Goal: Task Accomplishment & Management: Manage account settings

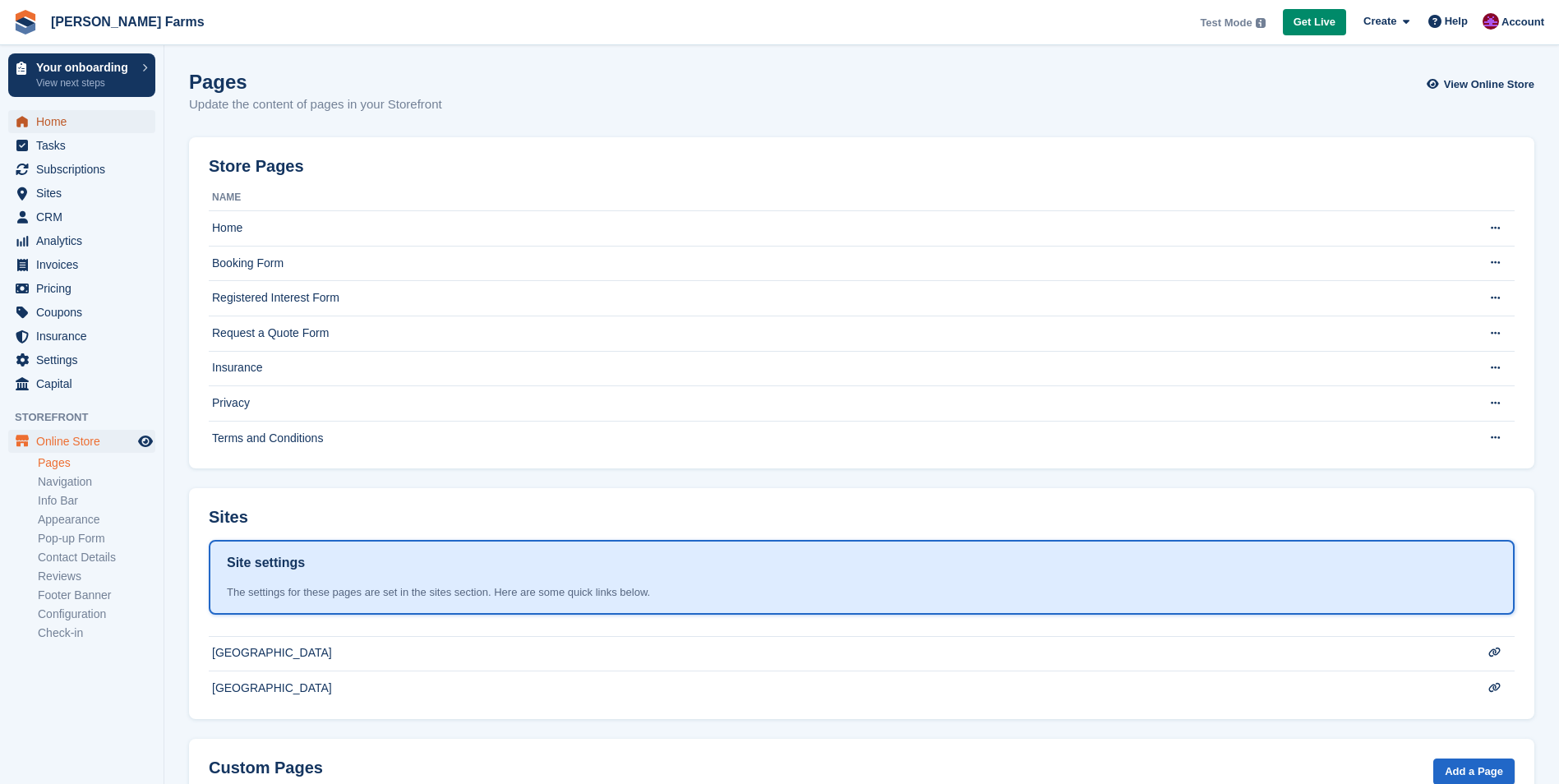
click at [50, 126] on span "Home" at bounding box center [85, 121] width 99 height 23
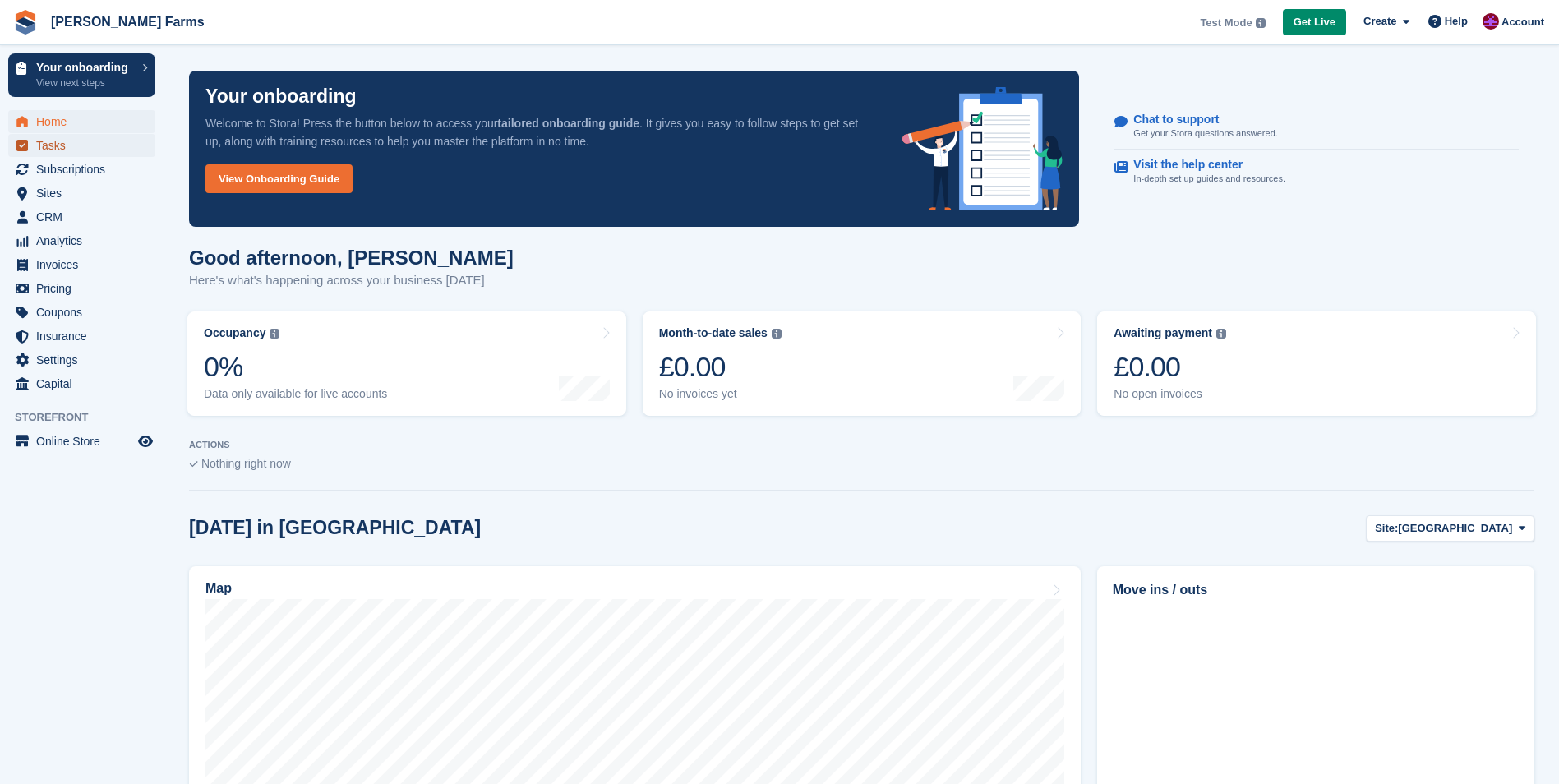
click at [90, 145] on span "Tasks" at bounding box center [85, 146] width 99 height 23
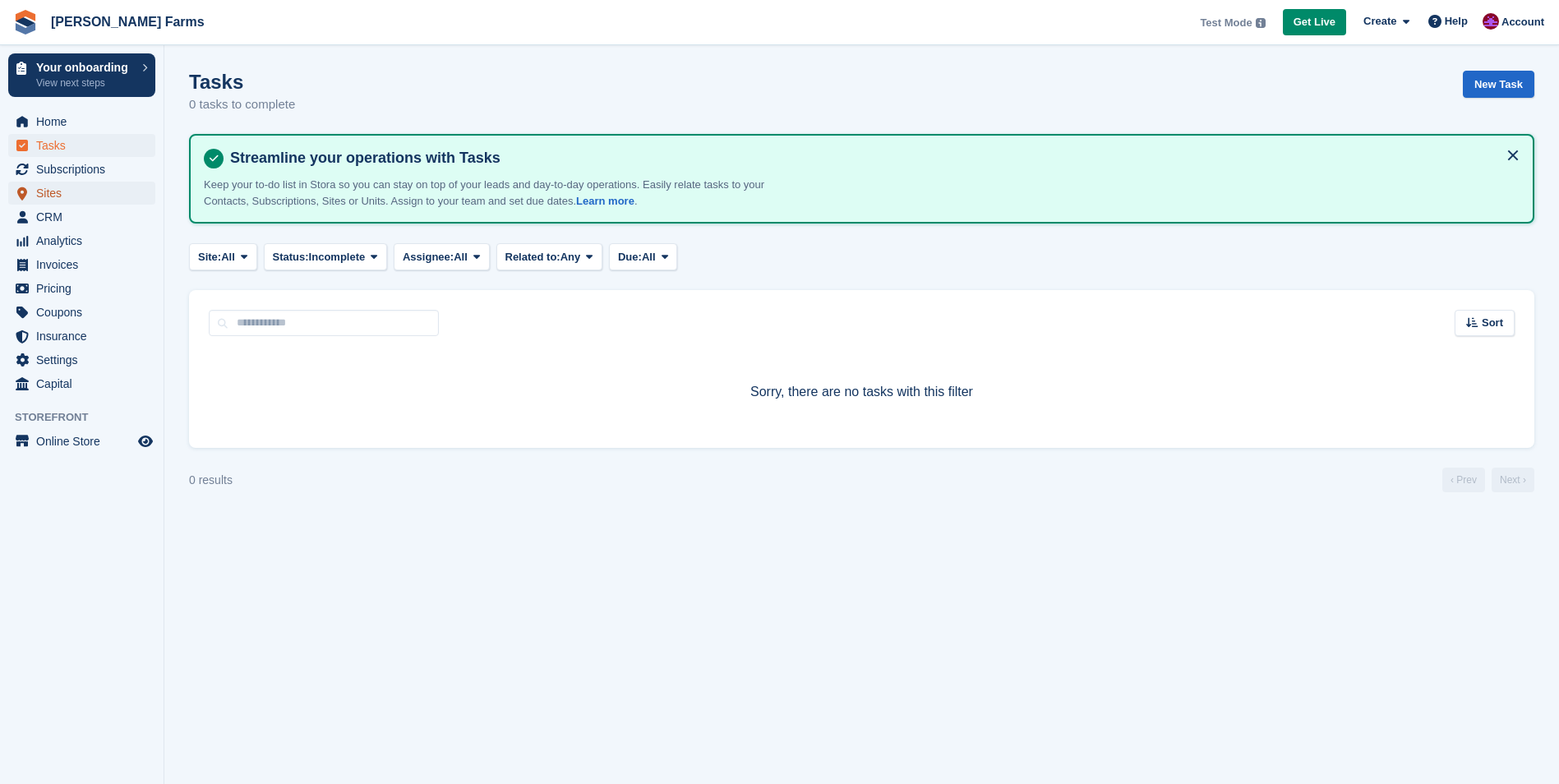
click at [56, 195] on span "Sites" at bounding box center [85, 193] width 99 height 23
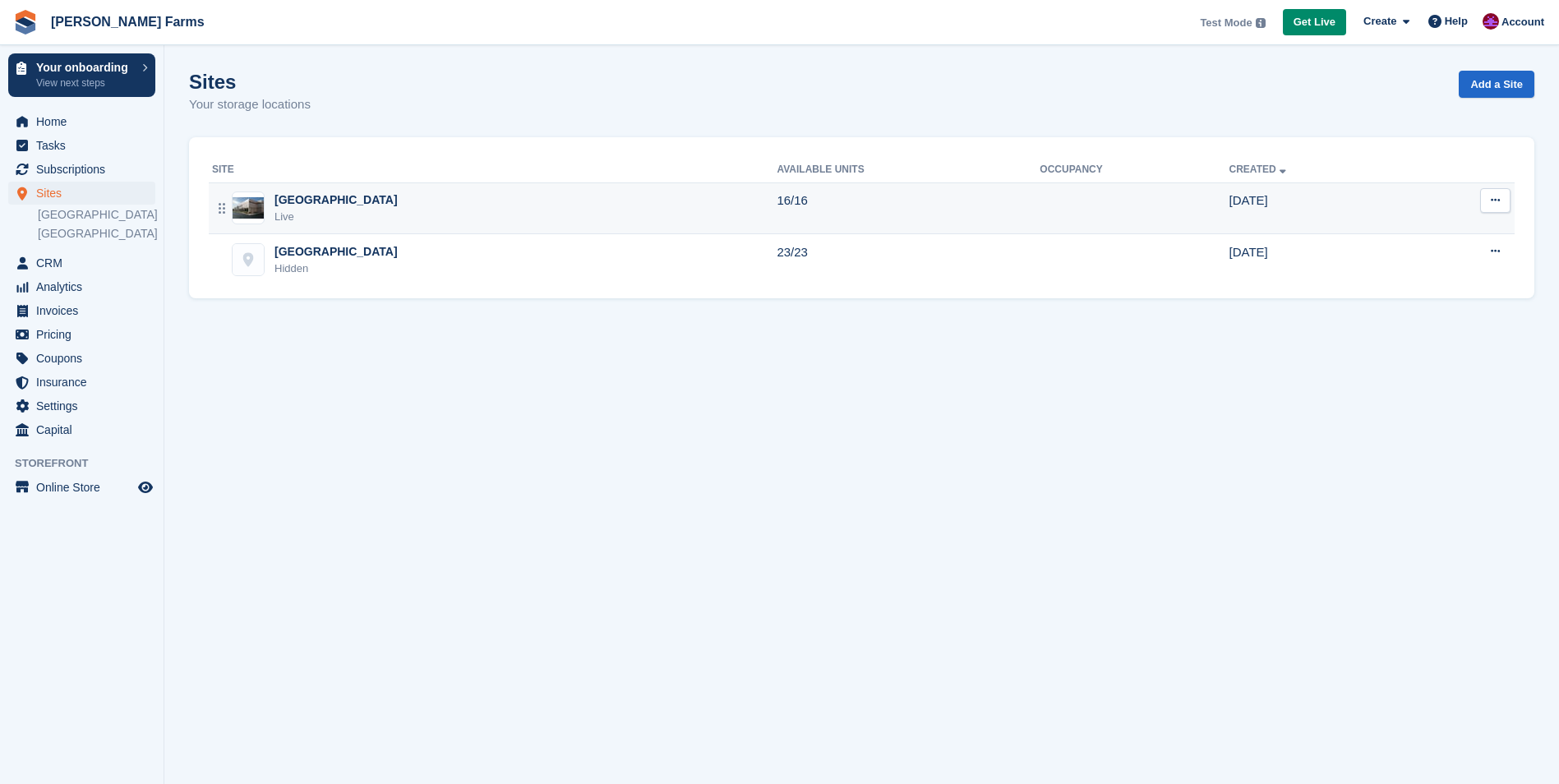
click at [611, 225] on td "Lower Farm Live" at bounding box center [492, 208] width 568 height 51
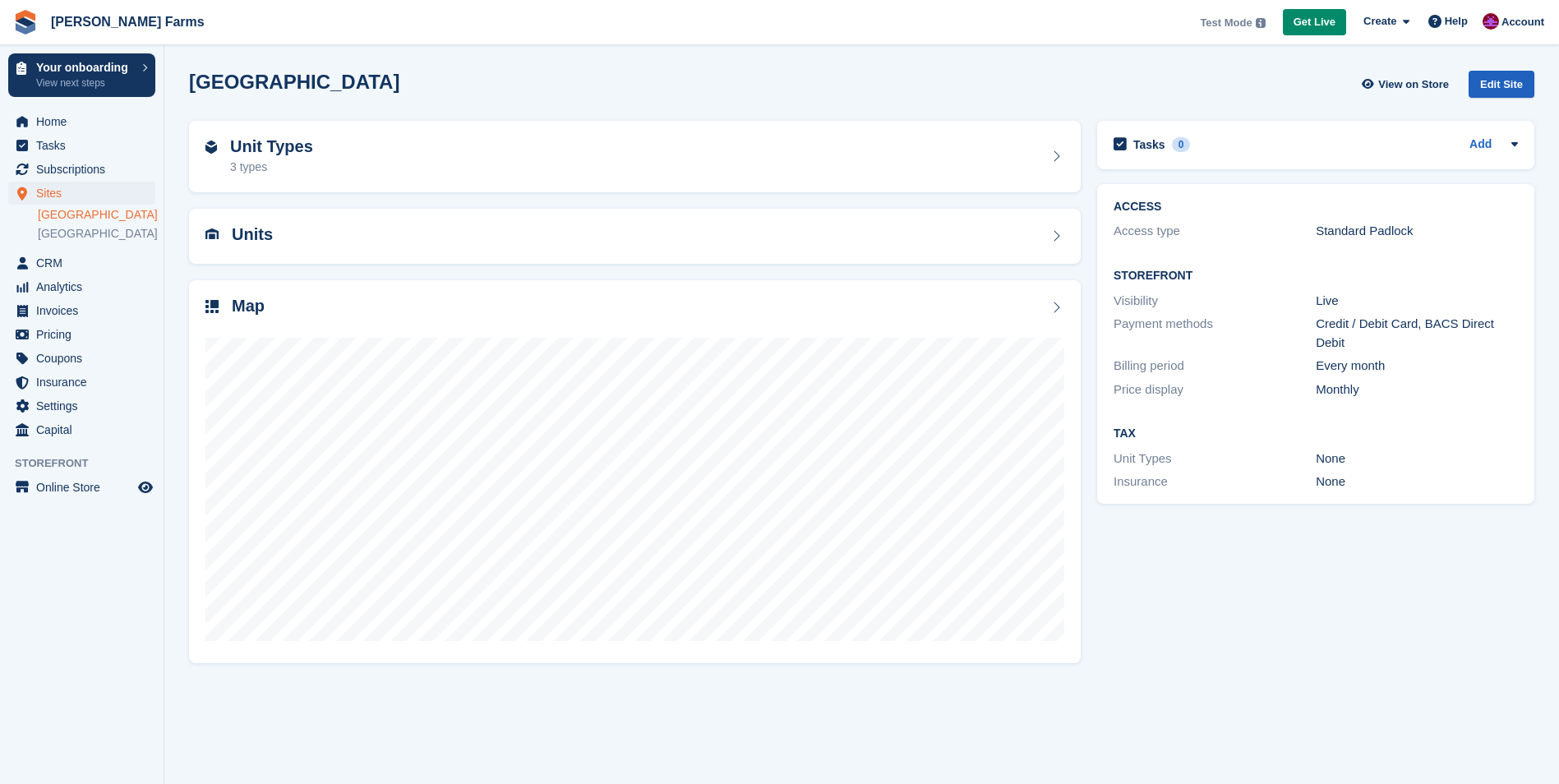
click at [1496, 86] on div "Edit Site" at bounding box center [1502, 84] width 66 height 27
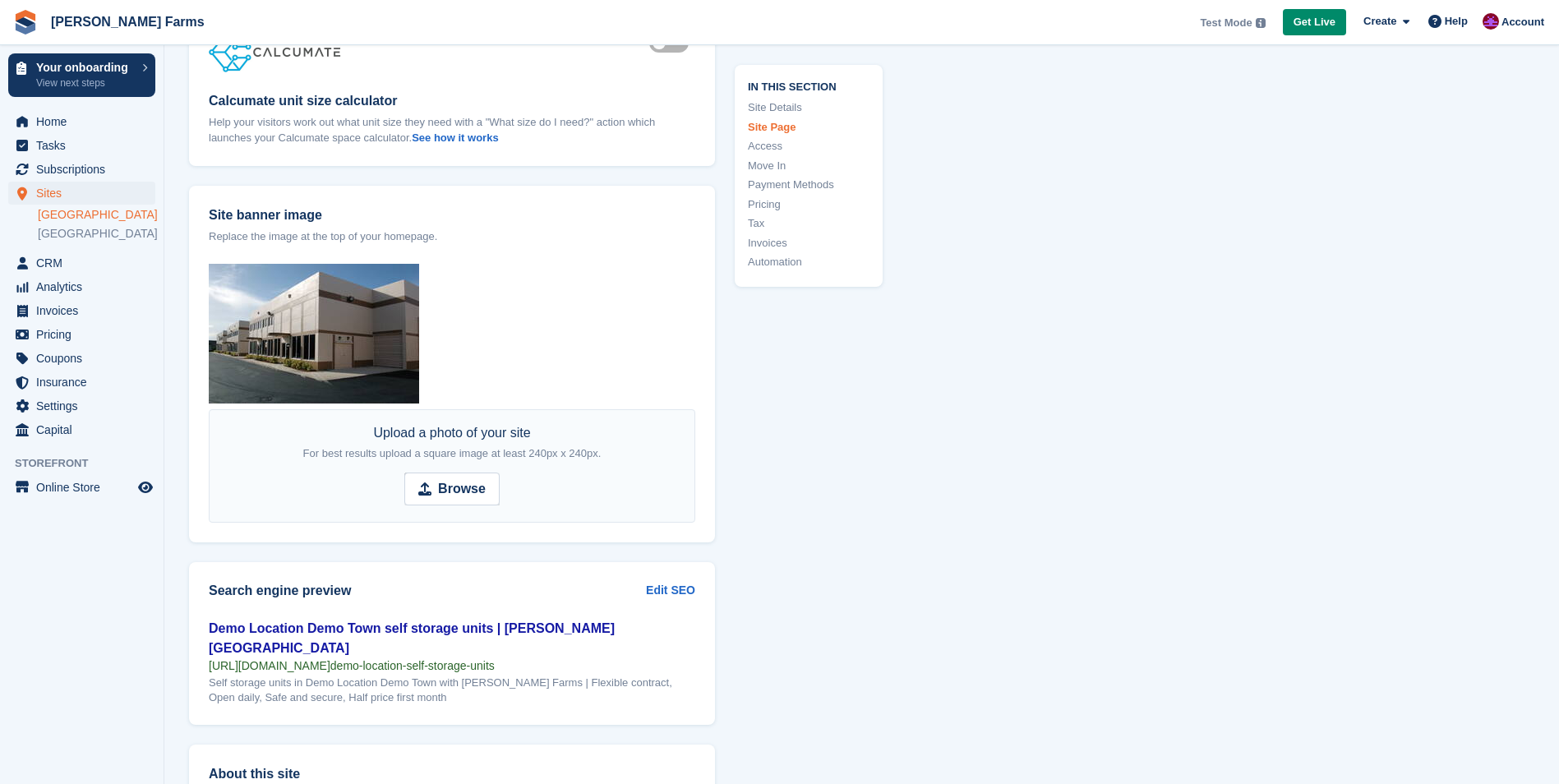
scroll to position [1725, 0]
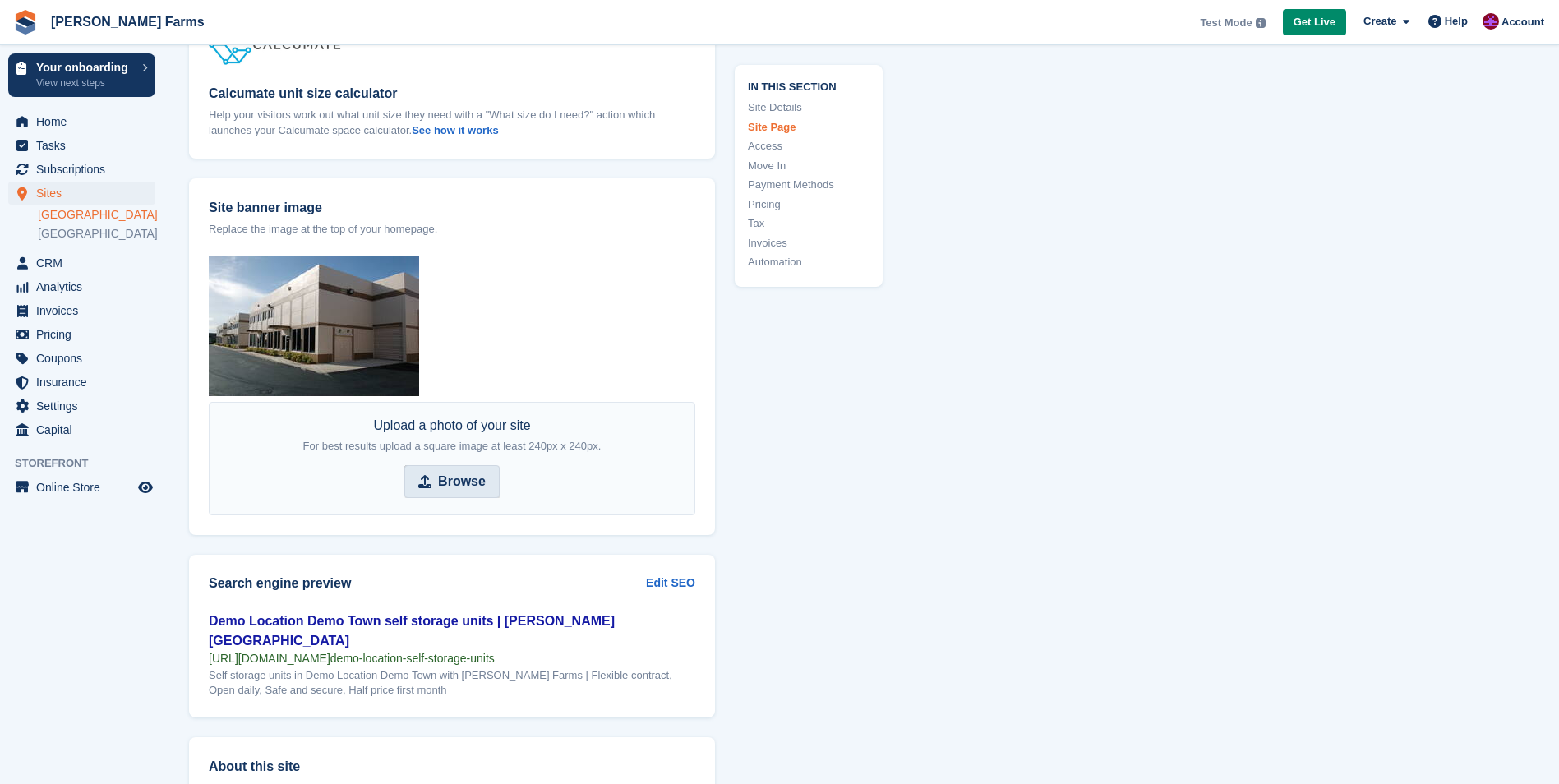
click at [462, 474] on strong "Browse" at bounding box center [461, 481] width 48 height 19
click at [462, 474] on input "Browse" at bounding box center [451, 481] width 95 height 33
type input "**********"
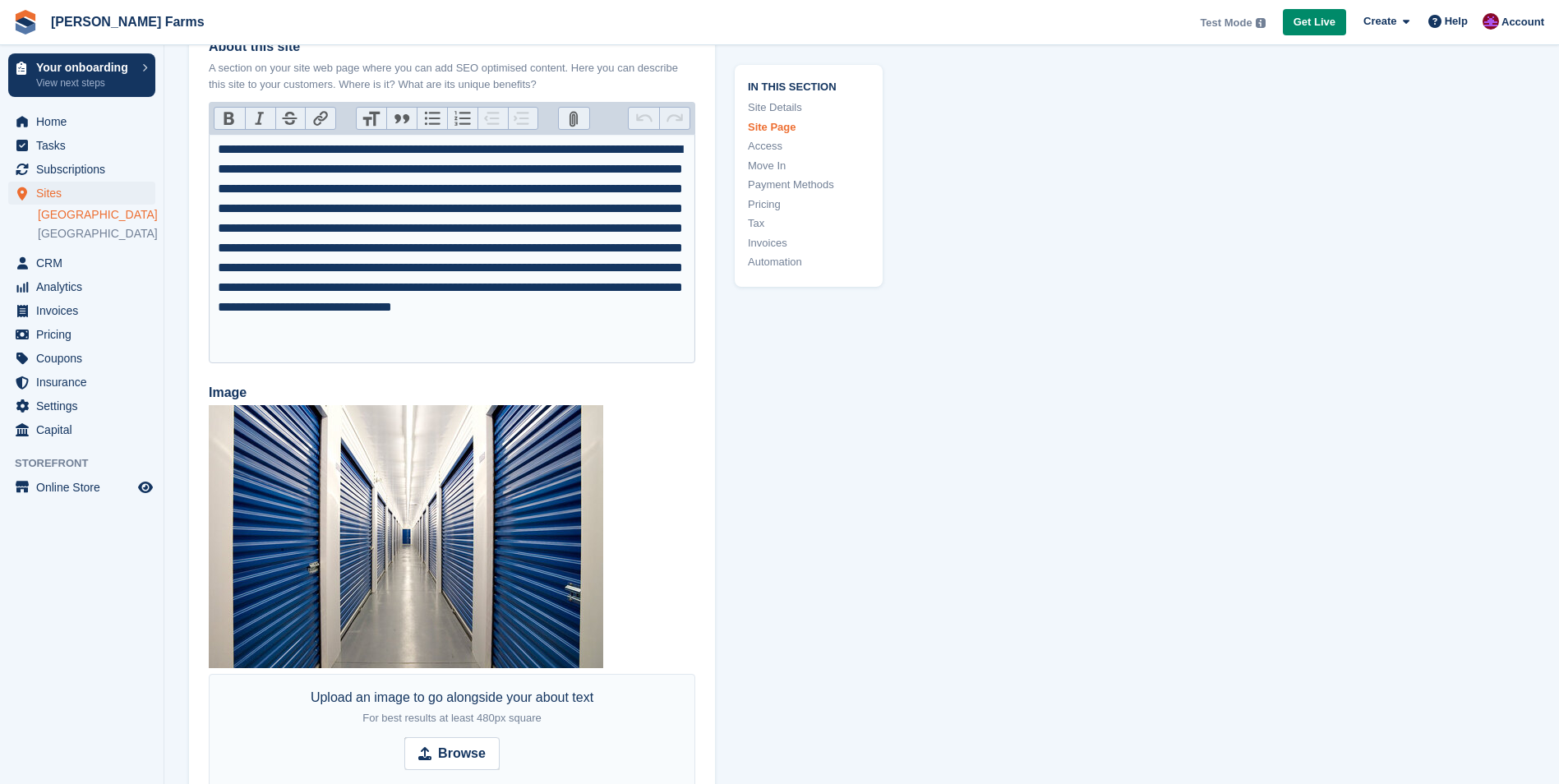
scroll to position [2546, 0]
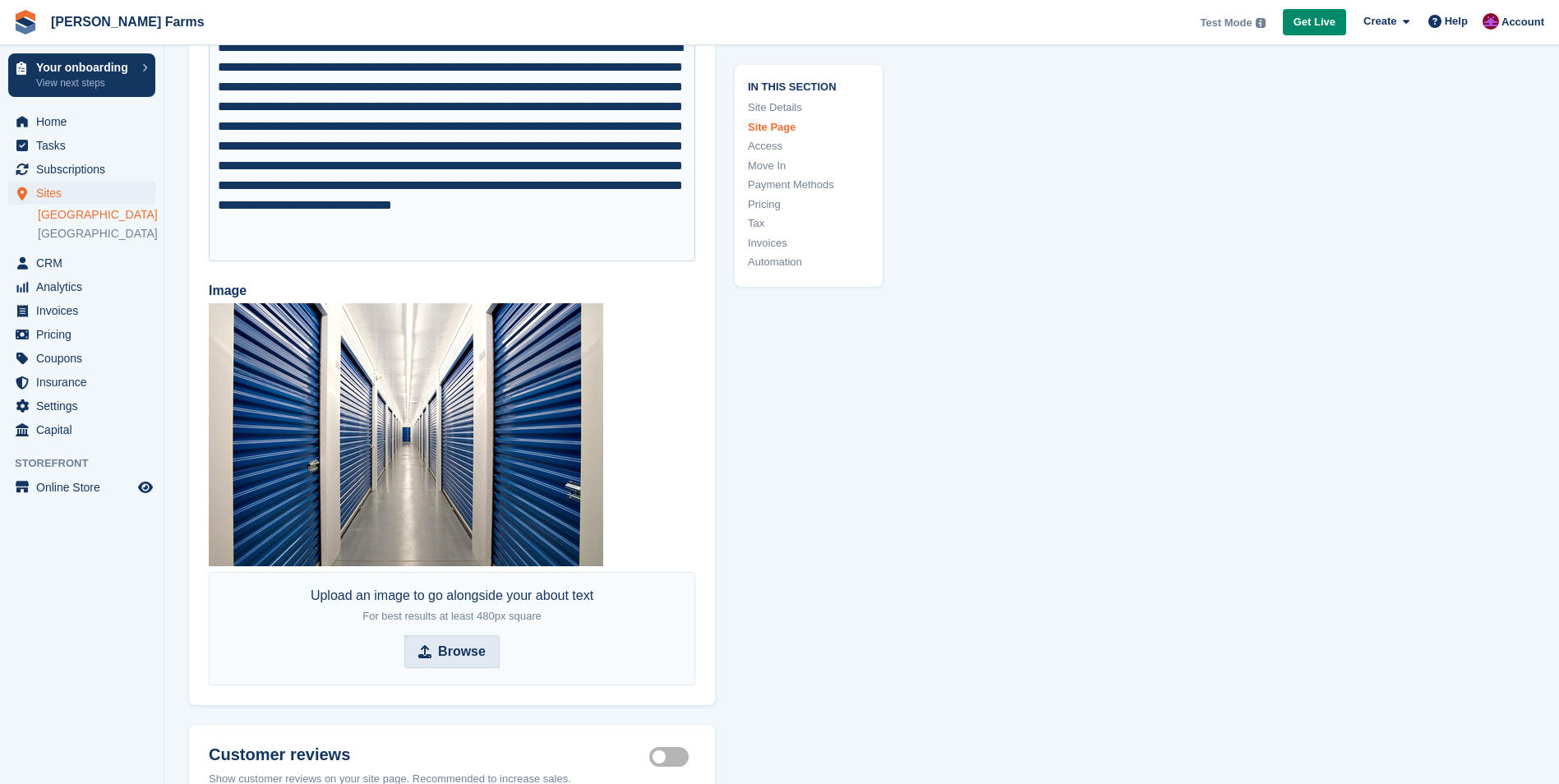
click at [463, 641] on strong "Browse" at bounding box center [461, 651] width 48 height 19
click at [463, 635] on input "Browse" at bounding box center [451, 651] width 95 height 33
type input "**********"
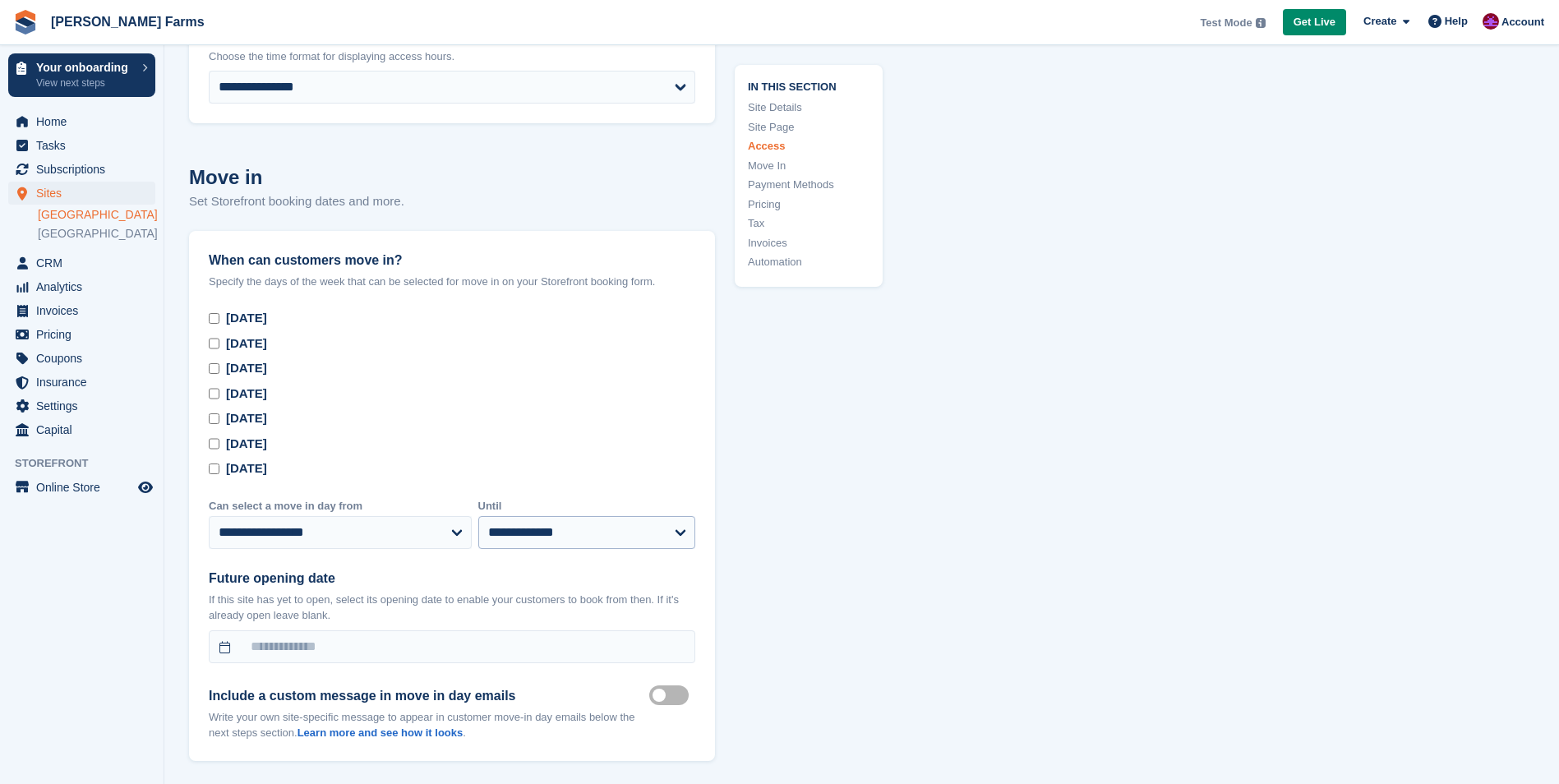
scroll to position [4189, 0]
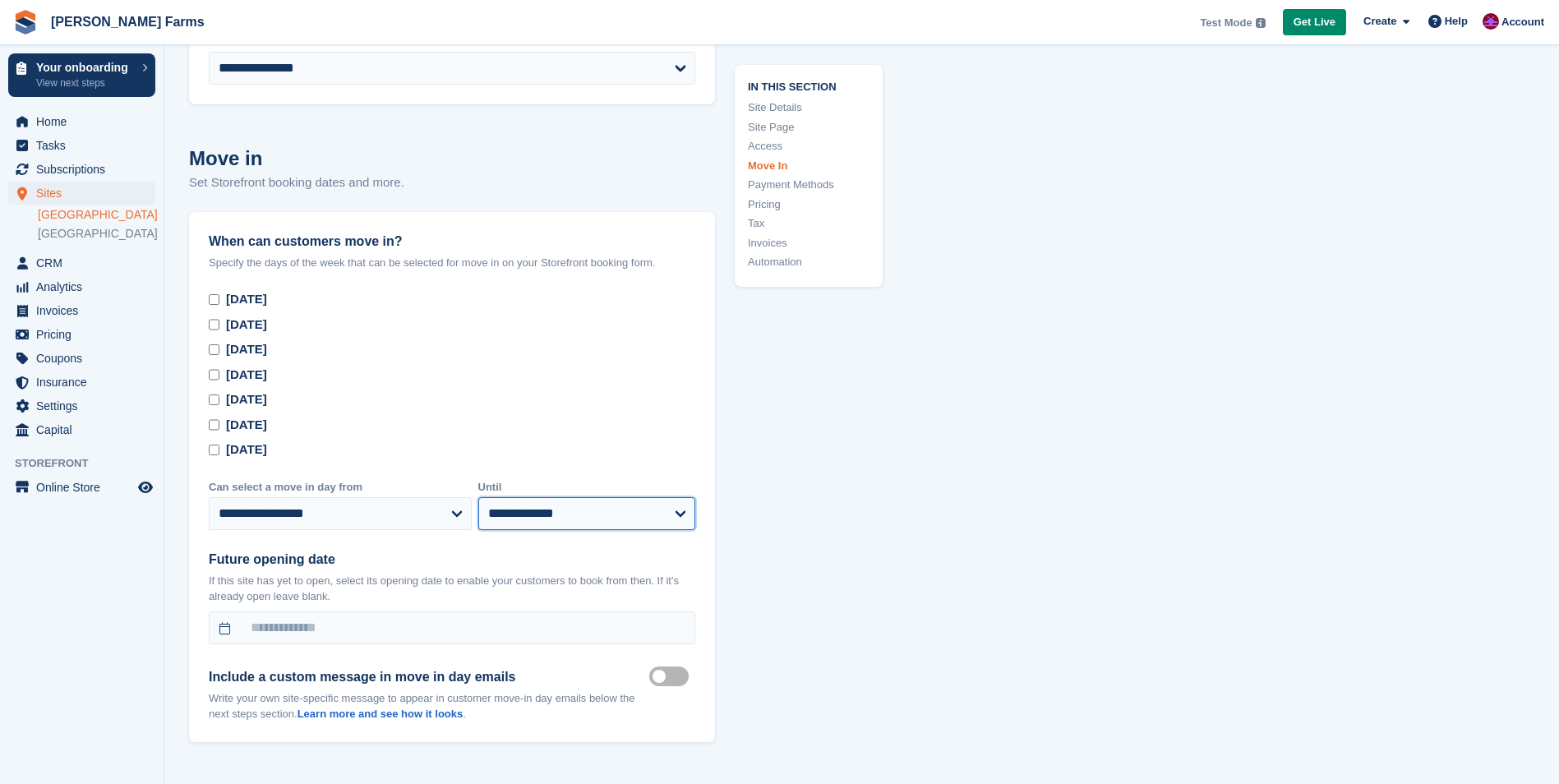
click at [613, 497] on select "**********" at bounding box center [587, 513] width 217 height 33
click at [612, 497] on select "**********" at bounding box center [587, 513] width 217 height 33
select select "**"
click at [479, 497] on select "**********" at bounding box center [587, 513] width 217 height 33
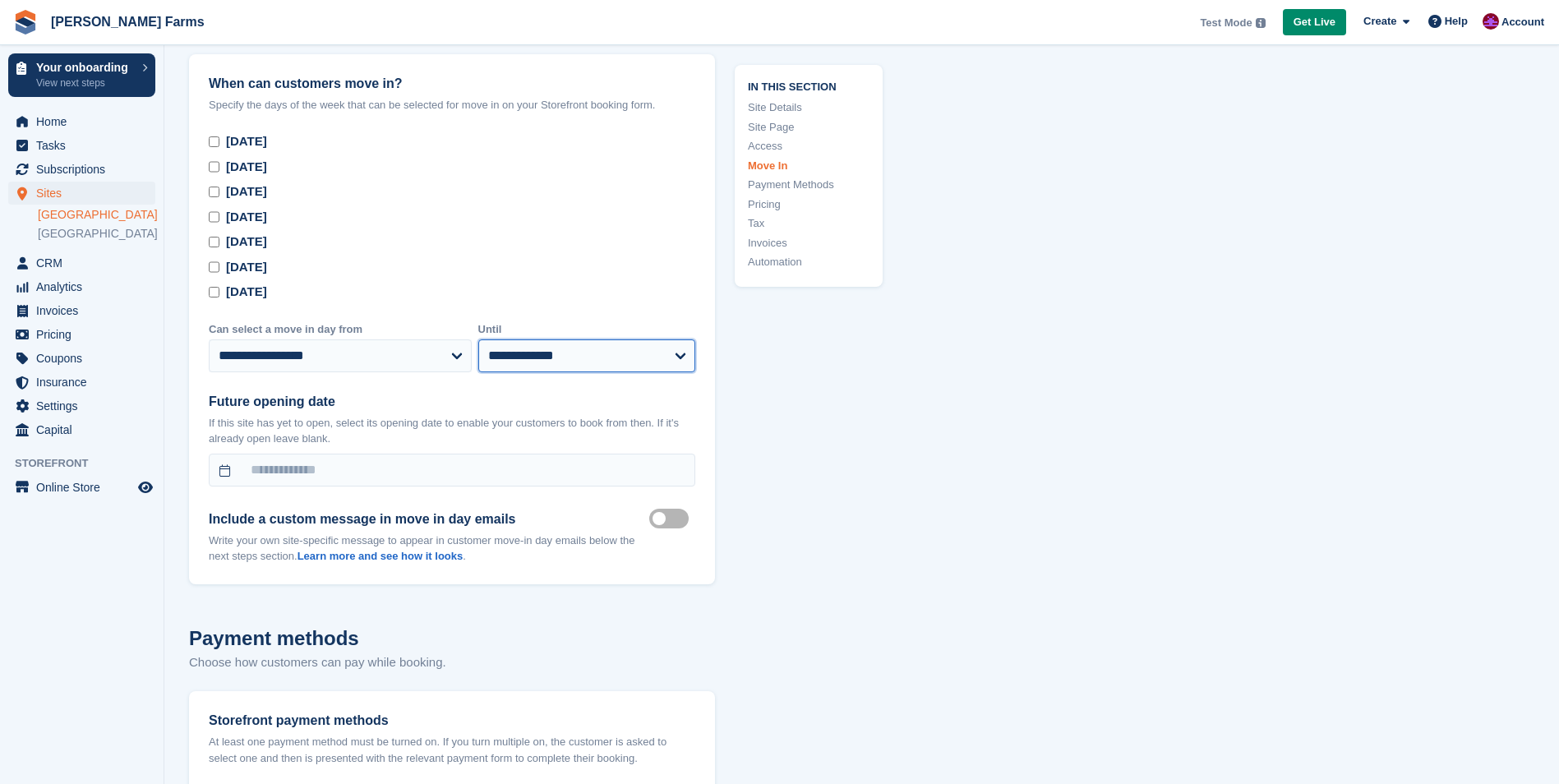
scroll to position [4354, 0]
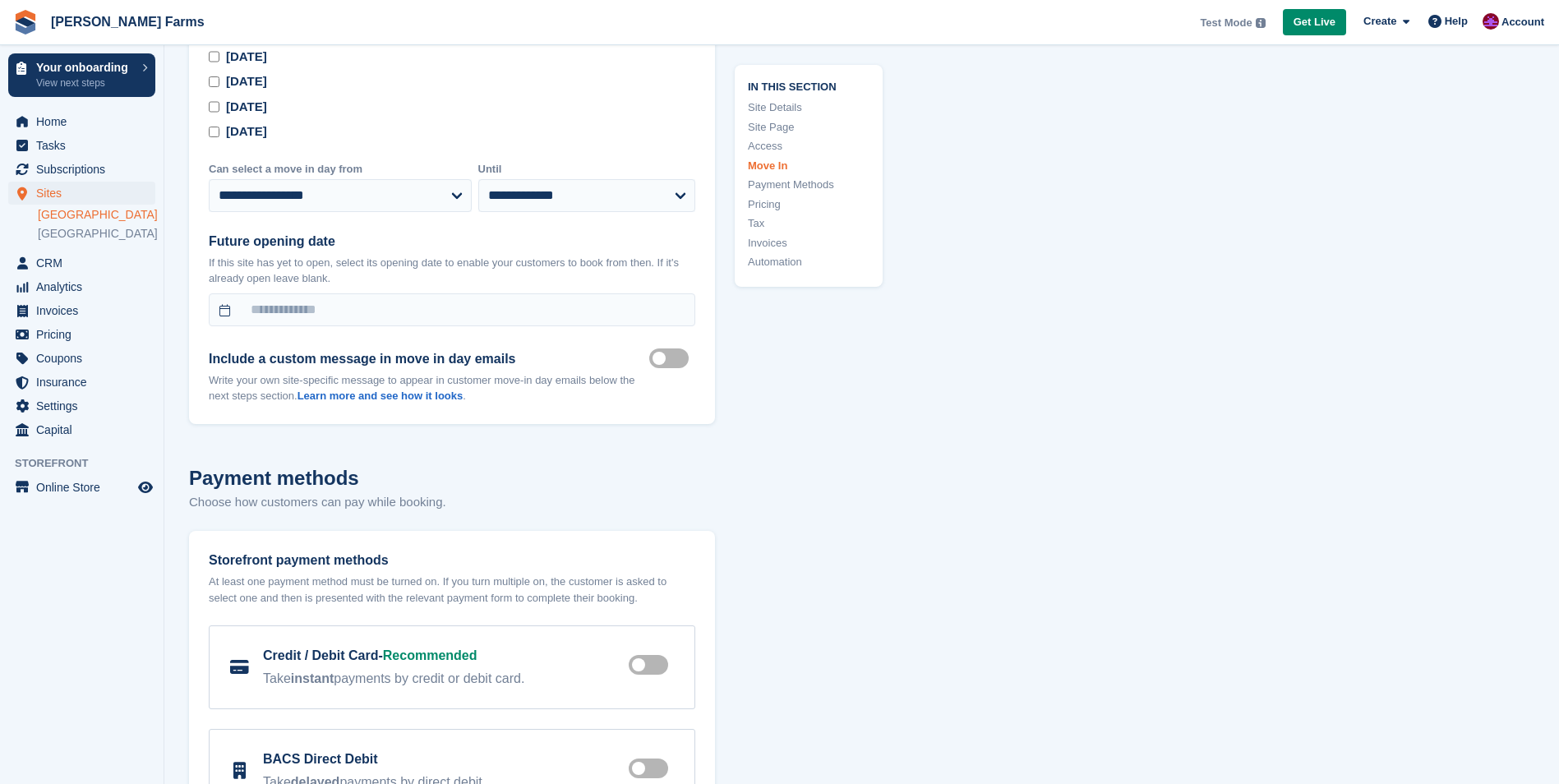
scroll to position [4518, 0]
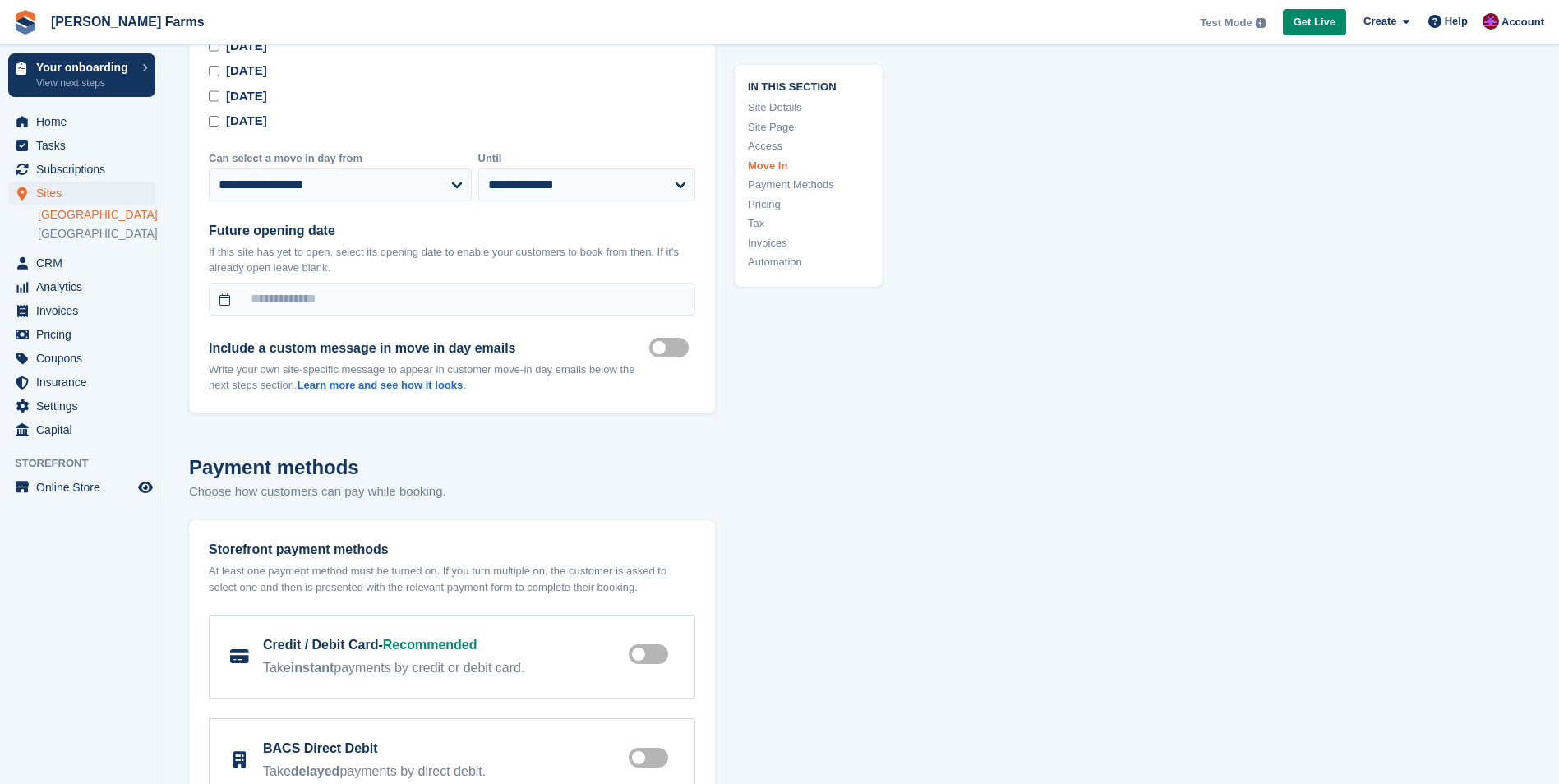
click at [672, 346] on label "Move in mailer custom message on" at bounding box center [672, 347] width 46 height 3
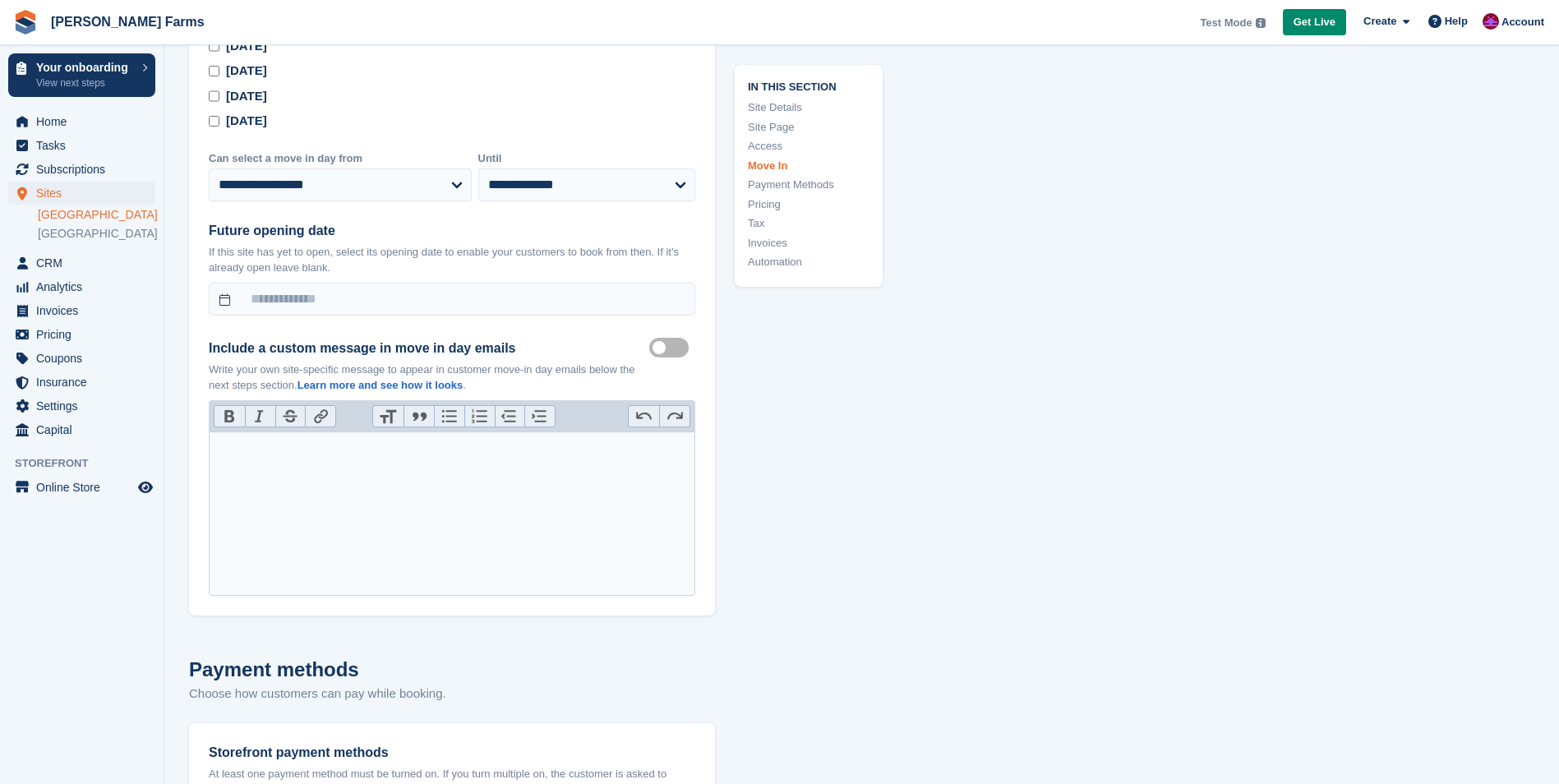
click at [386, 438] on trix-editor at bounding box center [451, 512] width 486 height 164
type trix-editor "**********"
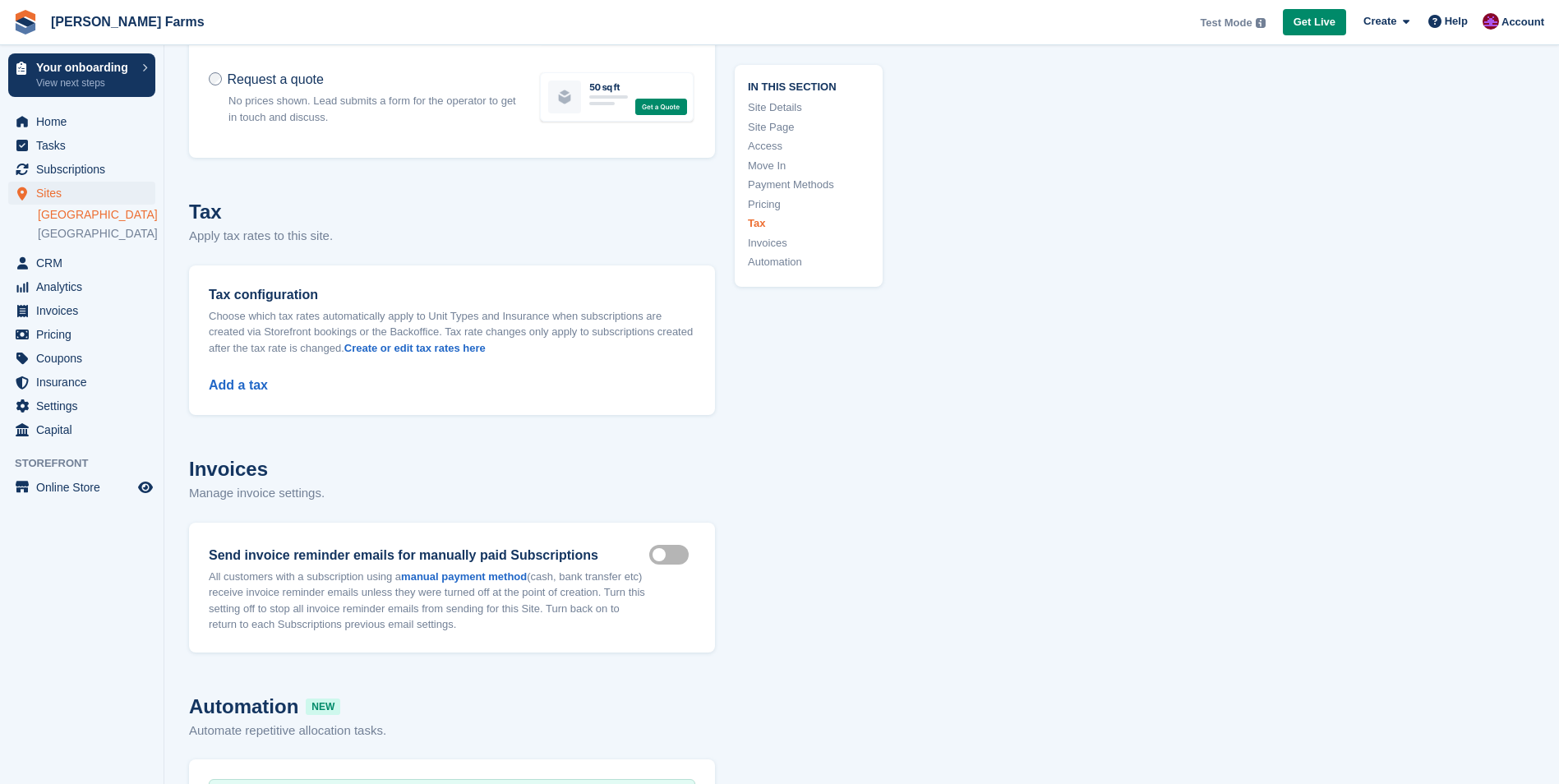
scroll to position [6243, 0]
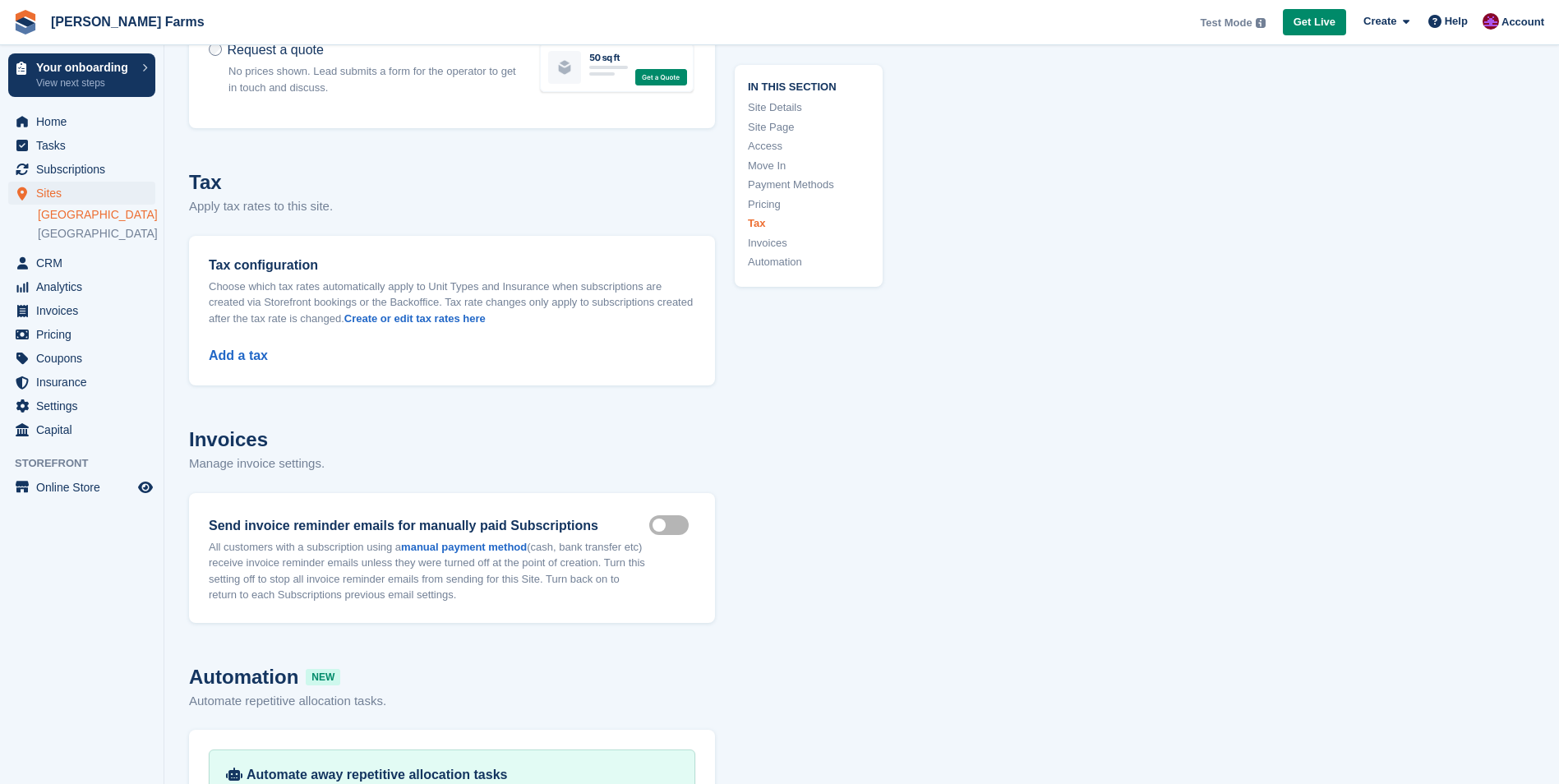
click at [258, 326] on div "Add a tax" at bounding box center [451, 345] width 486 height 40
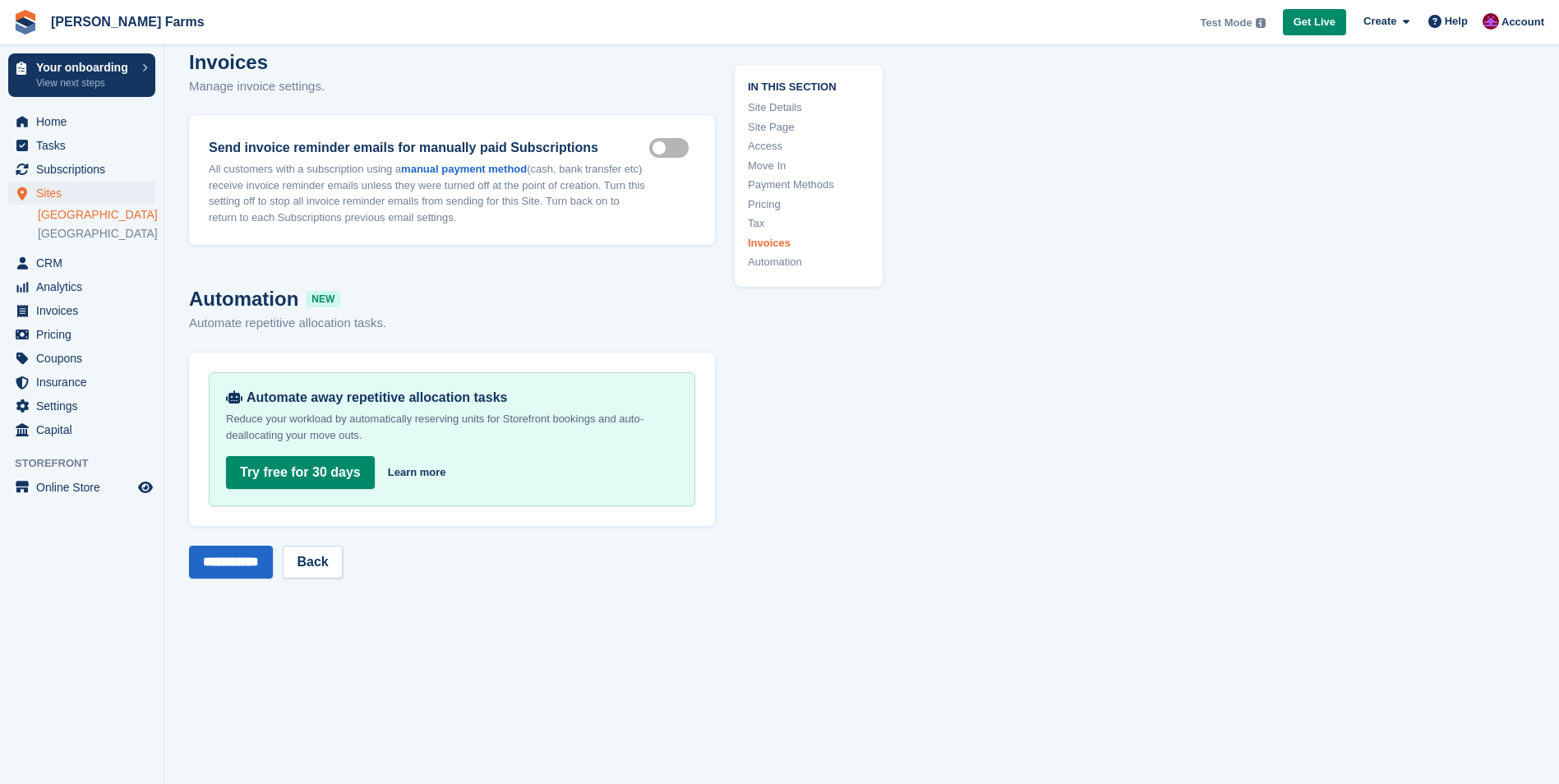
scroll to position [6817, 0]
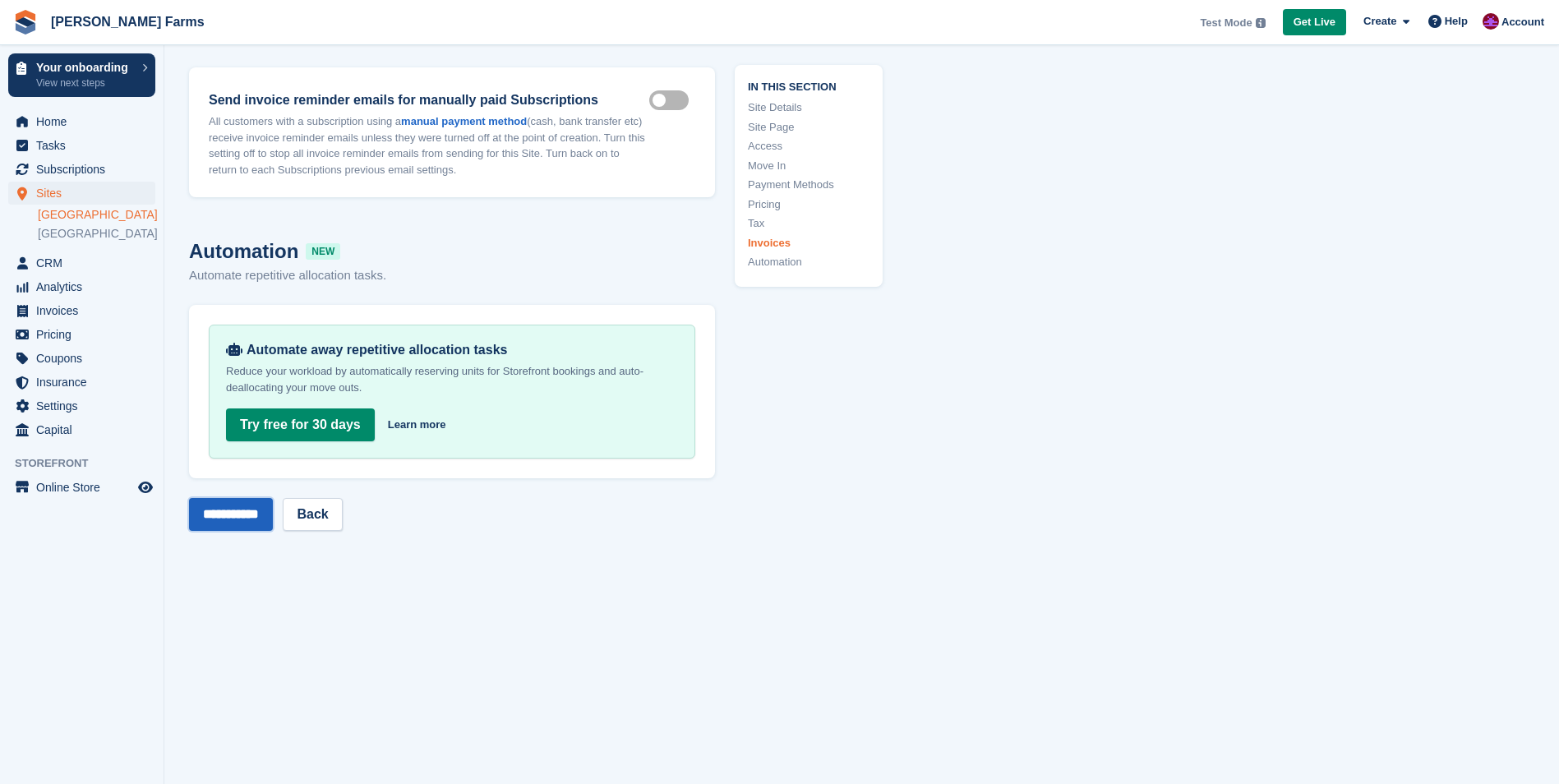
click at [244, 498] on input "**********" at bounding box center [231, 514] width 83 height 33
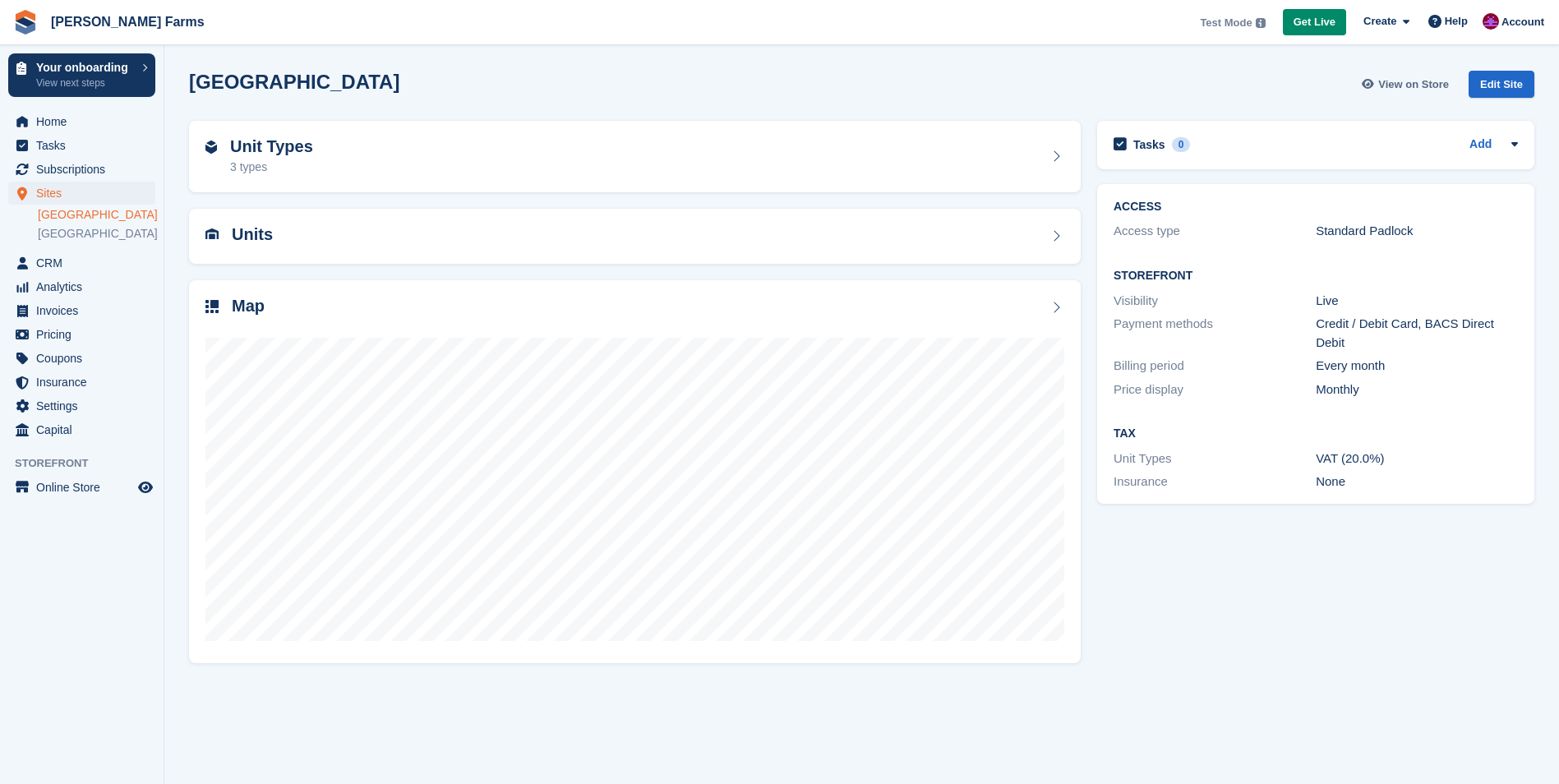
click at [1439, 88] on span "View on Store" at bounding box center [1413, 84] width 71 height 16
click at [61, 217] on link "[GEOGRAPHIC_DATA]" at bounding box center [96, 214] width 117 height 16
click at [1513, 82] on div "Edit Site" at bounding box center [1502, 84] width 66 height 27
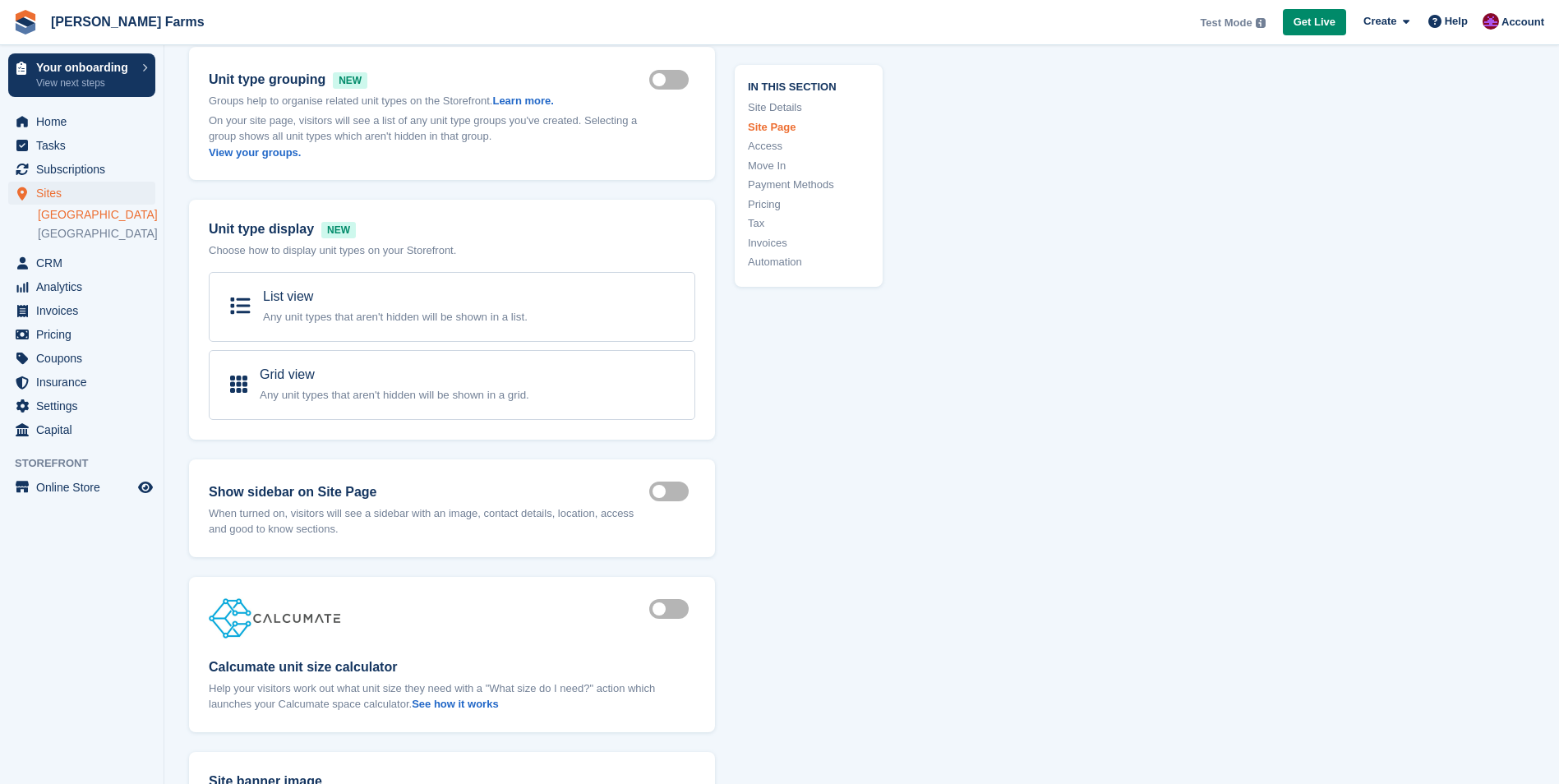
scroll to position [1150, 0]
click at [60, 237] on link "[GEOGRAPHIC_DATA]" at bounding box center [96, 234] width 117 height 16
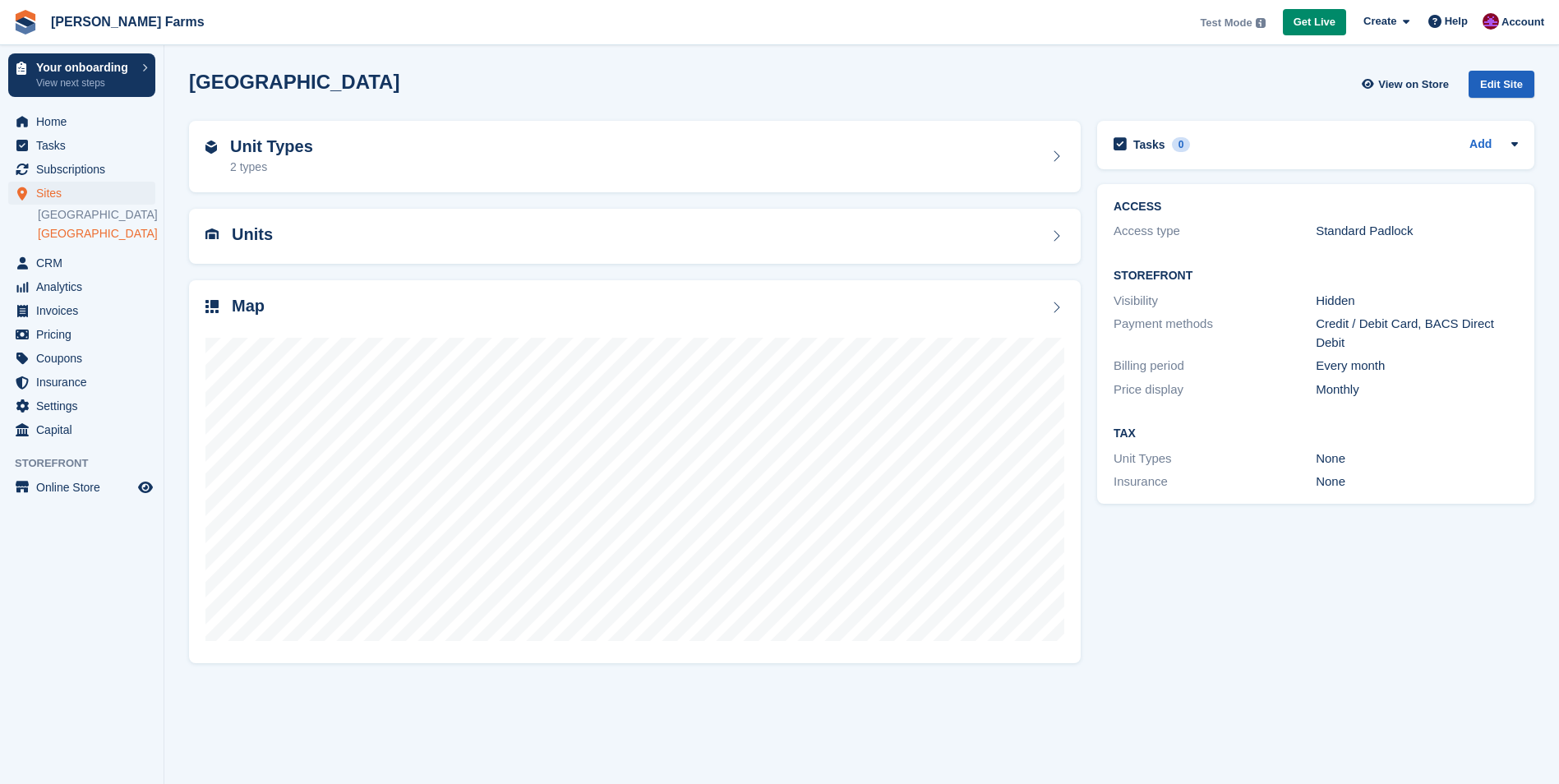
click at [1490, 74] on div "Edit Site" at bounding box center [1502, 84] width 66 height 27
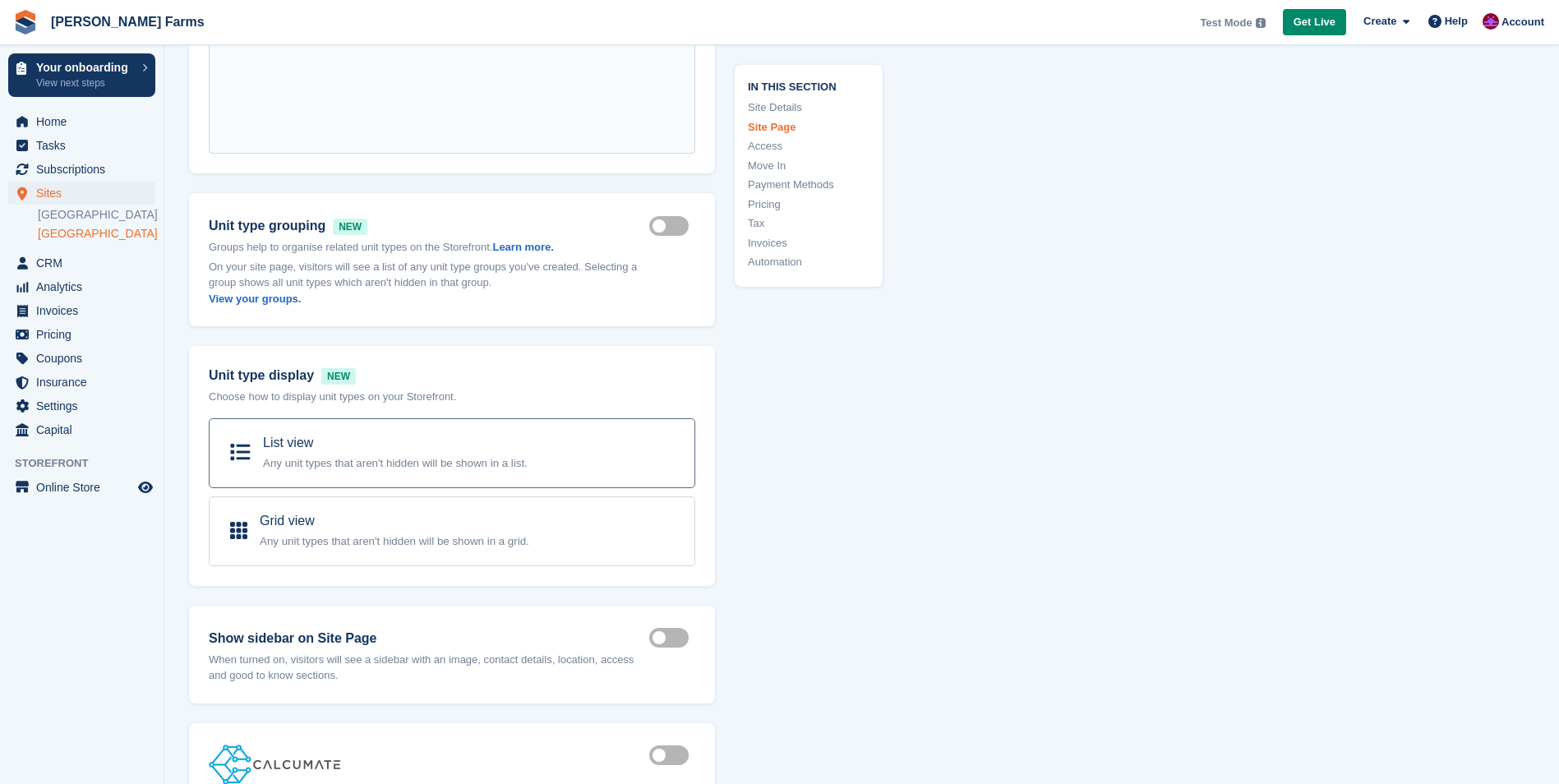
scroll to position [657, 0]
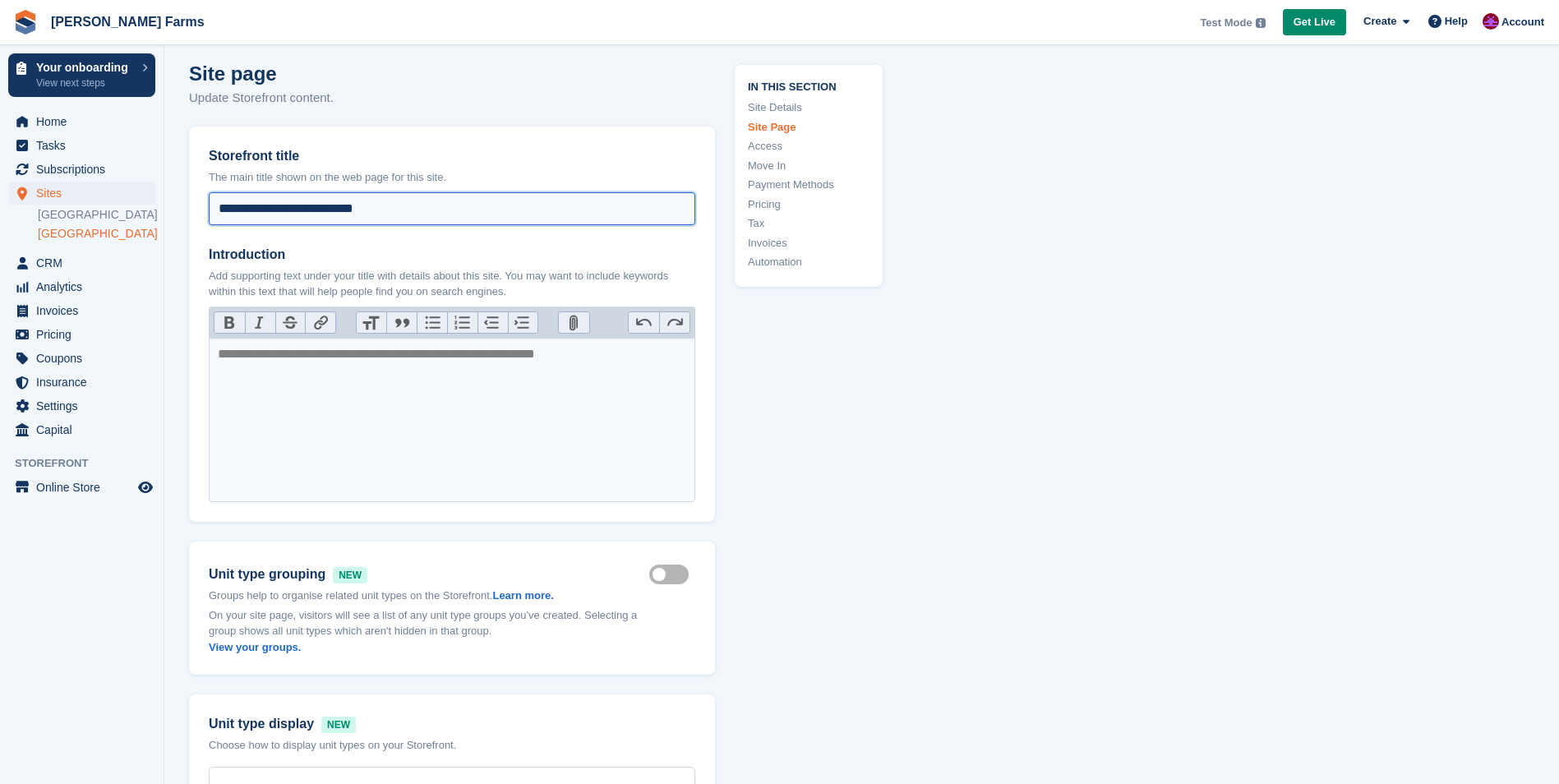
drag, startPoint x: 374, startPoint y: 206, endPoint x: 305, endPoint y: 202, distance: 69.1
click at [305, 202] on input "**********" at bounding box center [451, 209] width 486 height 33
type input "**********"
click at [343, 257] on label "Introduction" at bounding box center [451, 254] width 486 height 19
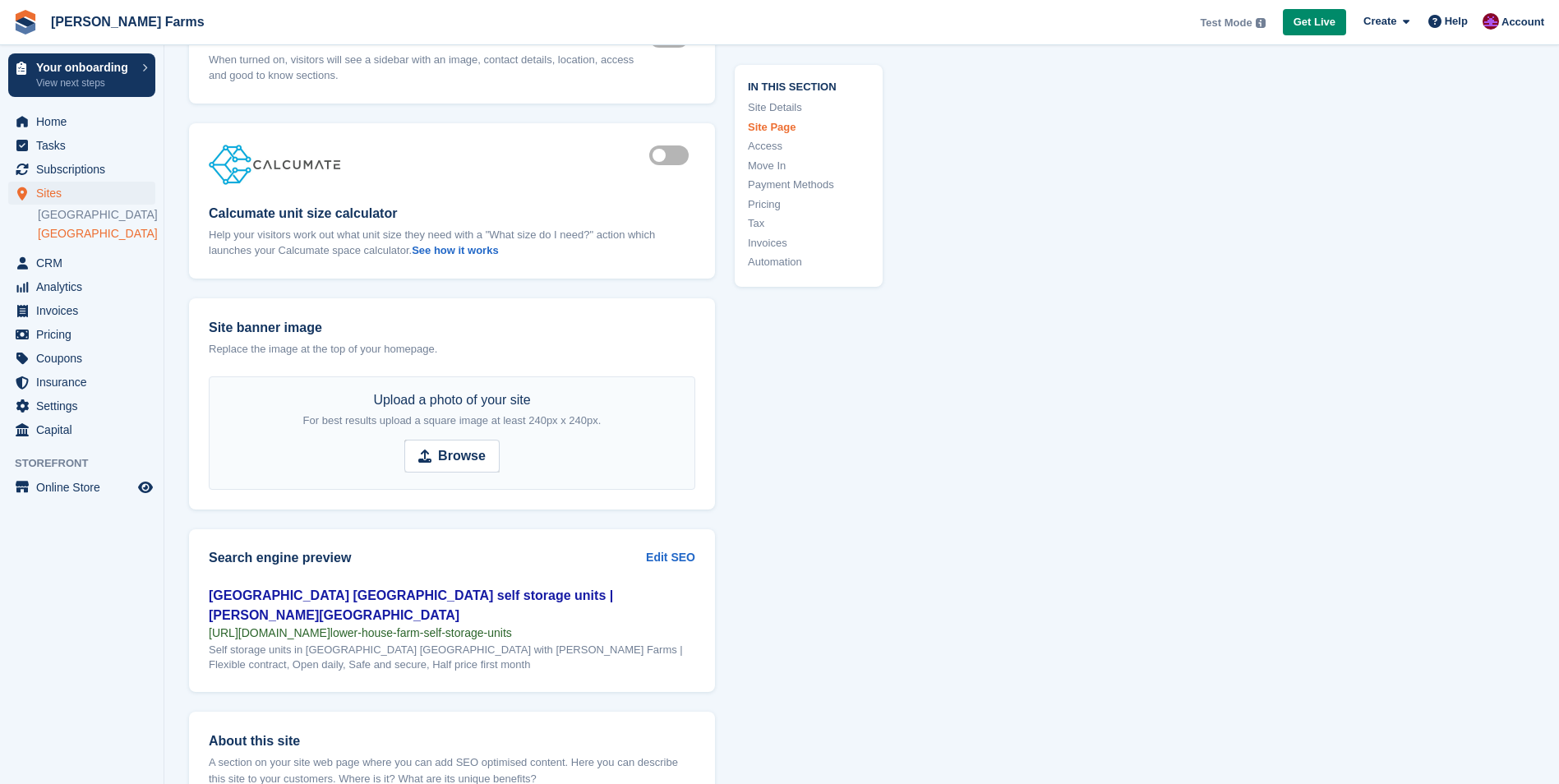
scroll to position [1643, 0]
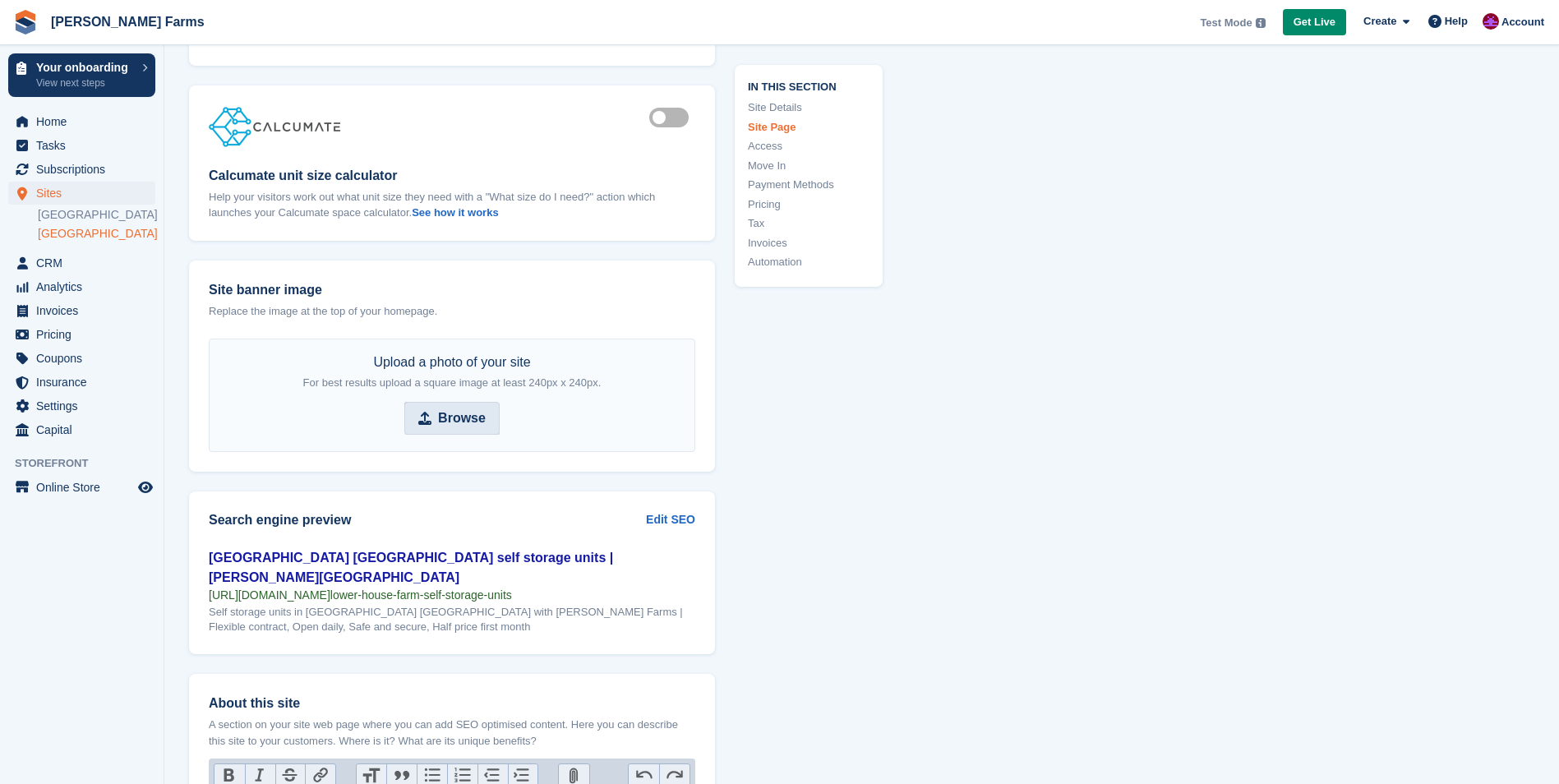
click at [468, 420] on strong "Browse" at bounding box center [461, 418] width 48 height 19
click at [468, 420] on input "Browse" at bounding box center [451, 418] width 95 height 33
type input "**********"
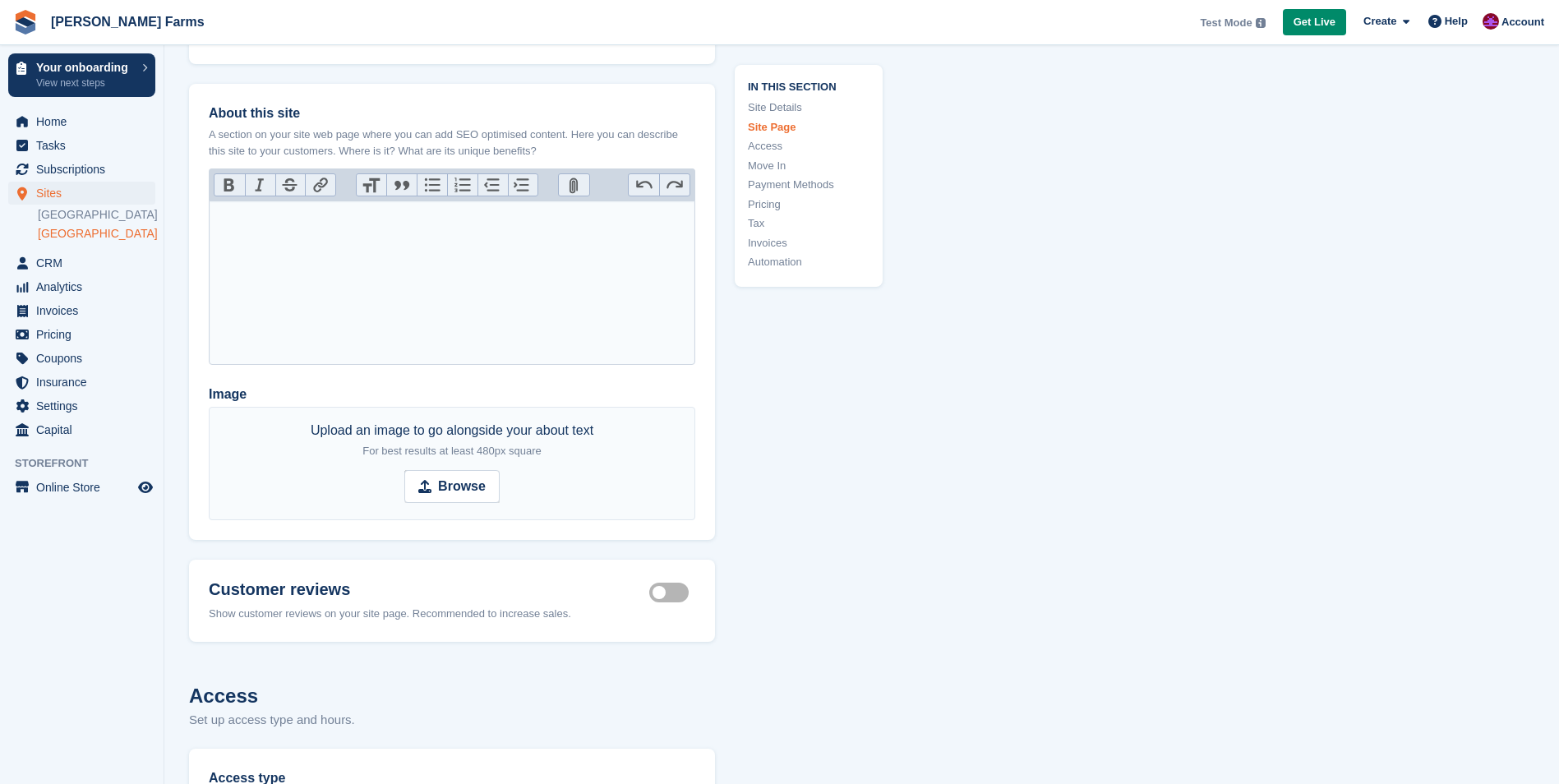
scroll to position [2300, 0]
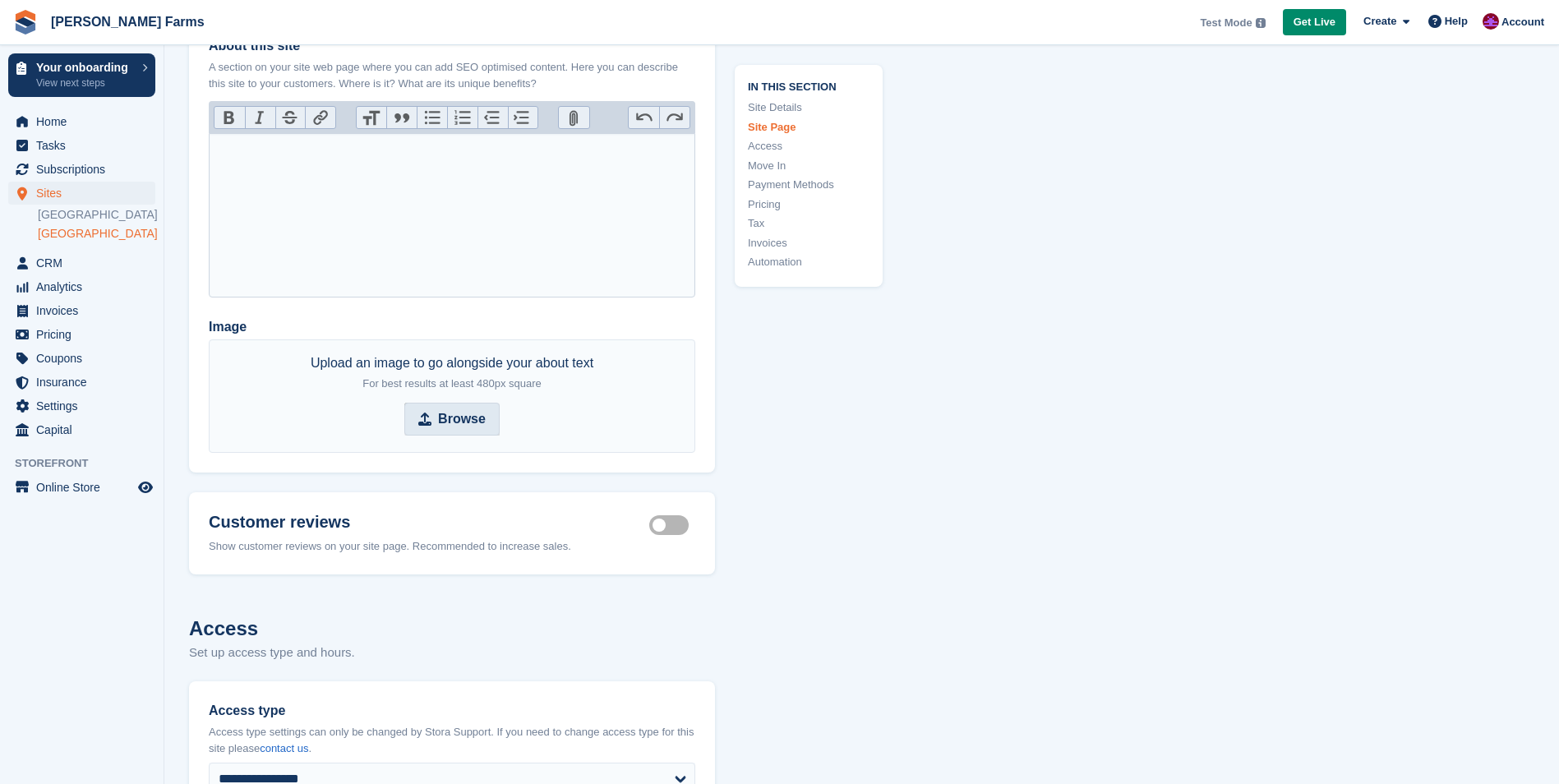
click at [465, 409] on strong "Browse" at bounding box center [461, 419] width 48 height 19
click at [465, 403] on input "Browse" at bounding box center [451, 419] width 95 height 33
type input "**********"
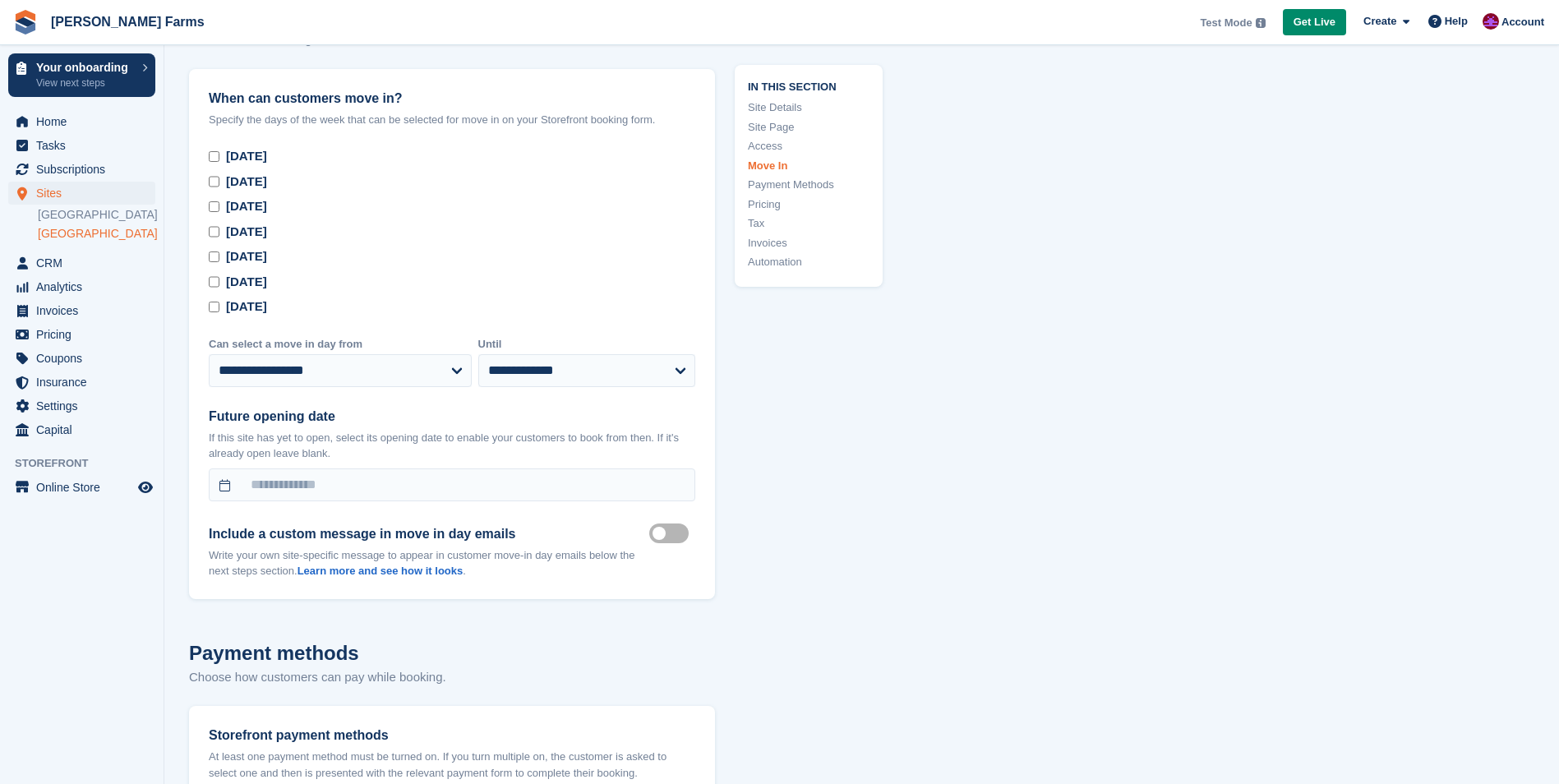
scroll to position [3861, 0]
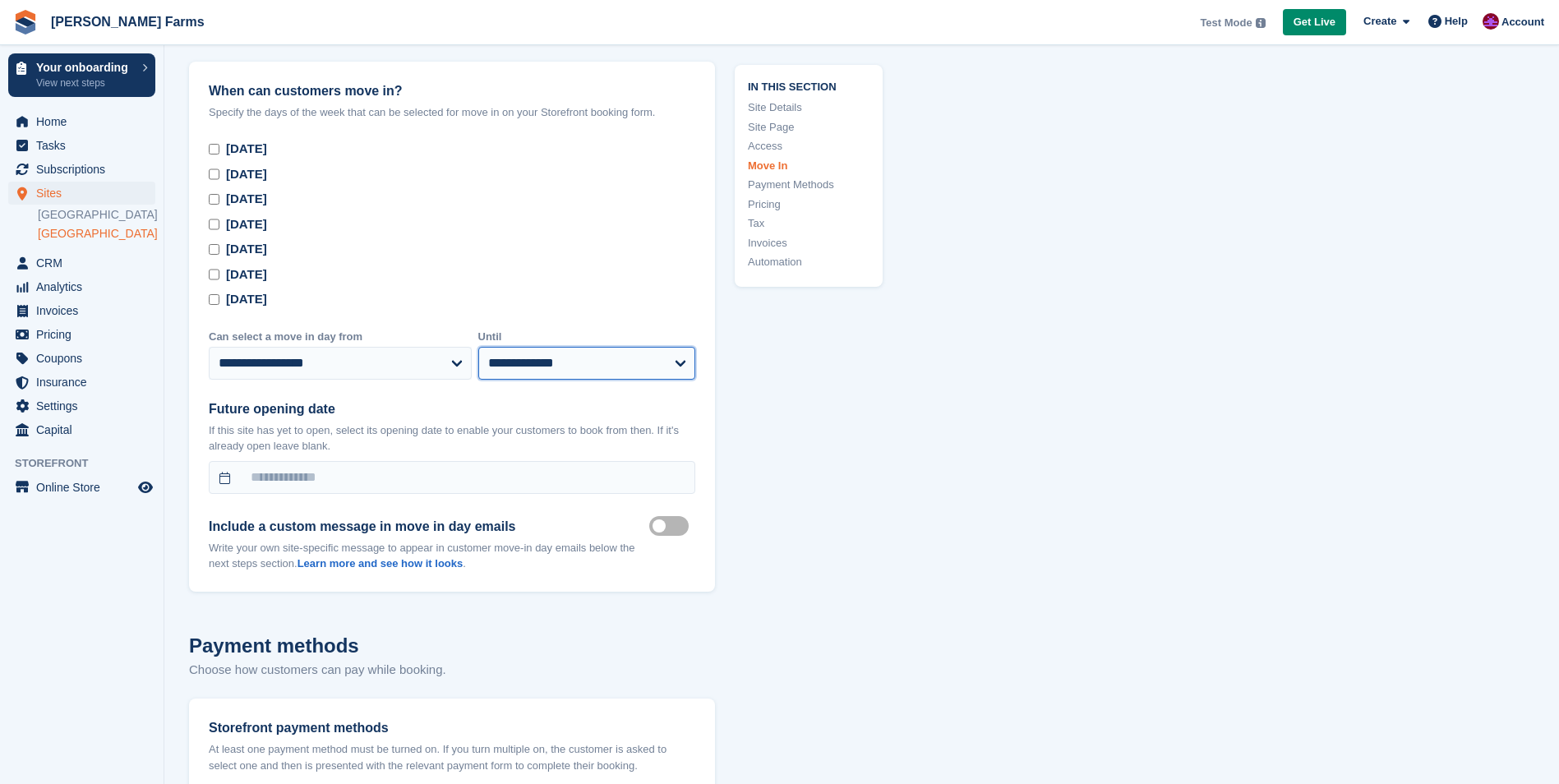
click at [590, 346] on select "**********" at bounding box center [587, 363] width 217 height 33
select select "**"
click at [479, 346] on select "**********" at bounding box center [587, 363] width 217 height 33
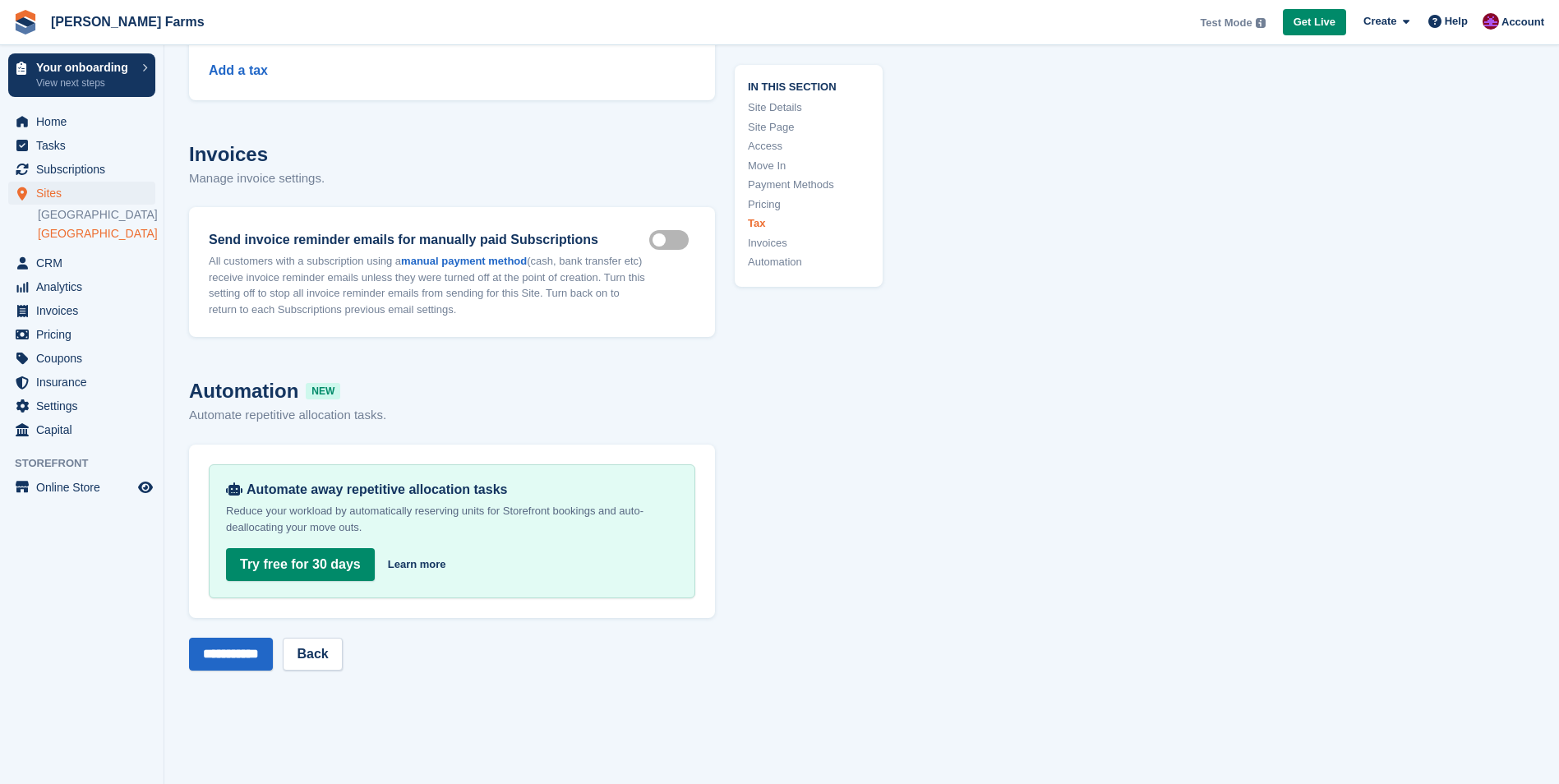
scroll to position [6078, 0]
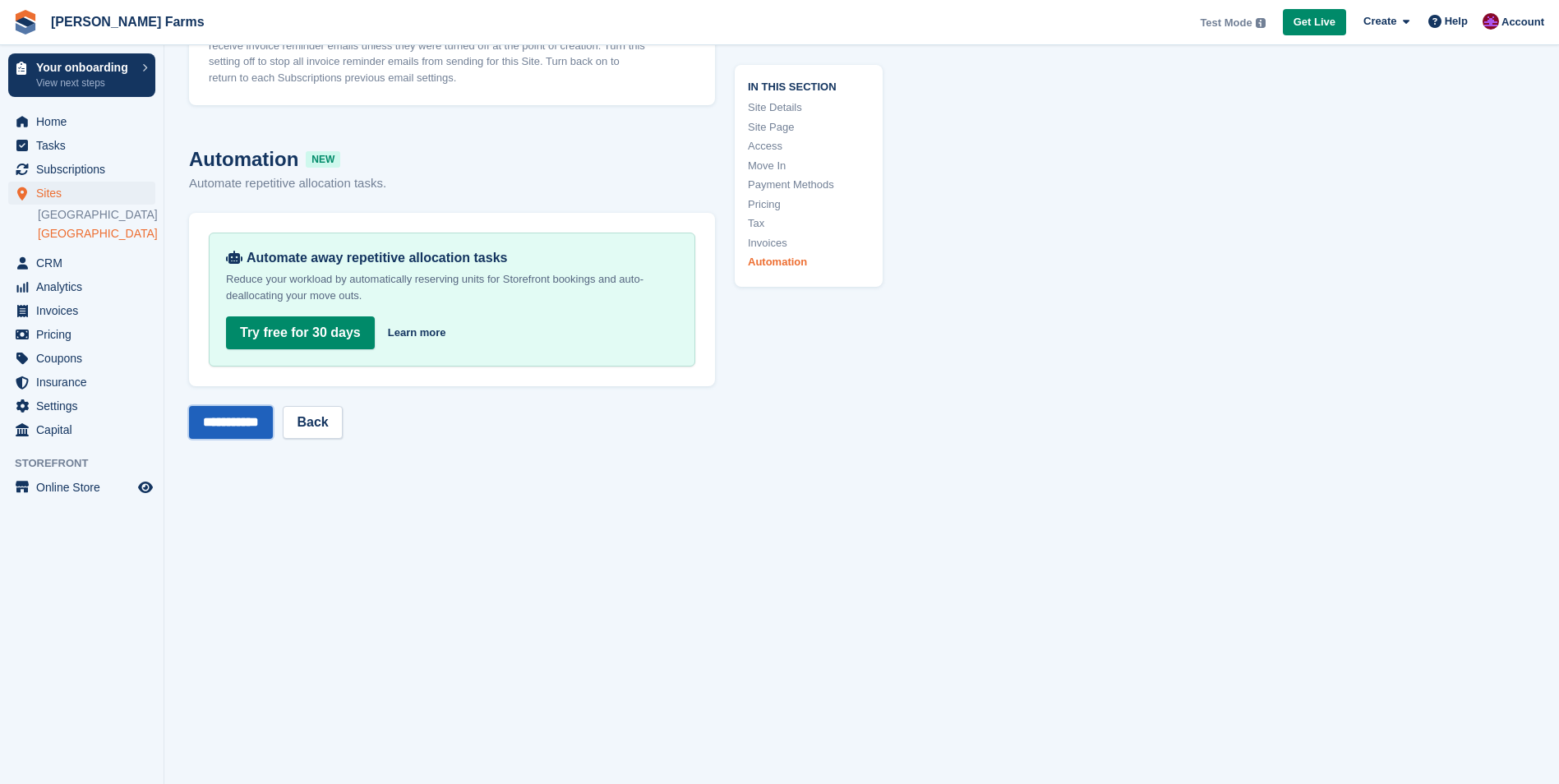
click at [246, 406] on input "**********" at bounding box center [231, 422] width 83 height 33
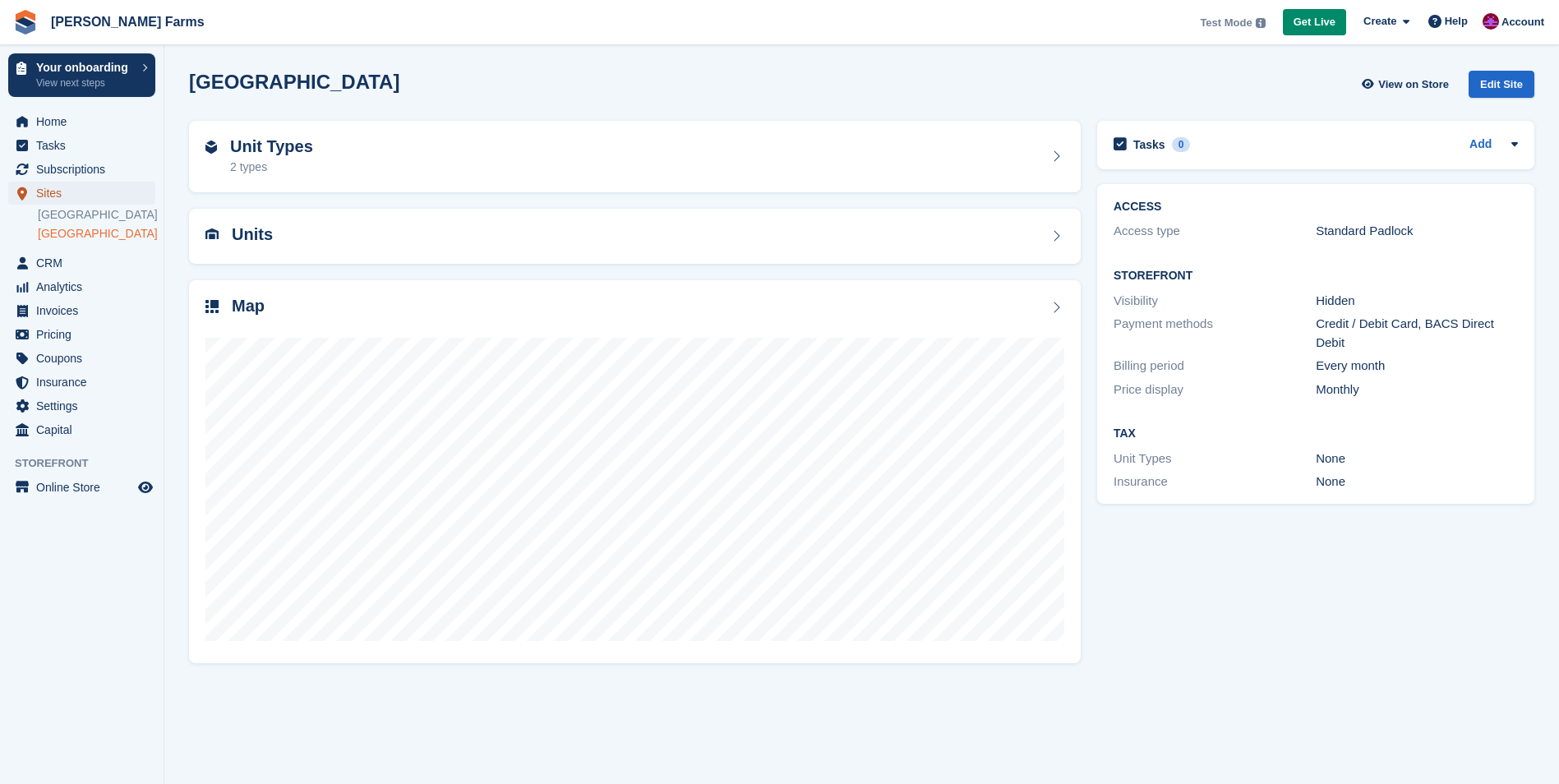
drag, startPoint x: 0, startPoint y: 0, endPoint x: 49, endPoint y: 194, distance: 200.1
click at [49, 194] on span "Sites" at bounding box center [85, 193] width 99 height 23
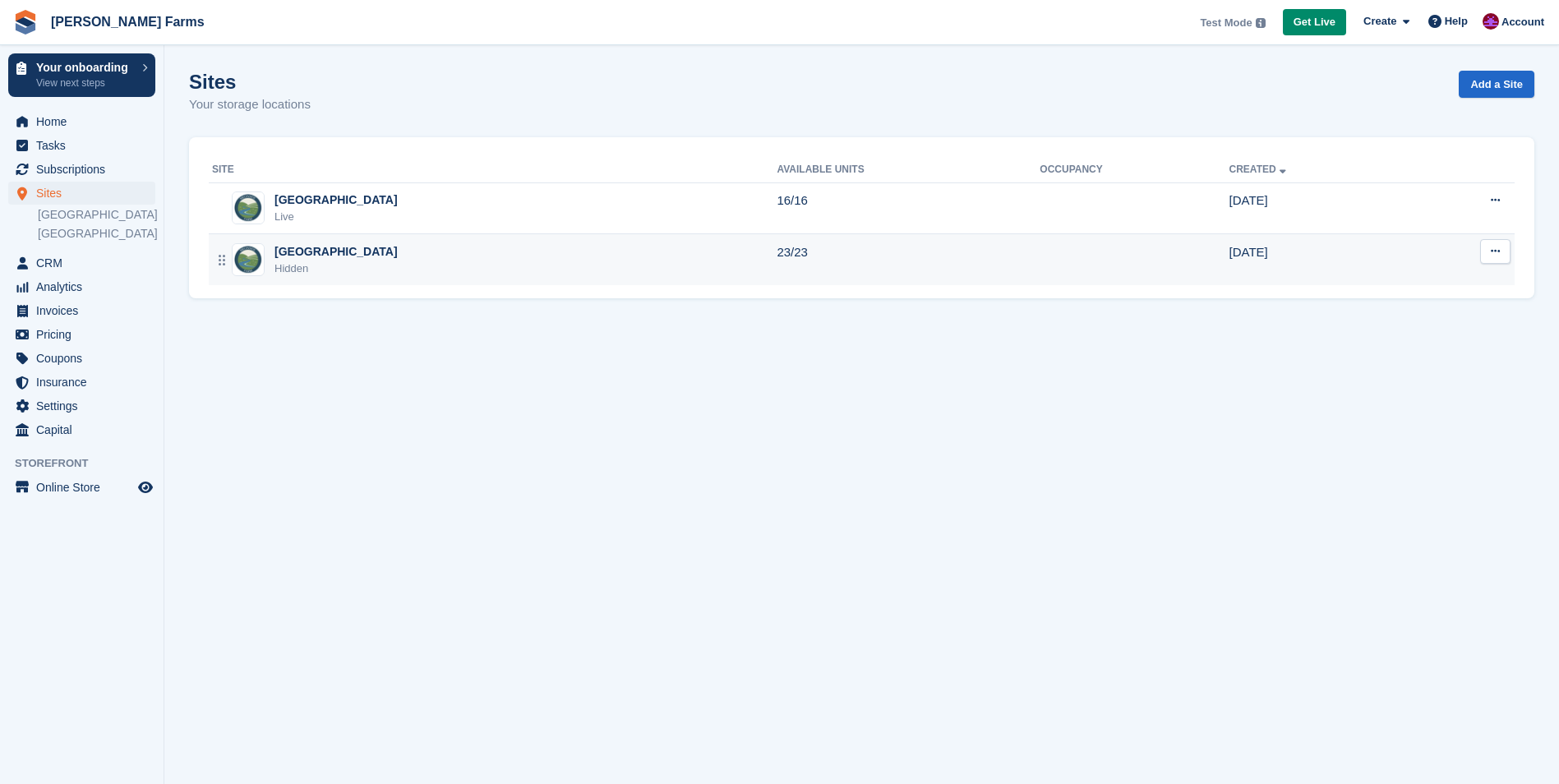
click at [1491, 251] on icon at bounding box center [1495, 250] width 9 height 11
click at [1382, 279] on p "Edit site" at bounding box center [1431, 283] width 143 height 21
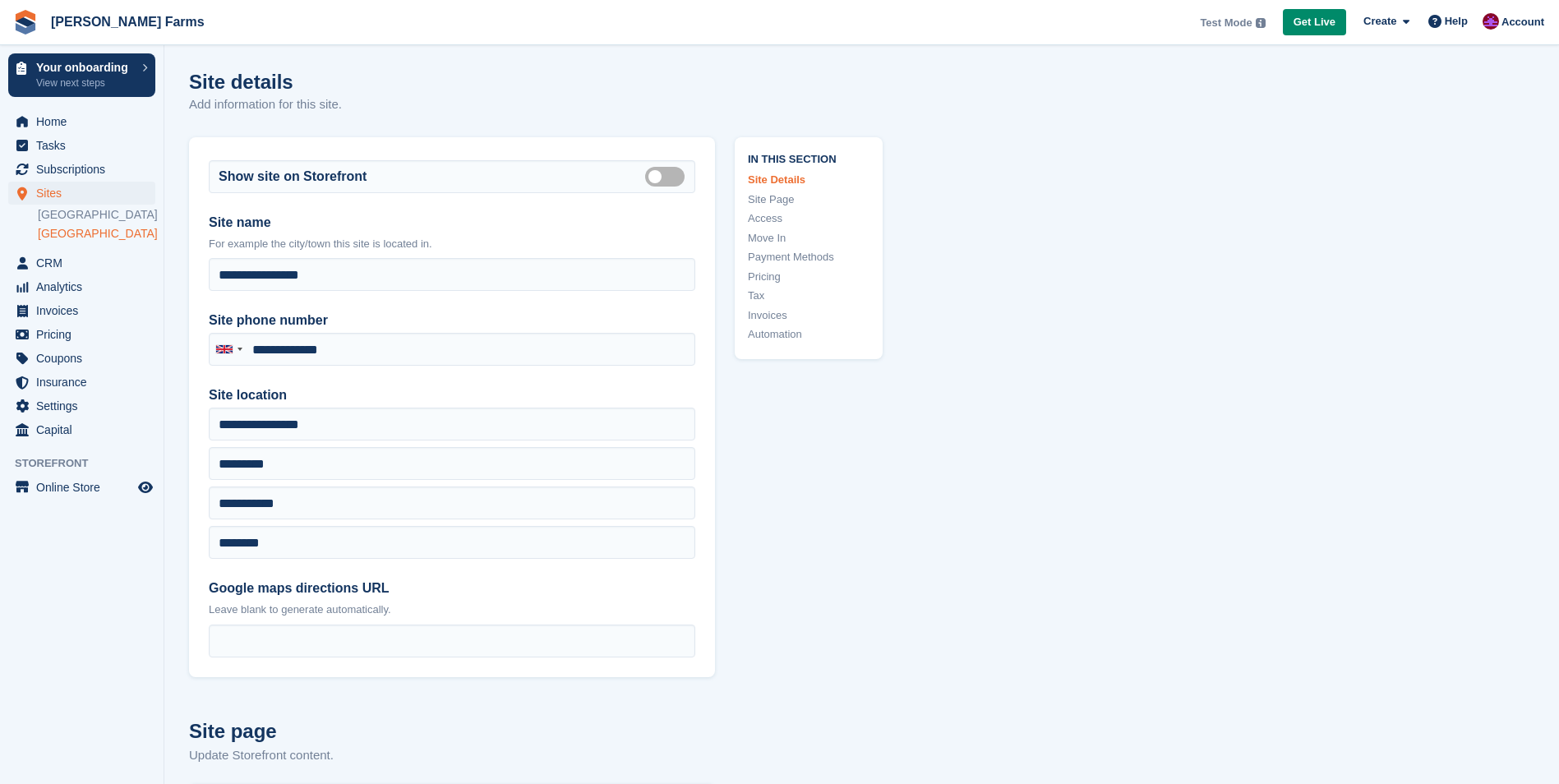
type input "**********"
click at [667, 176] on label "Is public" at bounding box center [668, 176] width 46 height 3
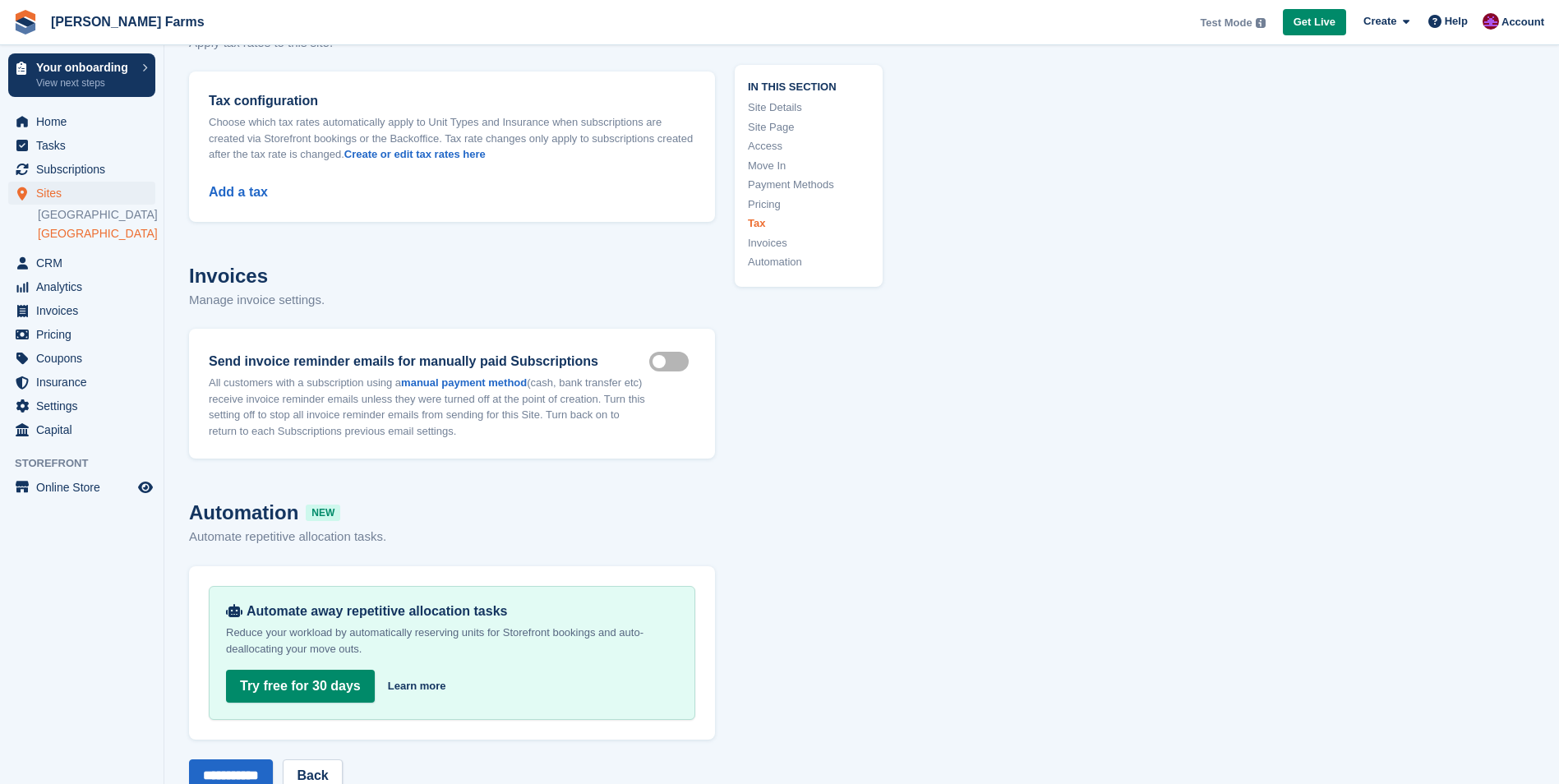
scroll to position [6658, 0]
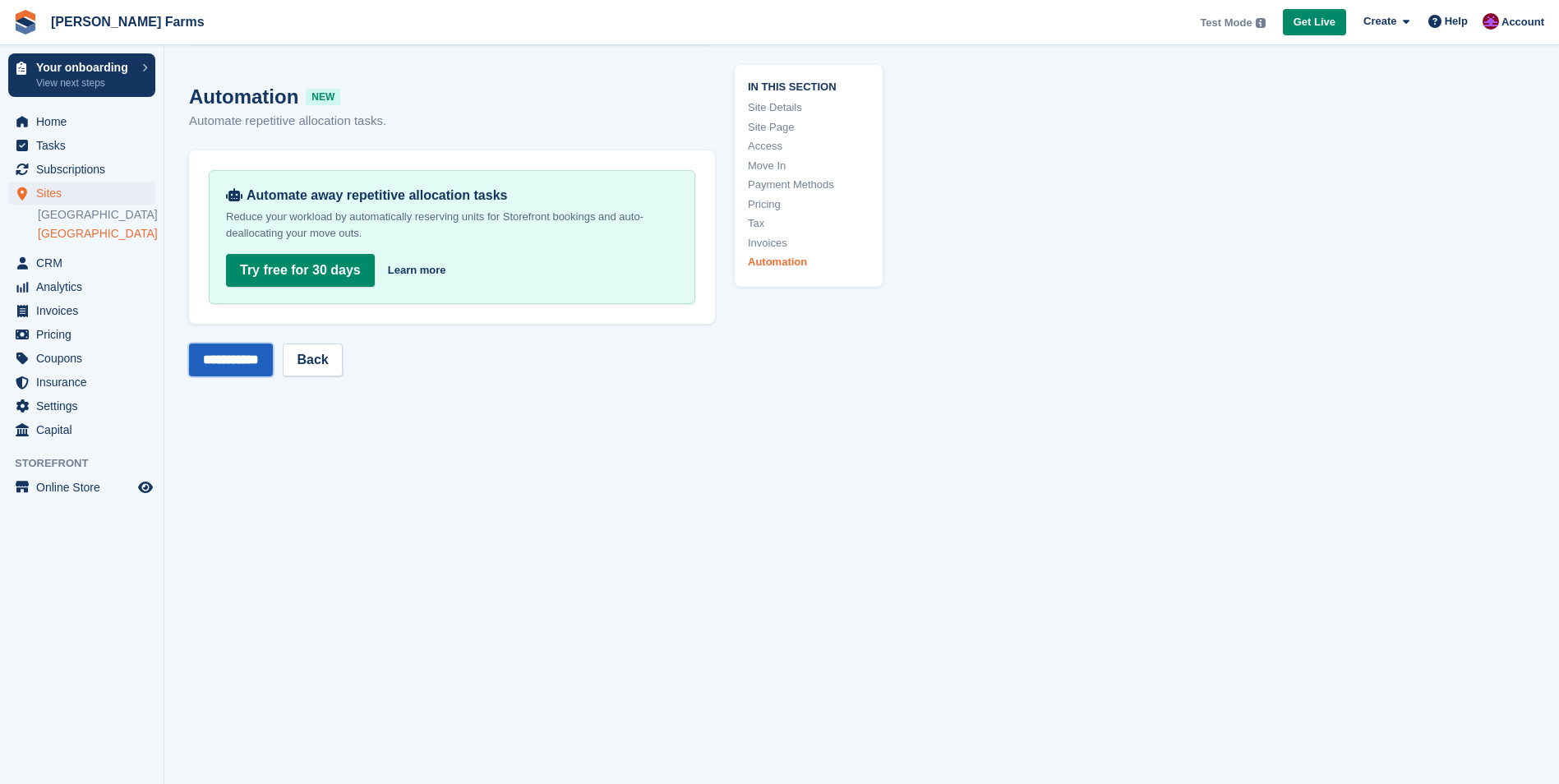
click at [206, 343] on input "**********" at bounding box center [231, 360] width 83 height 33
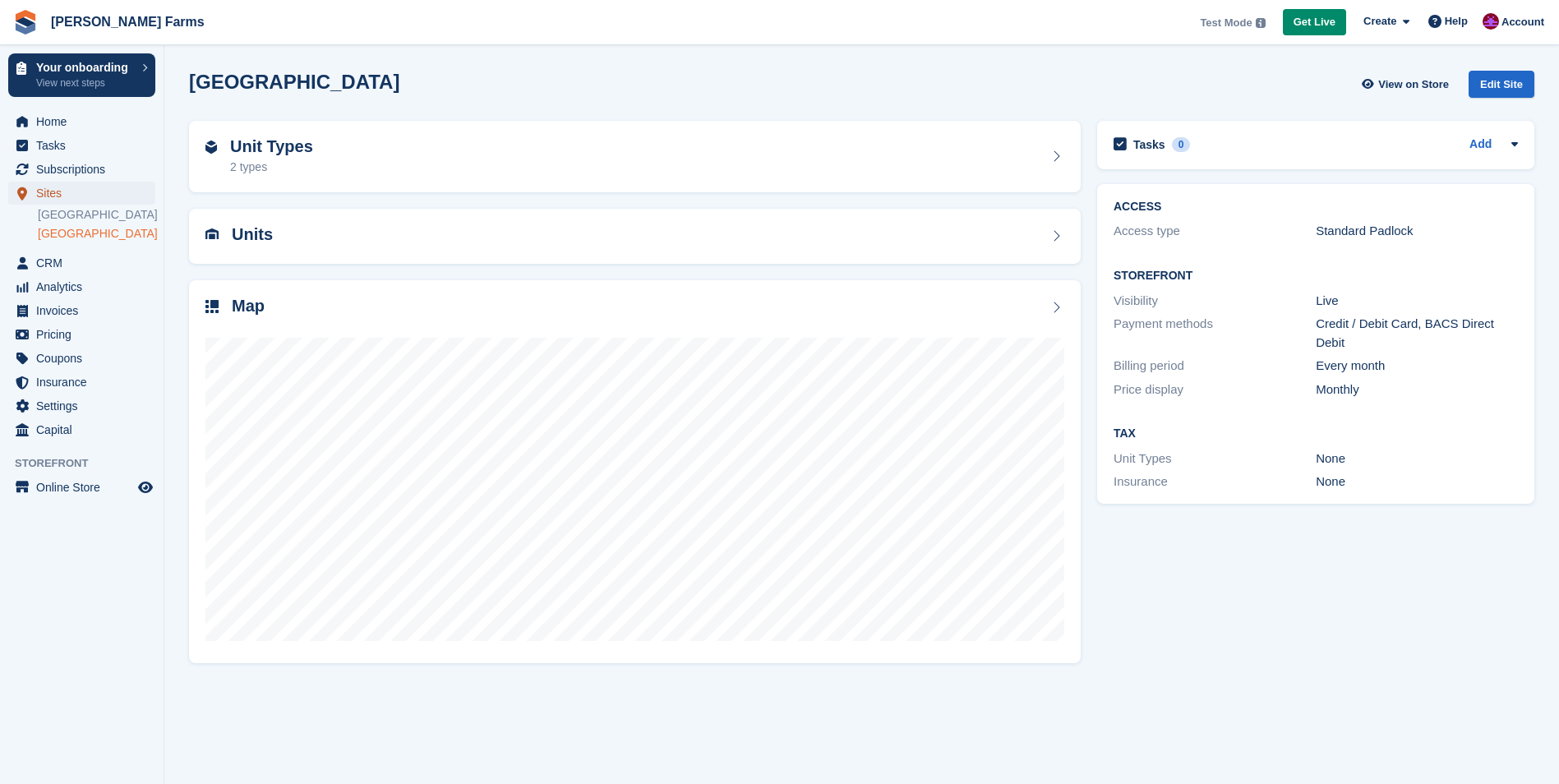
click at [63, 192] on span "Sites" at bounding box center [85, 193] width 99 height 23
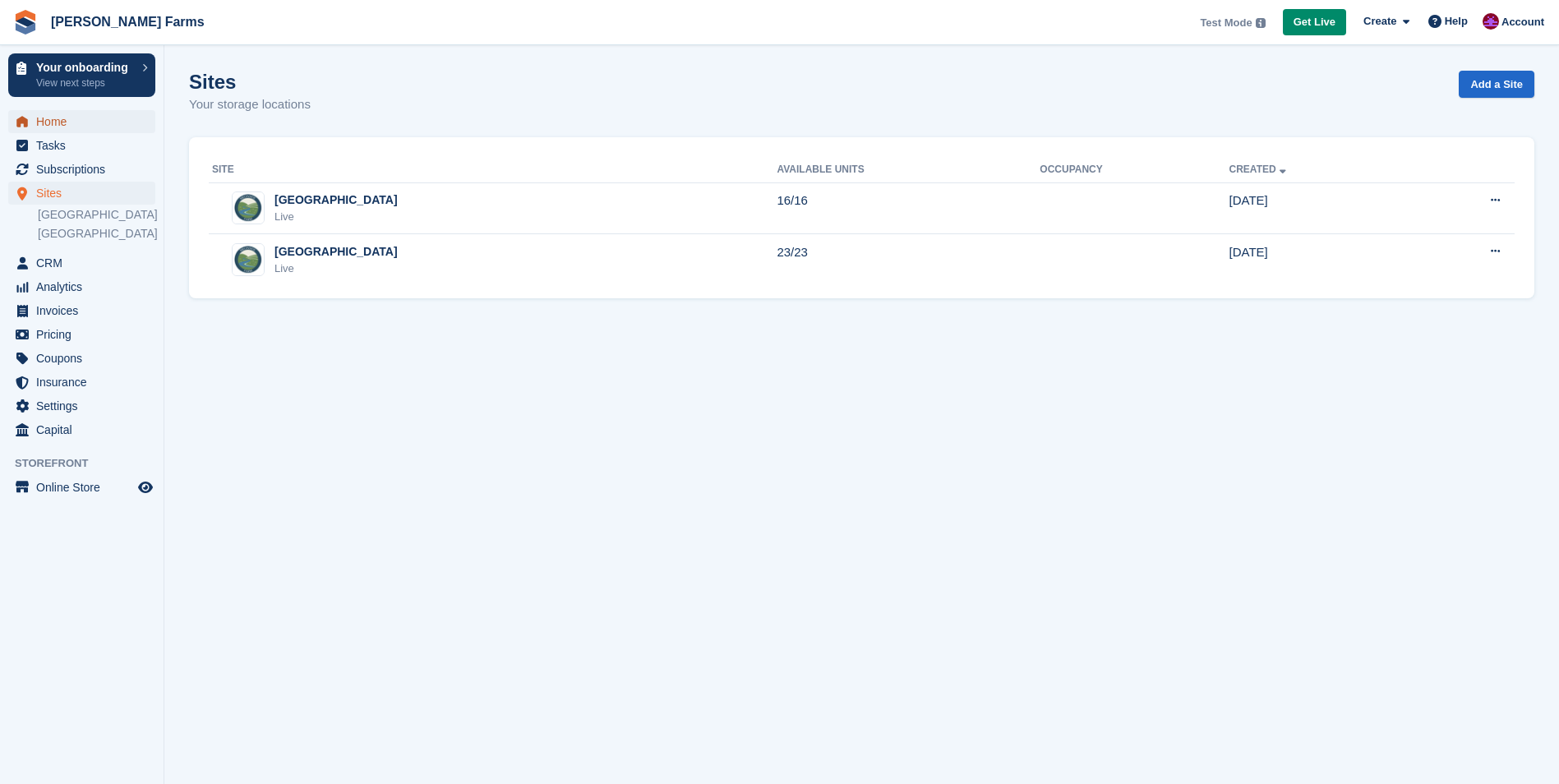
click at [49, 123] on span "Home" at bounding box center [85, 121] width 99 height 23
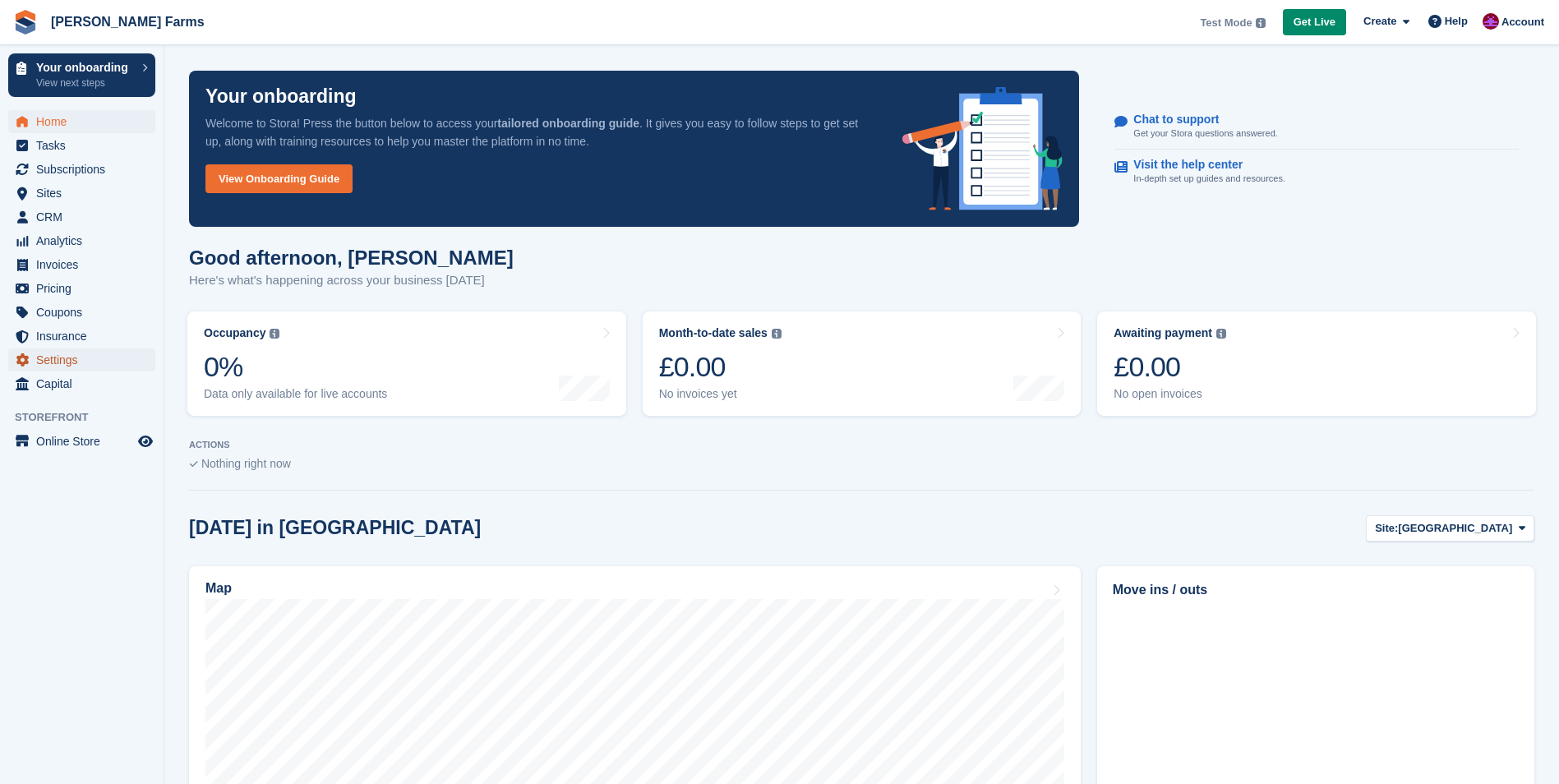
click at [75, 364] on span "Settings" at bounding box center [85, 360] width 99 height 23
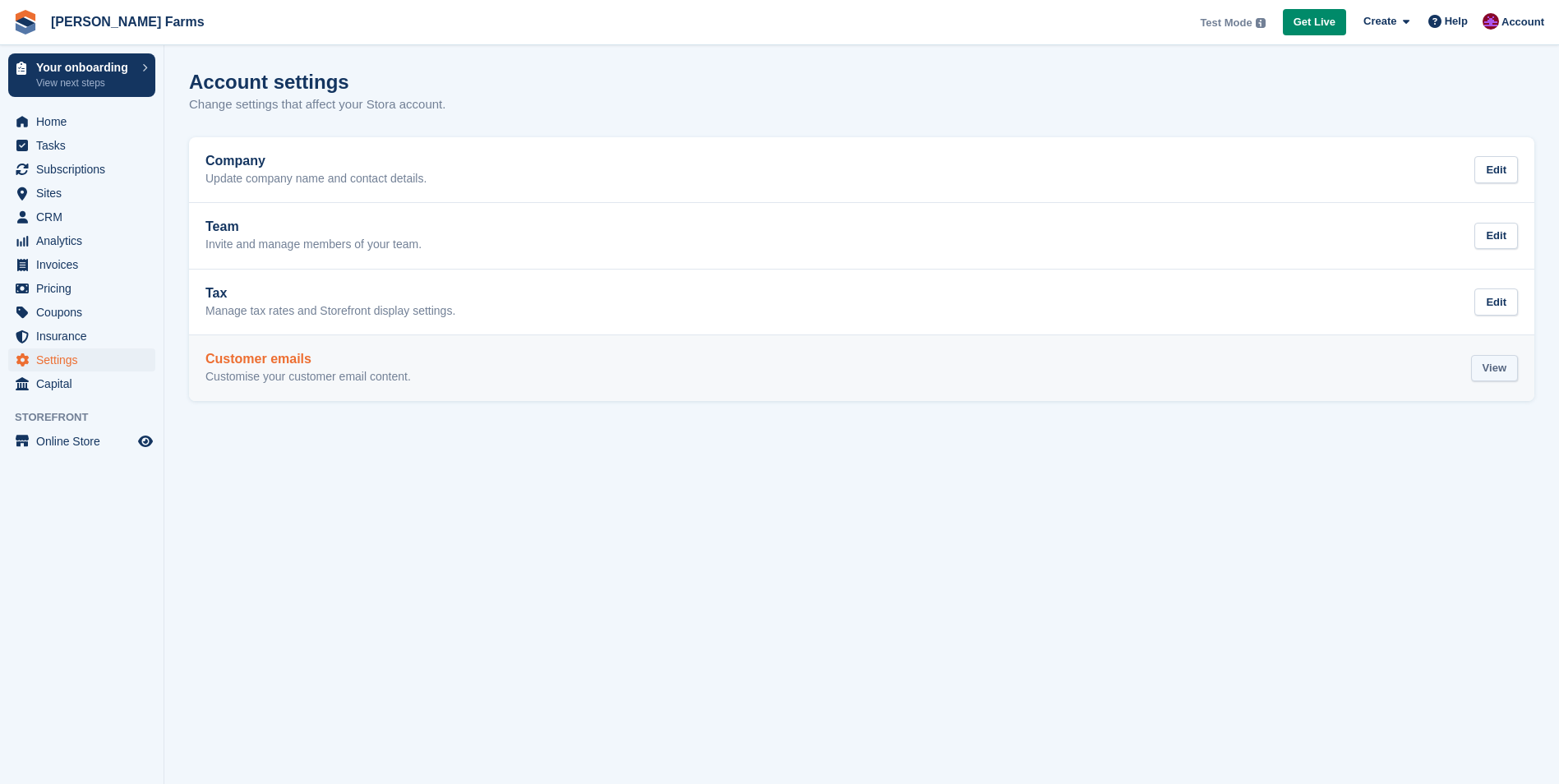
click at [1496, 368] on div "View" at bounding box center [1494, 369] width 47 height 27
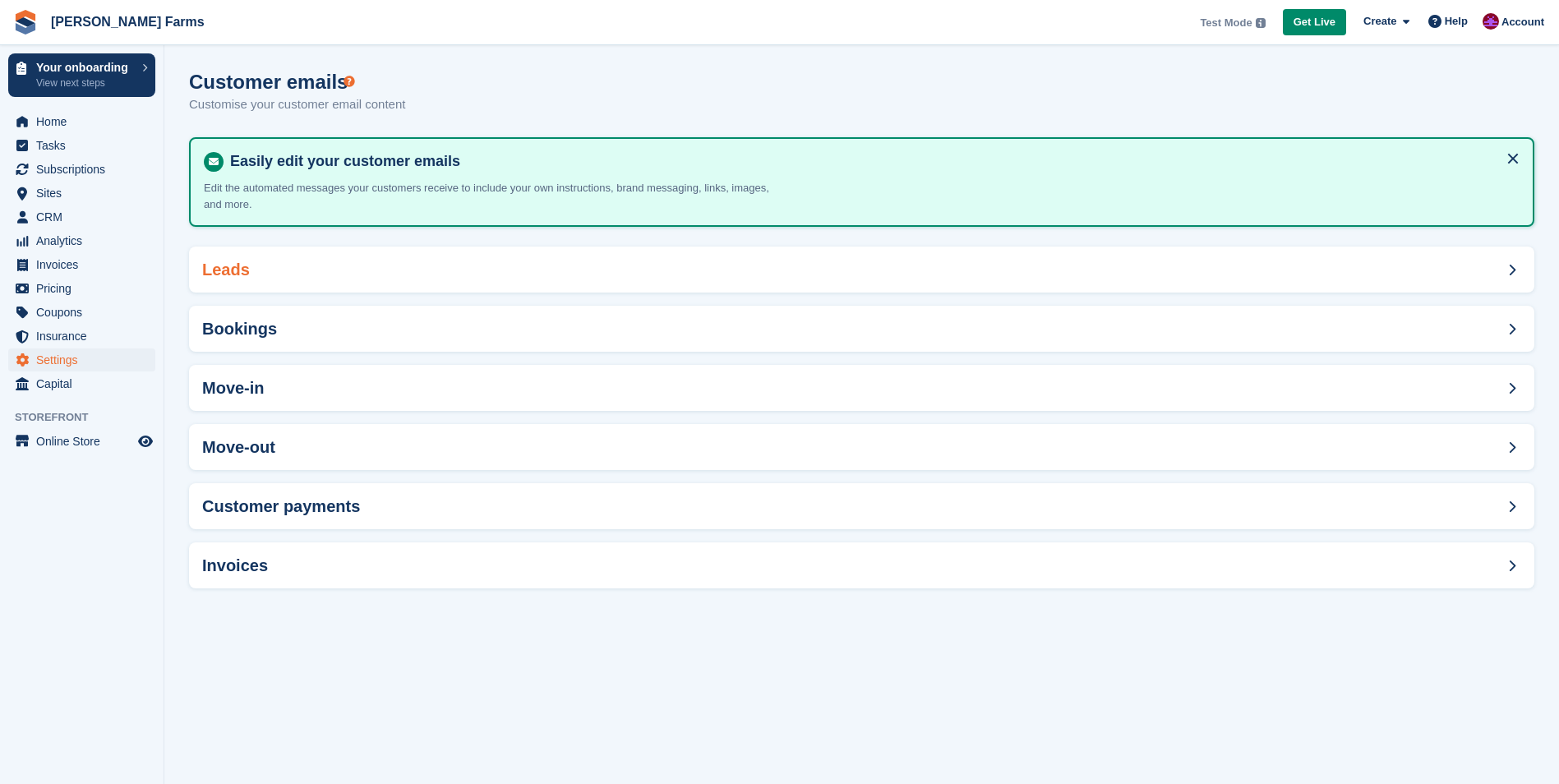
click at [530, 274] on div "Leads" at bounding box center [862, 269] width 1345 height 46
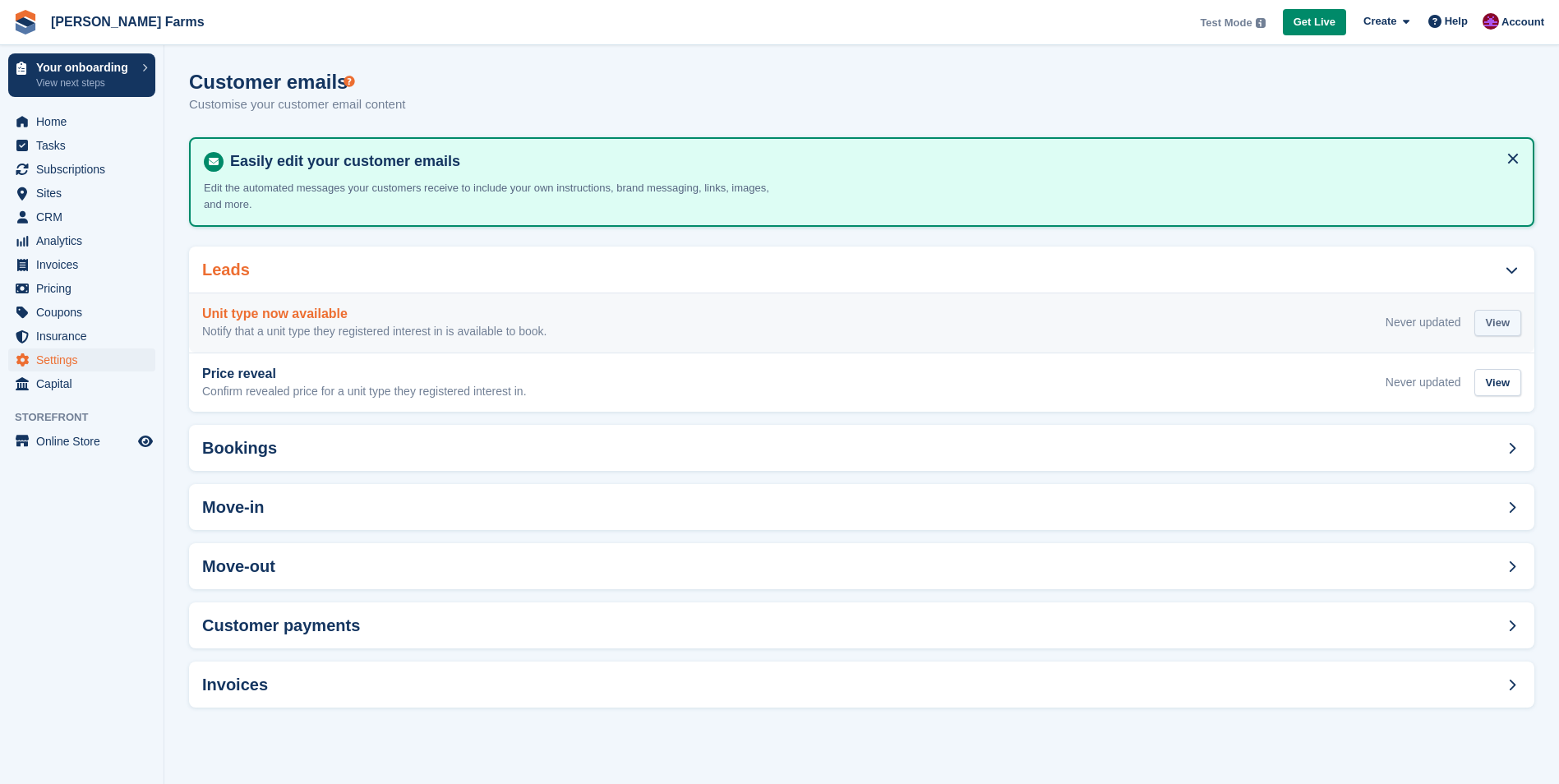
click at [1489, 318] on div "View" at bounding box center [1498, 323] width 47 height 27
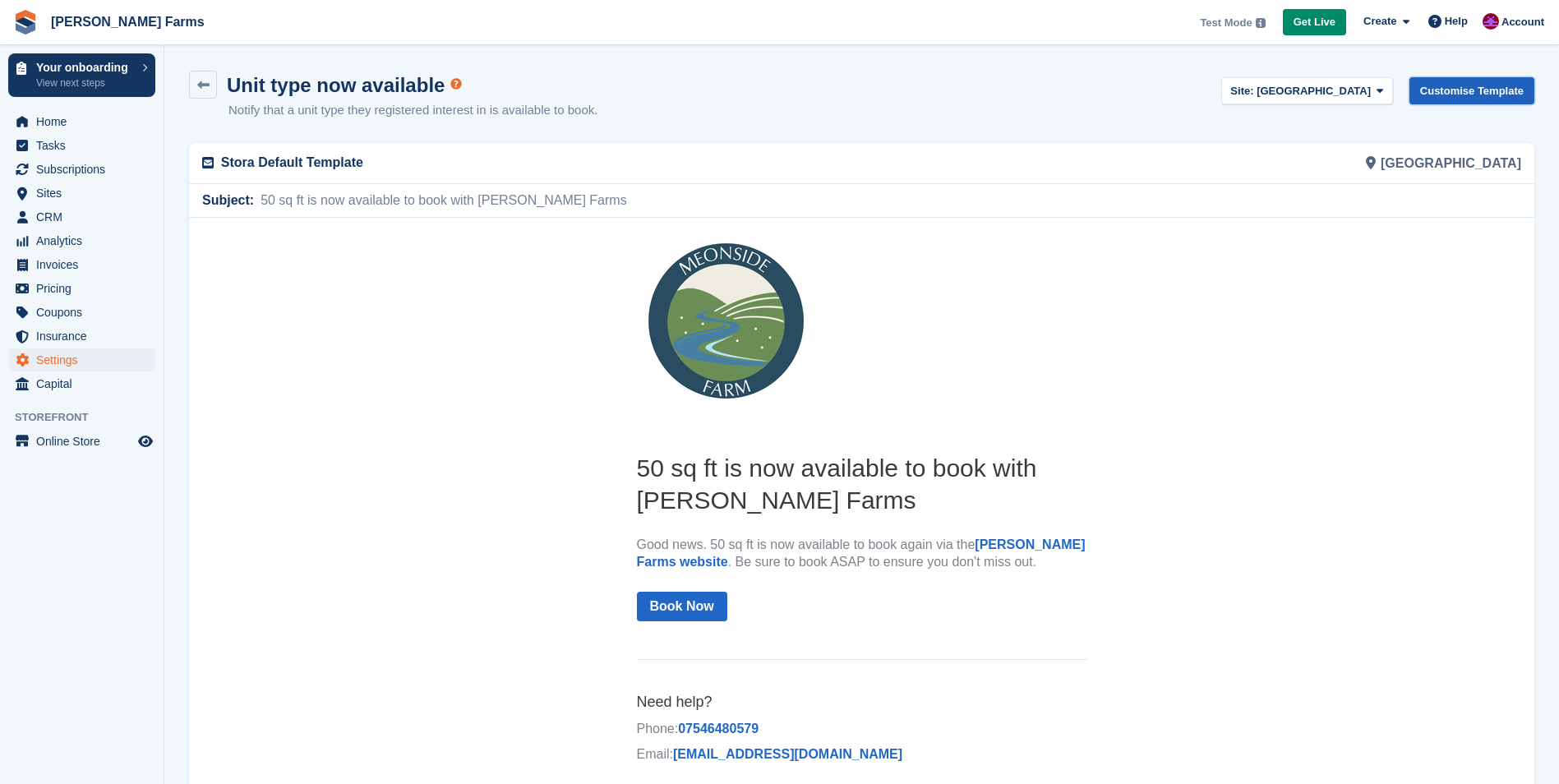
click at [1501, 88] on link "Customise Template" at bounding box center [1472, 91] width 125 height 27
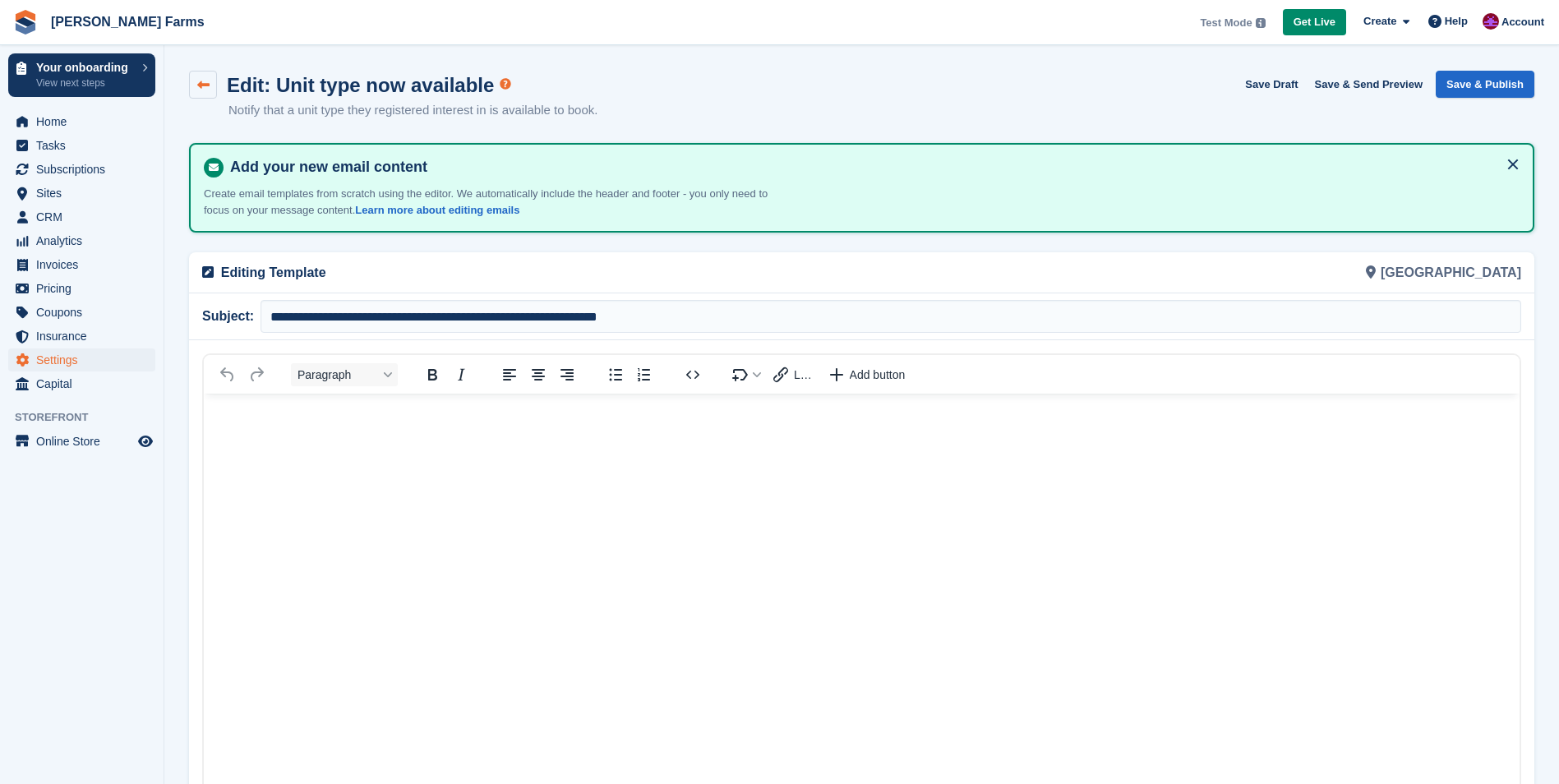
click at [199, 82] on icon at bounding box center [203, 84] width 13 height 13
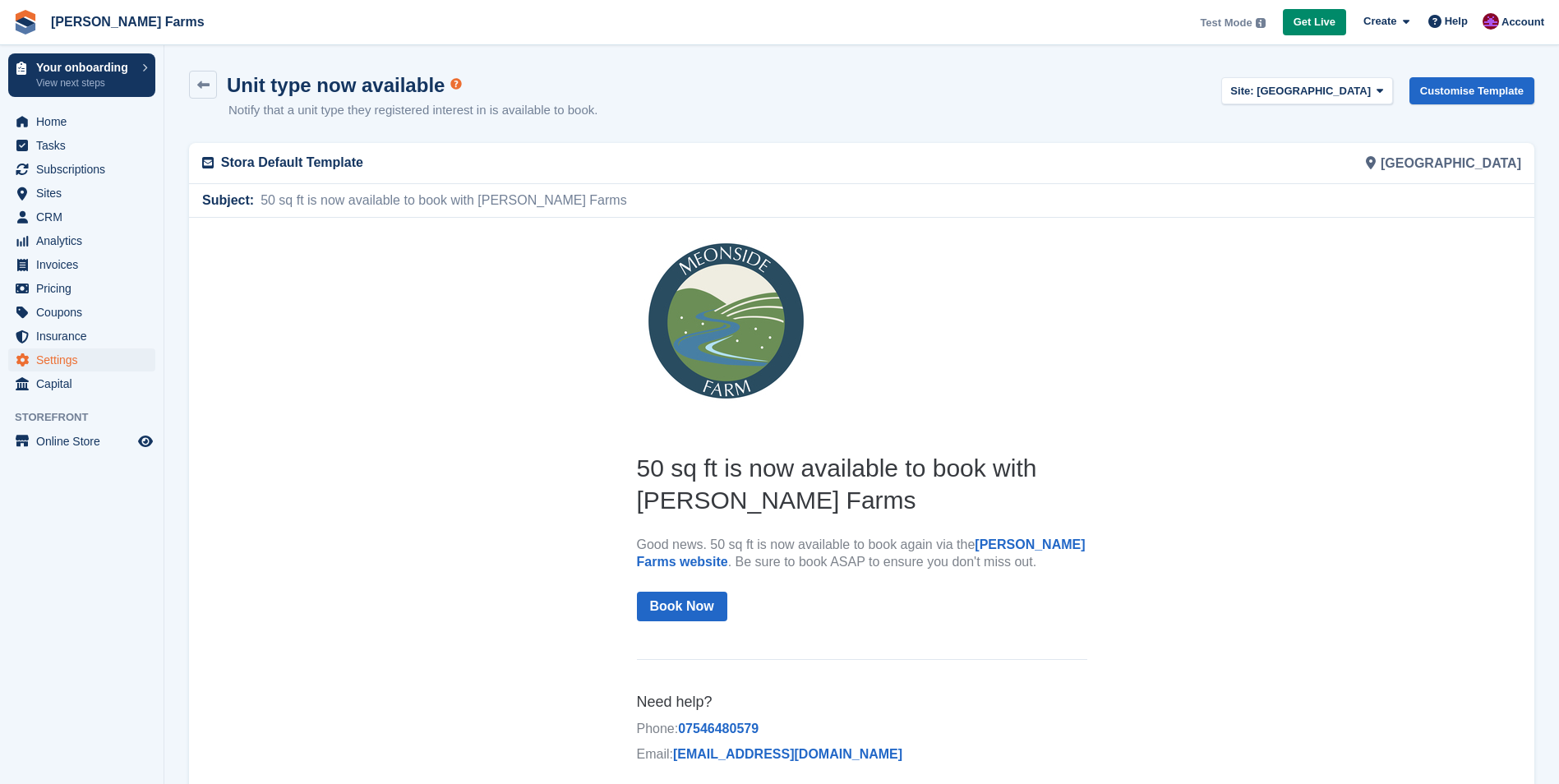
click at [199, 82] on icon at bounding box center [203, 84] width 13 height 13
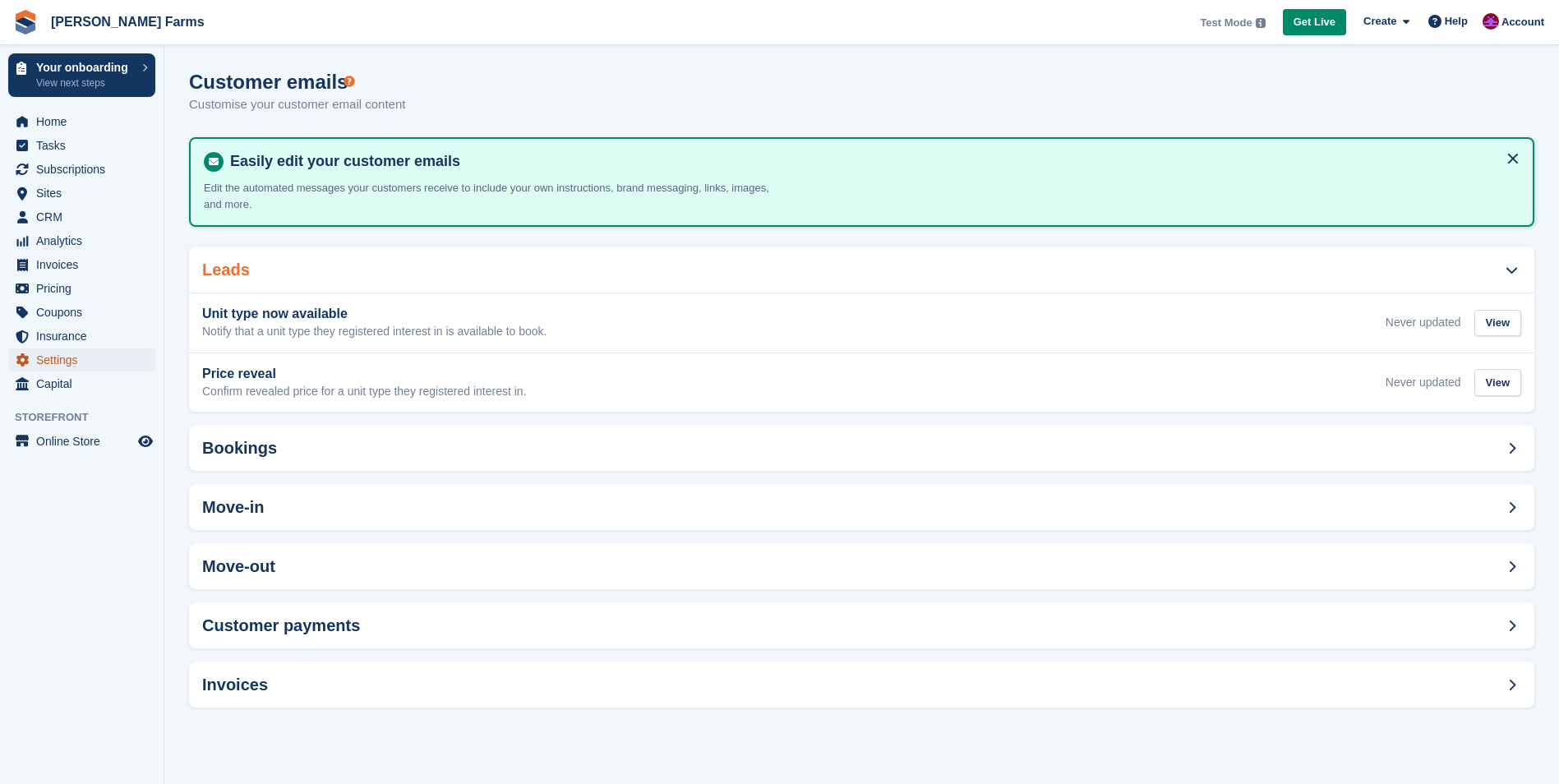
click at [40, 358] on span "Settings" at bounding box center [85, 360] width 99 height 23
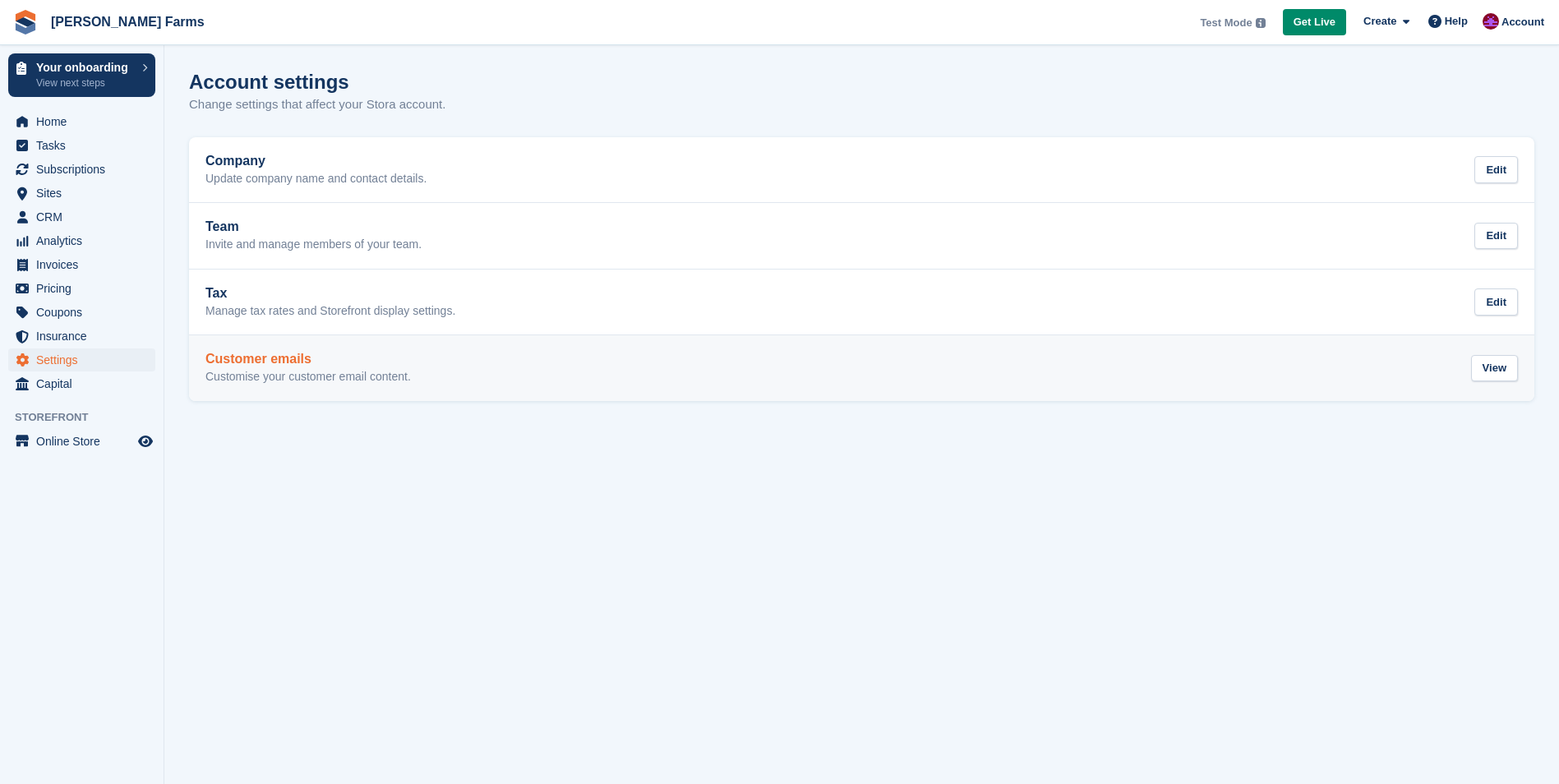
click at [352, 361] on h2 "Customer emails" at bounding box center [309, 358] width 206 height 15
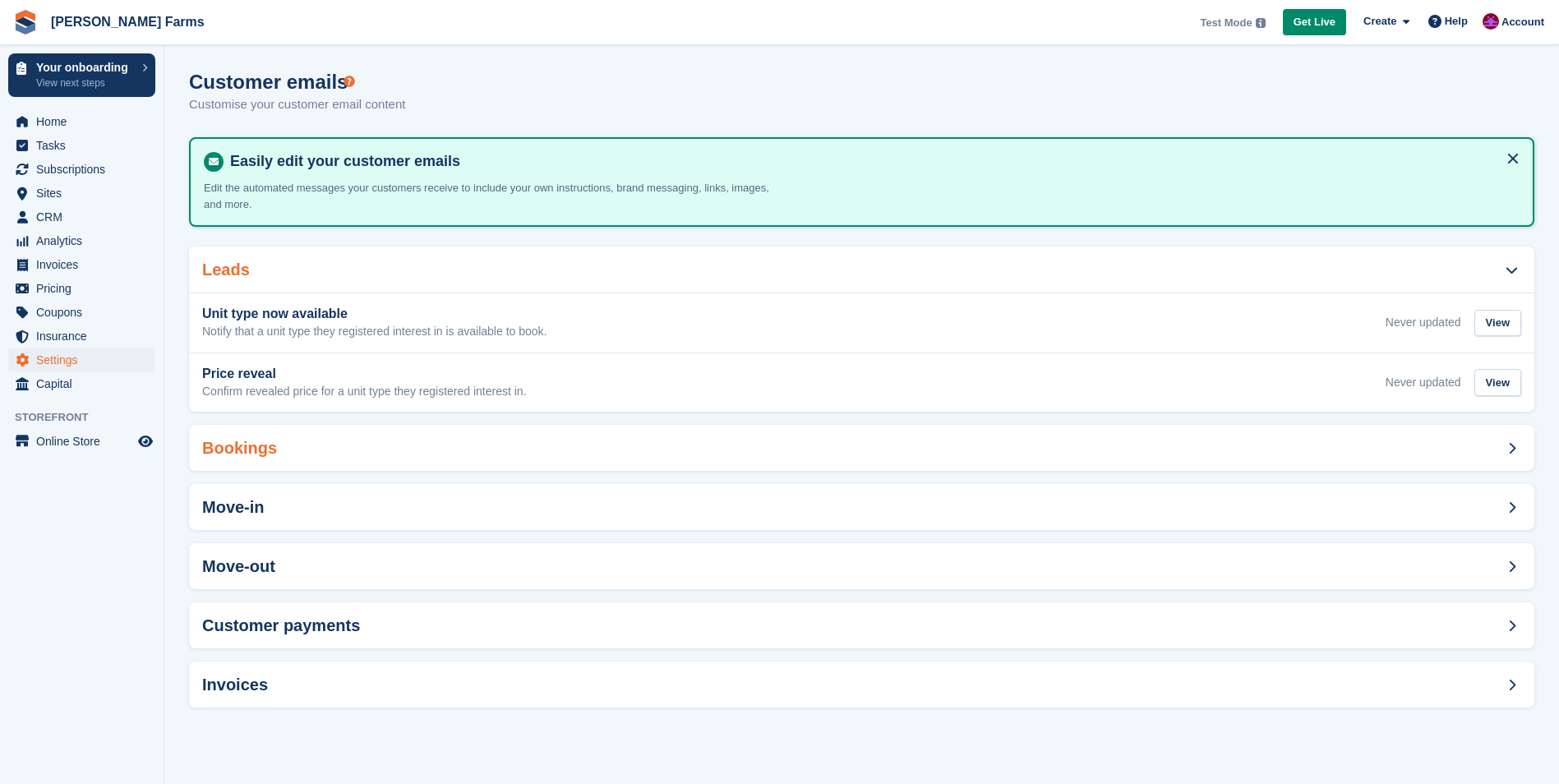
click at [407, 447] on div "Bookings" at bounding box center [862, 447] width 1345 height 46
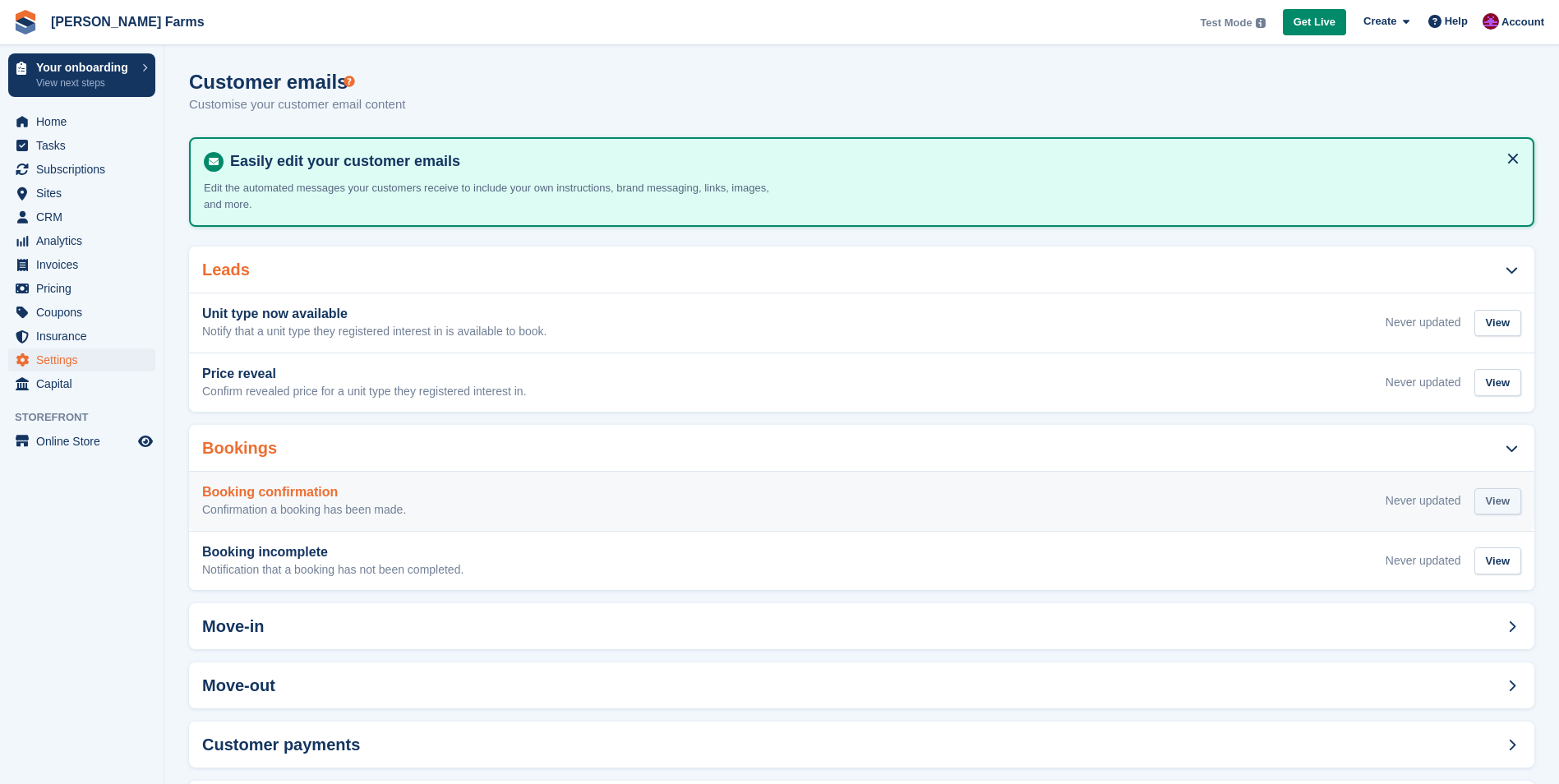
click at [1496, 501] on div "View" at bounding box center [1498, 502] width 47 height 27
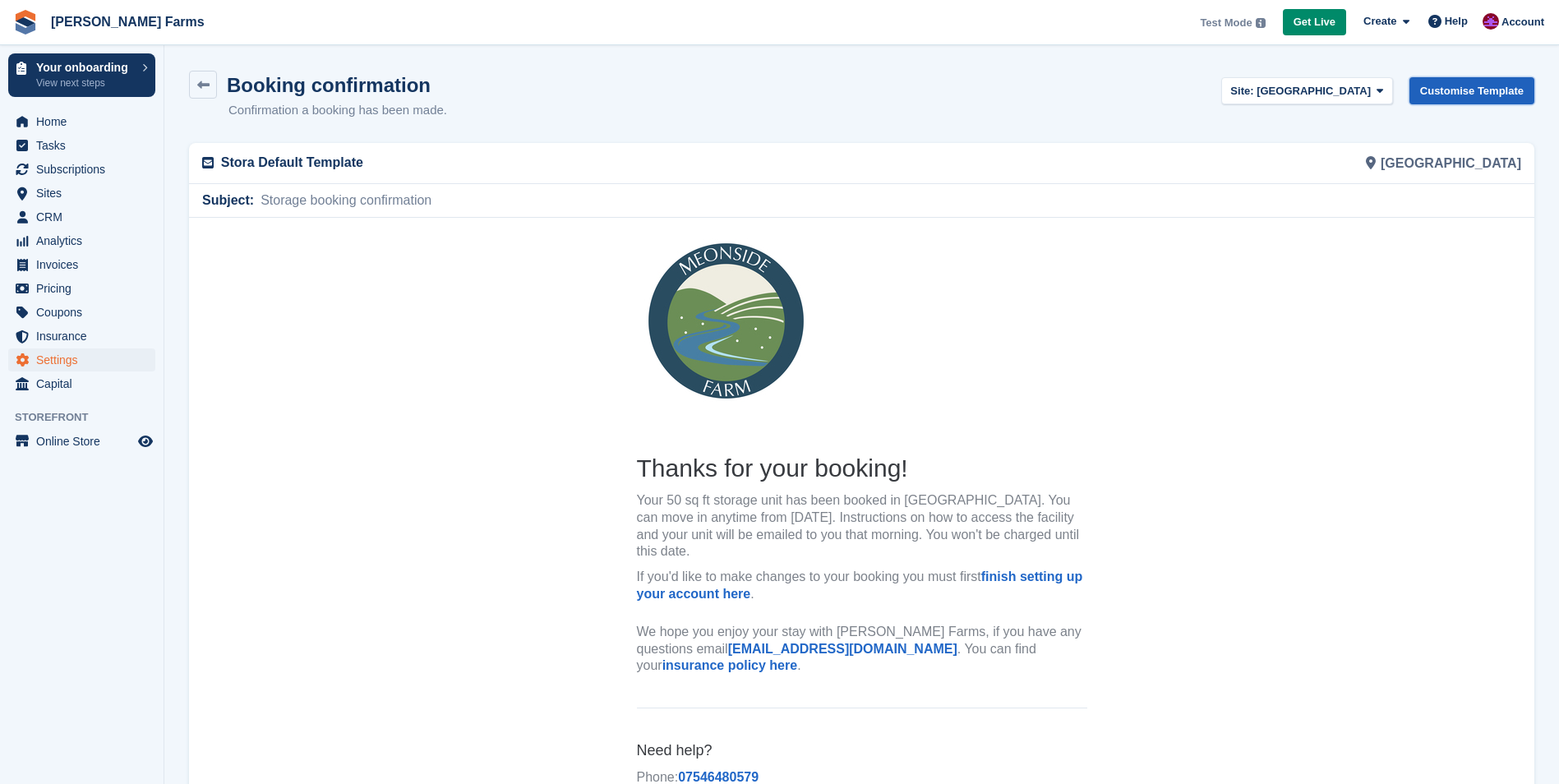
click at [1474, 86] on link "Customise Template" at bounding box center [1472, 91] width 125 height 27
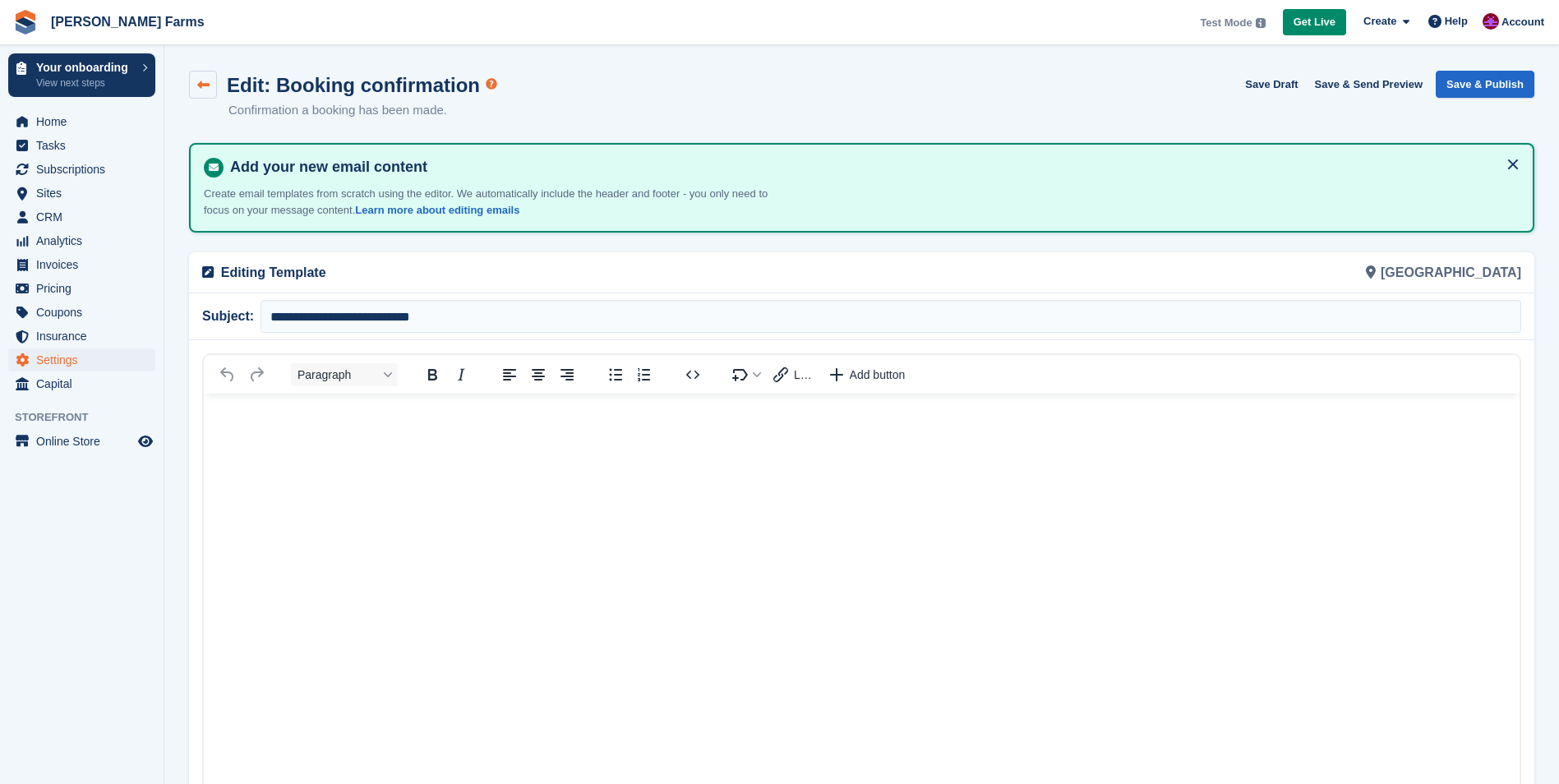
click at [201, 79] on icon at bounding box center [203, 84] width 13 height 13
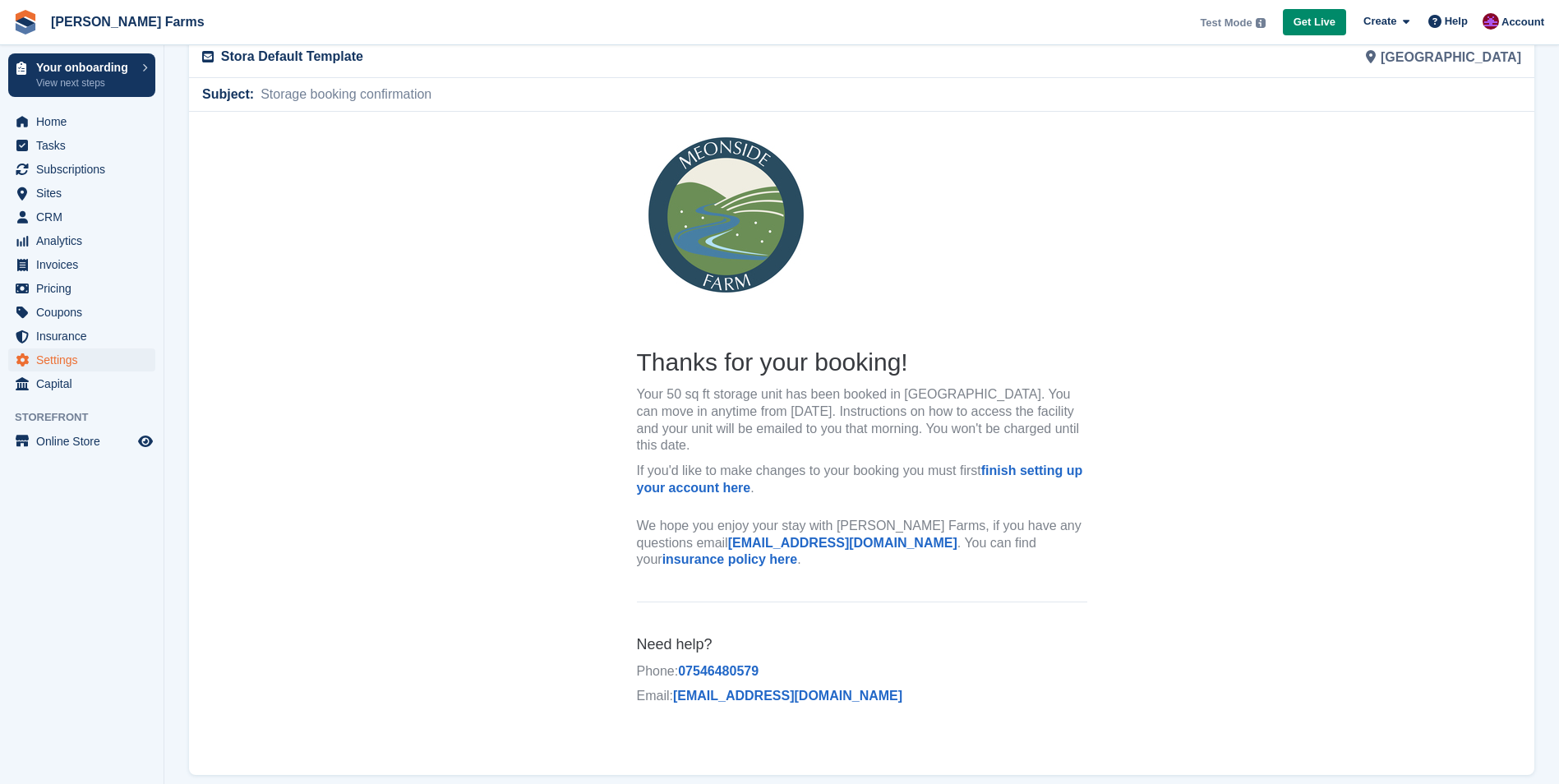
scroll to position [130, 0]
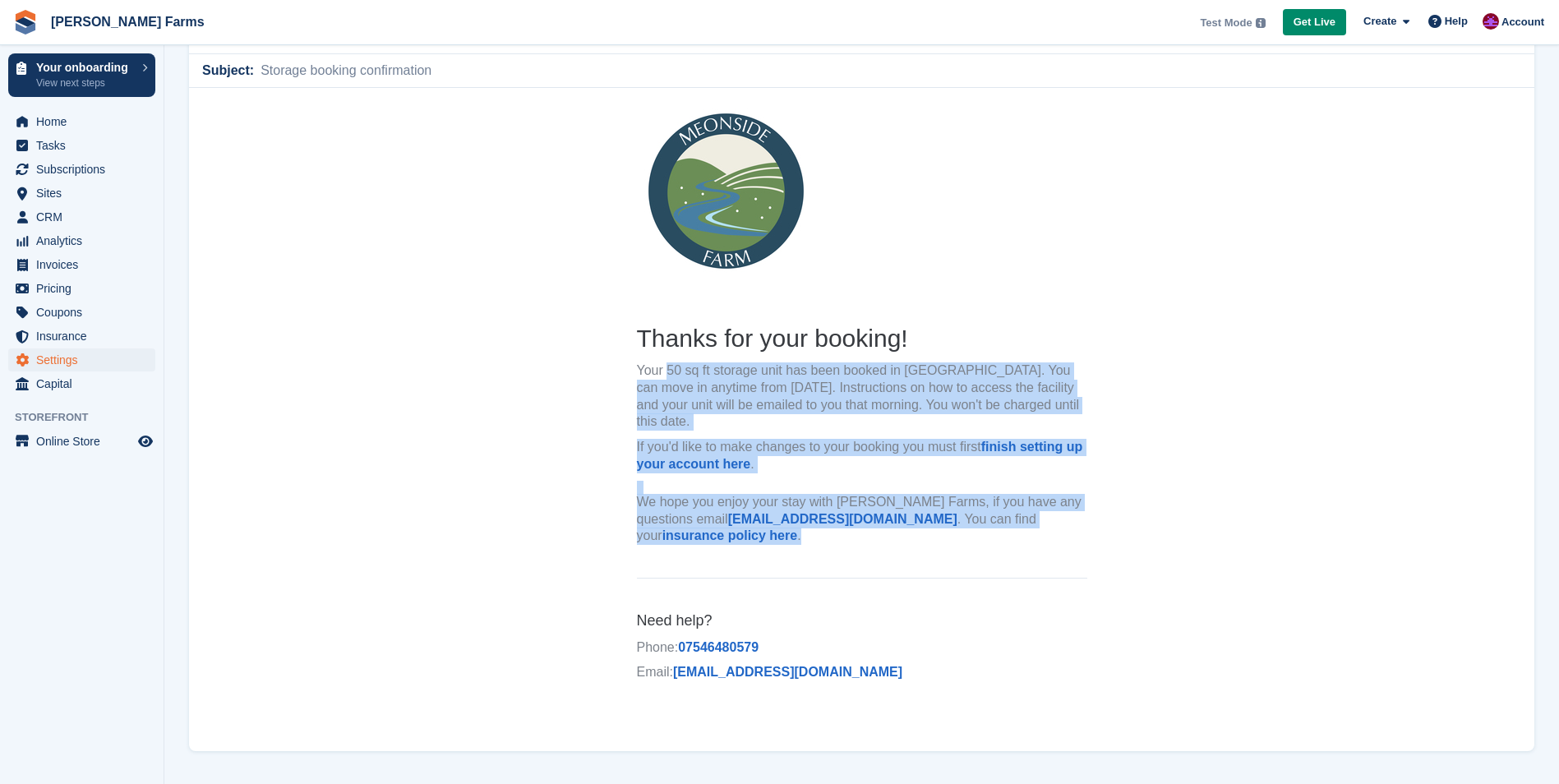
drag, startPoint x: 637, startPoint y: 367, endPoint x: 972, endPoint y: 539, distance: 376.6
click at [972, 539] on th "Thanks for your booking! Your 50 sq ft storage unit has been booked in Lower Fa…" at bounding box center [862, 437] width 450 height 231
copy th "Your 50 sq ft storage unit has been booked in Lower Farm. You can move in anyti…"
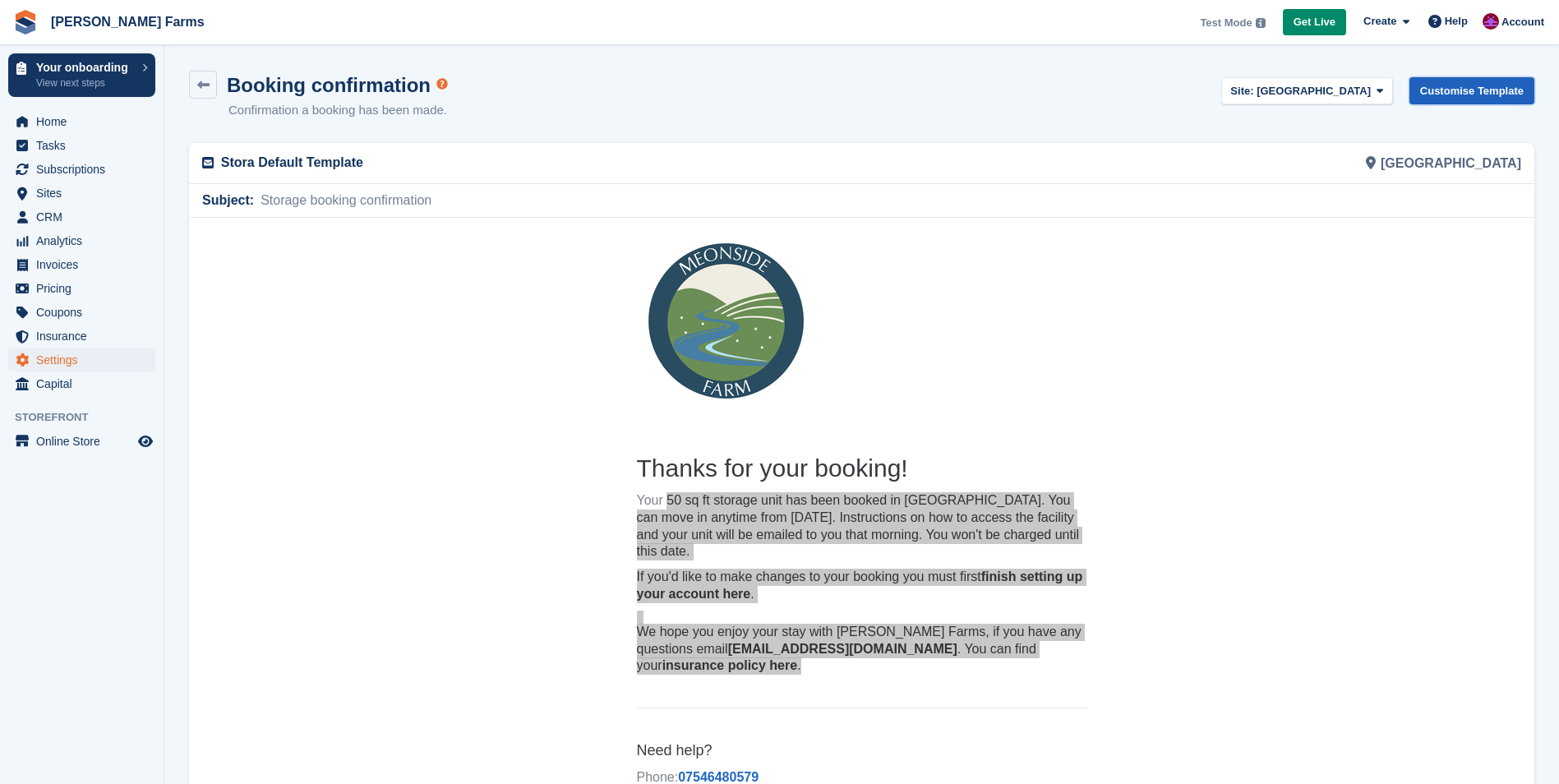
click at [1517, 86] on link "Customise Template" at bounding box center [1472, 91] width 125 height 27
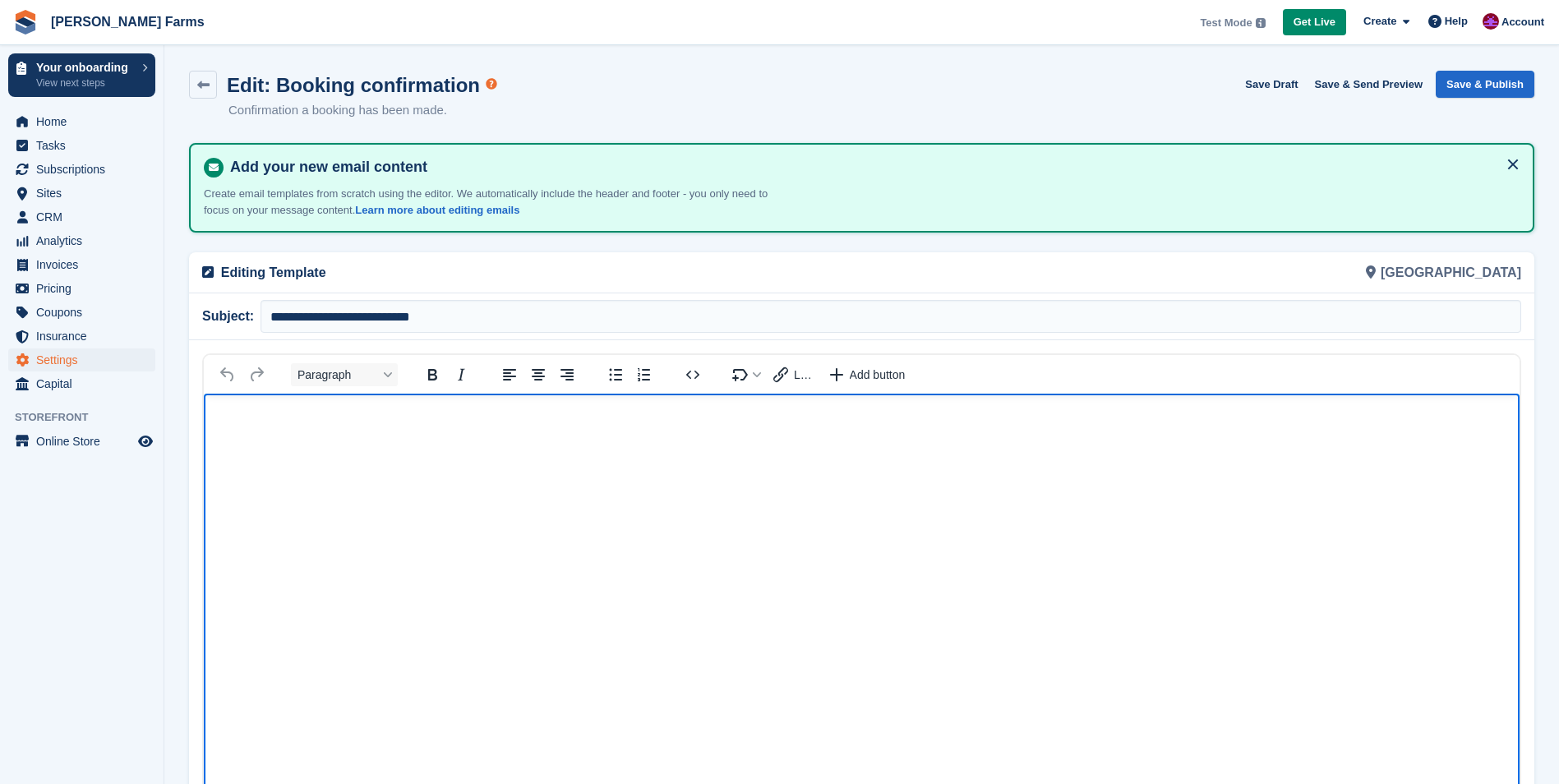
click at [271, 440] on body "Rich Text Area" at bounding box center [861, 422] width 1315 height 58
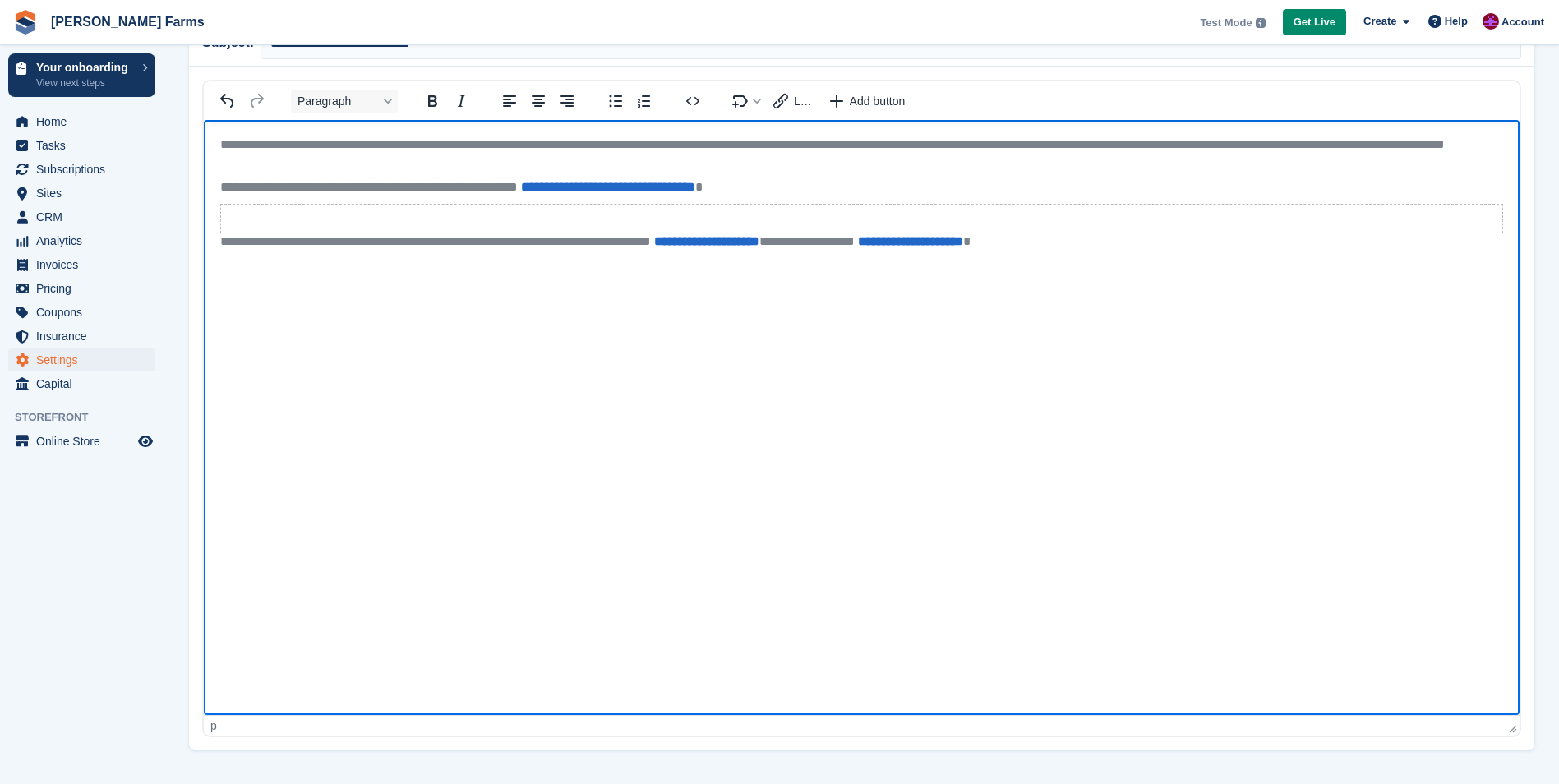
scroll to position [191, 0]
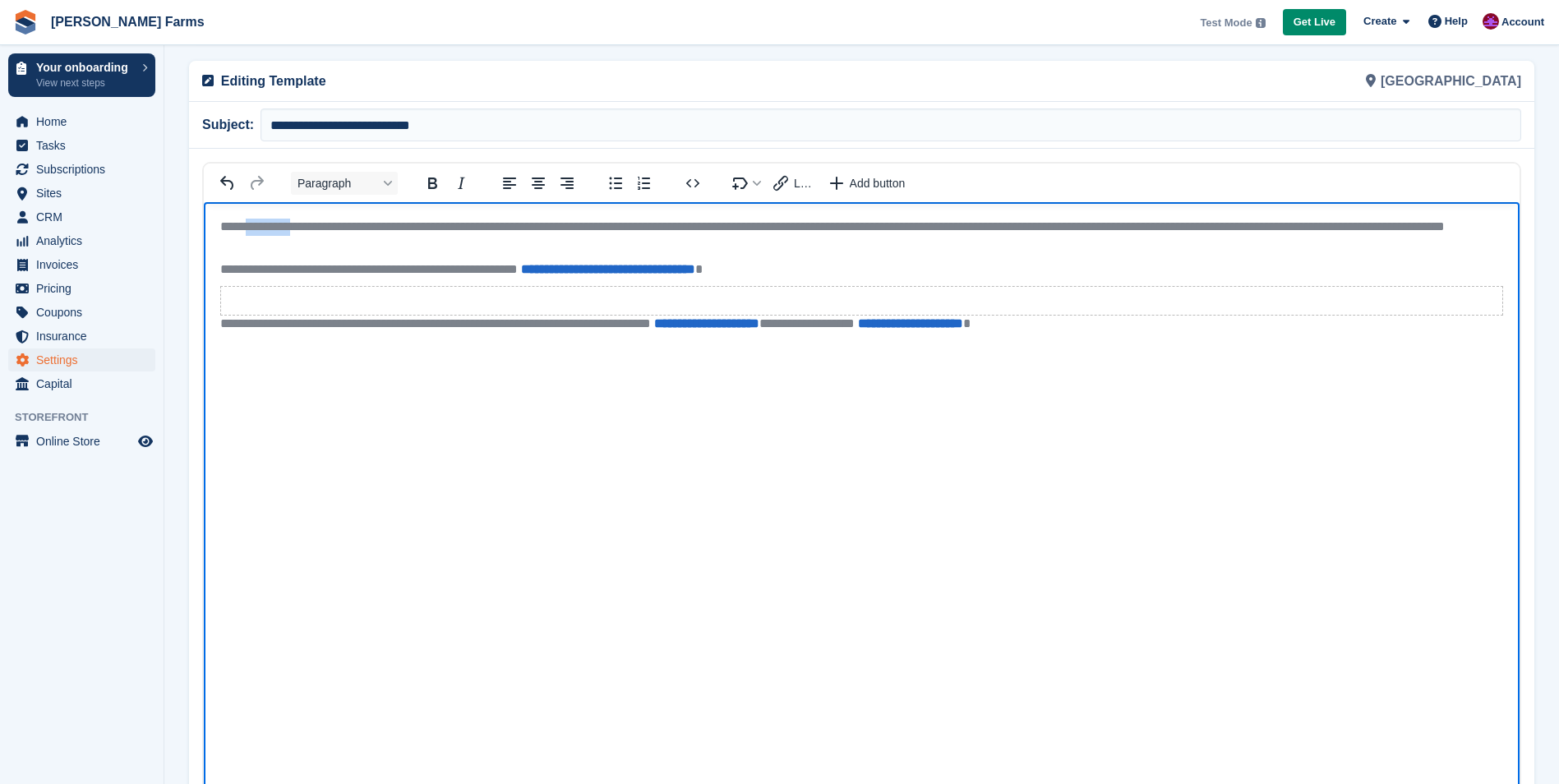
drag, startPoint x: 252, startPoint y: 222, endPoint x: 297, endPoint y: 220, distance: 45.0
click at [297, 220] on p "**********" at bounding box center [861, 236] width 1282 height 35
drag, startPoint x: 522, startPoint y: 222, endPoint x: 891, endPoint y: 225, distance: 369.0
click at [891, 225] on p "**********" at bounding box center [861, 236] width 1282 height 35
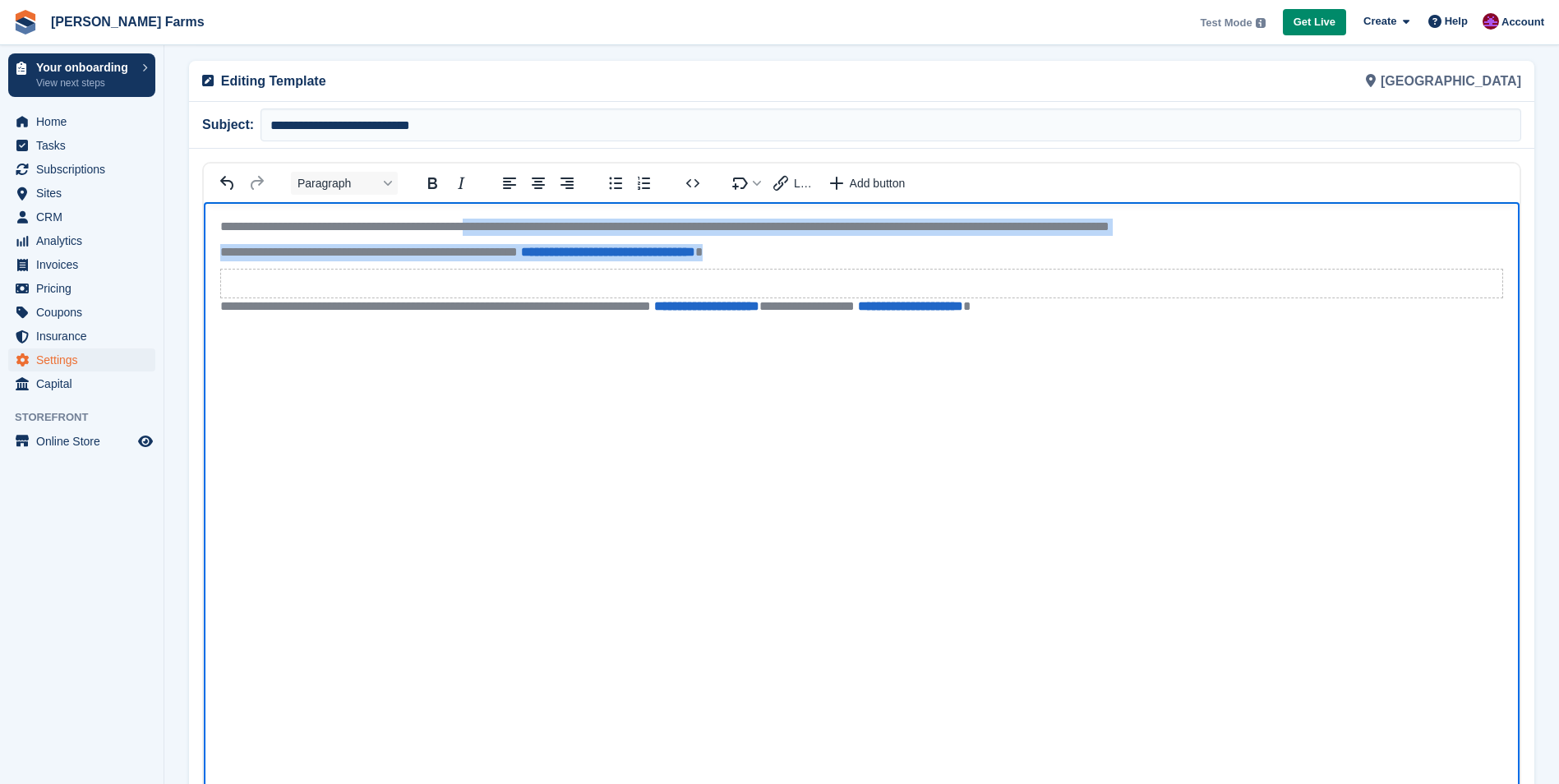
drag, startPoint x: 519, startPoint y: 225, endPoint x: 832, endPoint y: 253, distance: 314.2
click at [832, 253] on body "**********" at bounding box center [861, 271] width 1315 height 138
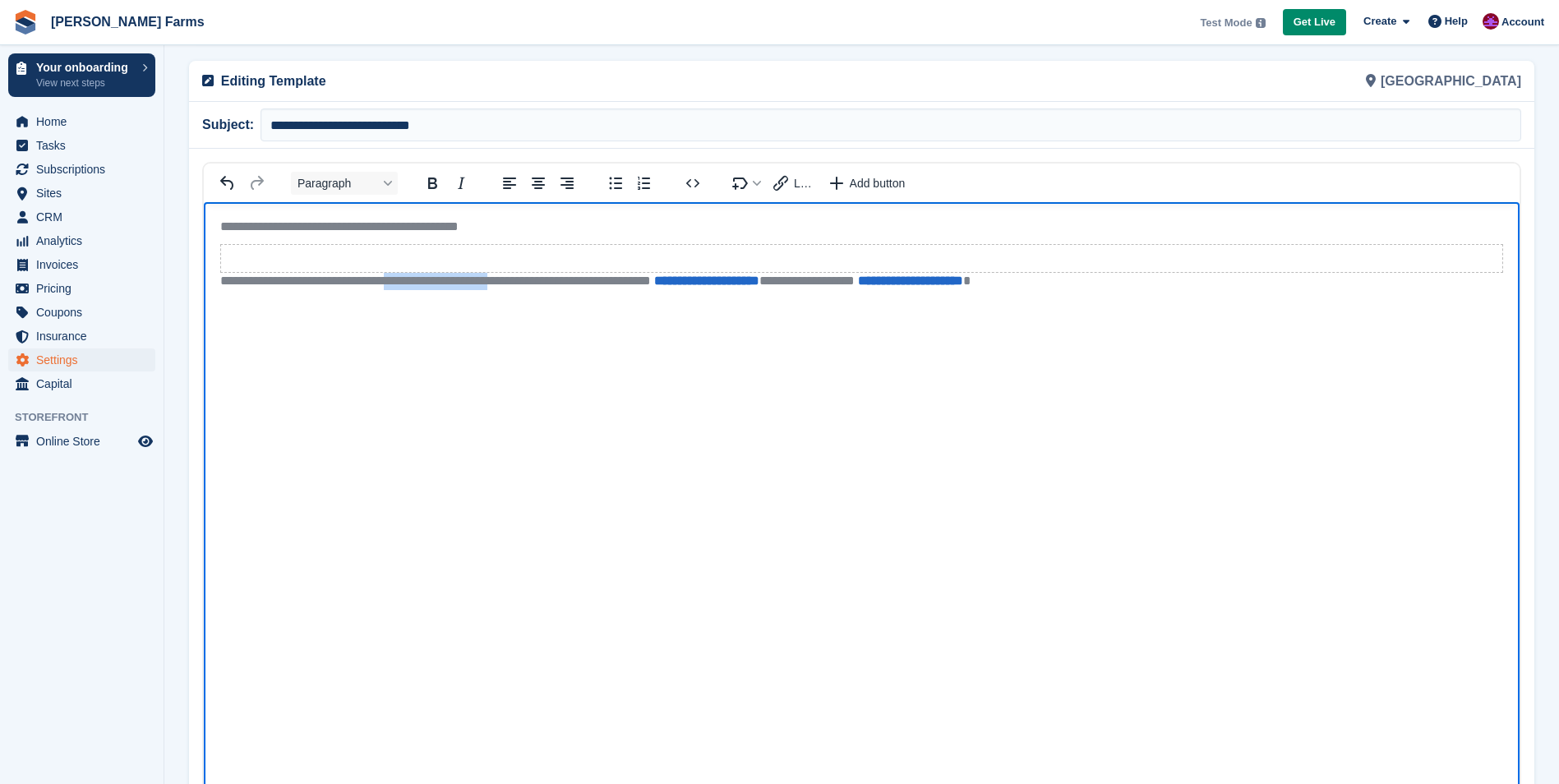
drag, startPoint x: 422, startPoint y: 278, endPoint x: 554, endPoint y: 278, distance: 132.0
click at [554, 278] on p "**********" at bounding box center [861, 281] width 1282 height 17
click at [303, 279] on p "**********" at bounding box center [861, 281] width 1282 height 17
drag, startPoint x: 803, startPoint y: 281, endPoint x: 1063, endPoint y: 279, distance: 260.0
click at [1063, 279] on p "**********" at bounding box center [861, 281] width 1282 height 17
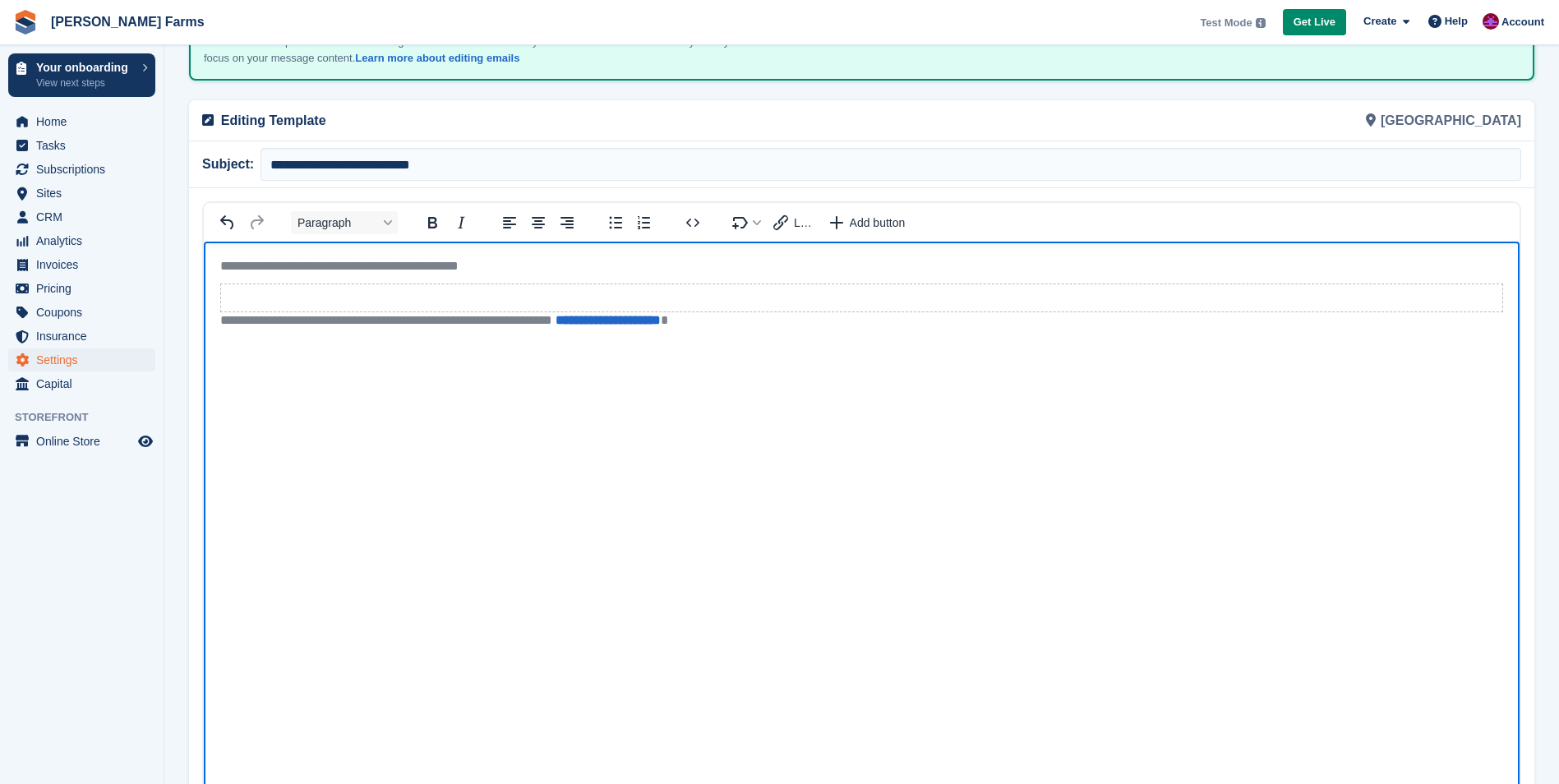
scroll to position [0, 0]
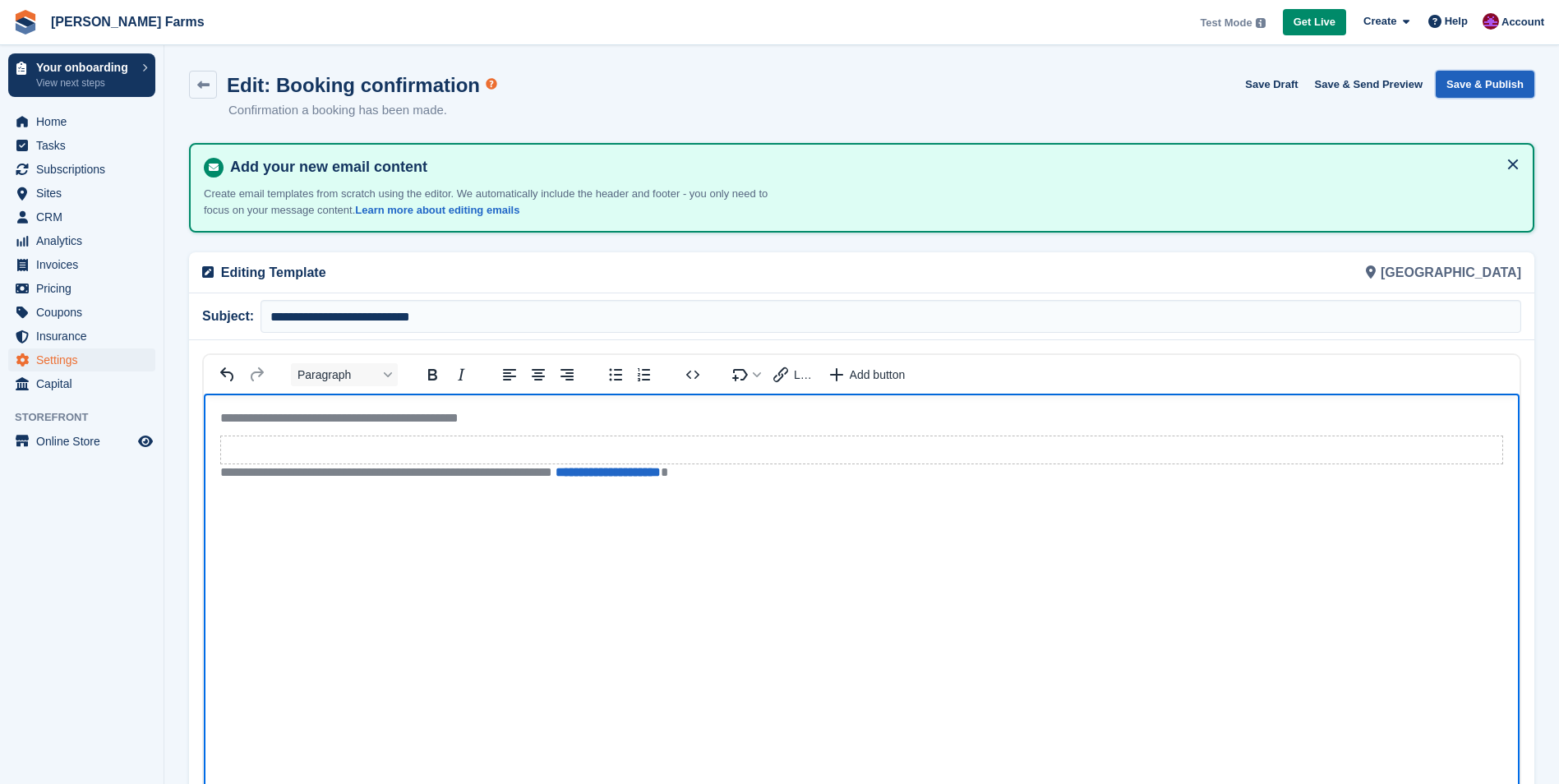
click at [1502, 89] on button "Save & Publish" at bounding box center [1485, 84] width 99 height 27
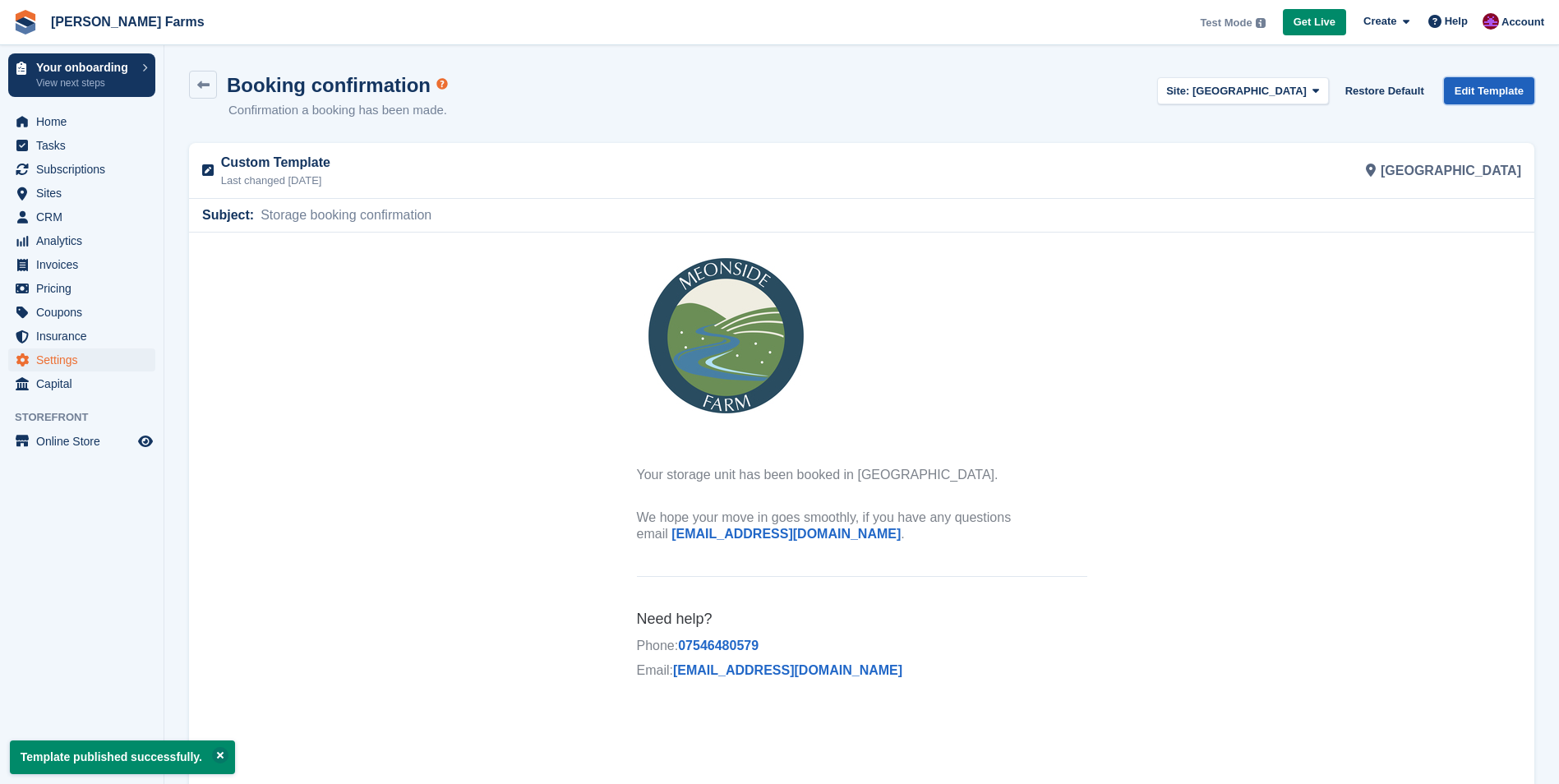
click at [1491, 91] on link "Edit Template" at bounding box center [1488, 91] width 90 height 27
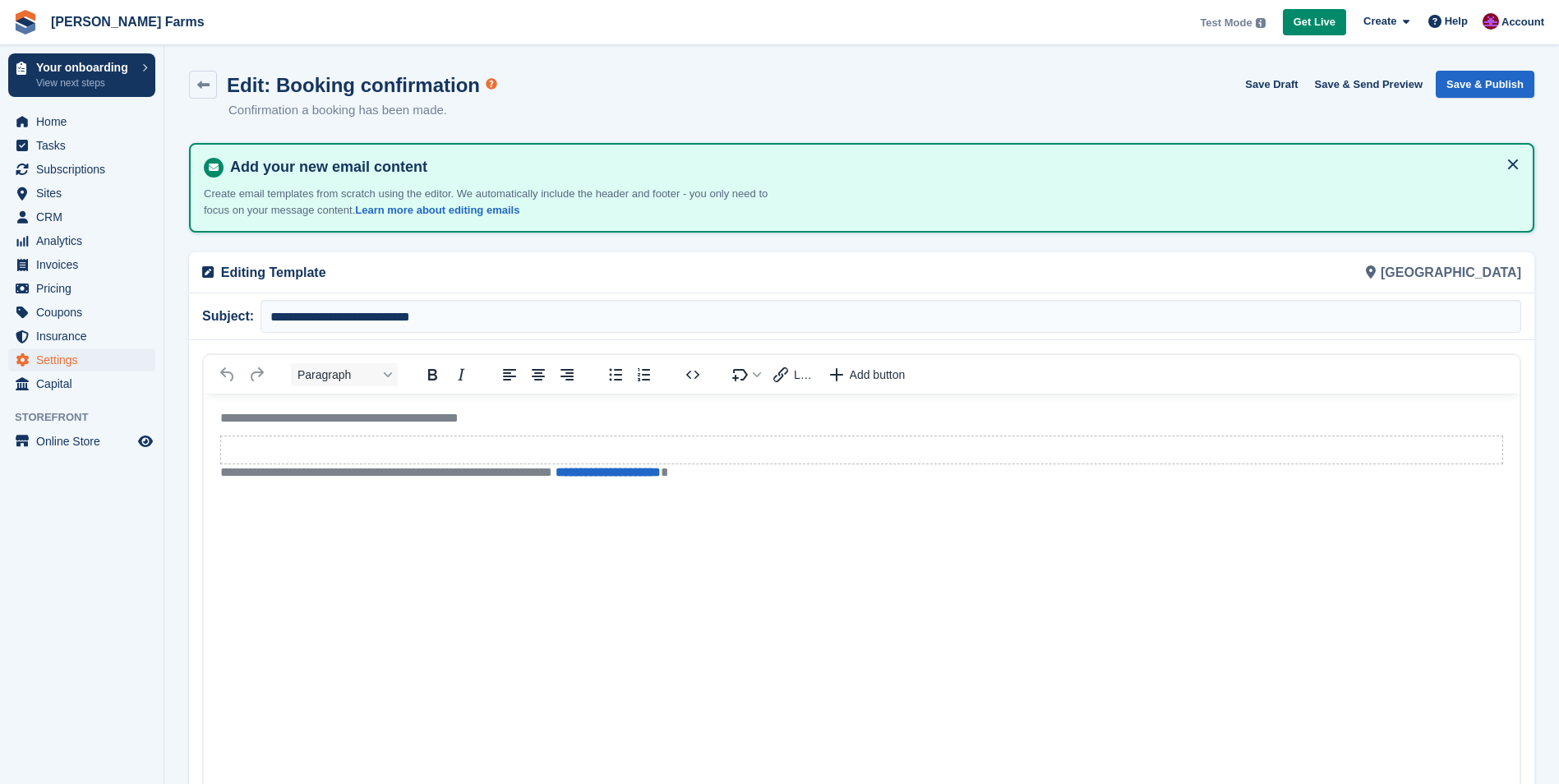
click at [380, 416] on p "**********" at bounding box center [861, 418] width 1282 height 17
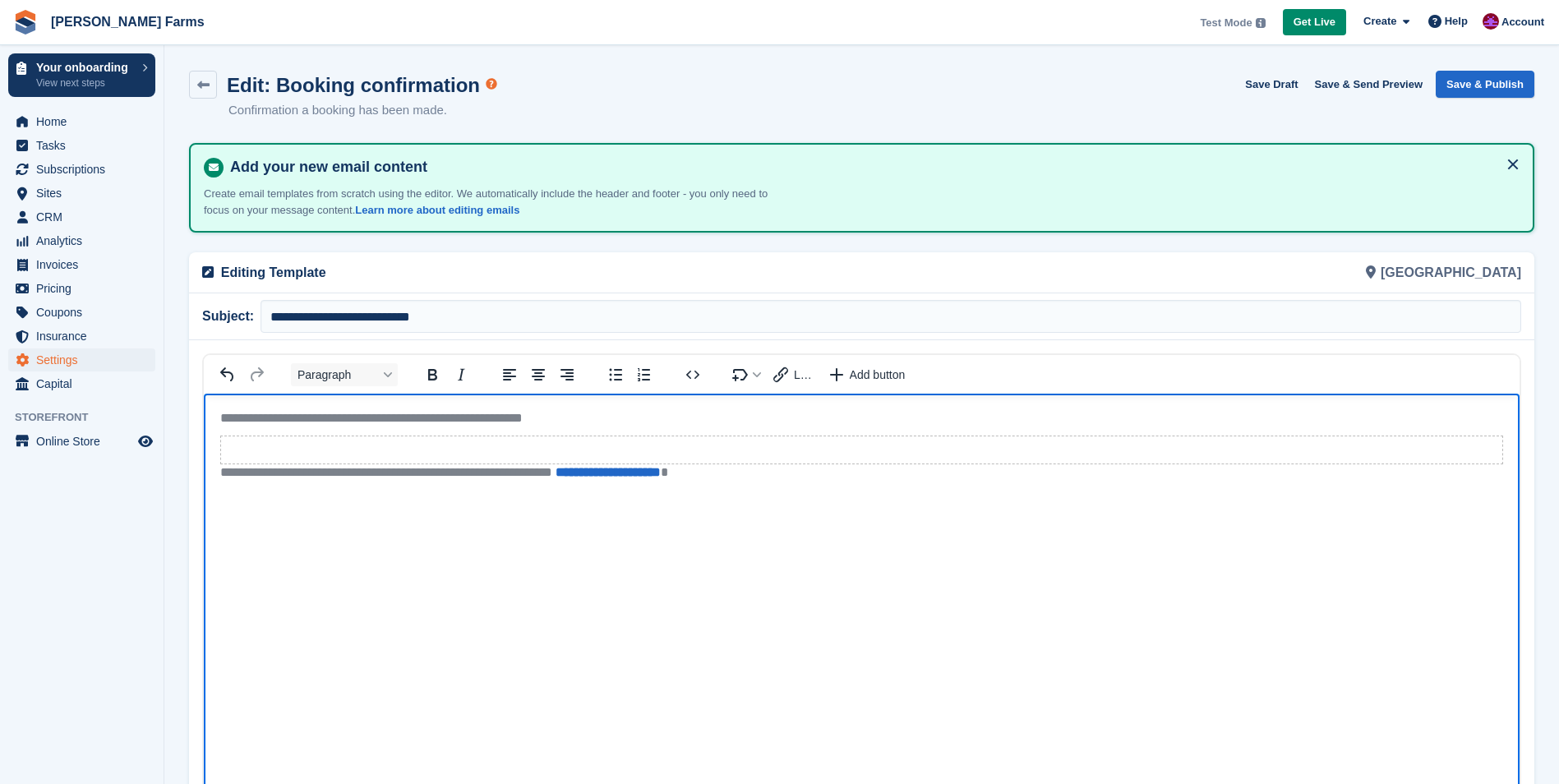
click at [514, 415] on p "**********" at bounding box center [861, 418] width 1282 height 17
click at [1456, 76] on button "Save & Publish" at bounding box center [1485, 84] width 99 height 27
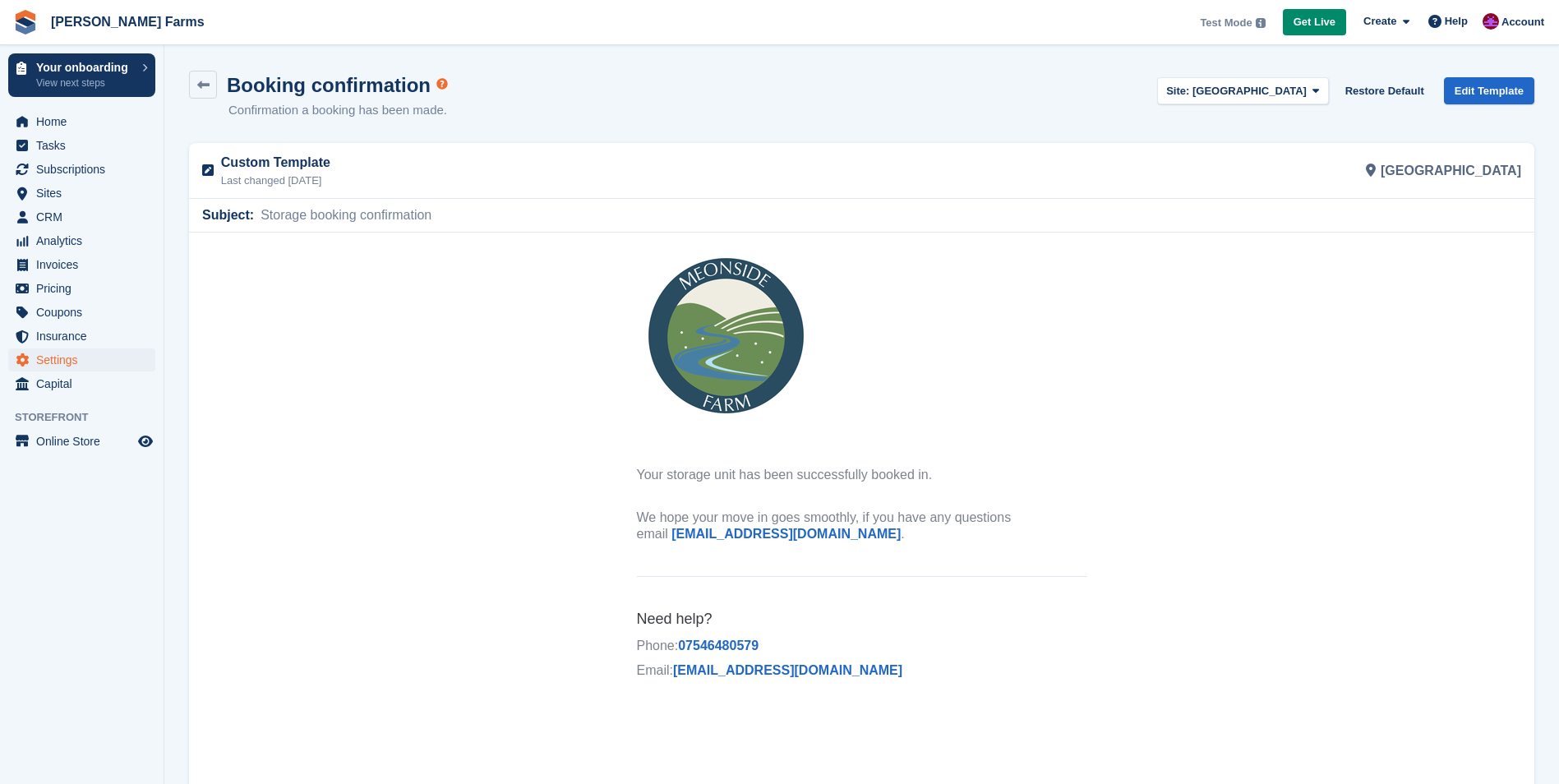
drag, startPoint x: 640, startPoint y: 469, endPoint x: 957, endPoint y: 541, distance: 325.1
click at [957, 541] on th "Your storage unit has been successfully booked in. We hope your move in goes sm…" at bounding box center [862, 508] width 450 height 84
copy th "Your storage unit has been successfully booked in. We hope your move in goes sm…"
click at [1292, 89] on span "[GEOGRAPHIC_DATA]" at bounding box center [1249, 90] width 115 height 13
click at [1277, 152] on link "[GEOGRAPHIC_DATA]" at bounding box center [1243, 157] width 169 height 29
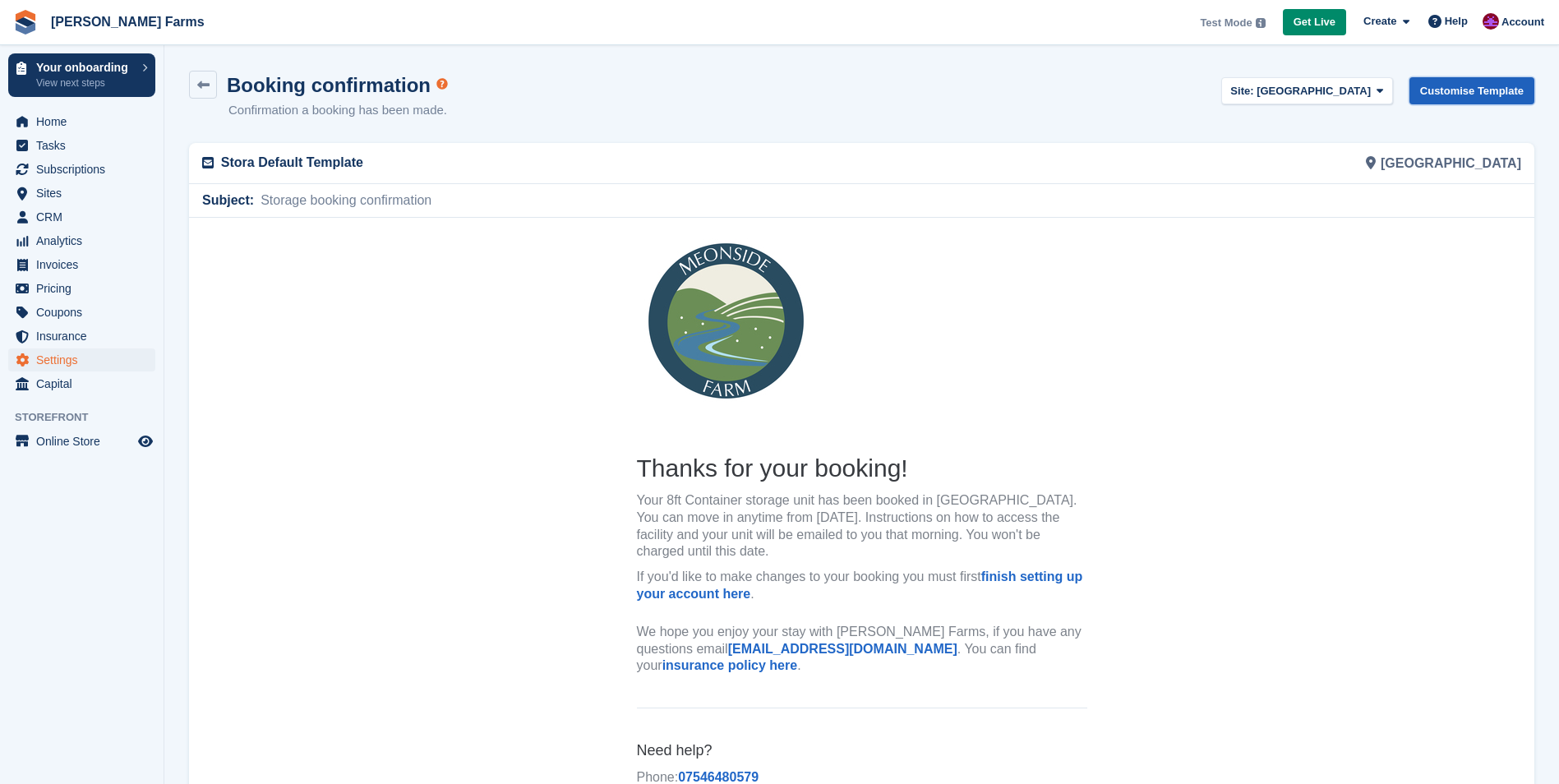
click at [1448, 82] on link "Customise Template" at bounding box center [1472, 91] width 125 height 27
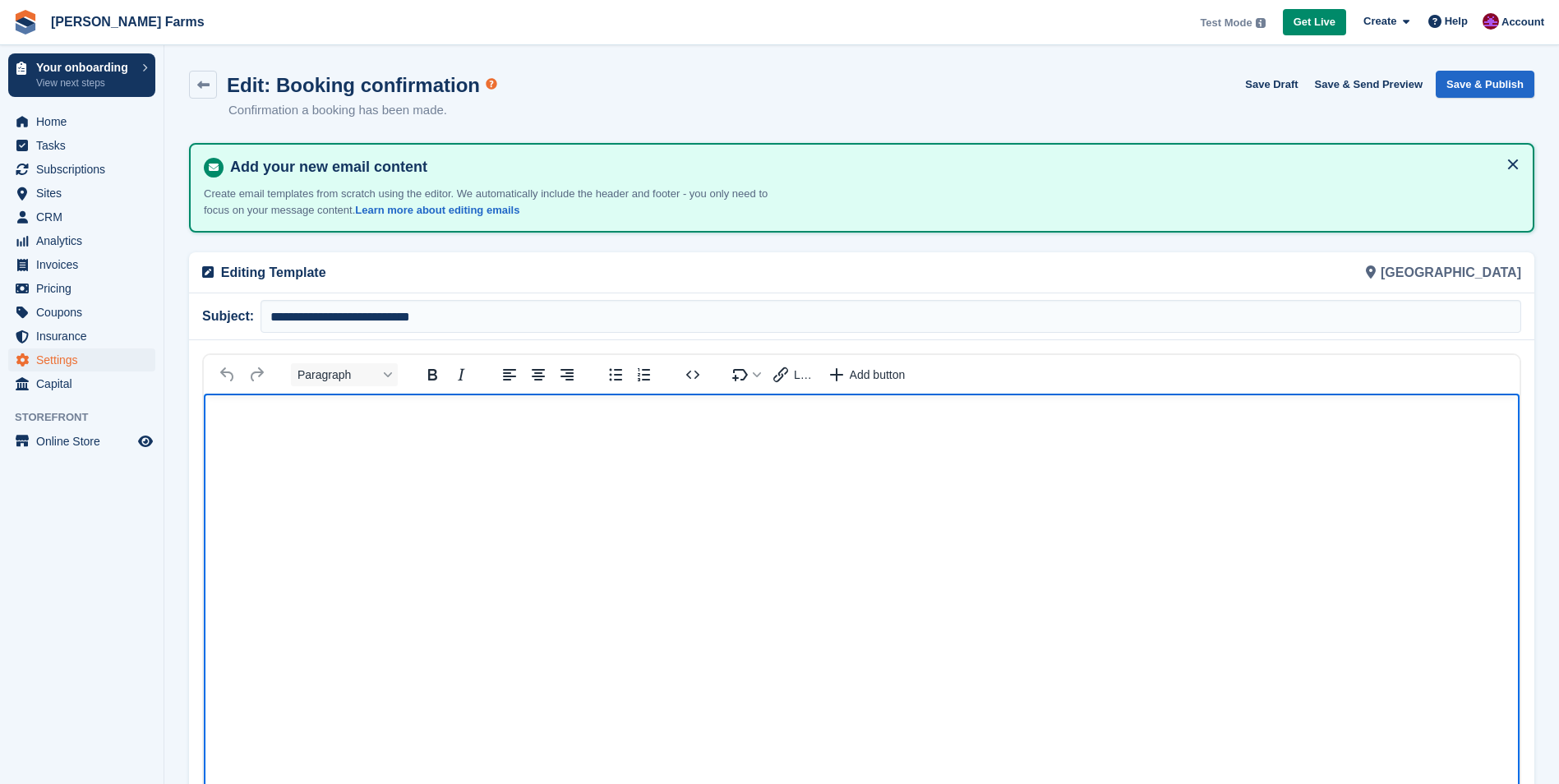
click at [323, 434] on body "Rich Text Area" at bounding box center [861, 422] width 1315 height 58
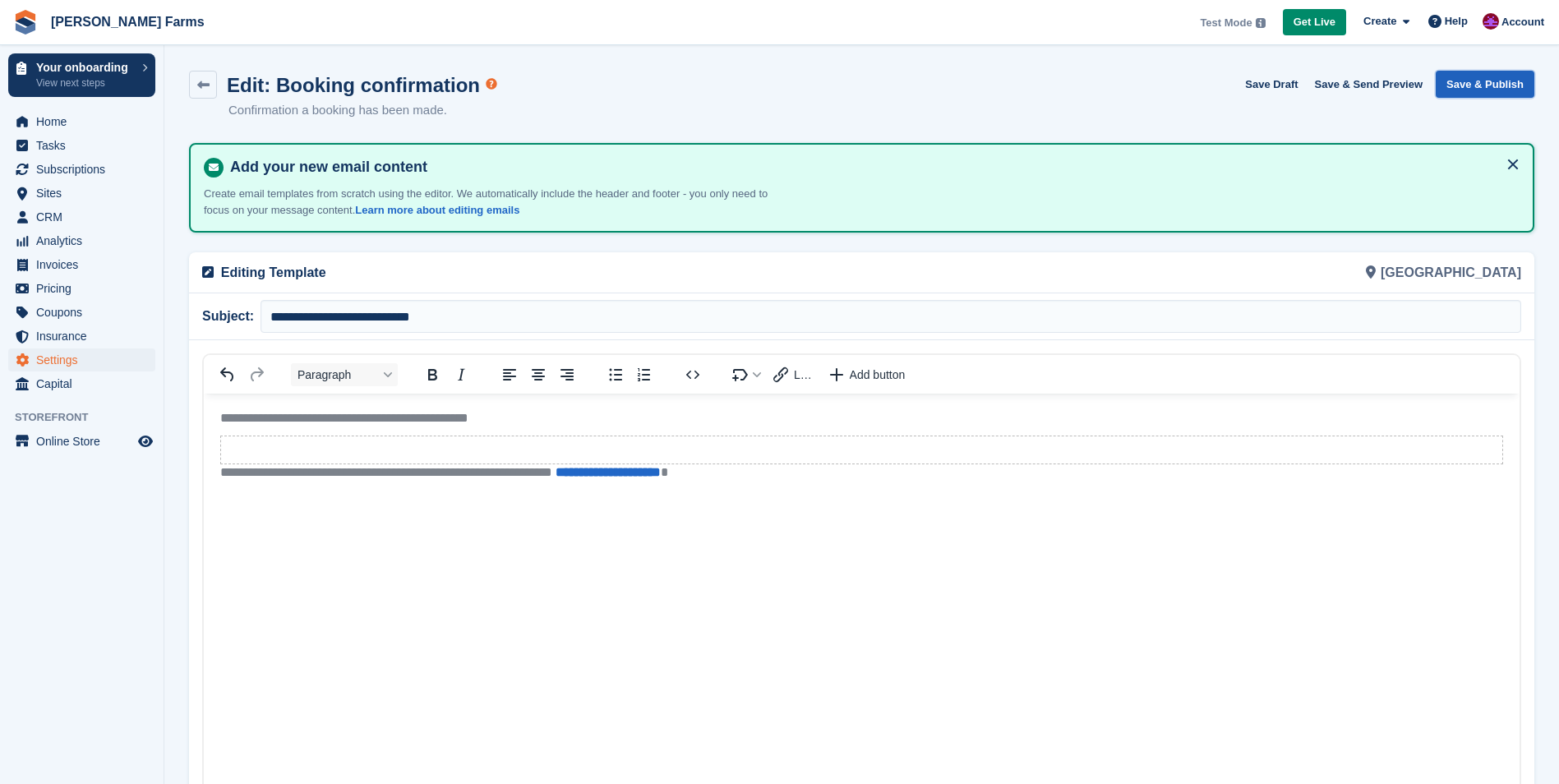
click at [1499, 79] on button "Save & Publish" at bounding box center [1485, 84] width 99 height 27
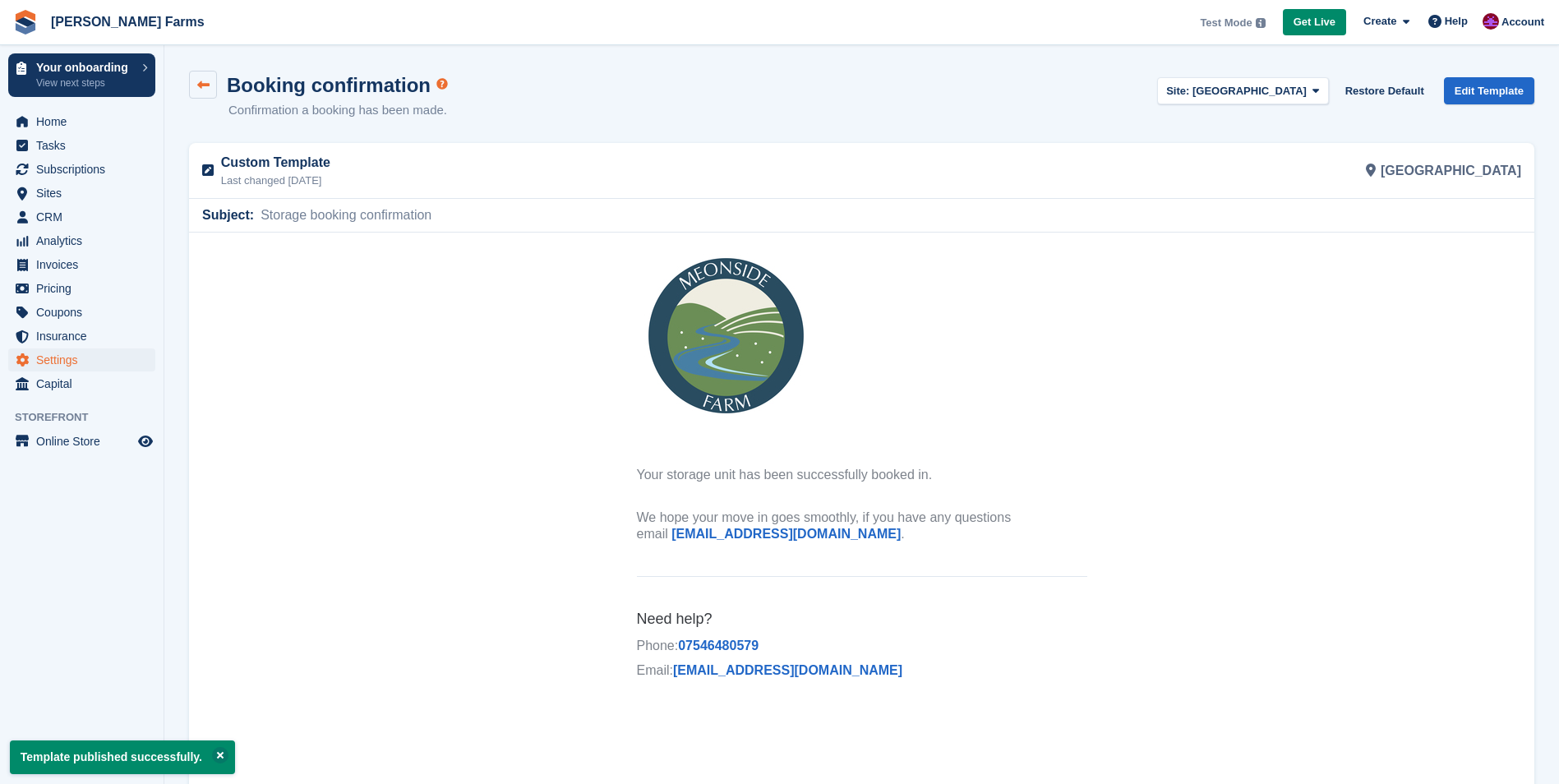
click at [203, 82] on icon at bounding box center [203, 84] width 13 height 13
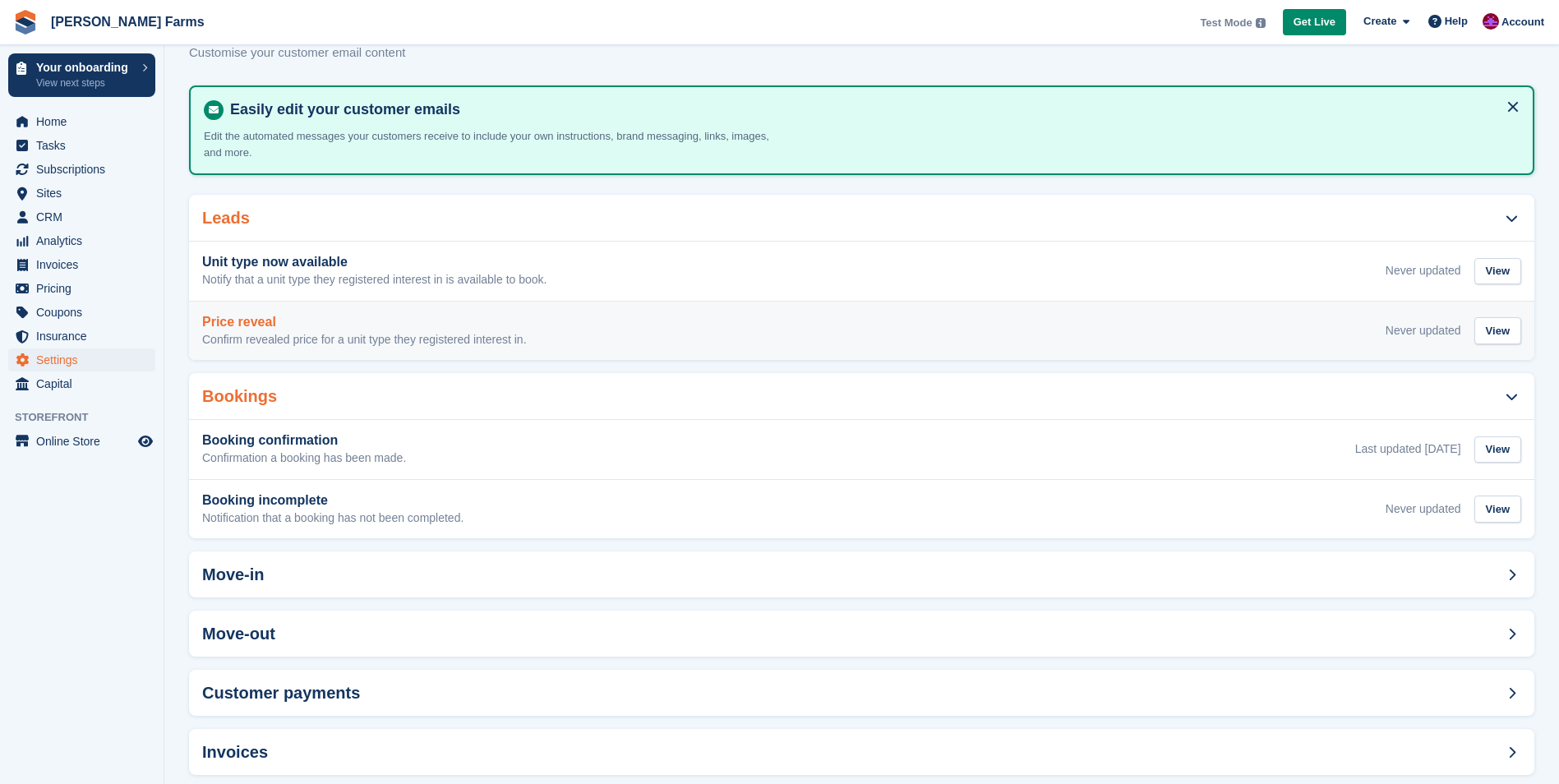
scroll to position [81, 0]
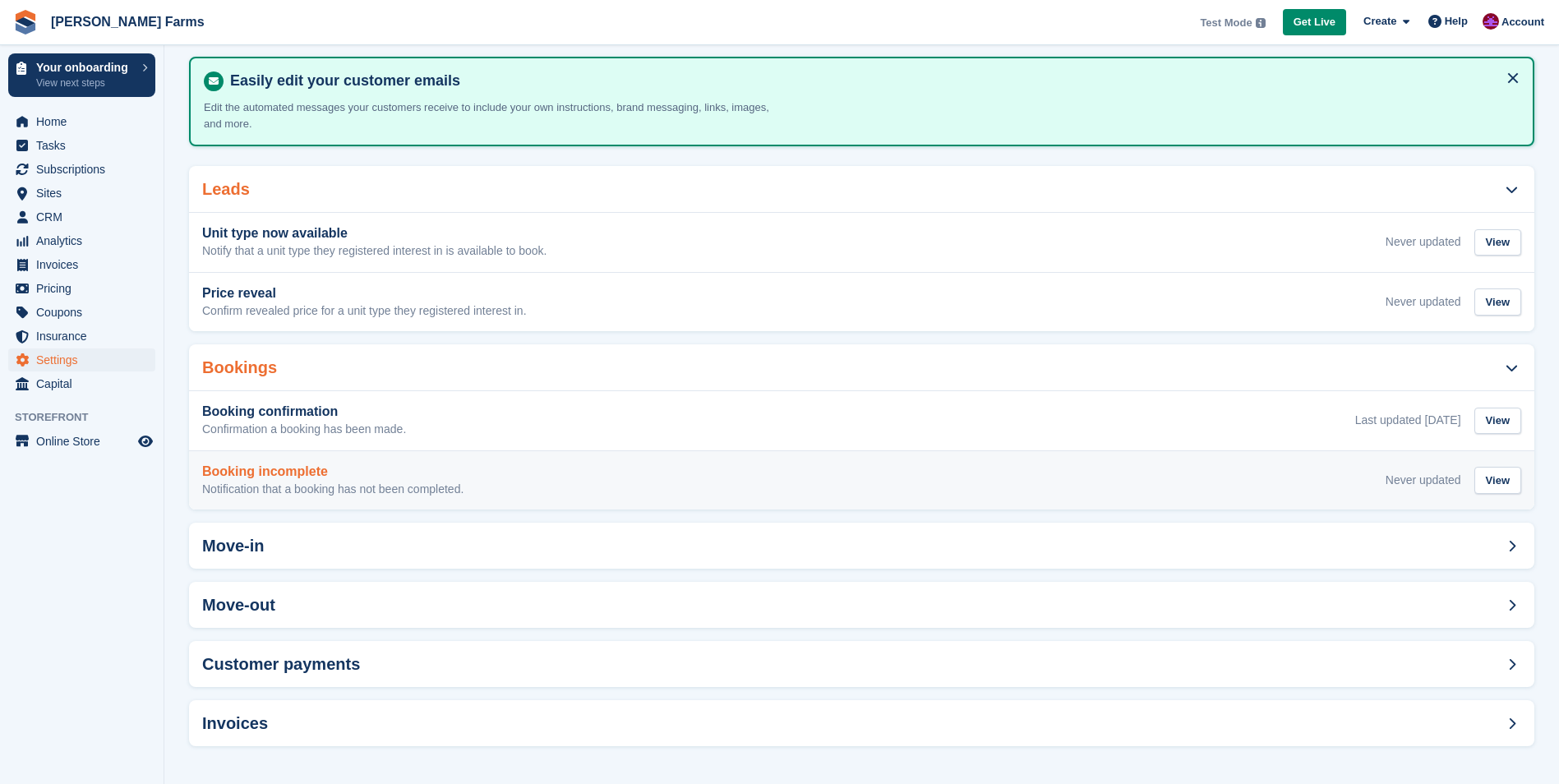
click at [303, 489] on p "Notification that a booking has not been completed." at bounding box center [332, 489] width 261 height 15
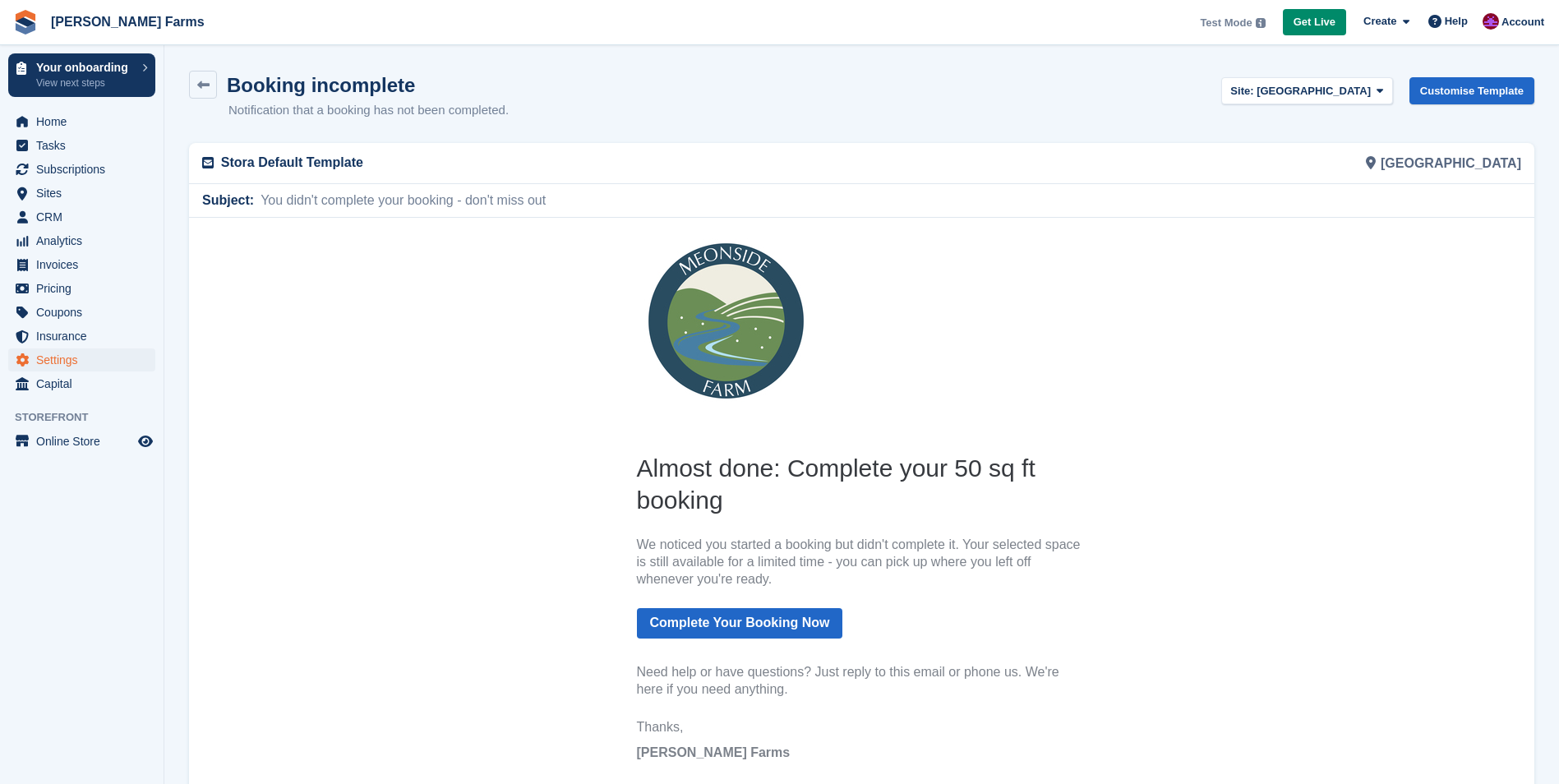
scroll to position [44, 0]
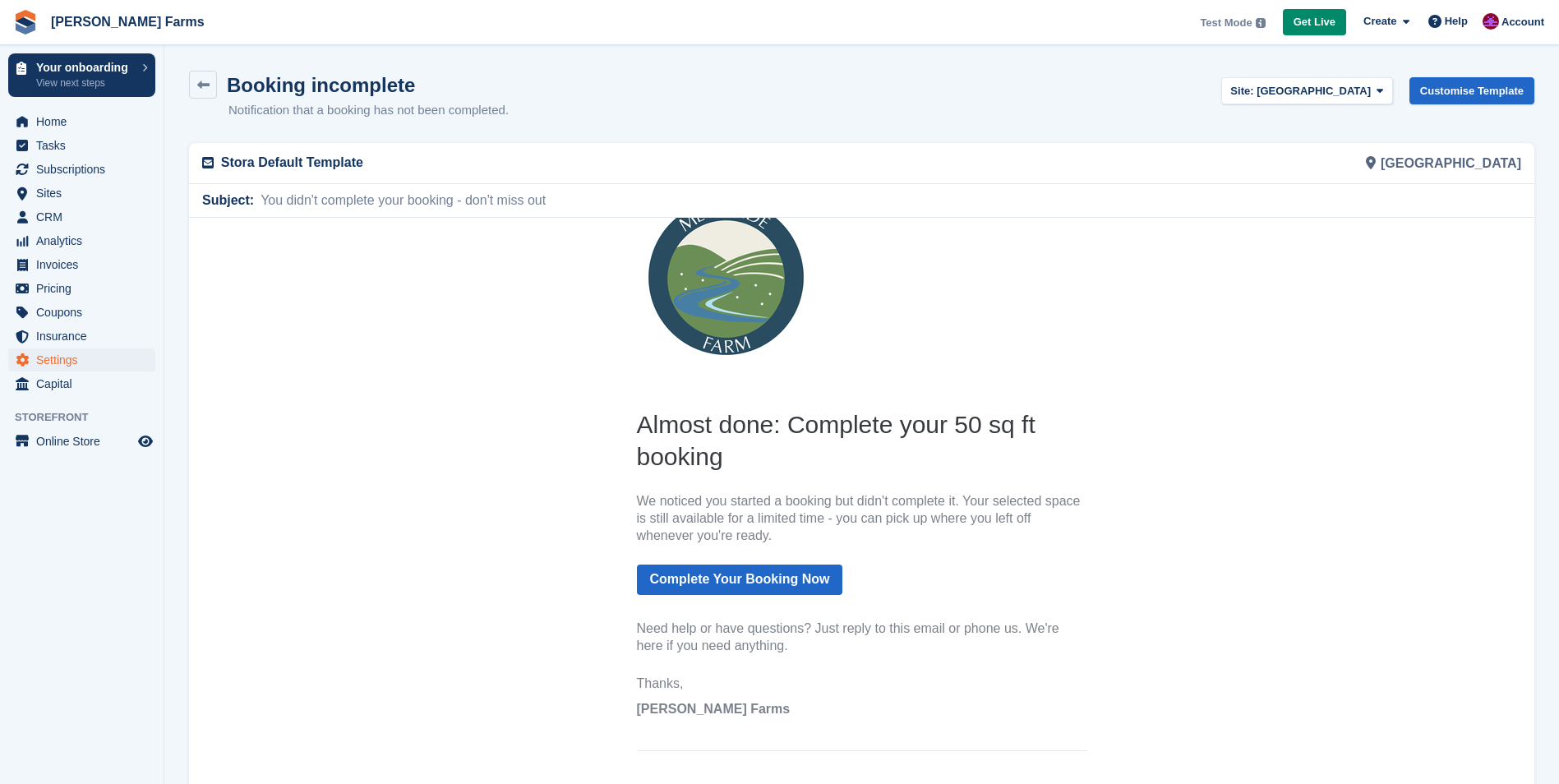
drag, startPoint x: 632, startPoint y: 421, endPoint x: 923, endPoint y: 697, distance: 401.1
click at [923, 697] on th "Almost done: Complete your 50 sq ft booking We noticed you started a booking bu…" at bounding box center [862, 566] width 450 height 317
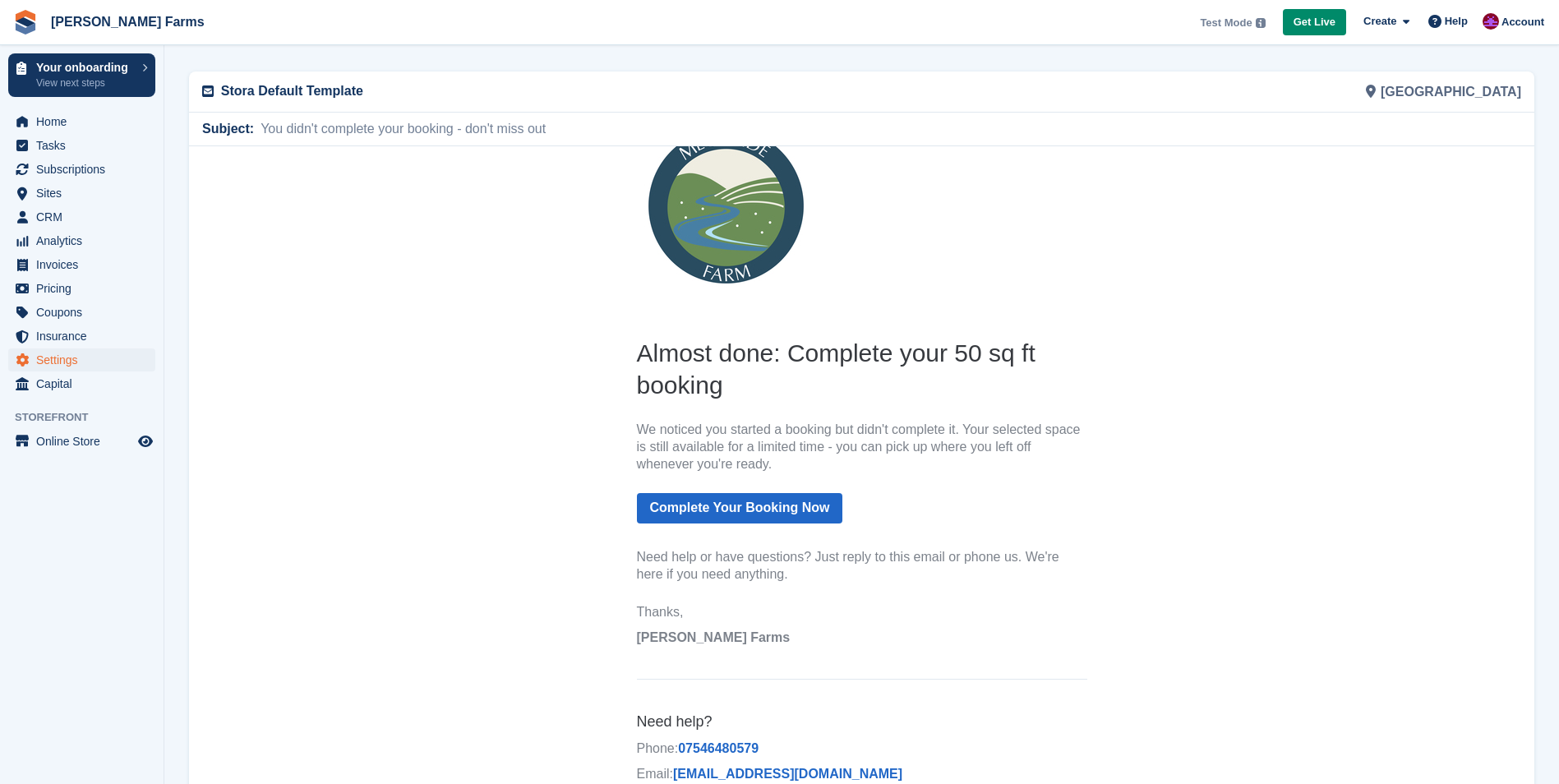
scroll to position [130, 0]
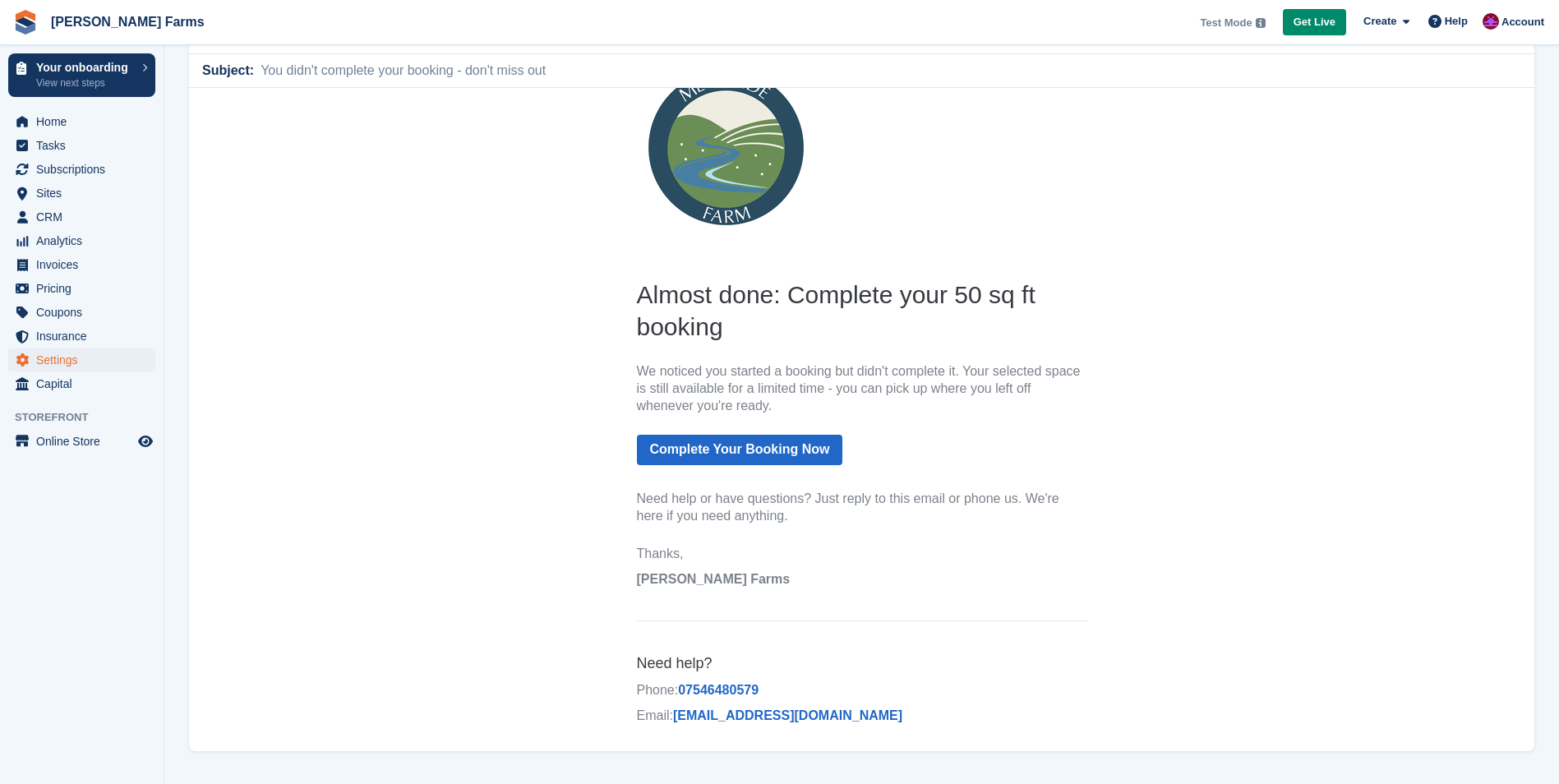
copy th "Almost done: Complete your 50 sq ft booking We noticed you started a booking bu…"
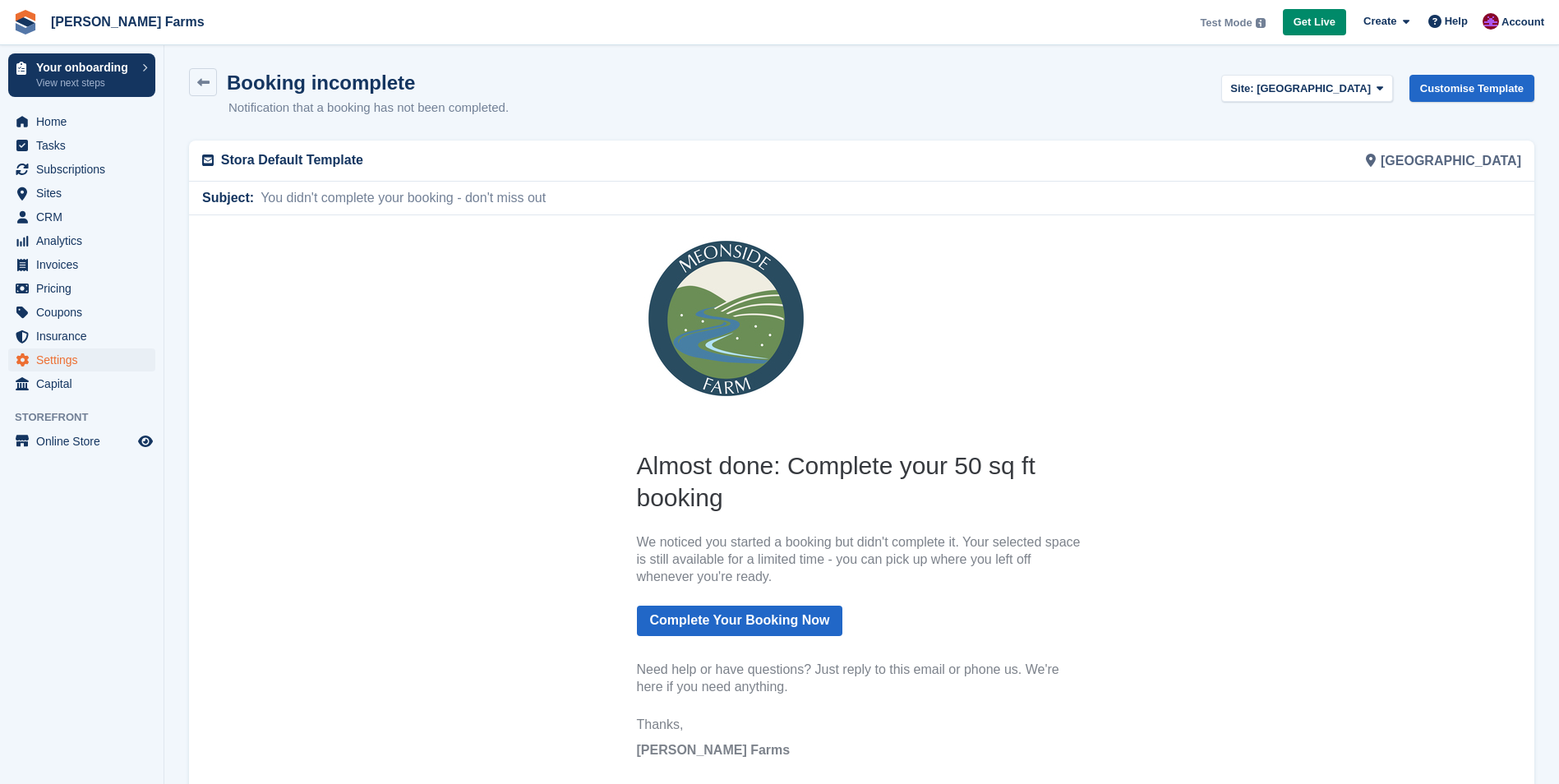
scroll to position [0, 0]
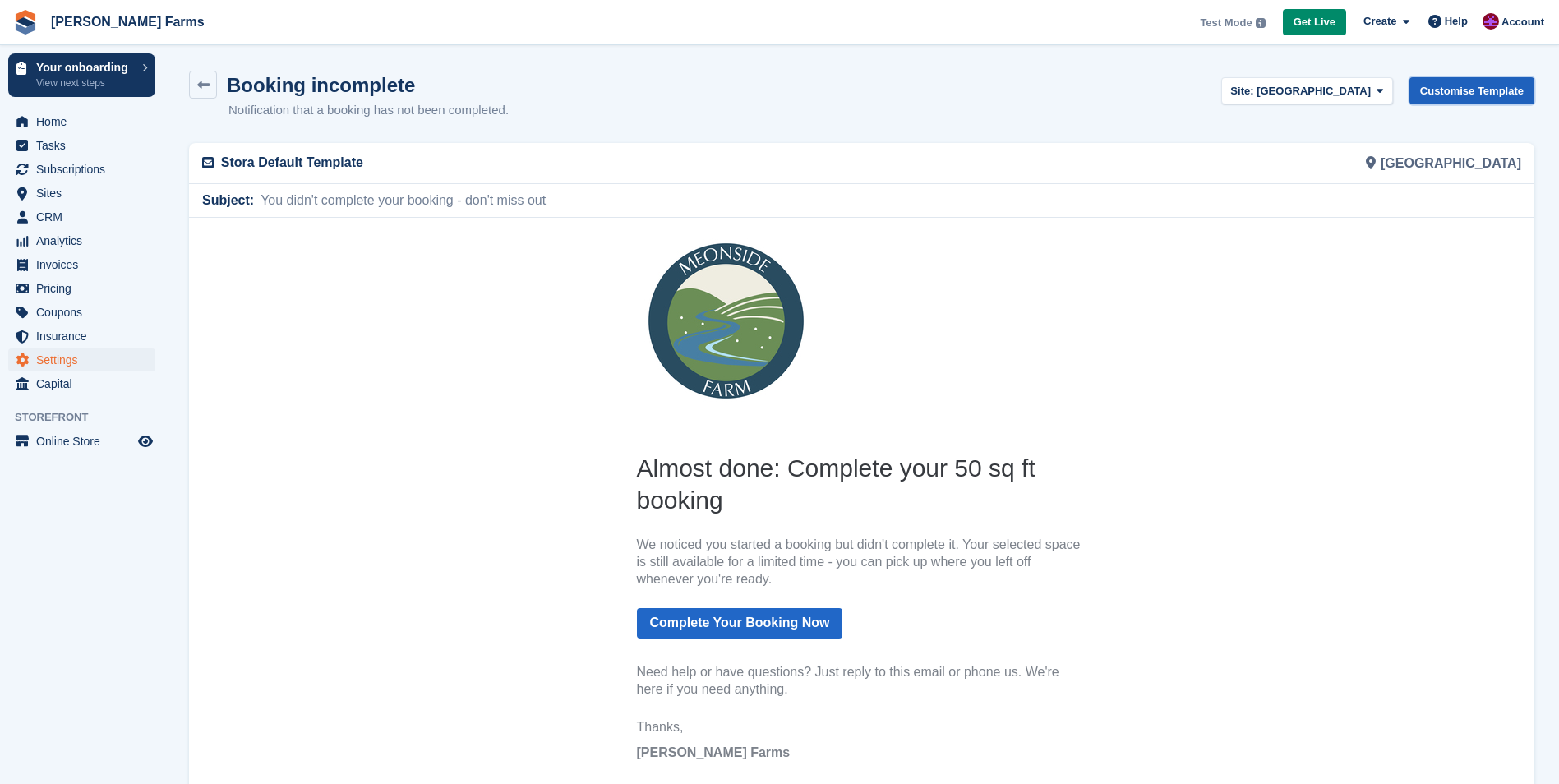
click at [1486, 93] on link "Customise Template" at bounding box center [1472, 91] width 125 height 27
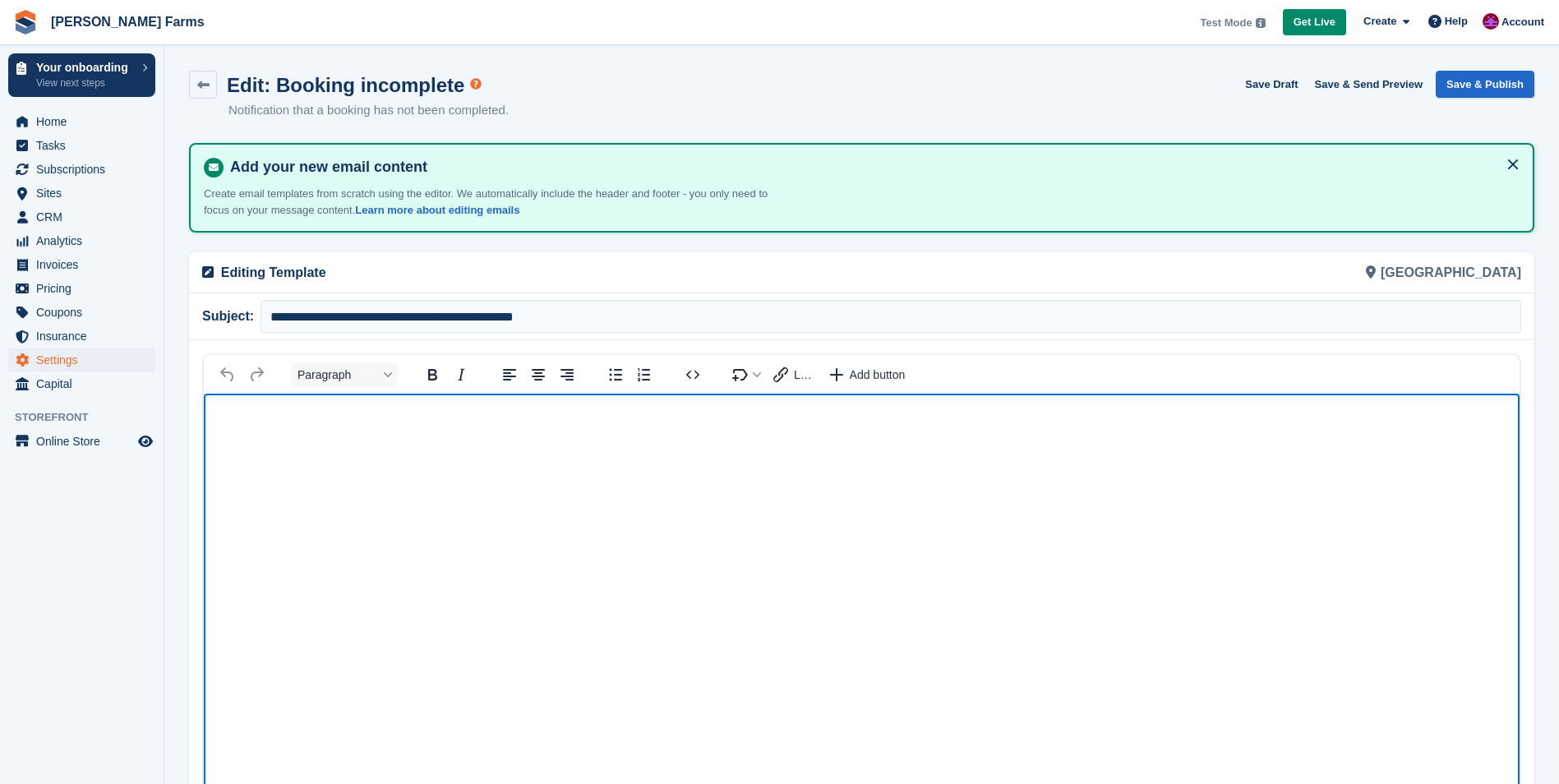
click at [282, 433] on body "Rich Text Area" at bounding box center [861, 422] width 1315 height 58
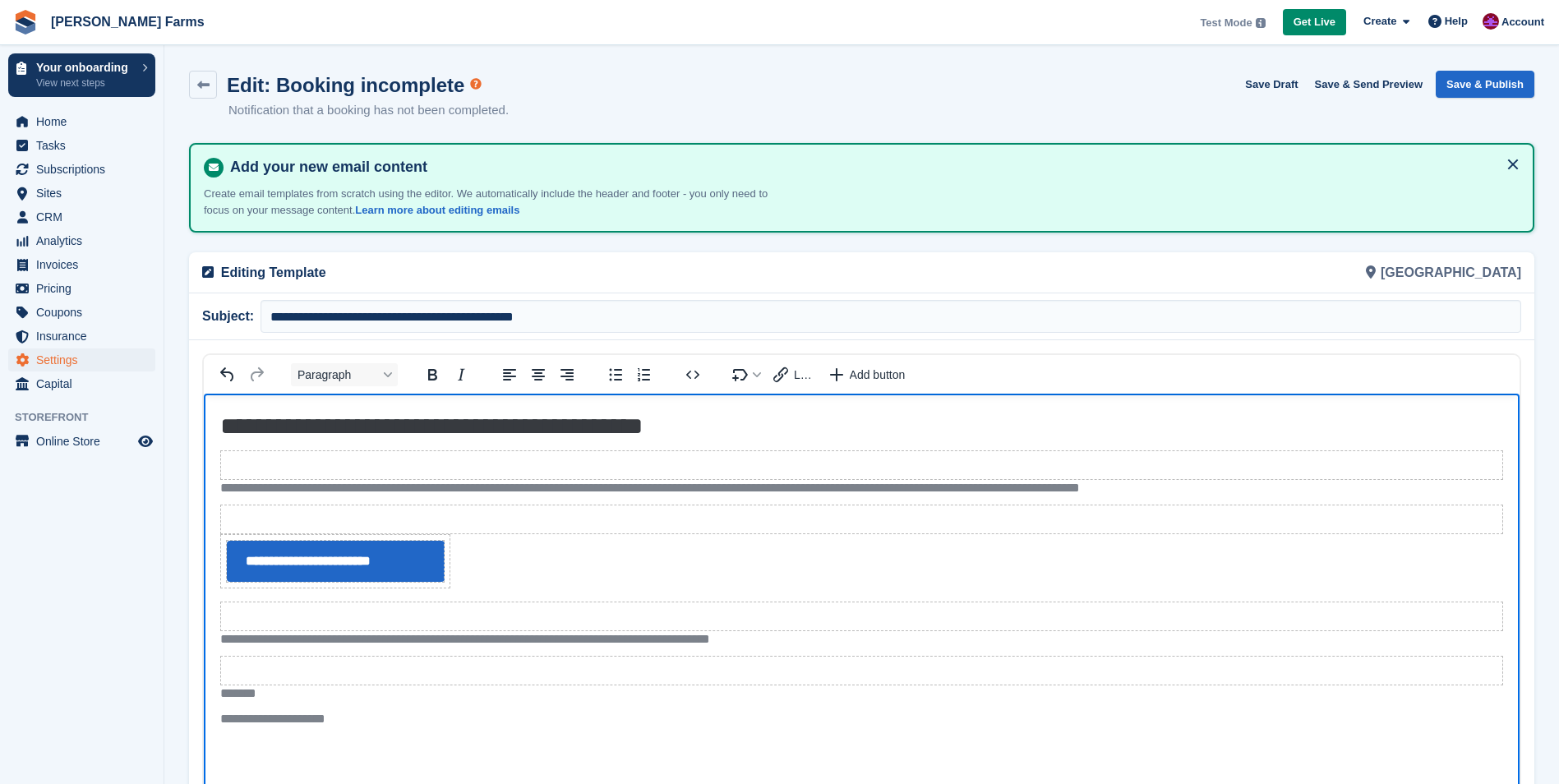
click at [543, 424] on h2 "**********" at bounding box center [861, 425] width 1282 height 32
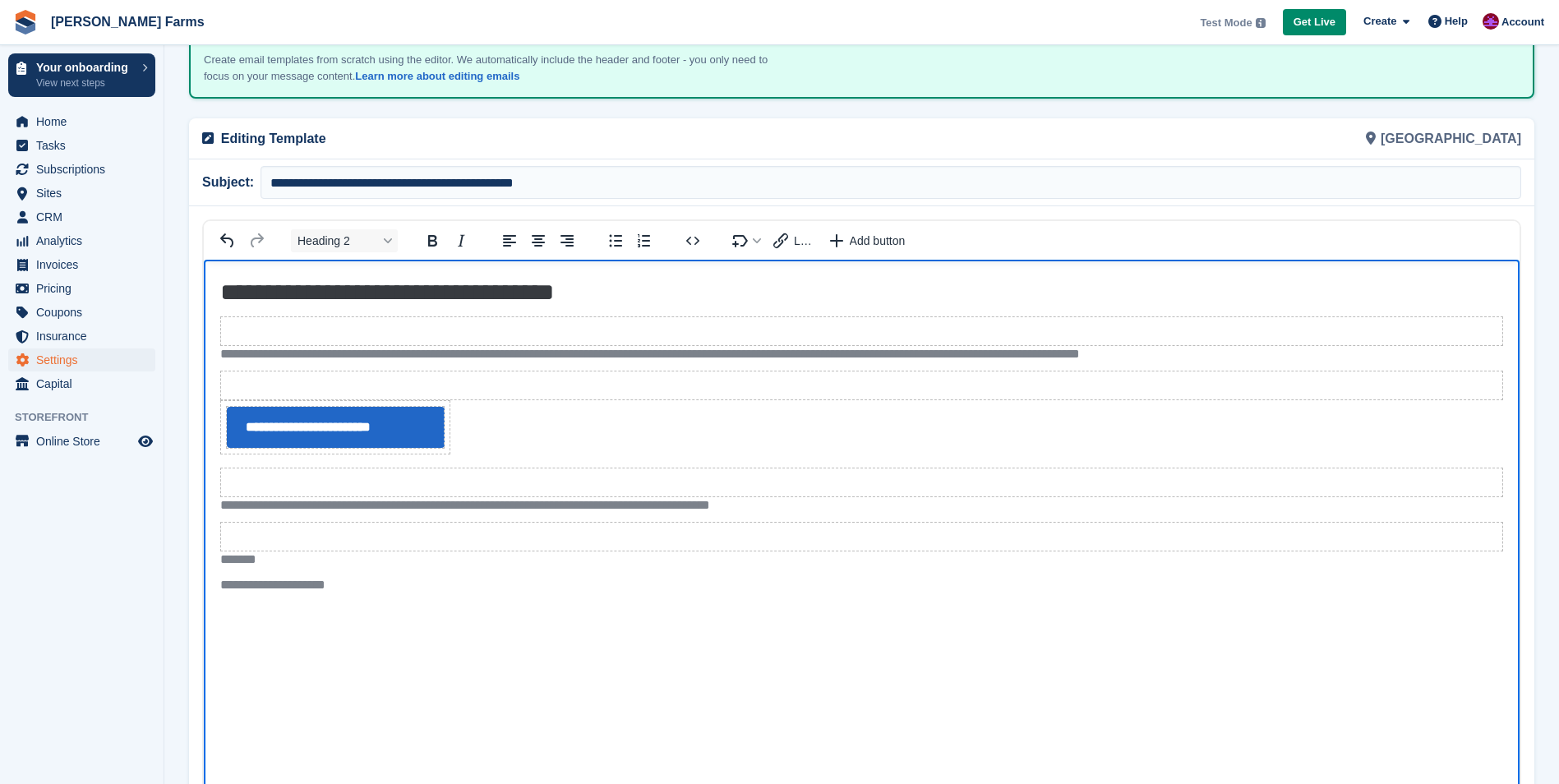
scroll to position [164, 0]
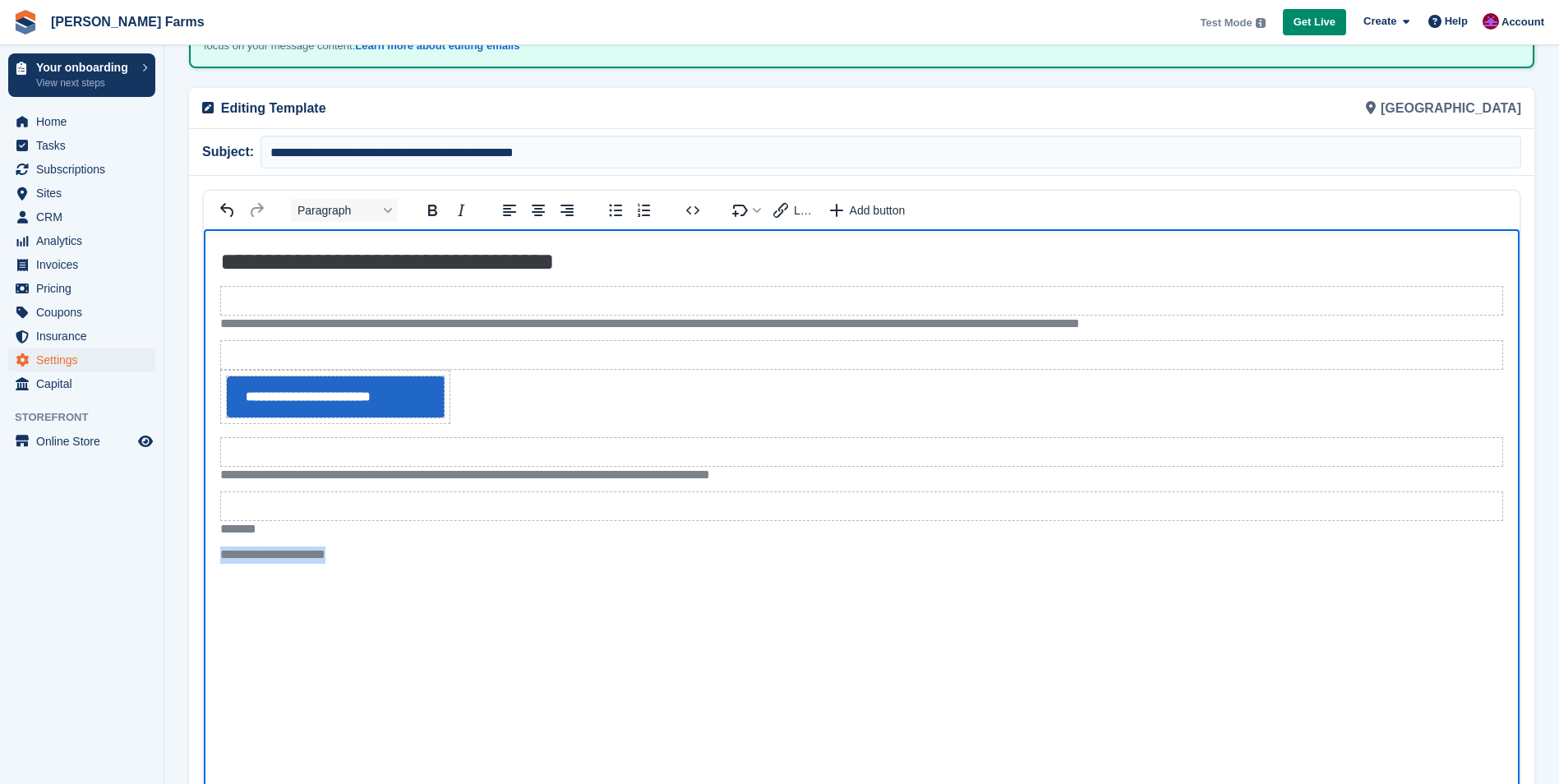
drag, startPoint x: 222, startPoint y: 552, endPoint x: 372, endPoint y: 555, distance: 150.0
click at [372, 555] on p "**********" at bounding box center [861, 555] width 1282 height 17
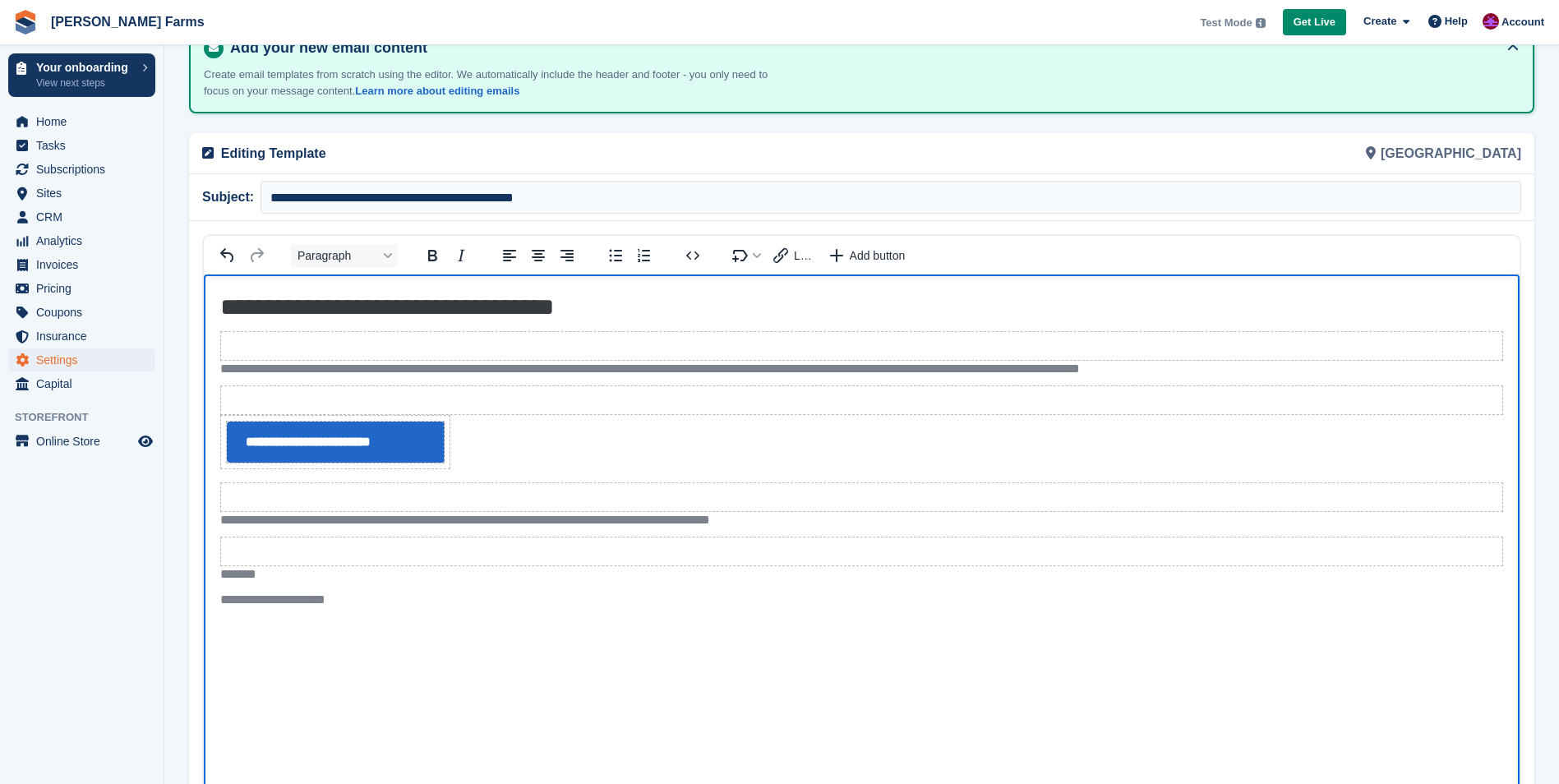
scroll to position [0, 0]
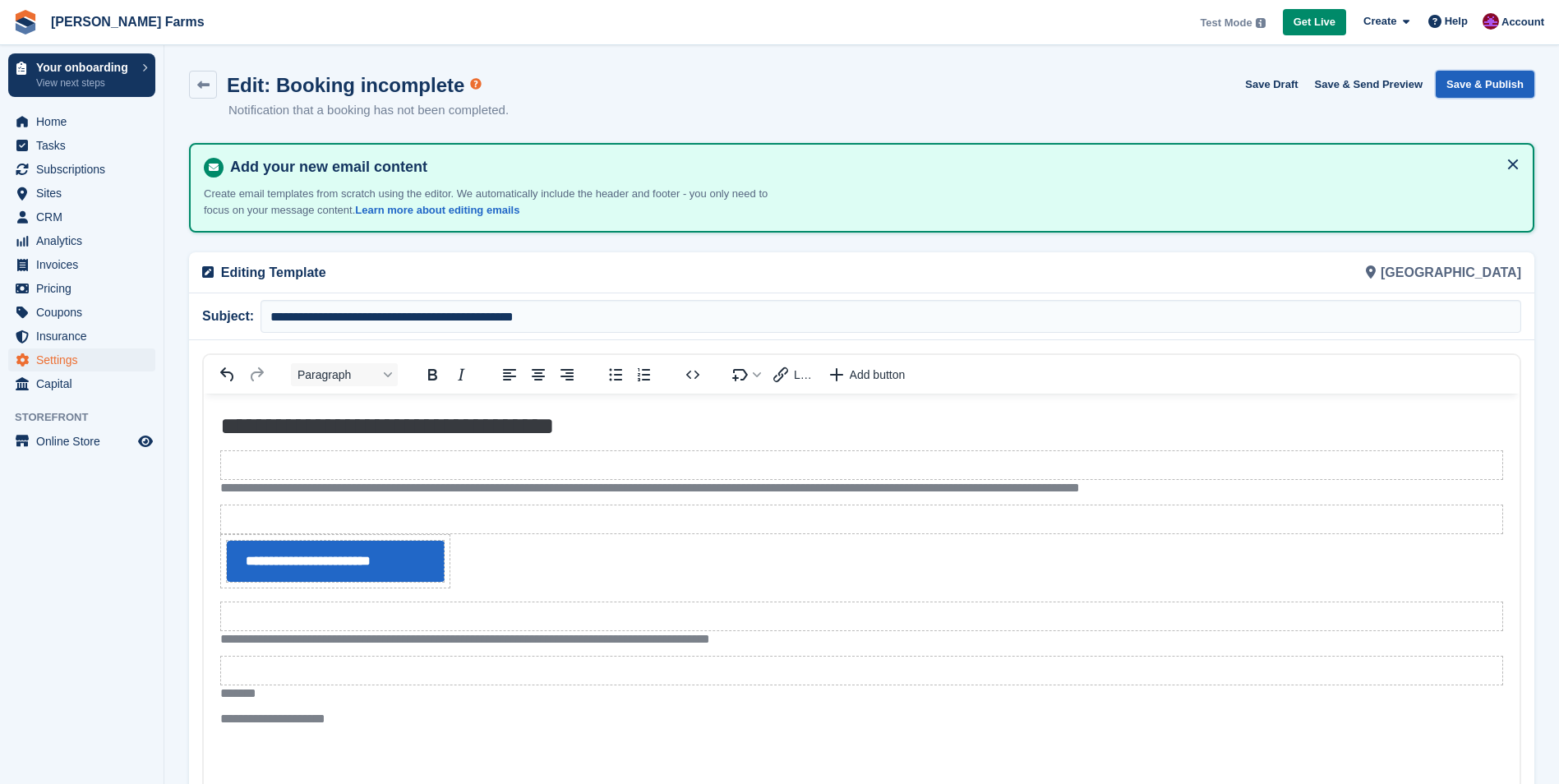
click at [1518, 84] on button "Save & Publish" at bounding box center [1485, 84] width 99 height 27
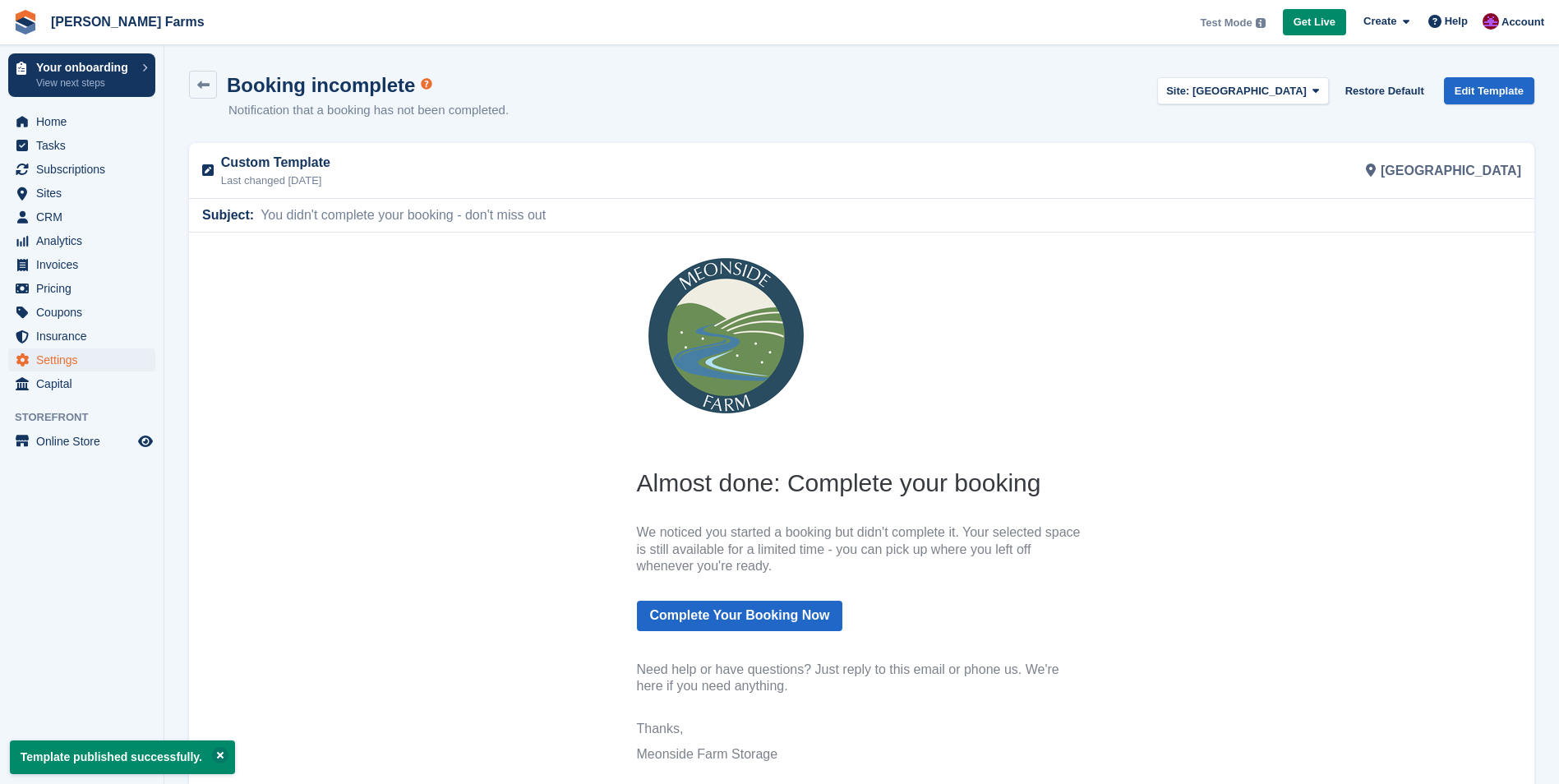
scroll to position [31, 0]
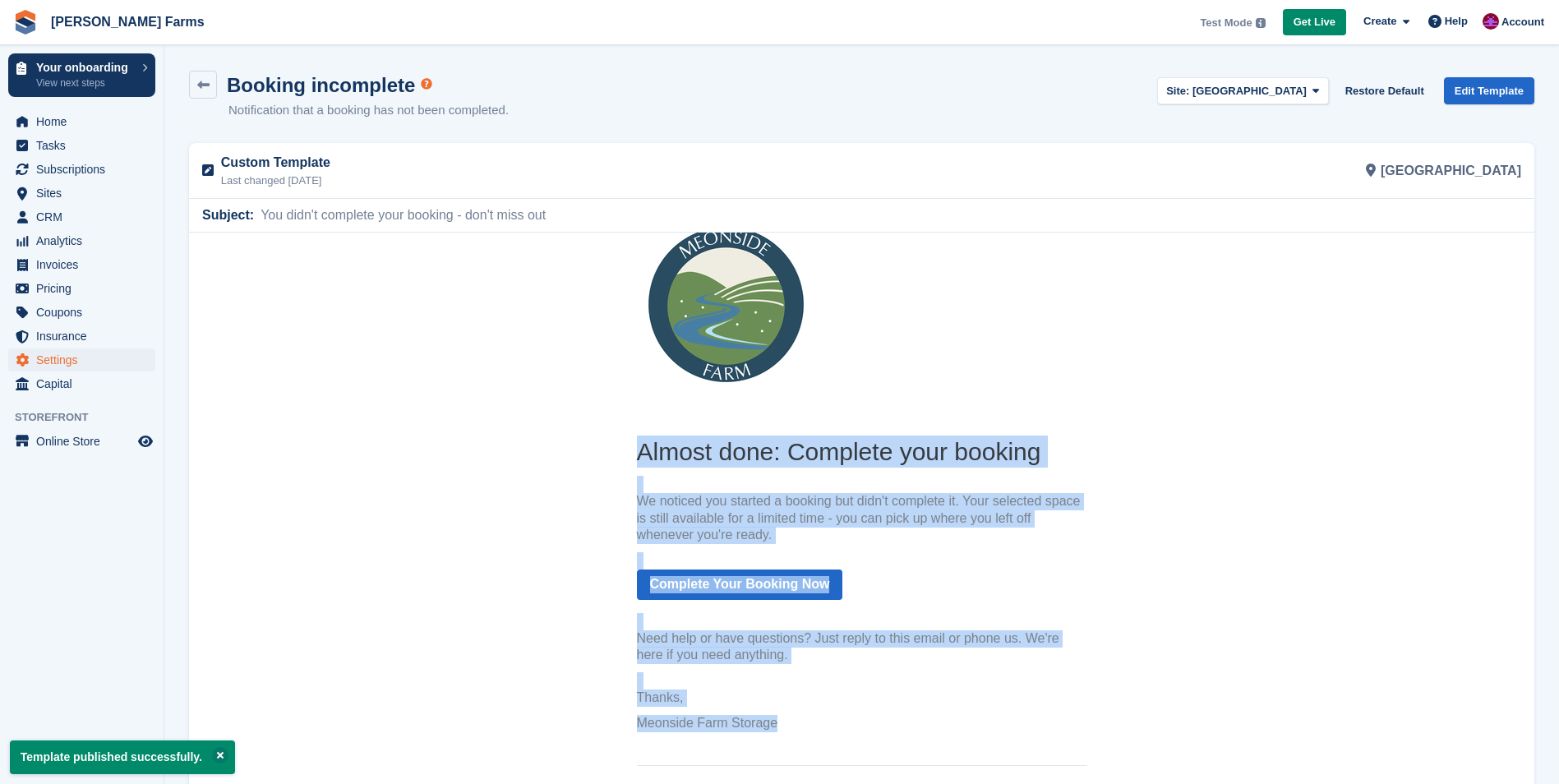
drag, startPoint x: 634, startPoint y: 456, endPoint x: 907, endPoint y: 722, distance: 381.2
click at [907, 722] on th "Almost done: Complete your booking We noticed you started a booking but didn't …" at bounding box center [862, 588] width 450 height 305
copy th "Almost done: Complete your booking We noticed you started a booking but didn't …"
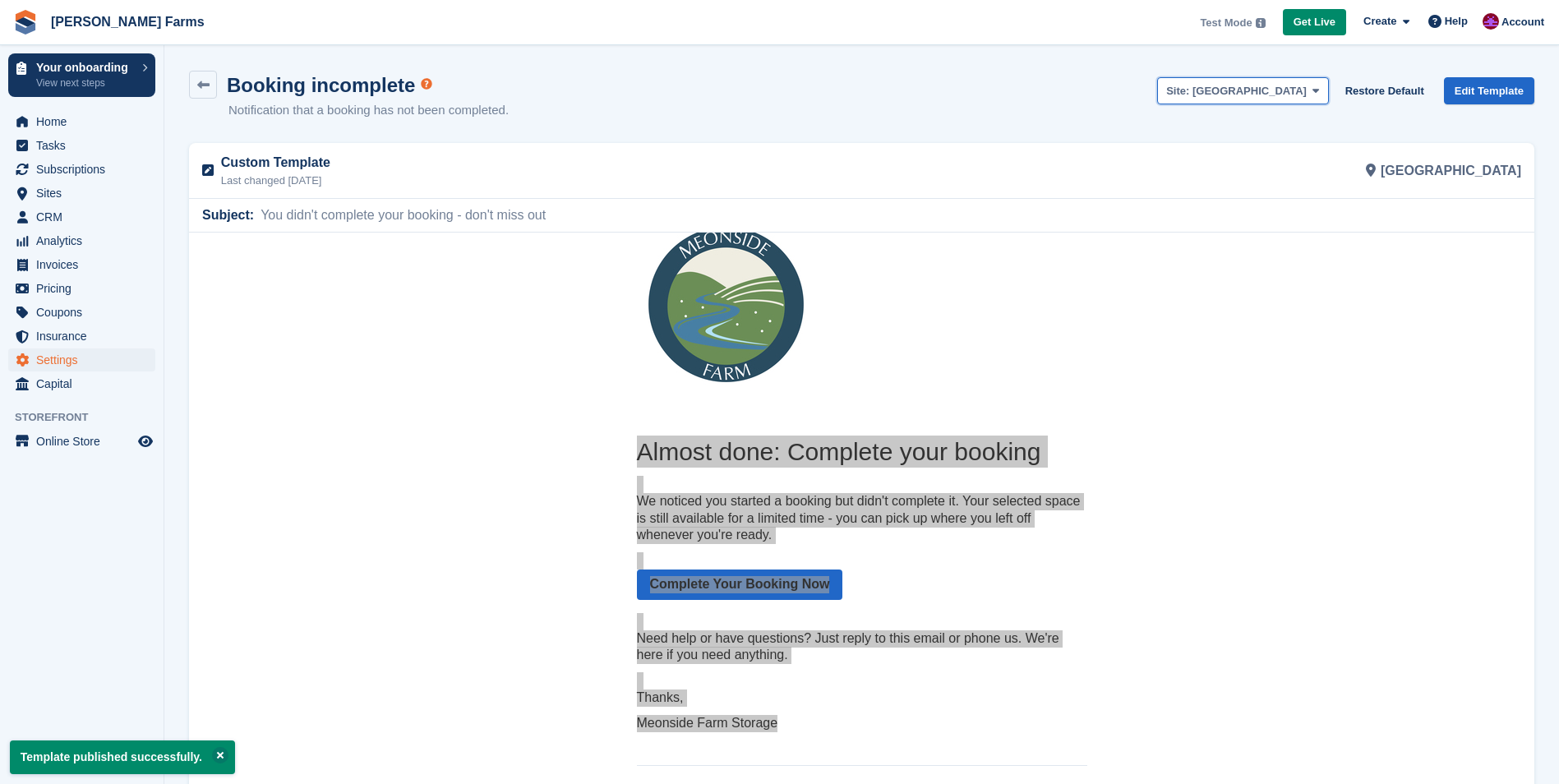
click at [1272, 99] on button "Site: Lower Farm" at bounding box center [1243, 91] width 171 height 27
click at [1268, 156] on link "[GEOGRAPHIC_DATA]" at bounding box center [1243, 157] width 169 height 29
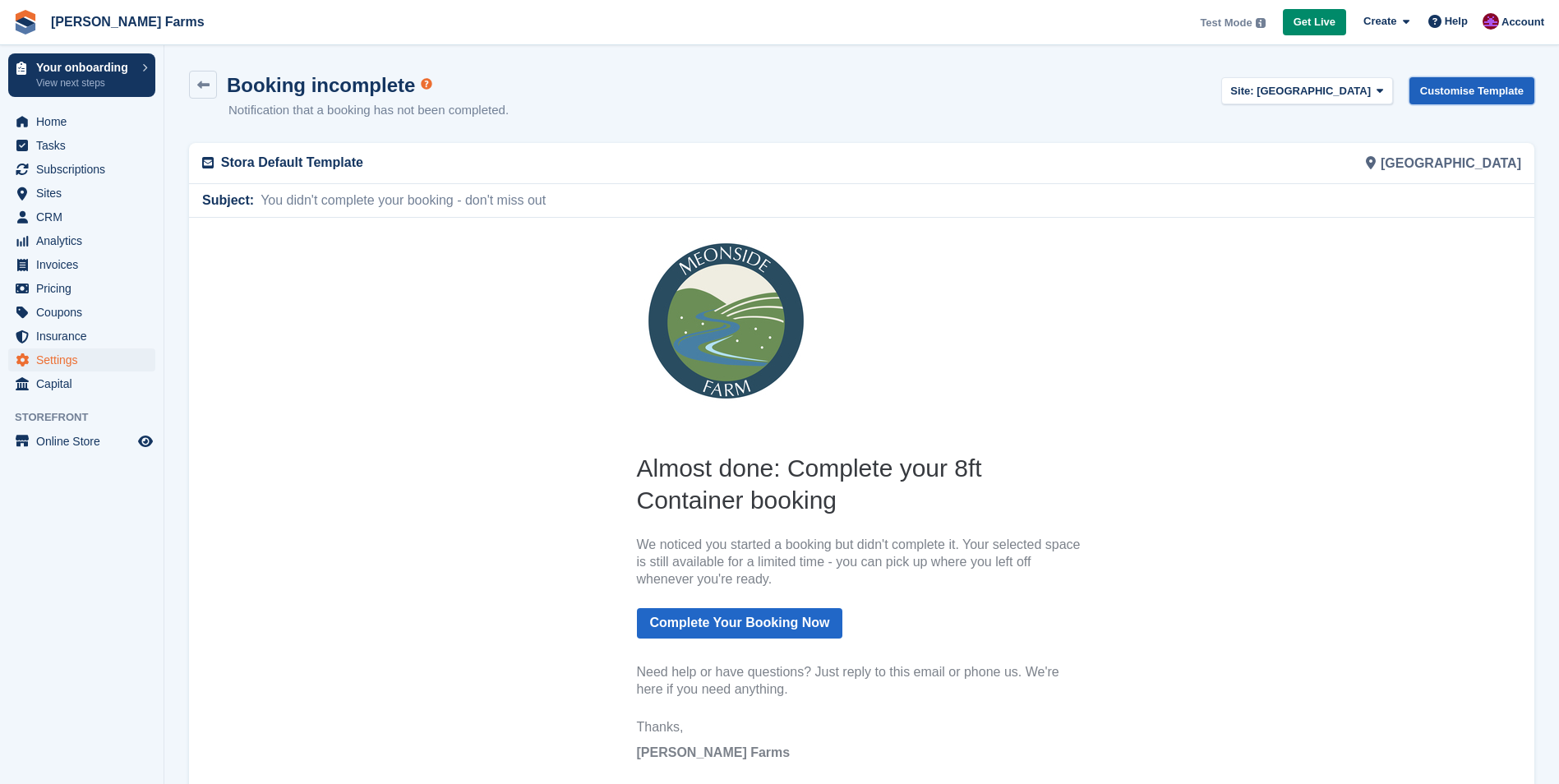
click at [1495, 91] on link "Customise Template" at bounding box center [1472, 91] width 125 height 27
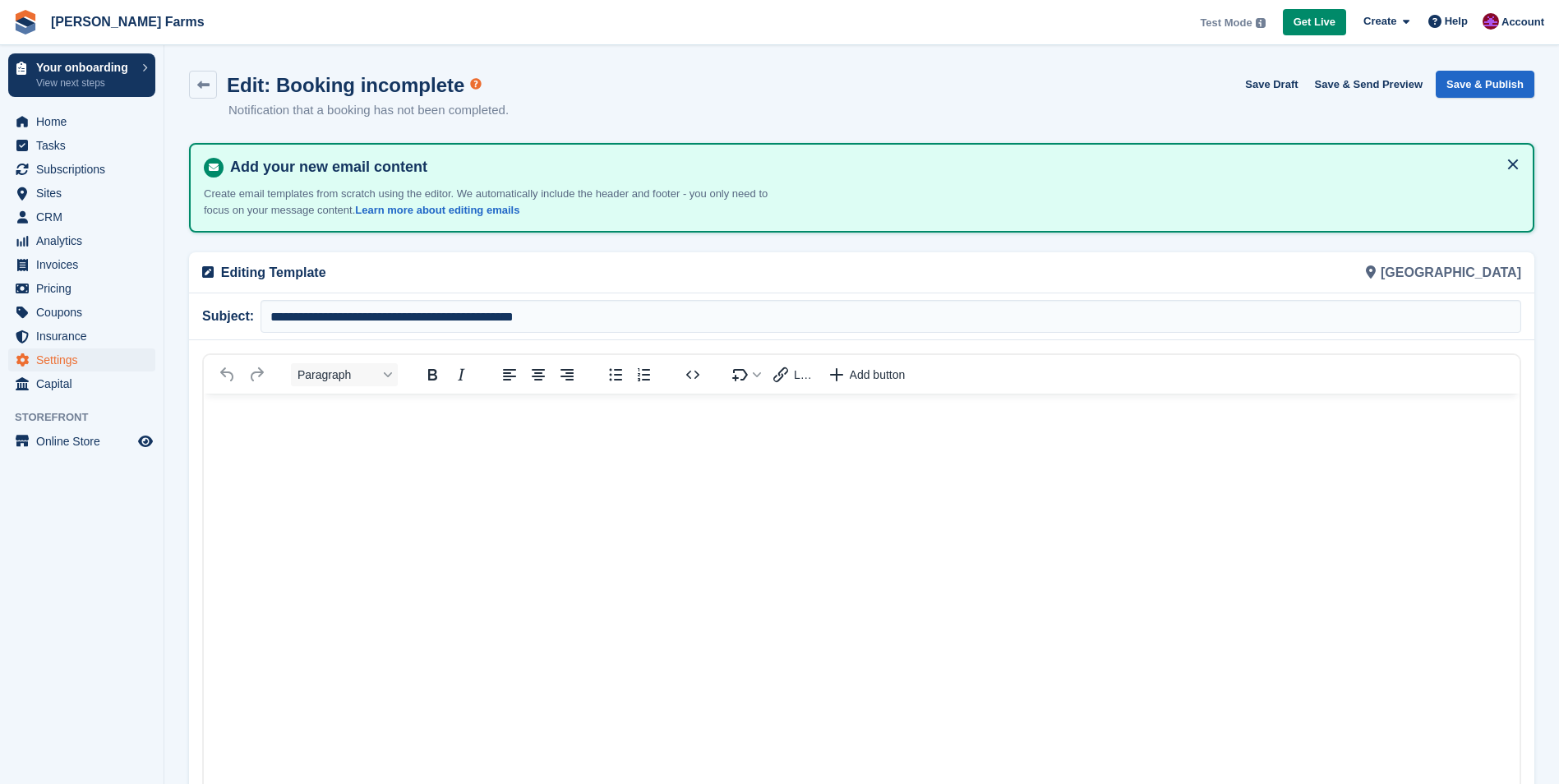
click at [260, 441] on body "Rich Text Area" at bounding box center [861, 422] width 1315 height 58
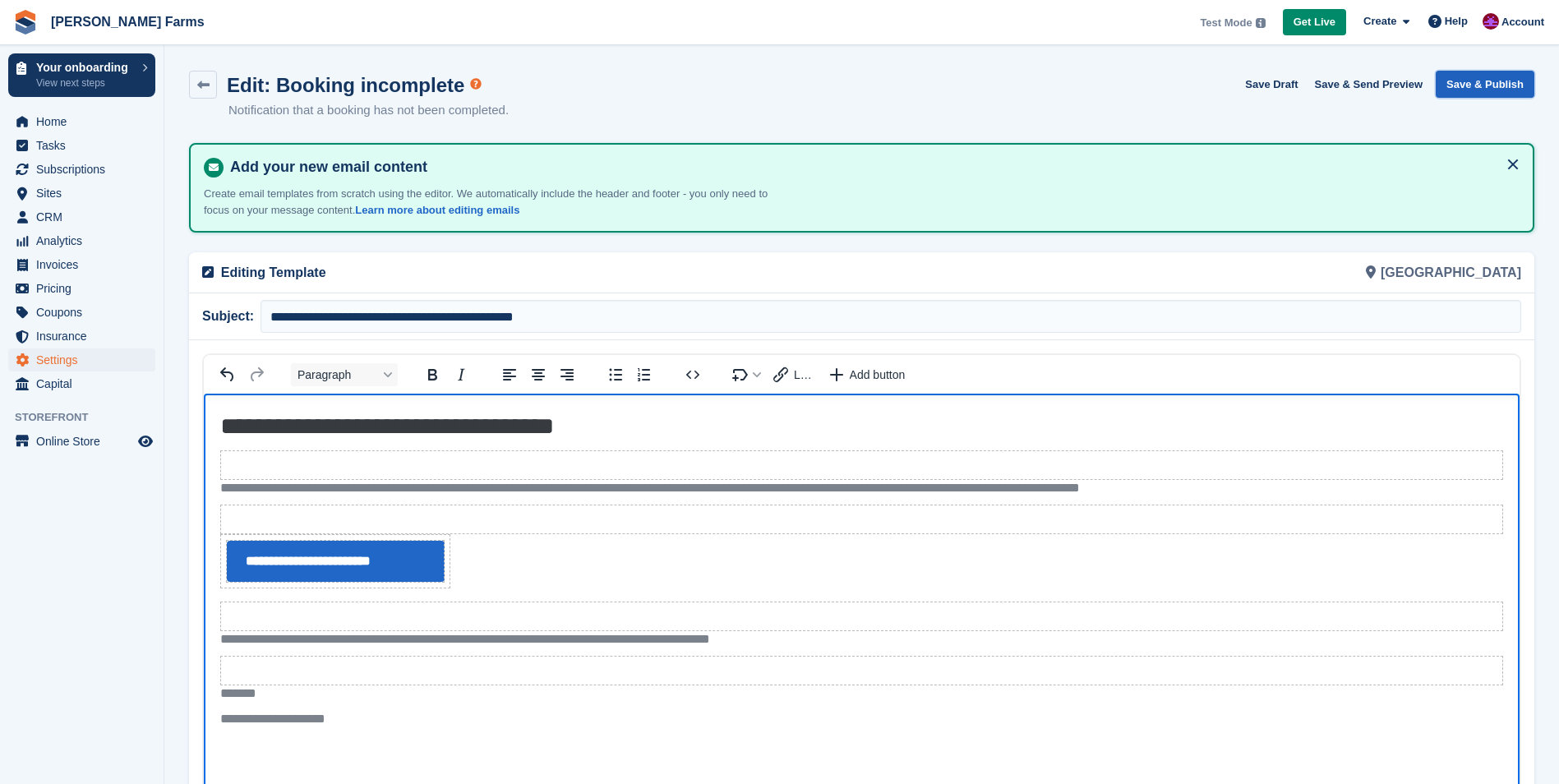
click at [1509, 87] on button "Save & Publish" at bounding box center [1485, 84] width 99 height 27
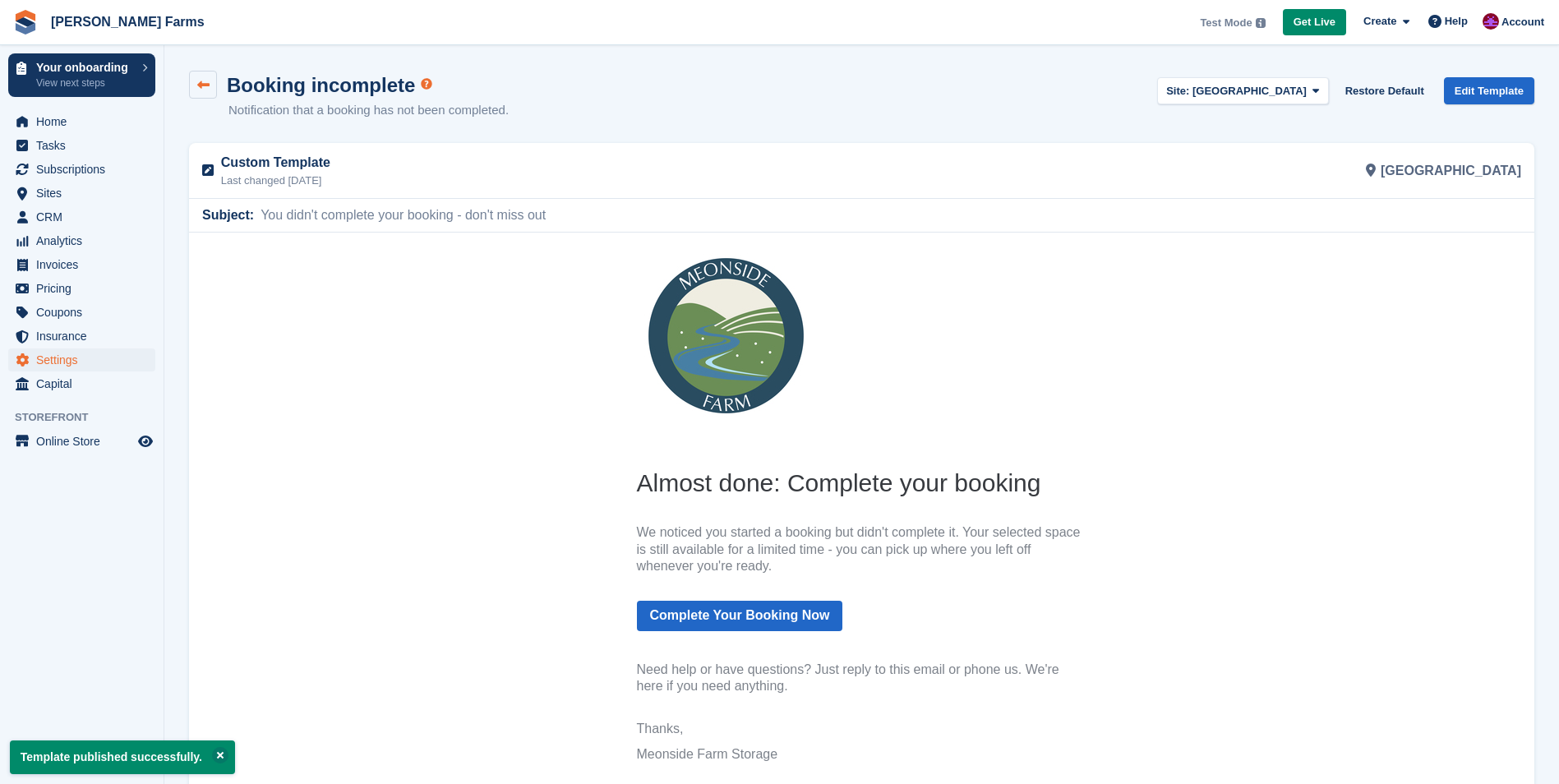
click at [197, 82] on icon at bounding box center [203, 84] width 13 height 13
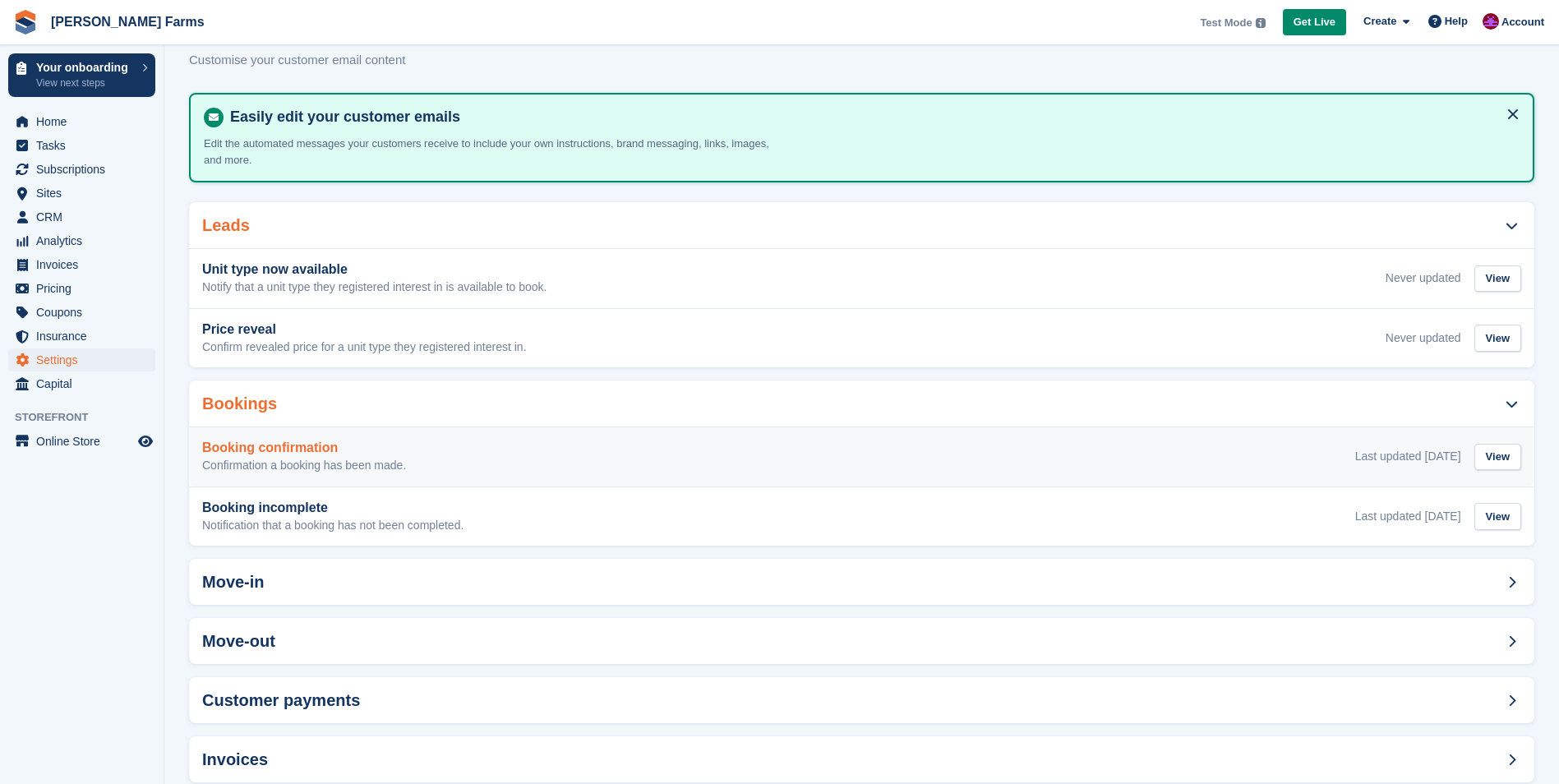
scroll to position [81, 0]
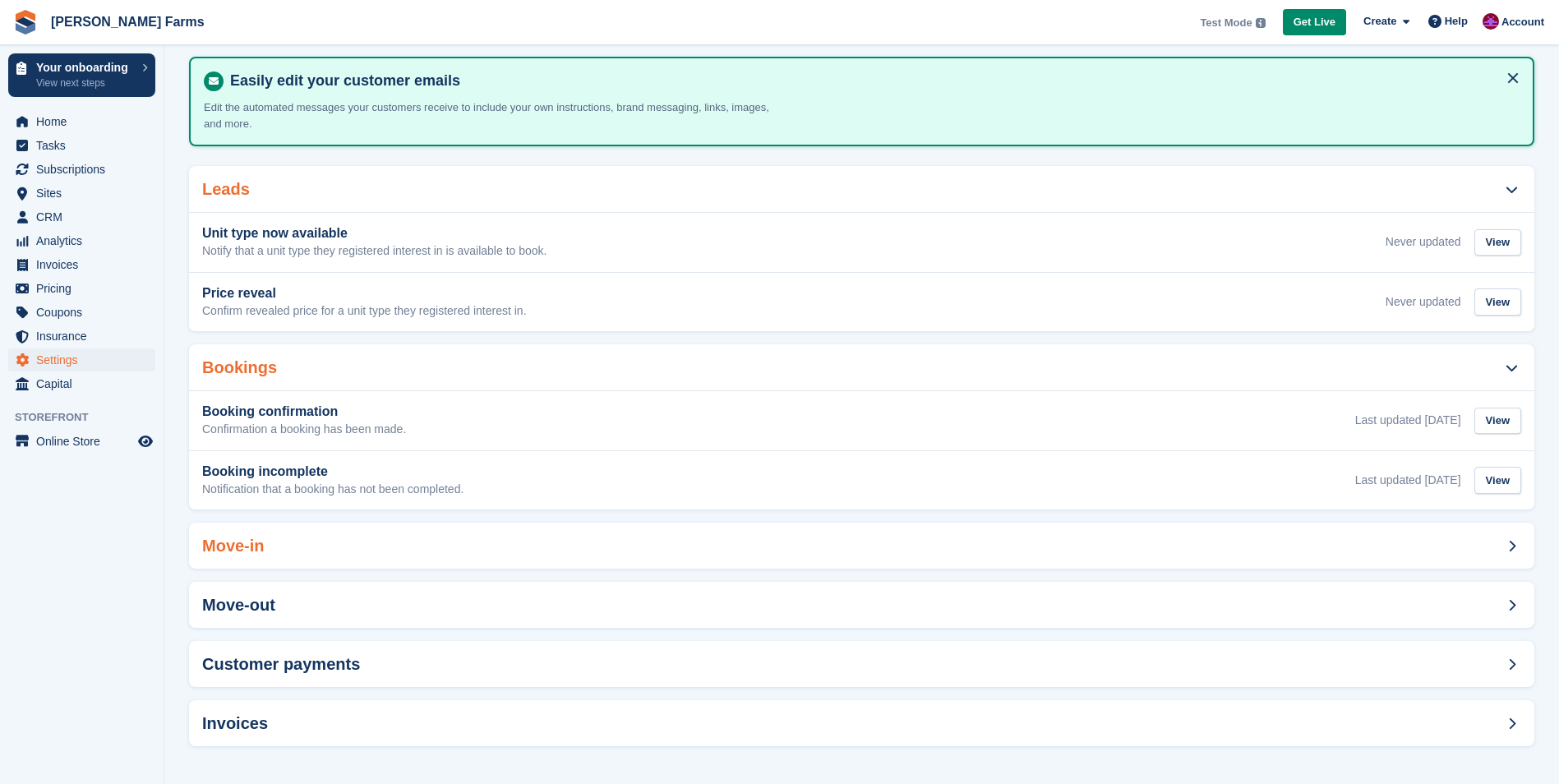
click at [1036, 548] on div "Move-in" at bounding box center [862, 544] width 1345 height 46
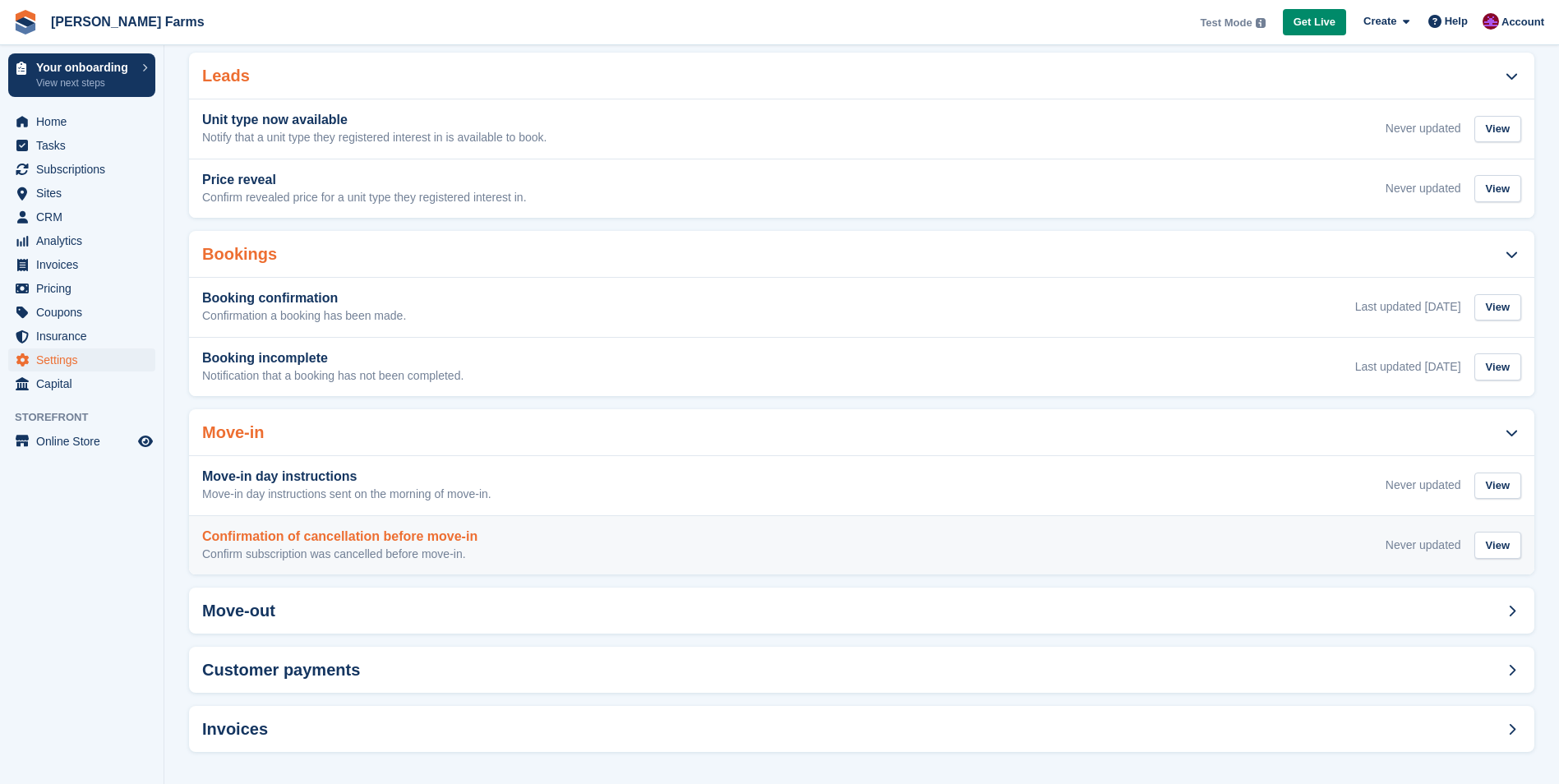
scroll to position [200, 0]
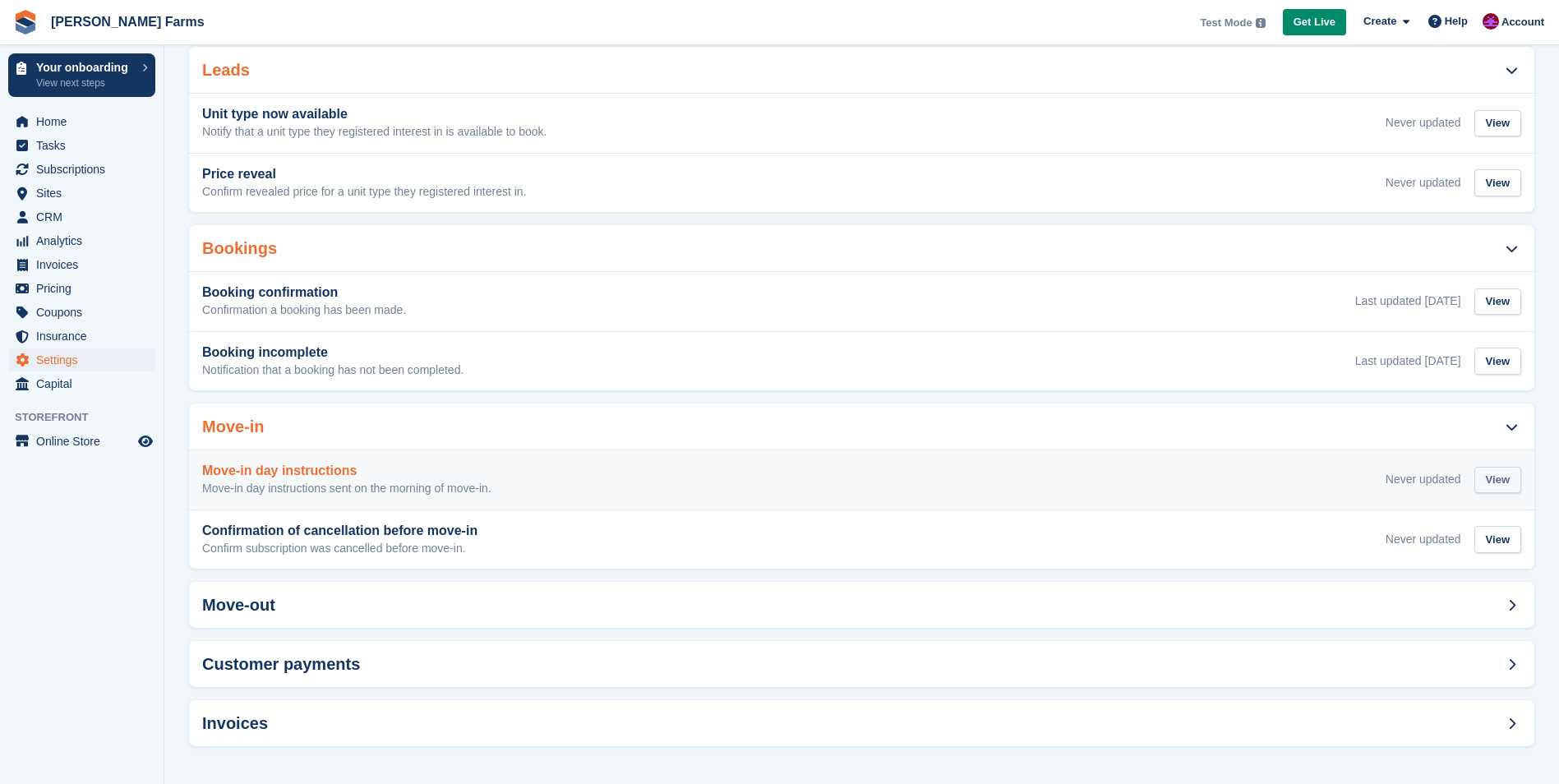
click at [1488, 478] on div "View" at bounding box center [1498, 480] width 47 height 27
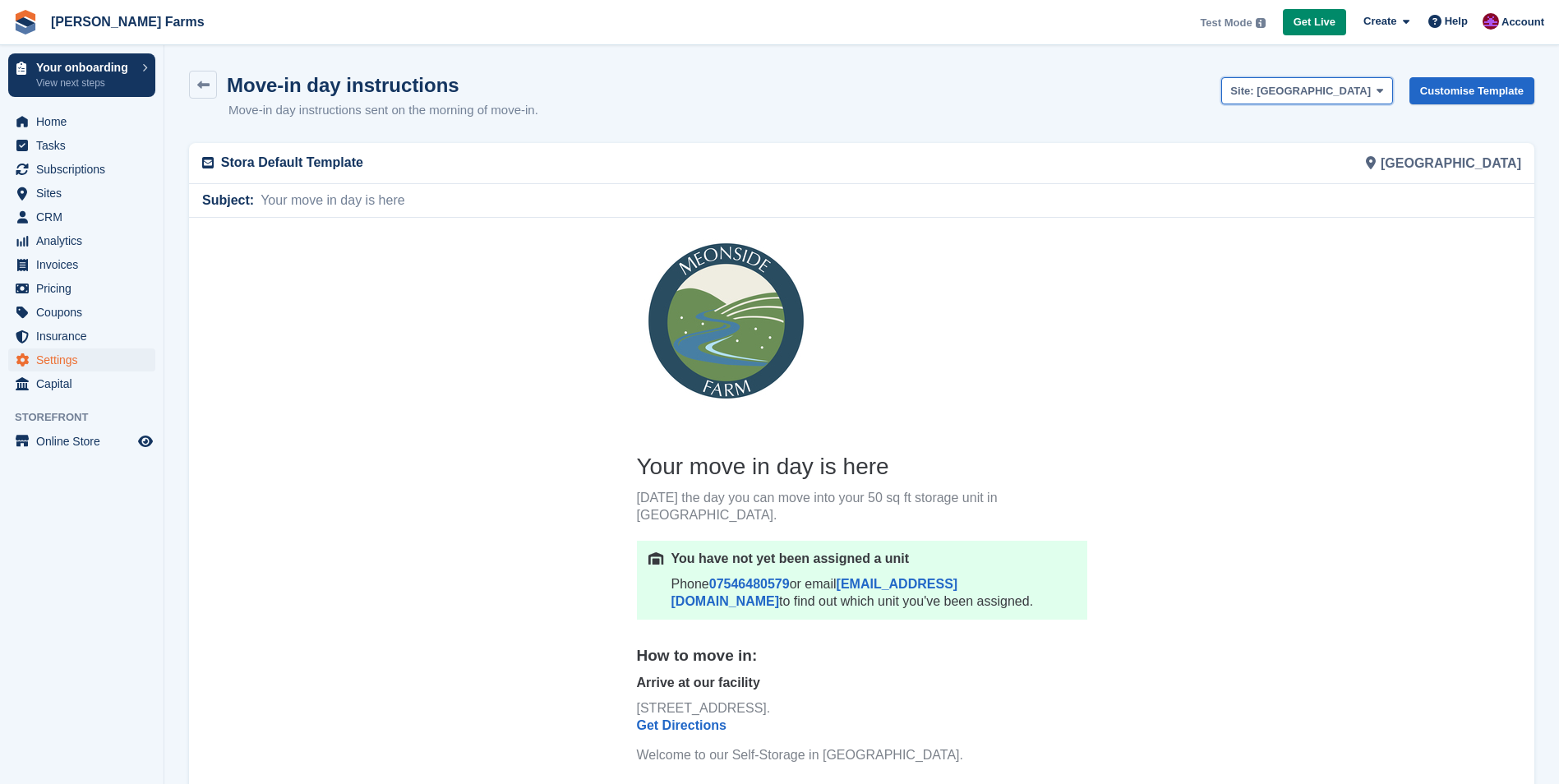
click at [1364, 97] on span "[GEOGRAPHIC_DATA]" at bounding box center [1313, 90] width 115 height 13
click at [1371, 156] on link "[GEOGRAPHIC_DATA]" at bounding box center [1307, 157] width 169 height 29
click at [1357, 91] on span "[GEOGRAPHIC_DATA]" at bounding box center [1313, 90] width 115 height 13
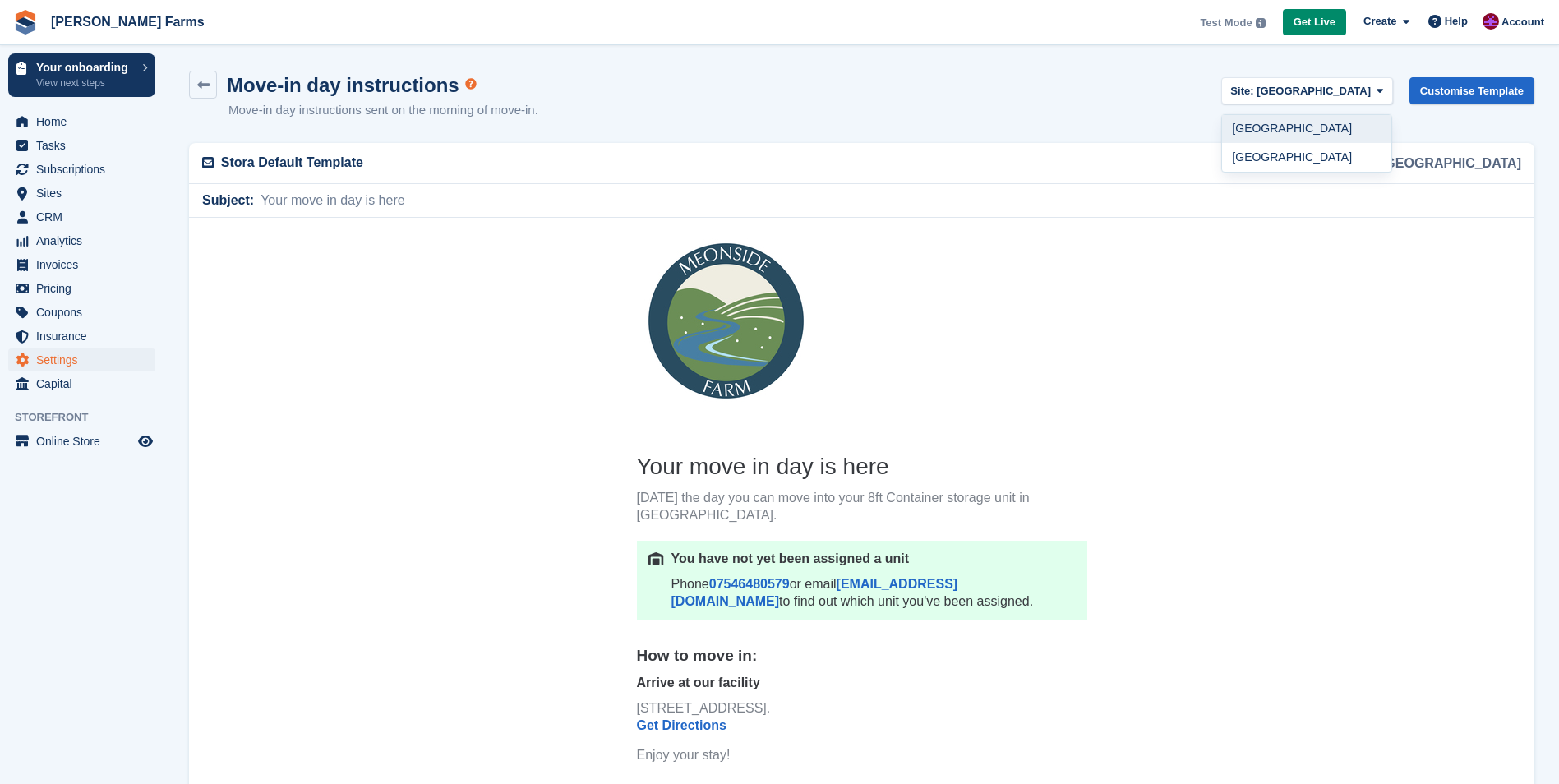
click at [1375, 127] on link "[GEOGRAPHIC_DATA]" at bounding box center [1307, 130] width 169 height 29
click at [1432, 88] on link "Customise Template" at bounding box center [1472, 91] width 125 height 27
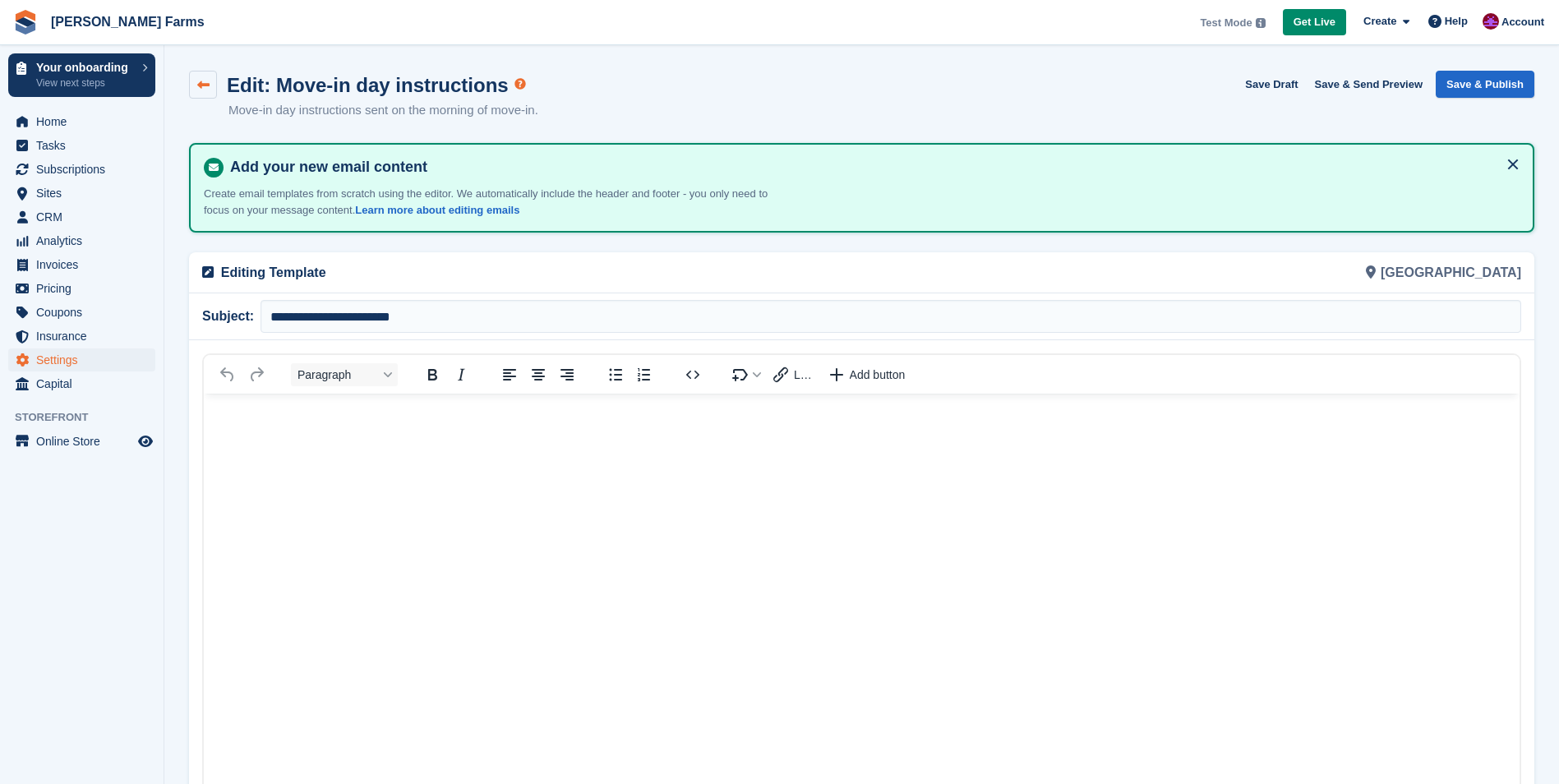
click at [207, 88] on icon at bounding box center [203, 84] width 13 height 13
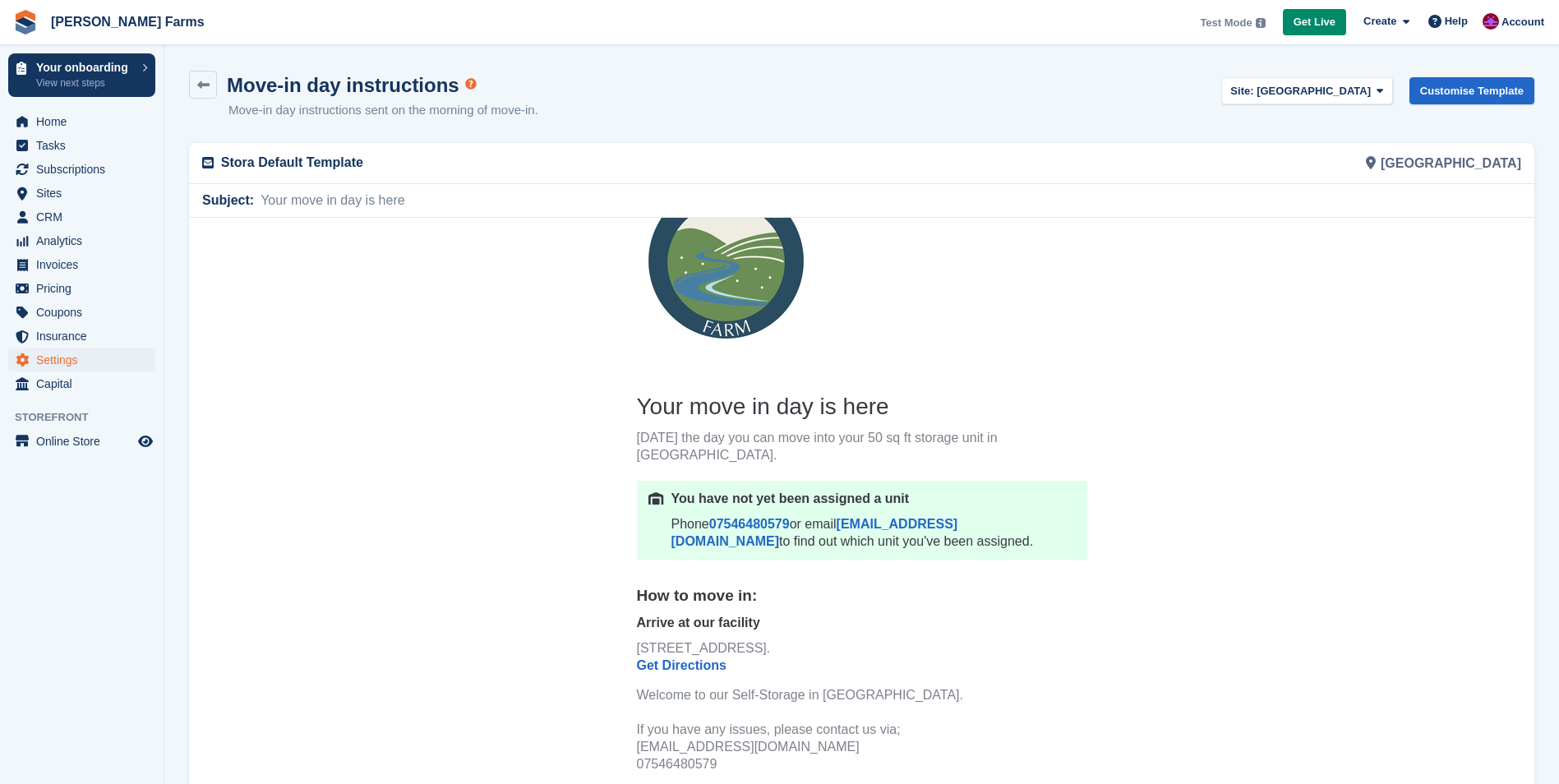
scroll to position [140, 0]
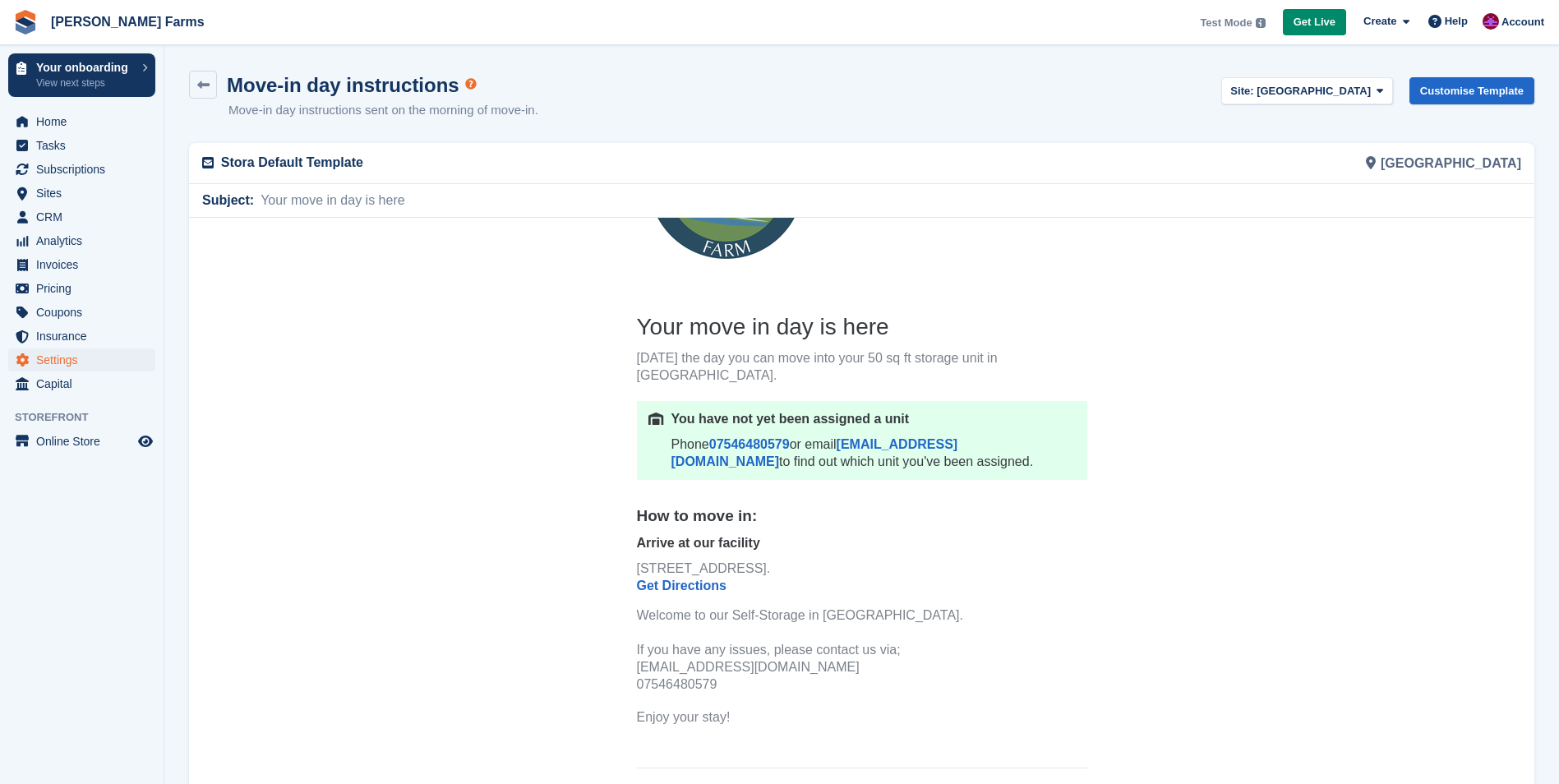
drag, startPoint x: 636, startPoint y: 321, endPoint x: 833, endPoint y: 701, distance: 428.0
click at [833, 701] on th "Your move in day is here Today's the day you can move into your 50 sq ft storag…" at bounding box center [862, 527] width 450 height 431
copy th "Your move in day is here Today's the day you can move into your 50 sq ft storag…"
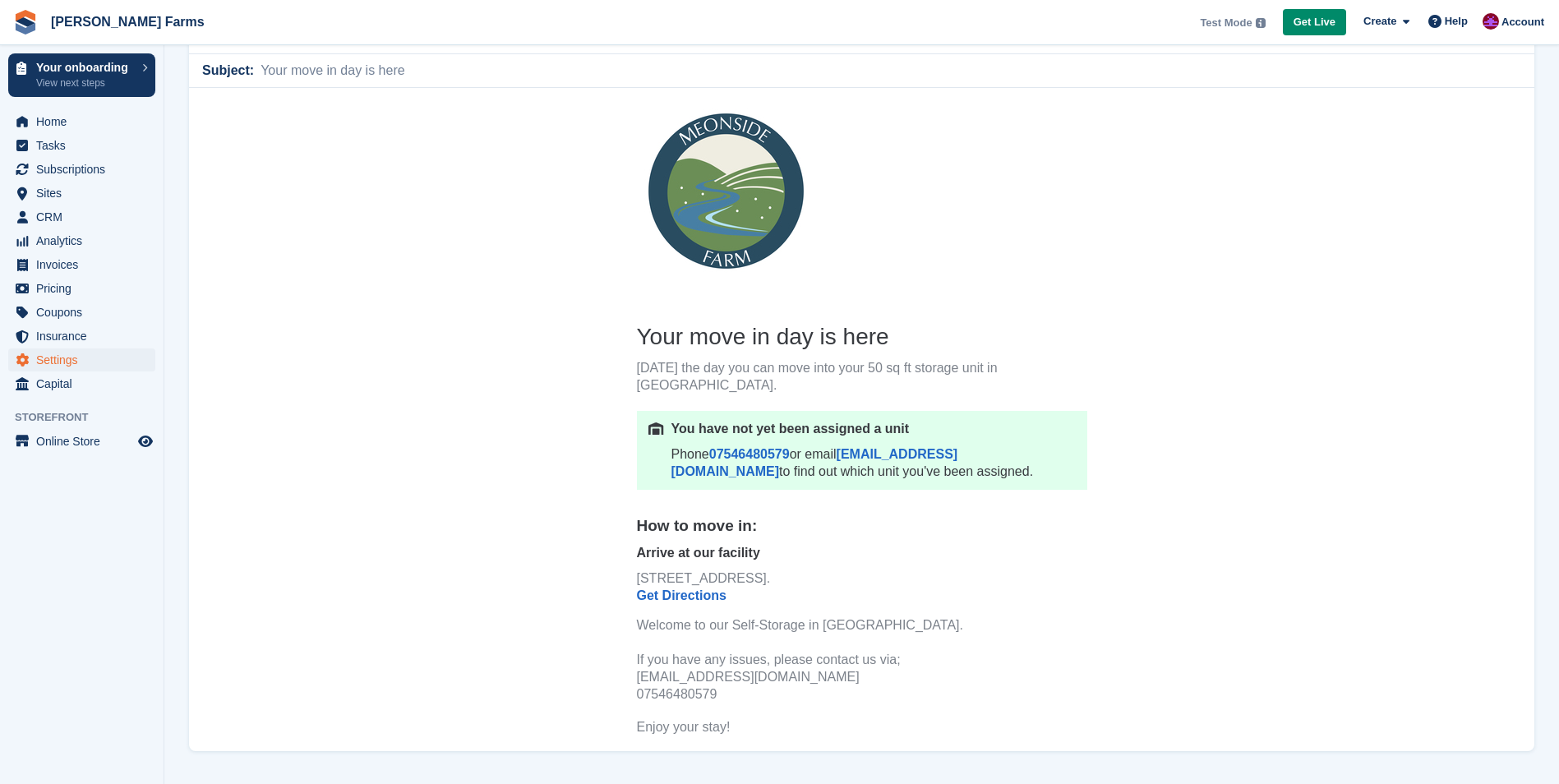
scroll to position [48, 0]
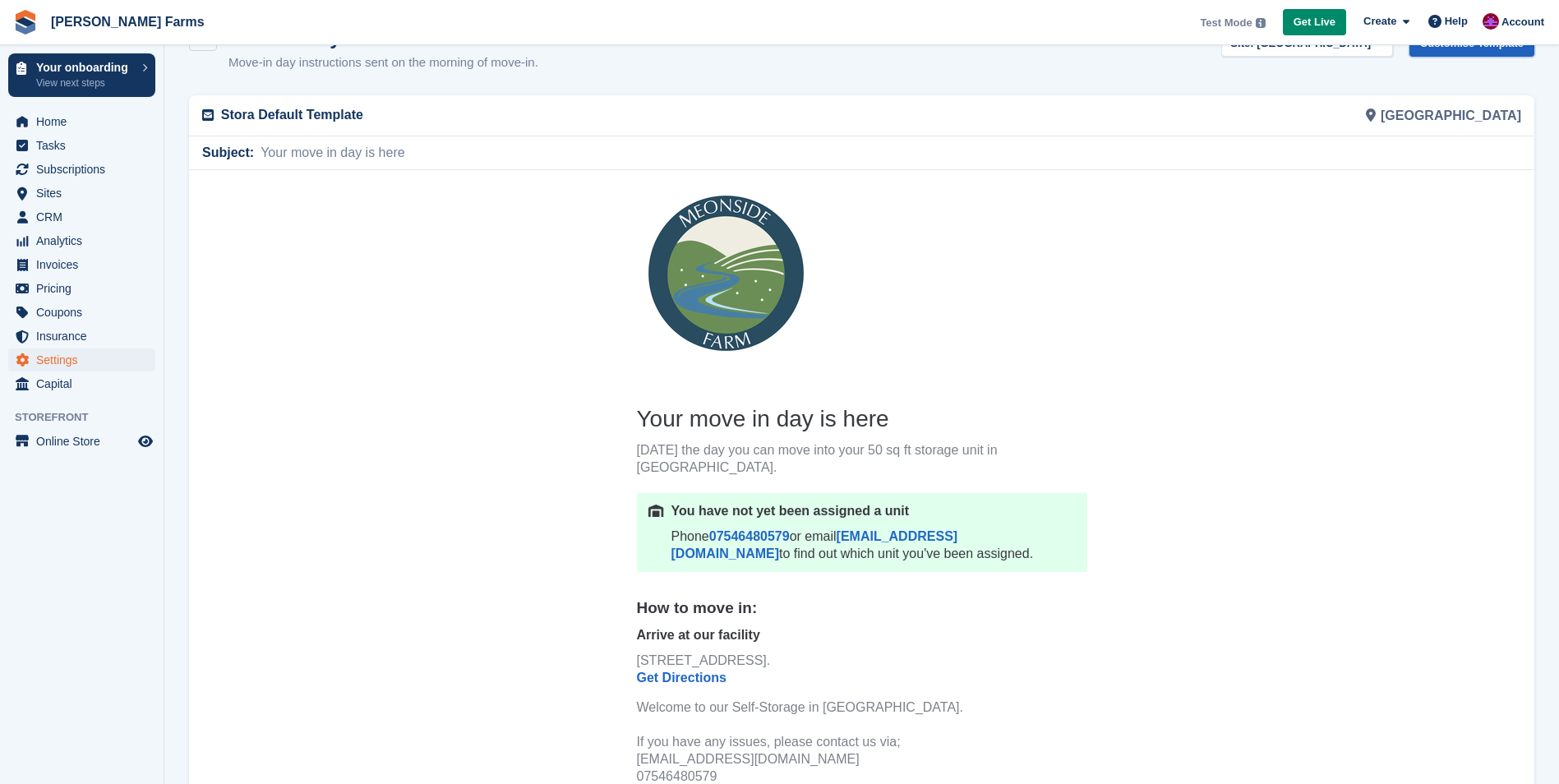
click at [1504, 53] on link "Customise Template" at bounding box center [1472, 43] width 125 height 27
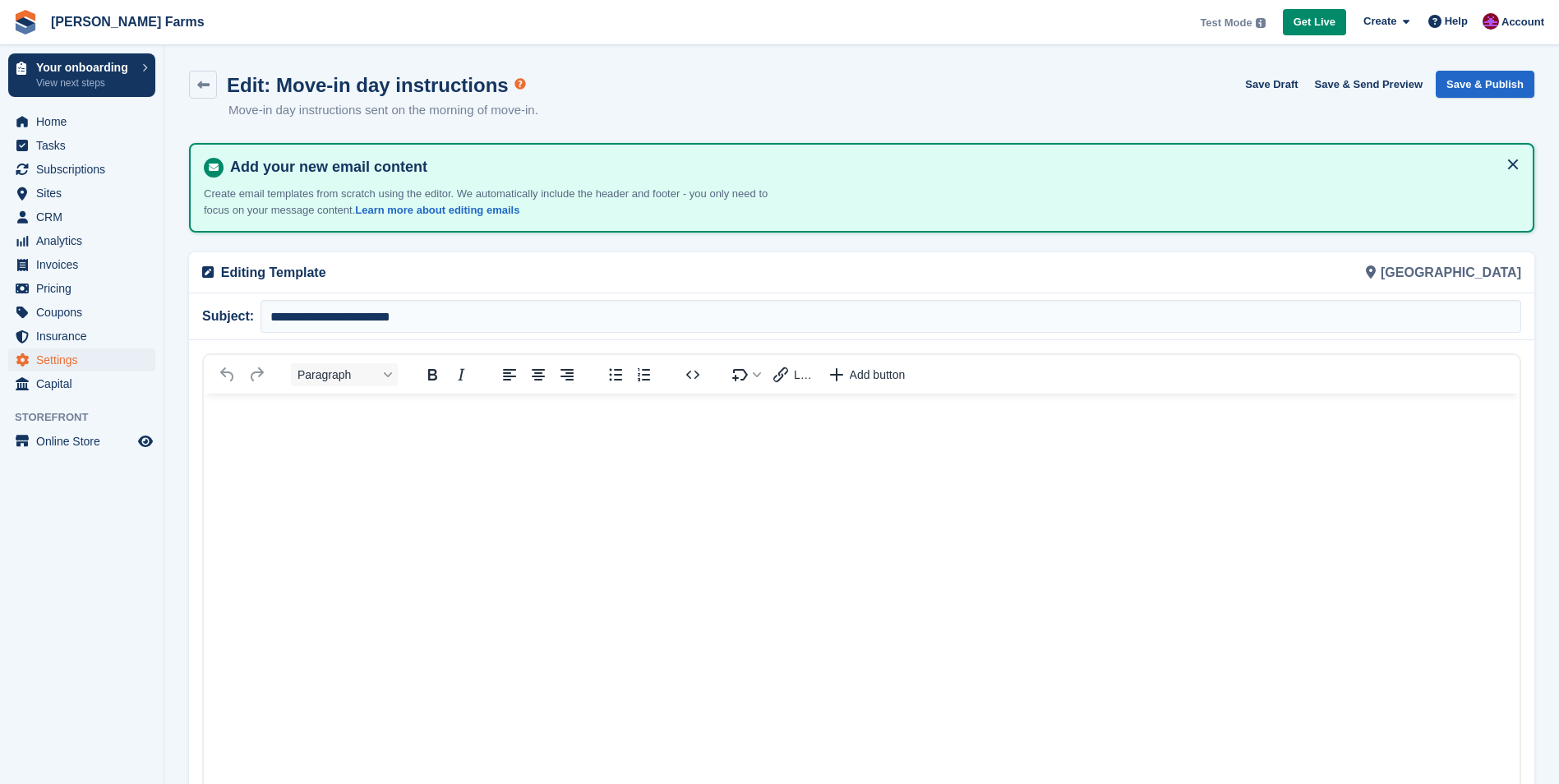
click at [299, 409] on p "Rich Text Area" at bounding box center [861, 418] width 1282 height 17
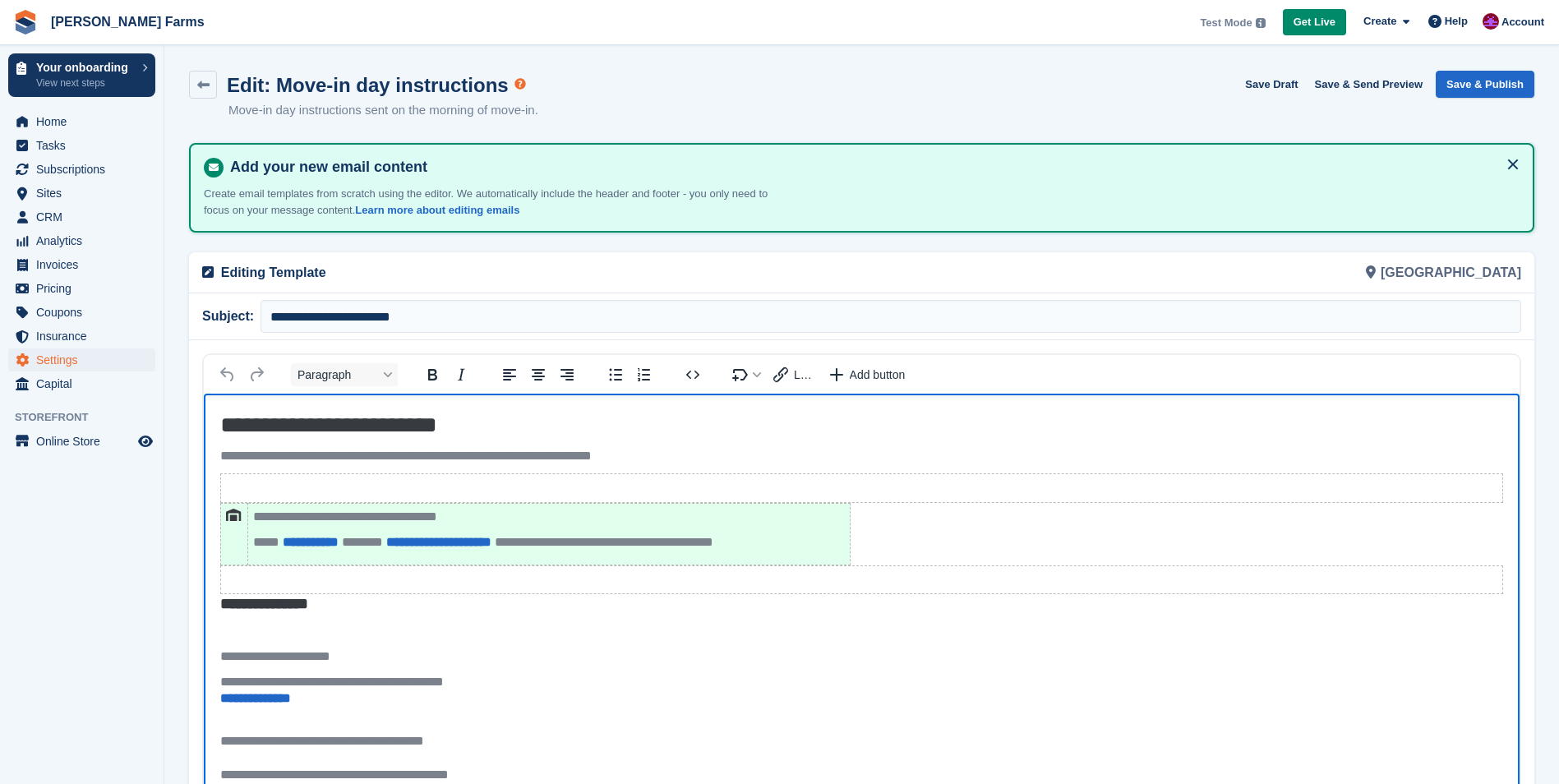
scroll to position [58, 0]
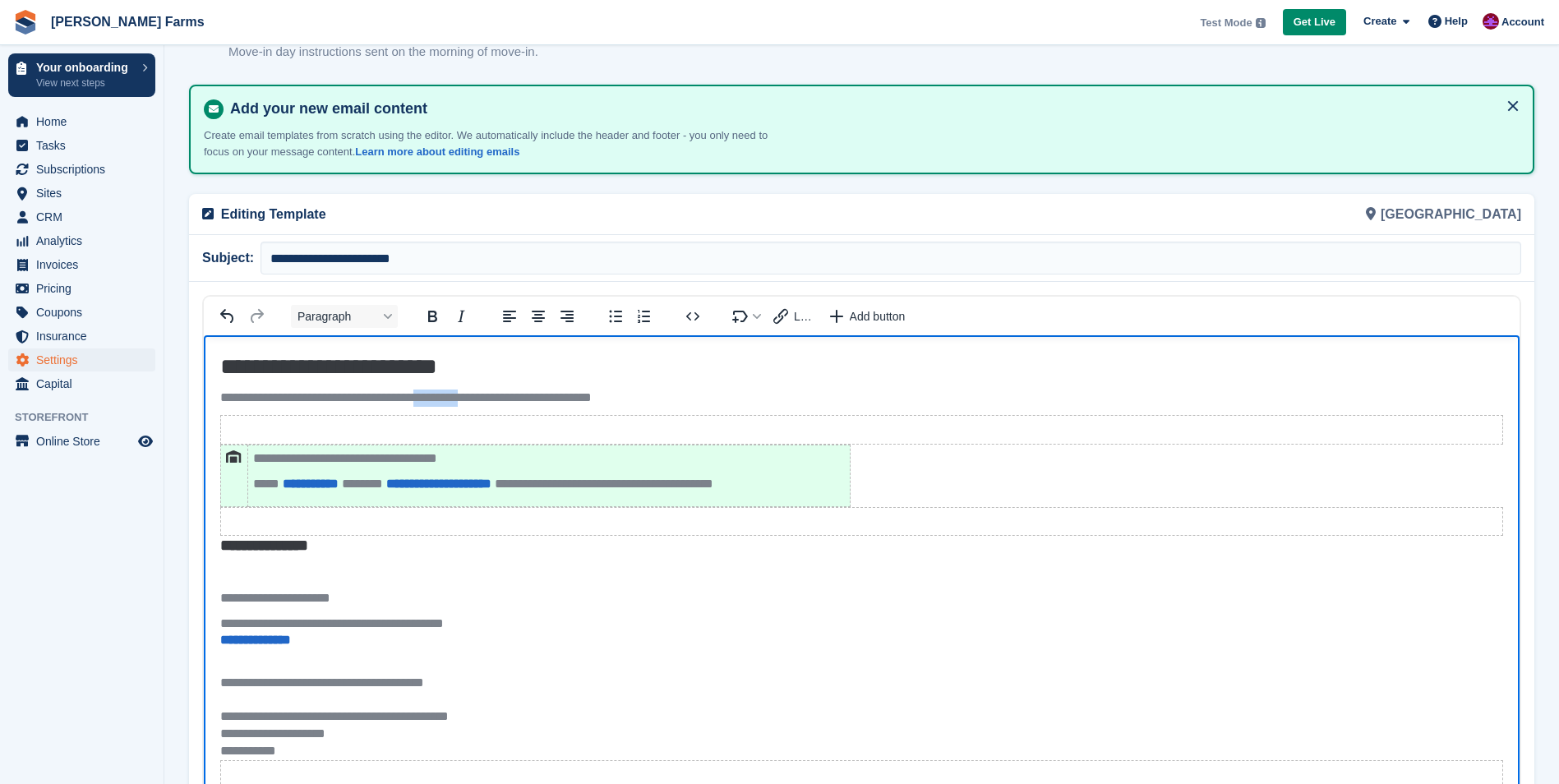
drag, startPoint x: 456, startPoint y: 397, endPoint x: 502, endPoint y: 399, distance: 46.0
click at [502, 399] on p "**********" at bounding box center [861, 398] width 1282 height 17
drag, startPoint x: 527, startPoint y: 396, endPoint x: 629, endPoint y: 397, distance: 102.0
click at [629, 397] on p "**********" at bounding box center [861, 398] width 1282 height 17
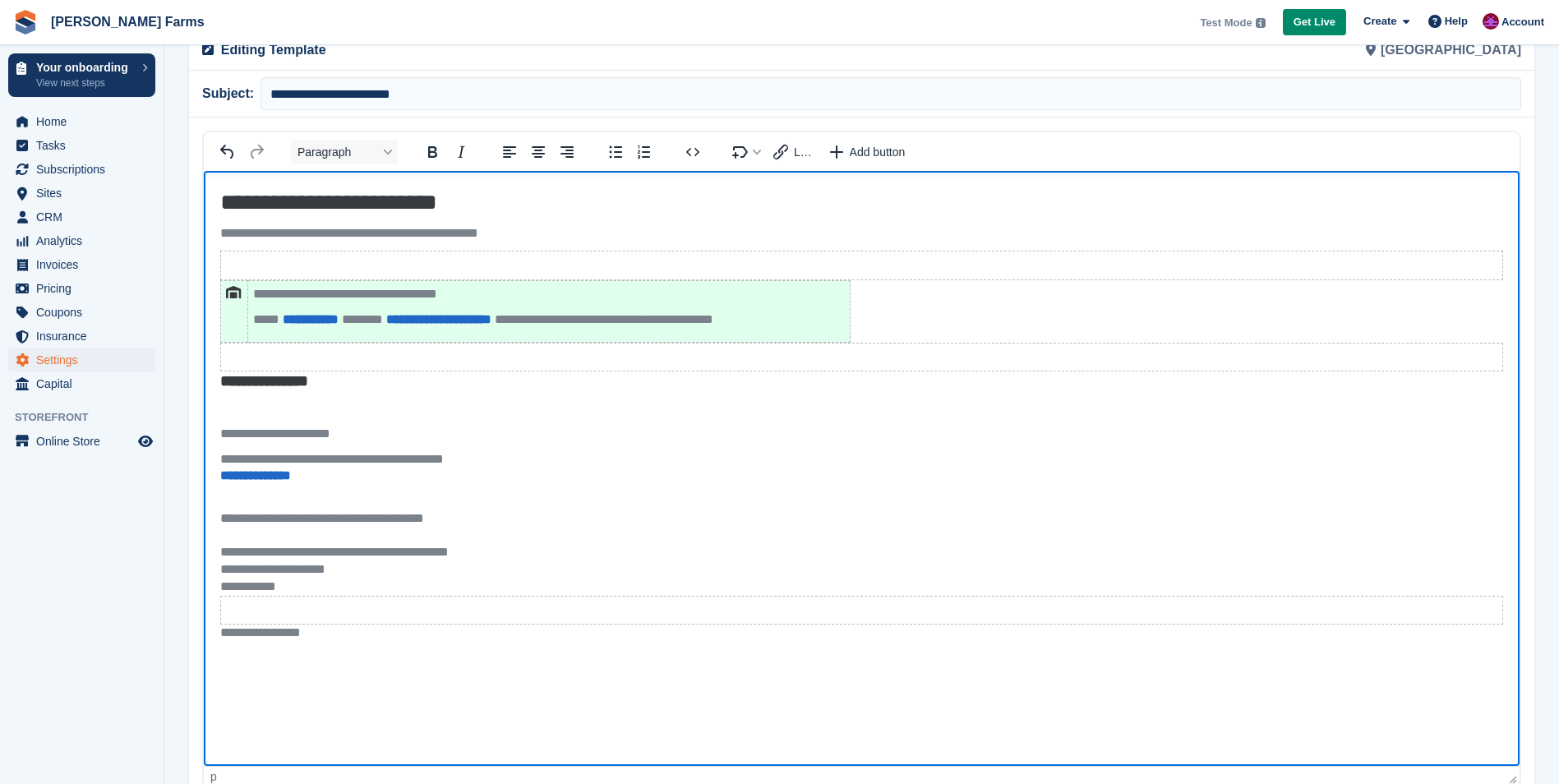
scroll to position [0, 0]
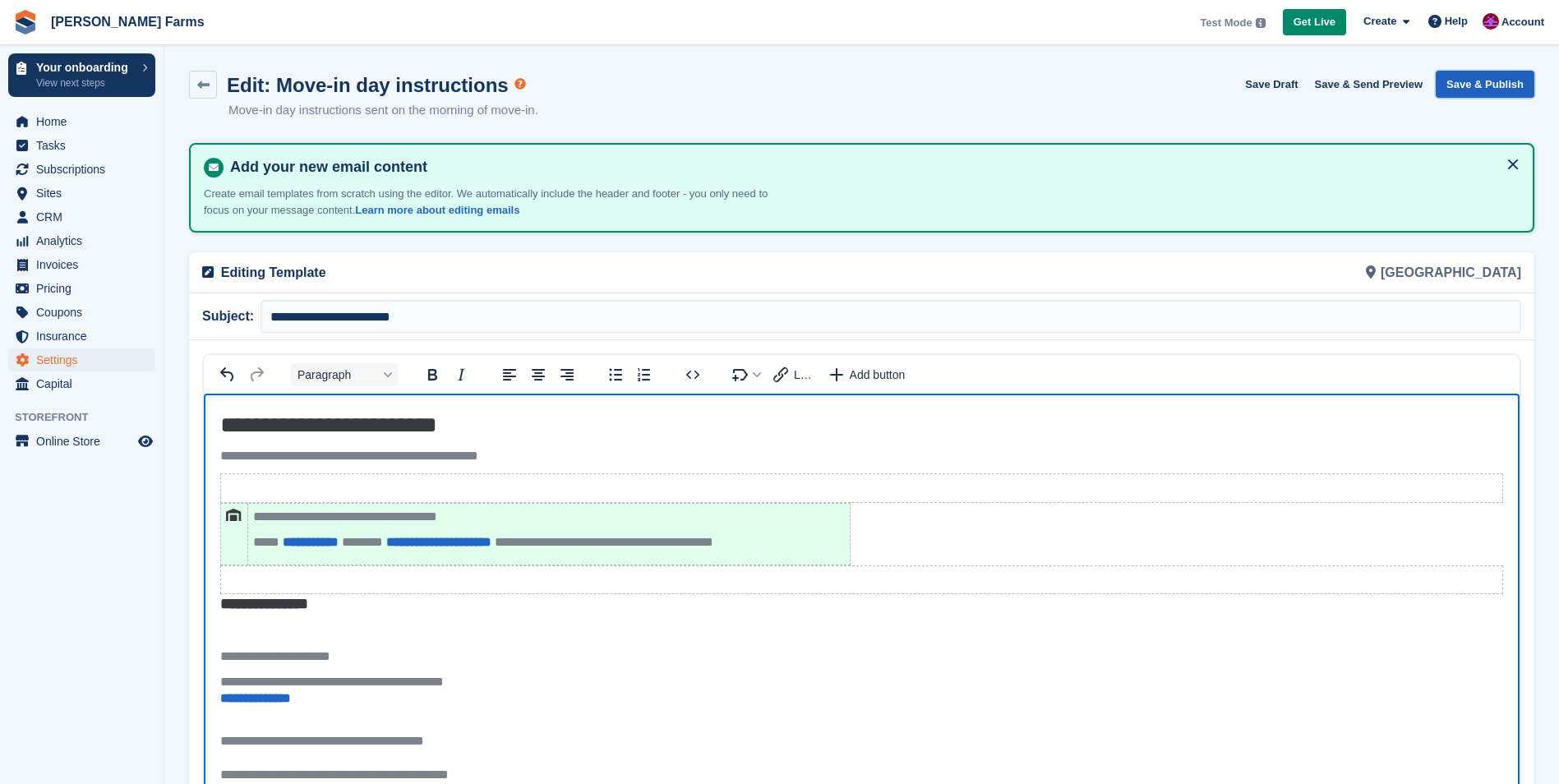
click at [1454, 79] on button "Save & Publish" at bounding box center [1485, 84] width 99 height 27
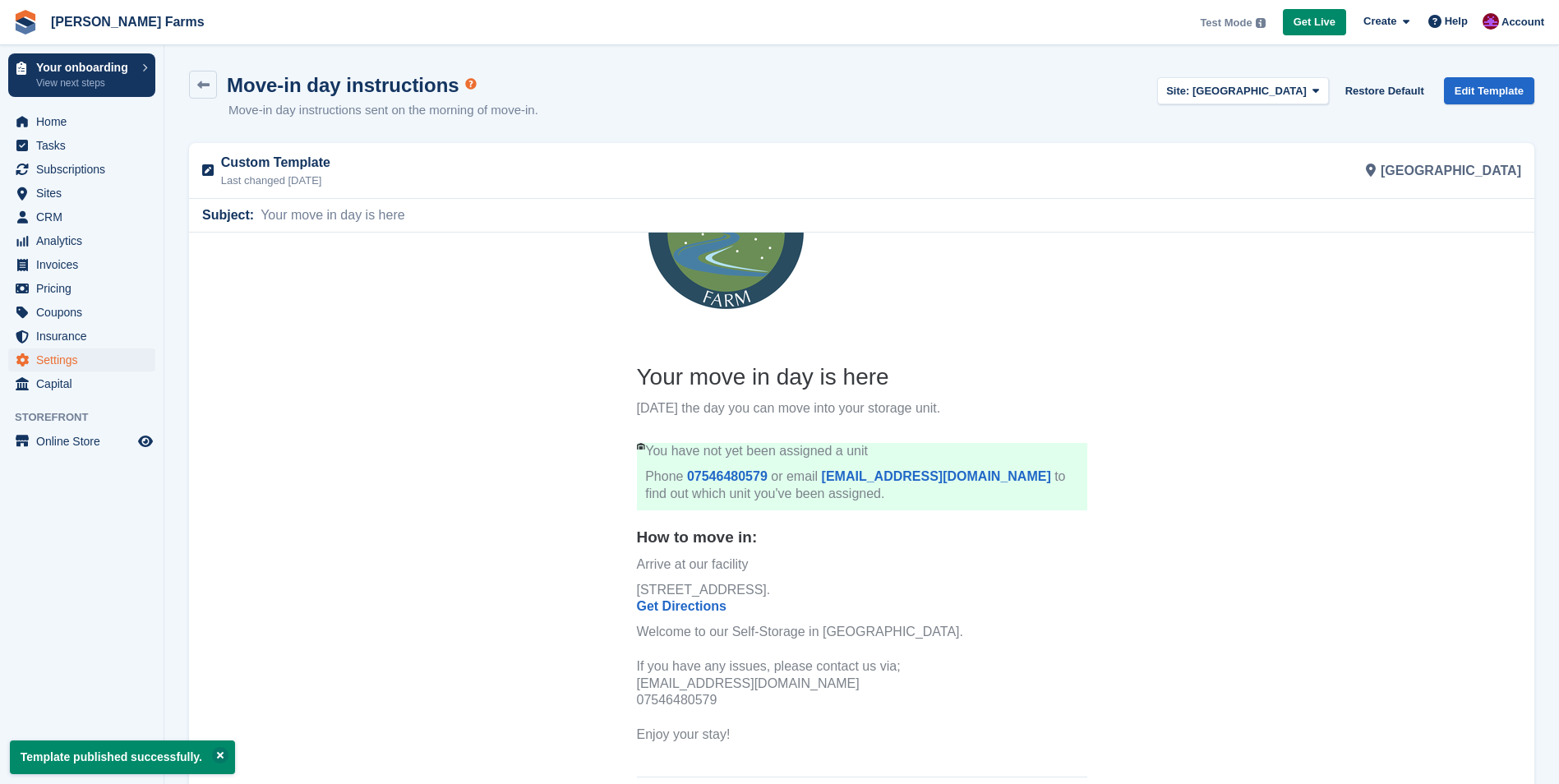
scroll to position [115, 0]
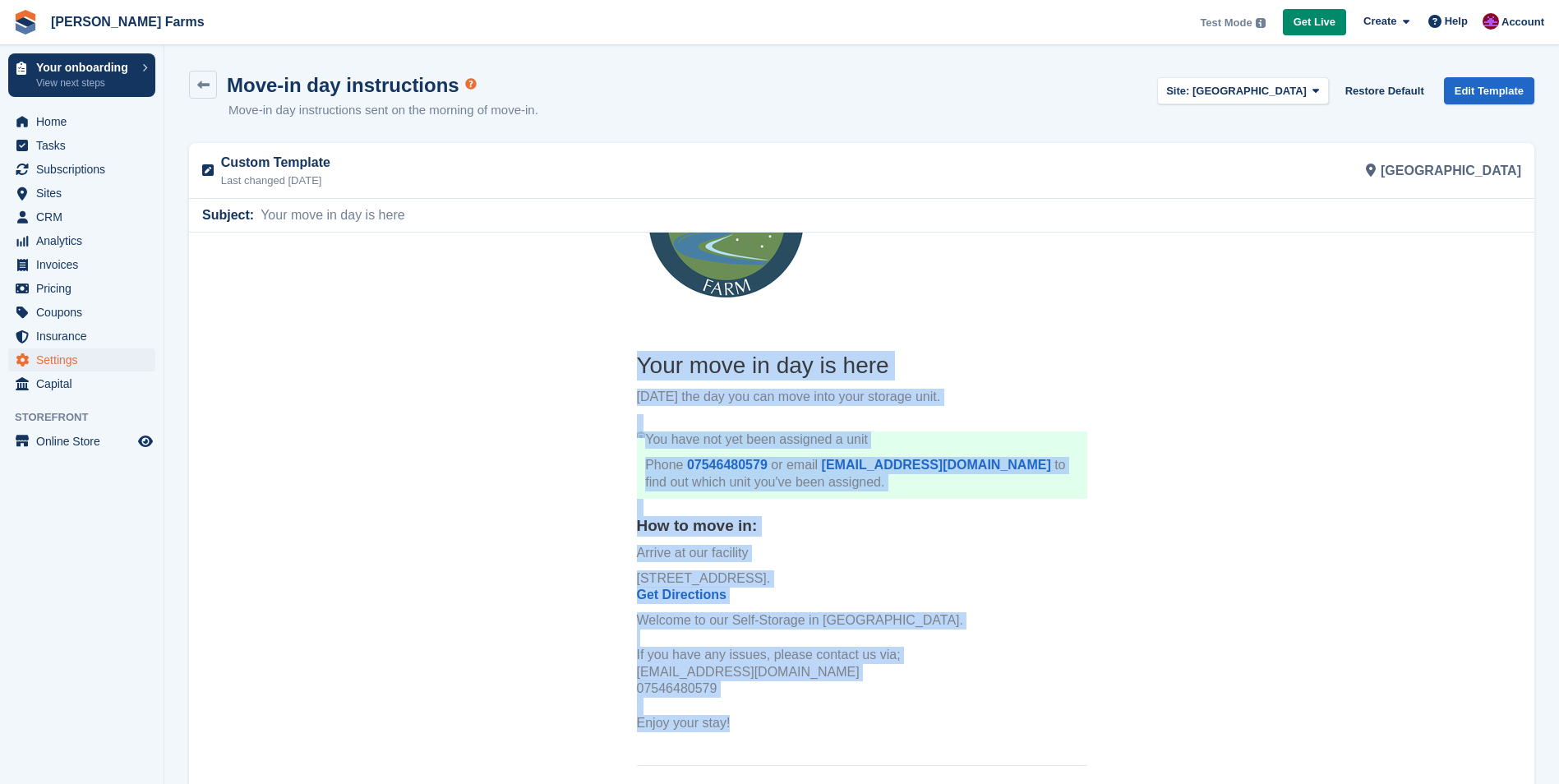
drag, startPoint x: 634, startPoint y: 367, endPoint x: 795, endPoint y: 722, distance: 389.8
click at [795, 722] on th "Your move in day is here Today's the day you can move into your storage unit. Y…" at bounding box center [862, 544] width 450 height 389
copy th "Your move in day is here Today's the day you can move into your storage unit. Y…"
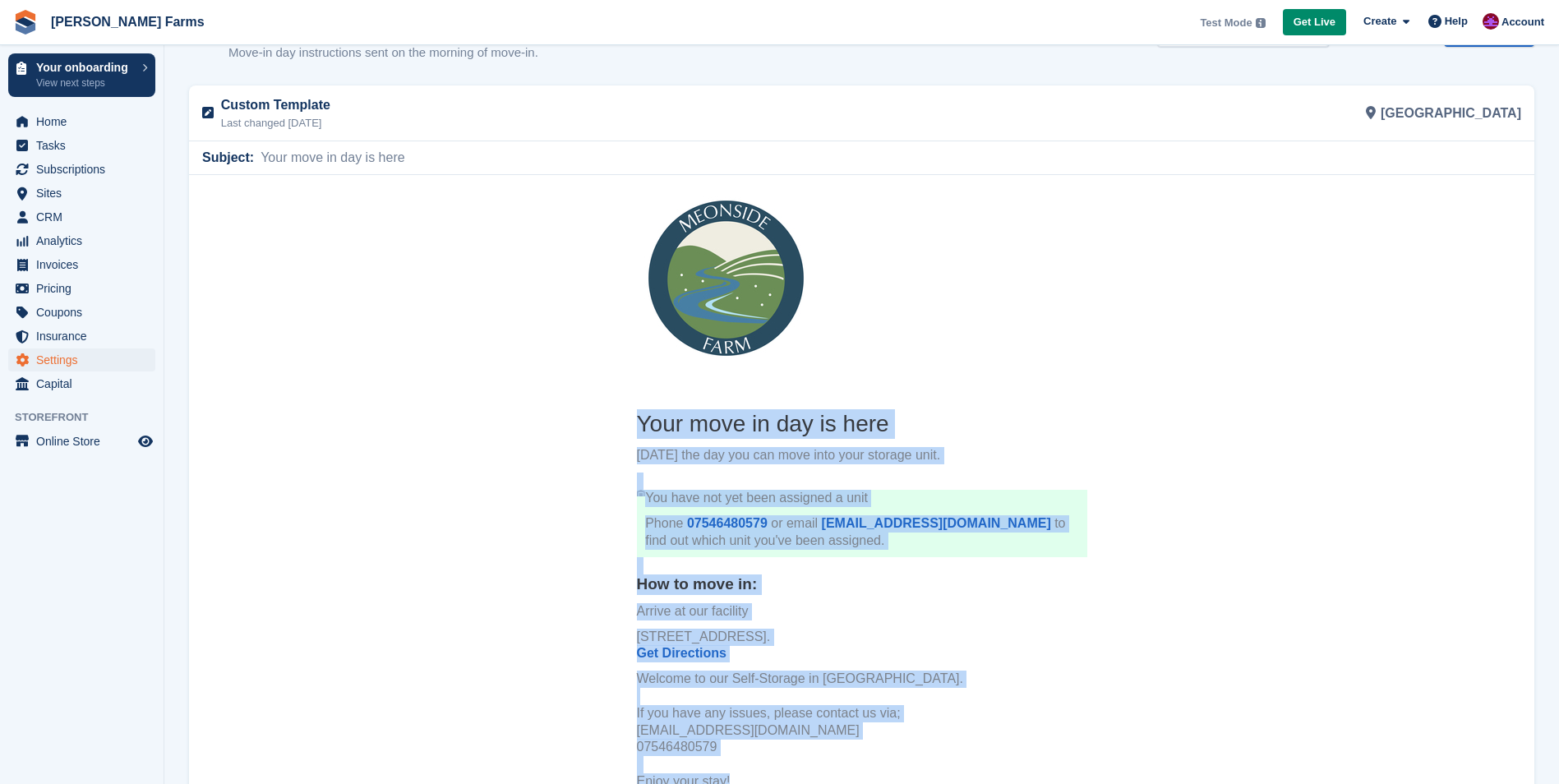
scroll to position [0, 0]
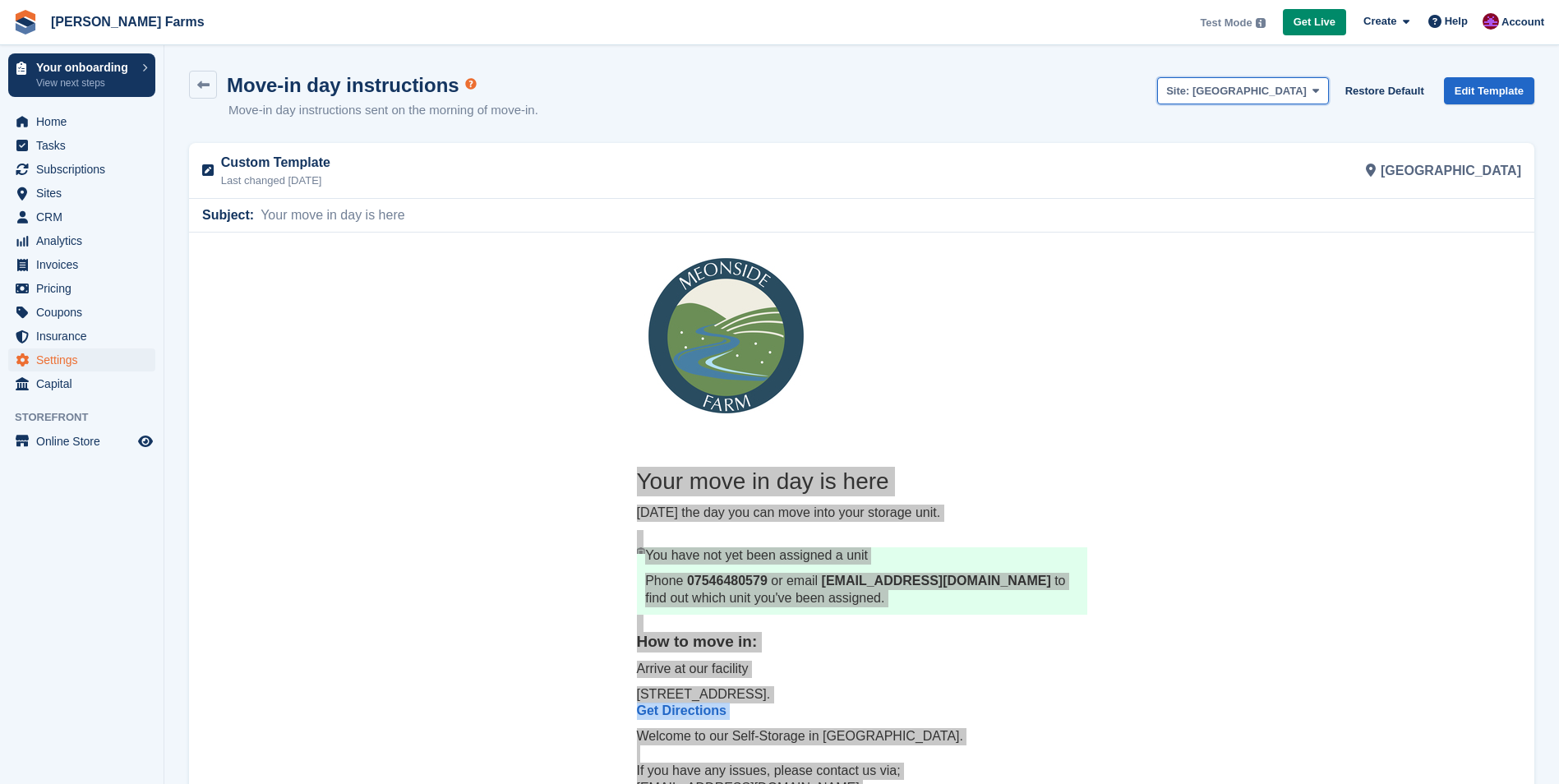
click at [1296, 95] on span "[GEOGRAPHIC_DATA]" at bounding box center [1249, 90] width 115 height 13
click at [1288, 148] on link "[GEOGRAPHIC_DATA]" at bounding box center [1243, 157] width 169 height 29
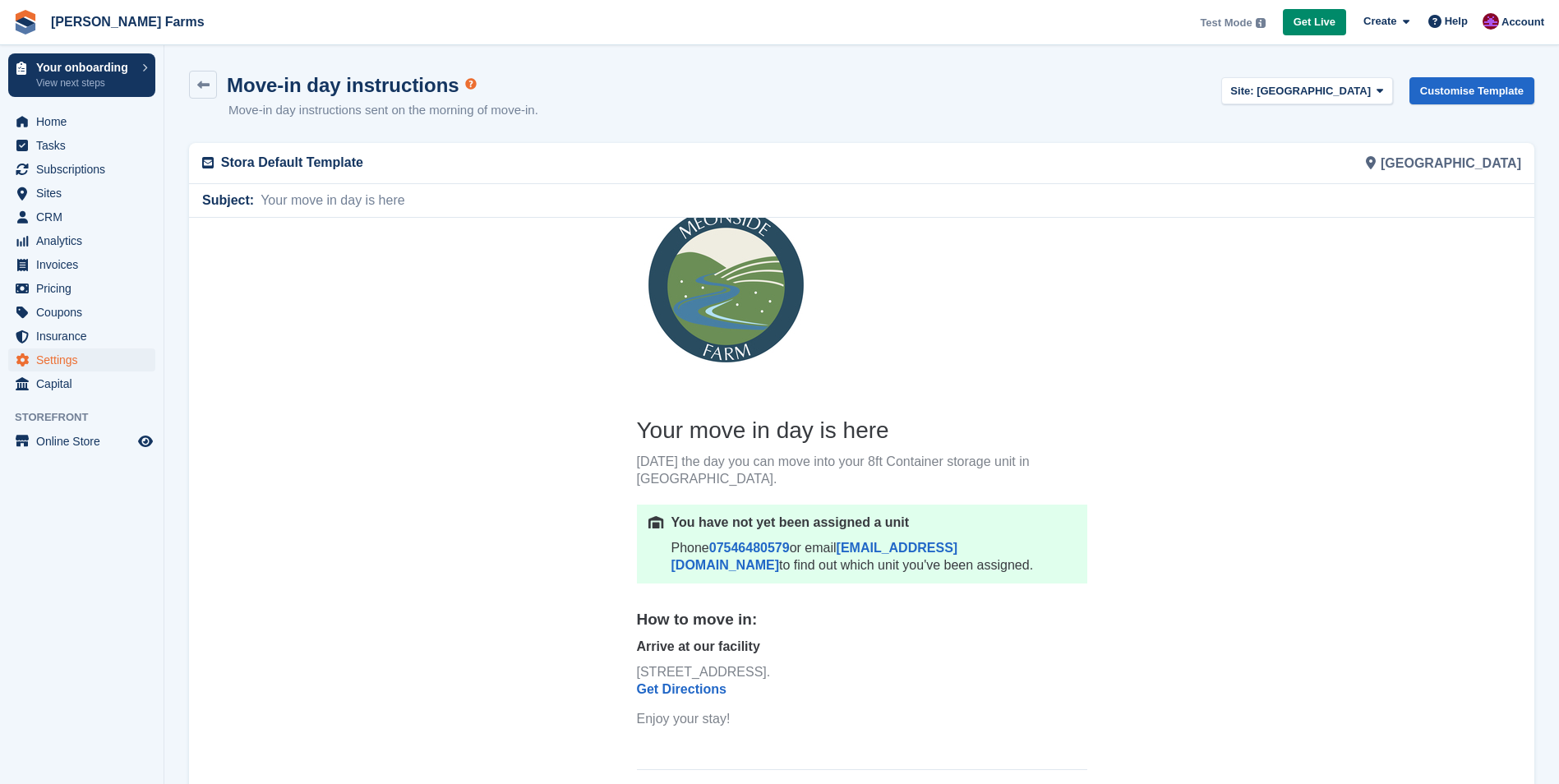
scroll to position [55, 0]
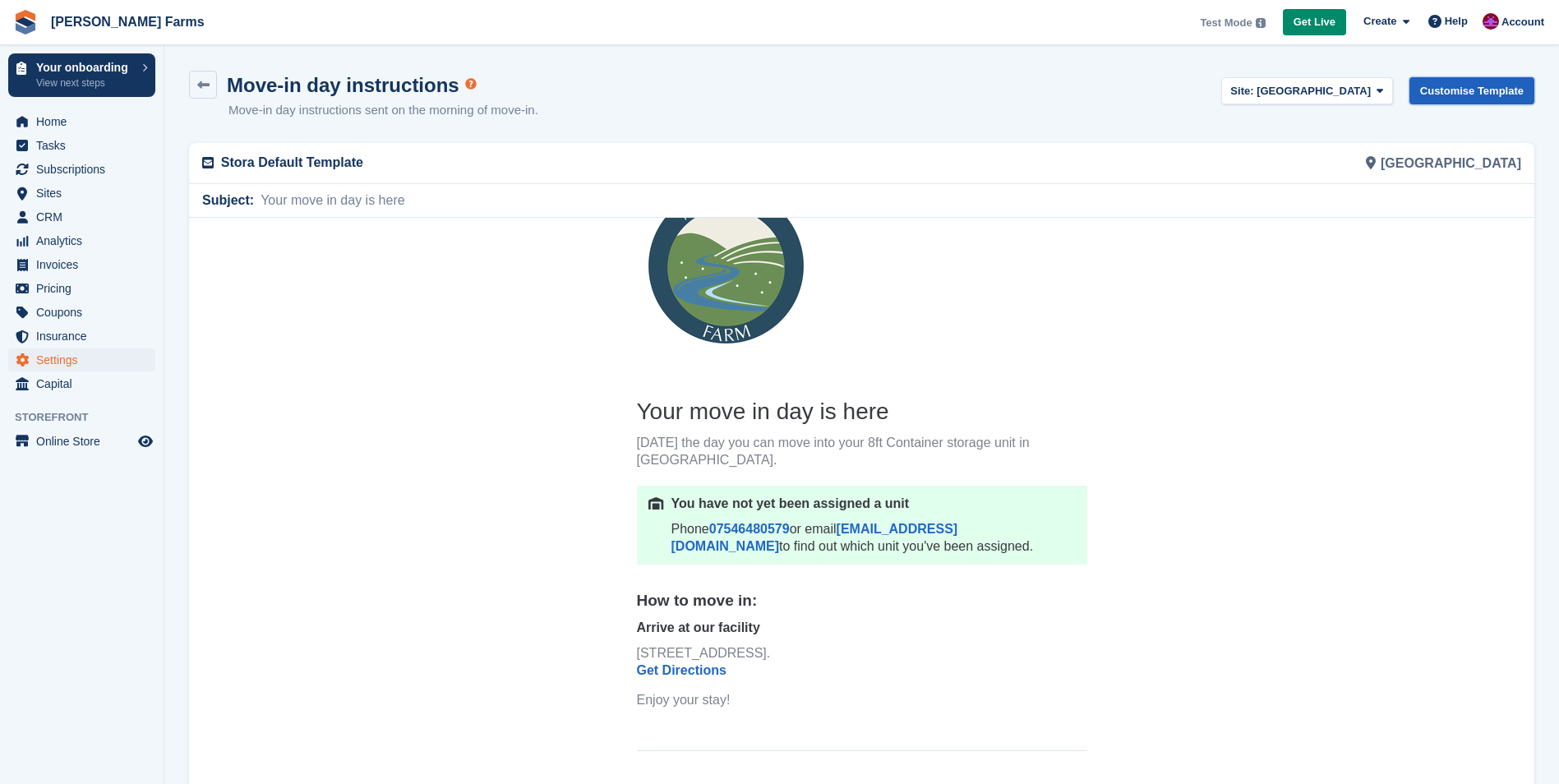
click at [1448, 82] on link "Customise Template" at bounding box center [1472, 91] width 125 height 27
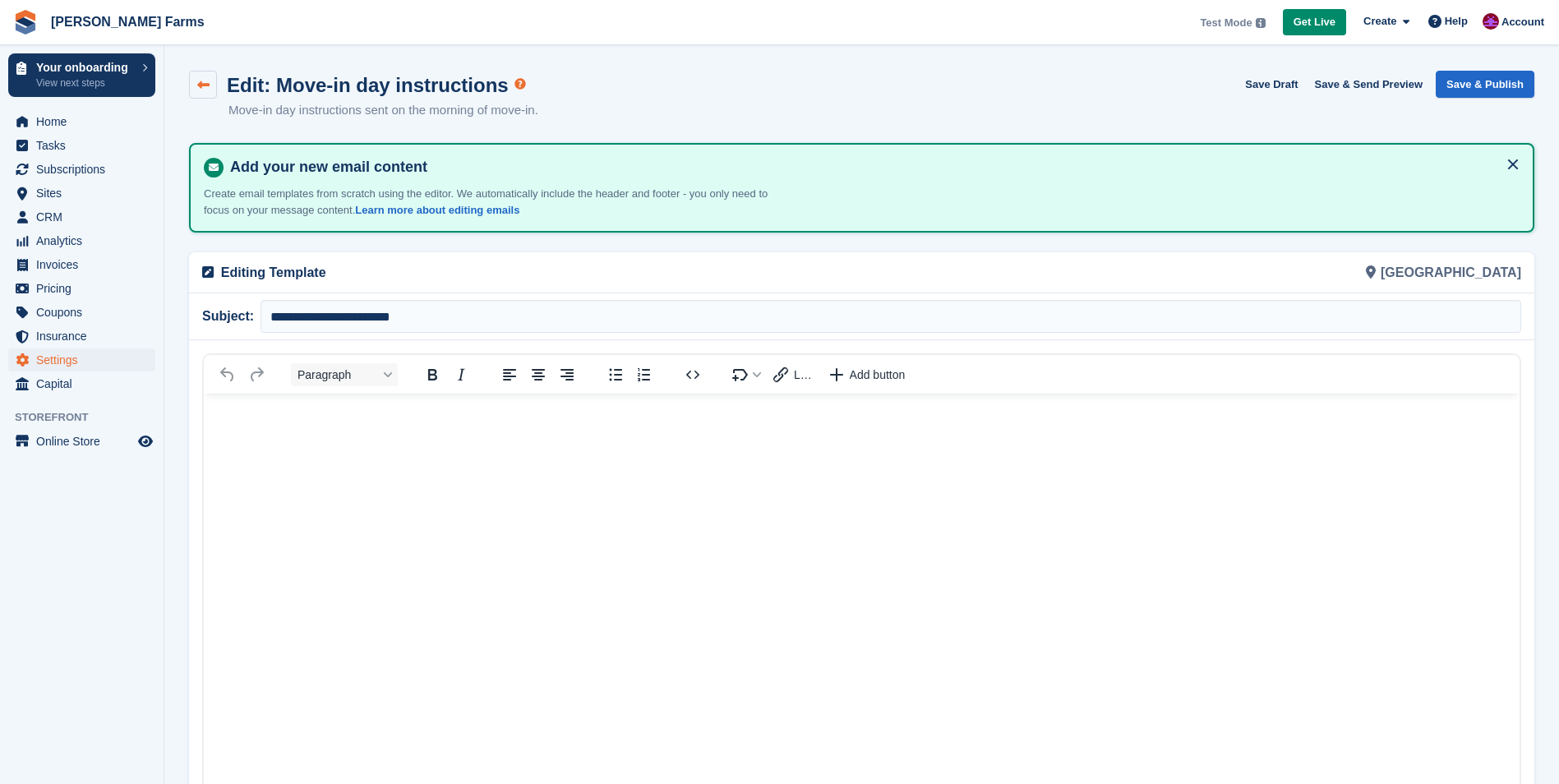
click at [208, 88] on icon at bounding box center [203, 84] width 13 height 13
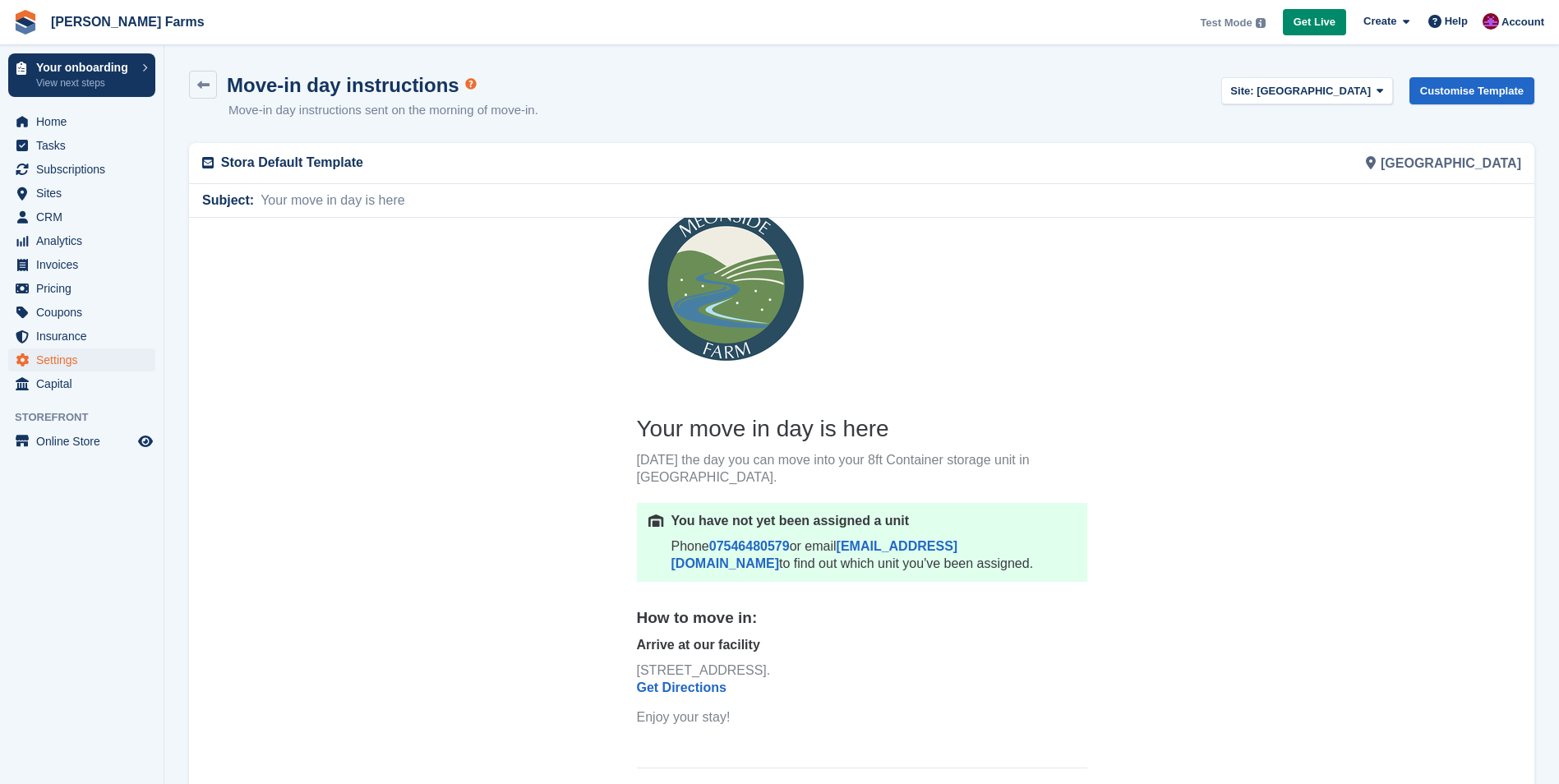
scroll to position [55, 0]
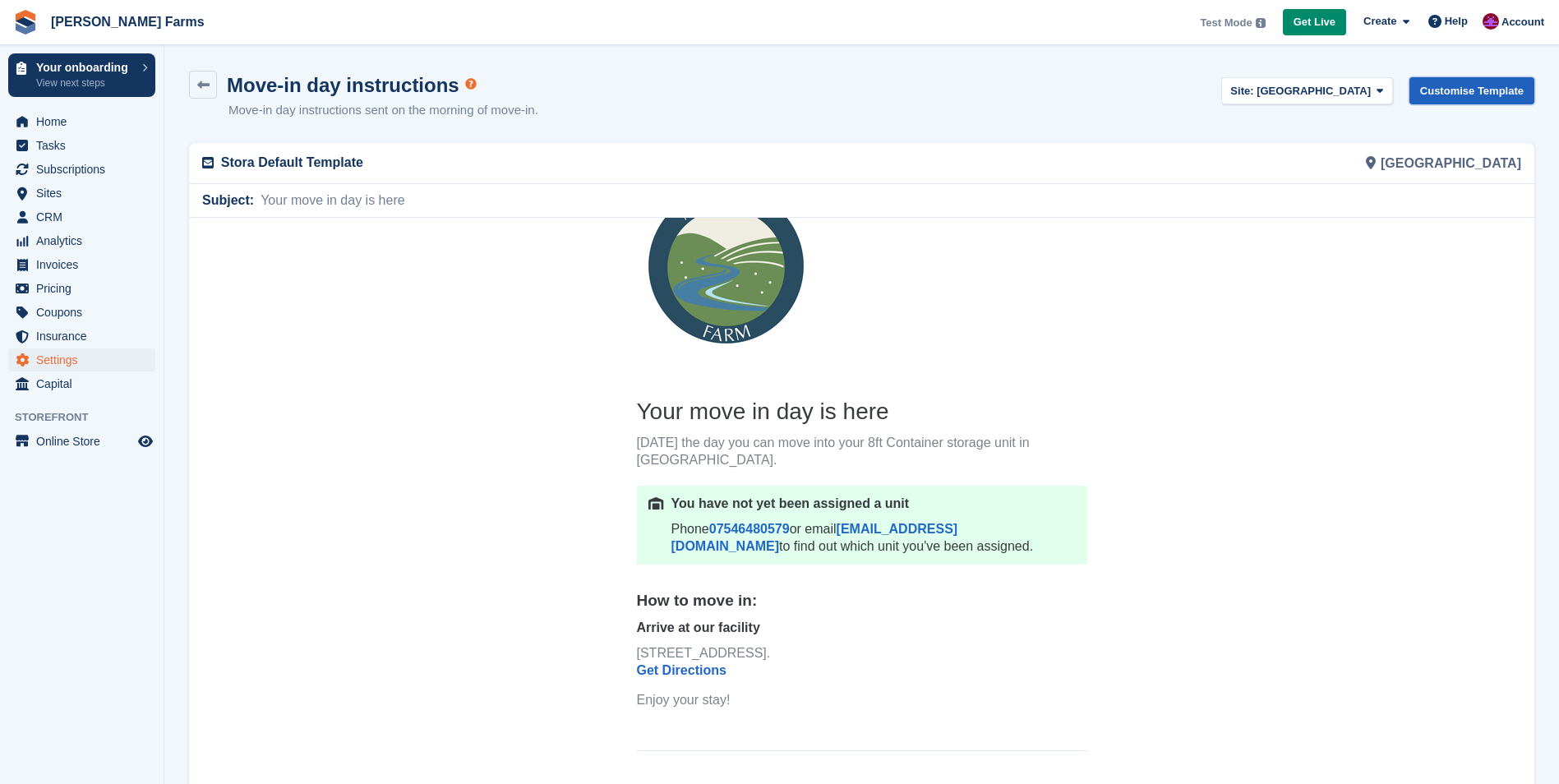
click at [1496, 93] on link "Customise Template" at bounding box center [1472, 91] width 125 height 27
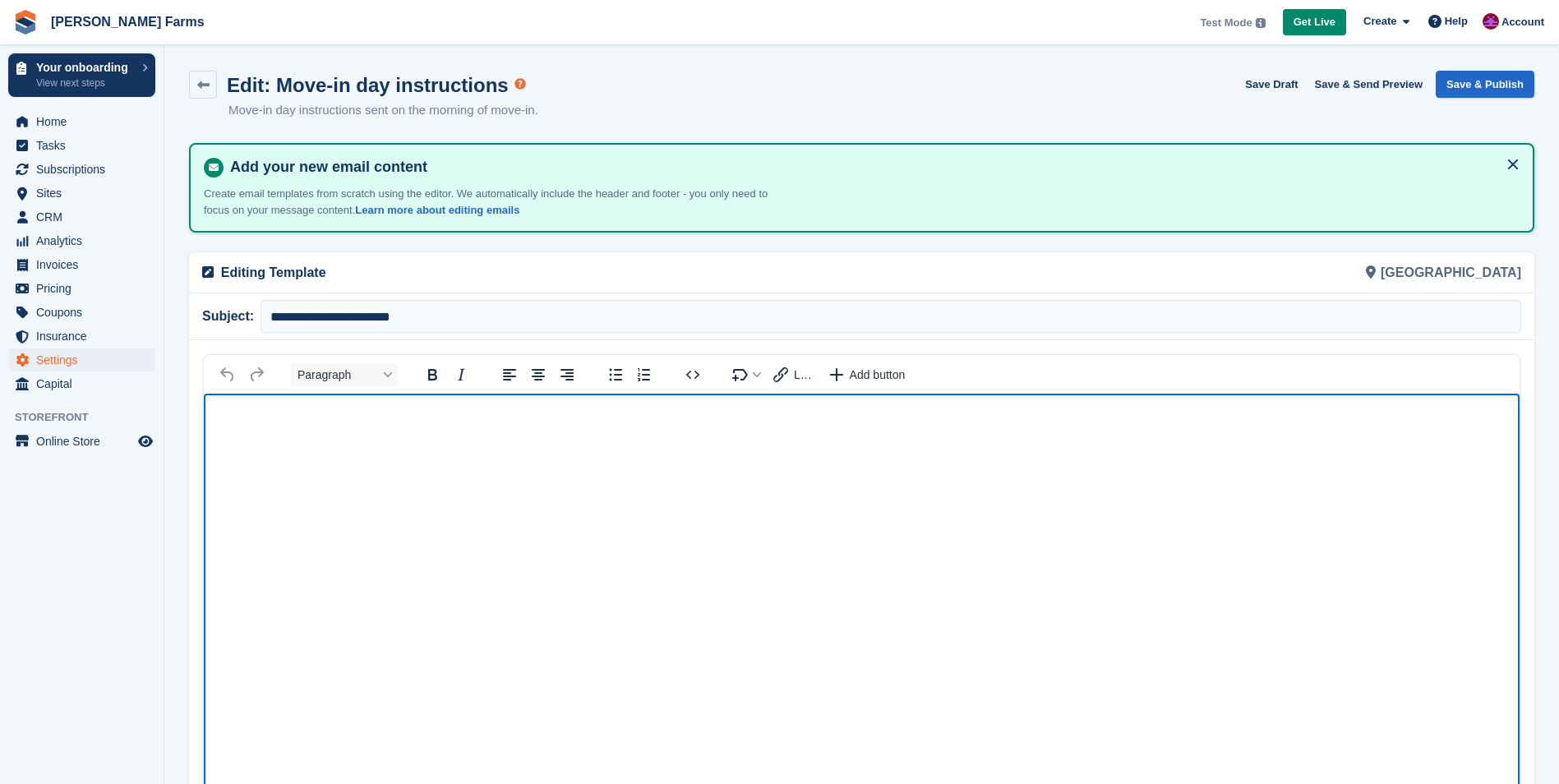
click at [380, 418] on p "Rich Text Area" at bounding box center [861, 418] width 1282 height 17
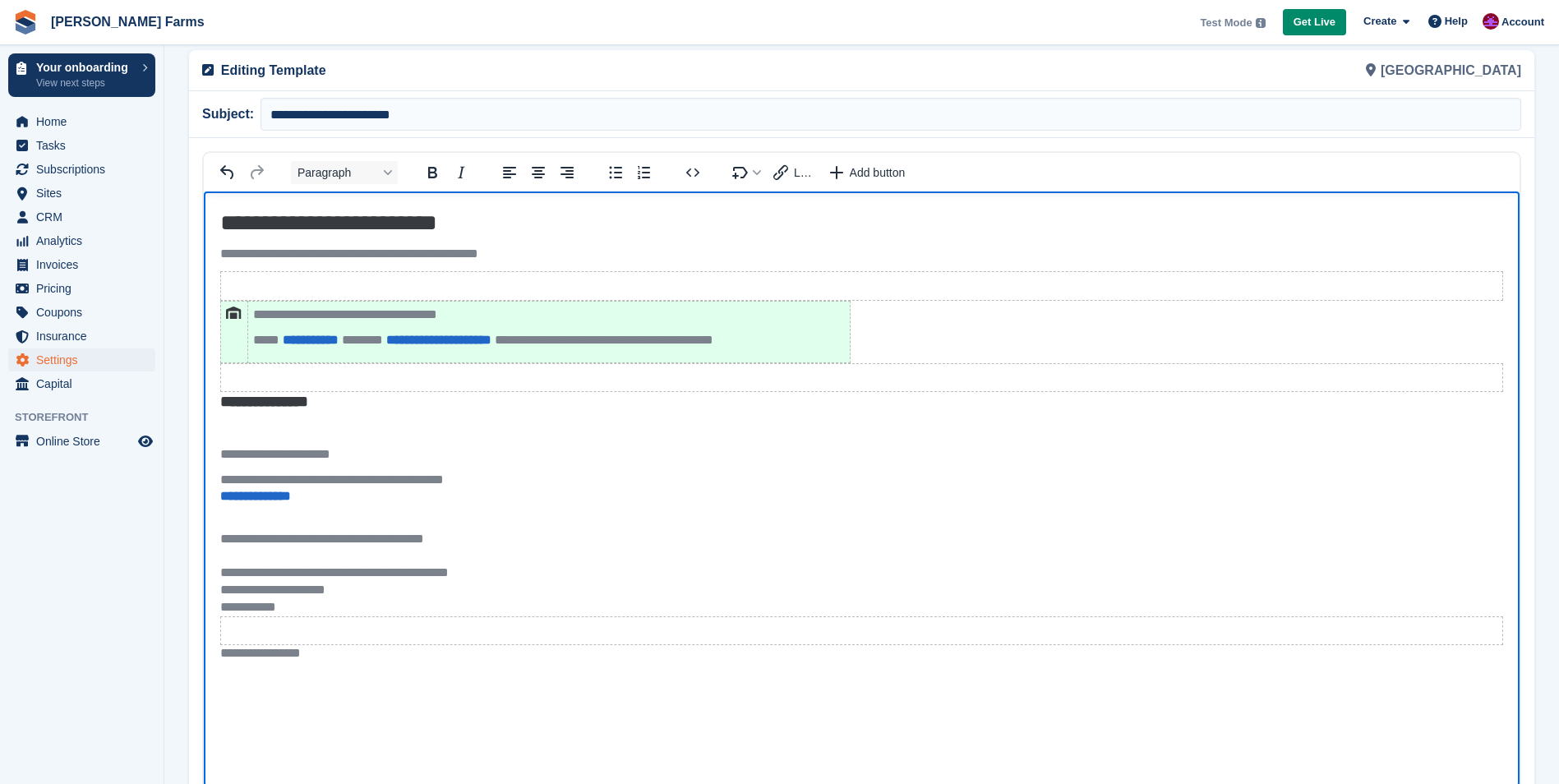
scroll to position [222, 0]
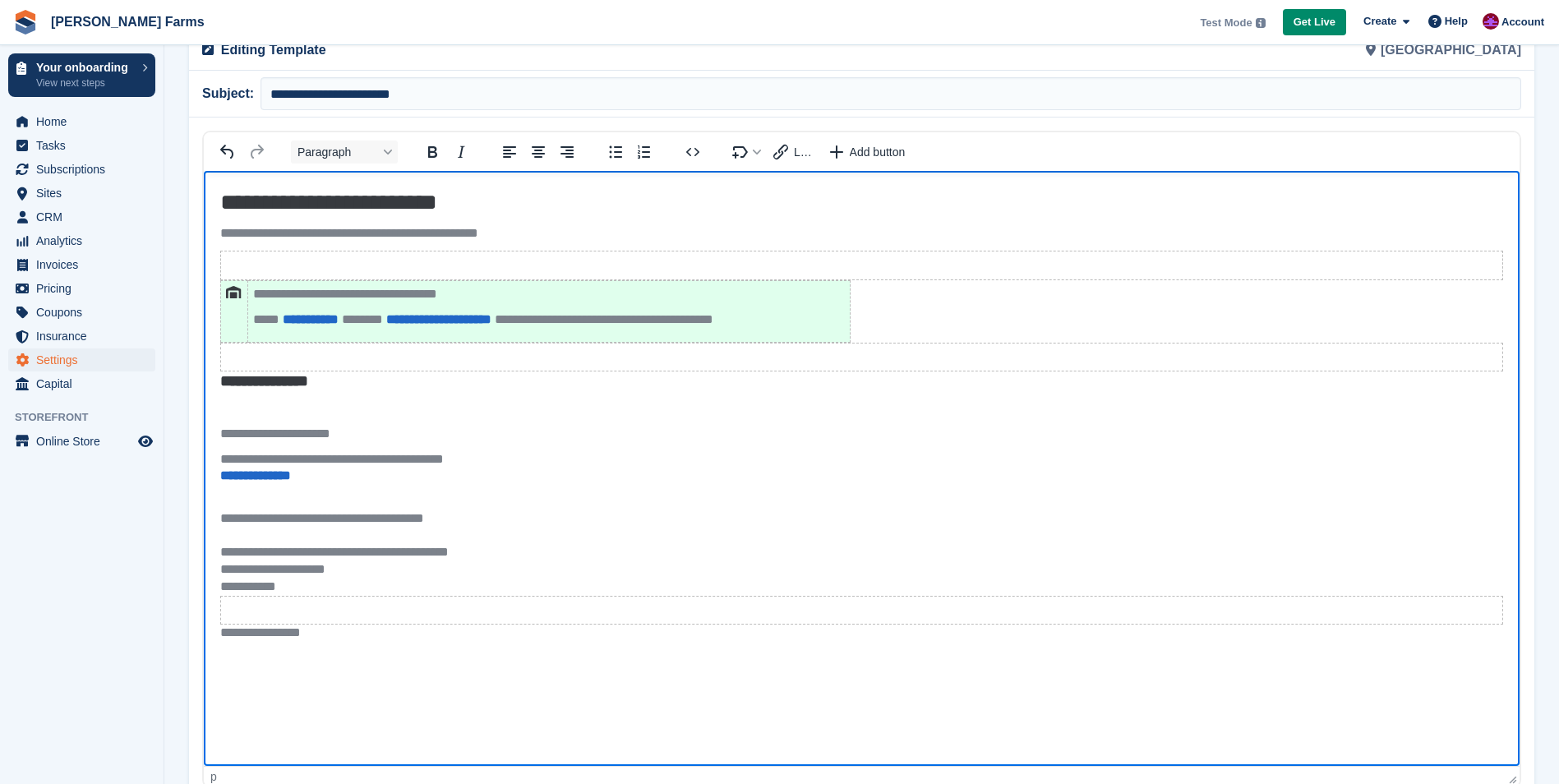
click at [499, 455] on div "**********" at bounding box center [861, 460] width 1282 height 17
click at [262, 450] on body "**********" at bounding box center [861, 418] width 1315 height 495
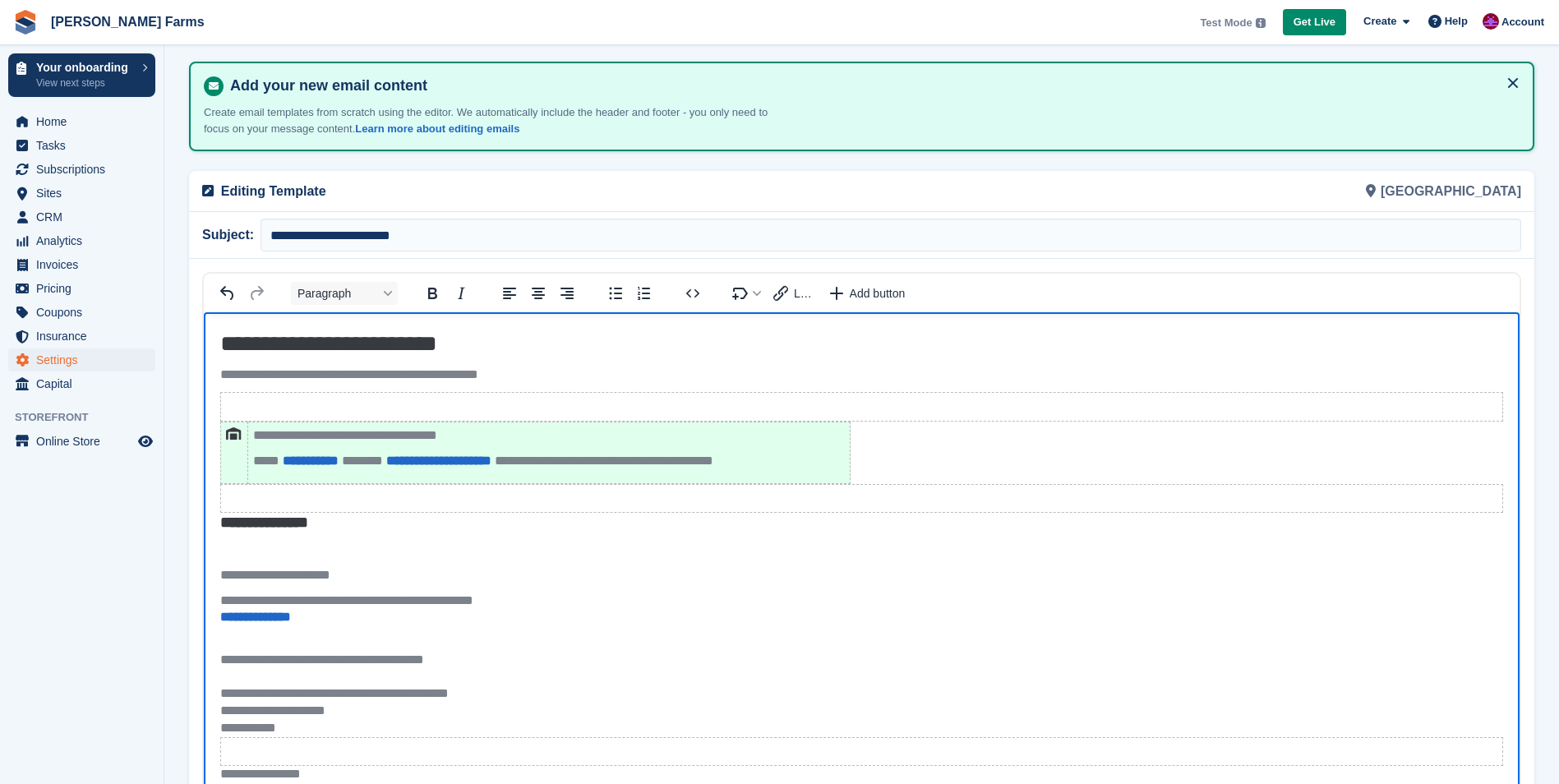
scroll to position [0, 0]
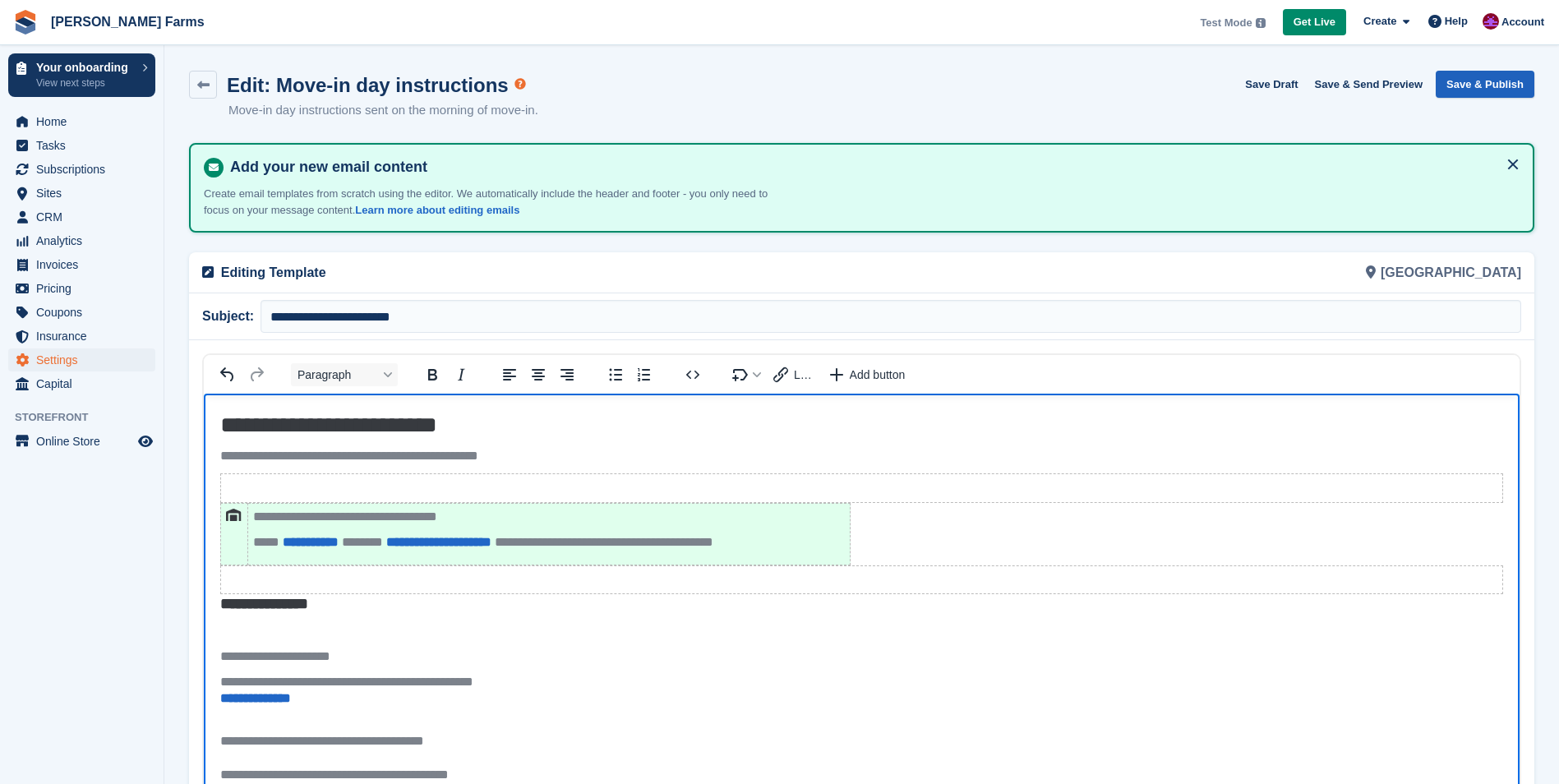
click at [1470, 86] on button "Save & Publish" at bounding box center [1485, 84] width 99 height 27
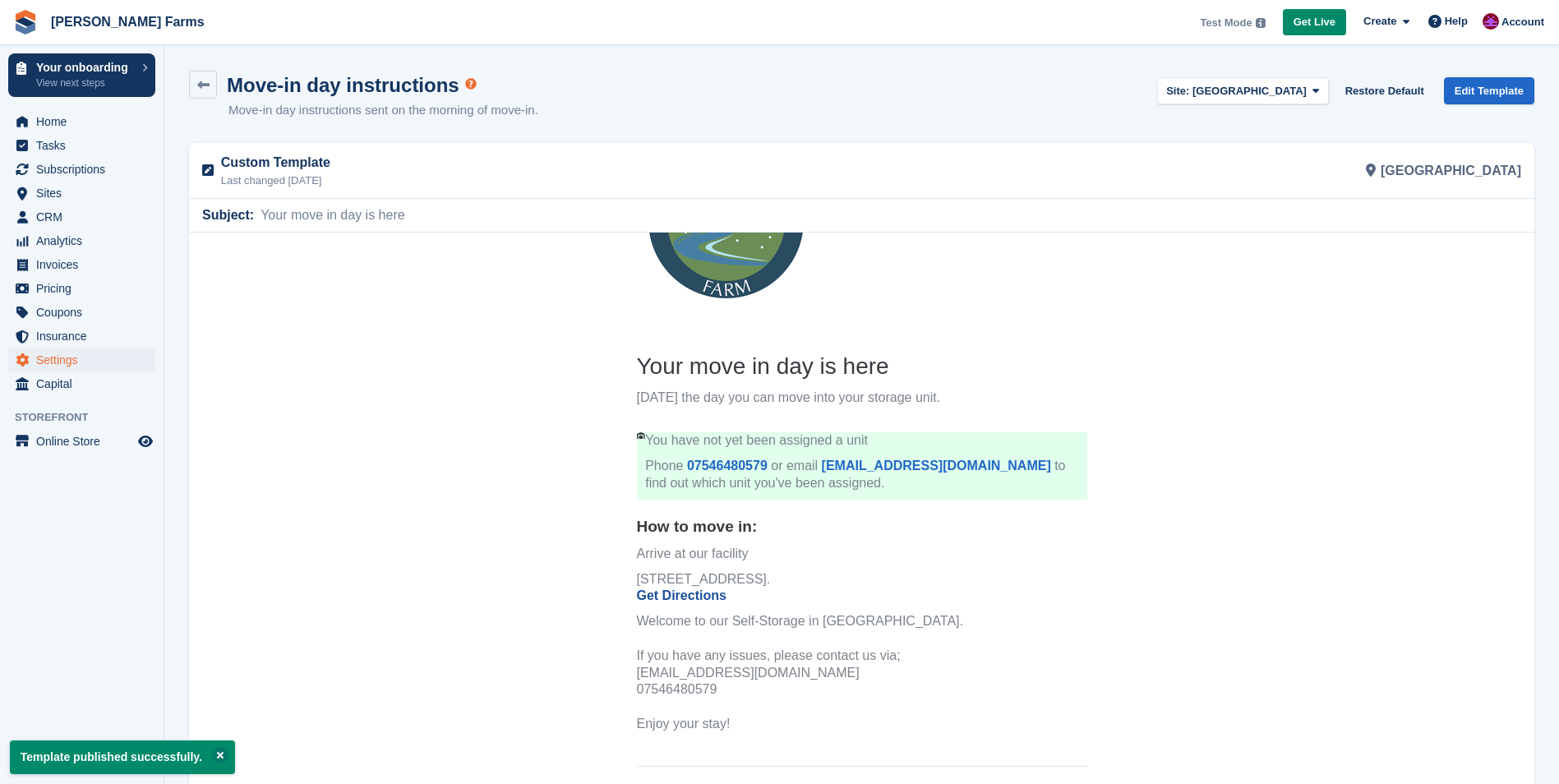
scroll to position [115, 0]
click at [669, 589] on link "Get Directions" at bounding box center [681, 594] width 89 height 14
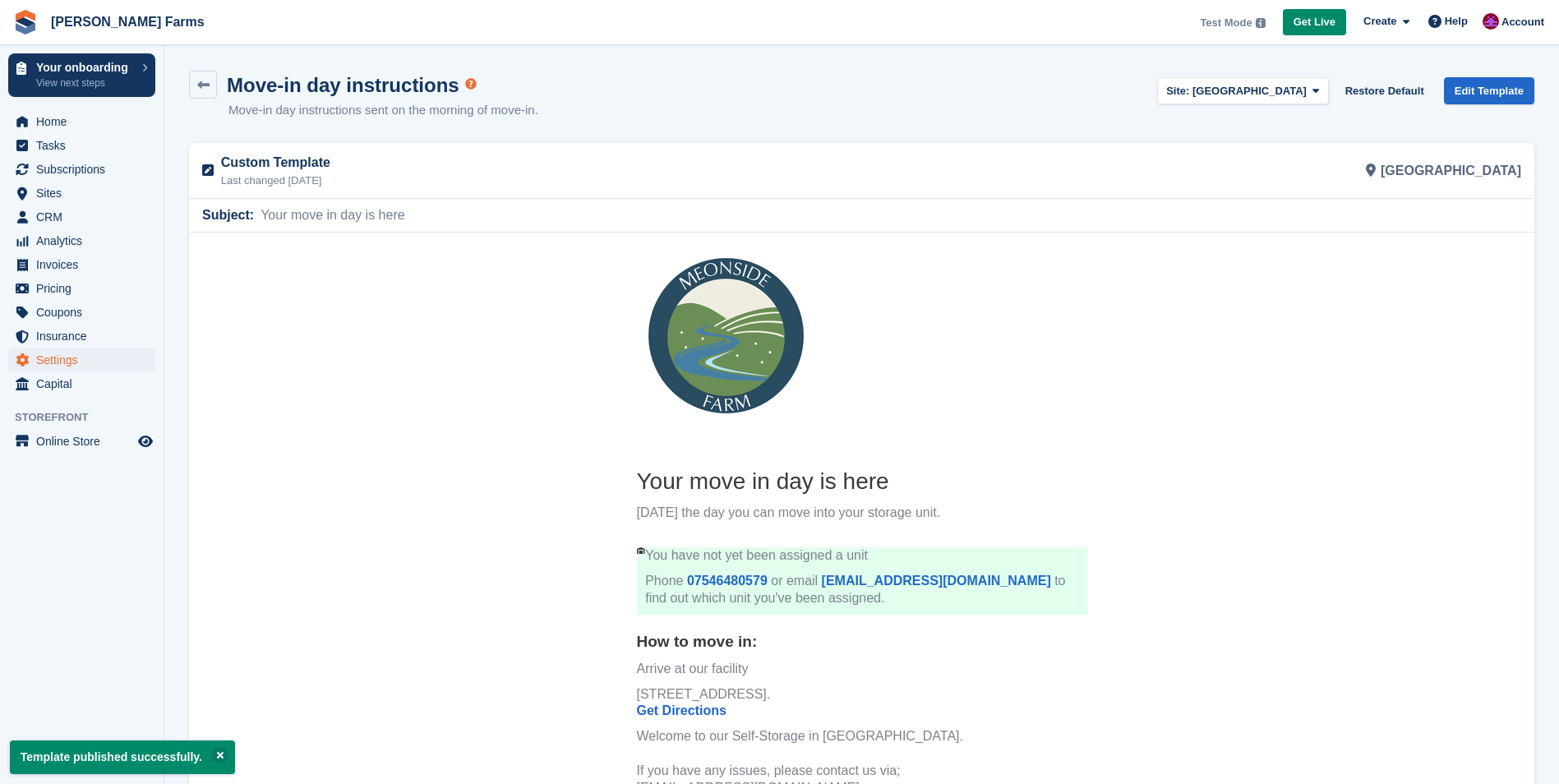
scroll to position [146, 0]
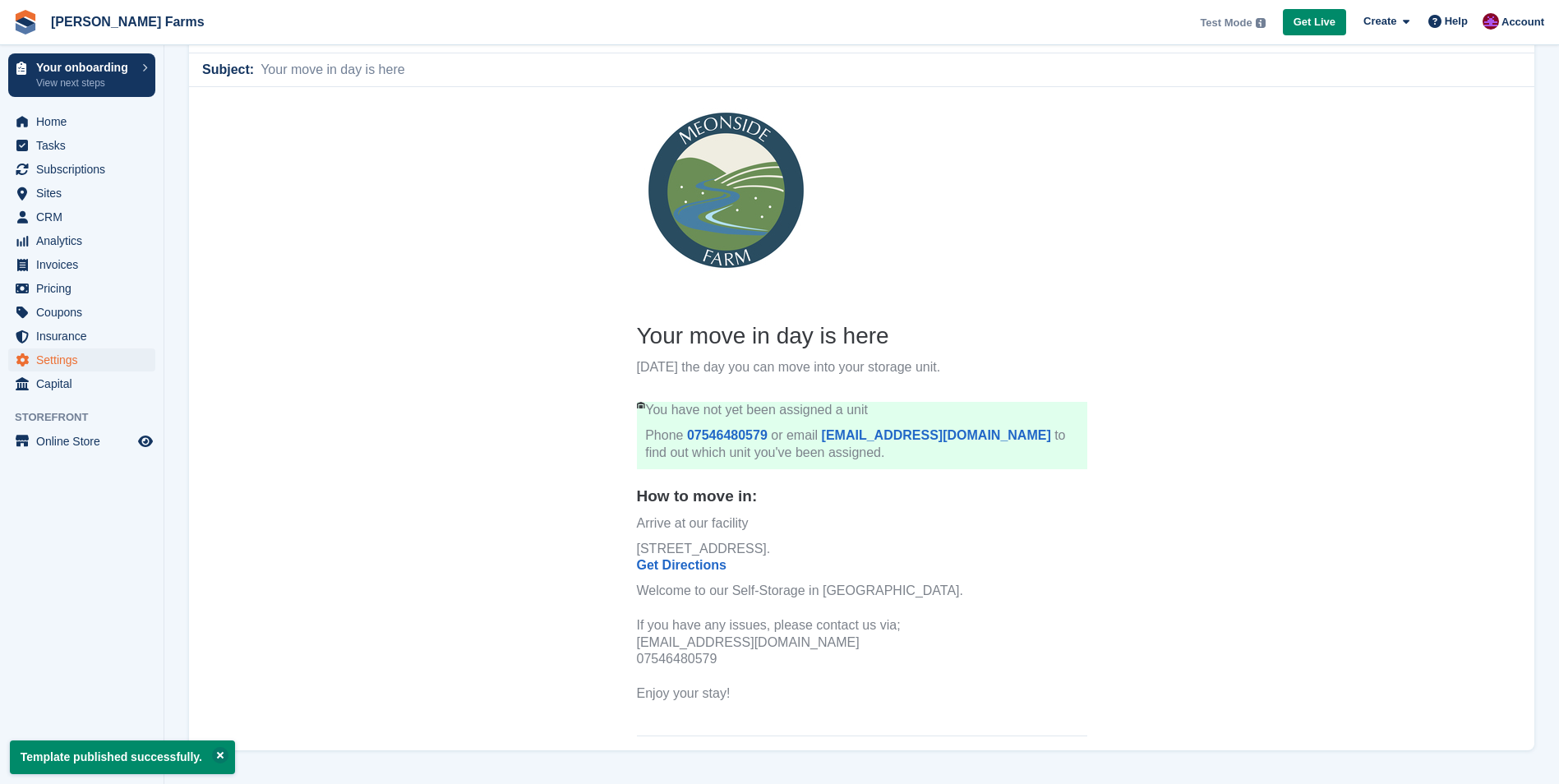
click at [668, 560] on link "Get Directions" at bounding box center [681, 565] width 89 height 14
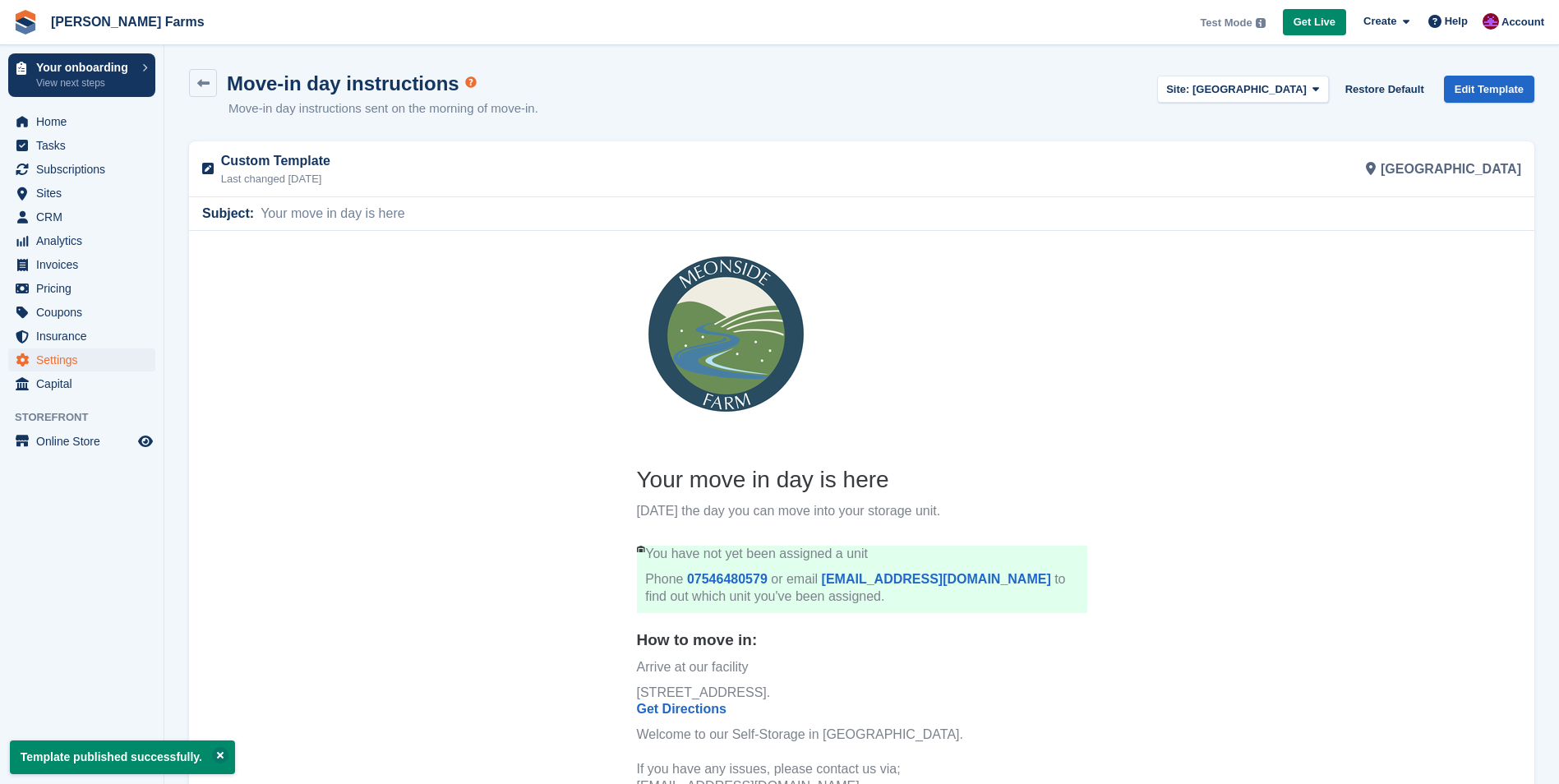
scroll to position [0, 0]
click at [1511, 84] on link "Edit Template" at bounding box center [1488, 91] width 90 height 27
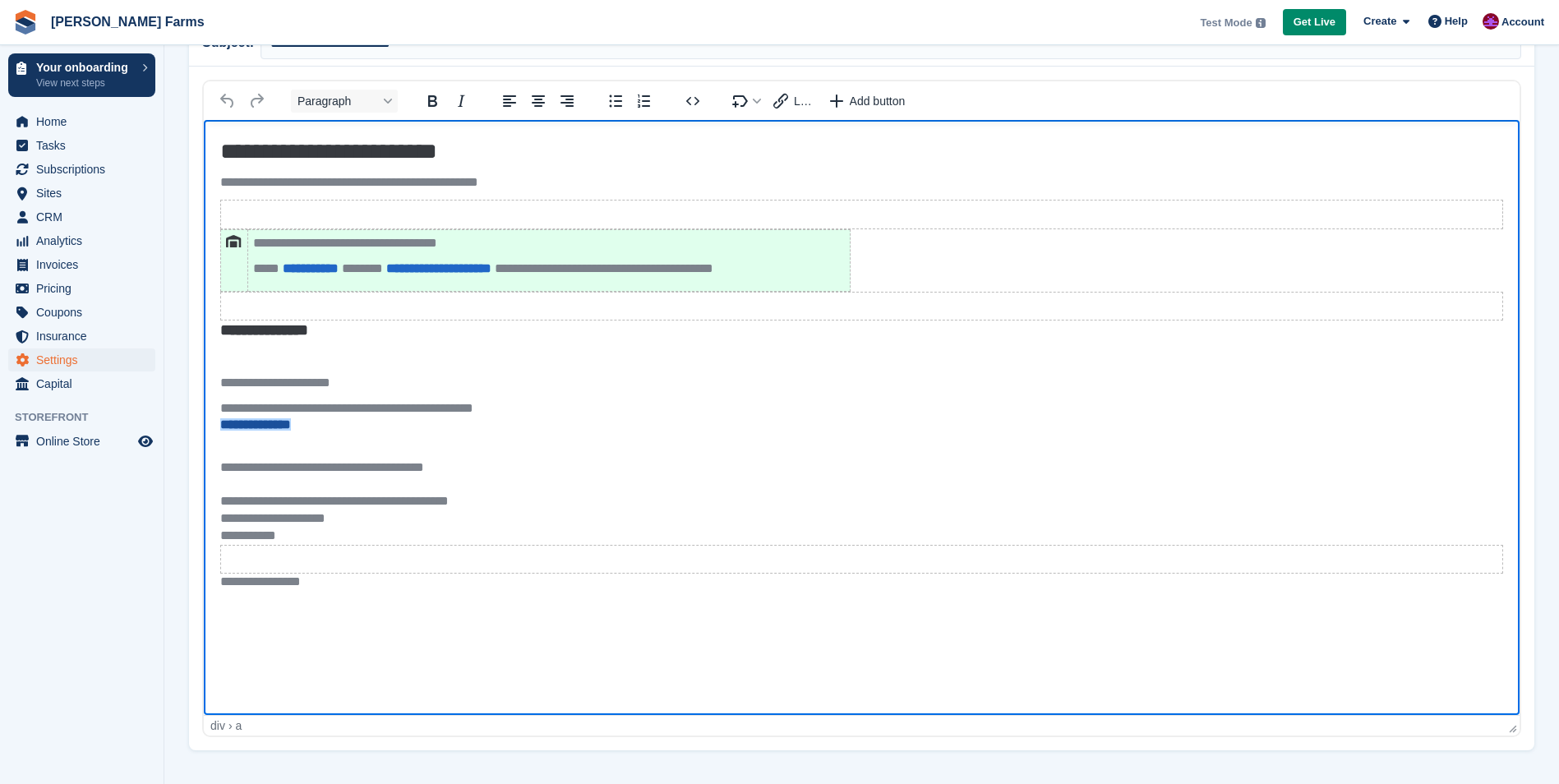
drag, startPoint x: 311, startPoint y: 426, endPoint x: 244, endPoint y: 420, distance: 67.3
click at [244, 420] on div "**********" at bounding box center [861, 416] width 1282 height 34
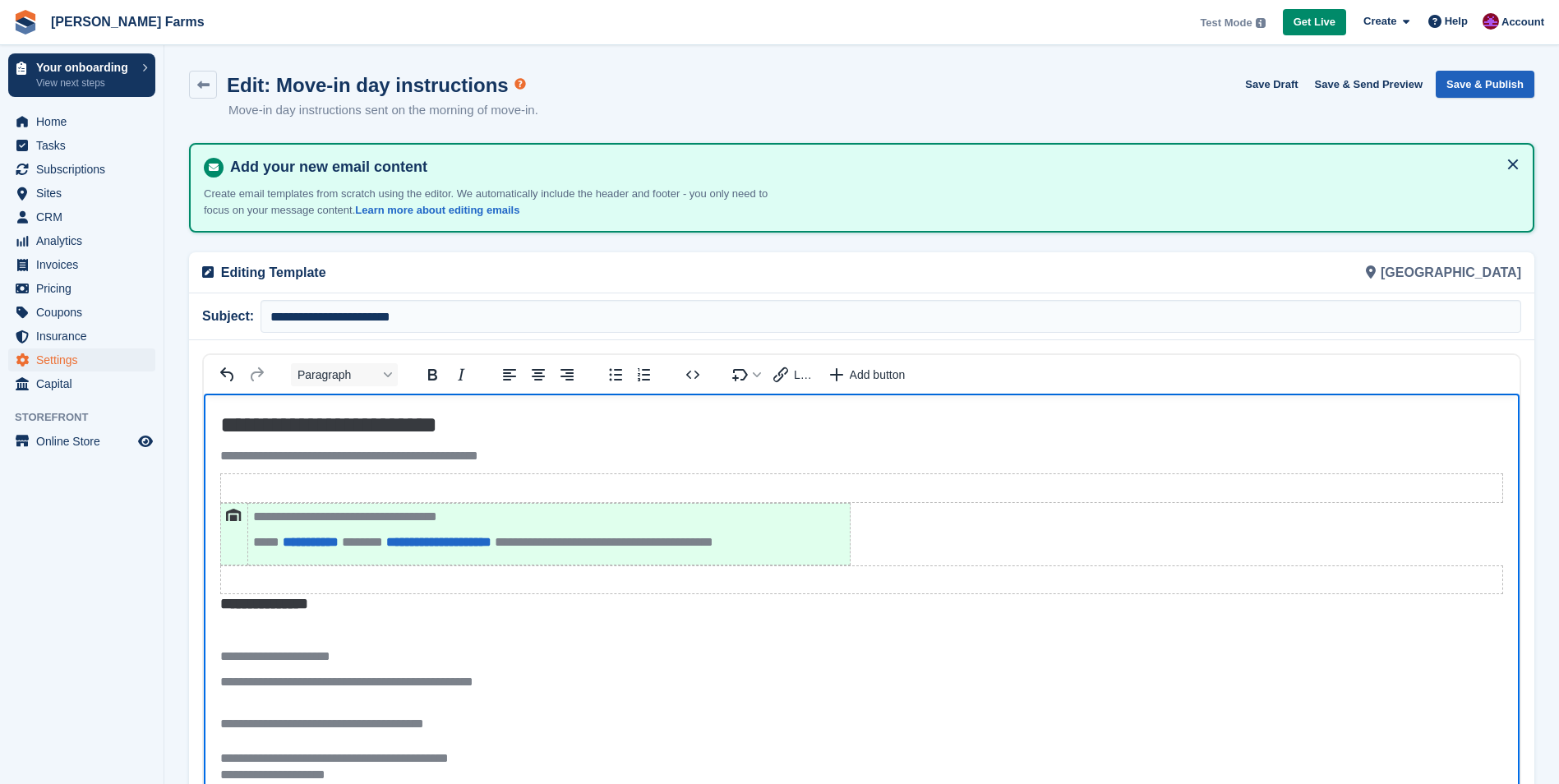
click at [1494, 87] on button "Save & Publish" at bounding box center [1485, 84] width 99 height 27
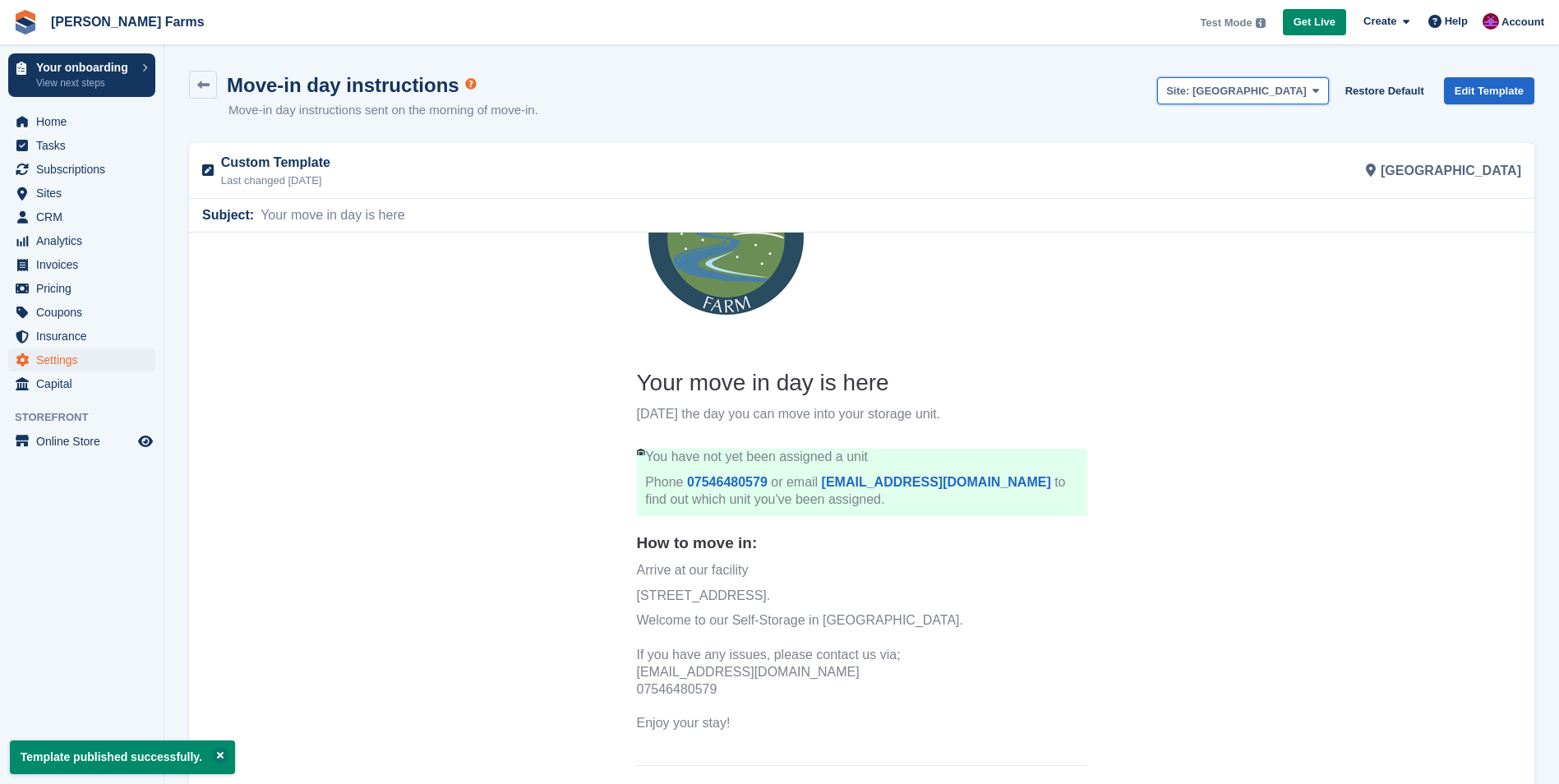
click at [1249, 92] on span "[GEOGRAPHIC_DATA]" at bounding box center [1249, 90] width 115 height 13
click at [1241, 134] on link "[GEOGRAPHIC_DATA]" at bounding box center [1243, 130] width 169 height 29
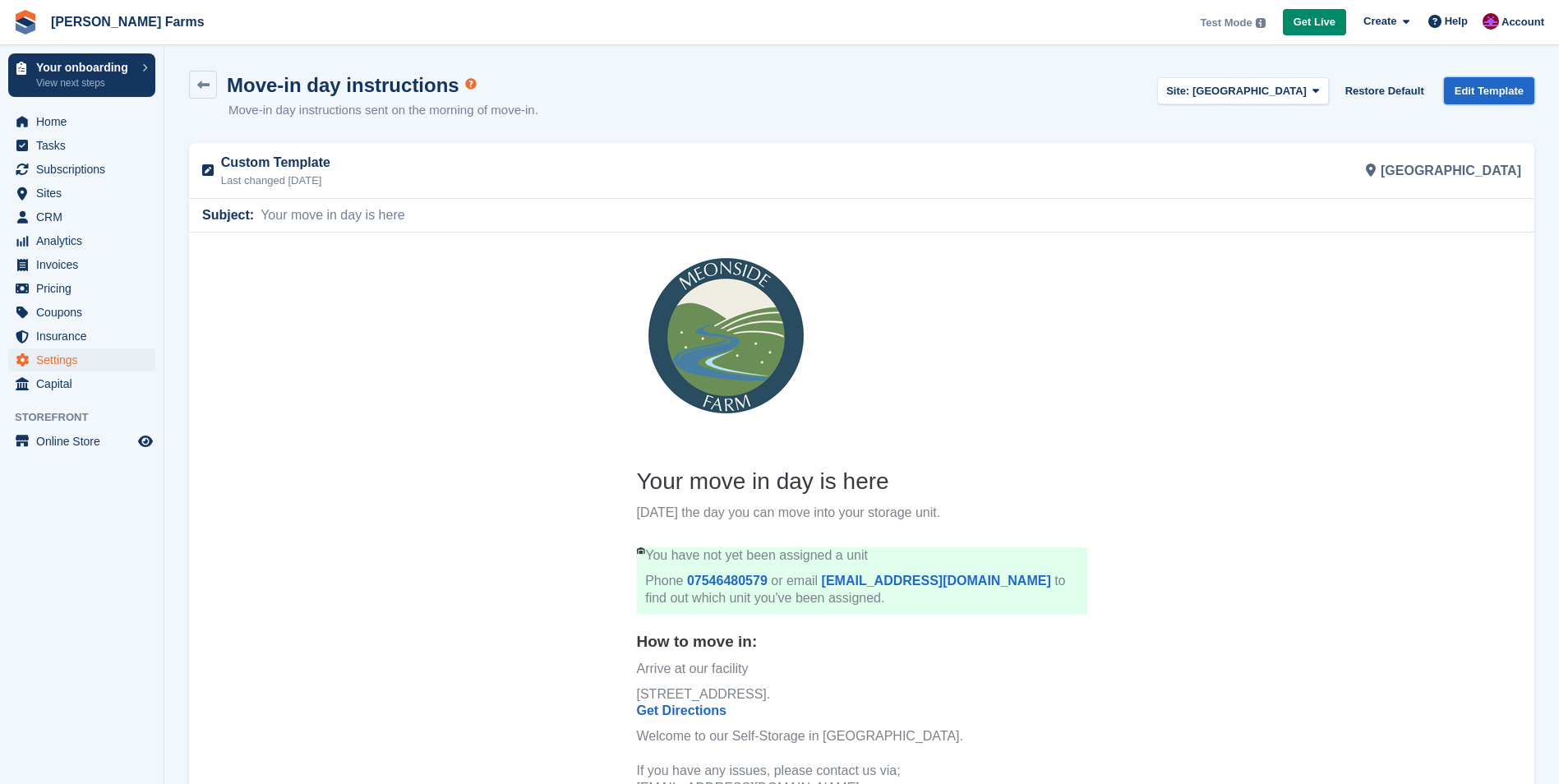
drag, startPoint x: 1499, startPoint y: 85, endPoint x: 1467, endPoint y: 133, distance: 57.7
click at [1500, 85] on link "Edit Template" at bounding box center [1488, 91] width 90 height 27
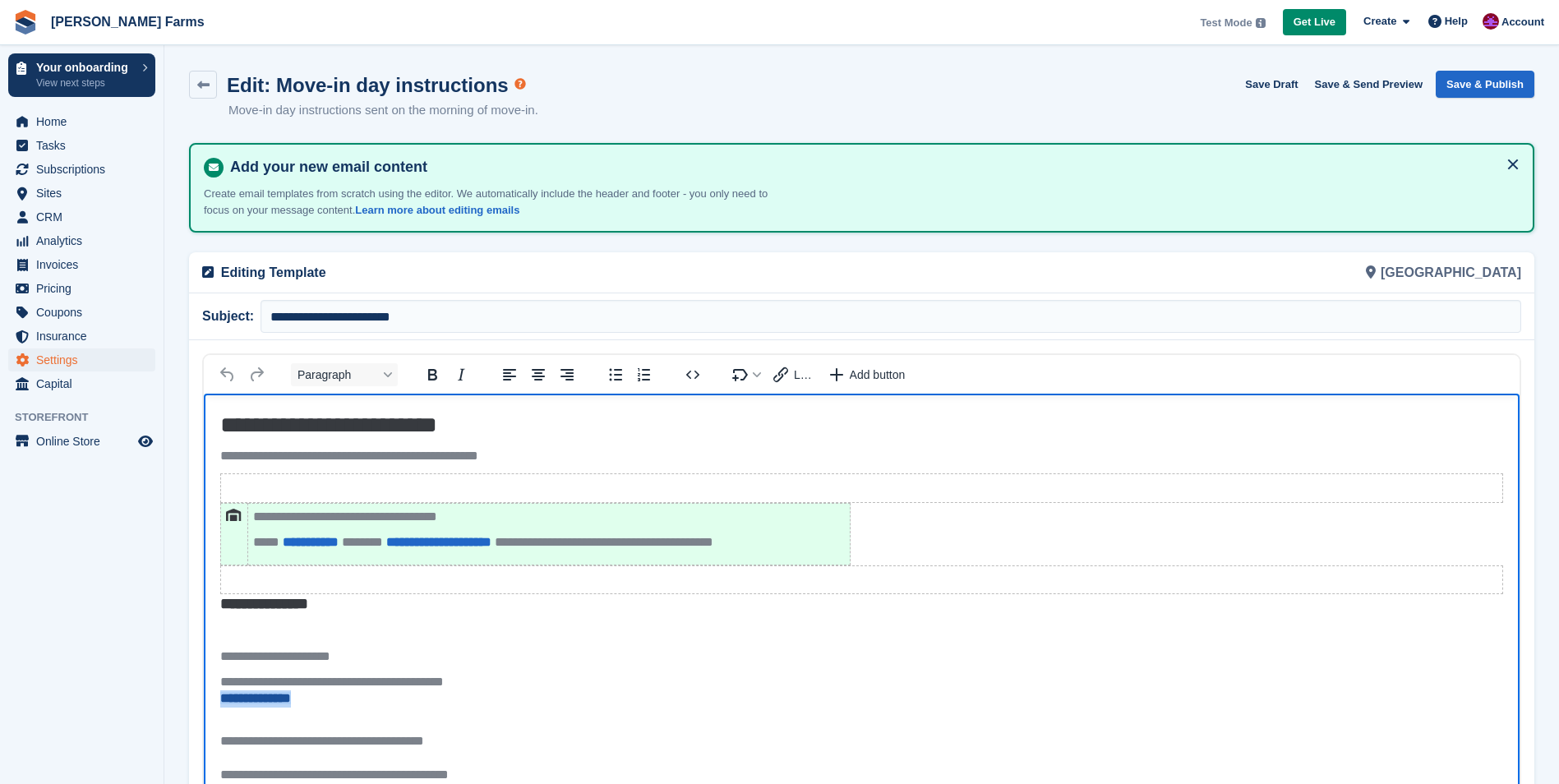
drag, startPoint x: 318, startPoint y: 700, endPoint x: 220, endPoint y: 694, distance: 98.2
click at [220, 694] on div "**********" at bounding box center [861, 690] width 1282 height 34
click at [1479, 84] on button "Save & Publish" at bounding box center [1485, 84] width 99 height 27
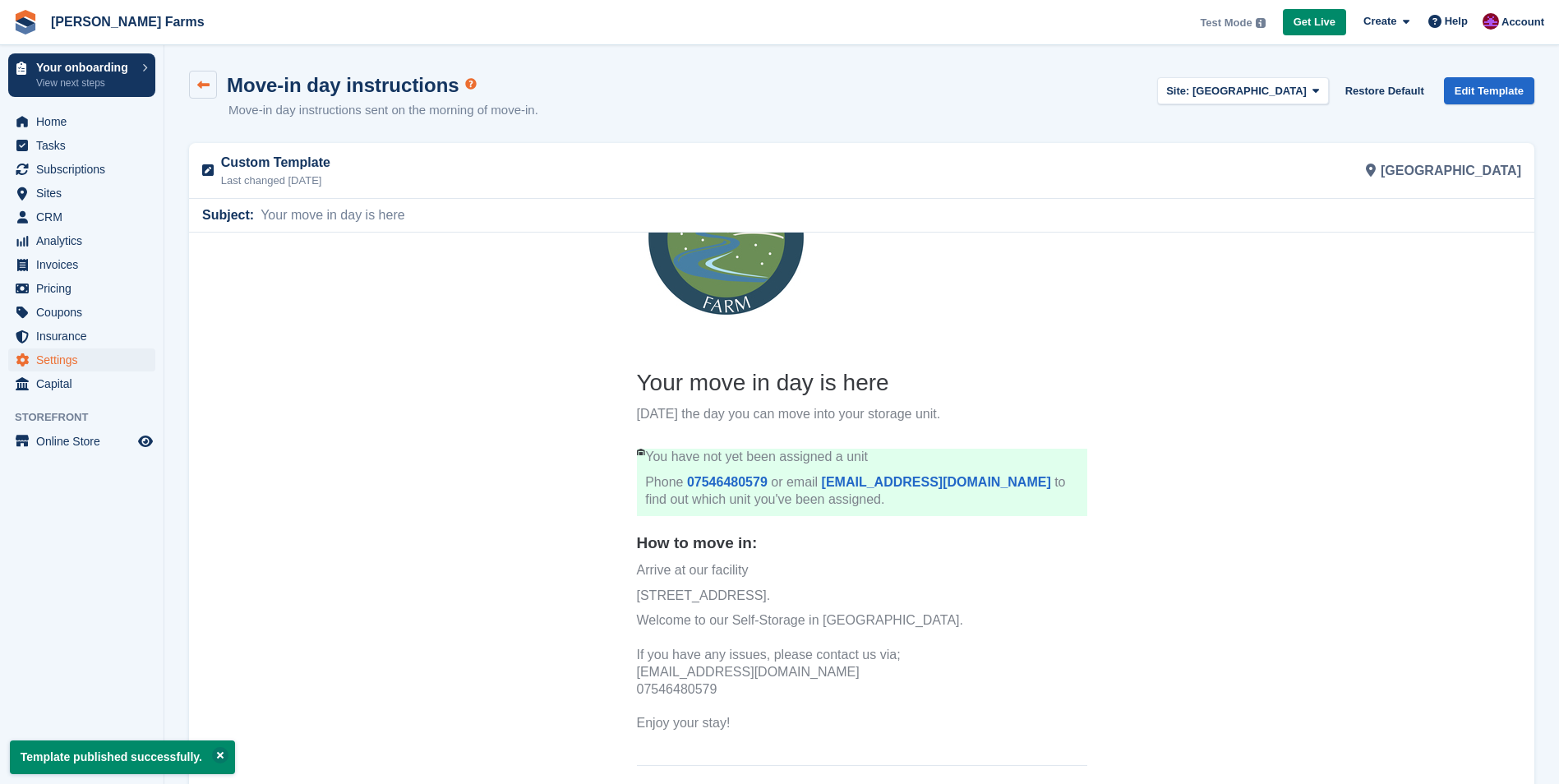
click at [197, 90] on icon at bounding box center [203, 84] width 13 height 13
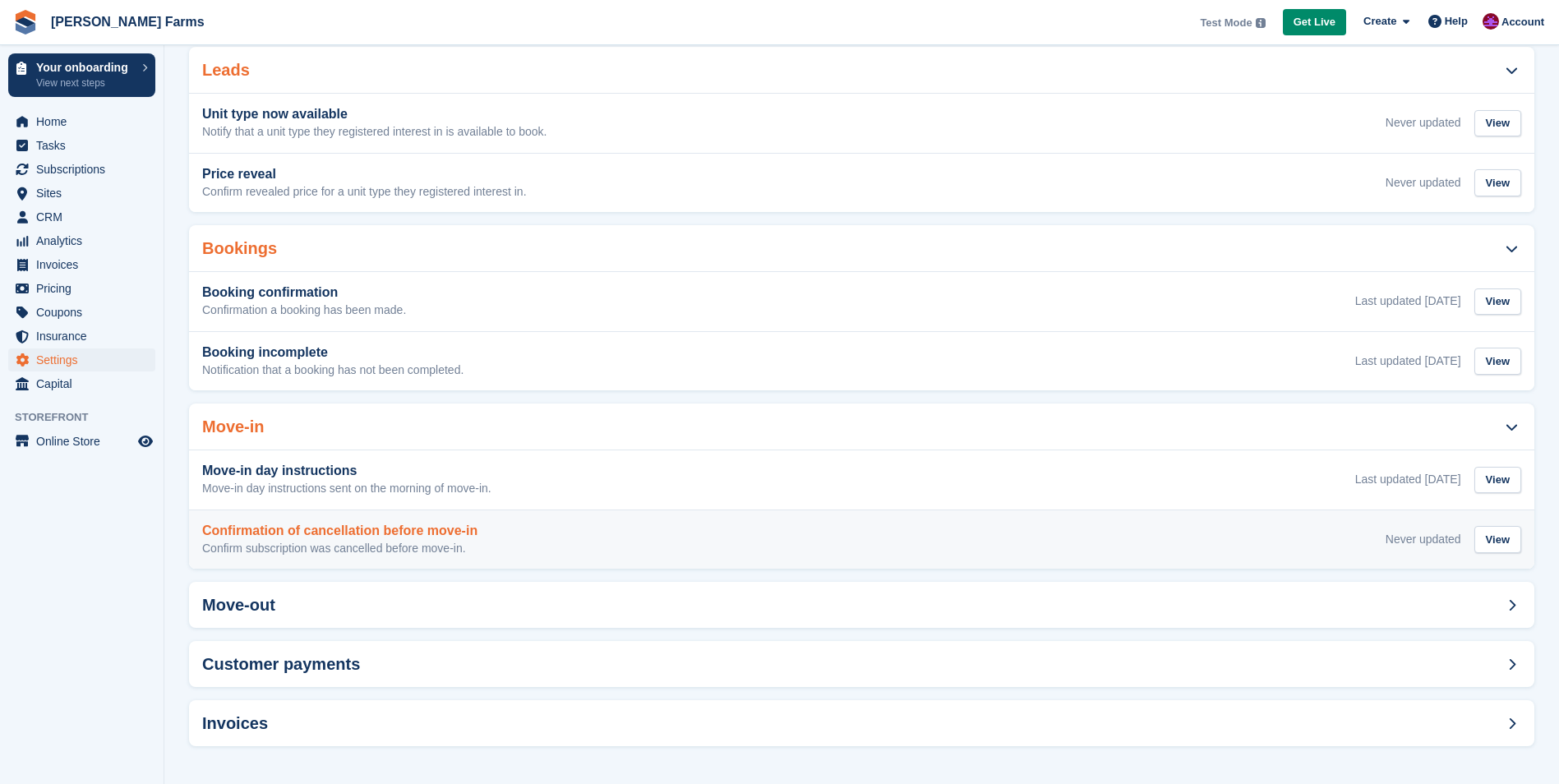
click at [330, 537] on h3 "Confirmation of cancellation before move-in" at bounding box center [340, 530] width 276 height 15
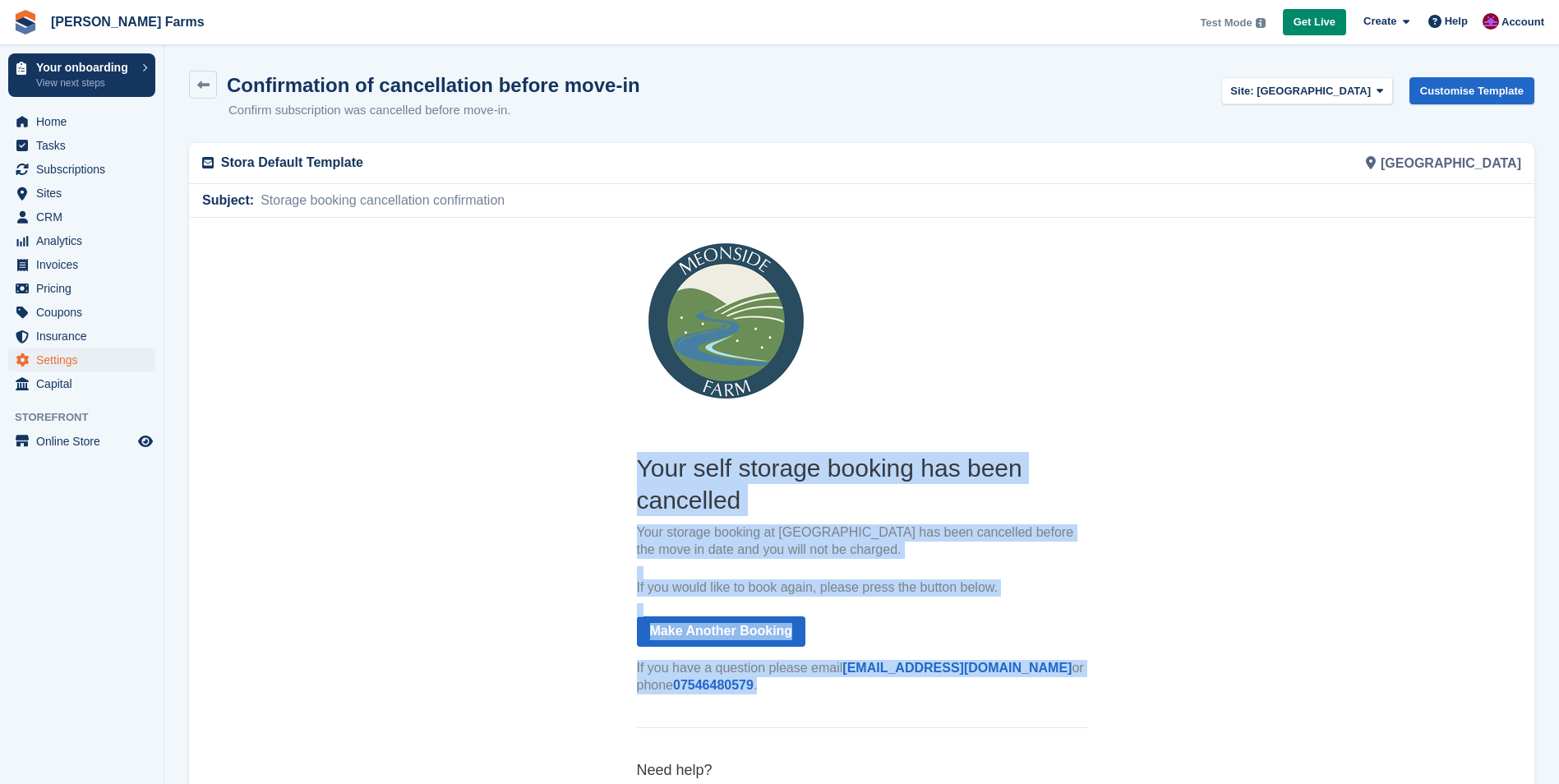
drag, startPoint x: 639, startPoint y: 464, endPoint x: 911, endPoint y: 695, distance: 356.9
click at [911, 695] on th "Your self storage booking has been cancelled Your storage booking at Lower Farm…" at bounding box center [862, 576] width 450 height 250
copy th "Your self storage booking has been cancelled Your storage booking at Lower Farm…"
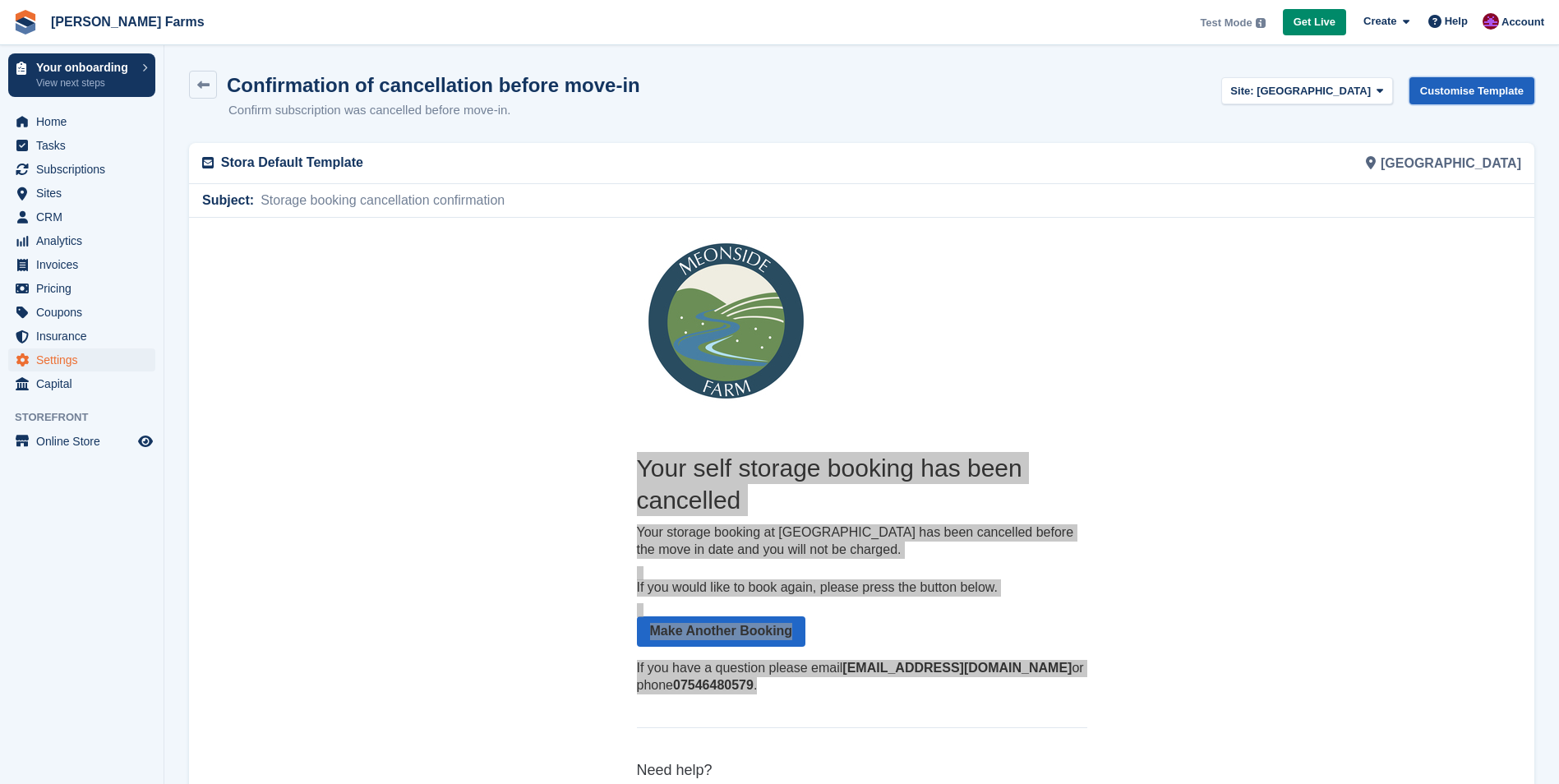
click at [1467, 82] on link "Customise Template" at bounding box center [1472, 91] width 125 height 27
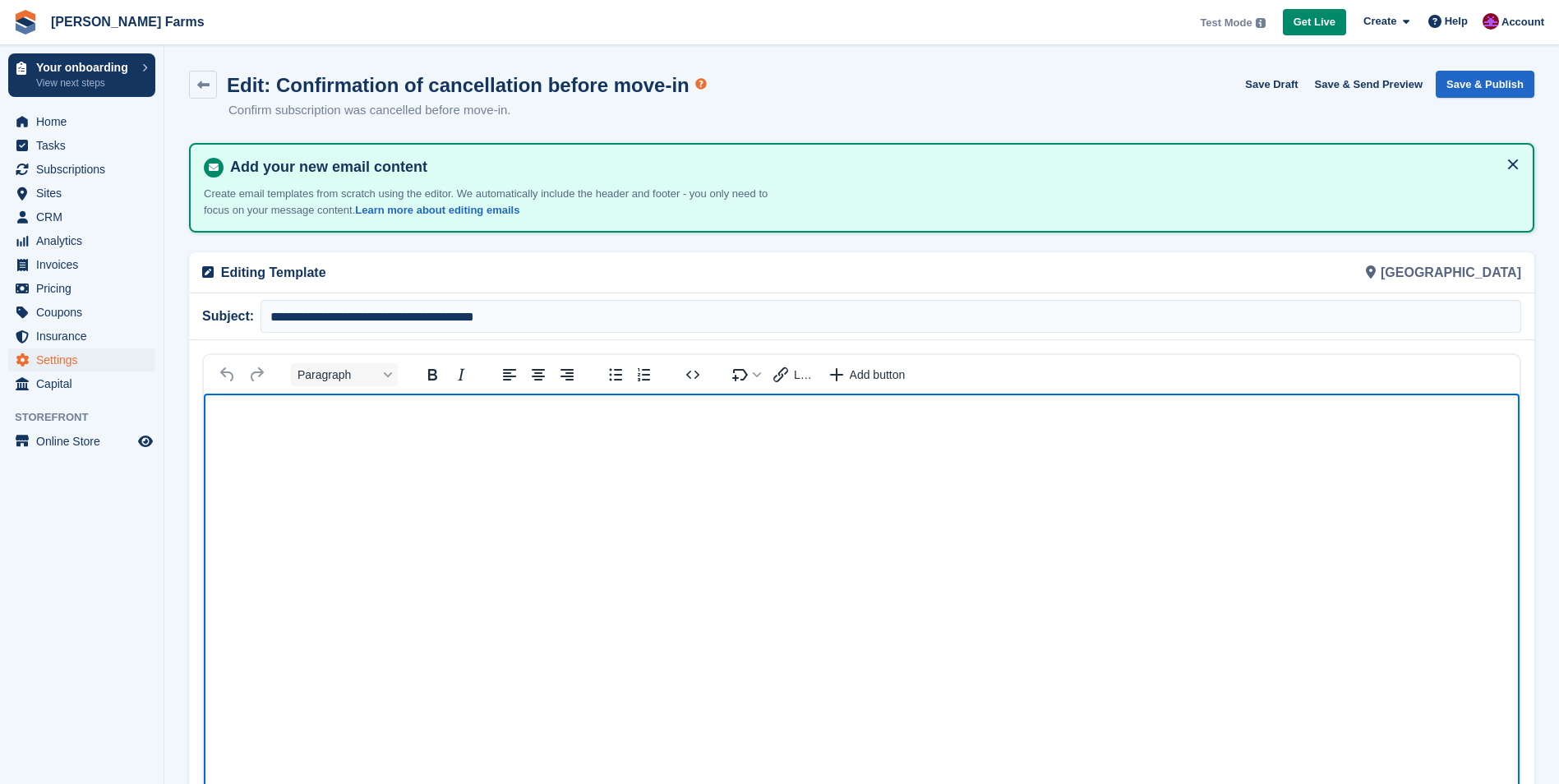
click at [324, 437] on body "Rich Text Area" at bounding box center [861, 422] width 1315 height 58
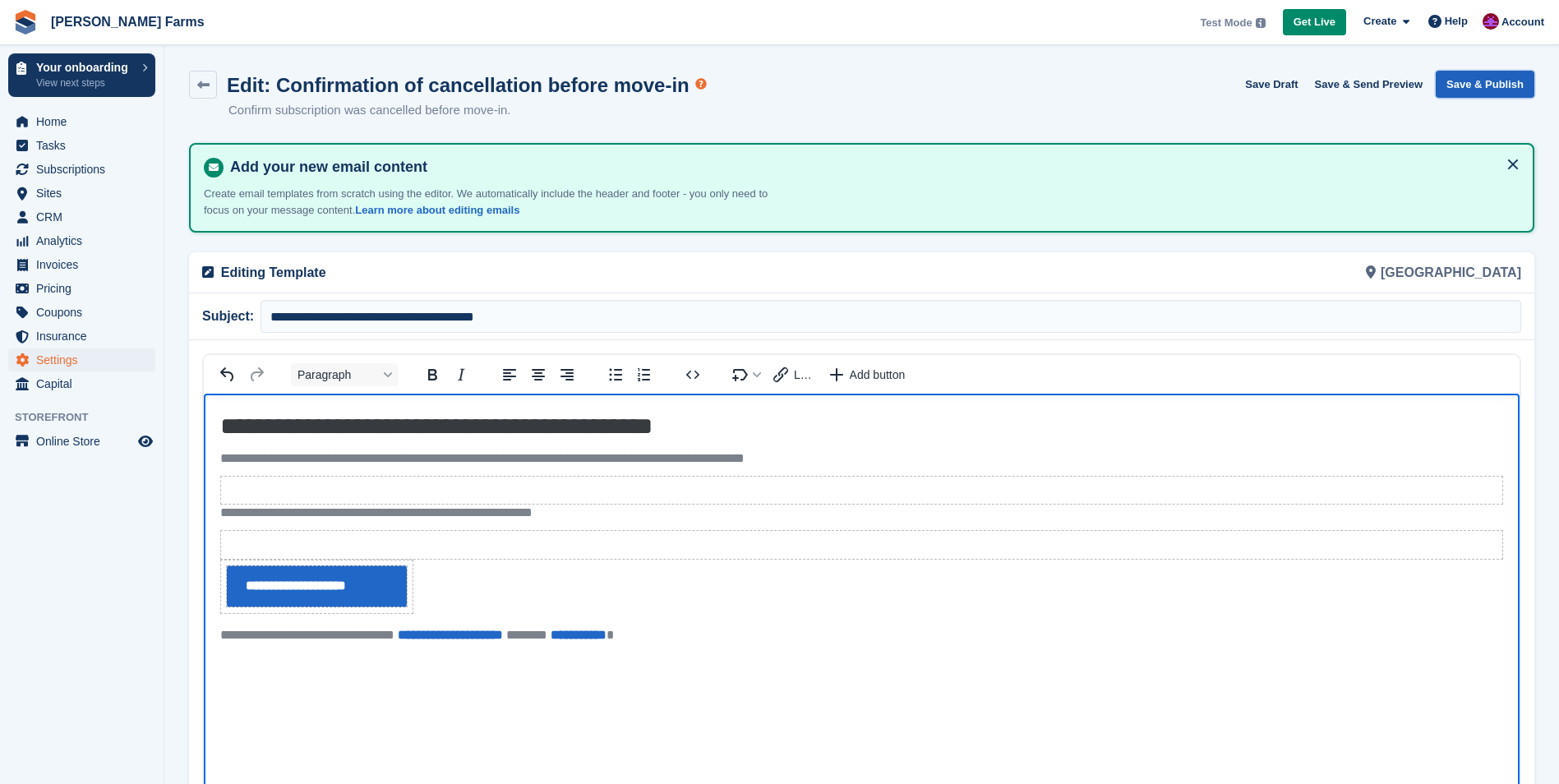
click at [1486, 77] on button "Save & Publish" at bounding box center [1485, 84] width 99 height 27
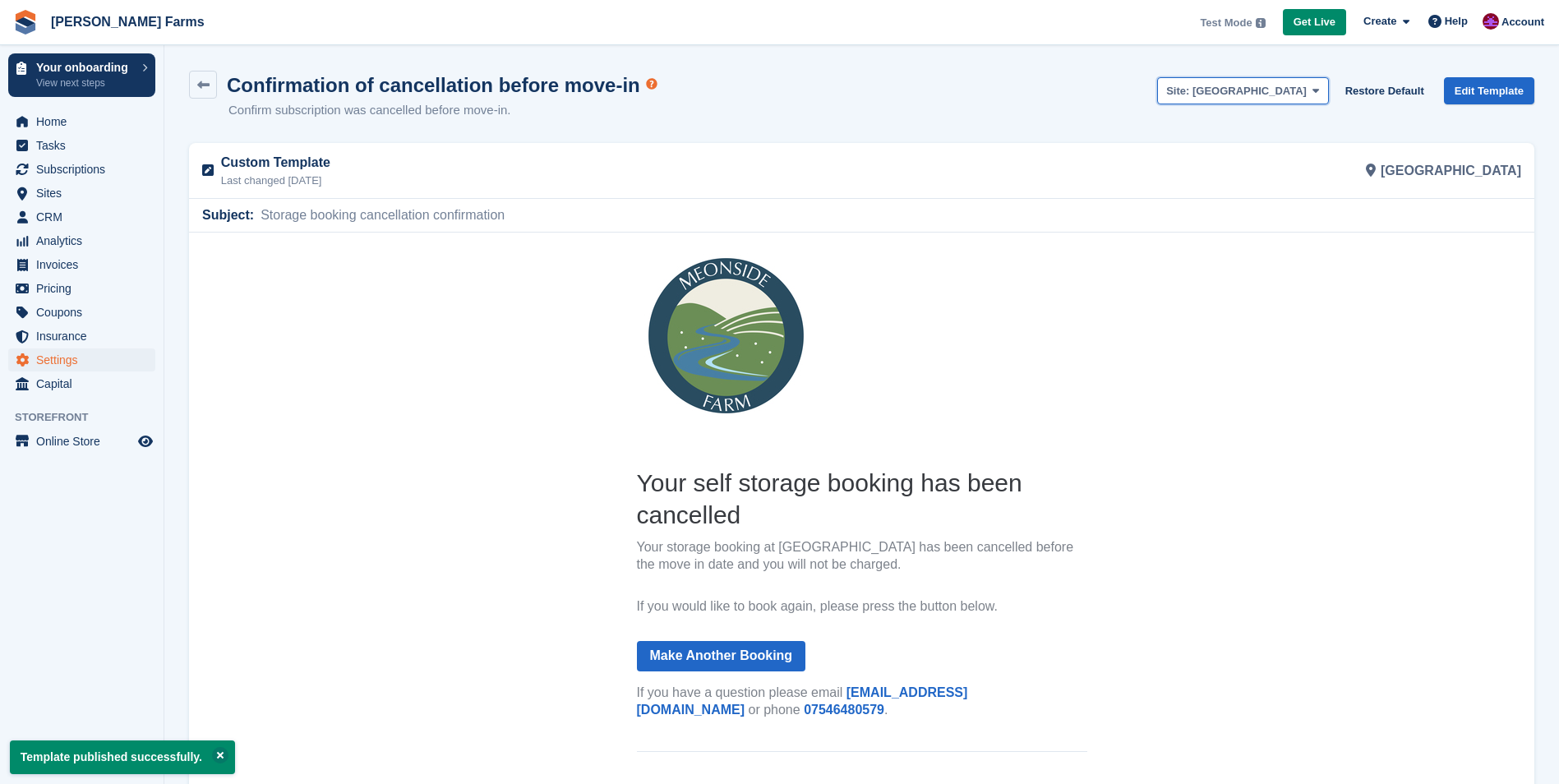
click at [1299, 94] on span "[GEOGRAPHIC_DATA]" at bounding box center [1249, 90] width 115 height 13
click at [1310, 161] on link "[GEOGRAPHIC_DATA]" at bounding box center [1243, 157] width 169 height 29
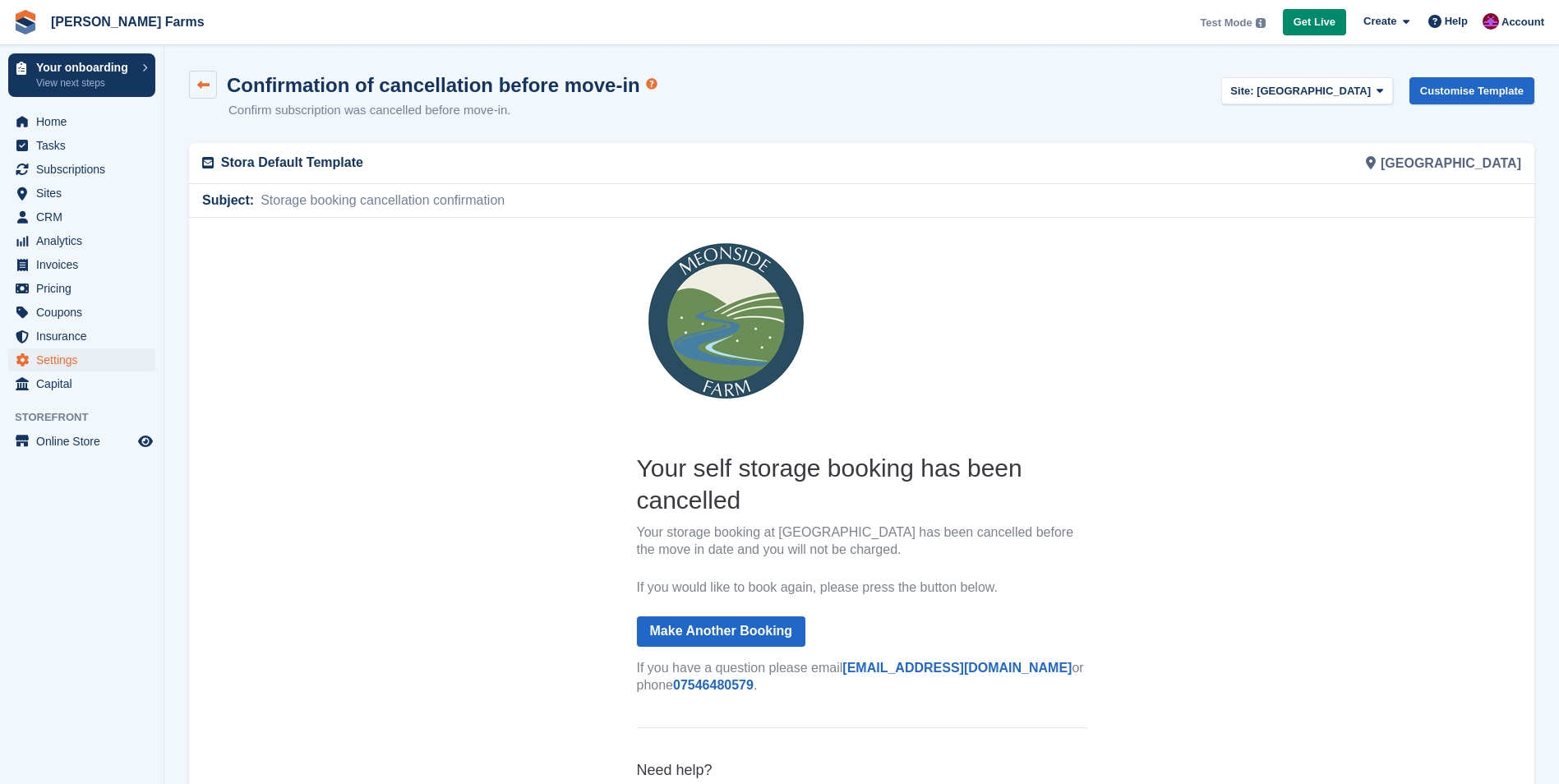
click at [206, 93] on link at bounding box center [203, 84] width 28 height 28
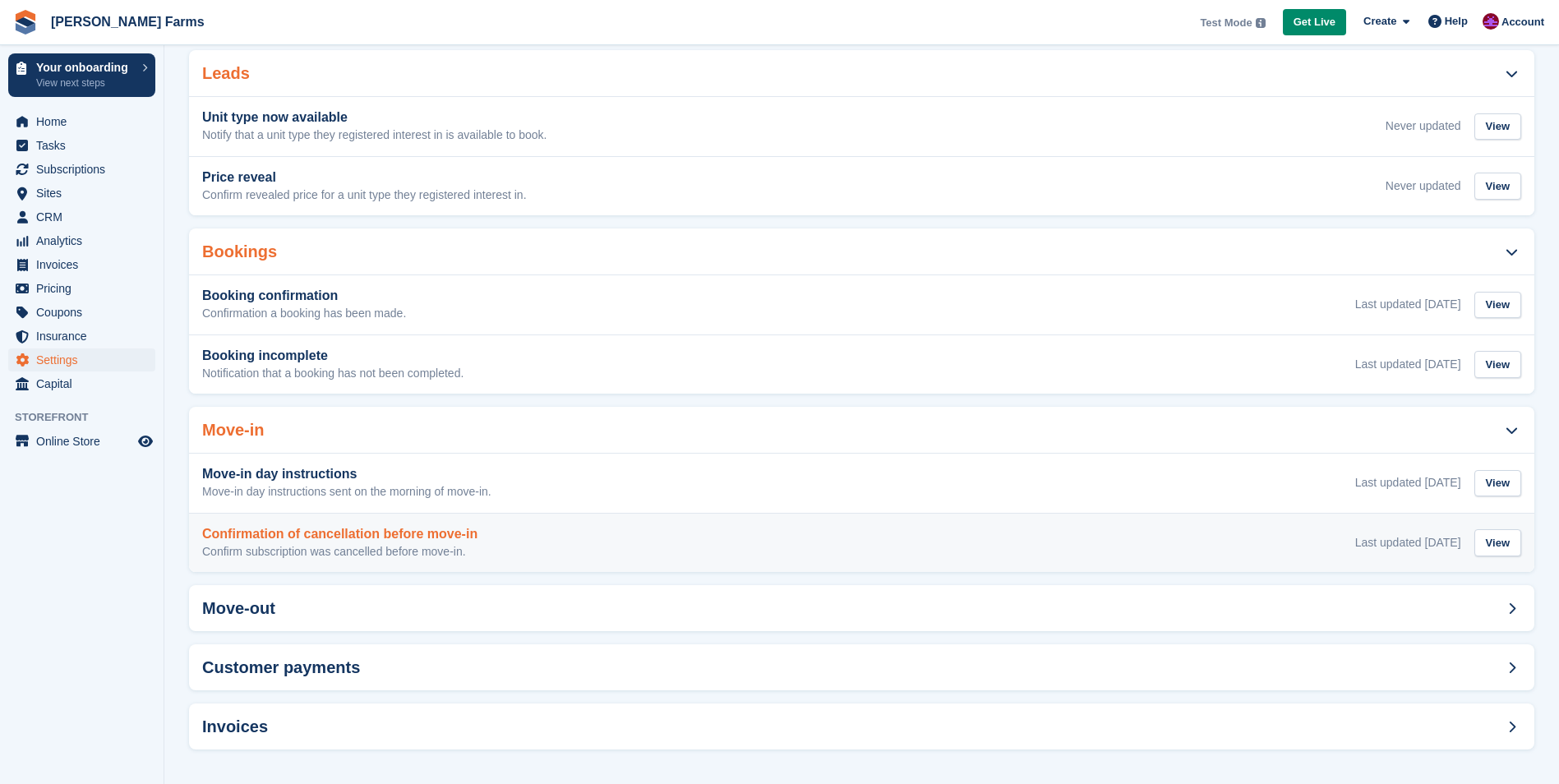
scroll to position [200, 0]
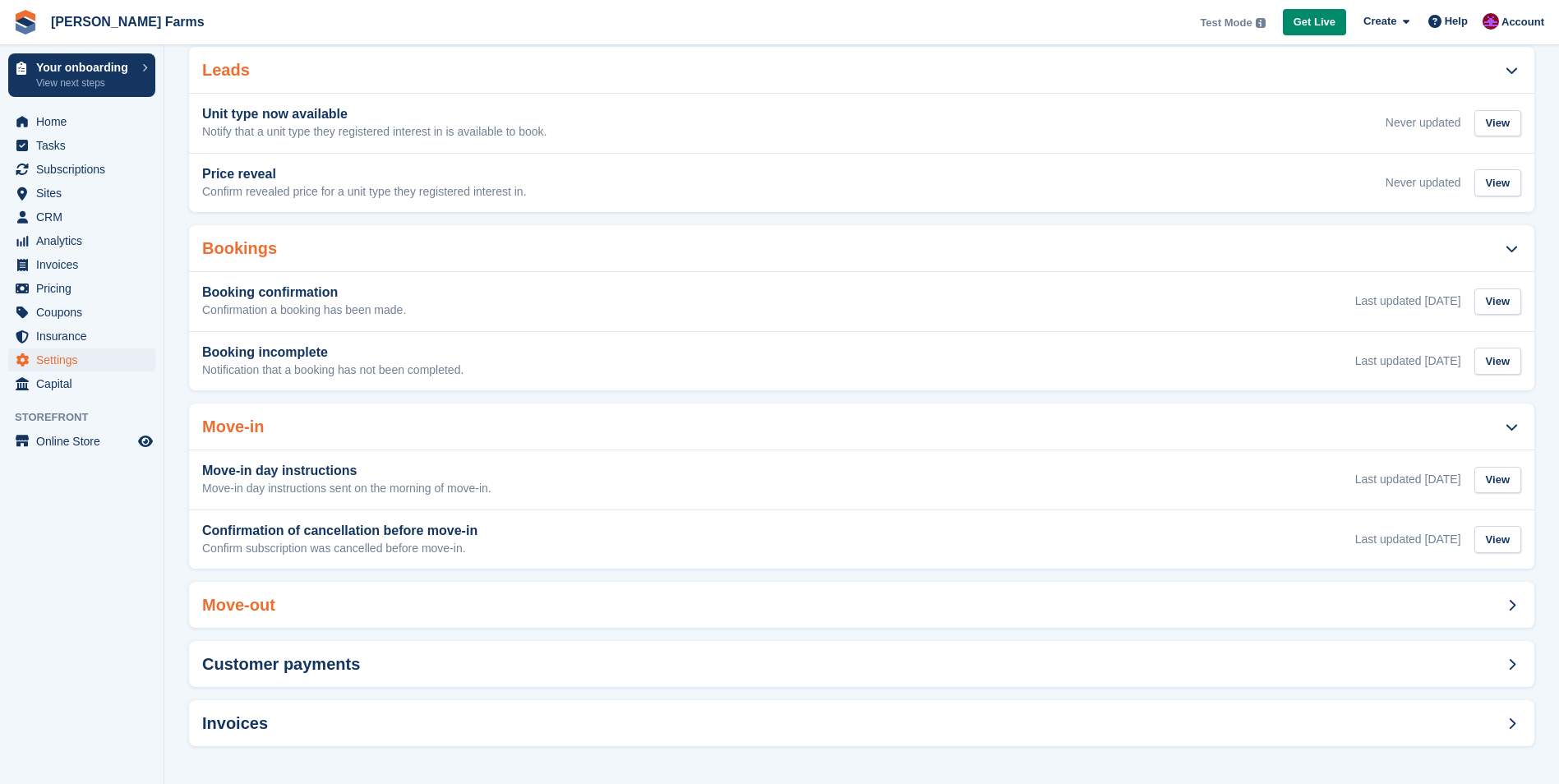
click at [277, 611] on div "Move-out" at bounding box center [862, 604] width 1345 height 46
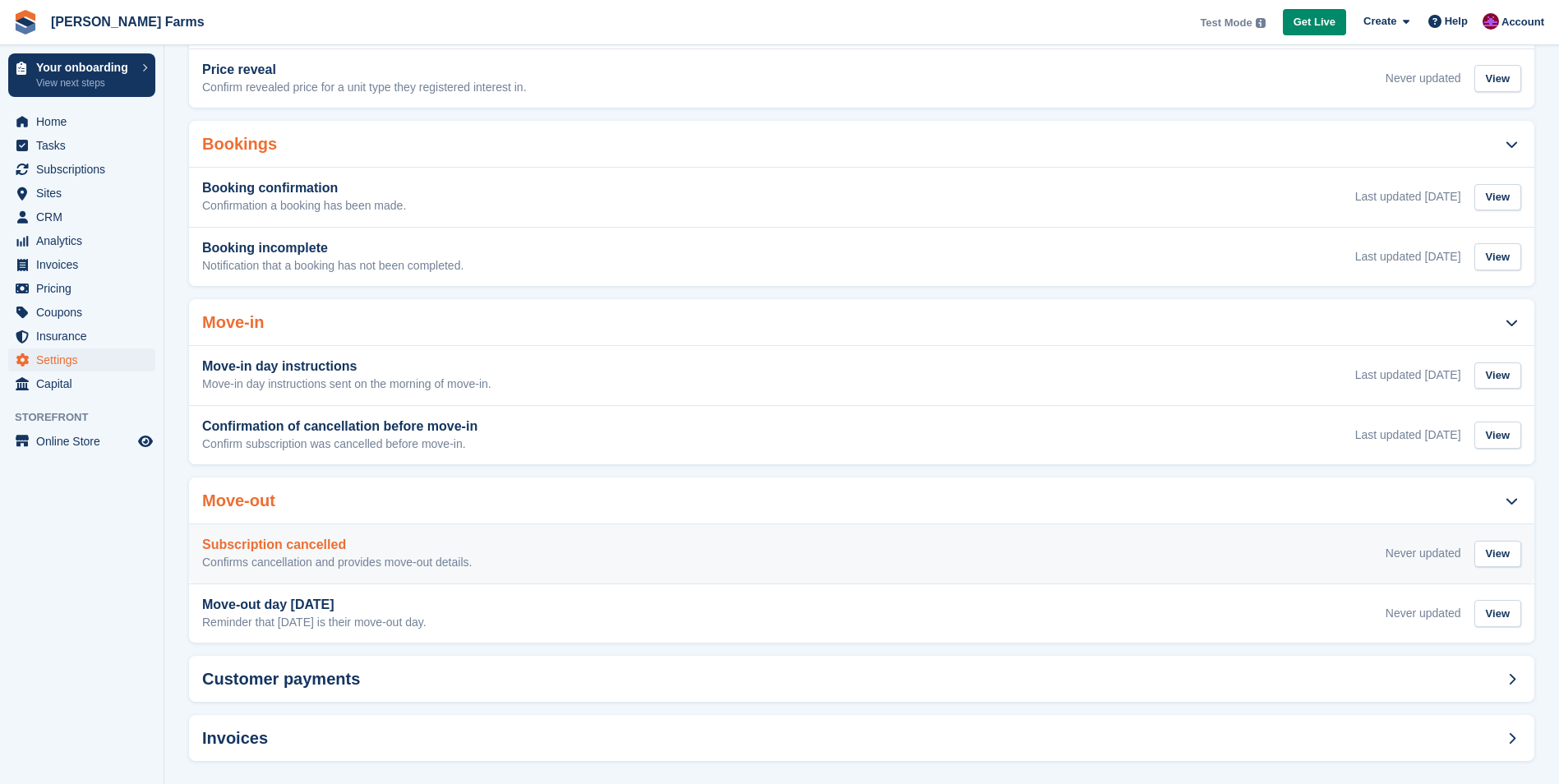
scroll to position [318, 0]
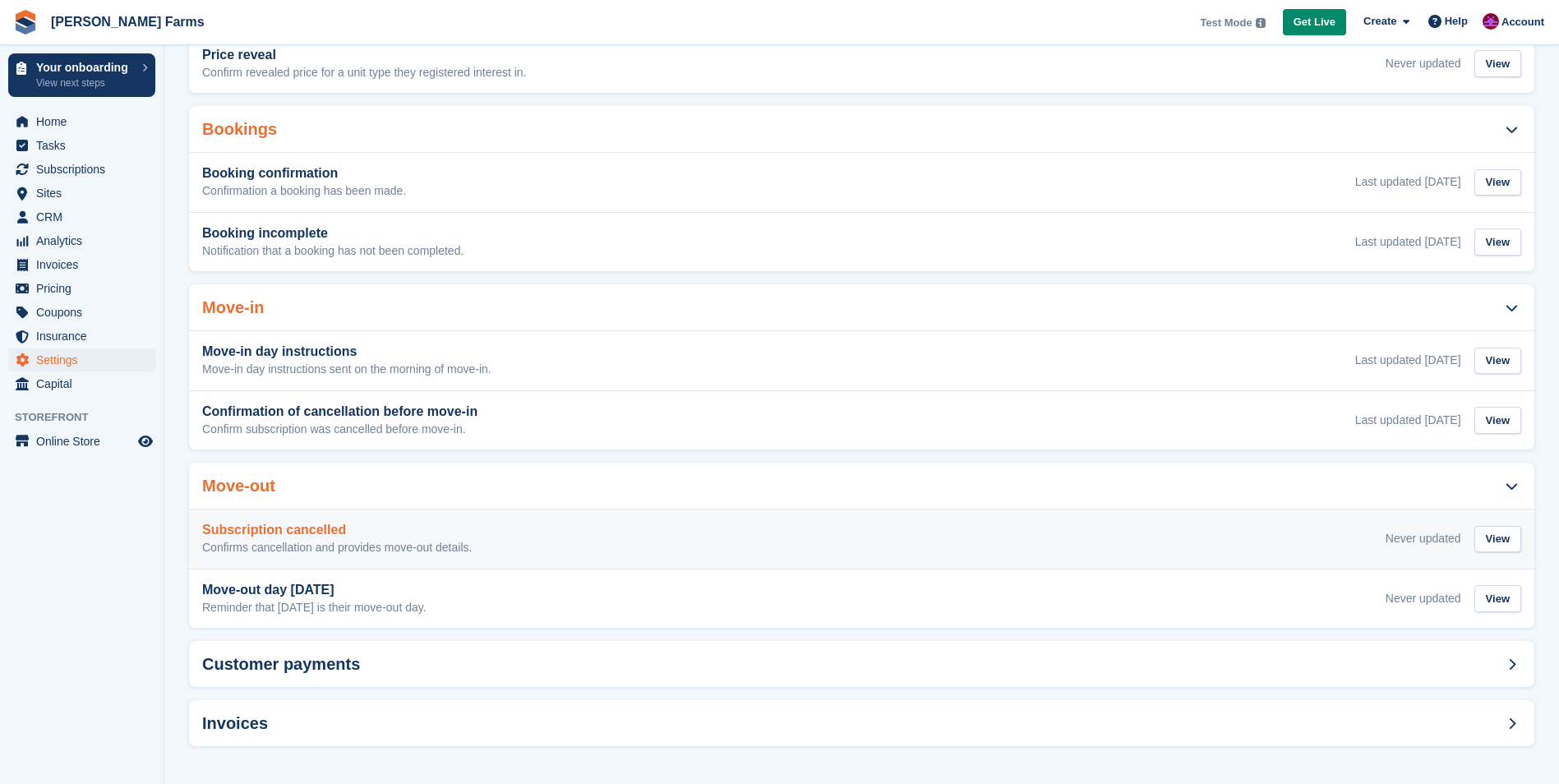
click at [381, 537] on h3 "Subscription cancelled" at bounding box center [337, 529] width 270 height 15
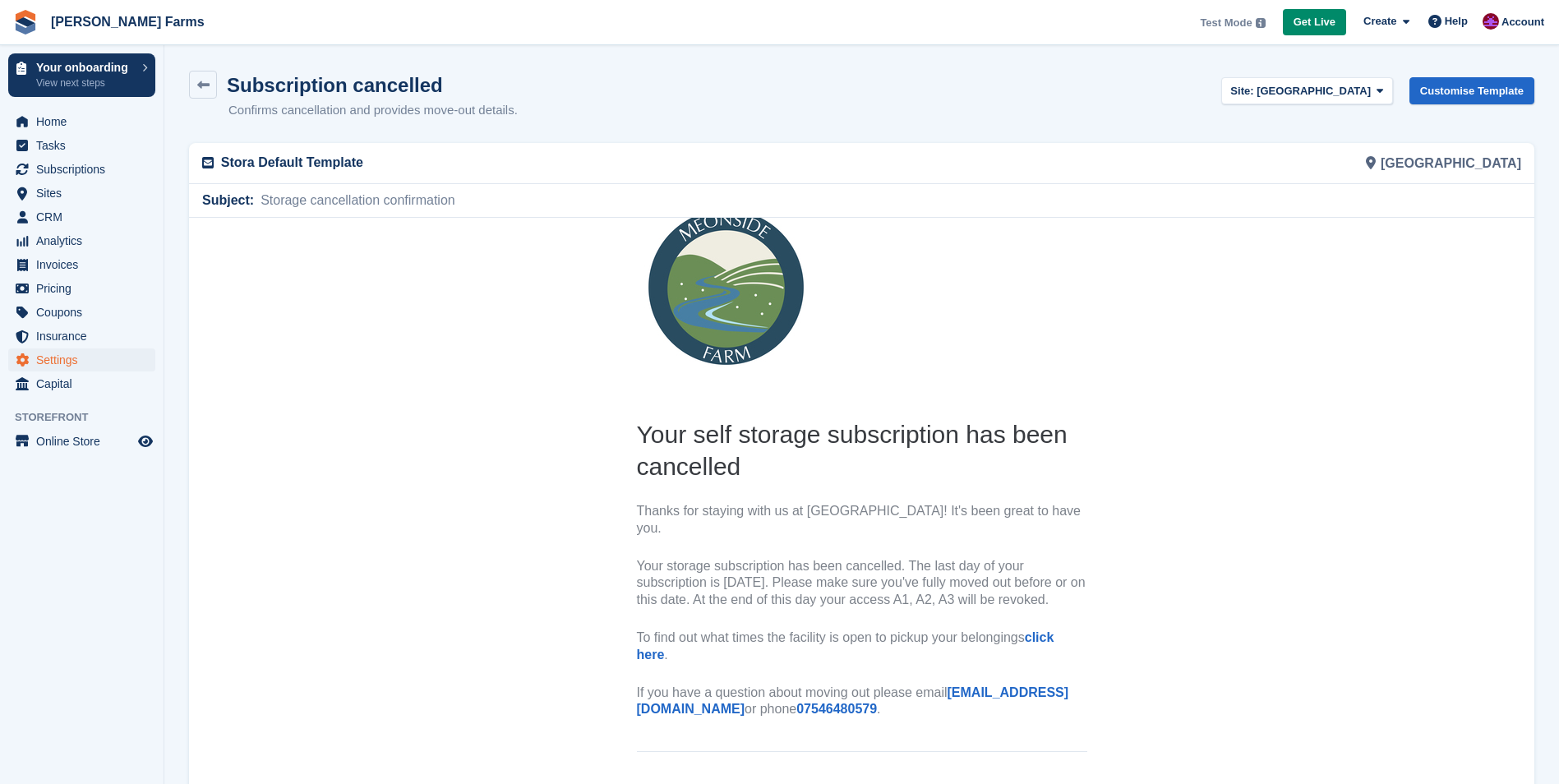
scroll to position [35, 0]
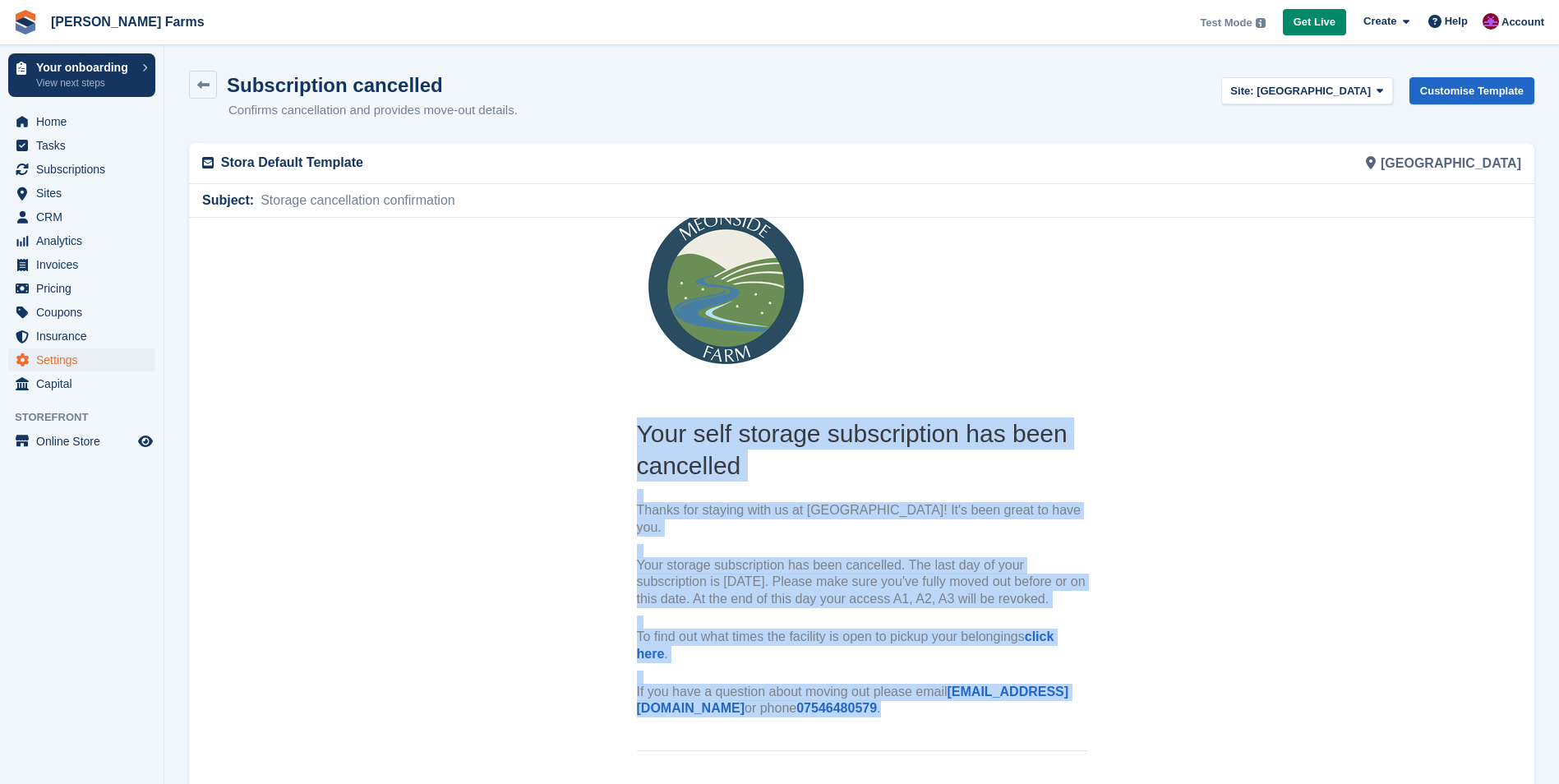
drag, startPoint x: 634, startPoint y: 431, endPoint x: 975, endPoint y: 715, distance: 443.8
click at [975, 715] on th "Your self storage subscription has been cancelled Thanks for staying with us at…" at bounding box center [862, 570] width 450 height 308
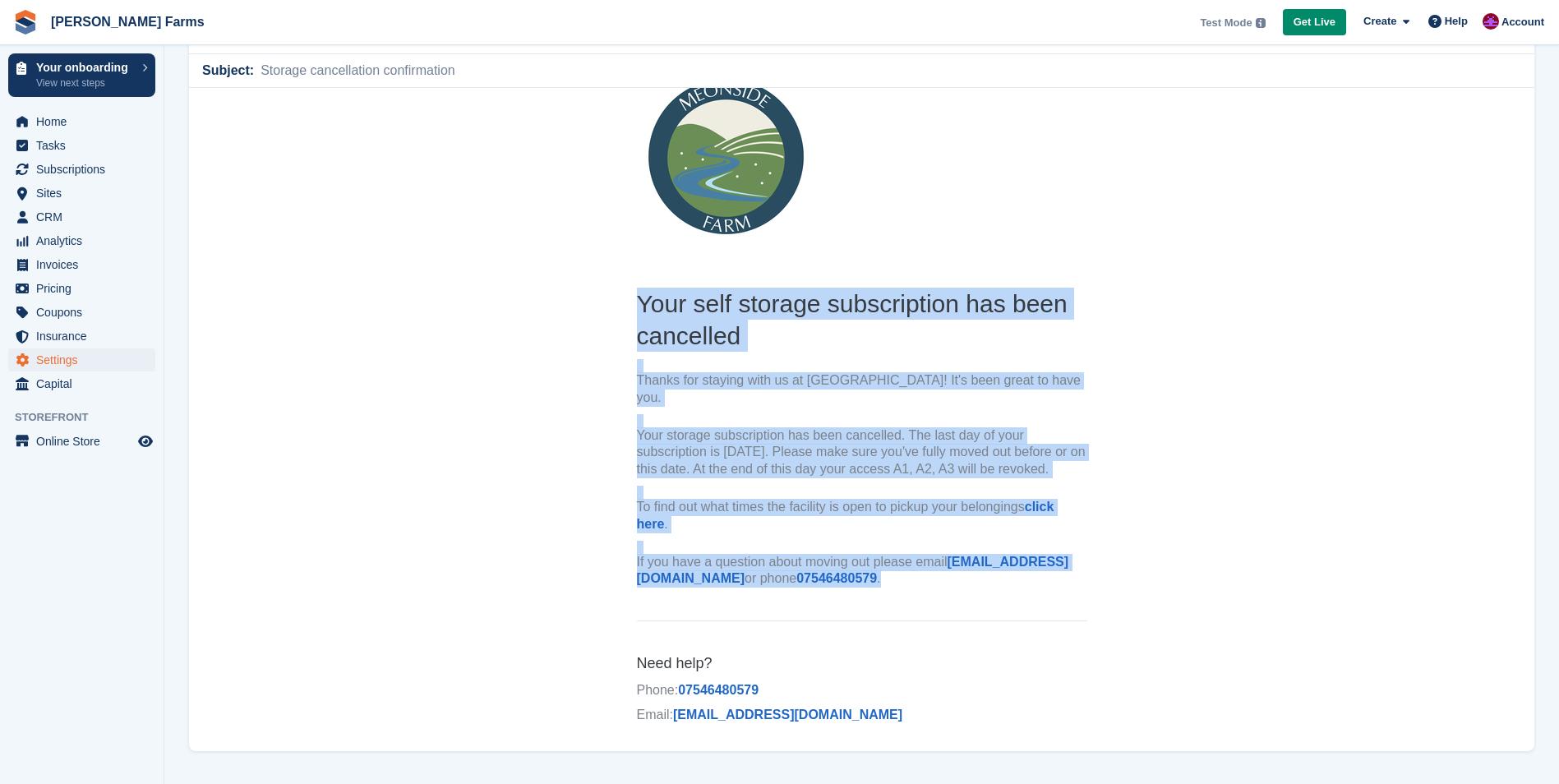
copy th "Your self storage subscription has been cancelled Thanks for staying with us at…"
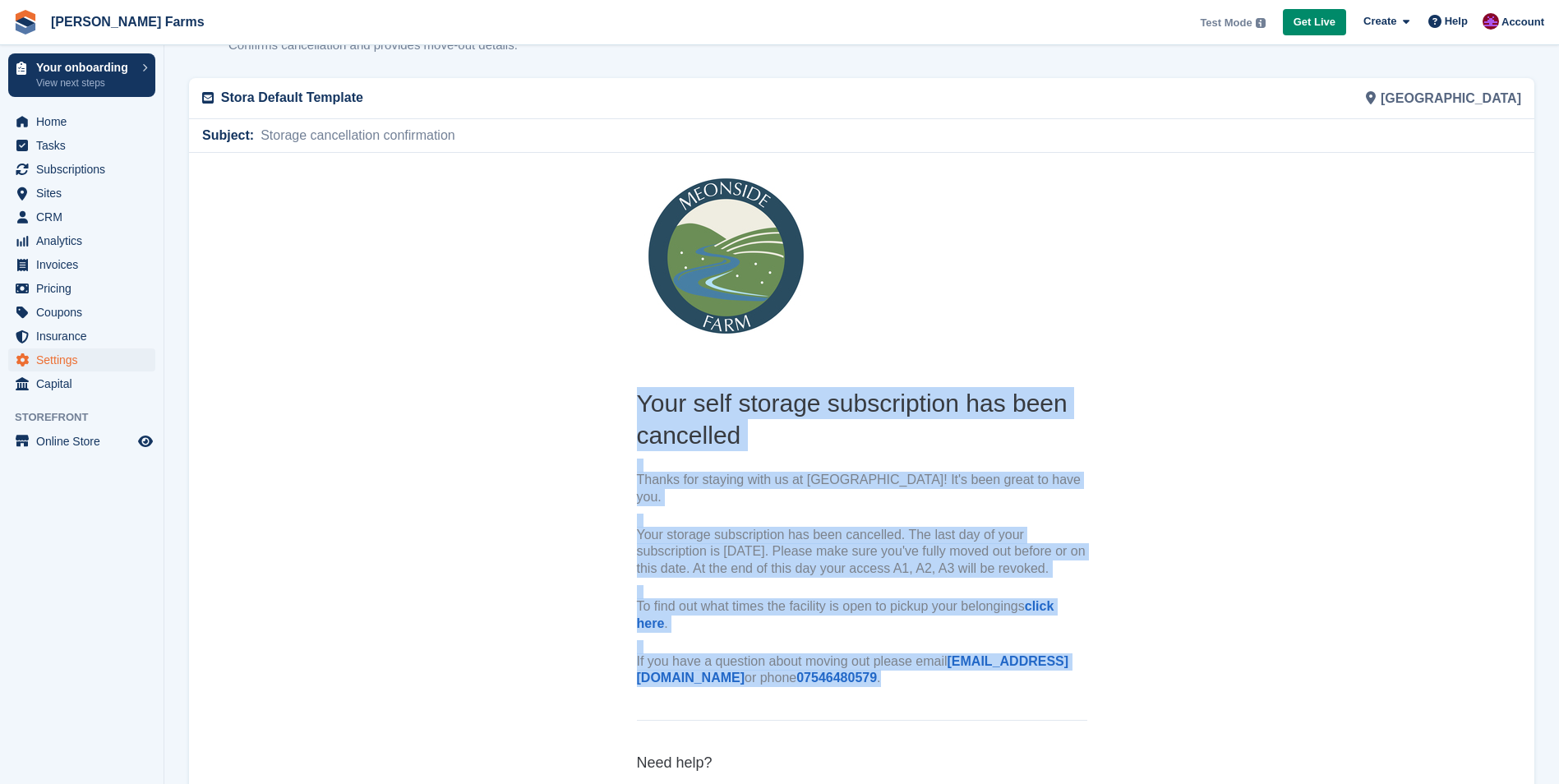
scroll to position [0, 0]
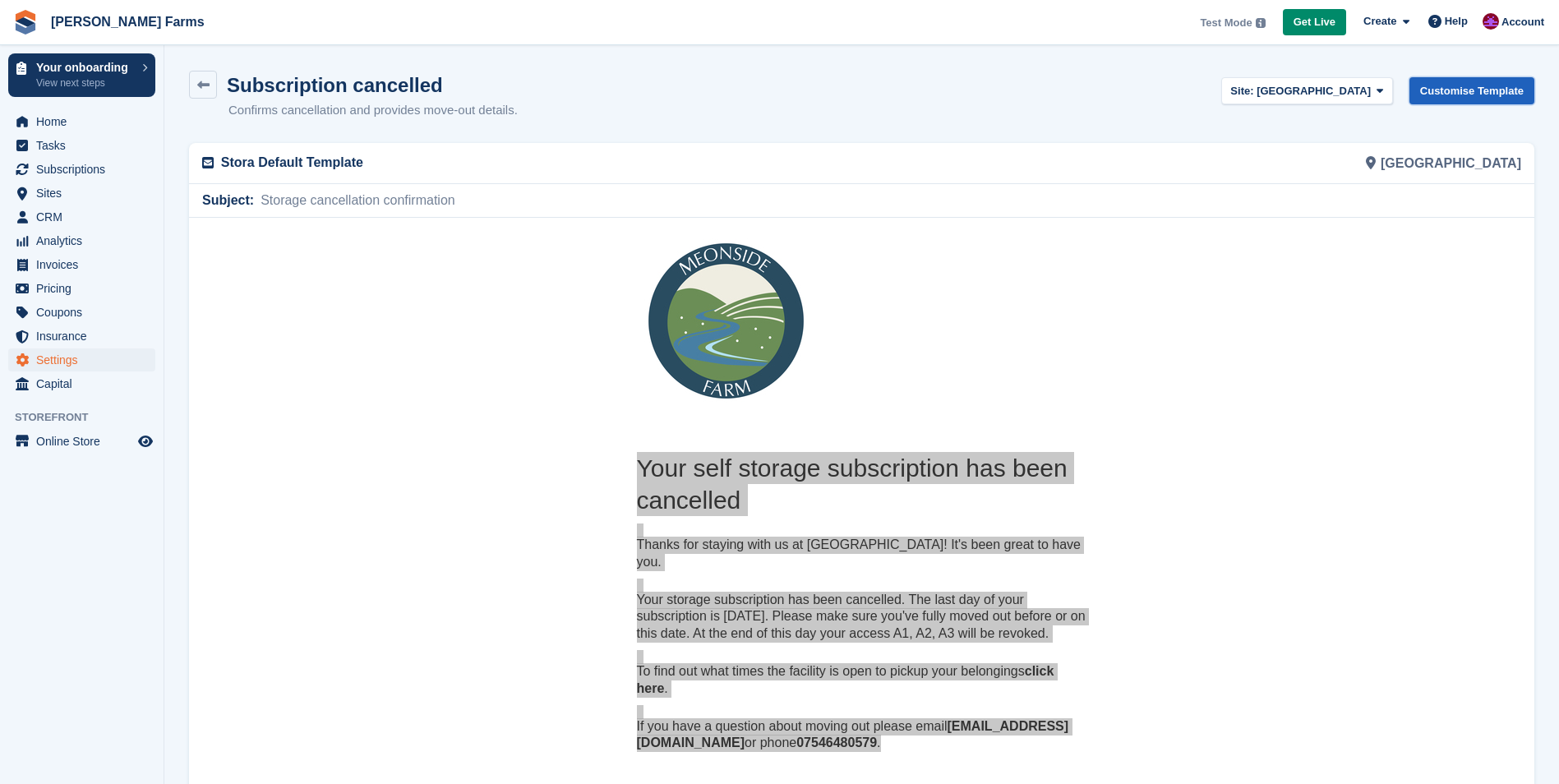
click at [1473, 87] on link "Customise Template" at bounding box center [1472, 91] width 125 height 27
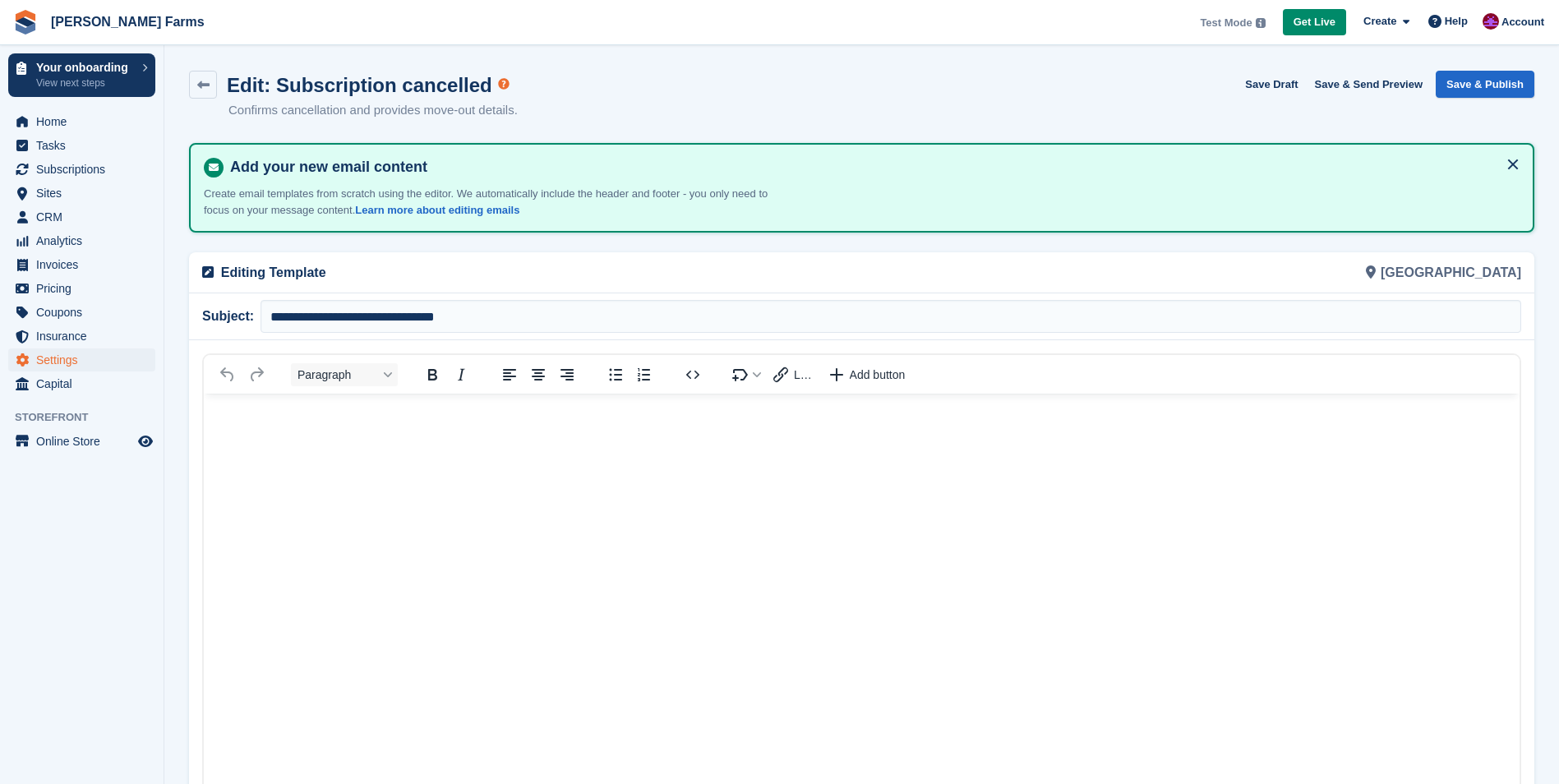
click at [506, 413] on p "Rich Text Area" at bounding box center [861, 418] width 1282 height 17
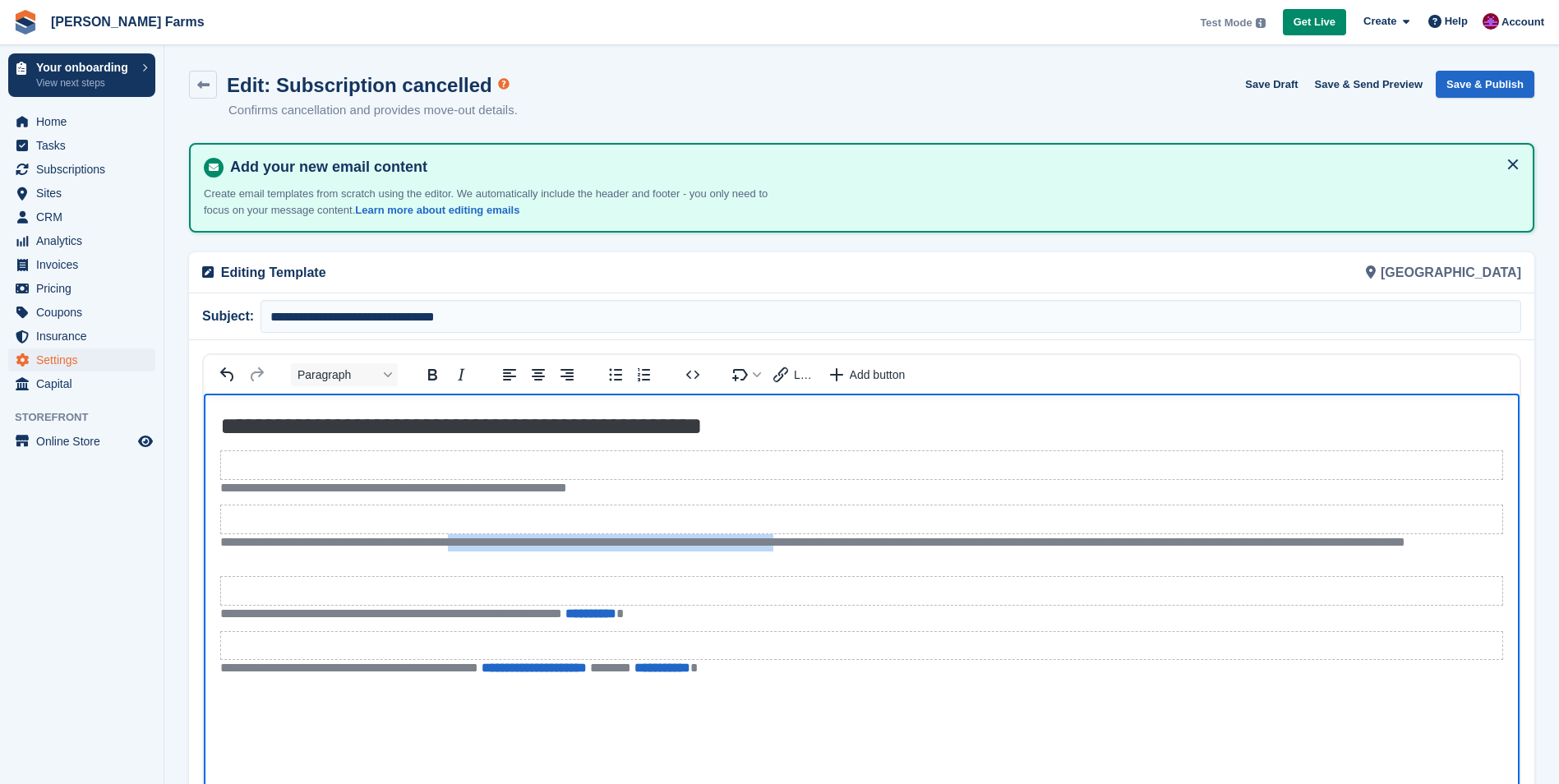
drag, startPoint x: 495, startPoint y: 541, endPoint x: 883, endPoint y: 539, distance: 388.0
click at [883, 539] on p "**********" at bounding box center [861, 551] width 1282 height 35
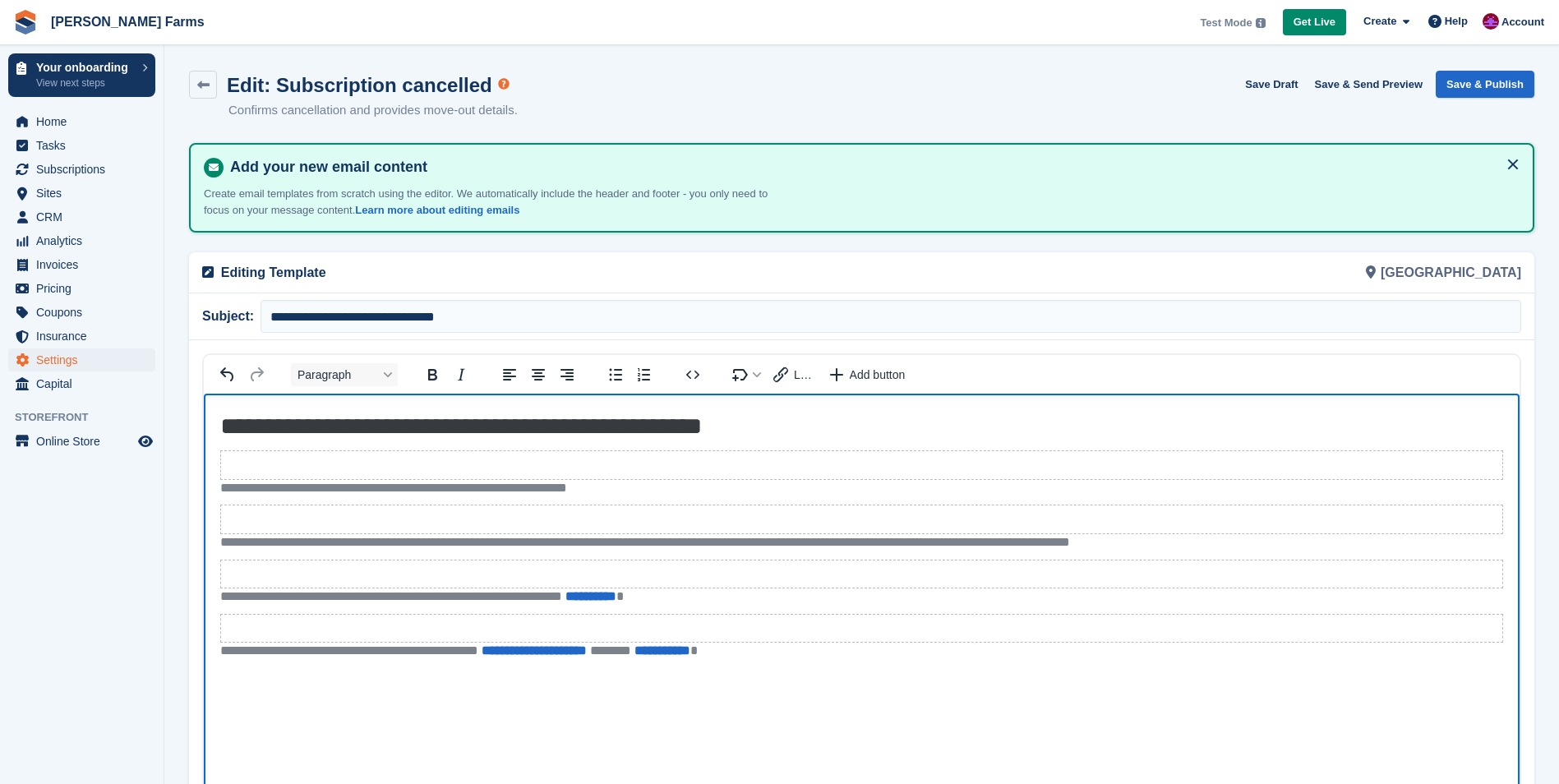
click at [734, 539] on p "**********" at bounding box center [861, 542] width 1282 height 17
drag, startPoint x: 1064, startPoint y: 538, endPoint x: 1386, endPoint y: 539, distance: 322.0
click at [1386, 539] on p "**********" at bounding box center [861, 542] width 1282 height 17
drag, startPoint x: 736, startPoint y: 595, endPoint x: 189, endPoint y: 604, distance: 547.1
click at [204, 604] on html "**********" at bounding box center [861, 690] width 1315 height 595
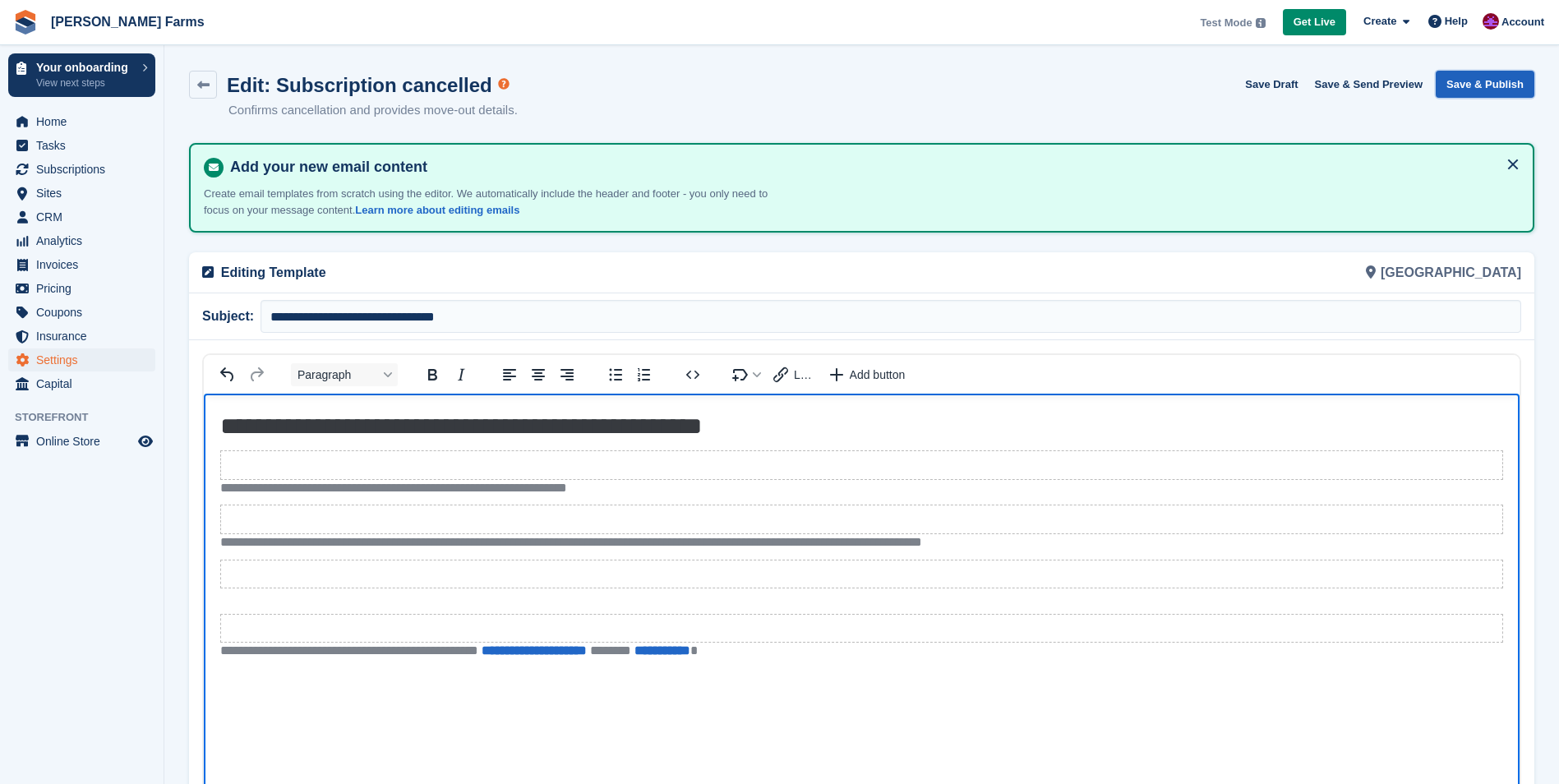
click at [1505, 82] on button "Save & Publish" at bounding box center [1485, 84] width 99 height 27
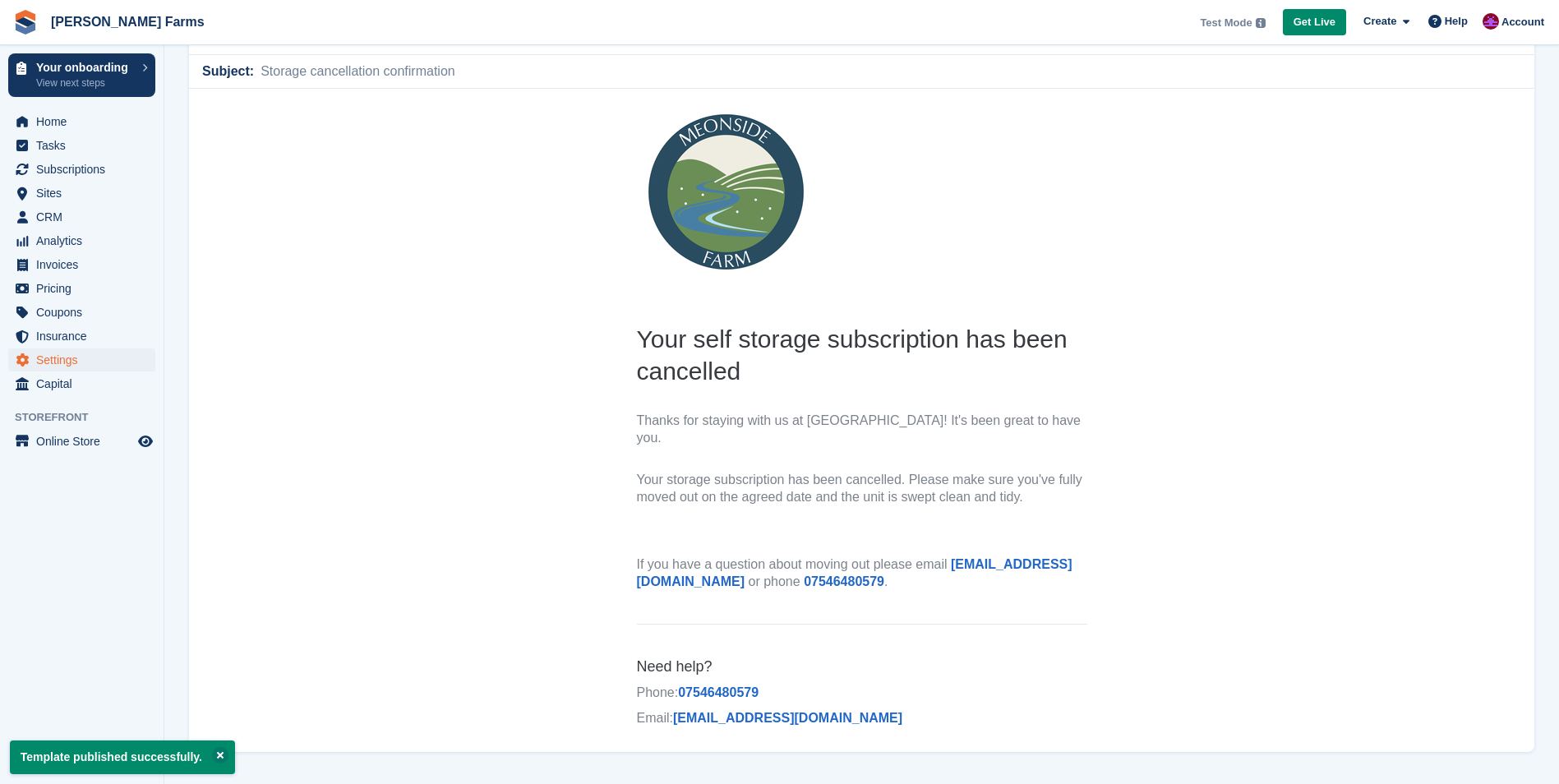
scroll to position [146, 0]
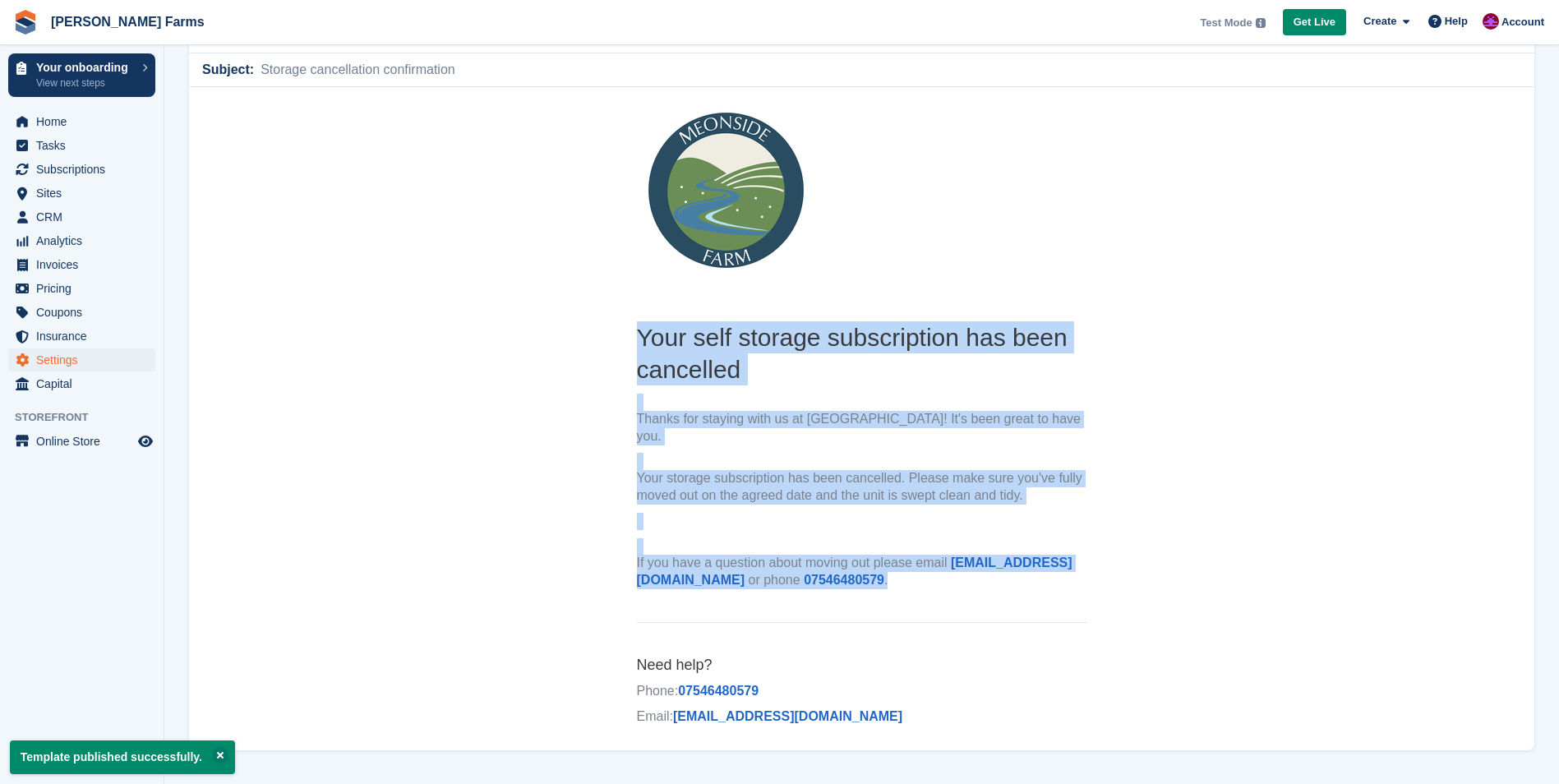
drag, startPoint x: 638, startPoint y: 337, endPoint x: 1031, endPoint y: 562, distance: 452.9
click at [1031, 562] on th "Your self storage subscription has been cancelled Thanks for staying with us at…" at bounding box center [862, 459] width 450 height 276
copy th "Your self storage subscription has been cancelled Thanks for staying with us at…"
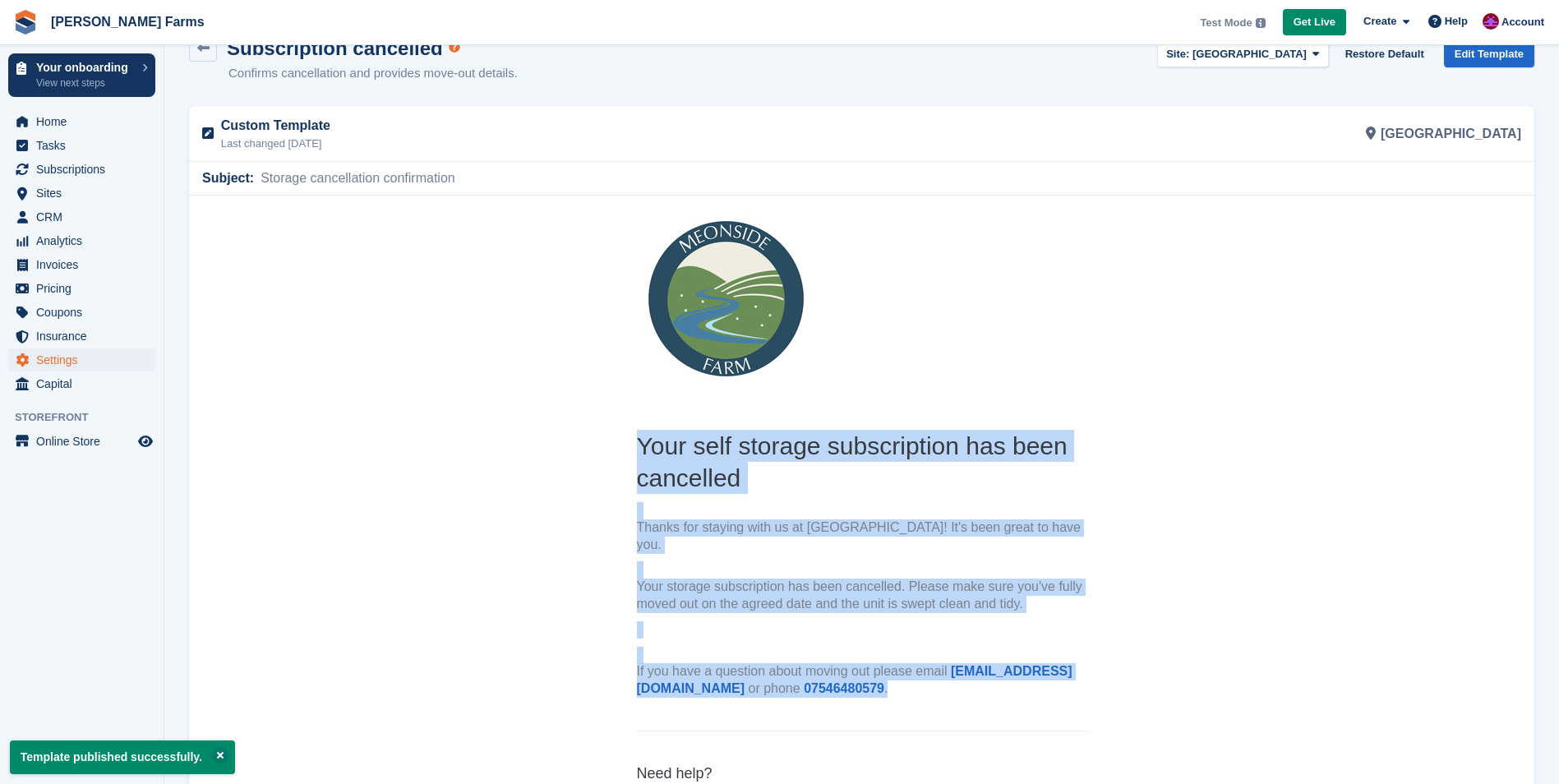
scroll to position [0, 0]
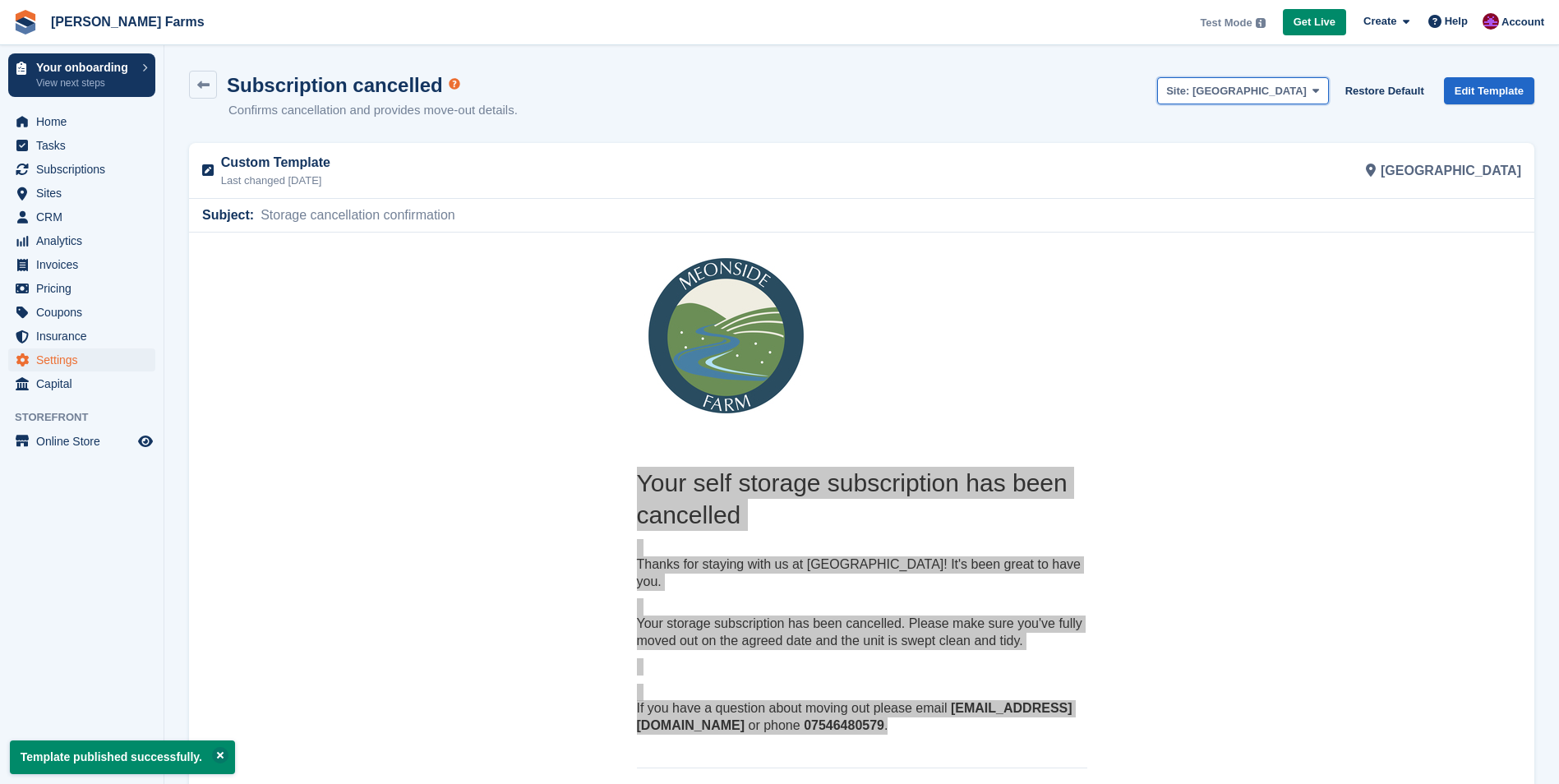
click at [1316, 92] on span at bounding box center [1316, 90] width 14 height 14
click at [1313, 153] on link "[GEOGRAPHIC_DATA]" at bounding box center [1243, 157] width 169 height 29
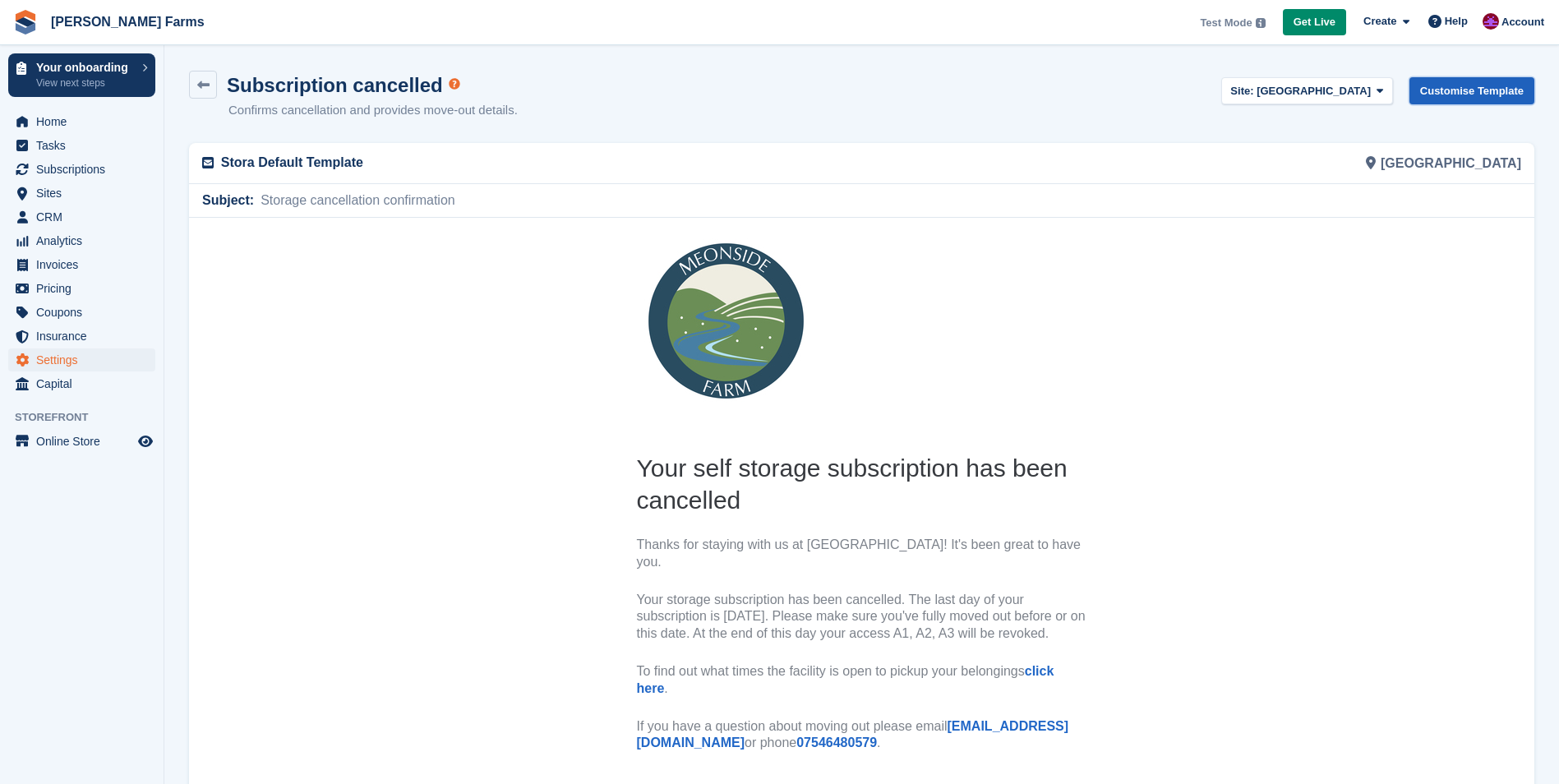
click at [1465, 88] on link "Customise Template" at bounding box center [1472, 91] width 125 height 27
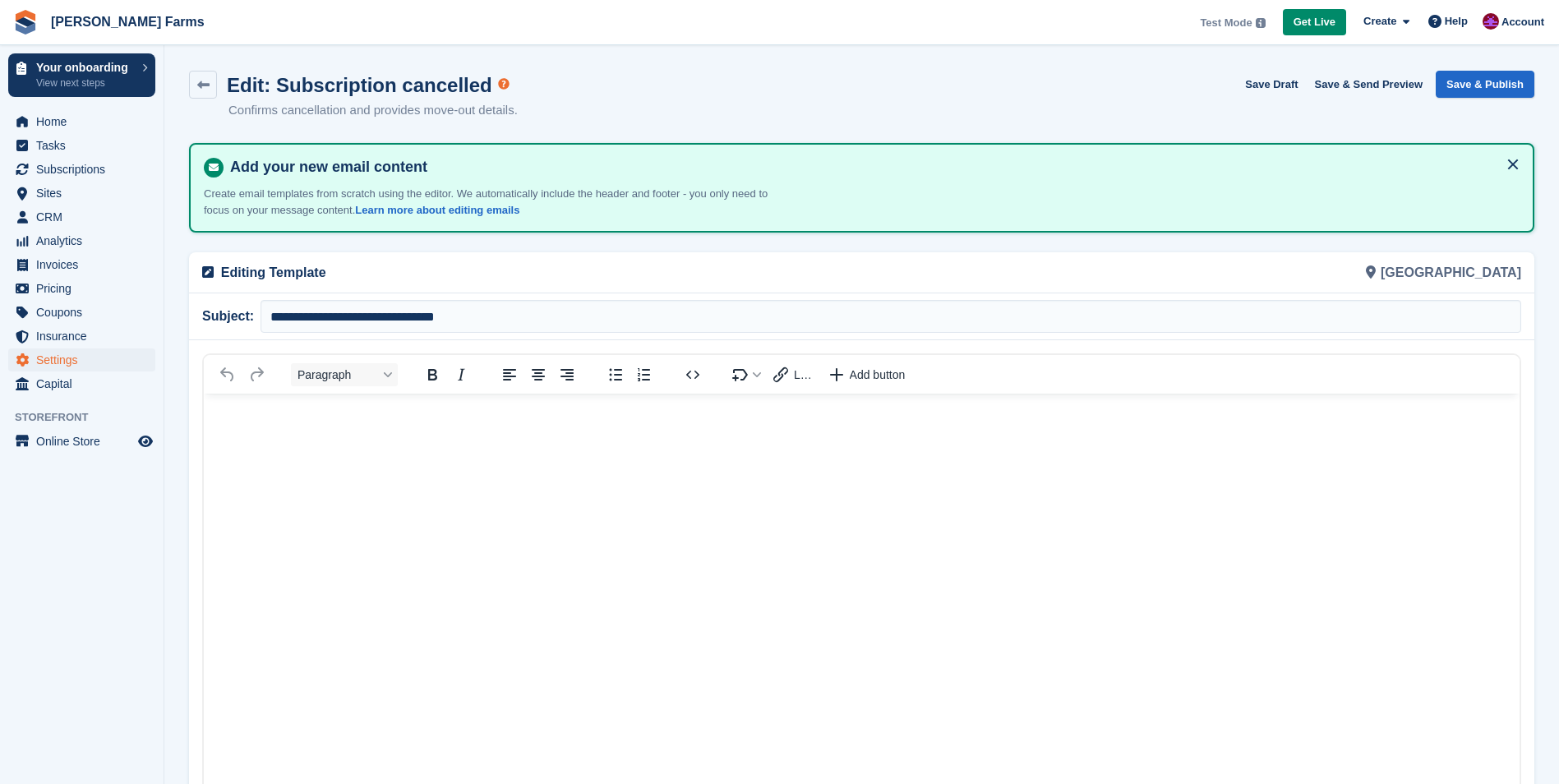
click at [364, 429] on body "Rich Text Area" at bounding box center [861, 422] width 1315 height 58
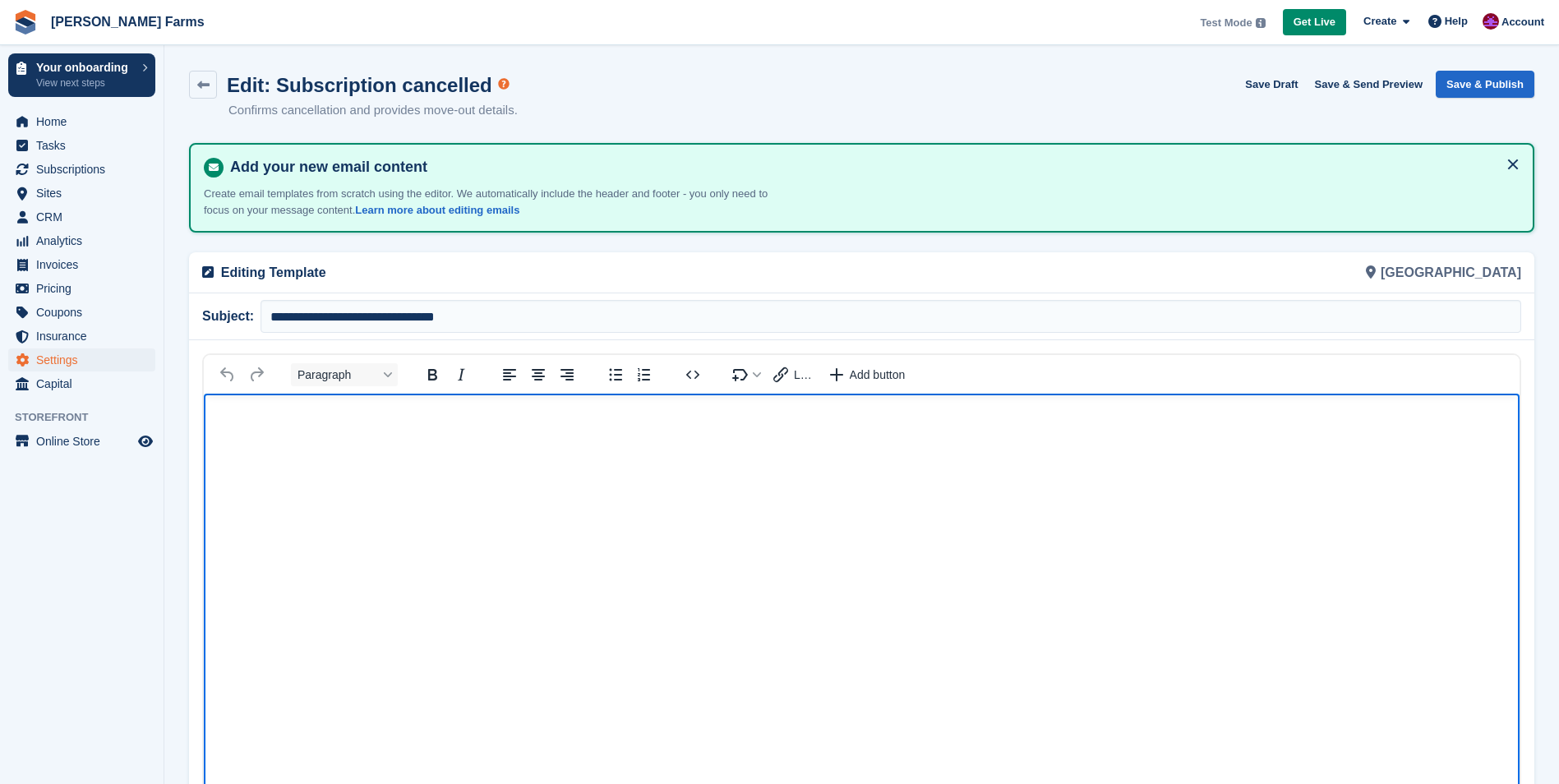
paste body "Rich Text Area"
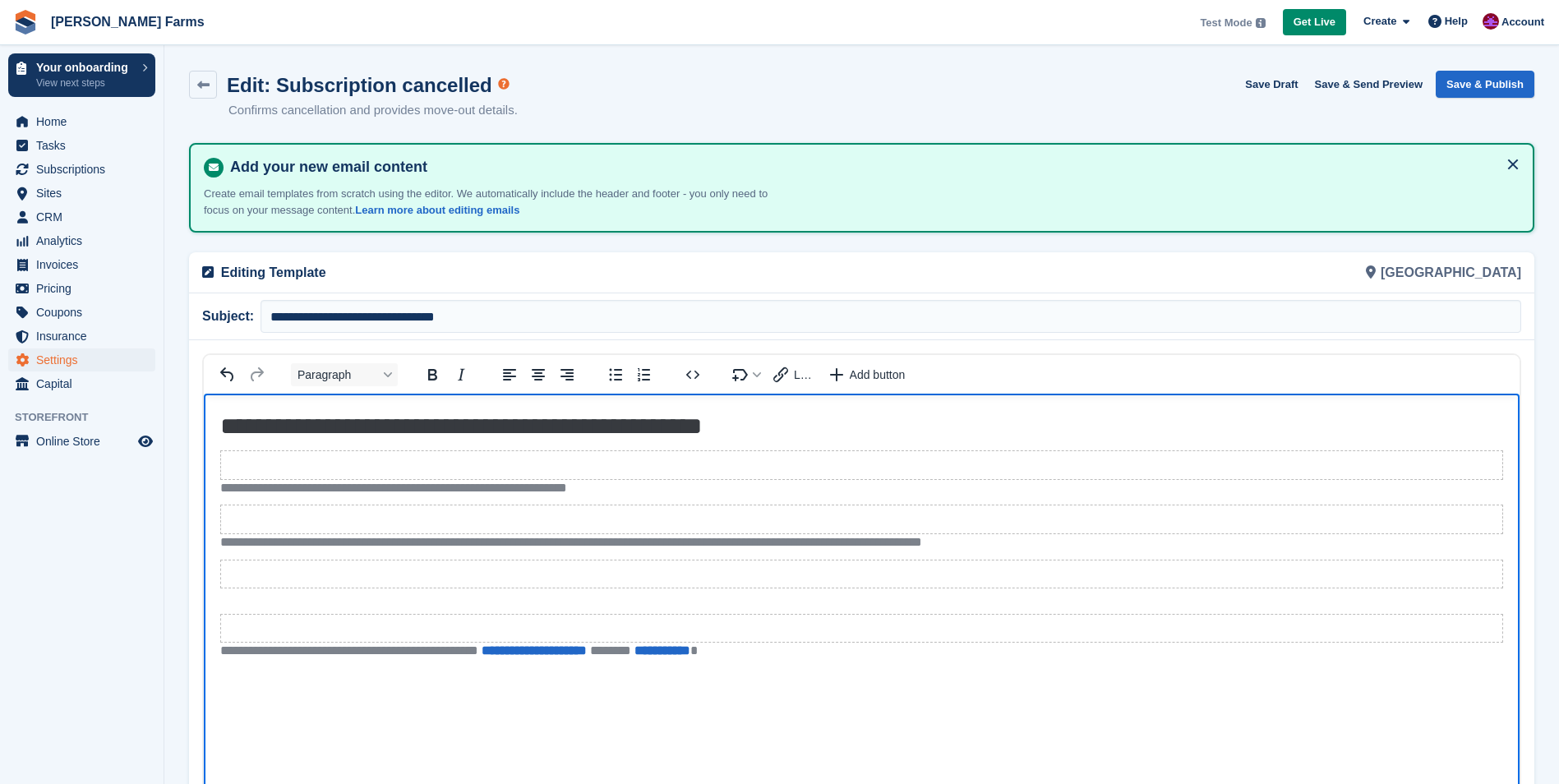
click at [432, 483] on p "**********" at bounding box center [861, 488] width 1282 height 17
click at [1513, 78] on button "Save & Publish" at bounding box center [1485, 84] width 99 height 27
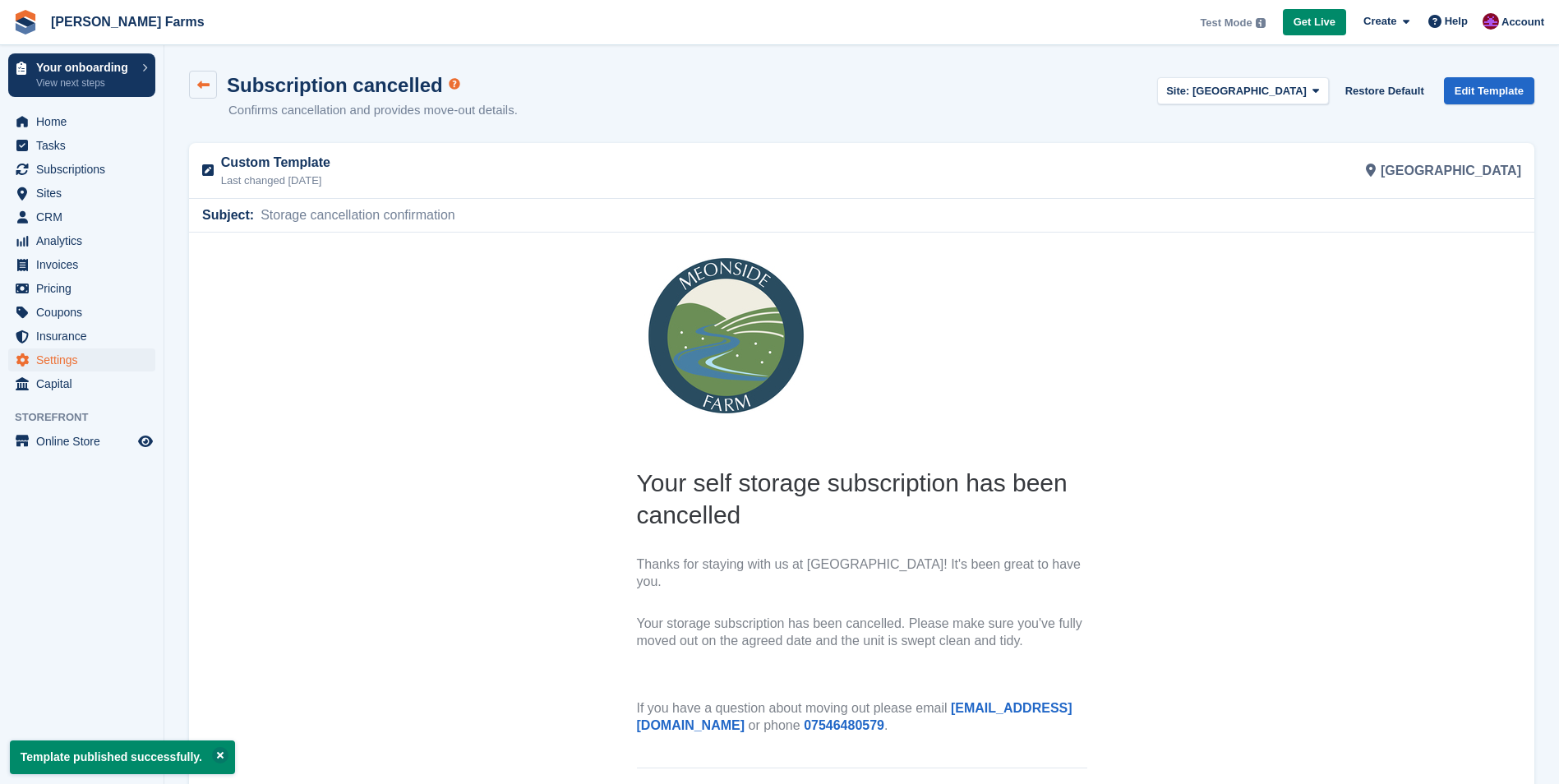
click at [198, 84] on icon at bounding box center [203, 84] width 13 height 13
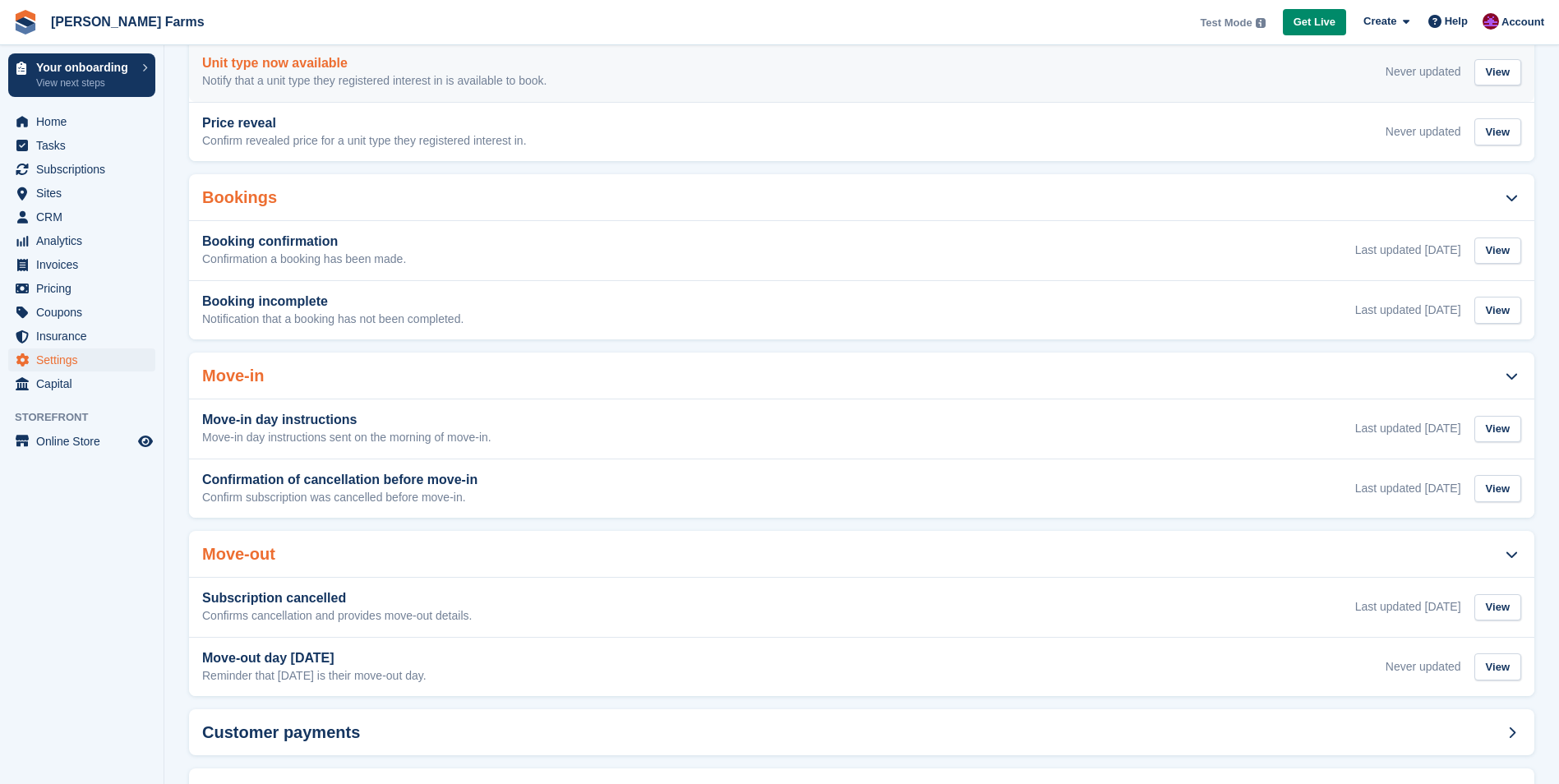
scroll to position [318, 0]
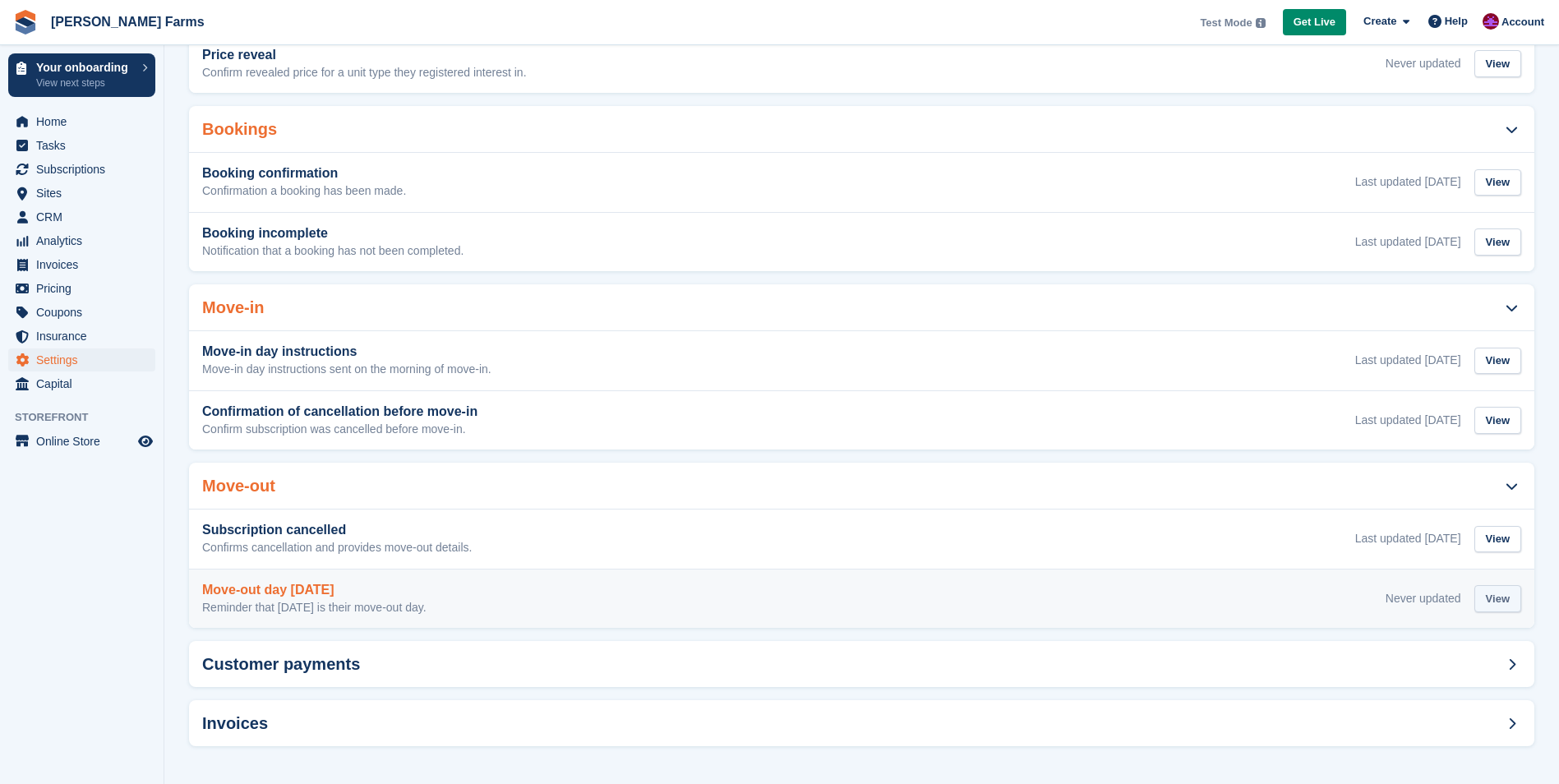
click at [1507, 602] on div "View" at bounding box center [1498, 599] width 47 height 27
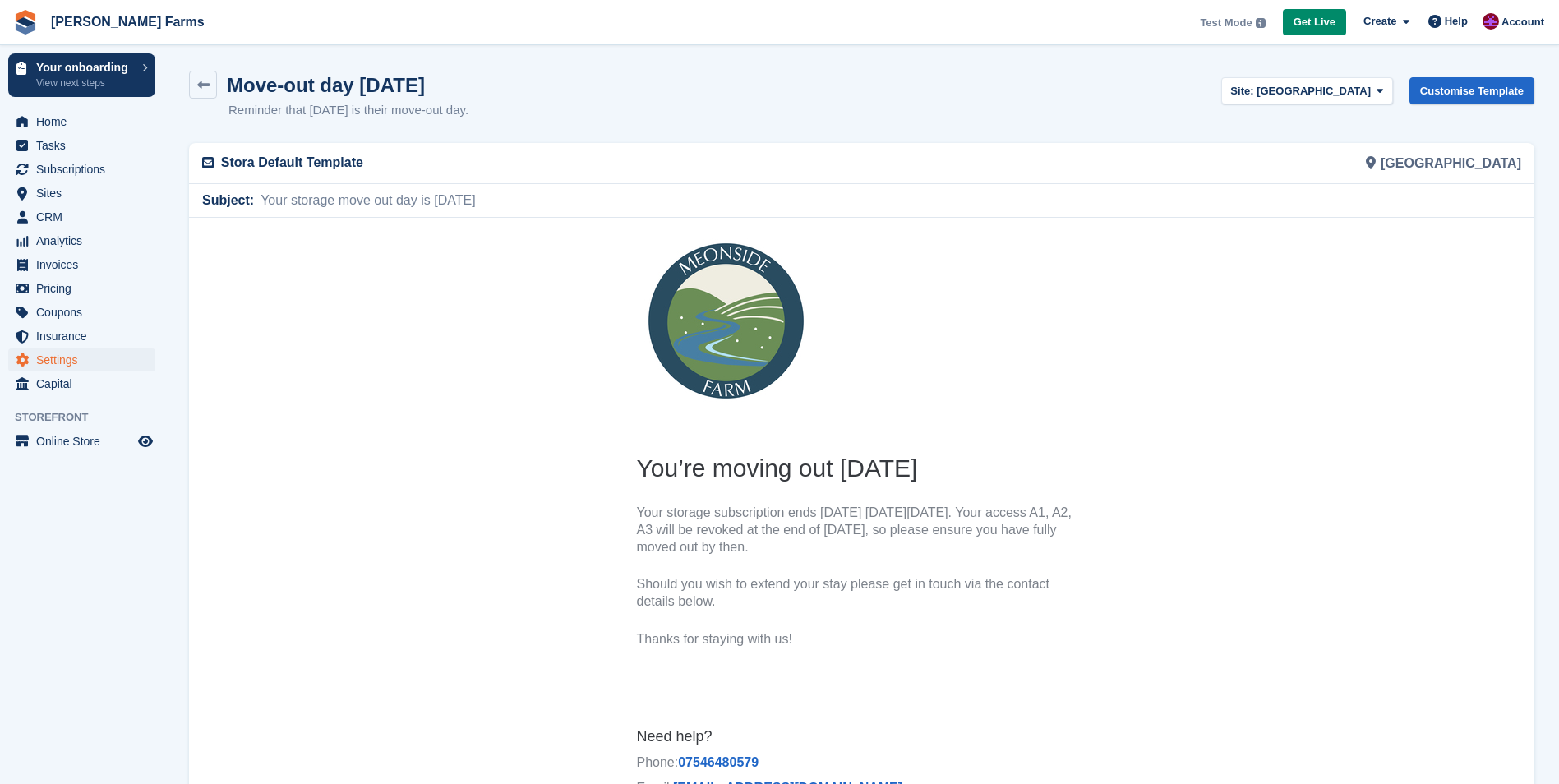
drag, startPoint x: 640, startPoint y: 463, endPoint x: 816, endPoint y: 637, distance: 247.5
click at [816, 637] on th "You’re moving out tomorrow Your storage subscription ends tomorrow on Tuesday, …" at bounding box center [862, 559] width 450 height 216
copy th "You’re moving out tomorrow Your storage subscription ends tomorrow on Tuesday, …"
click at [1444, 86] on link "Customise Template" at bounding box center [1472, 91] width 125 height 27
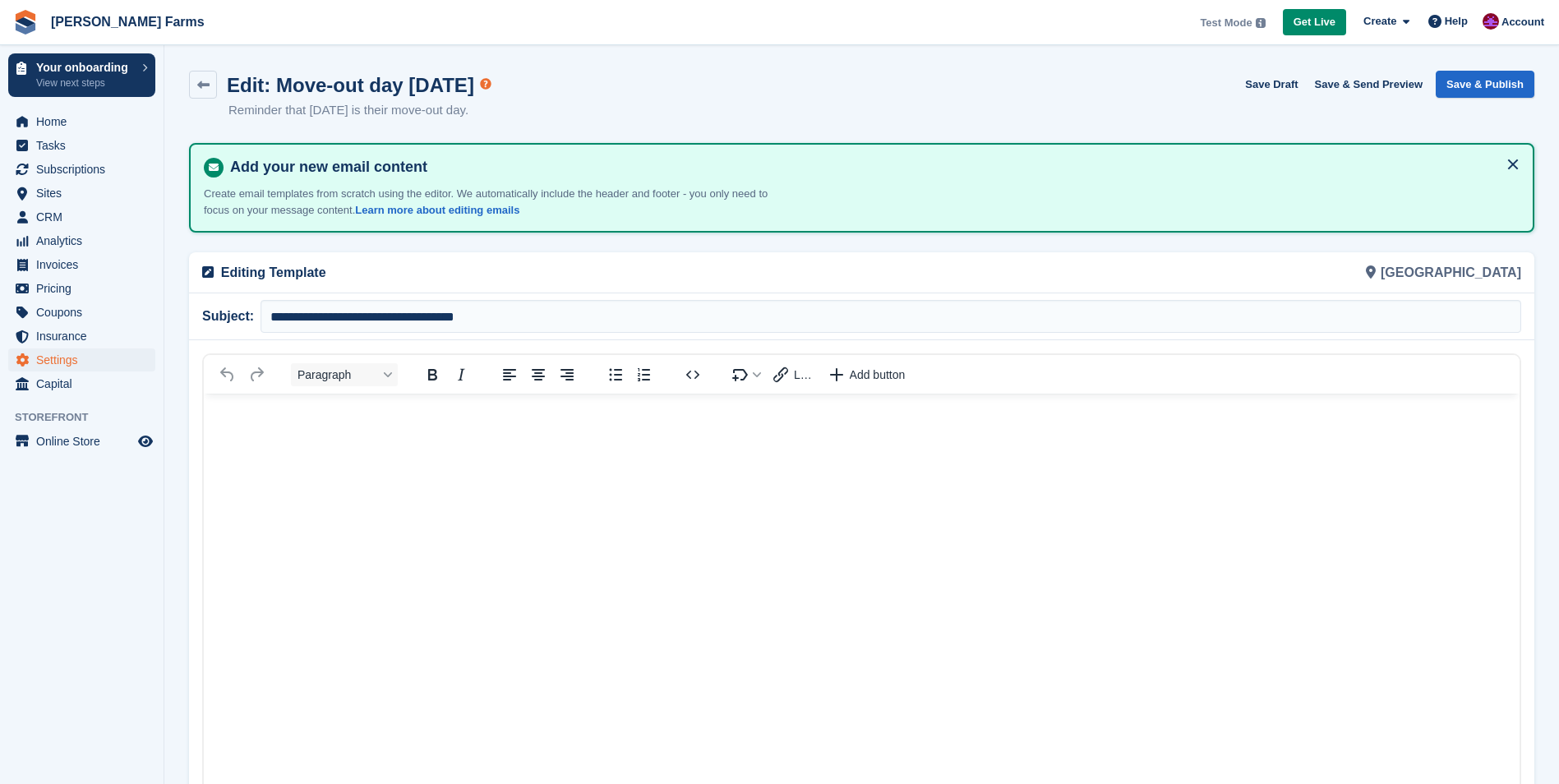
click at [322, 417] on p "Rich Text Area" at bounding box center [861, 418] width 1282 height 17
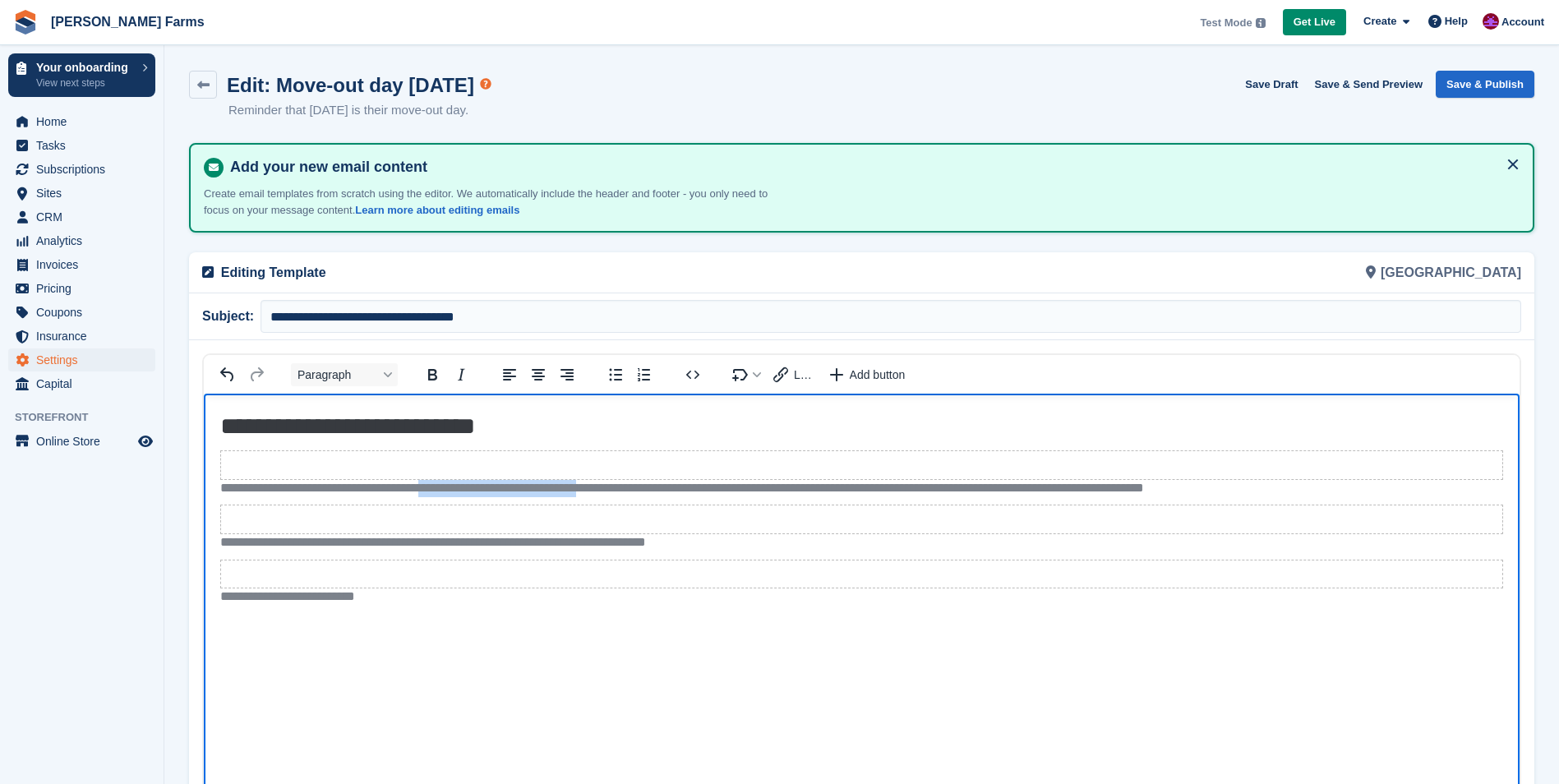
drag, startPoint x: 461, startPoint y: 490, endPoint x: 667, endPoint y: 488, distance: 206.0
click at [667, 488] on p "**********" at bounding box center [861, 488] width 1282 height 17
drag, startPoint x: 467, startPoint y: 487, endPoint x: 849, endPoint y: 482, distance: 382.0
click at [849, 482] on p "**********" at bounding box center [861, 488] width 1282 height 17
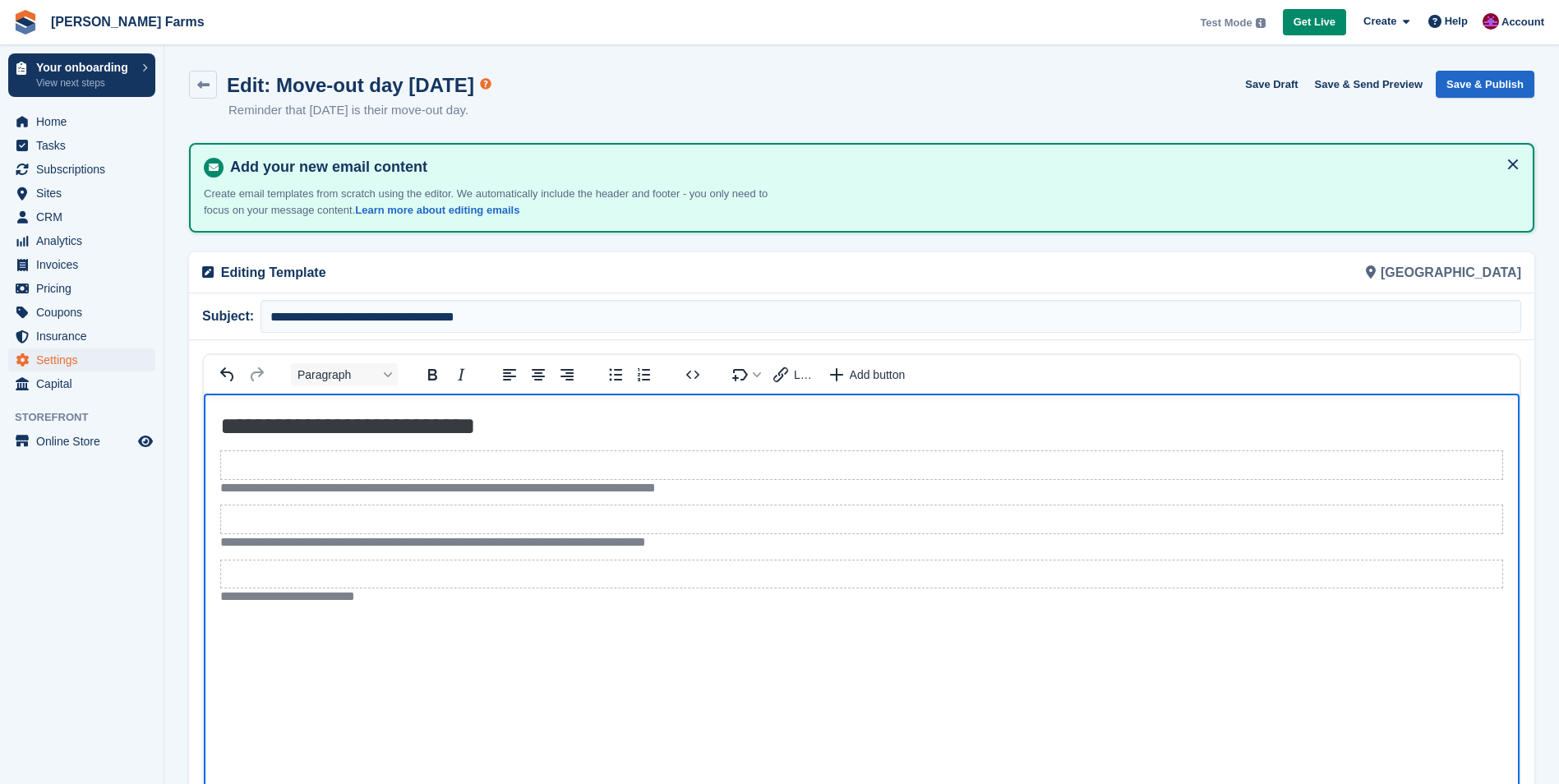
click at [744, 481] on p "**********" at bounding box center [861, 488] width 1282 height 17
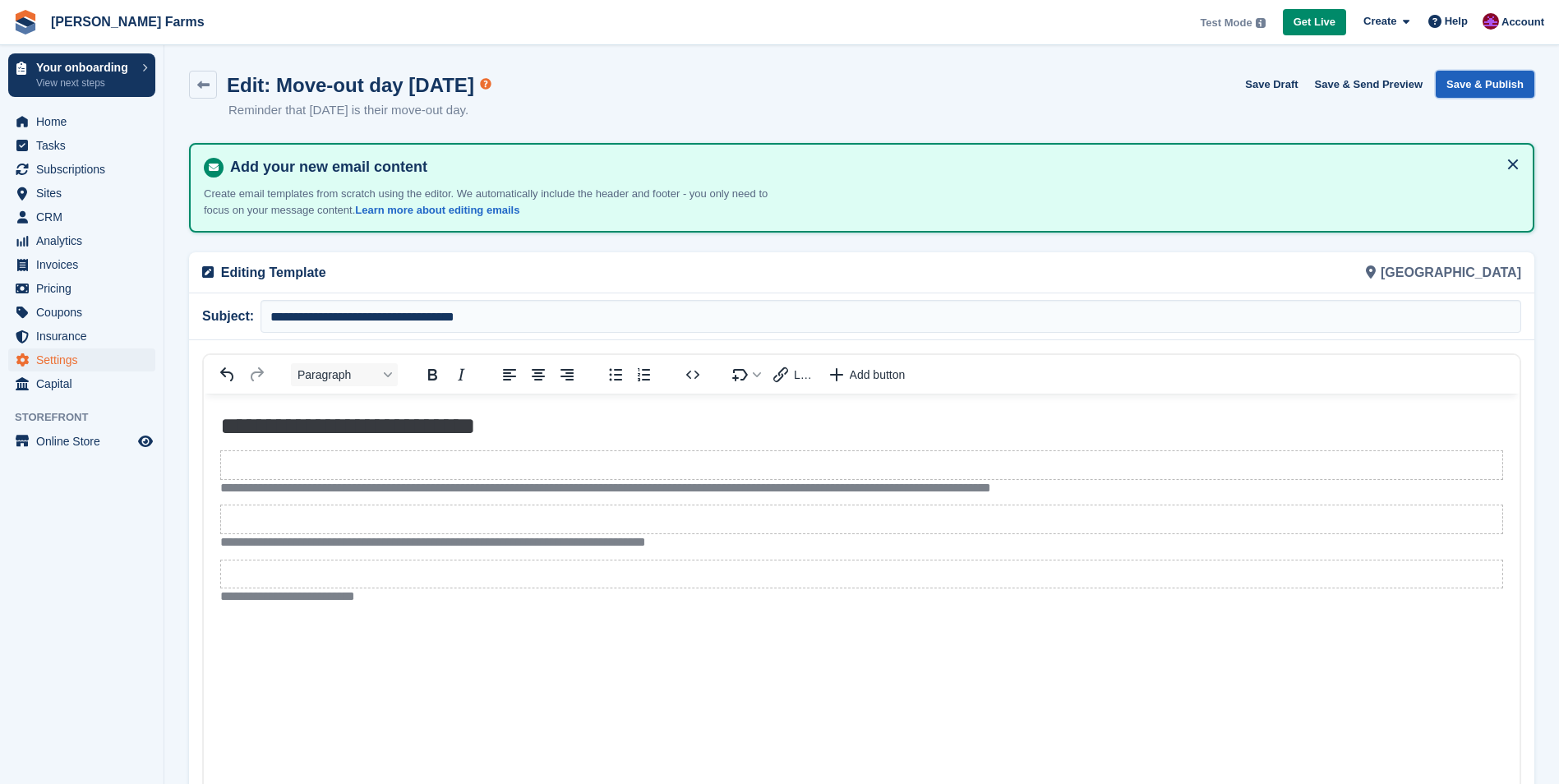
click at [1505, 79] on button "Save & Publish" at bounding box center [1485, 84] width 99 height 27
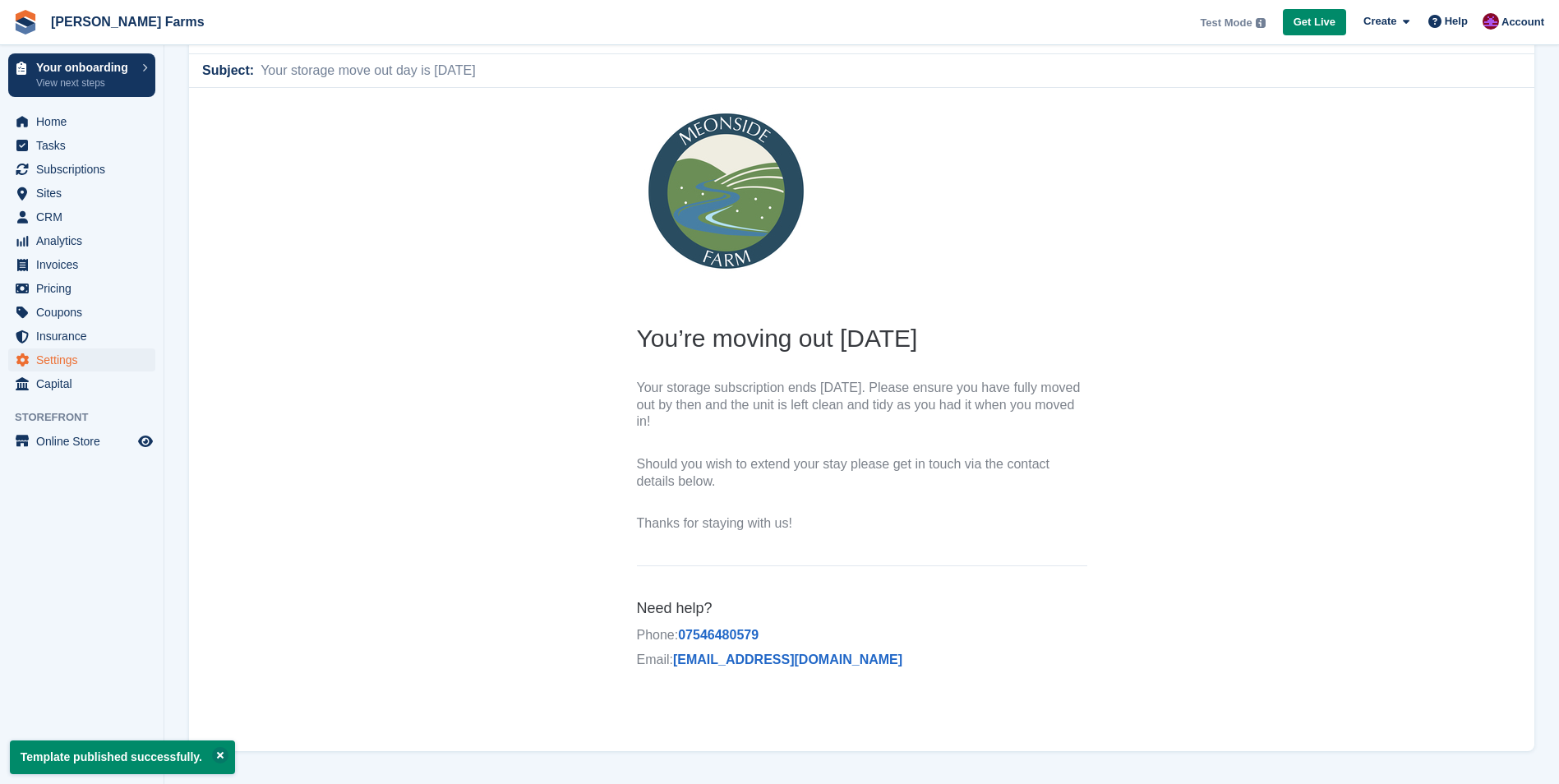
scroll to position [146, 0]
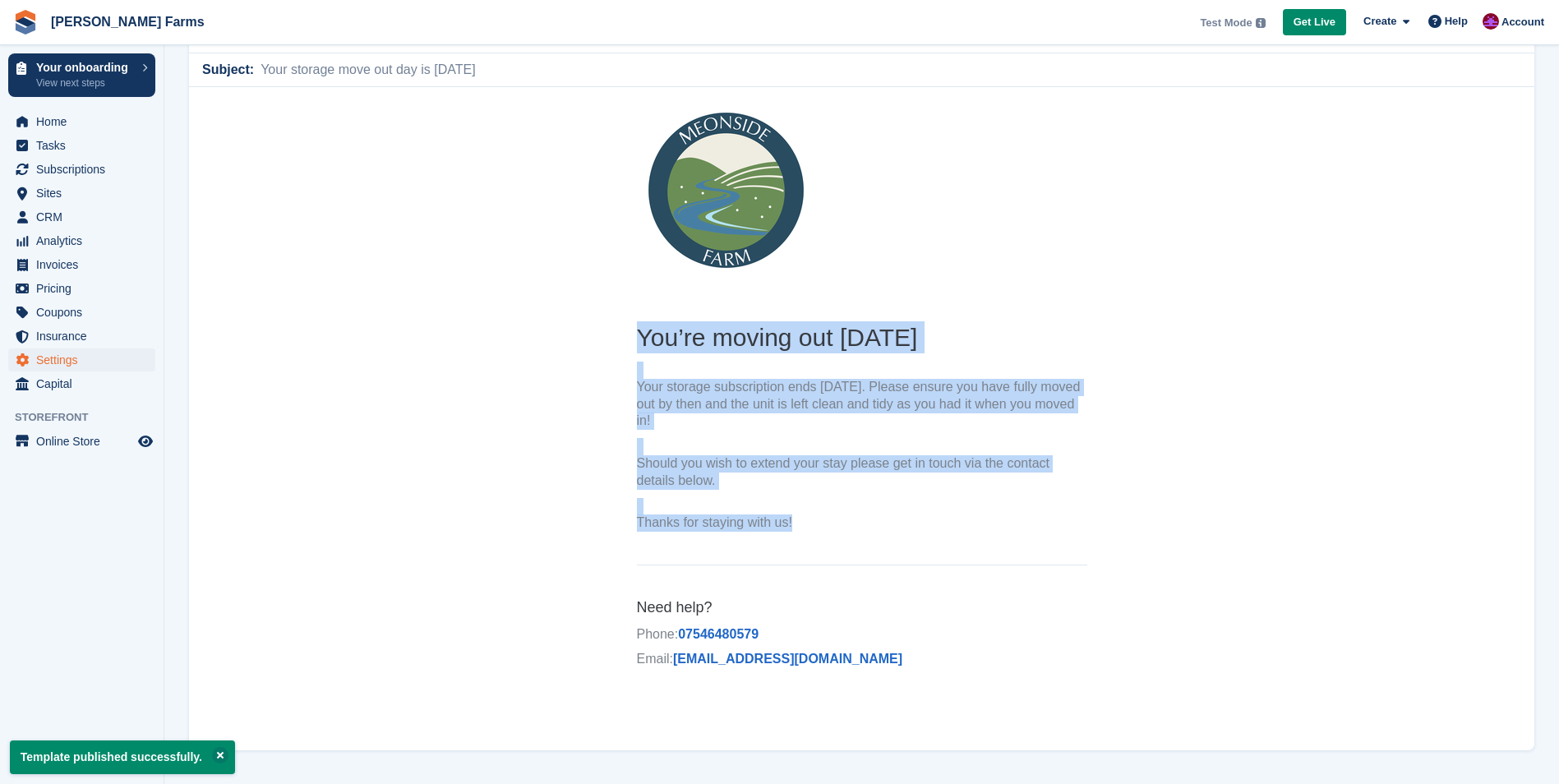
drag, startPoint x: 642, startPoint y: 334, endPoint x: 858, endPoint y: 532, distance: 293.0
click at [858, 532] on th "You’re moving out tomorrow Your storage subscription ends tomorrow. Please ensu…" at bounding box center [862, 430] width 450 height 218
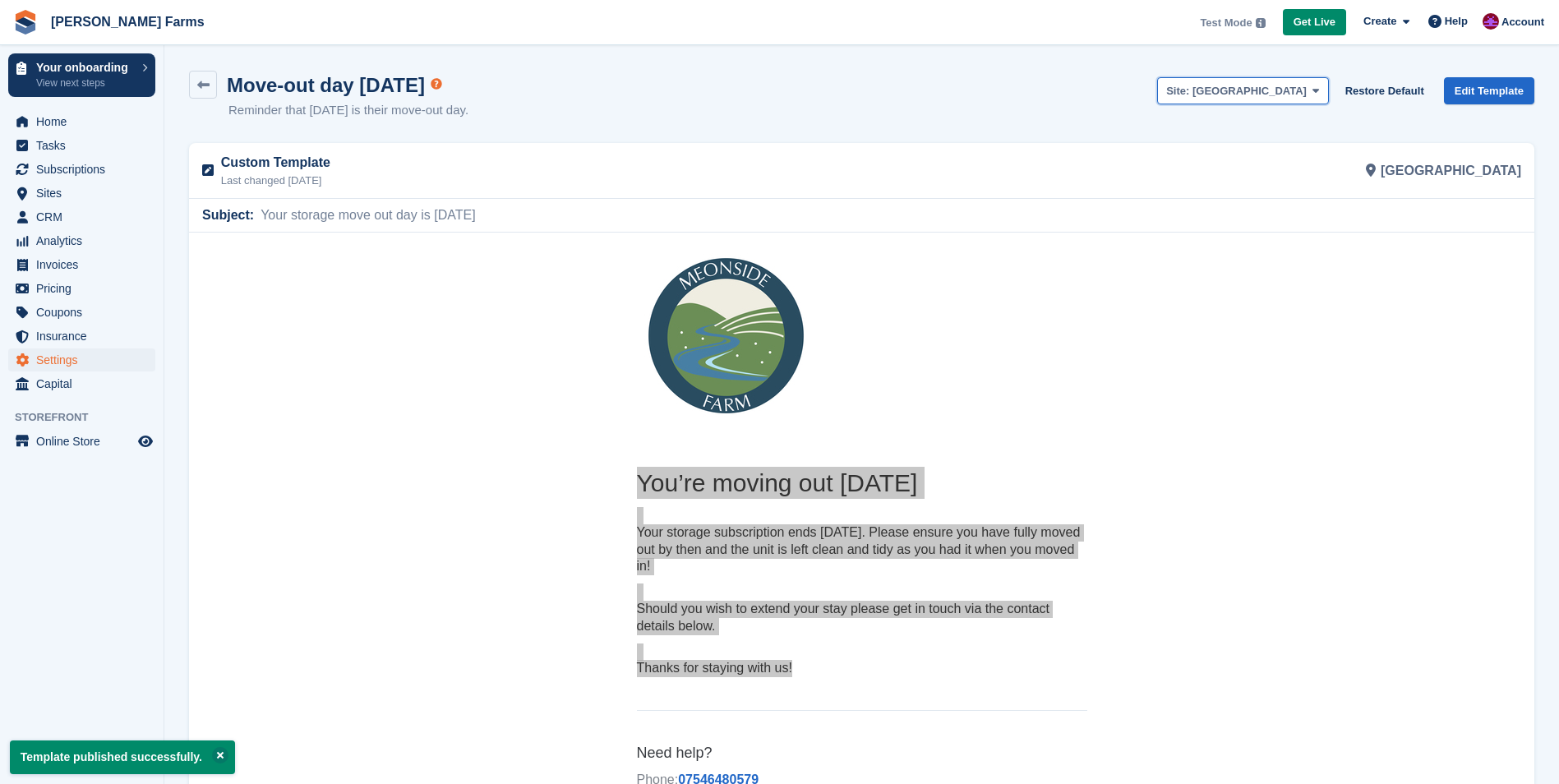
click at [1310, 99] on button "Site: Lower Farm" at bounding box center [1243, 91] width 171 height 27
click at [1299, 160] on link "[GEOGRAPHIC_DATA]" at bounding box center [1243, 157] width 169 height 29
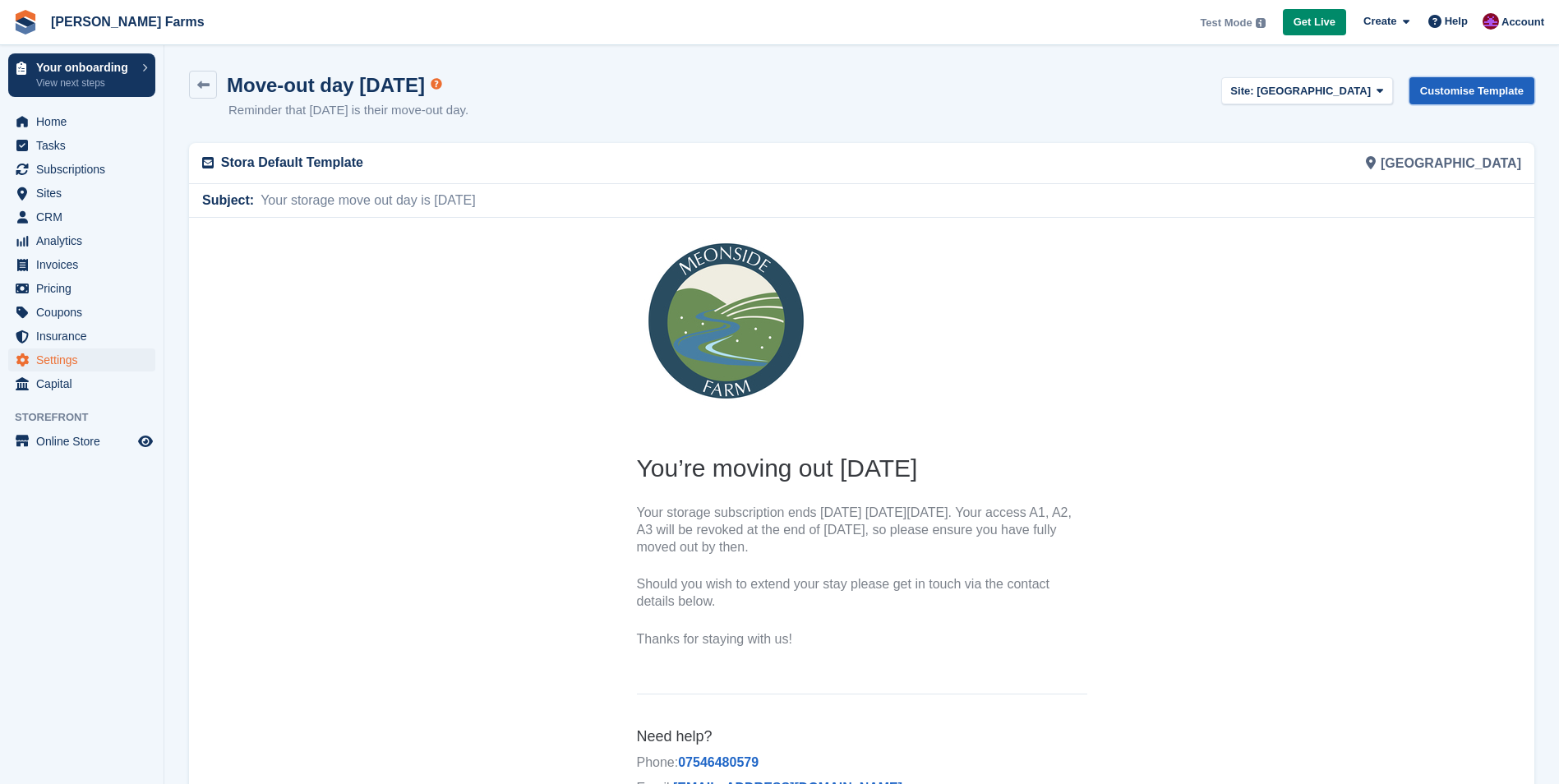
click at [1439, 94] on link "Customise Template" at bounding box center [1472, 91] width 125 height 27
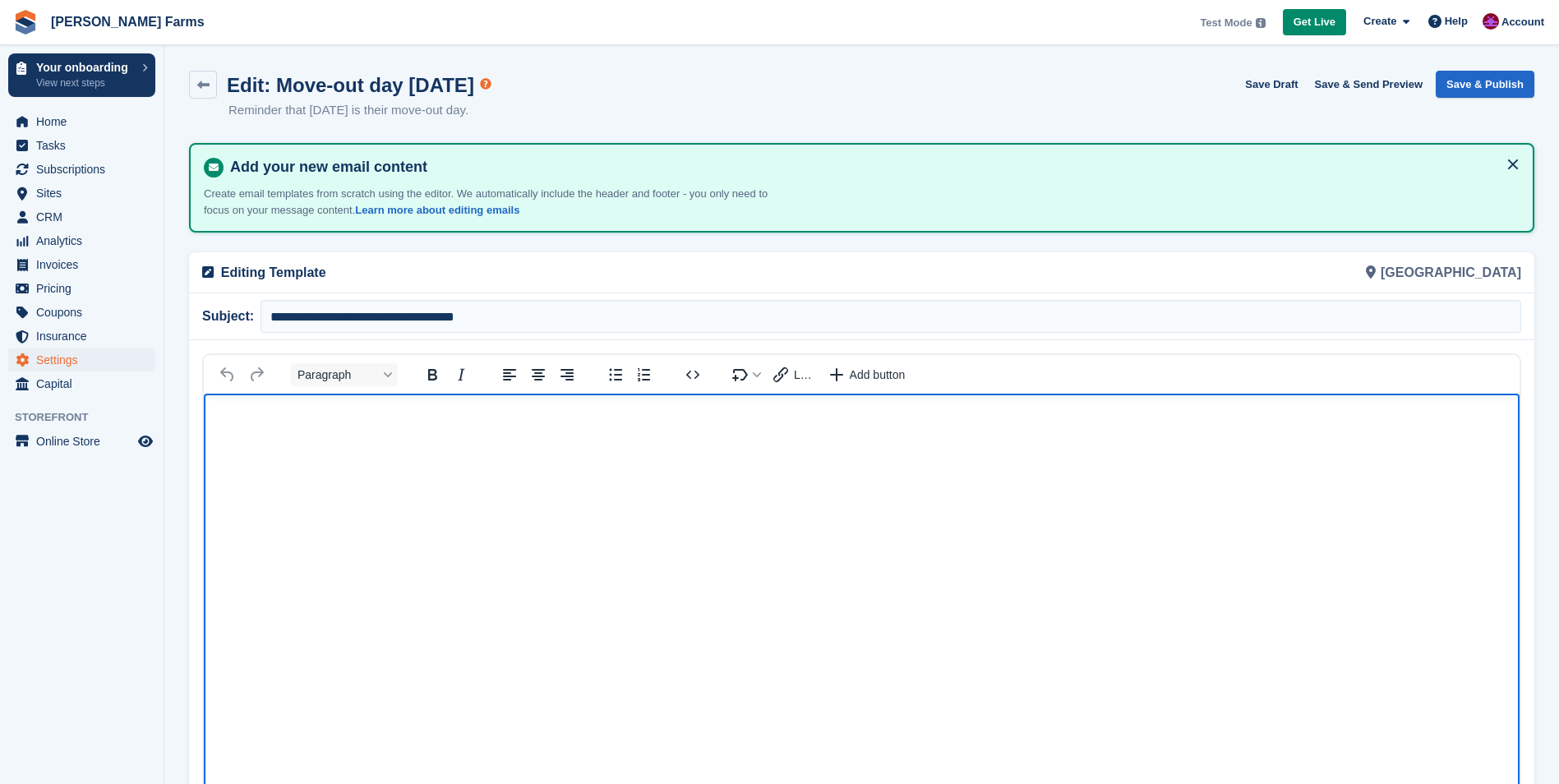
click at [383, 422] on p "Rich Text Area" at bounding box center [861, 418] width 1282 height 17
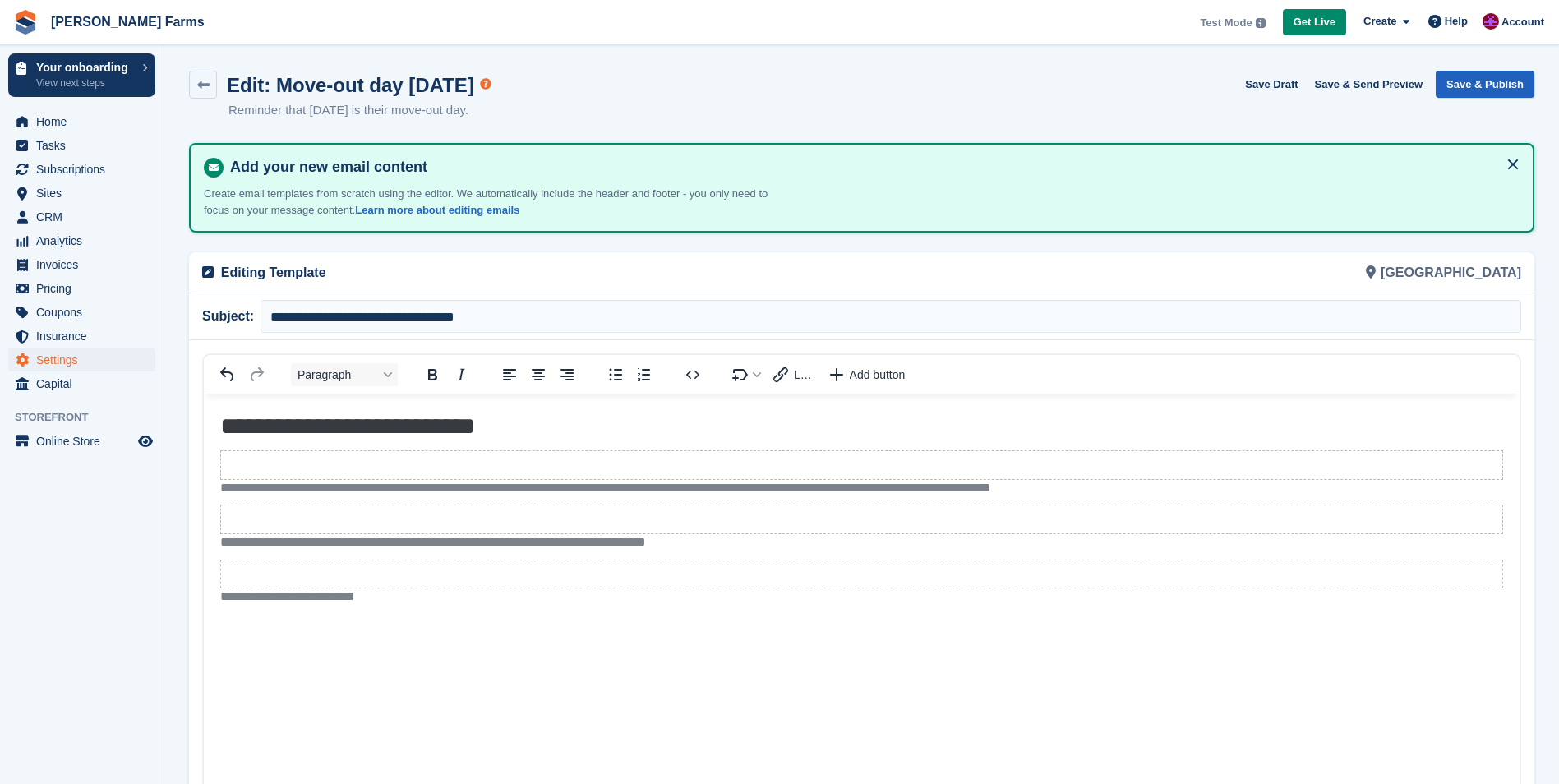
click at [1502, 89] on button "Save & Publish" at bounding box center [1485, 84] width 99 height 27
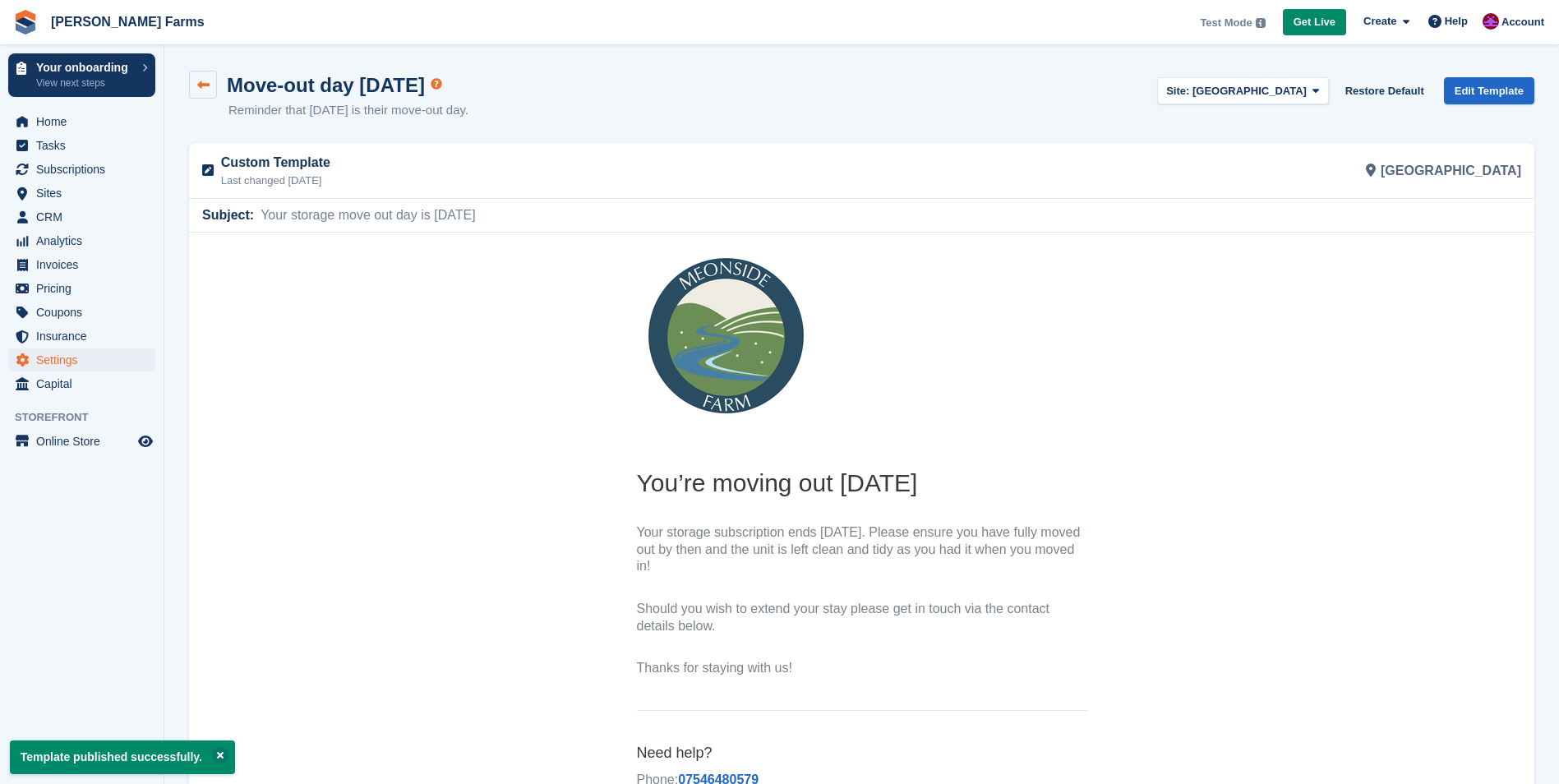
click at [199, 88] on icon at bounding box center [203, 84] width 13 height 13
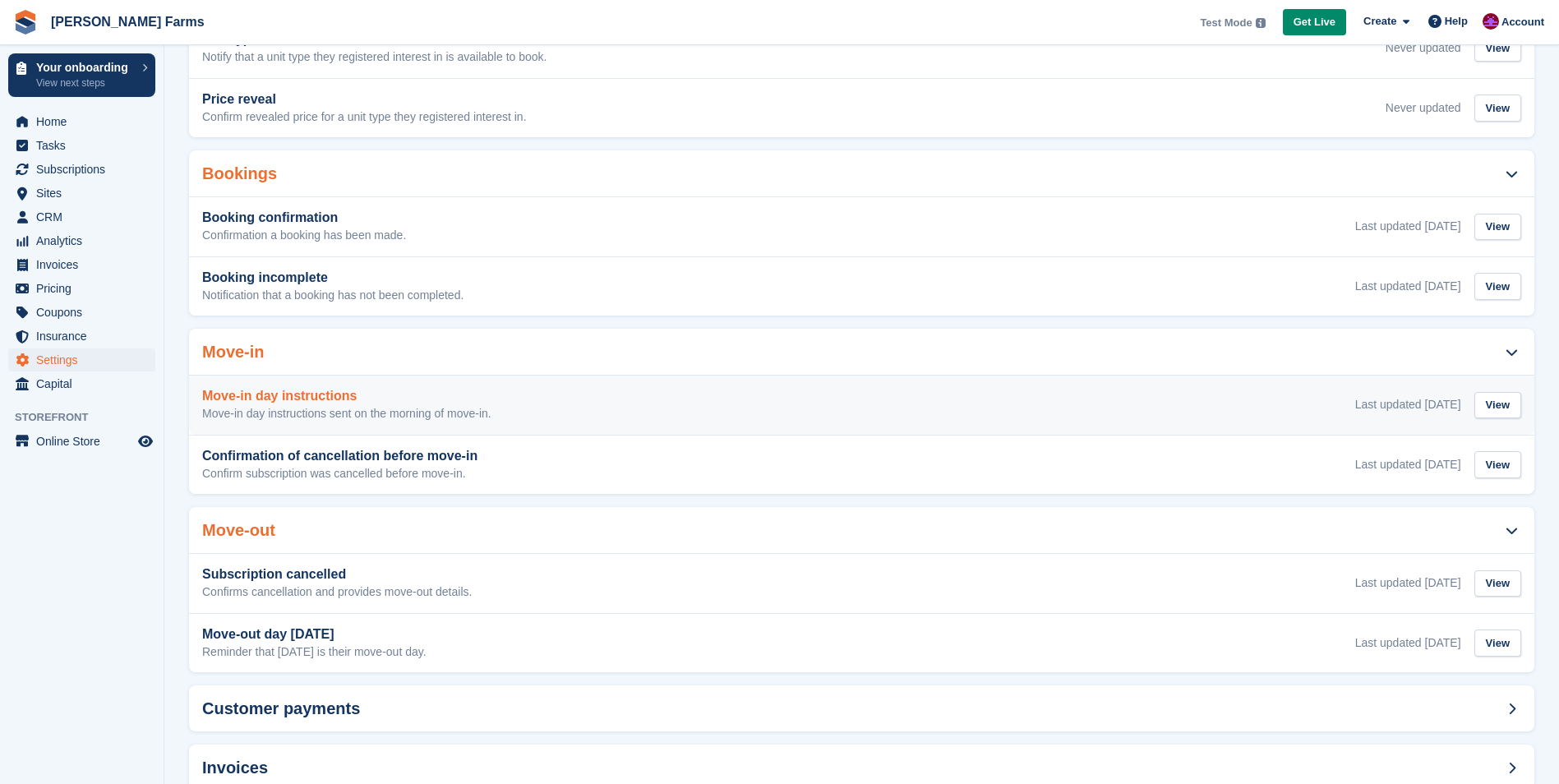
scroll to position [318, 0]
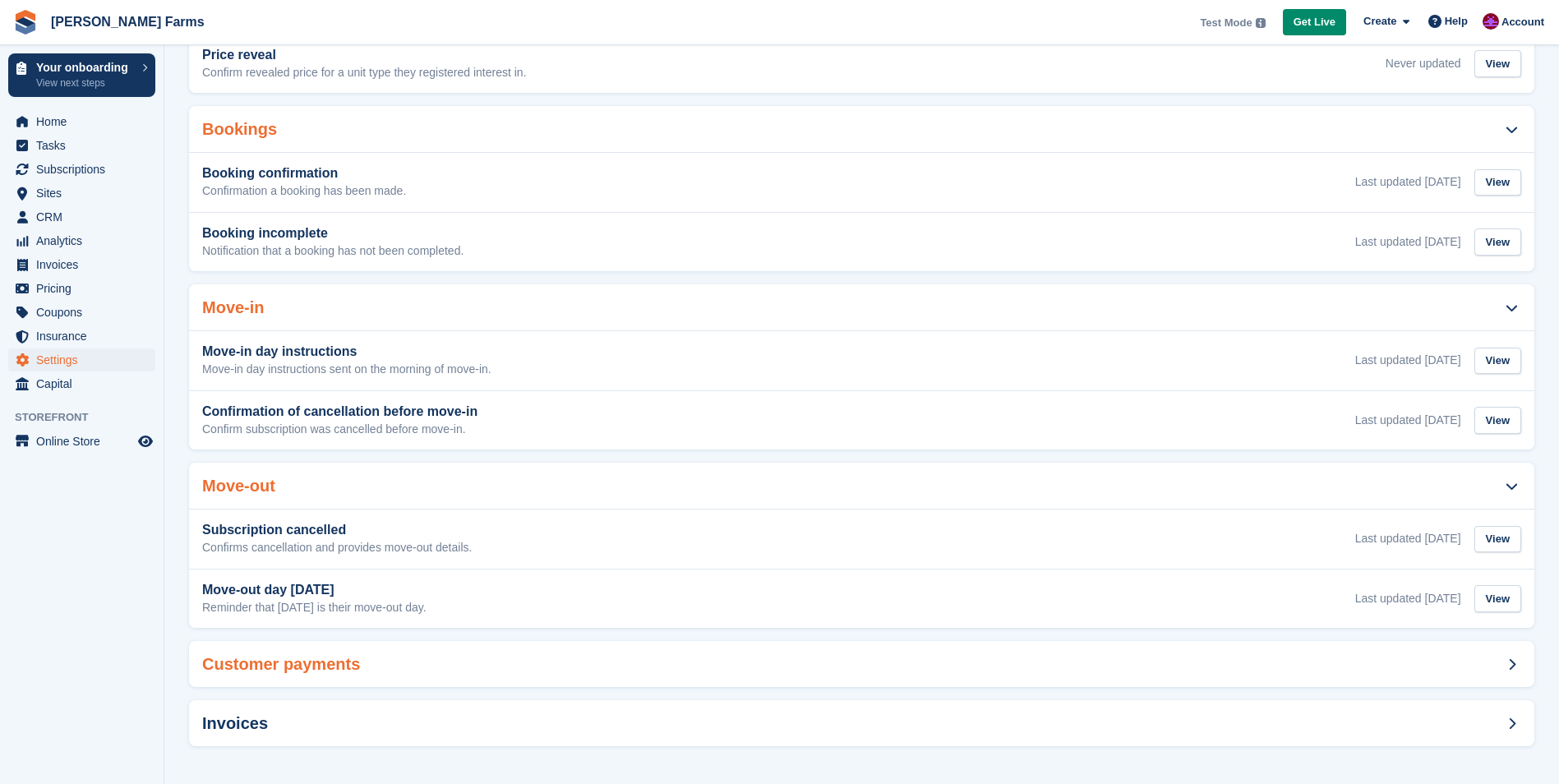
click at [237, 655] on h2 "Customer payments" at bounding box center [281, 664] width 158 height 18
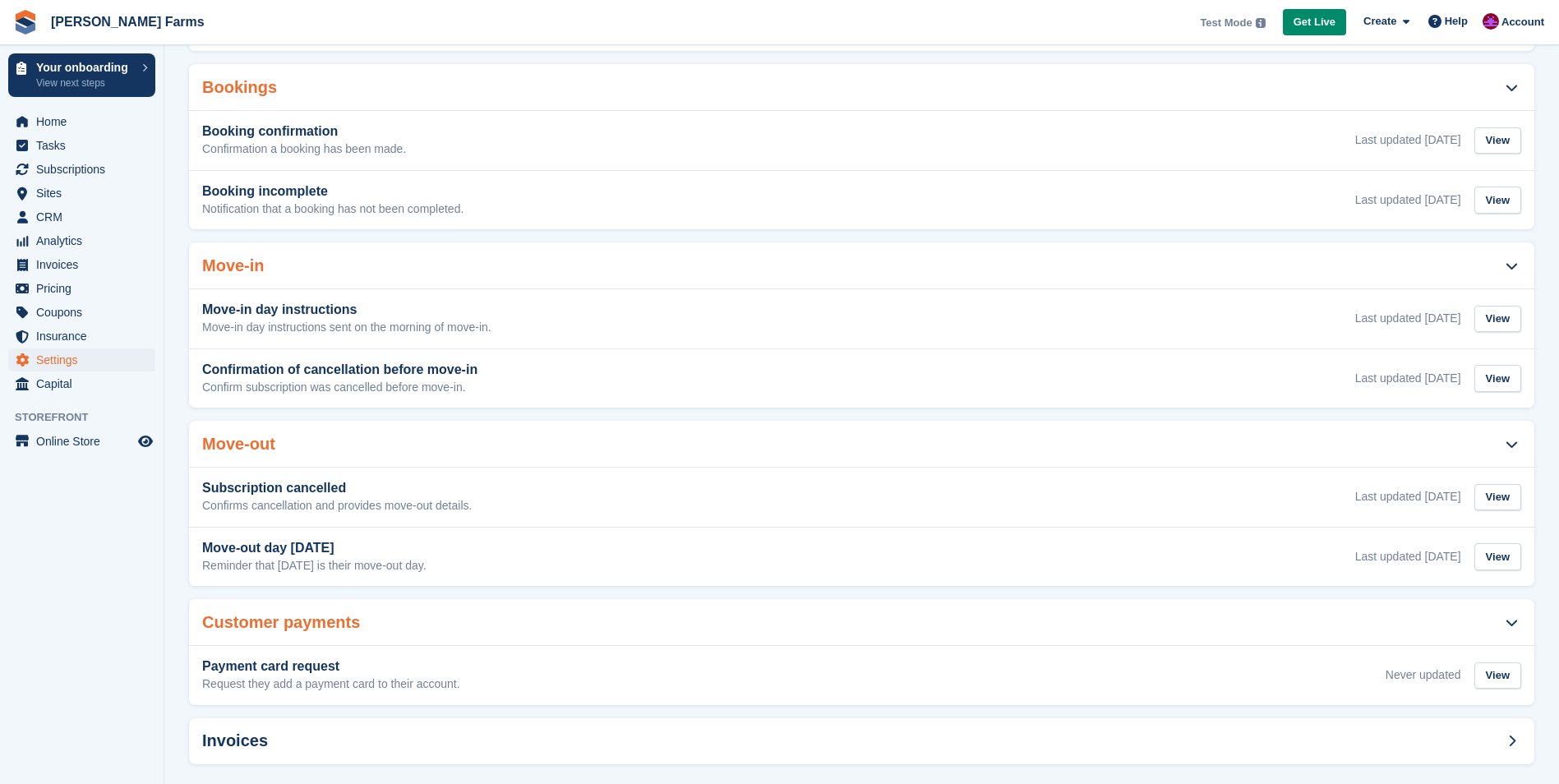
scroll to position [378, 0]
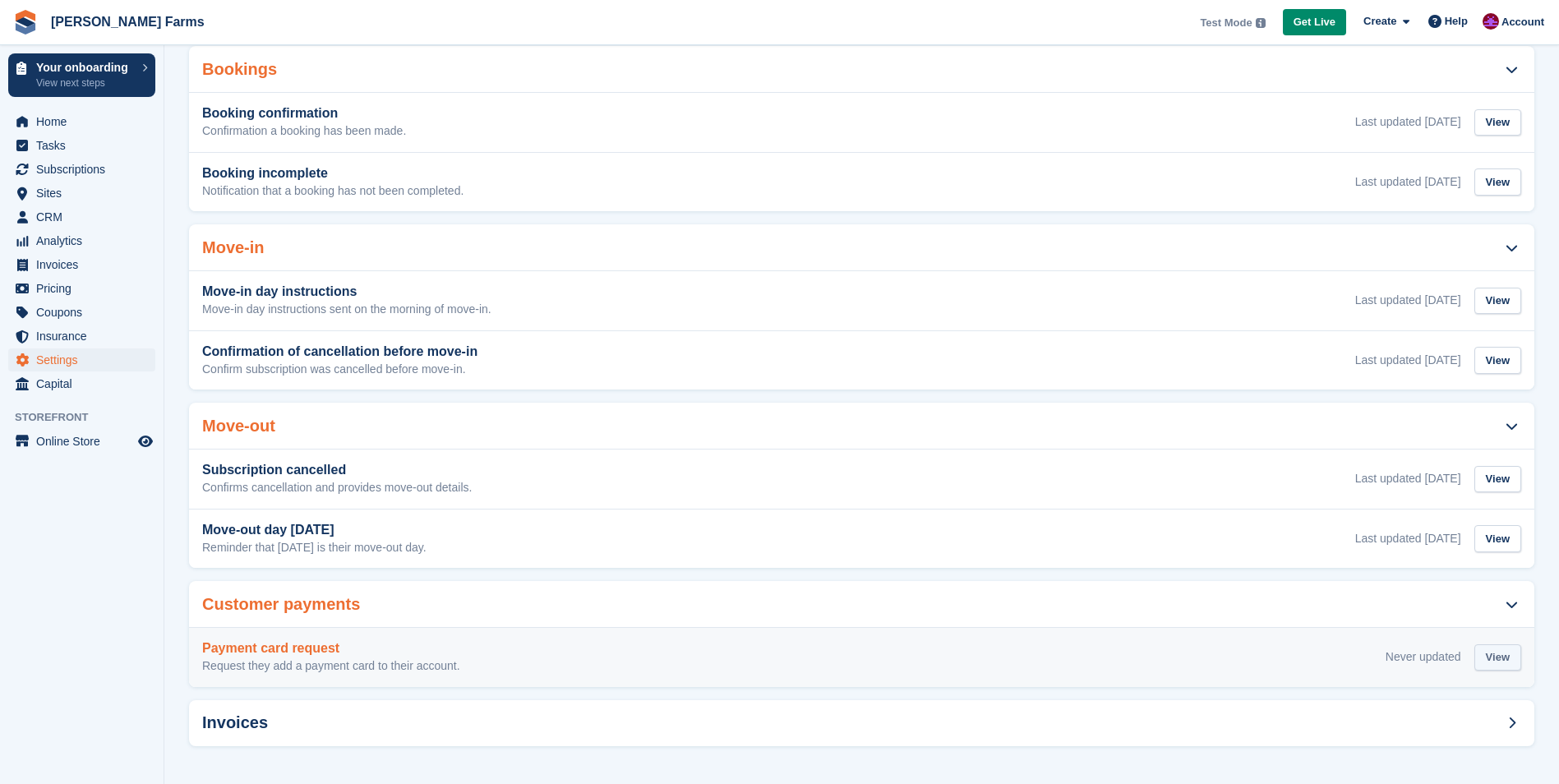
click at [1486, 649] on div "View" at bounding box center [1498, 658] width 47 height 27
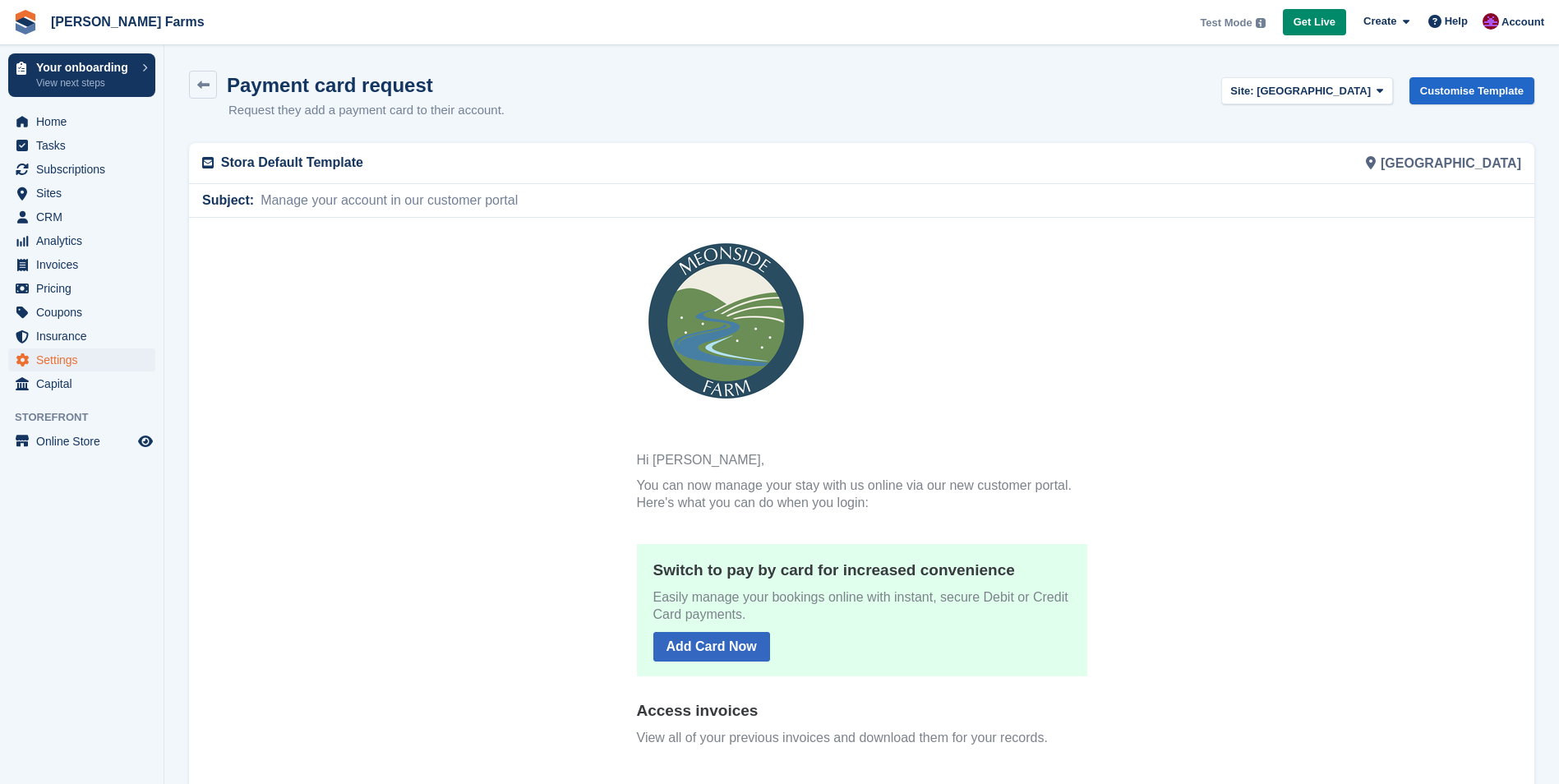
click at [665, 458] on p "Hi John Doe," at bounding box center [862, 460] width 450 height 17
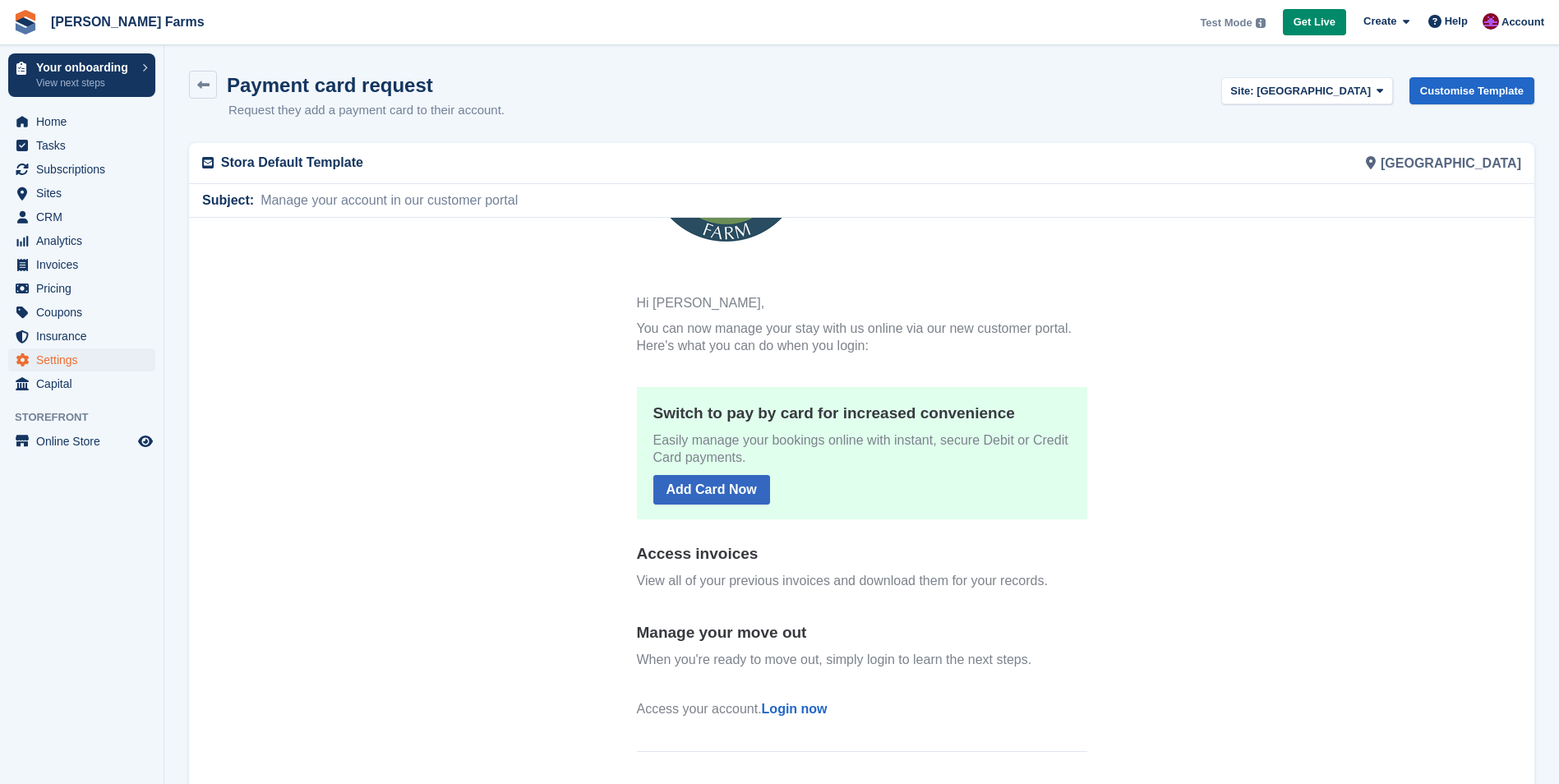
scroll to position [158, 0]
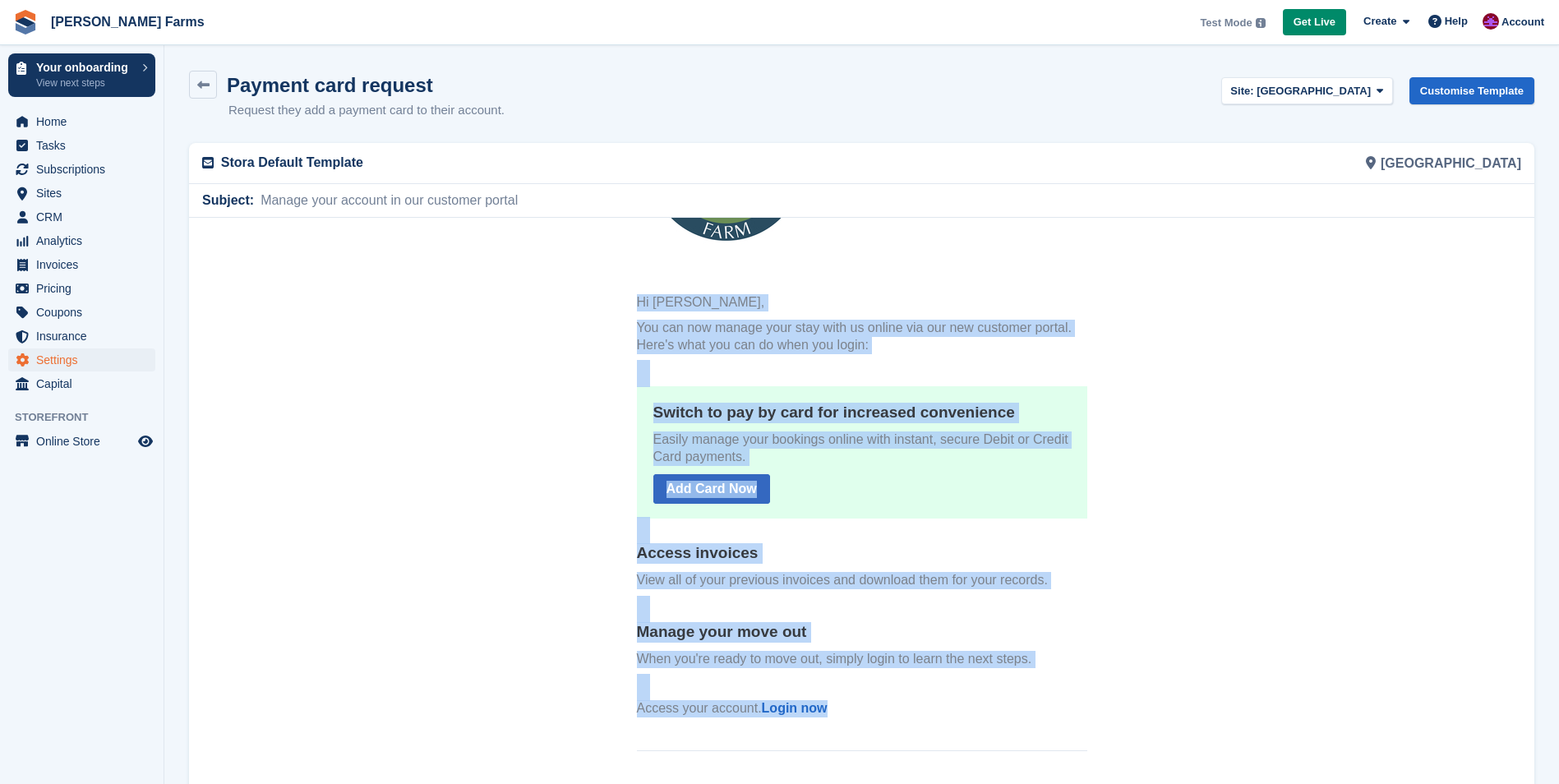
drag, startPoint x: 632, startPoint y: 297, endPoint x: 950, endPoint y: 702, distance: 514.9
click at [950, 702] on th "Hi John Doe, You can now manage your stay with us online via our new customer p…" at bounding box center [862, 508] width 450 height 431
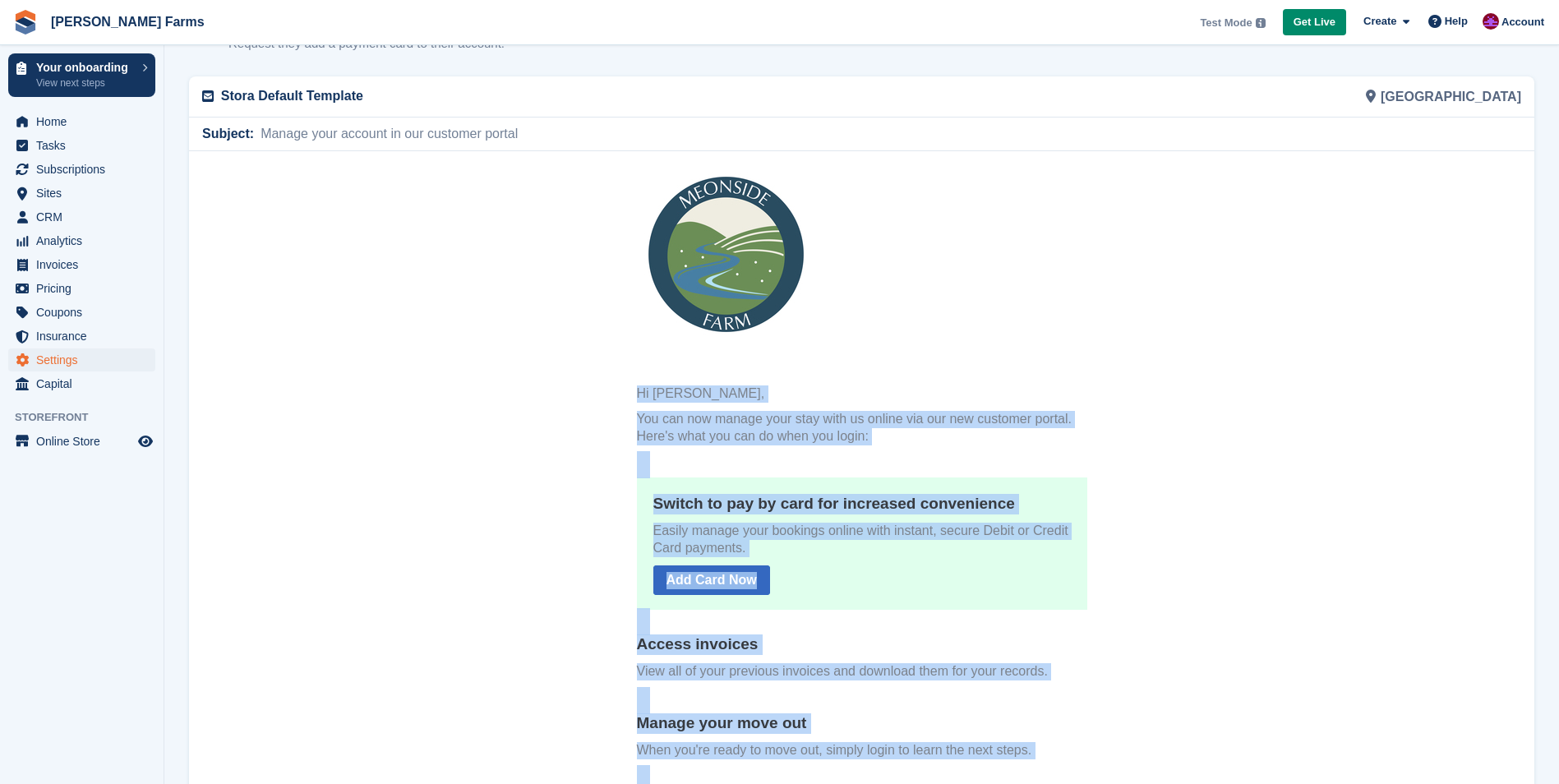
scroll to position [0, 0]
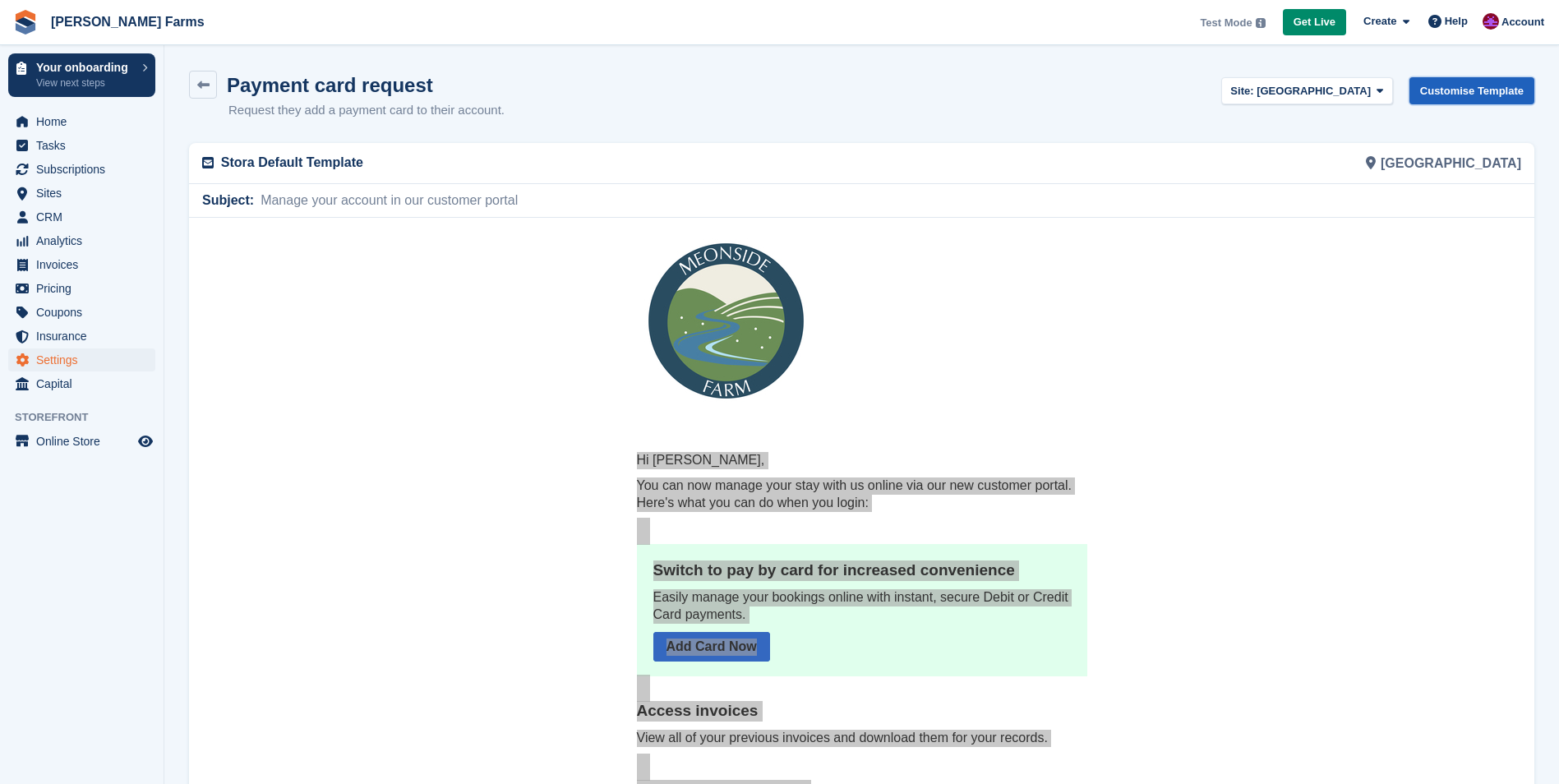
click at [1472, 91] on link "Customise Template" at bounding box center [1472, 91] width 125 height 27
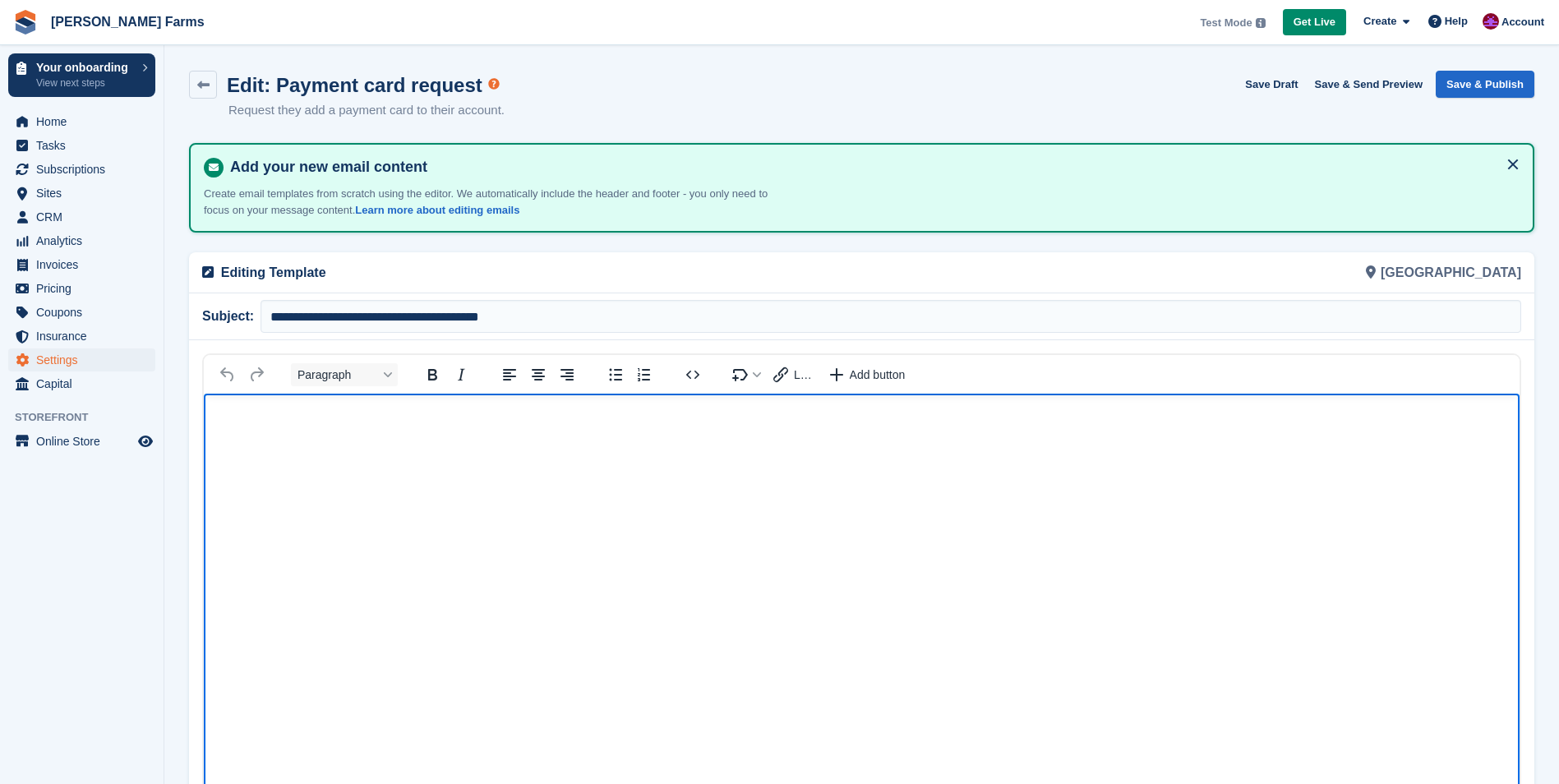
click at [378, 426] on p "Rich Text Area" at bounding box center [861, 418] width 1282 height 17
paste body "Rich Text Area"
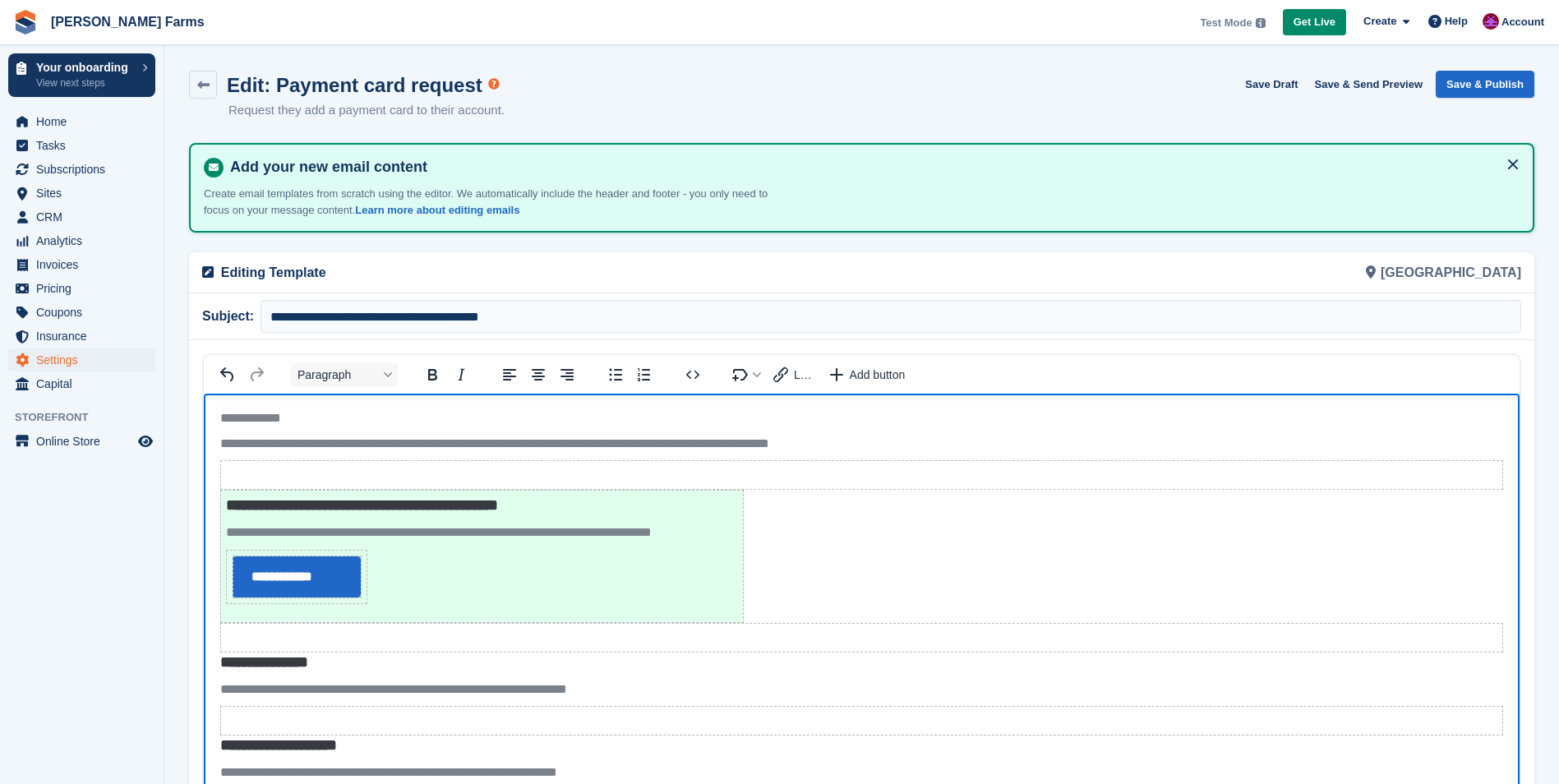
scroll to position [24, 0]
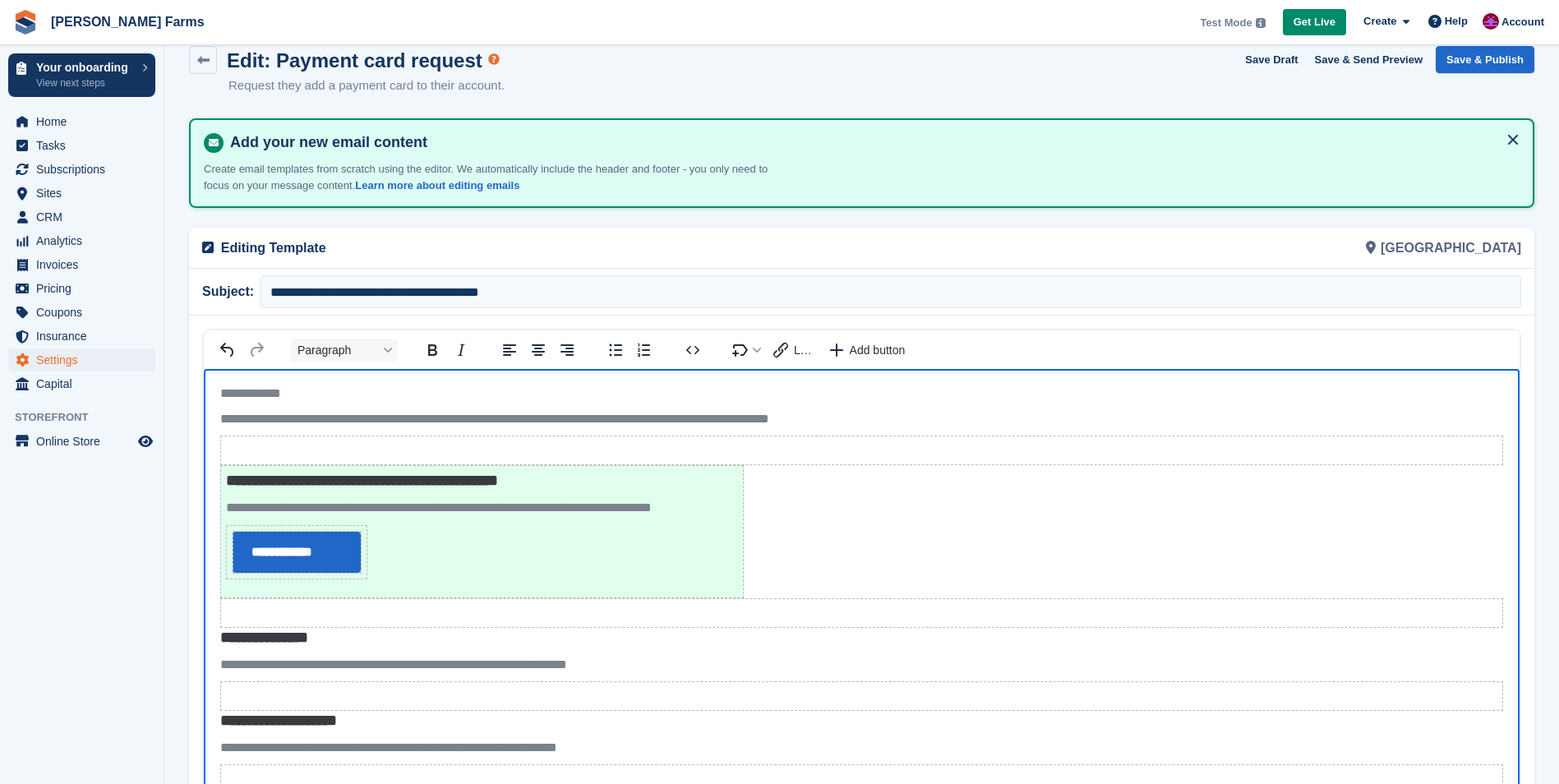
click at [238, 394] on p "**********" at bounding box center [861, 394] width 1282 height 17
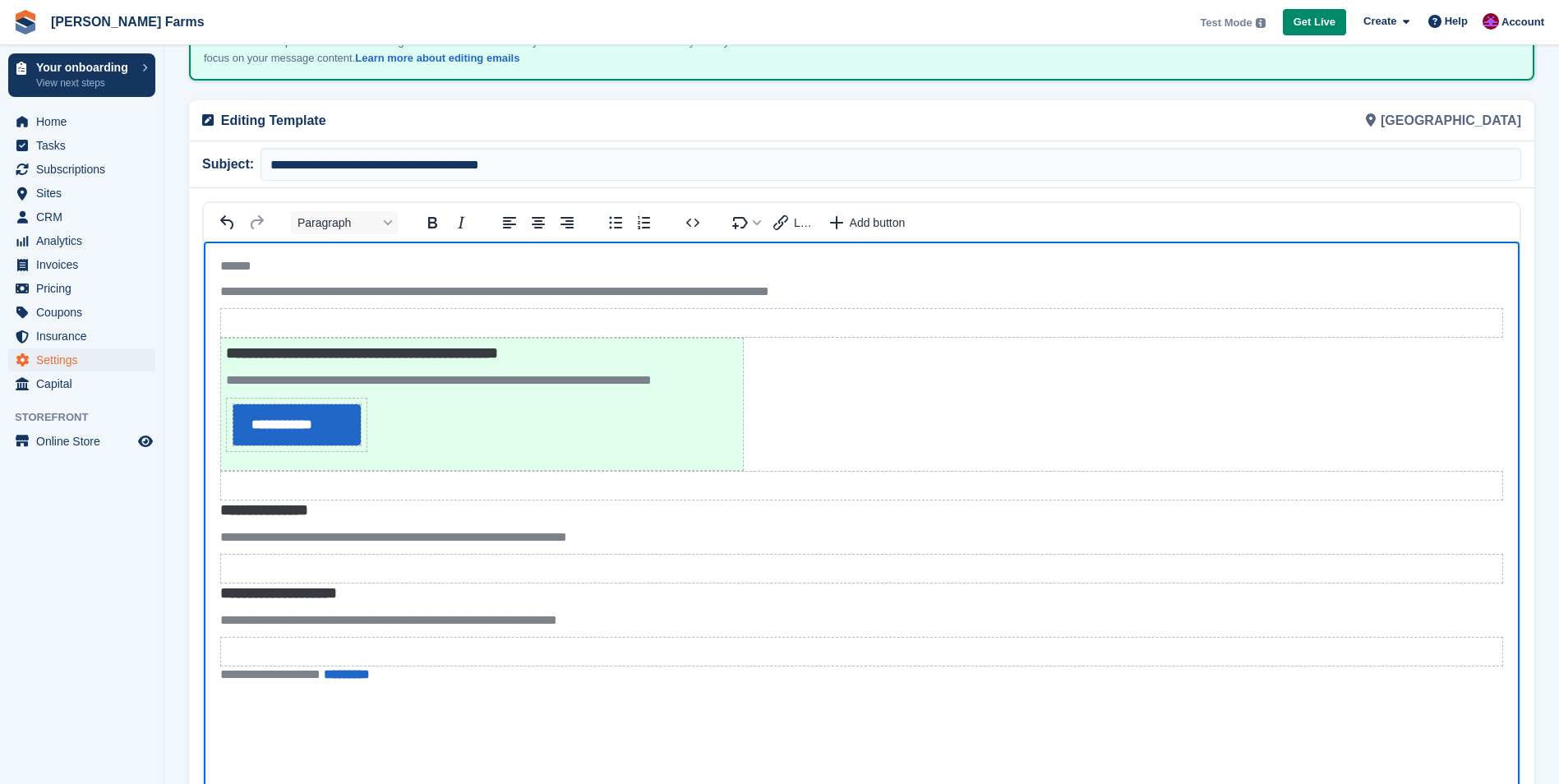
scroll to position [0, 0]
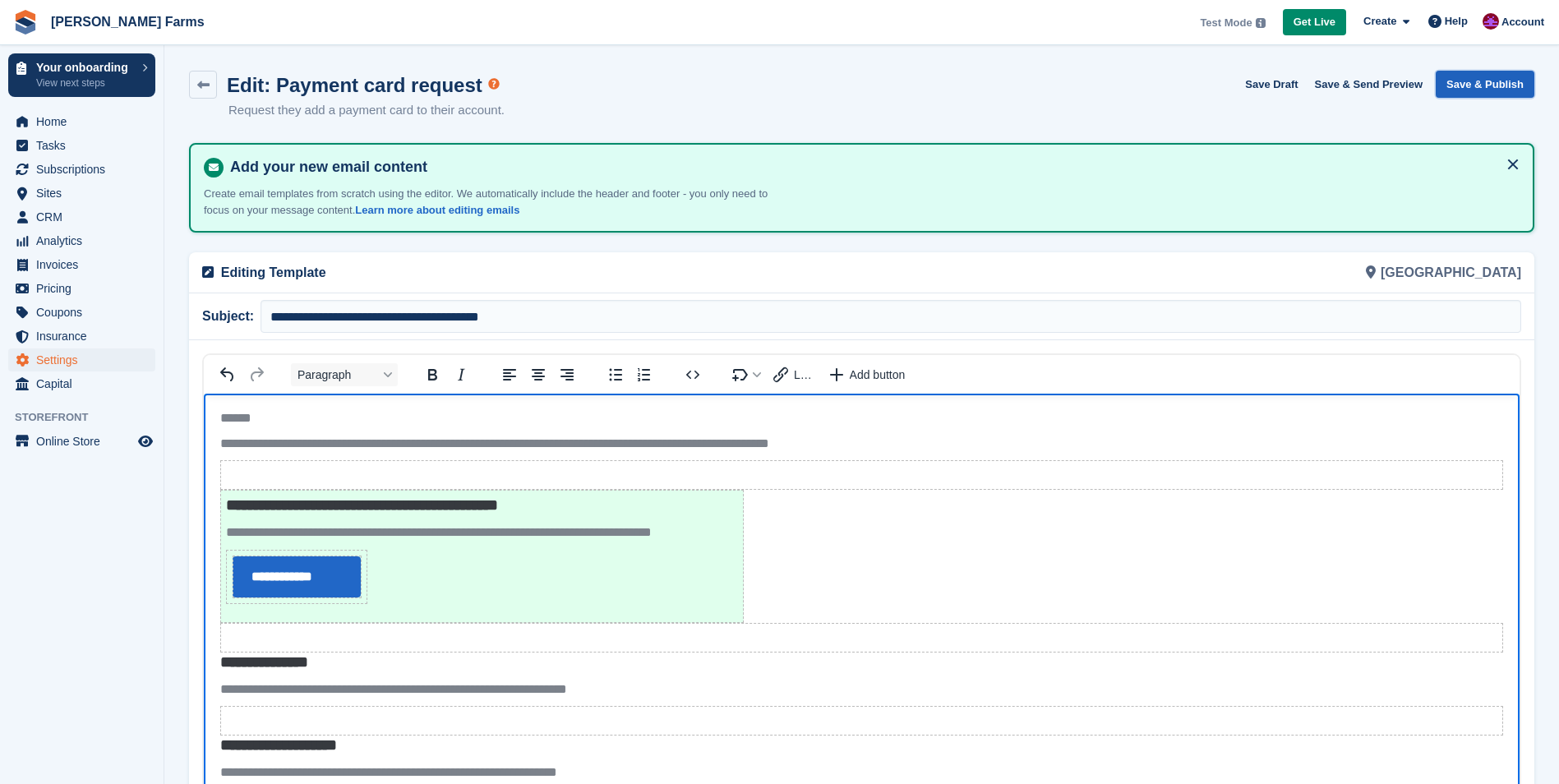
click at [1515, 80] on button "Save & Publish" at bounding box center [1485, 84] width 99 height 27
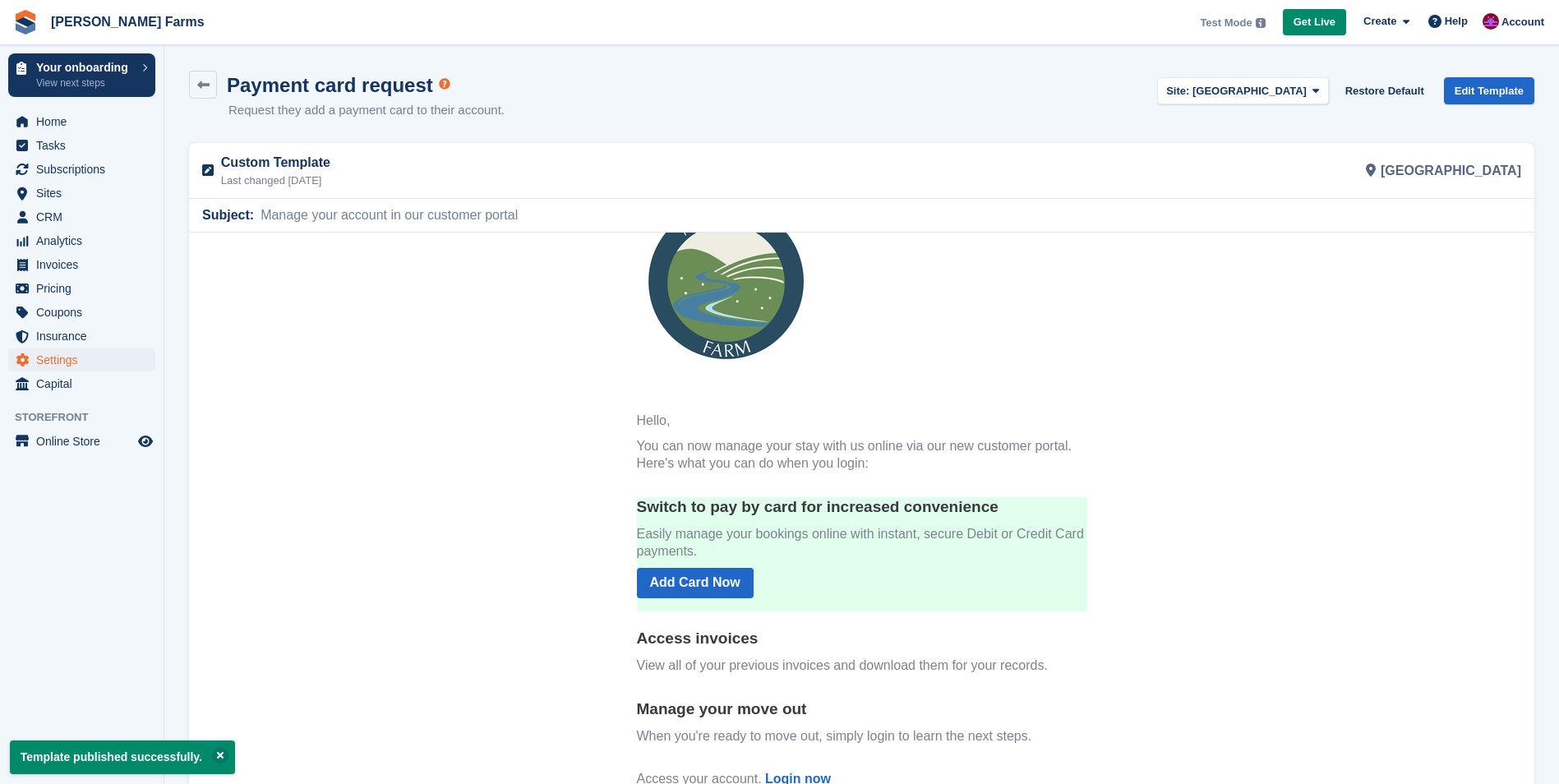
scroll to position [110, 0]
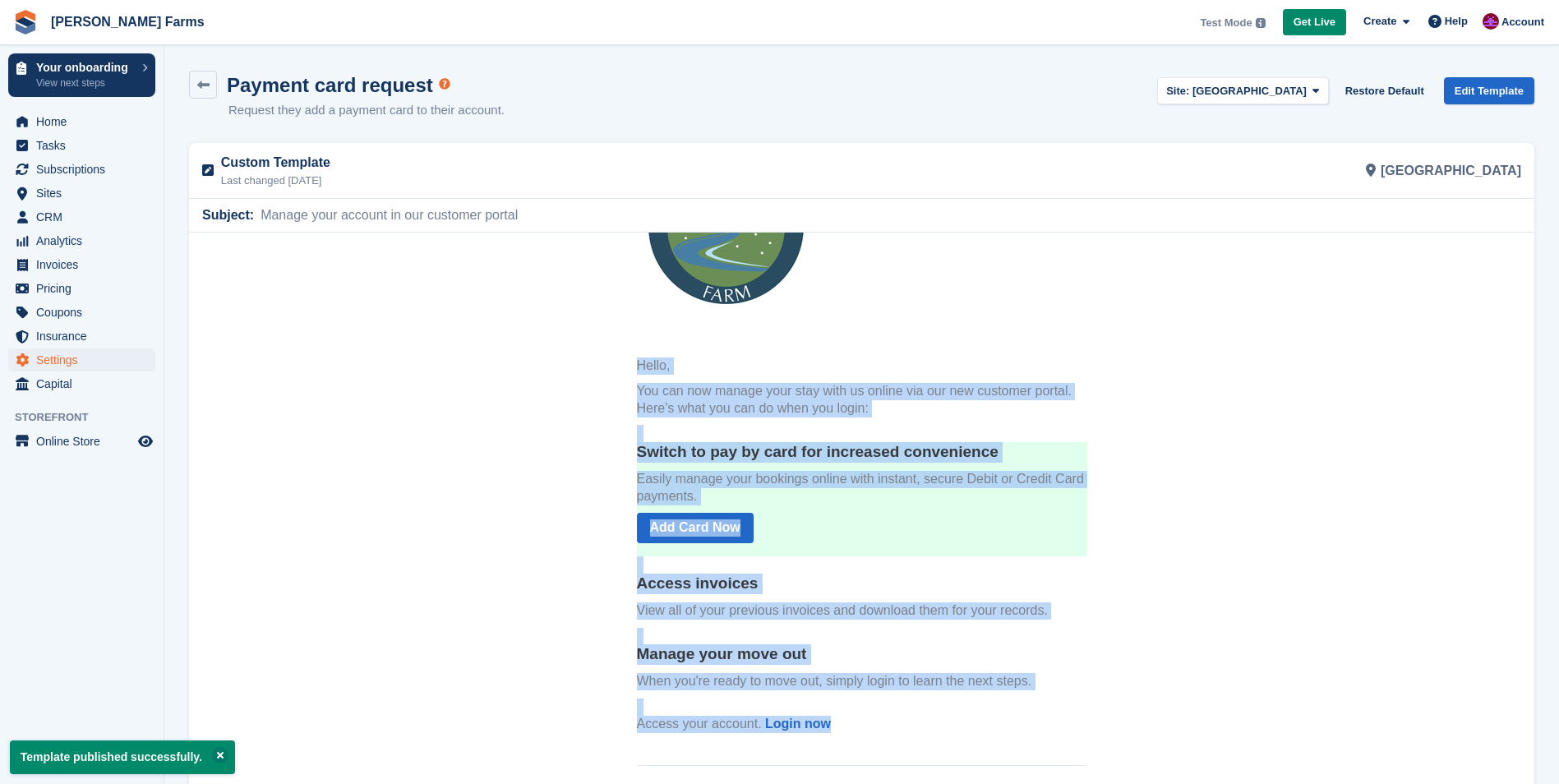
drag, startPoint x: 630, startPoint y: 361, endPoint x: 868, endPoint y: 717, distance: 428.2
click at [868, 717] on th "Hello, You can now manage your stay with us online via our new customer portal.…" at bounding box center [862, 548] width 450 height 382
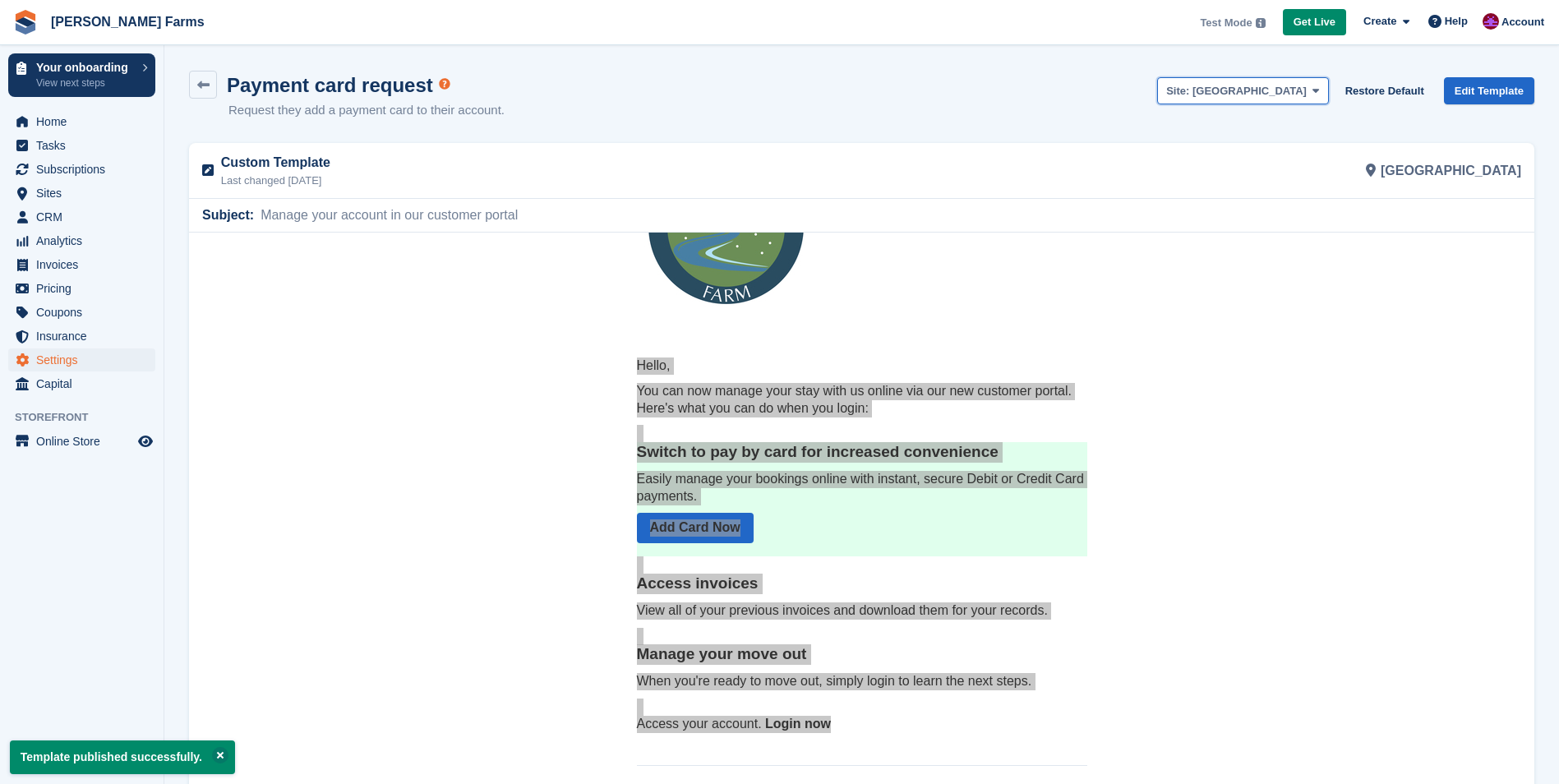
click at [1307, 94] on span "[GEOGRAPHIC_DATA]" at bounding box center [1249, 90] width 115 height 13
click at [1302, 152] on link "[GEOGRAPHIC_DATA]" at bounding box center [1243, 157] width 169 height 29
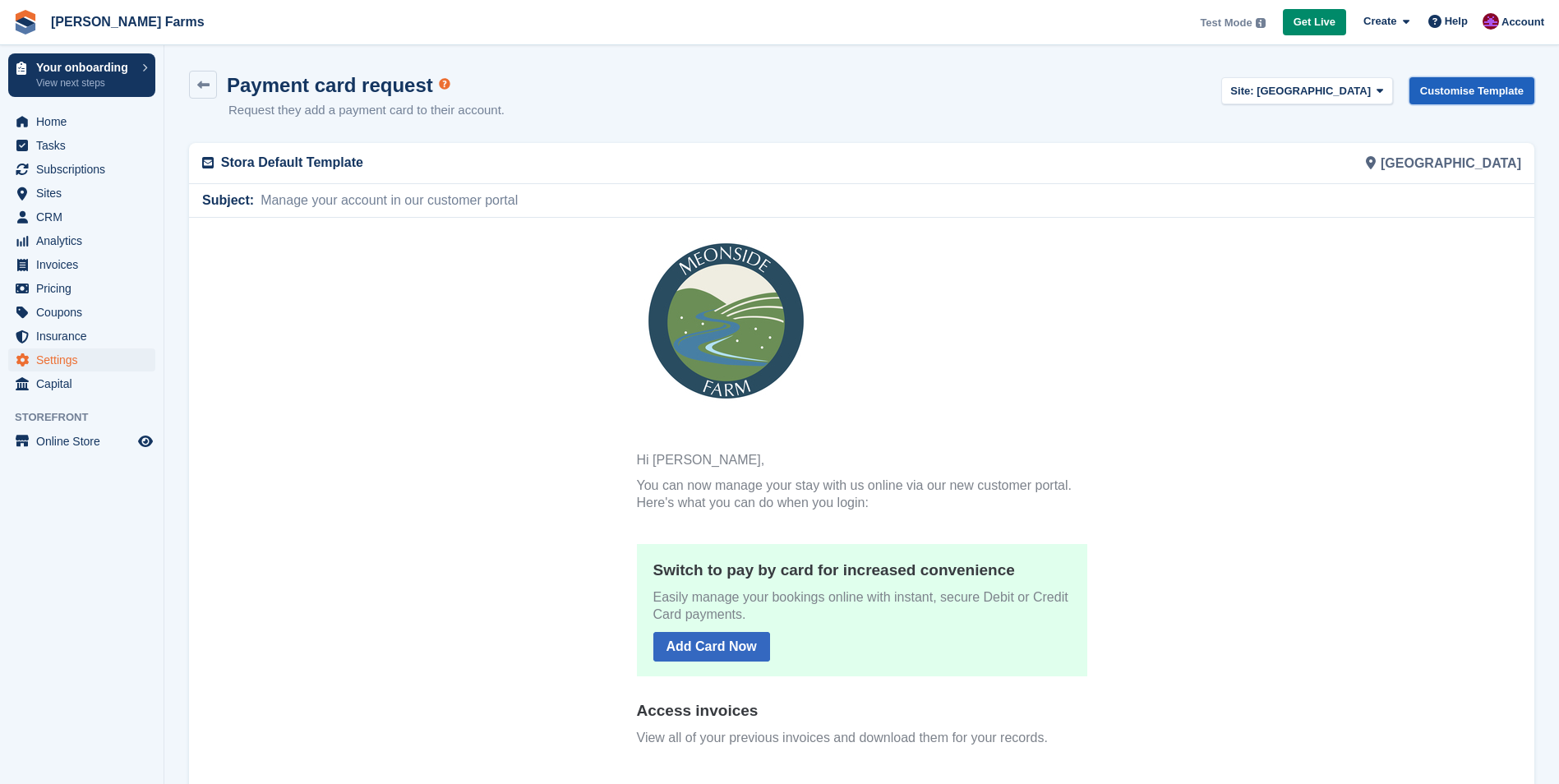
click at [1438, 91] on link "Customise Template" at bounding box center [1472, 91] width 125 height 27
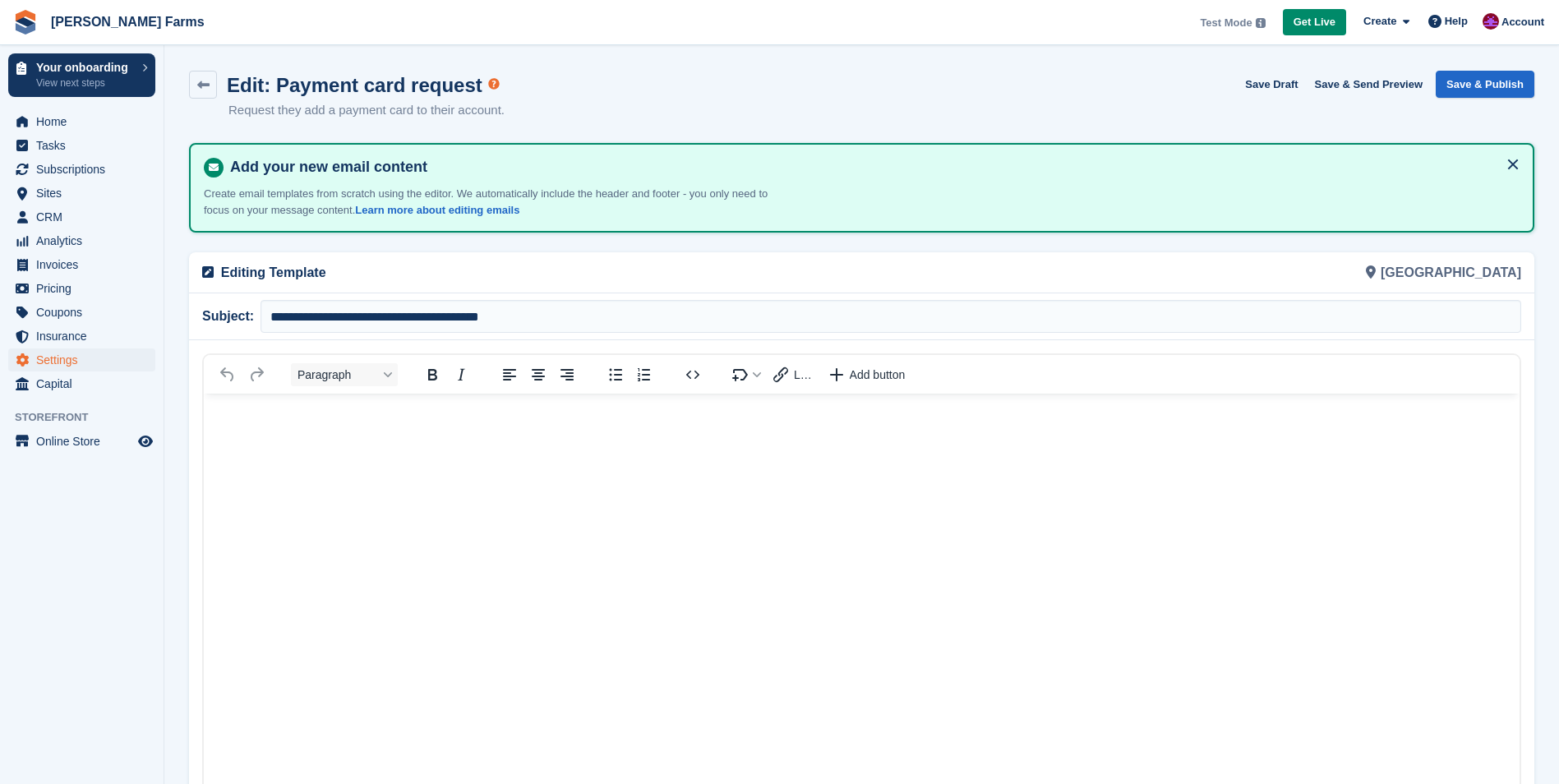
click at [357, 419] on p "Rich Text Area" at bounding box center [861, 418] width 1282 height 17
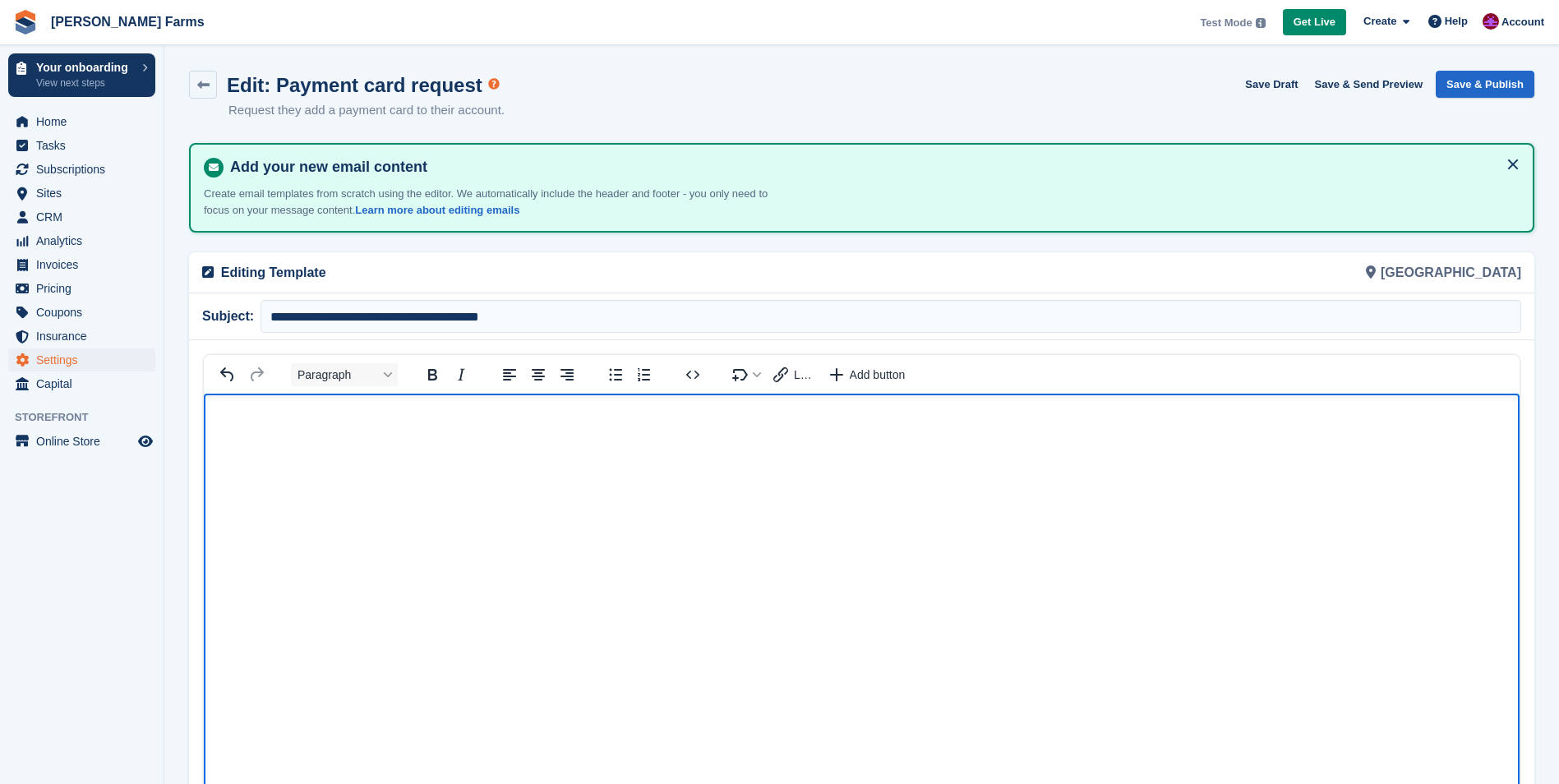
scroll to position [24, 0]
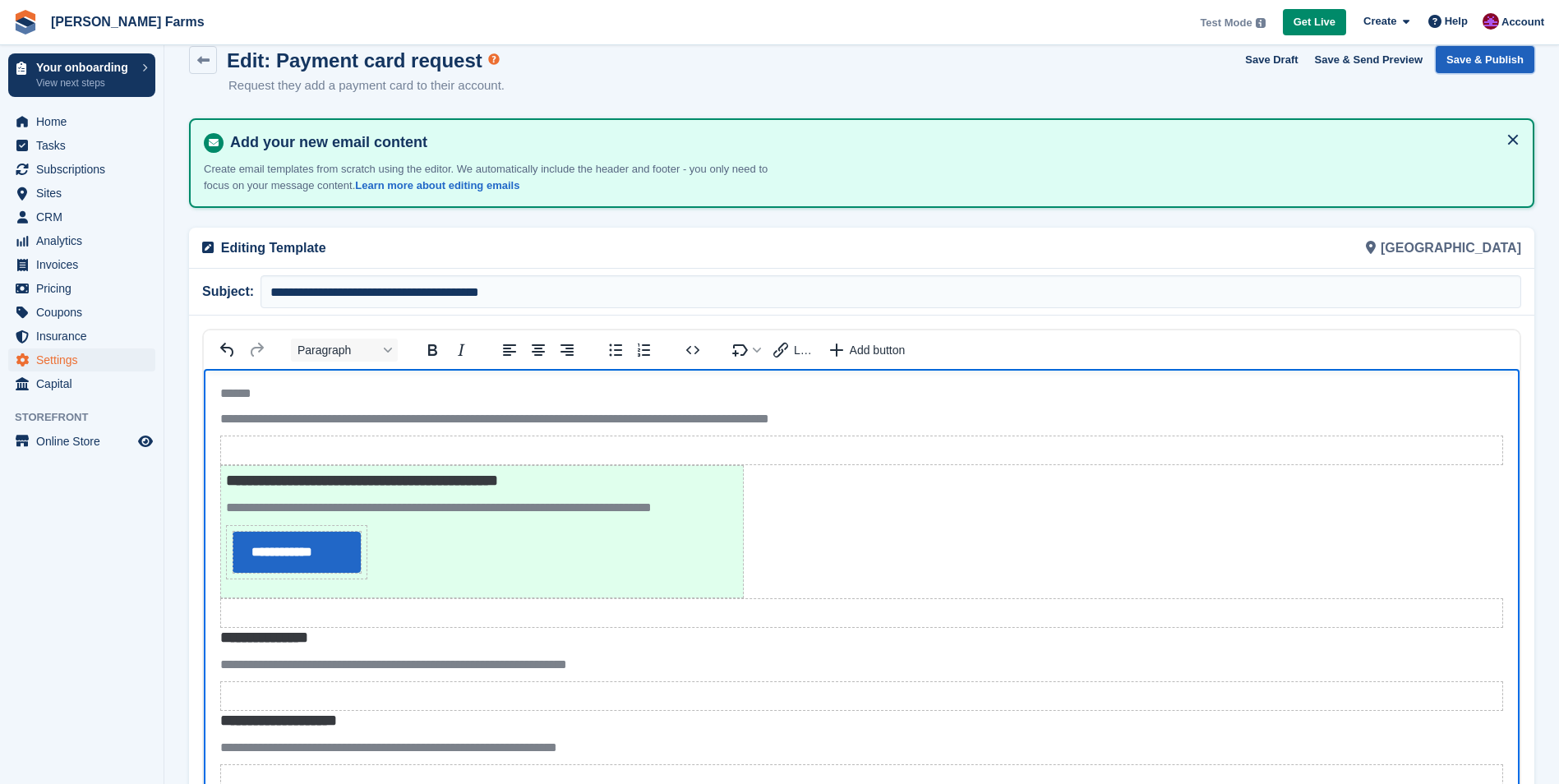
click at [1489, 57] on button "Save & Publish" at bounding box center [1485, 59] width 99 height 27
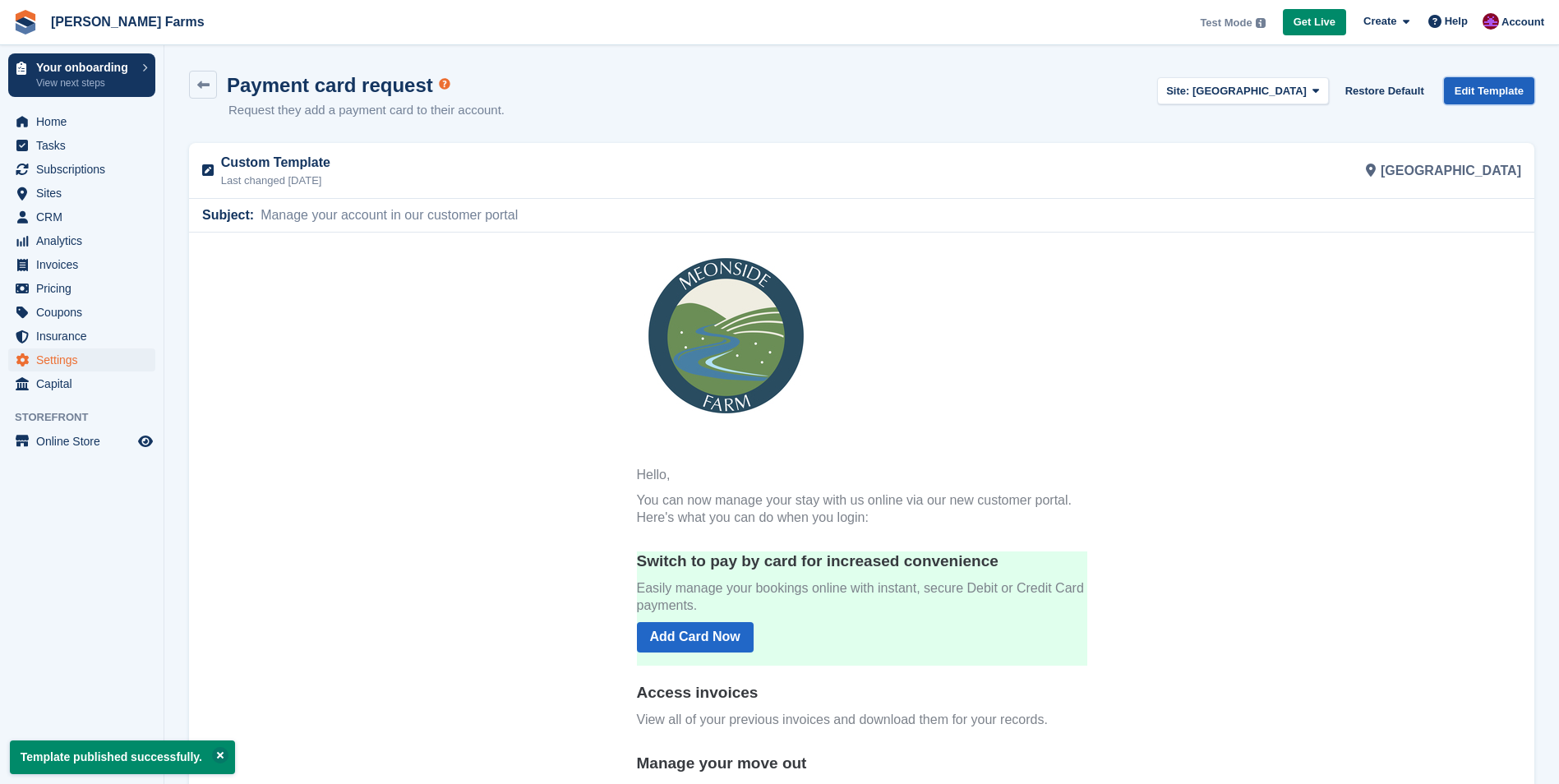
click at [1482, 100] on link "Edit Template" at bounding box center [1488, 91] width 90 height 27
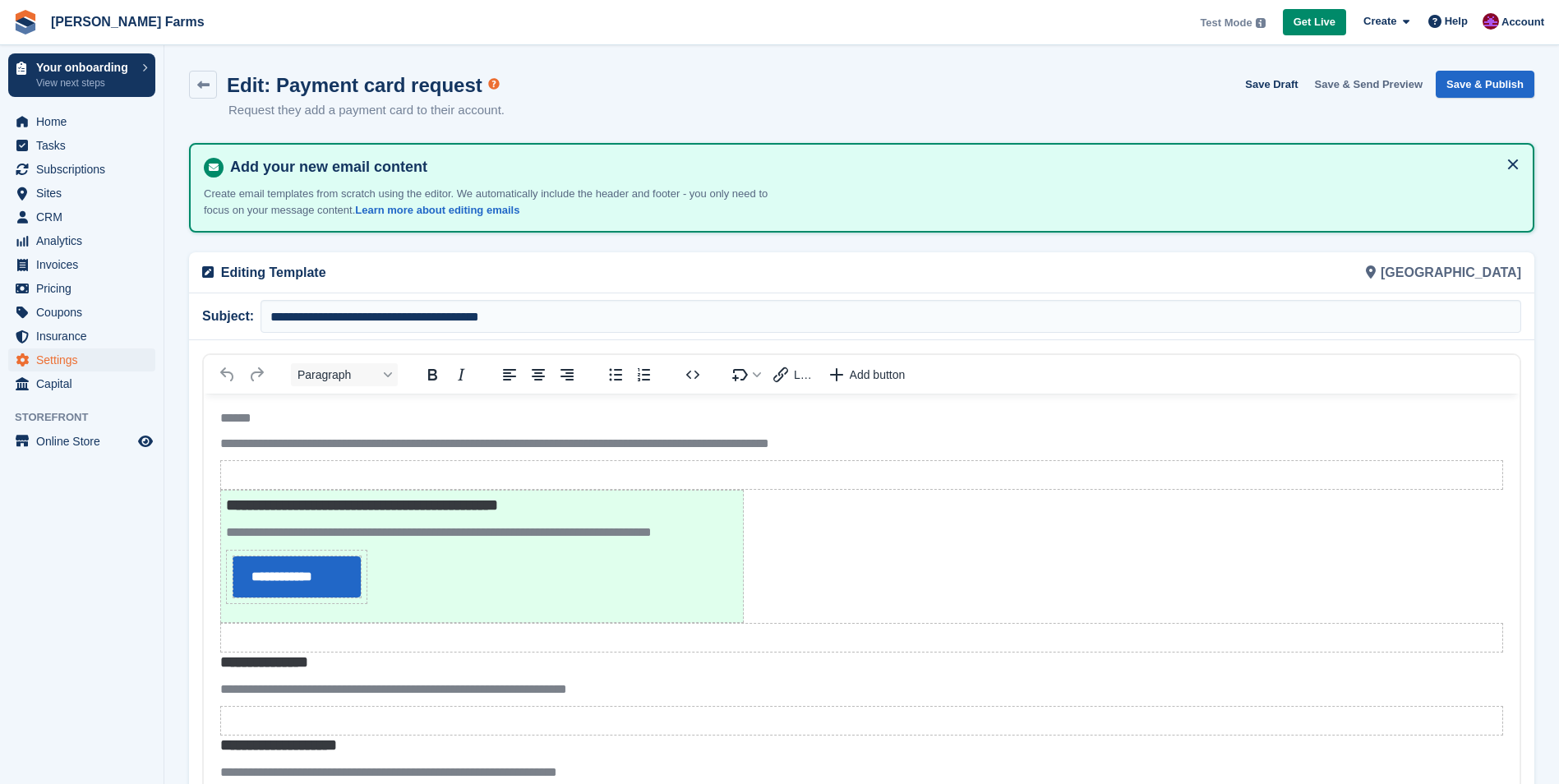
click at [1373, 87] on button "Save & Send Preview" at bounding box center [1369, 84] width 121 height 27
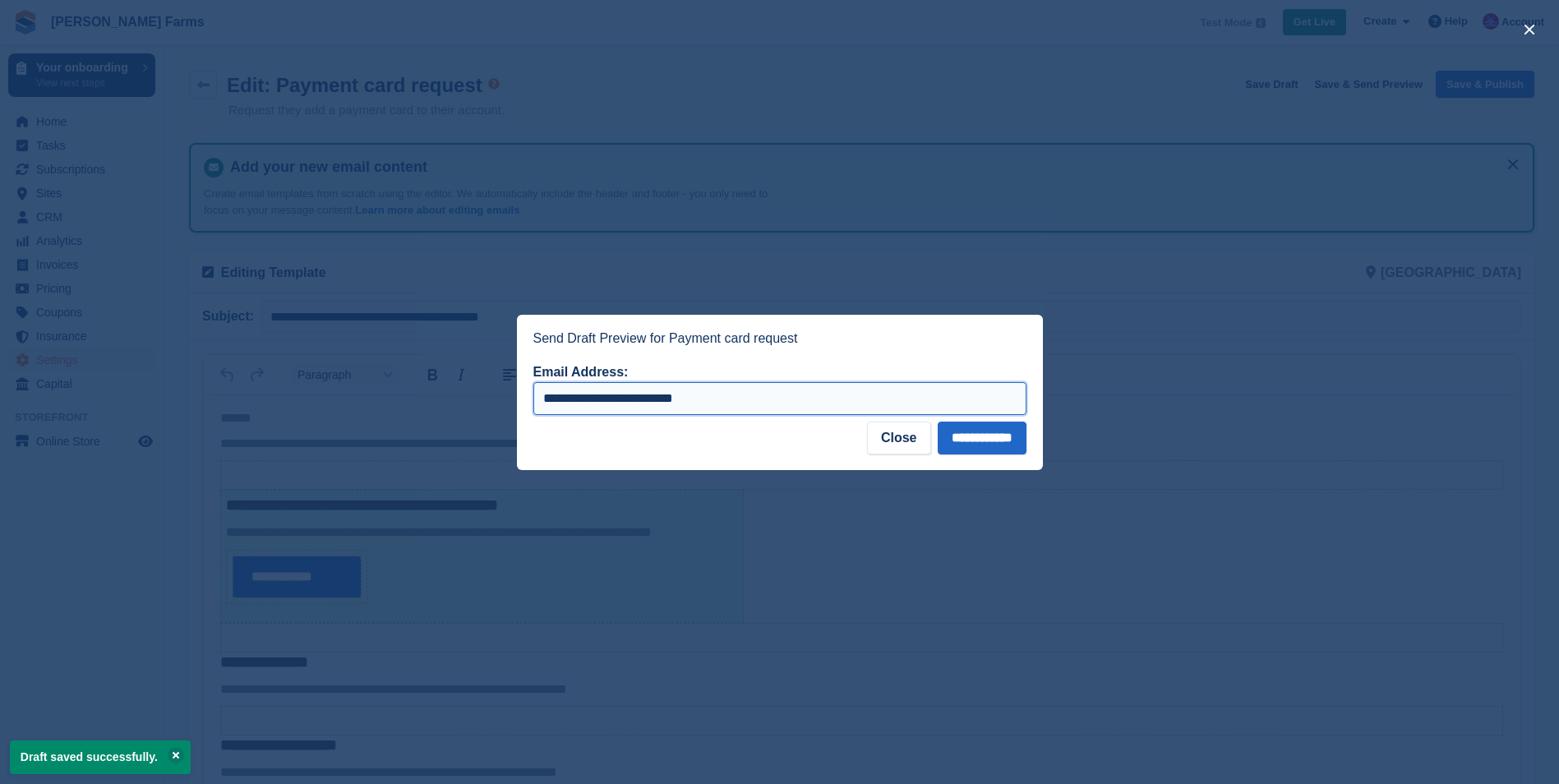
drag, startPoint x: 740, startPoint y: 389, endPoint x: 400, endPoint y: 389, distance: 340.0
click at [400, 389] on div "**********" at bounding box center [780, 392] width 1559 height 784
type input "**********"
click at [995, 432] on input "**********" at bounding box center [981, 438] width 88 height 33
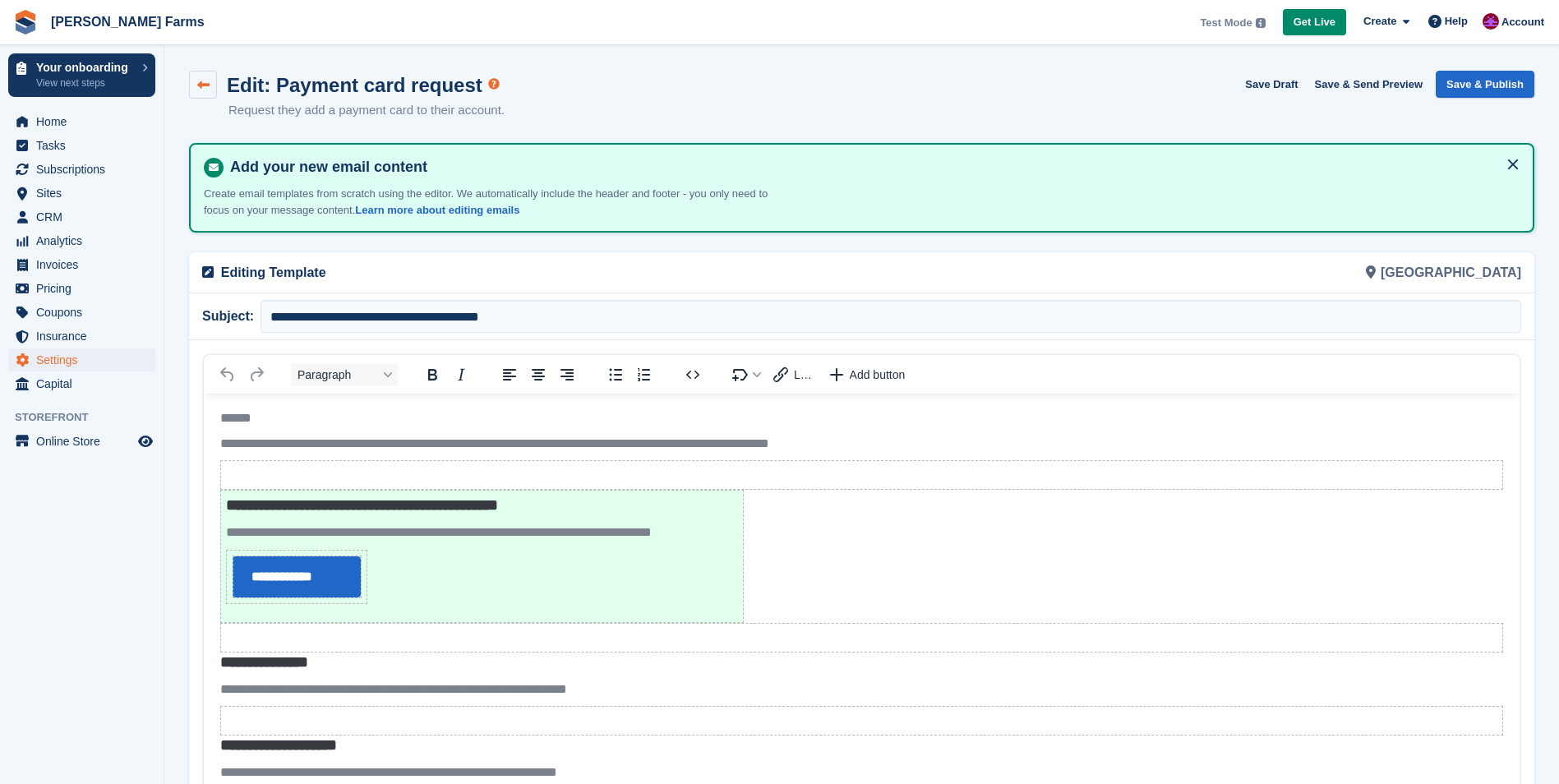
click at [193, 86] on link at bounding box center [203, 84] width 28 height 28
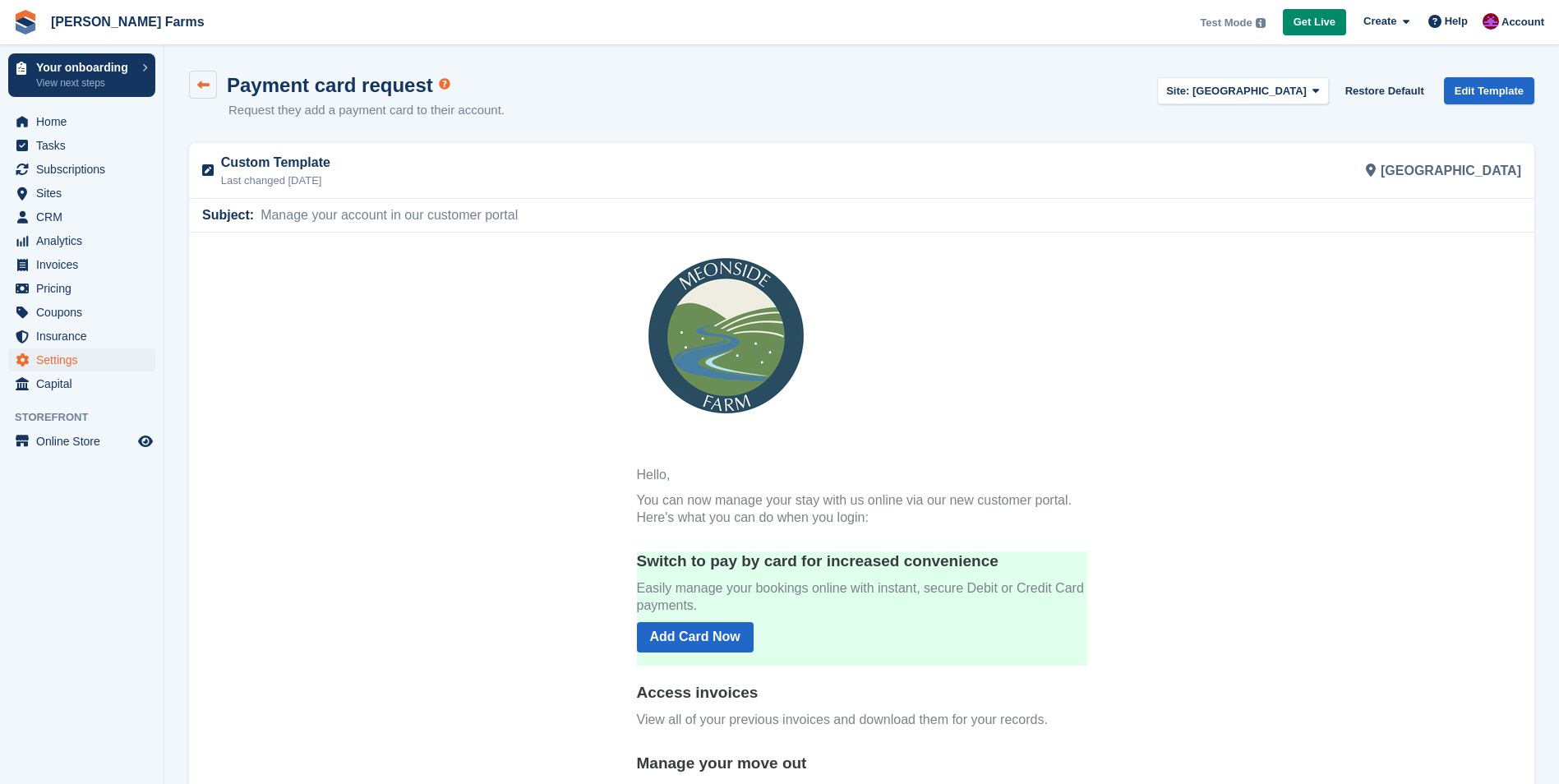
click at [208, 95] on link at bounding box center [203, 84] width 28 height 28
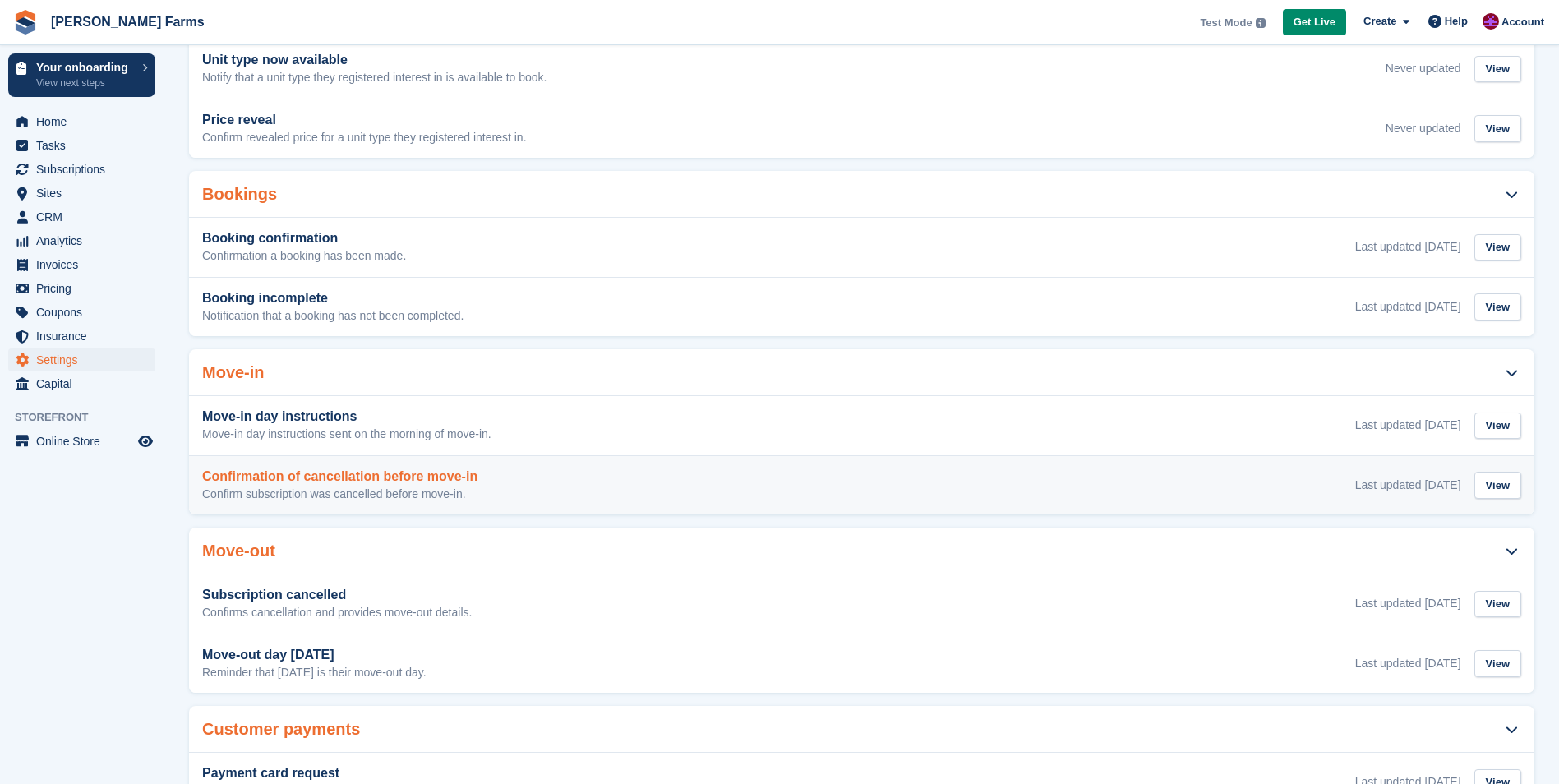
scroll to position [378, 0]
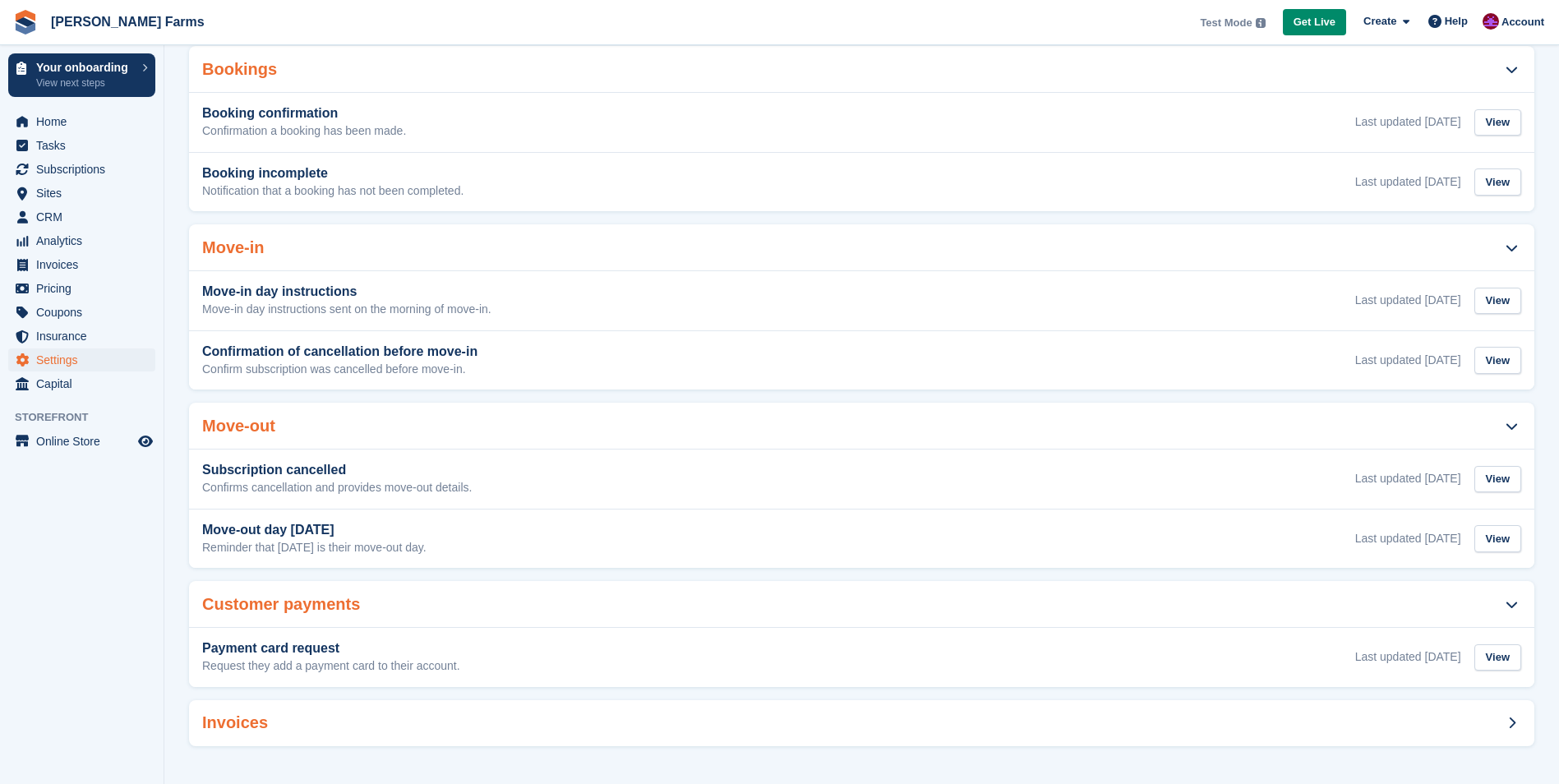
click at [322, 704] on div "Invoices" at bounding box center [862, 722] width 1345 height 46
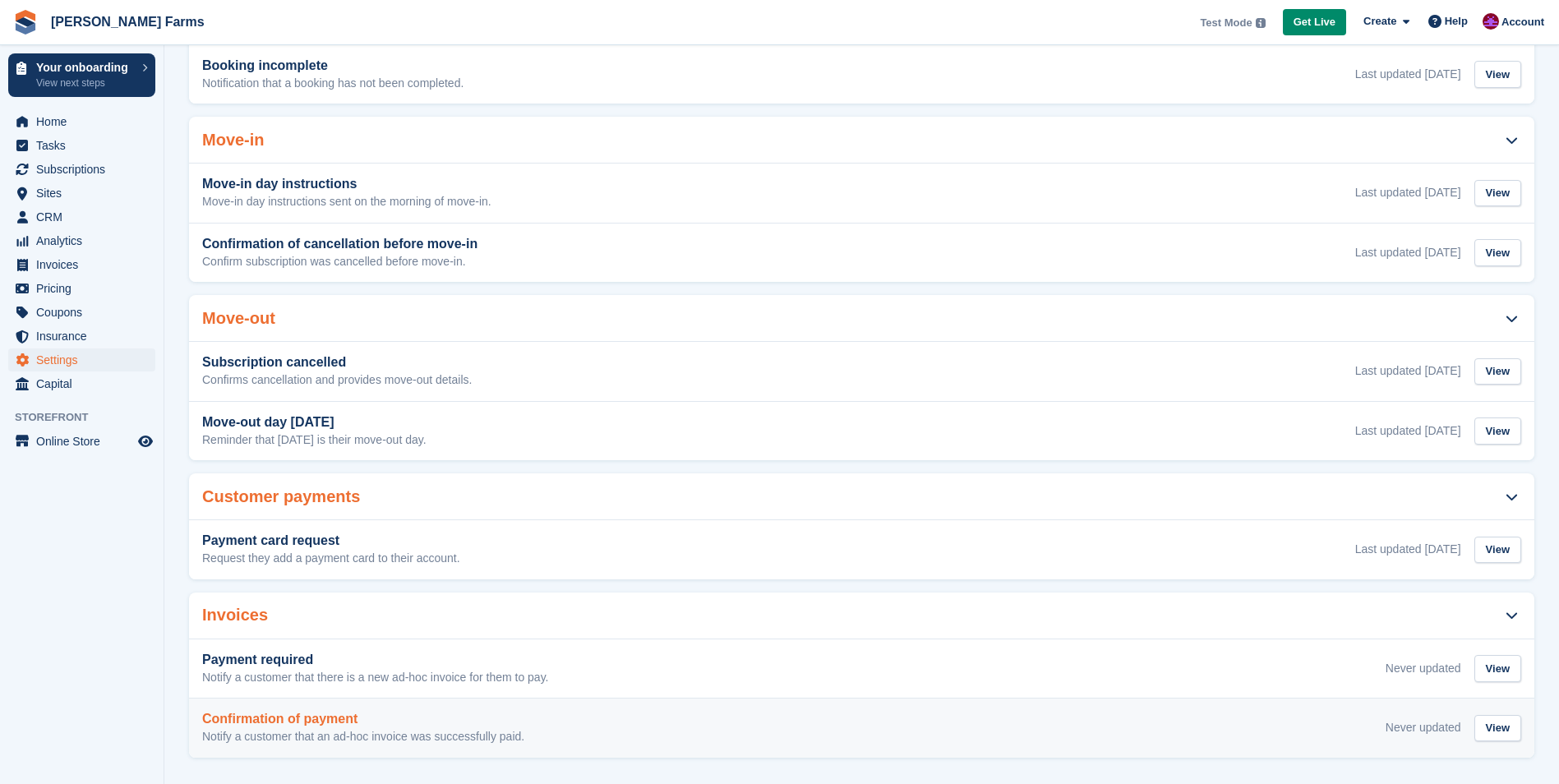
scroll to position [498, 0]
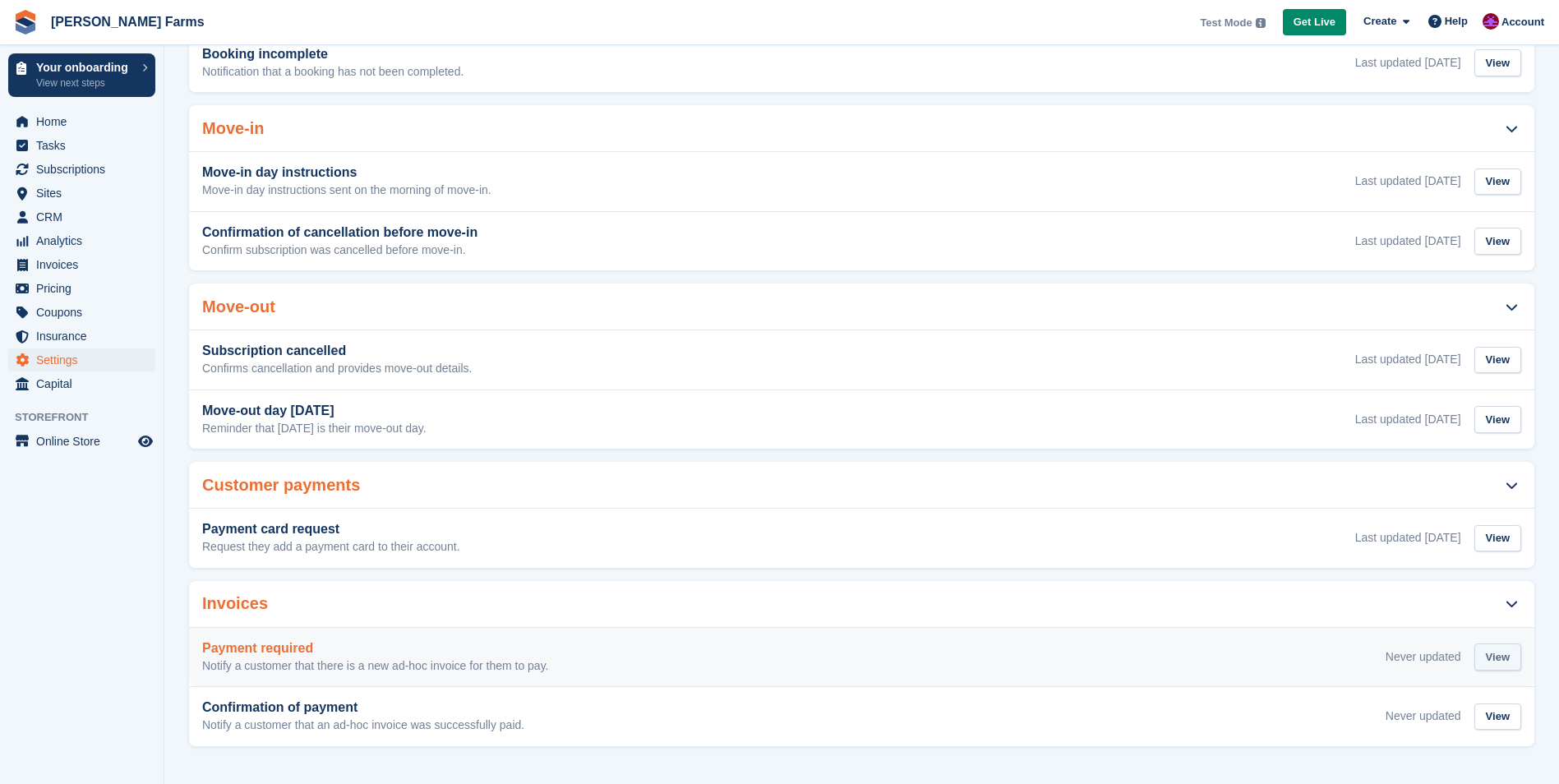
click at [1509, 653] on div "View" at bounding box center [1498, 657] width 47 height 27
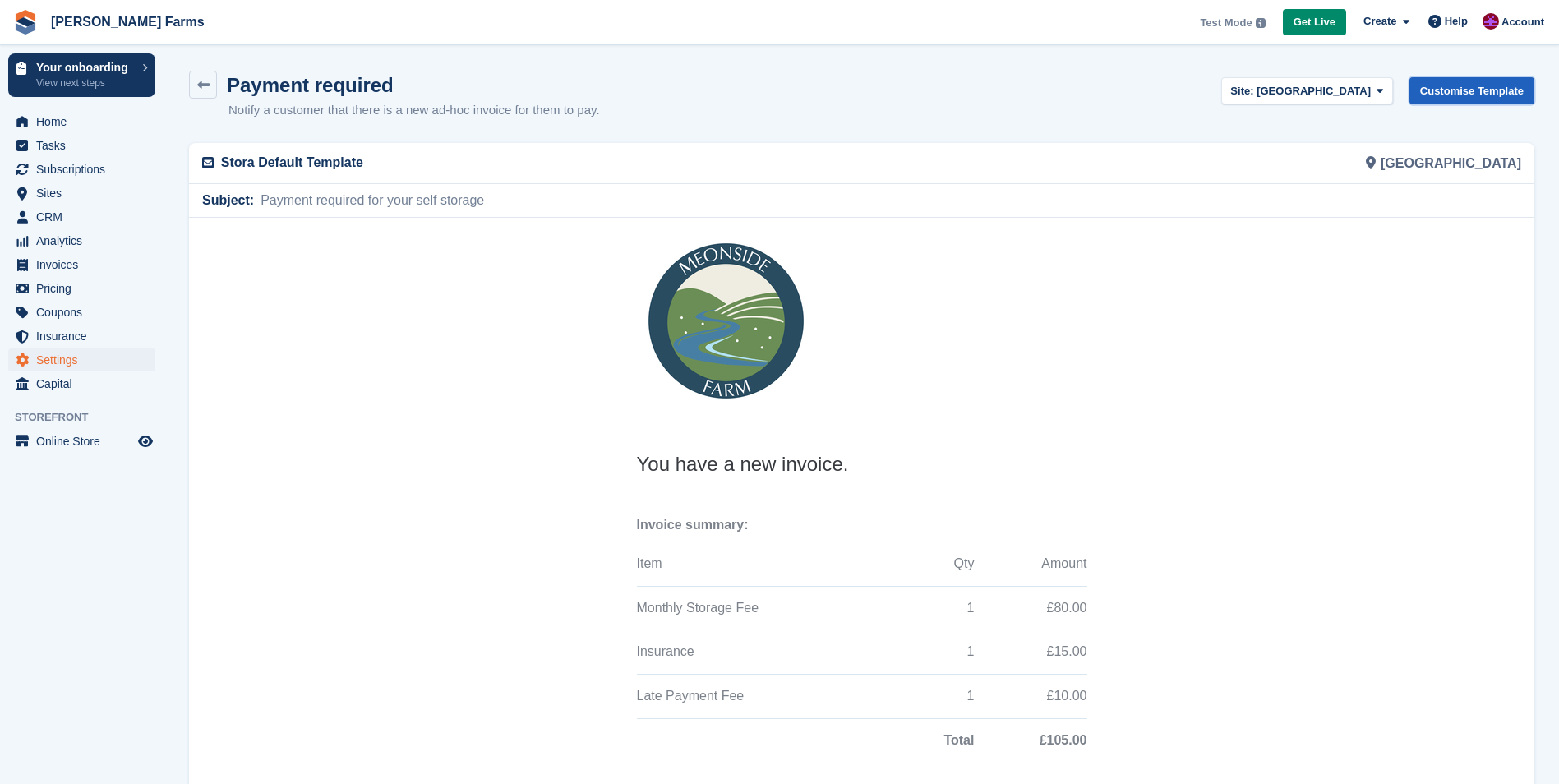
click at [1441, 94] on link "Customise Template" at bounding box center [1472, 91] width 125 height 27
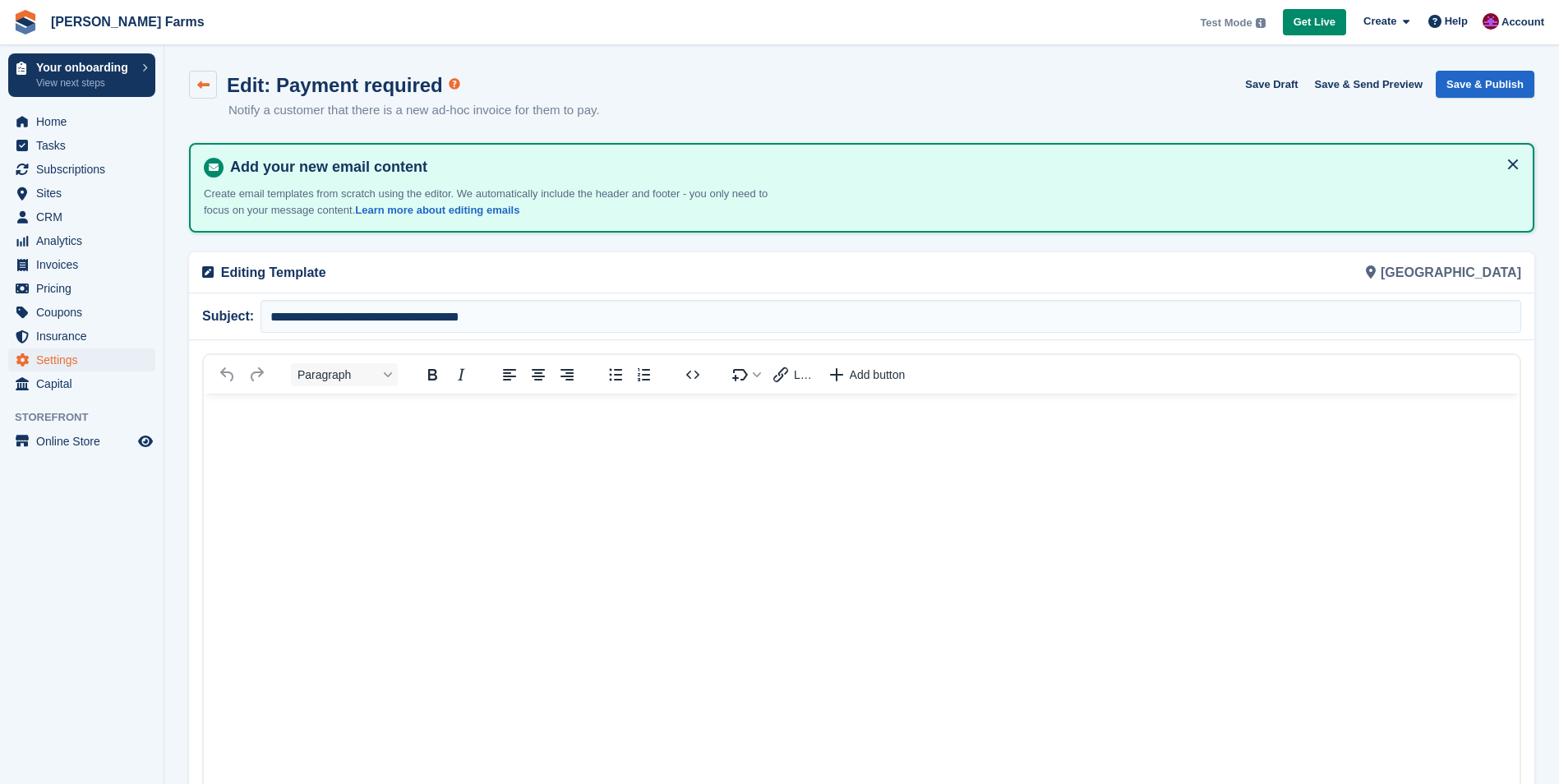
click at [209, 79] on icon at bounding box center [203, 84] width 13 height 13
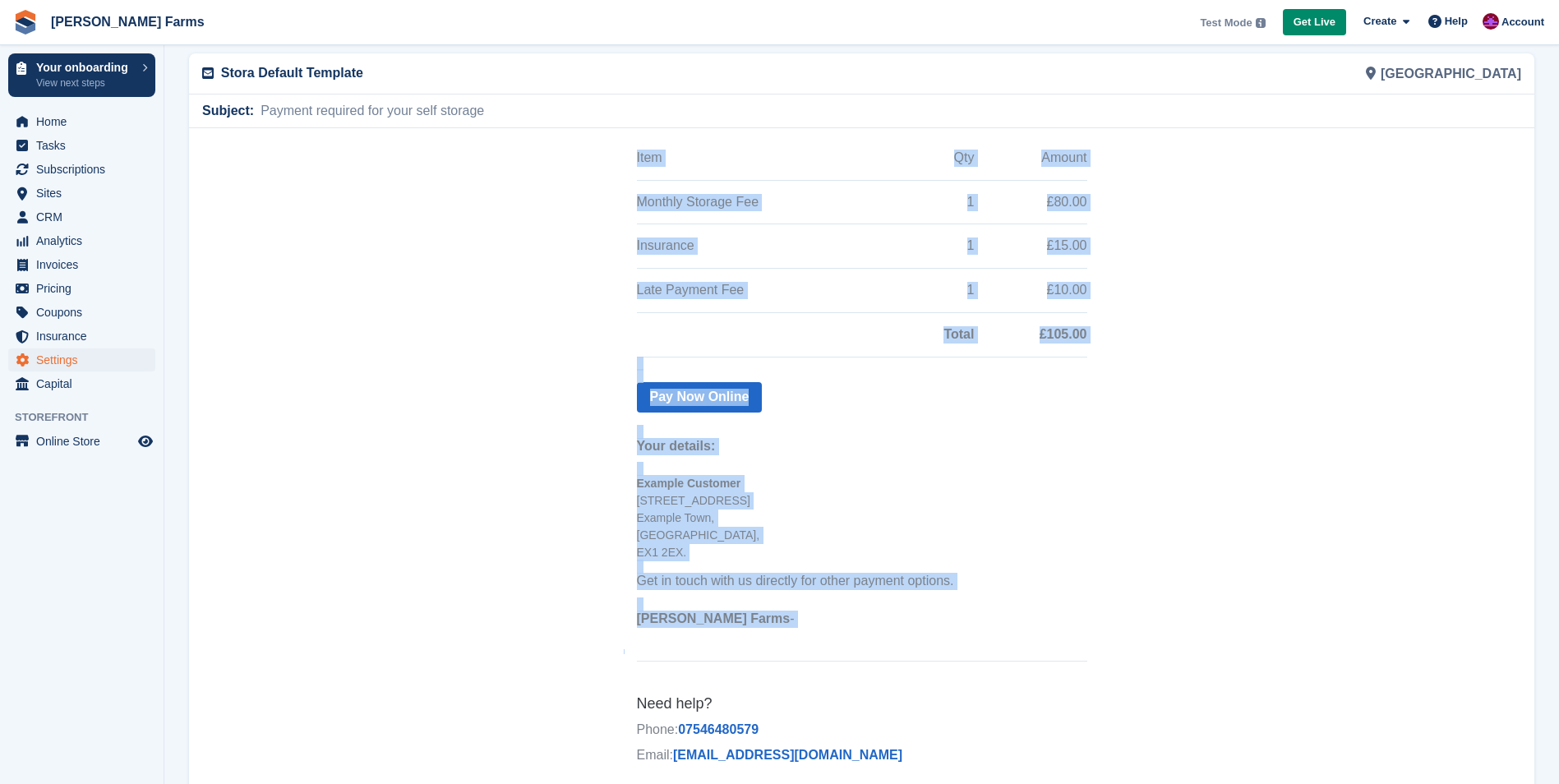
scroll to position [130, 0]
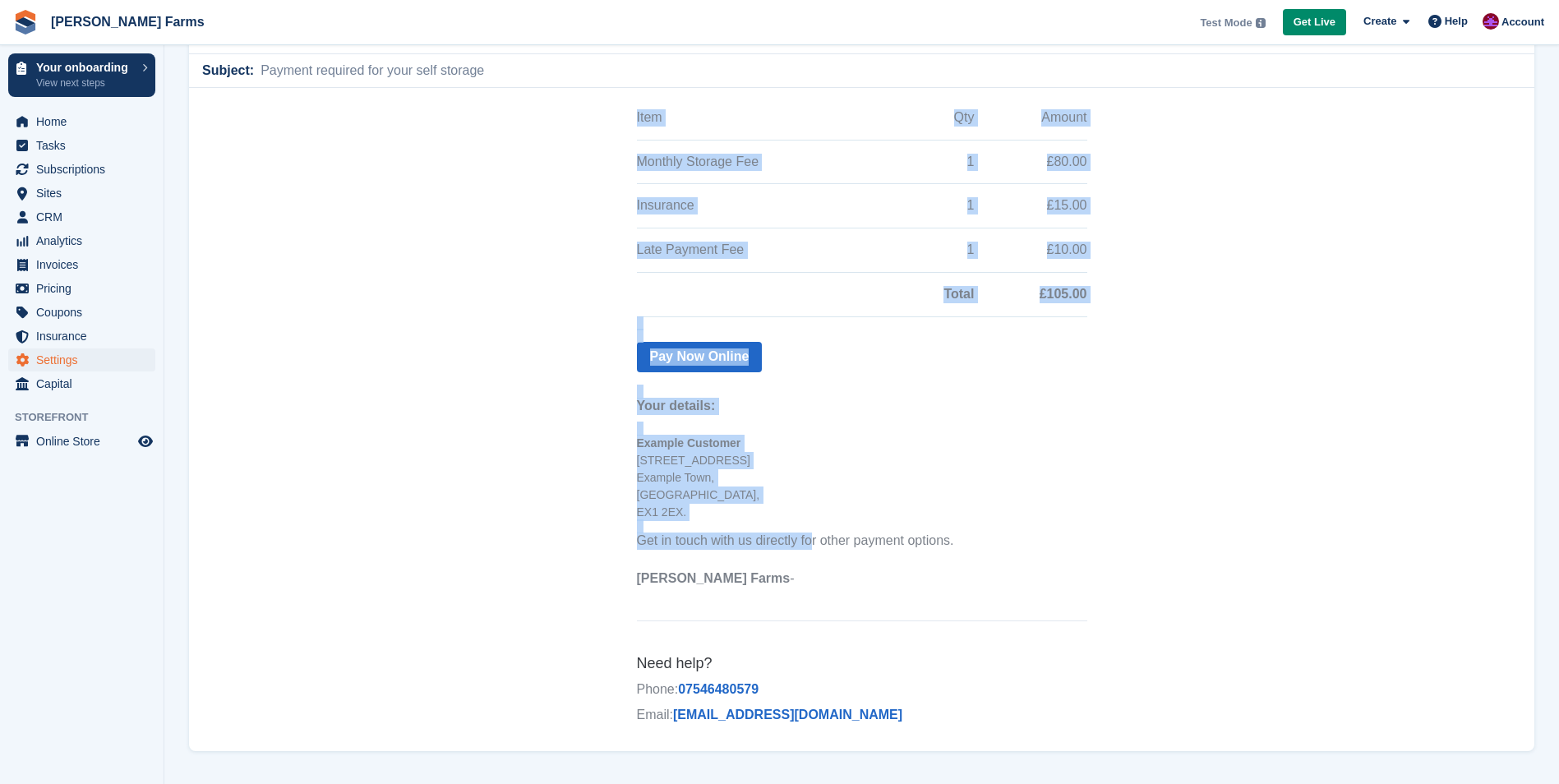
drag, startPoint x: 637, startPoint y: 331, endPoint x: 805, endPoint y: 542, distance: 269.7
click at [805, 542] on th "You have a new invoice. Invoice summary: Item Qty Amount Monthly Storage Fee 1 …" at bounding box center [862, 300] width 450 height 590
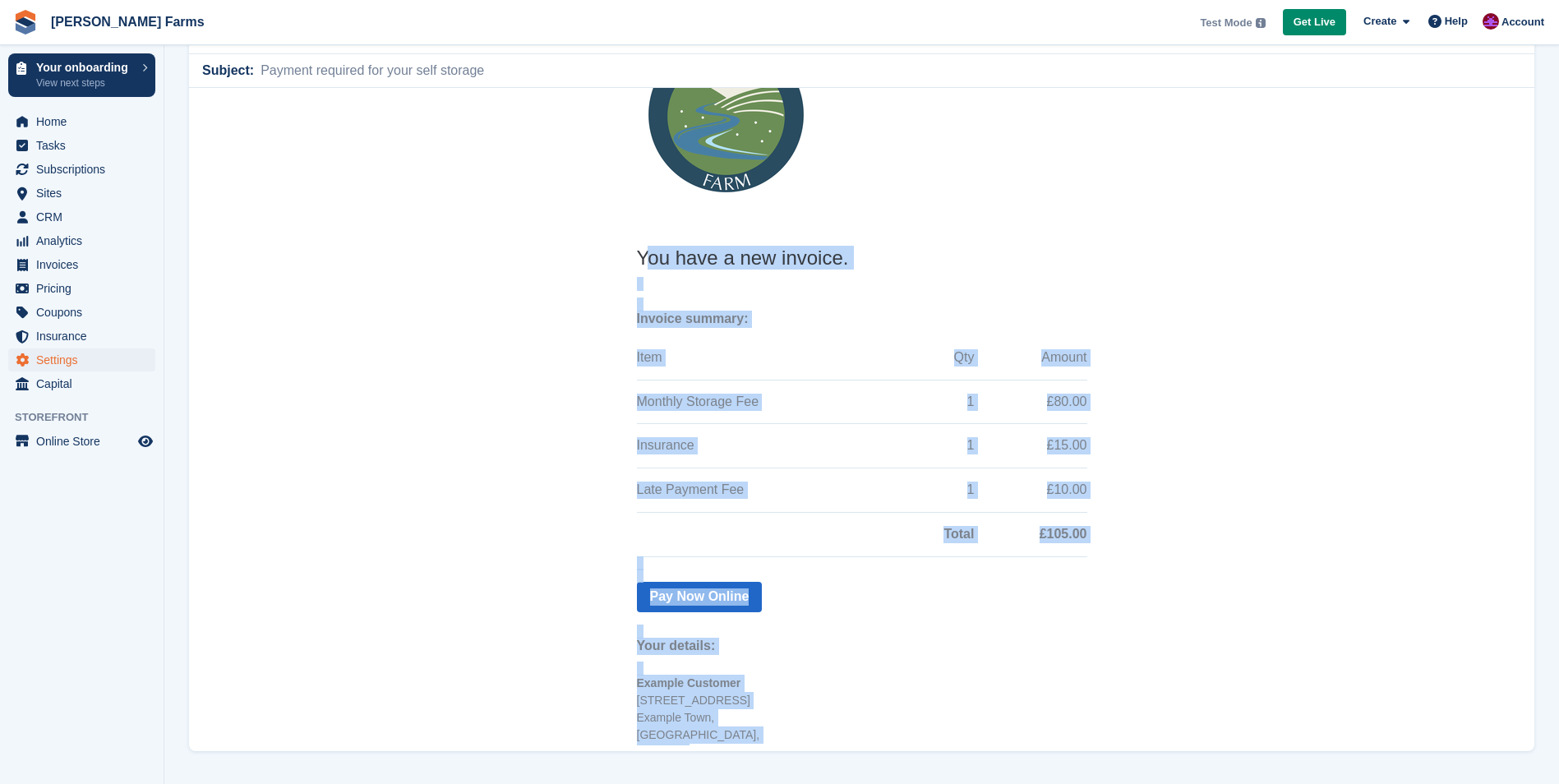
scroll to position [70, 0]
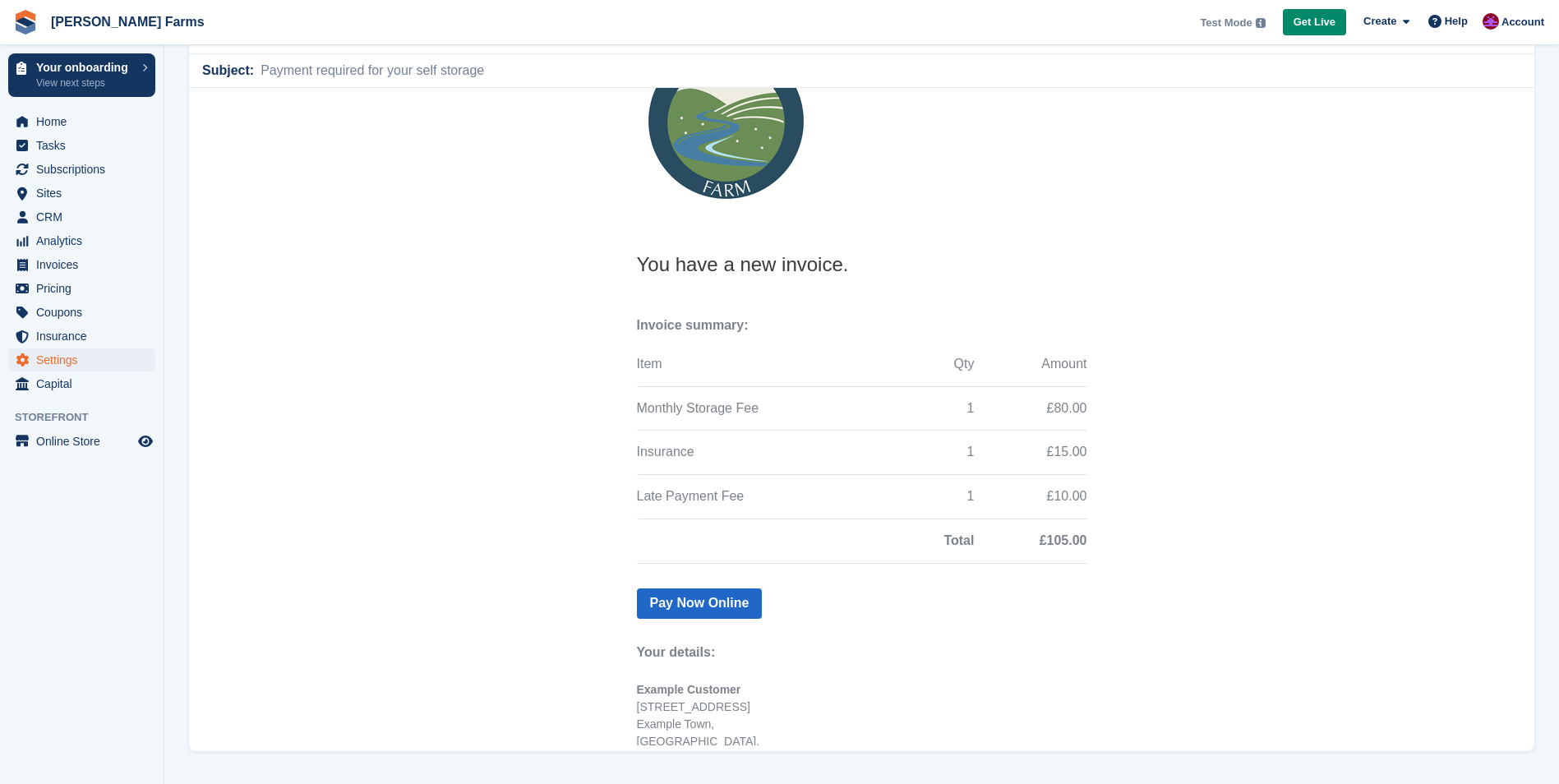
click at [628, 260] on th "You have a new invoice. Invoice summary: Item Qty Amount Monthly Storage Fee 1 …" at bounding box center [862, 552] width 477 height 603
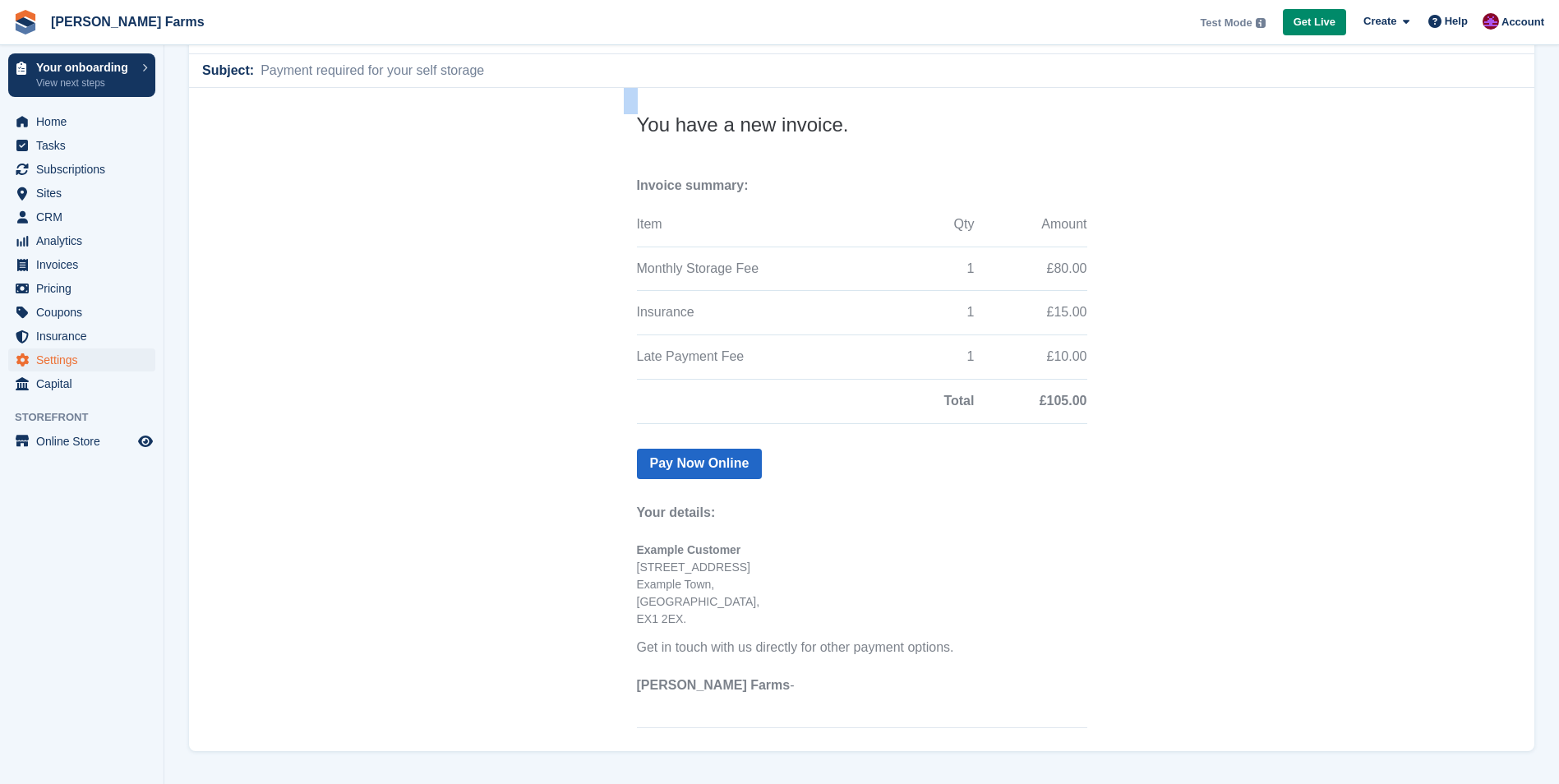
scroll to position [316, 0]
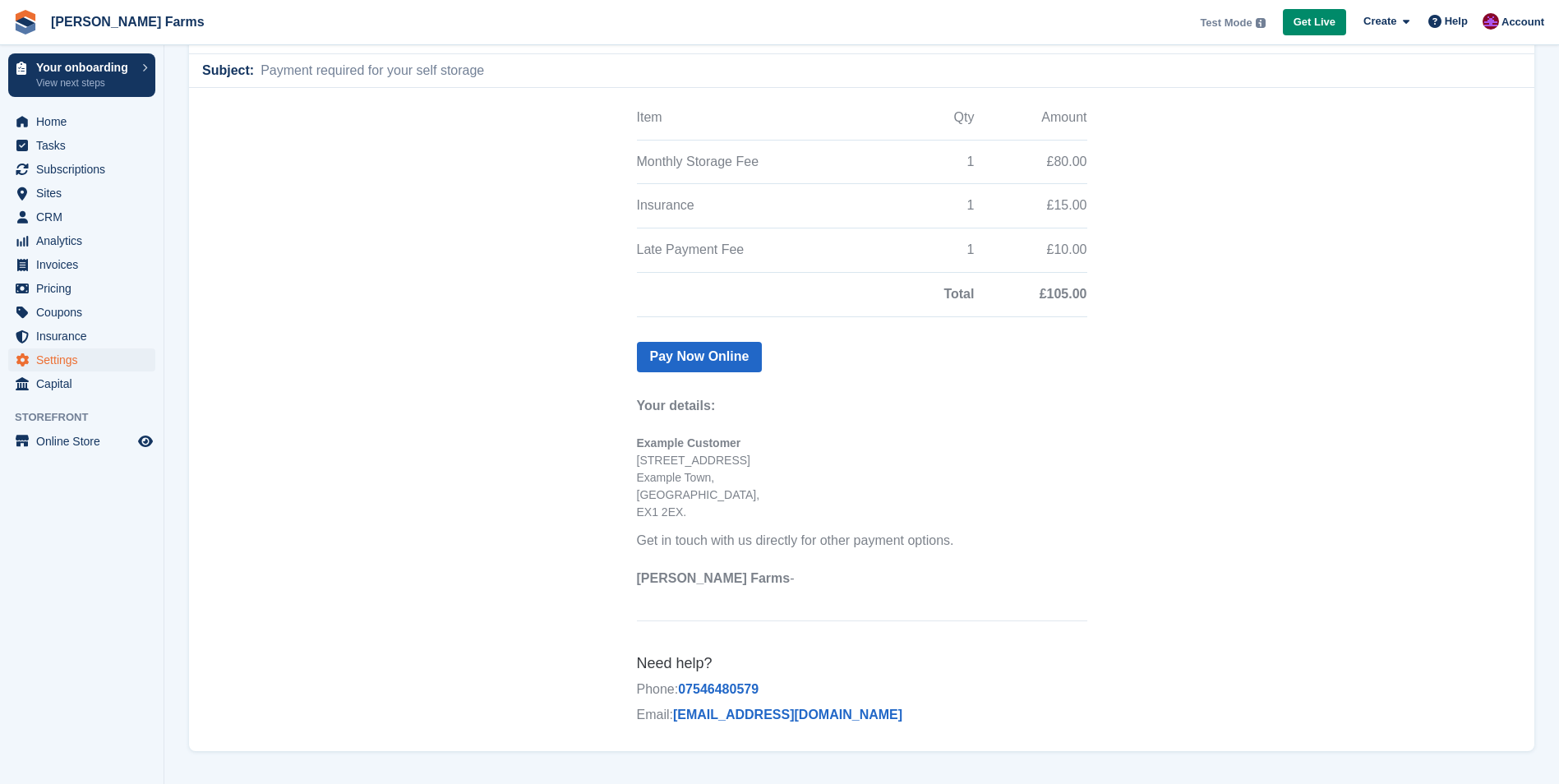
drag, startPoint x: 633, startPoint y: 260, endPoint x: 808, endPoint y: 580, distance: 364.7
click at [808, 580] on th "You have a new invoice. Invoice summary: Item Qty Amount Monthly Storage Fee 1 …" at bounding box center [862, 300] width 450 height 590
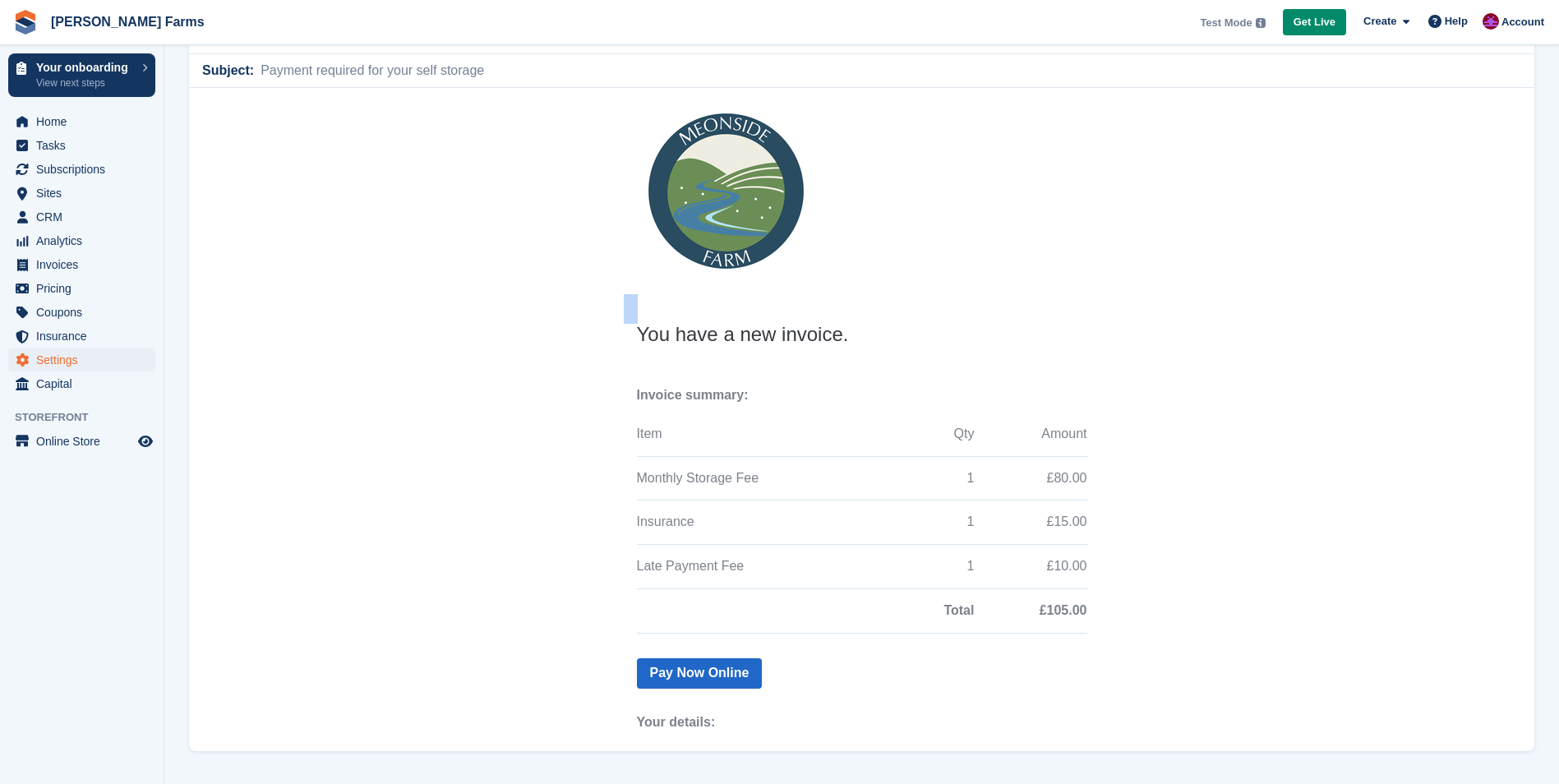
scroll to position [0, 0]
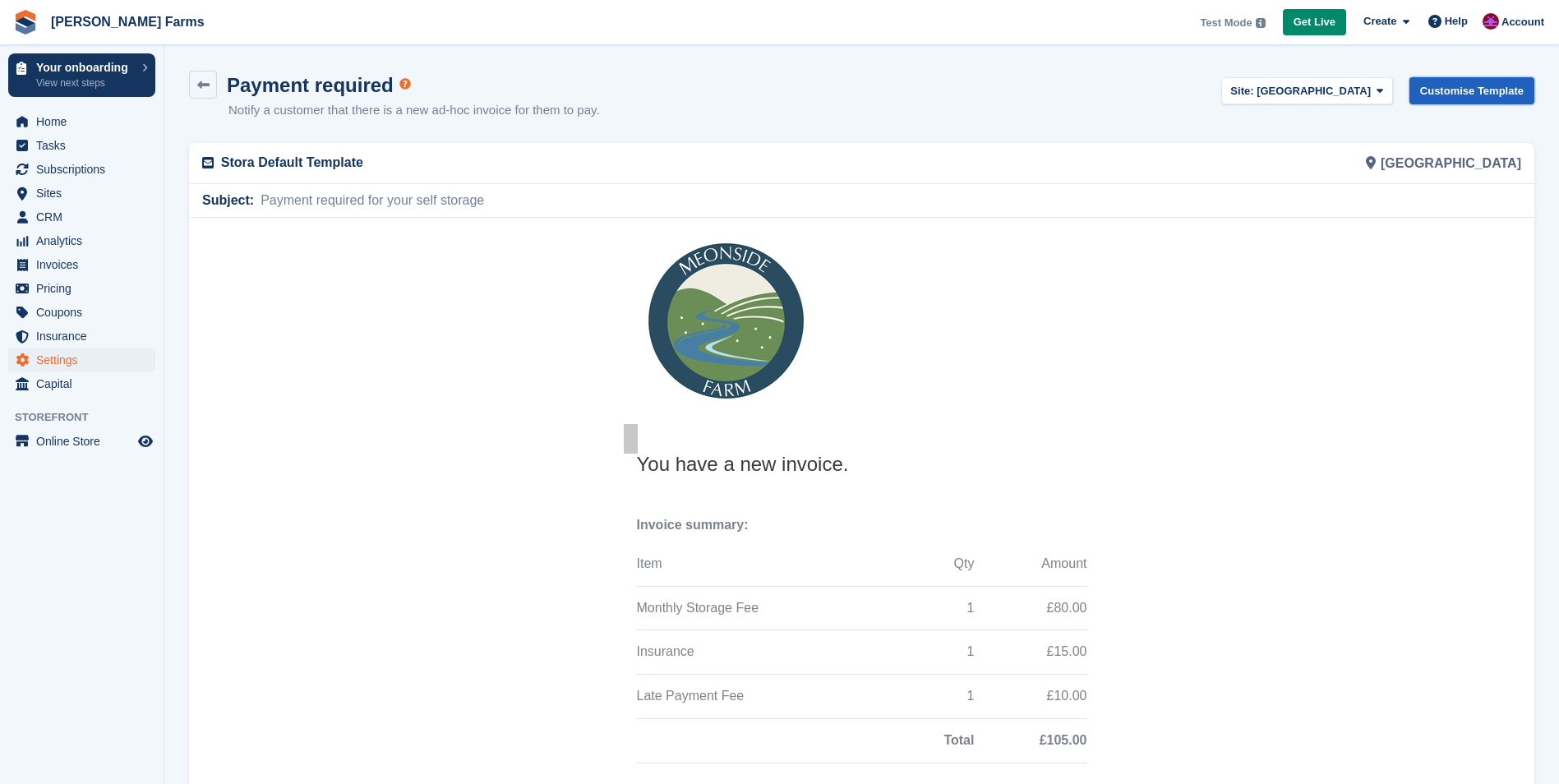
click at [1435, 86] on link "Customise Template" at bounding box center [1472, 91] width 125 height 27
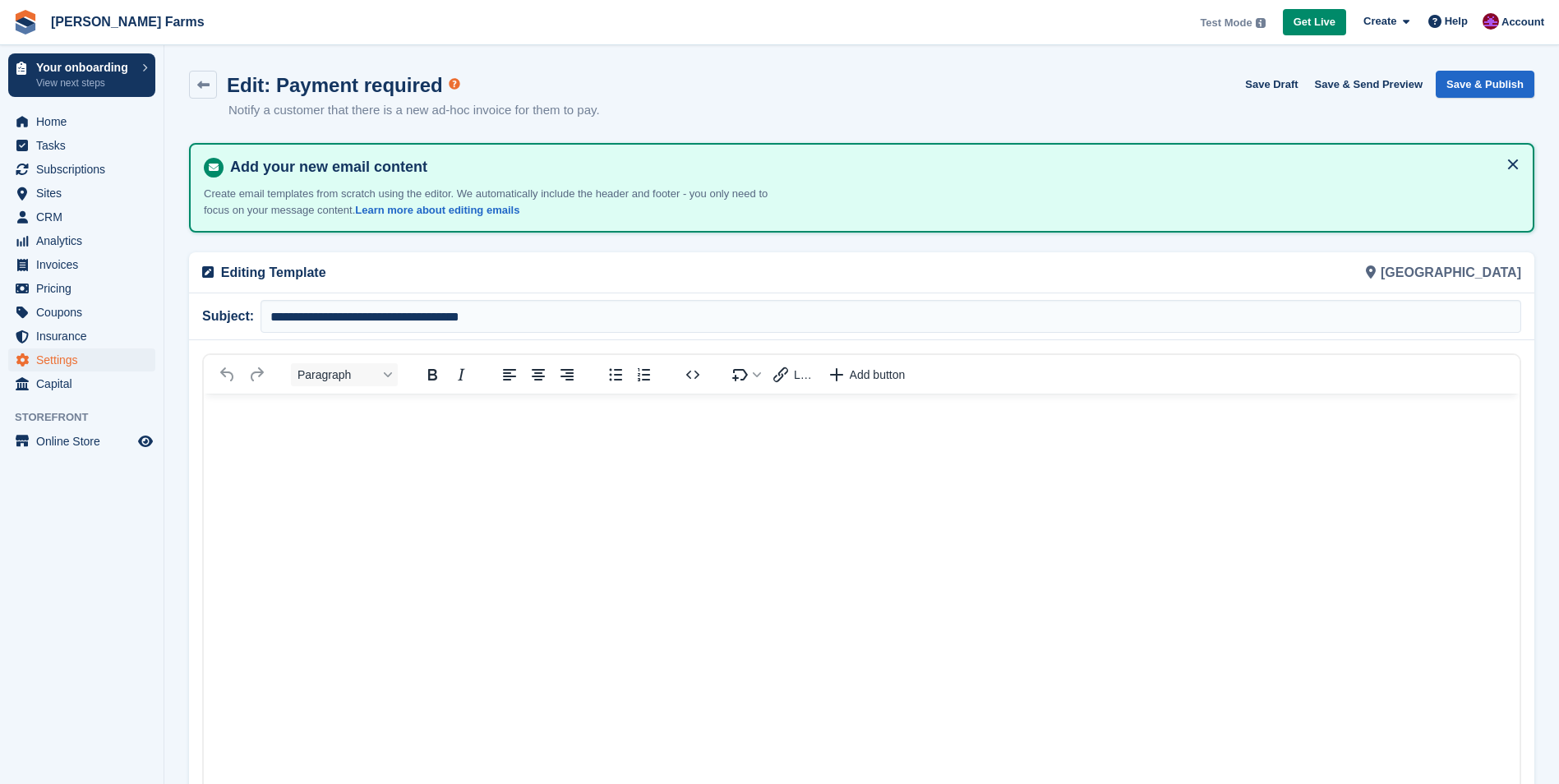
click at [399, 420] on p "Rich Text Area" at bounding box center [861, 418] width 1282 height 17
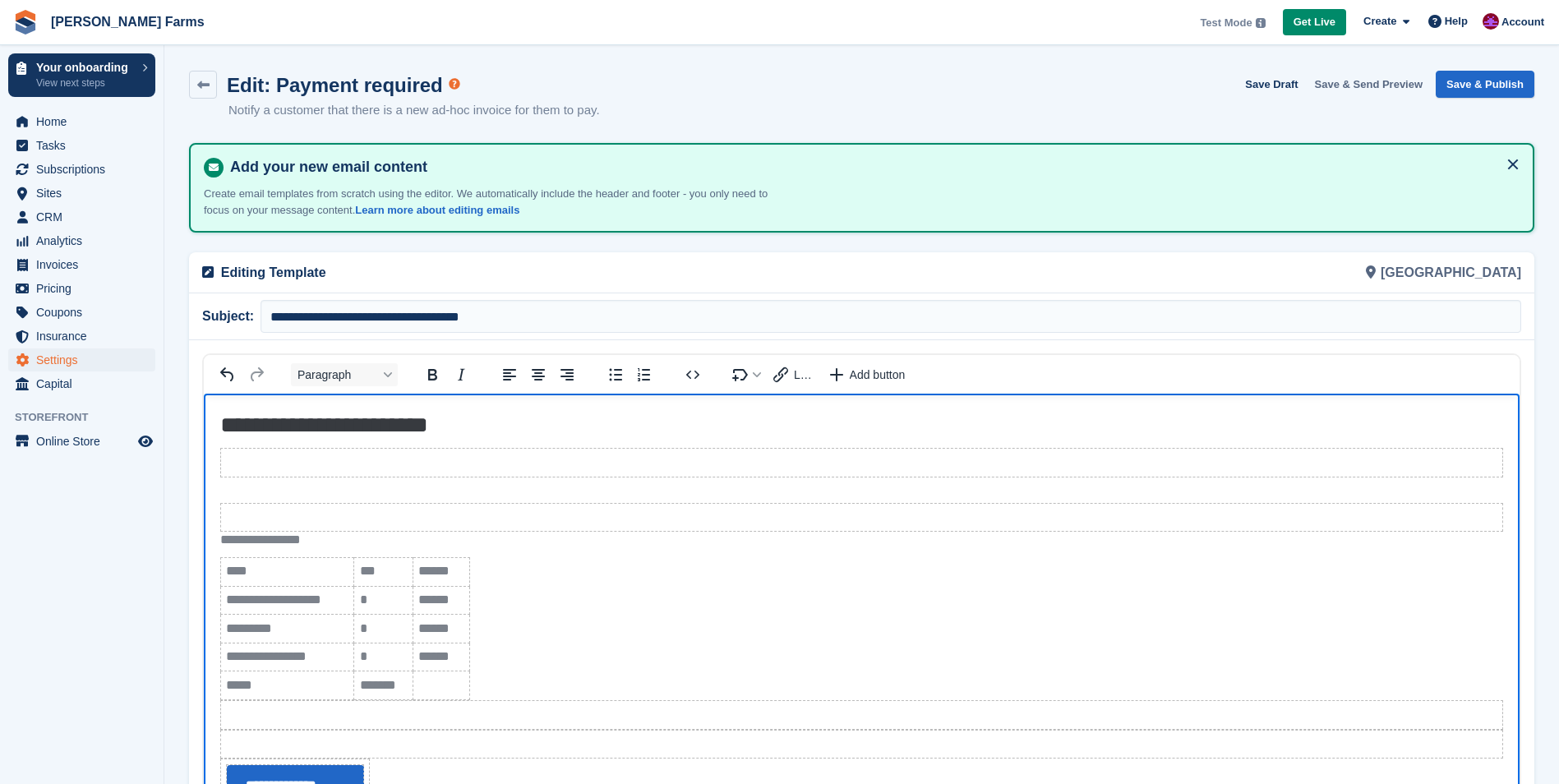
click at [1372, 89] on button "Save & Send Preview" at bounding box center [1369, 84] width 121 height 27
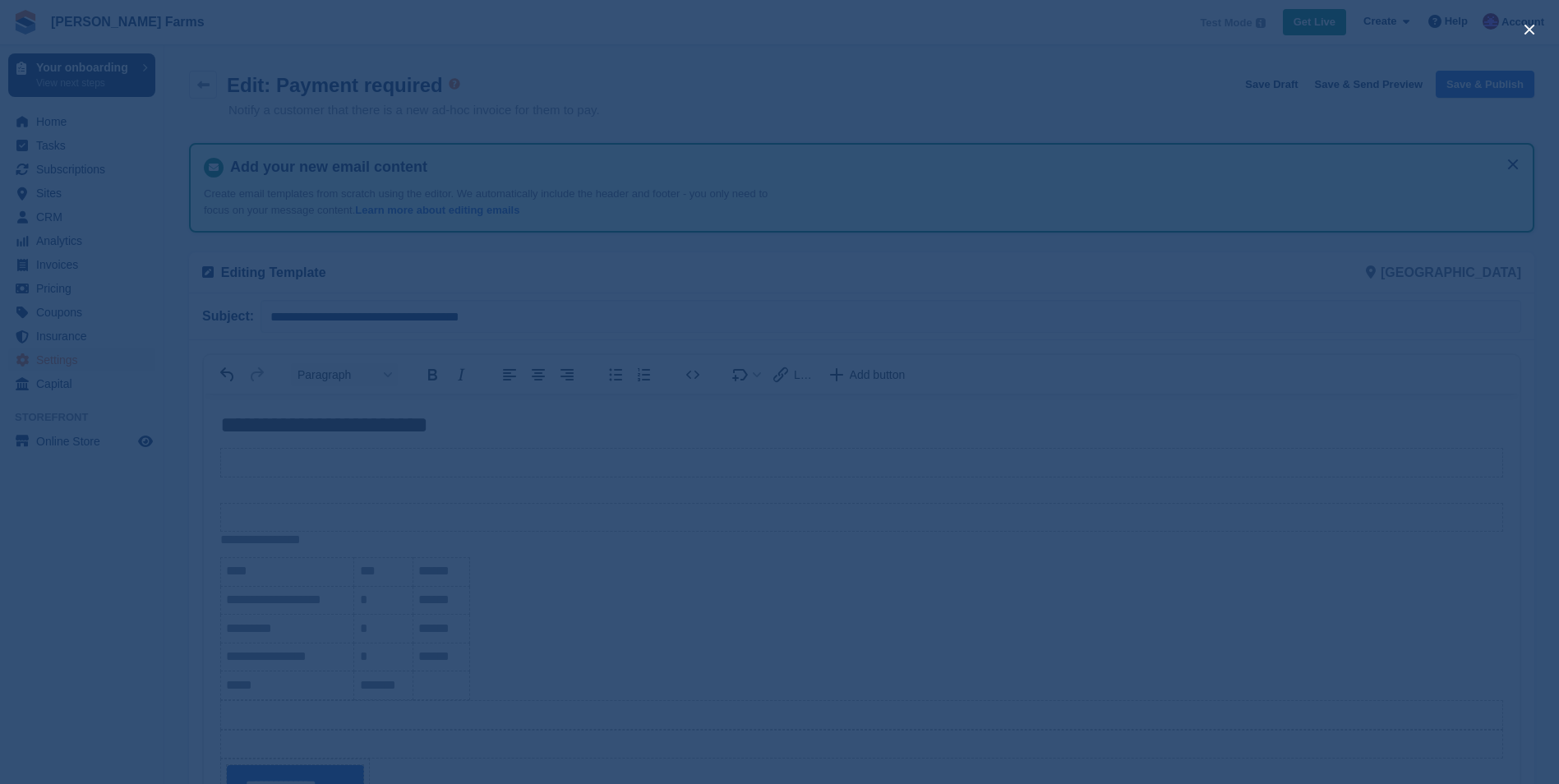
click at [1365, 115] on div "close" at bounding box center [780, 392] width 1559 height 784
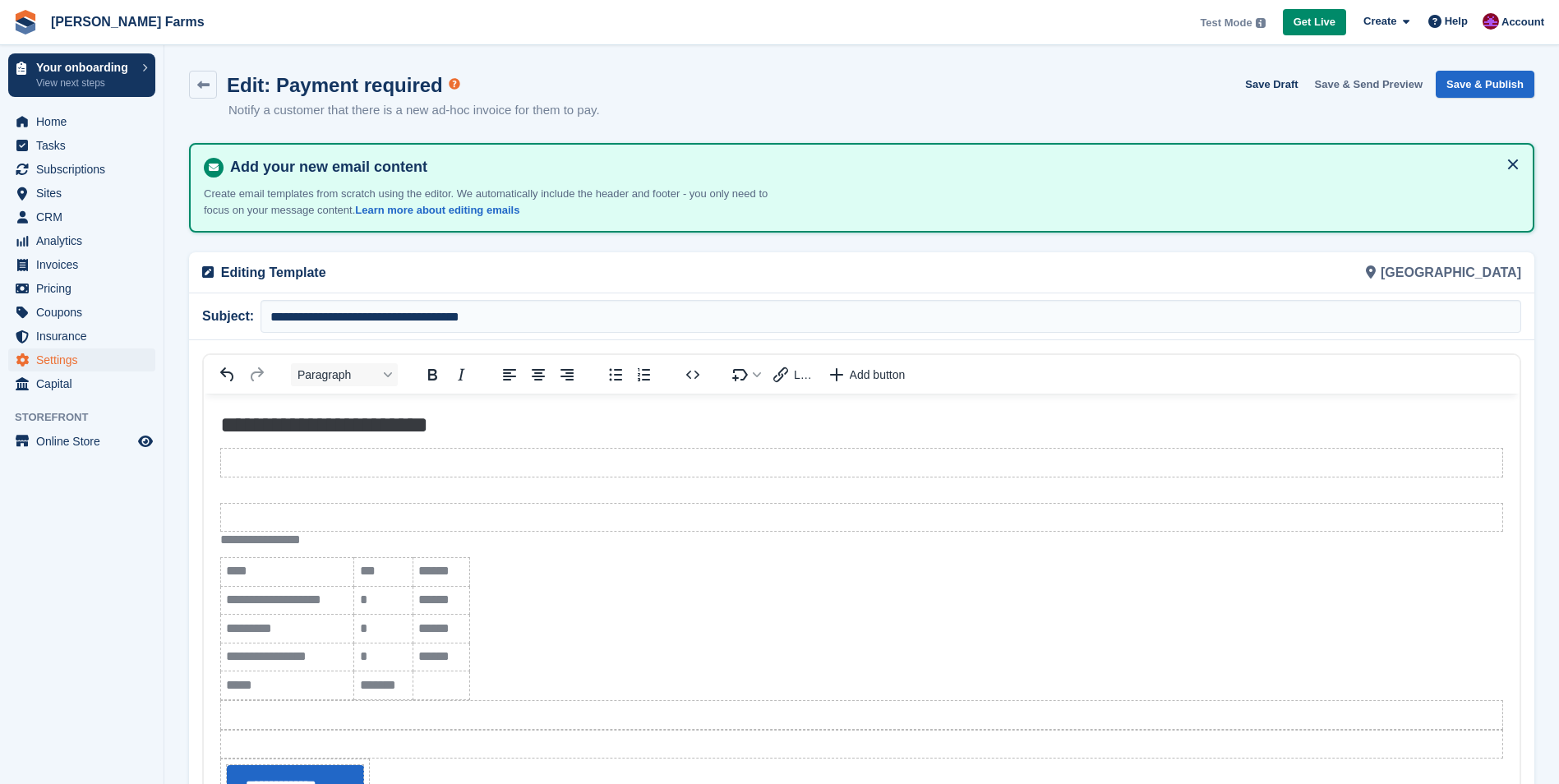
click at [1362, 87] on button "Save & Send Preview" at bounding box center [1369, 84] width 121 height 27
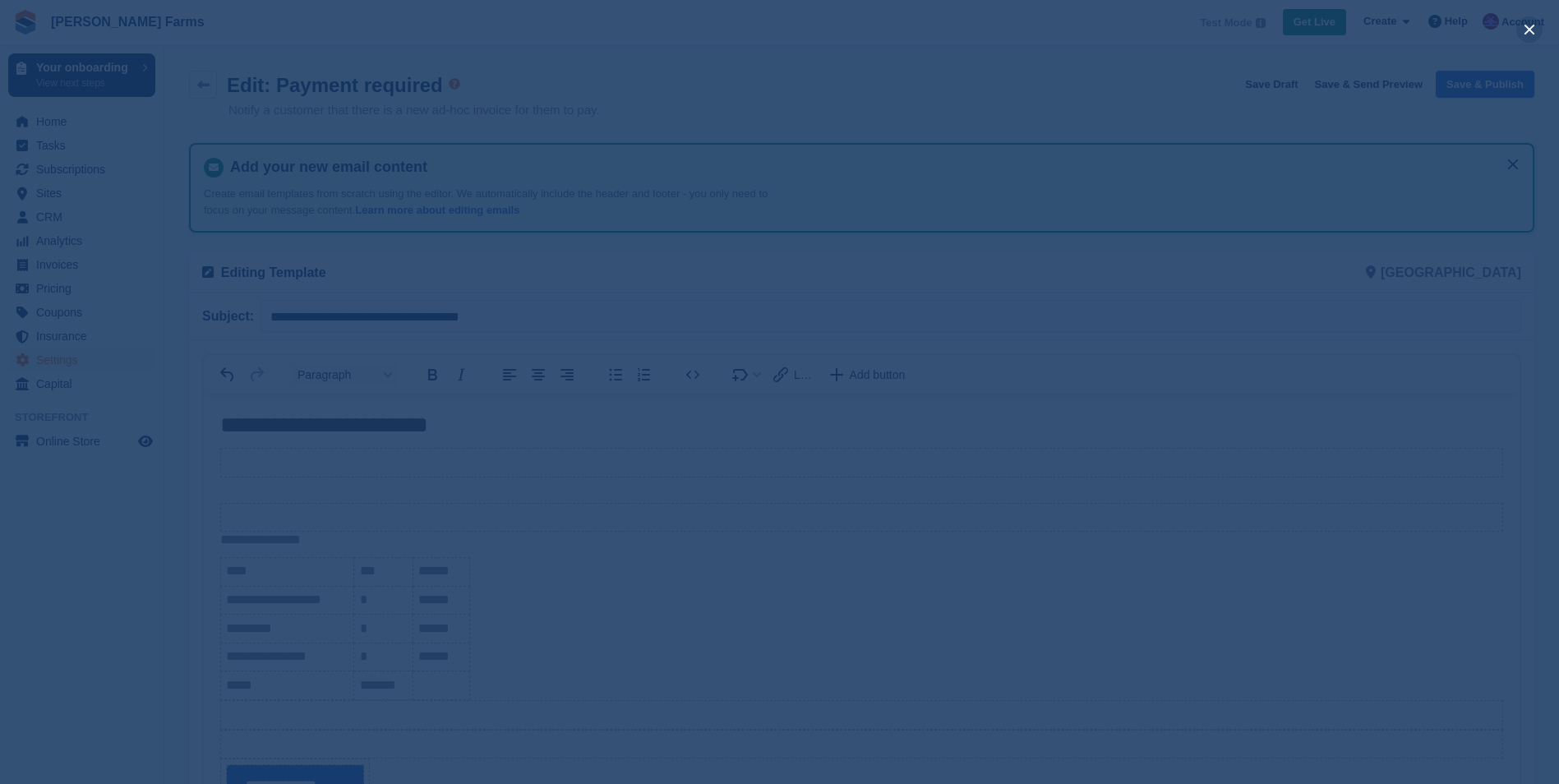
click at [1539, 27] on button "close" at bounding box center [1529, 29] width 26 height 26
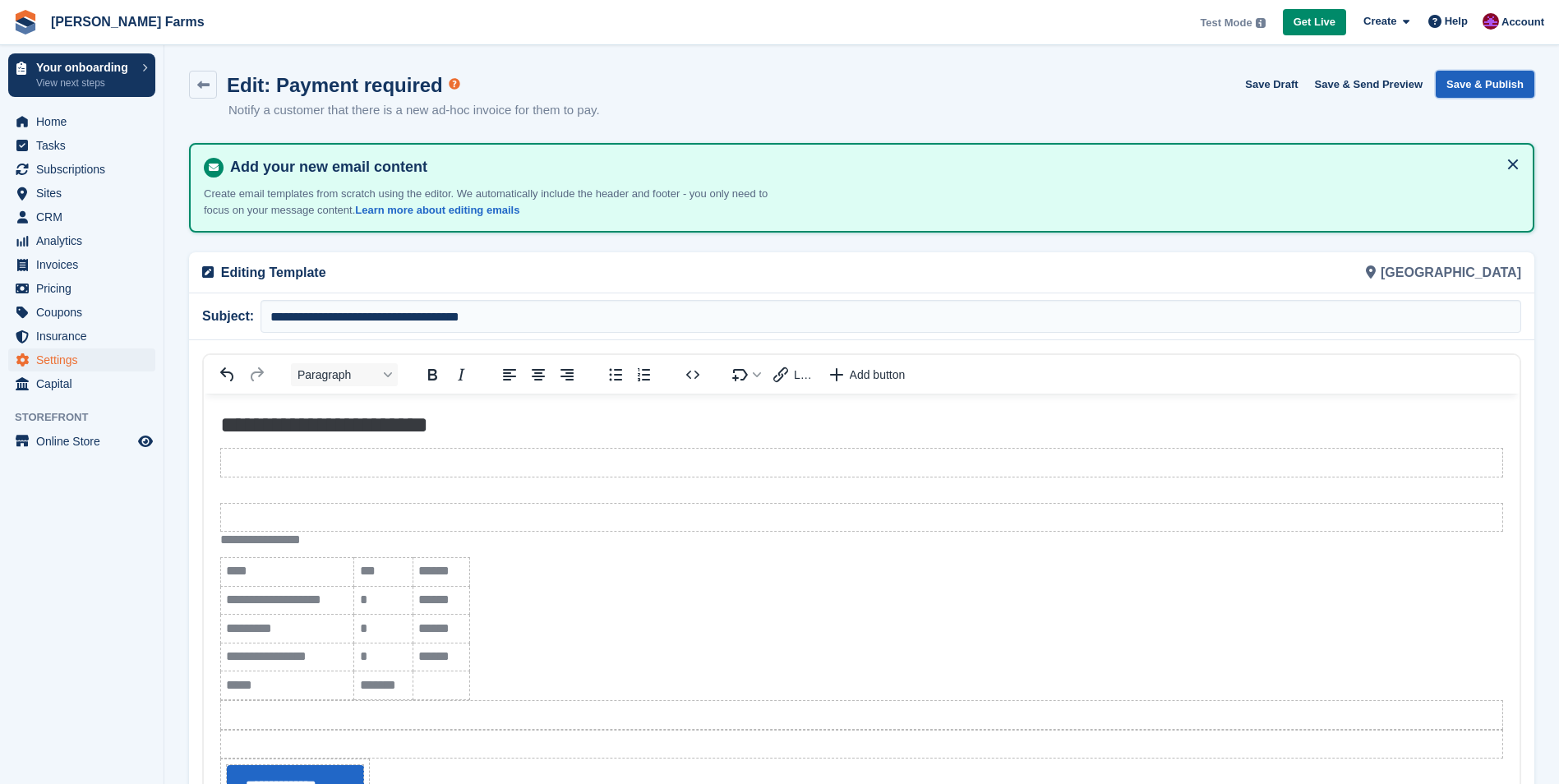
click at [1486, 91] on button "Save & Publish" at bounding box center [1485, 84] width 99 height 27
click at [1385, 81] on button "Save & Send Preview" at bounding box center [1369, 84] width 121 height 27
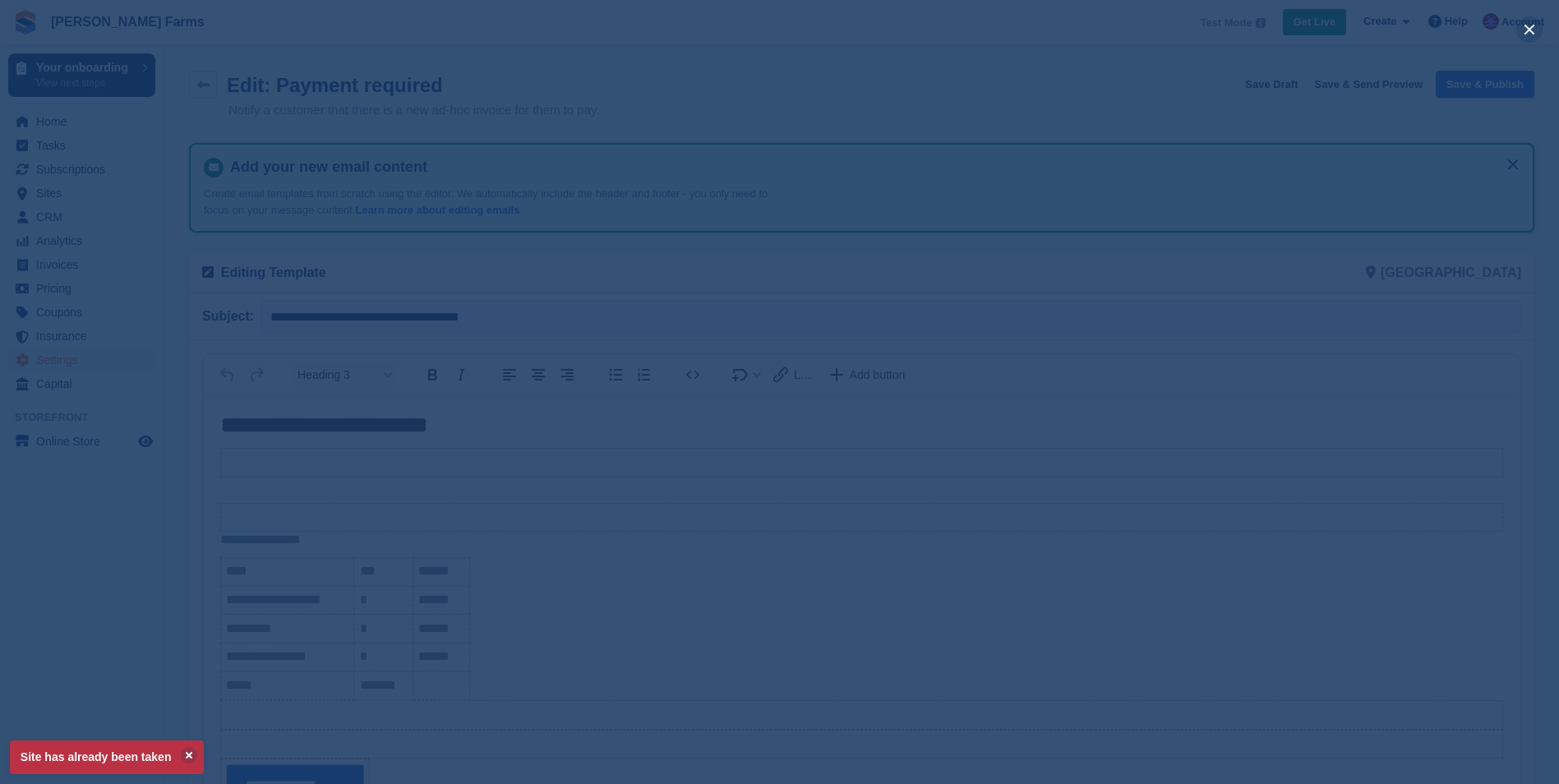
click at [1535, 28] on button "close" at bounding box center [1529, 29] width 26 height 26
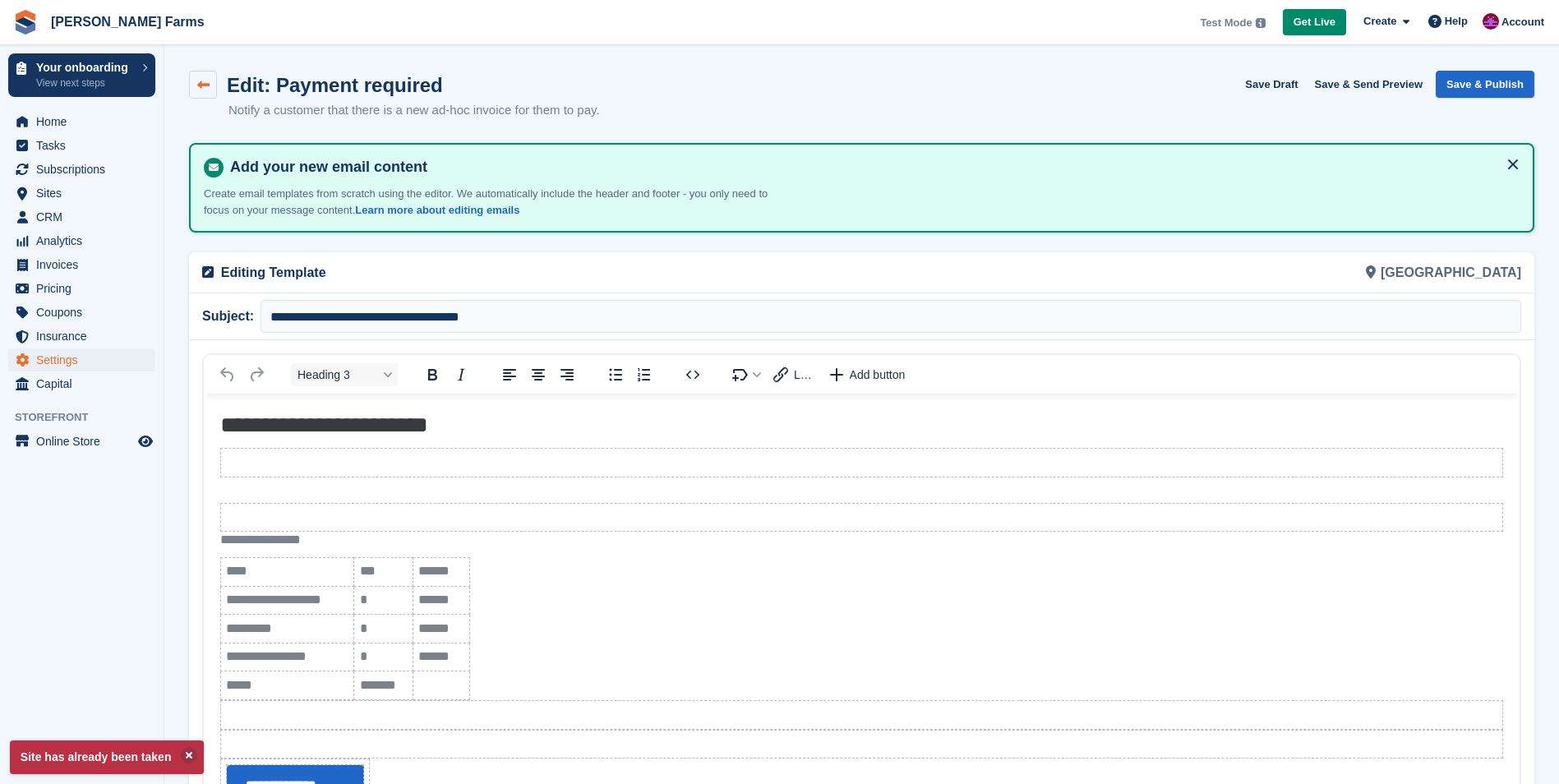
click at [196, 87] on link at bounding box center [203, 84] width 28 height 28
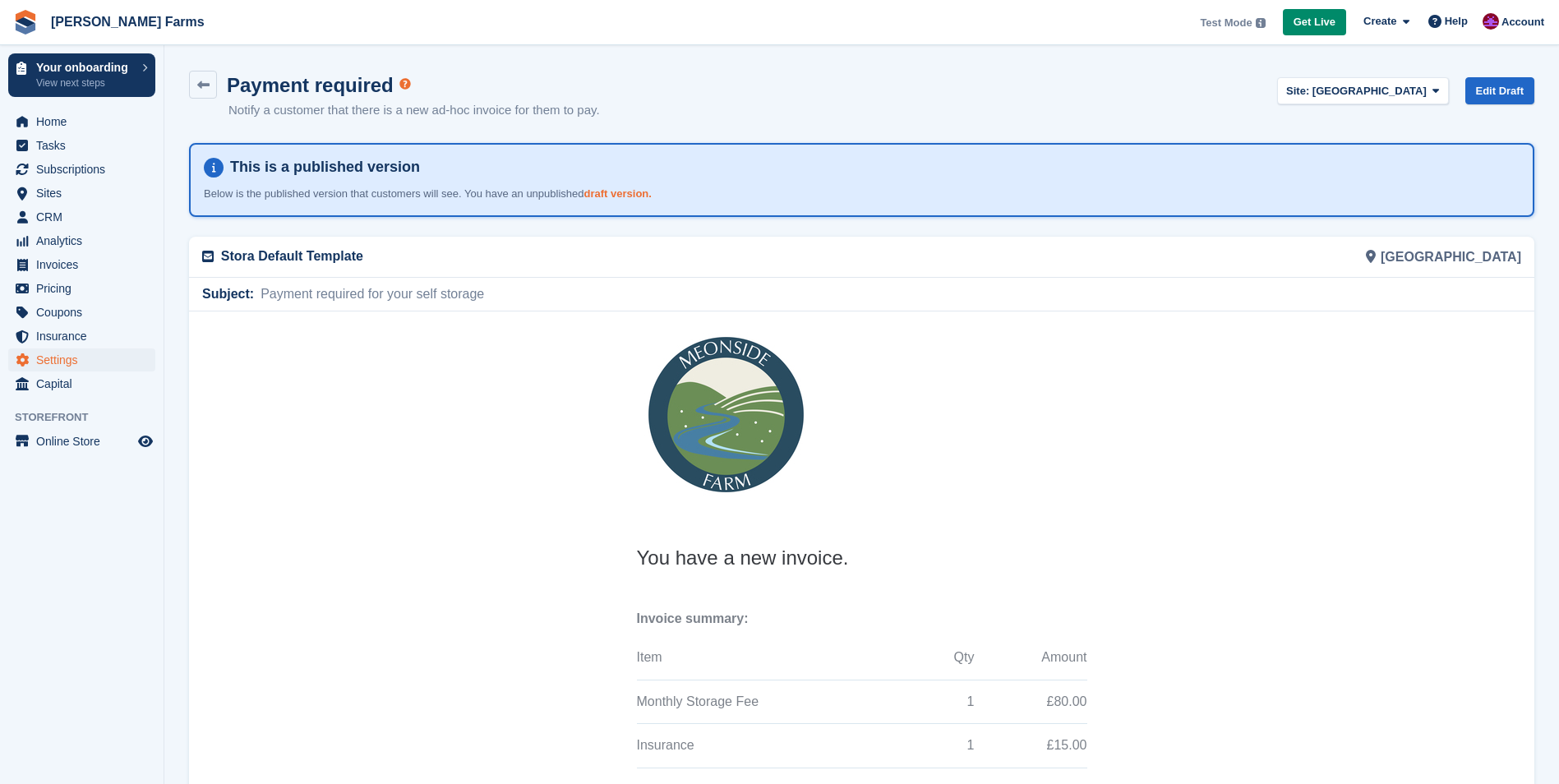
click at [609, 190] on link "draft version." at bounding box center [617, 193] width 67 height 13
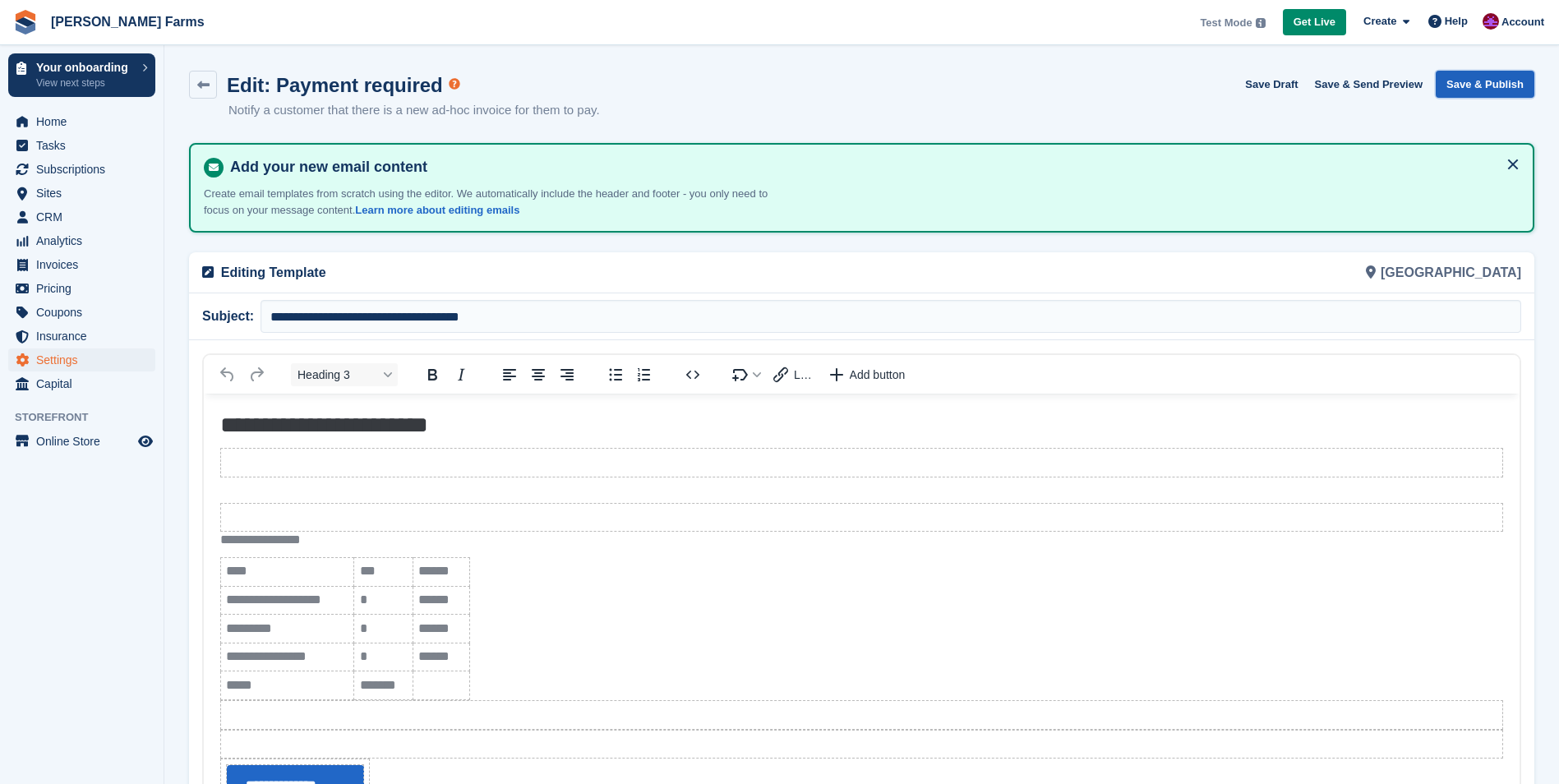
click at [1493, 82] on button "Save & Publish" at bounding box center [1485, 84] width 99 height 27
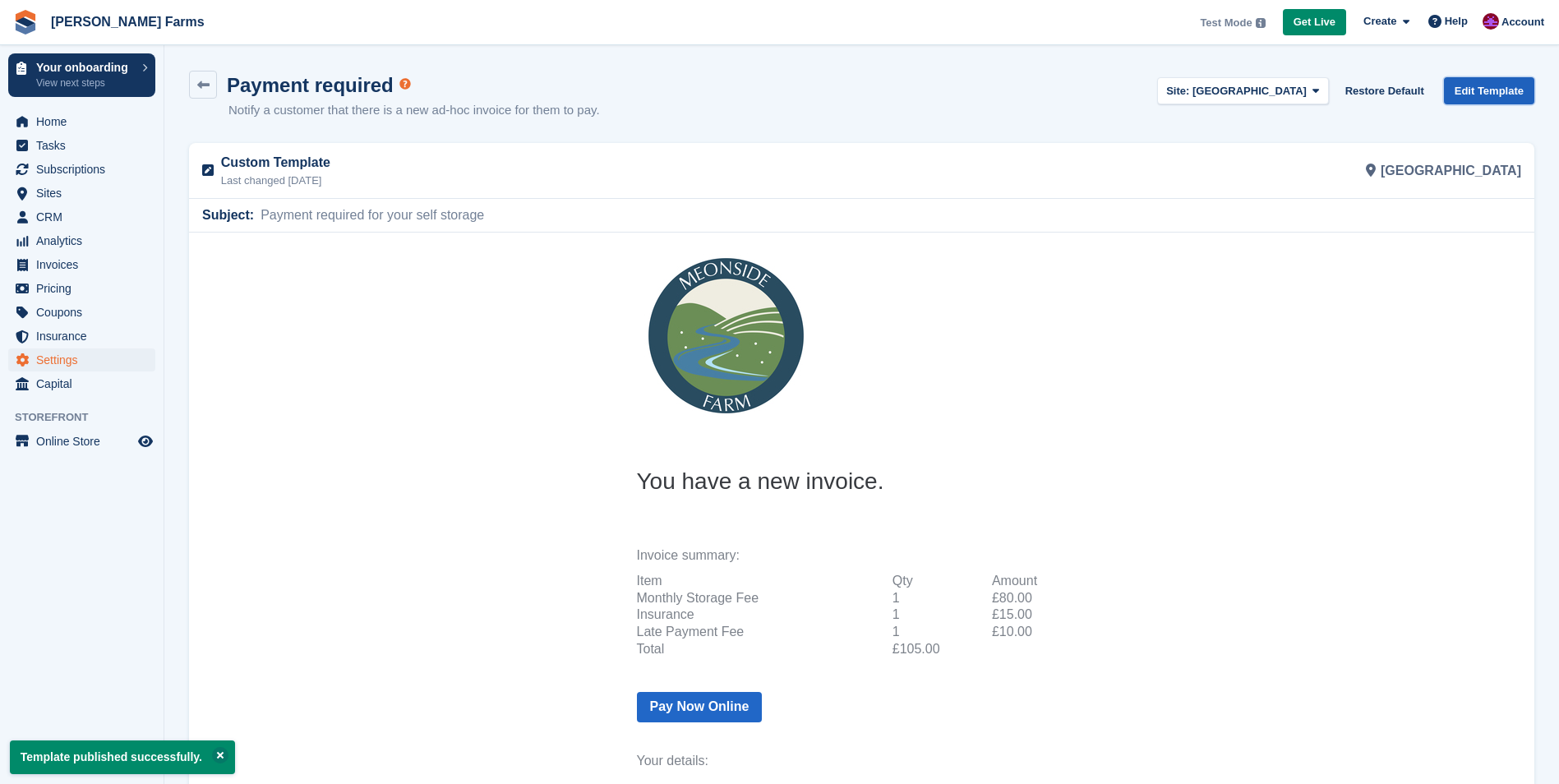
click at [1499, 84] on link "Edit Template" at bounding box center [1488, 91] width 90 height 27
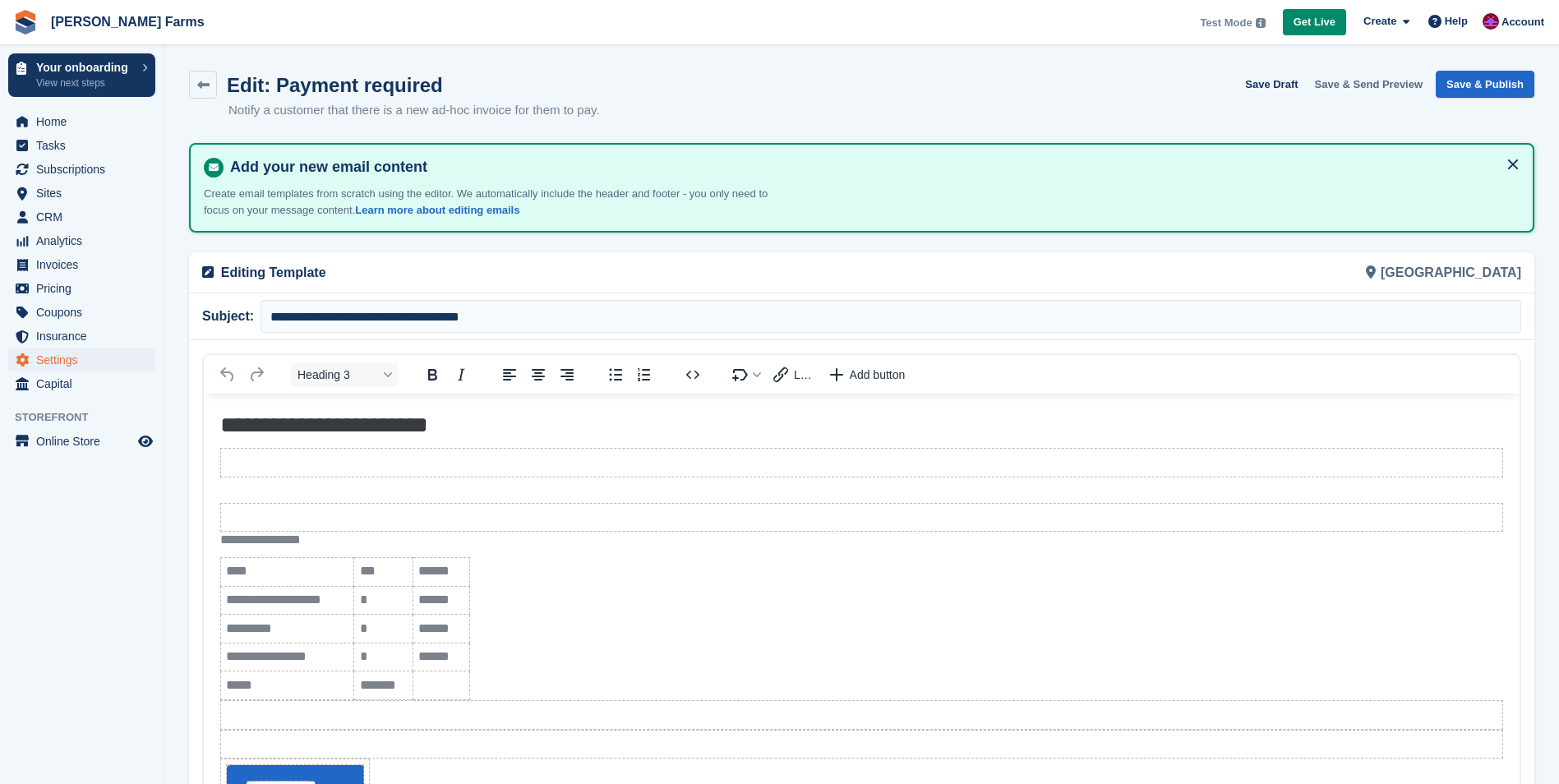
click at [1373, 86] on button "Save & Send Preview" at bounding box center [1369, 84] width 121 height 27
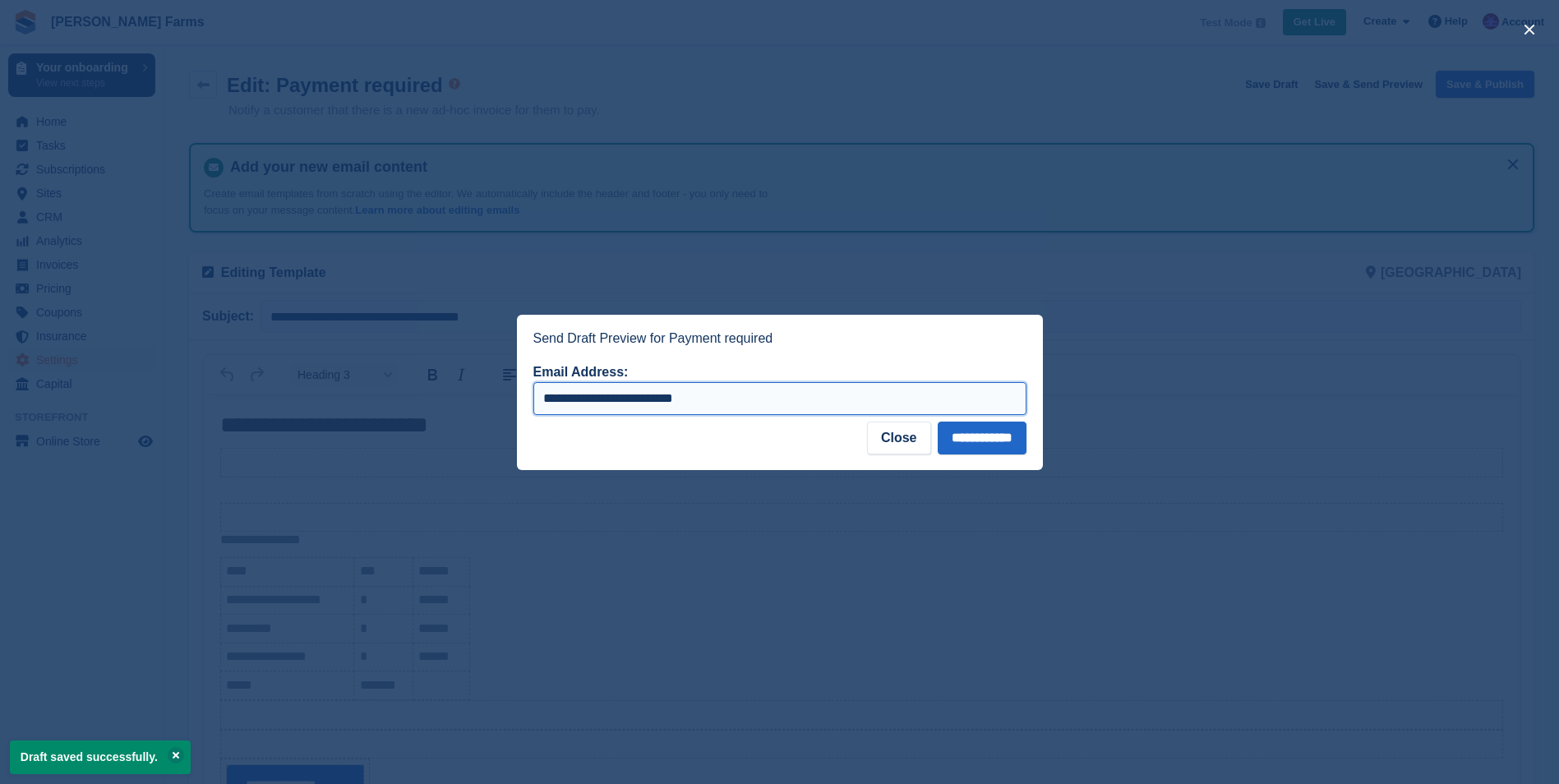
drag, startPoint x: 735, startPoint y: 395, endPoint x: 402, endPoint y: 395, distance: 333.0
click at [404, 395] on div "**********" at bounding box center [780, 392] width 1559 height 784
type input "**********"
click at [960, 435] on input "**********" at bounding box center [981, 438] width 88 height 33
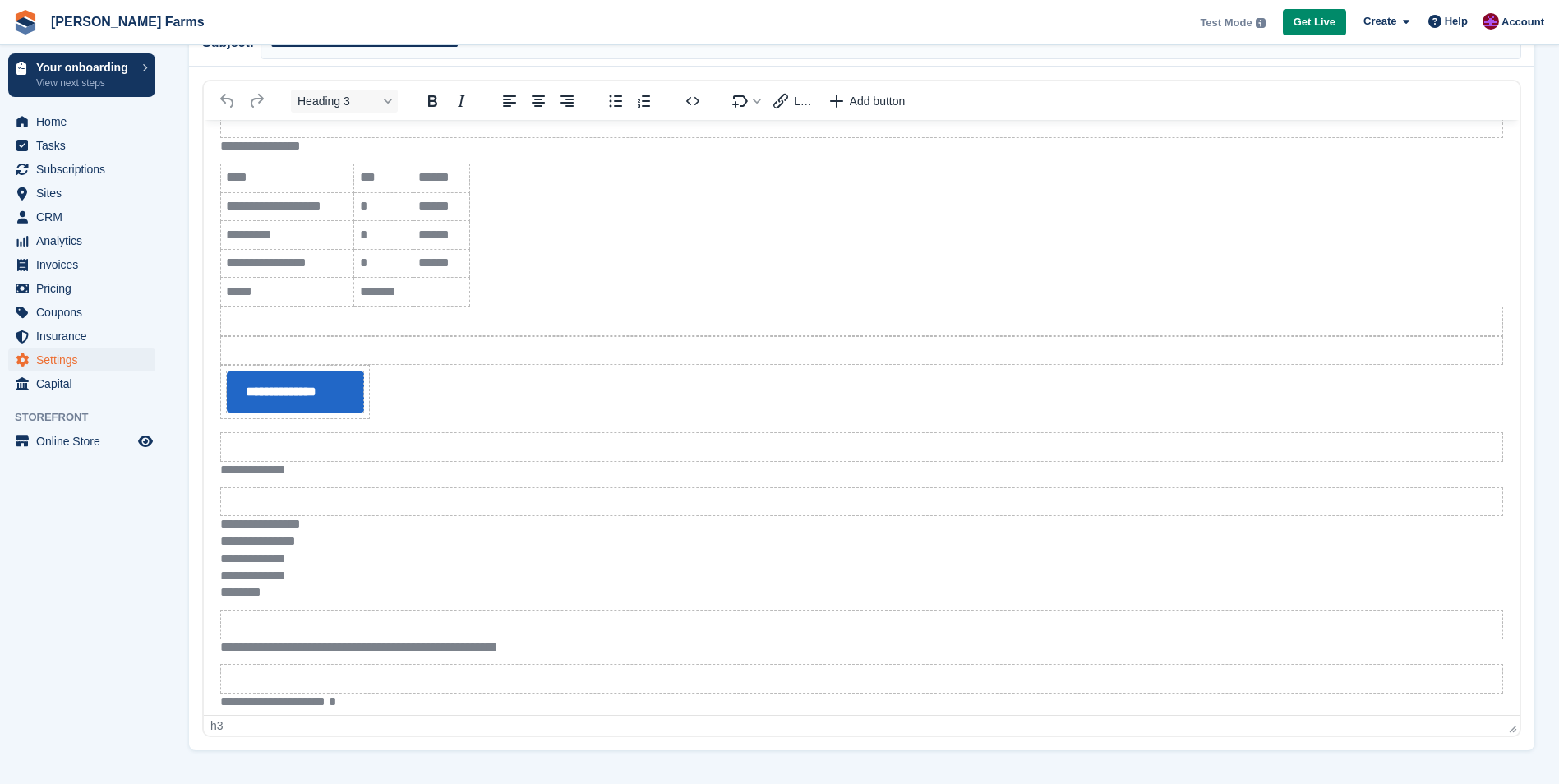
scroll to position [141, 0]
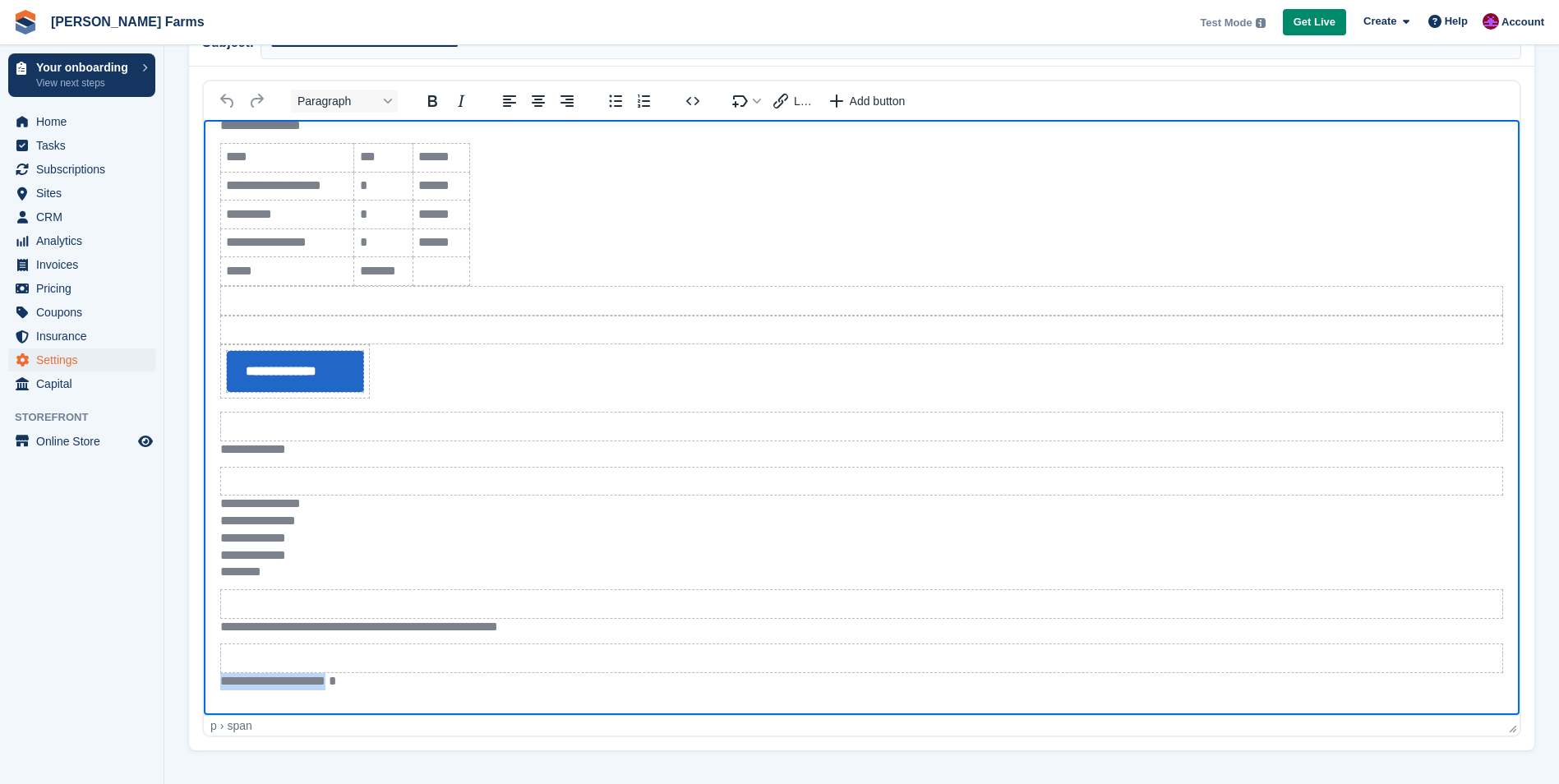
drag, startPoint x: 354, startPoint y: 686, endPoint x: 224, endPoint y: 680, distance: 130.1
click at [224, 680] on p "**********" at bounding box center [855, 681] width 1271 height 17
click at [223, 515] on span "**********" at bounding box center [258, 520] width 76 height 13
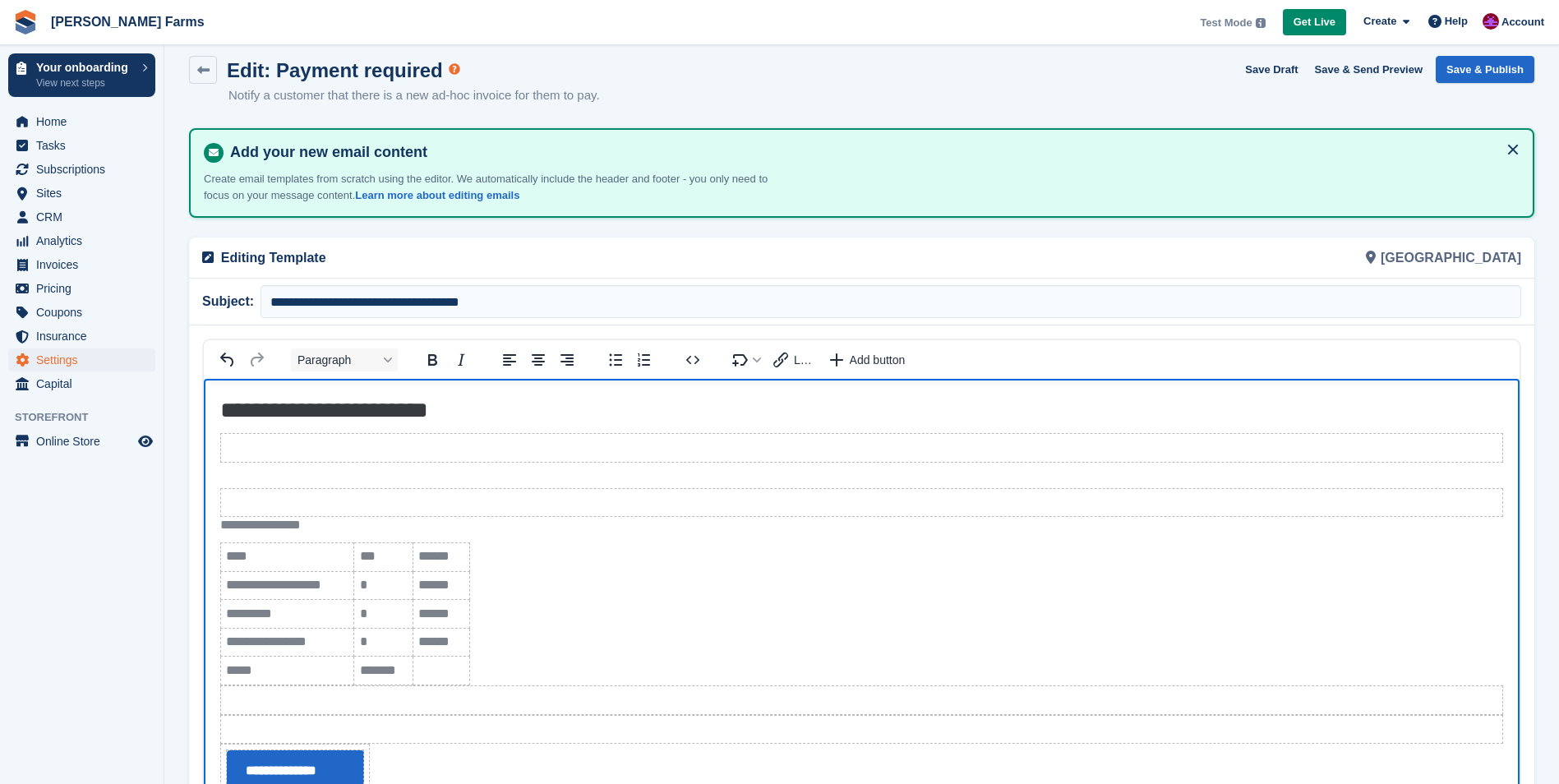
scroll to position [0, 0]
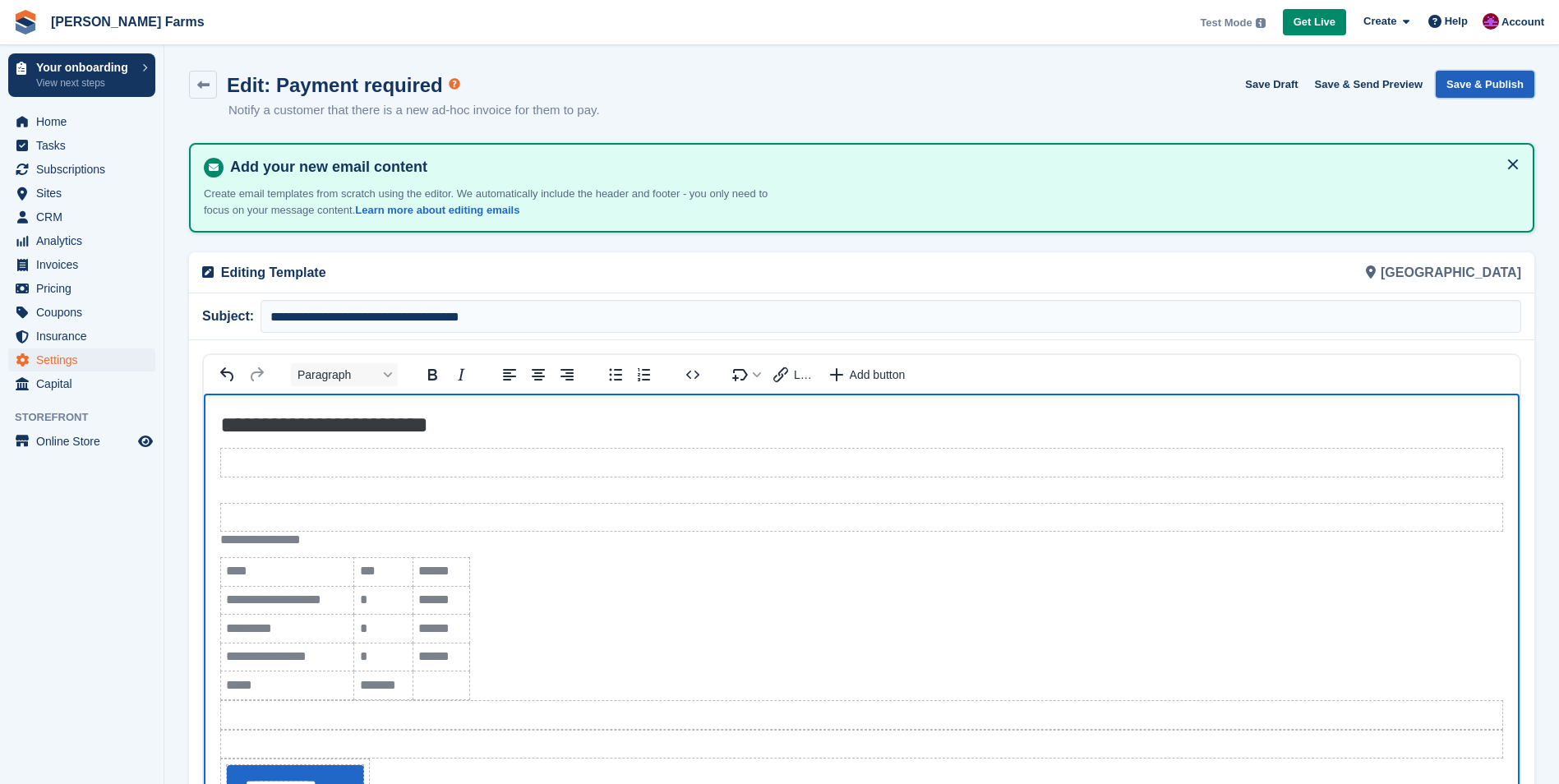
click at [1517, 84] on button "Save & Publish" at bounding box center [1485, 84] width 99 height 27
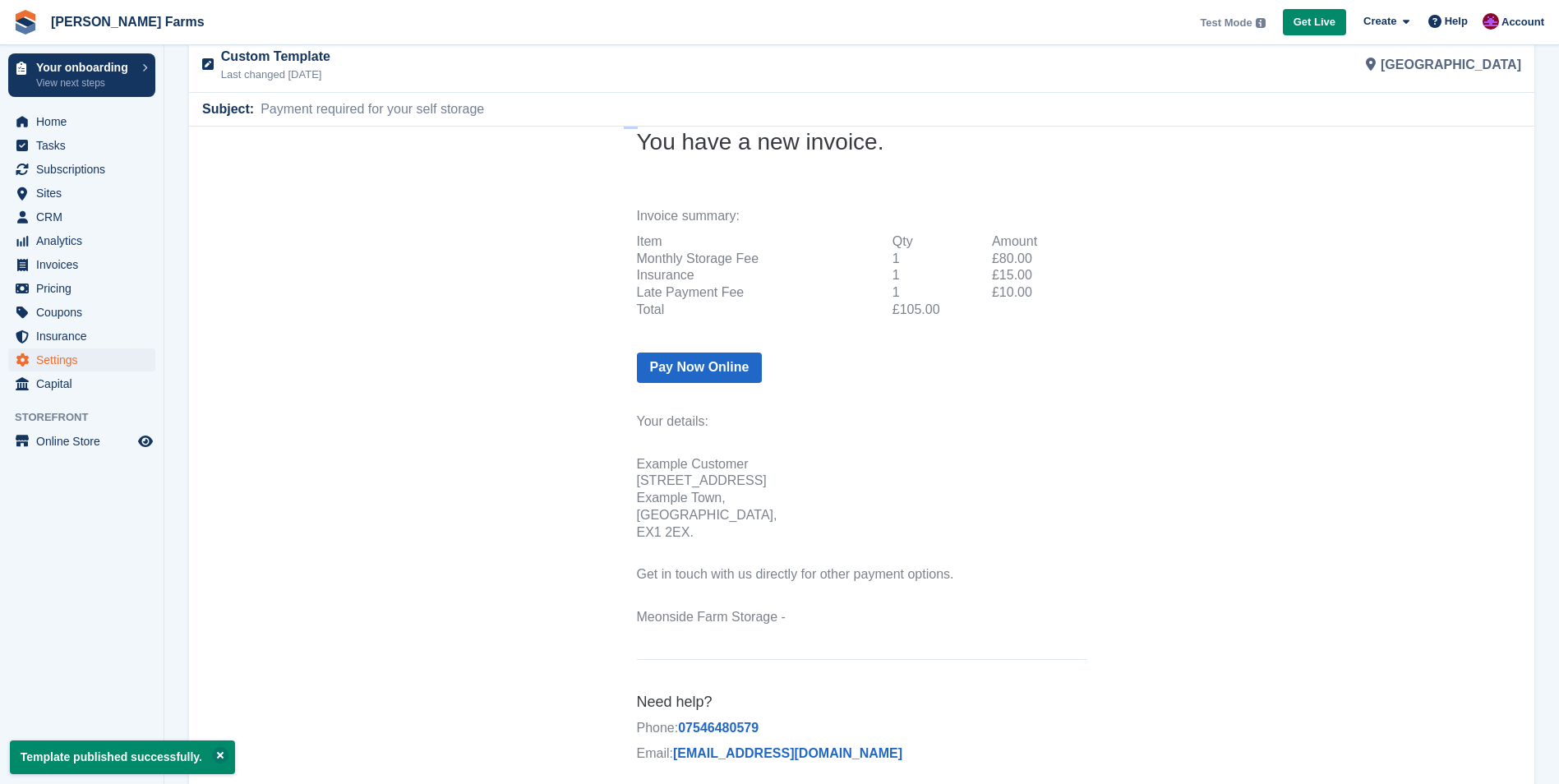
scroll to position [146, 0]
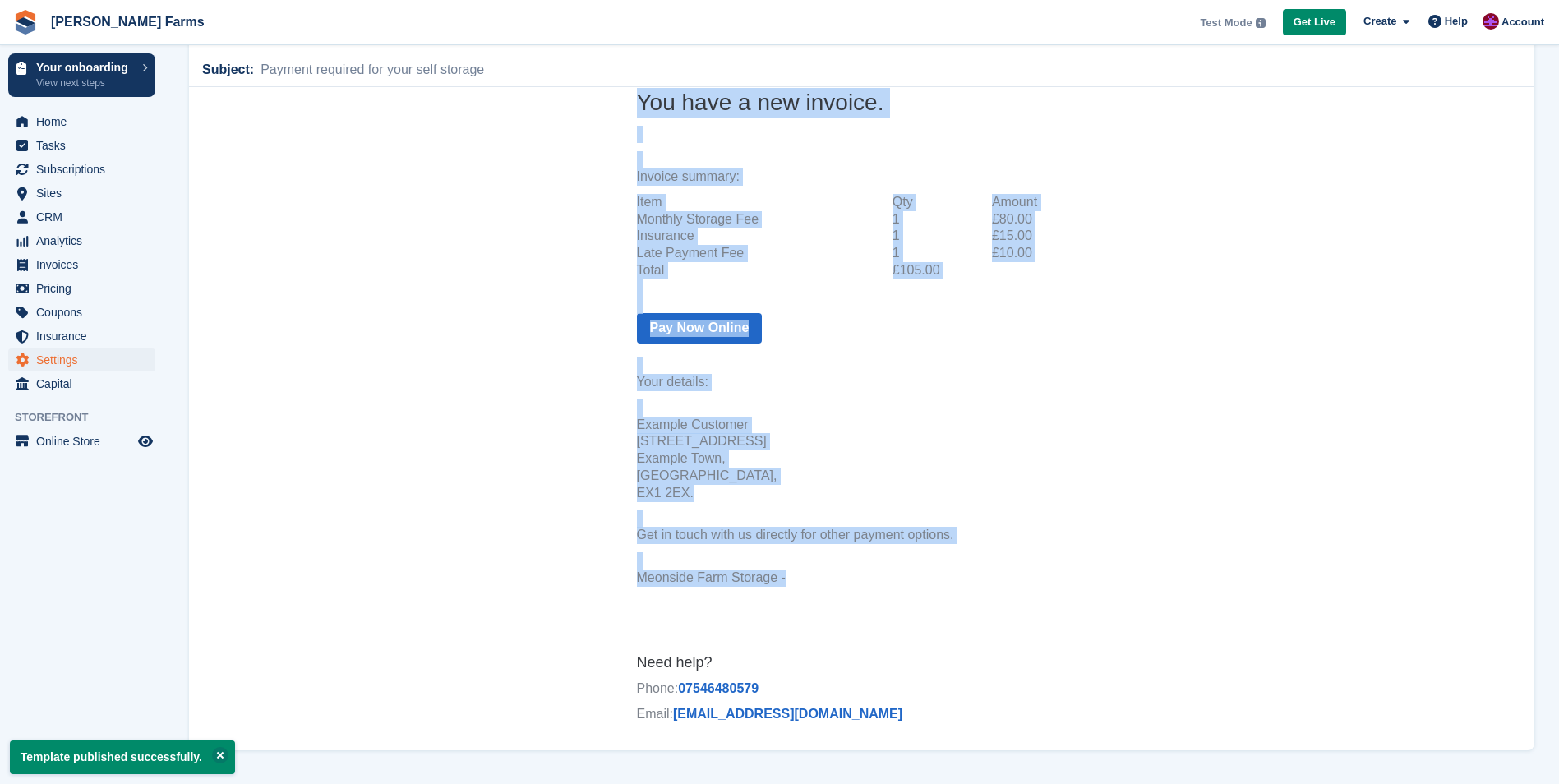
drag, startPoint x: 635, startPoint y: 333, endPoint x: 781, endPoint y: 594, distance: 299.1
click at [781, 594] on th "You have a new invoice. Invoice summary: Item Qty Amount Monthly Storage Fee 1 …" at bounding box center [862, 342] width 450 height 506
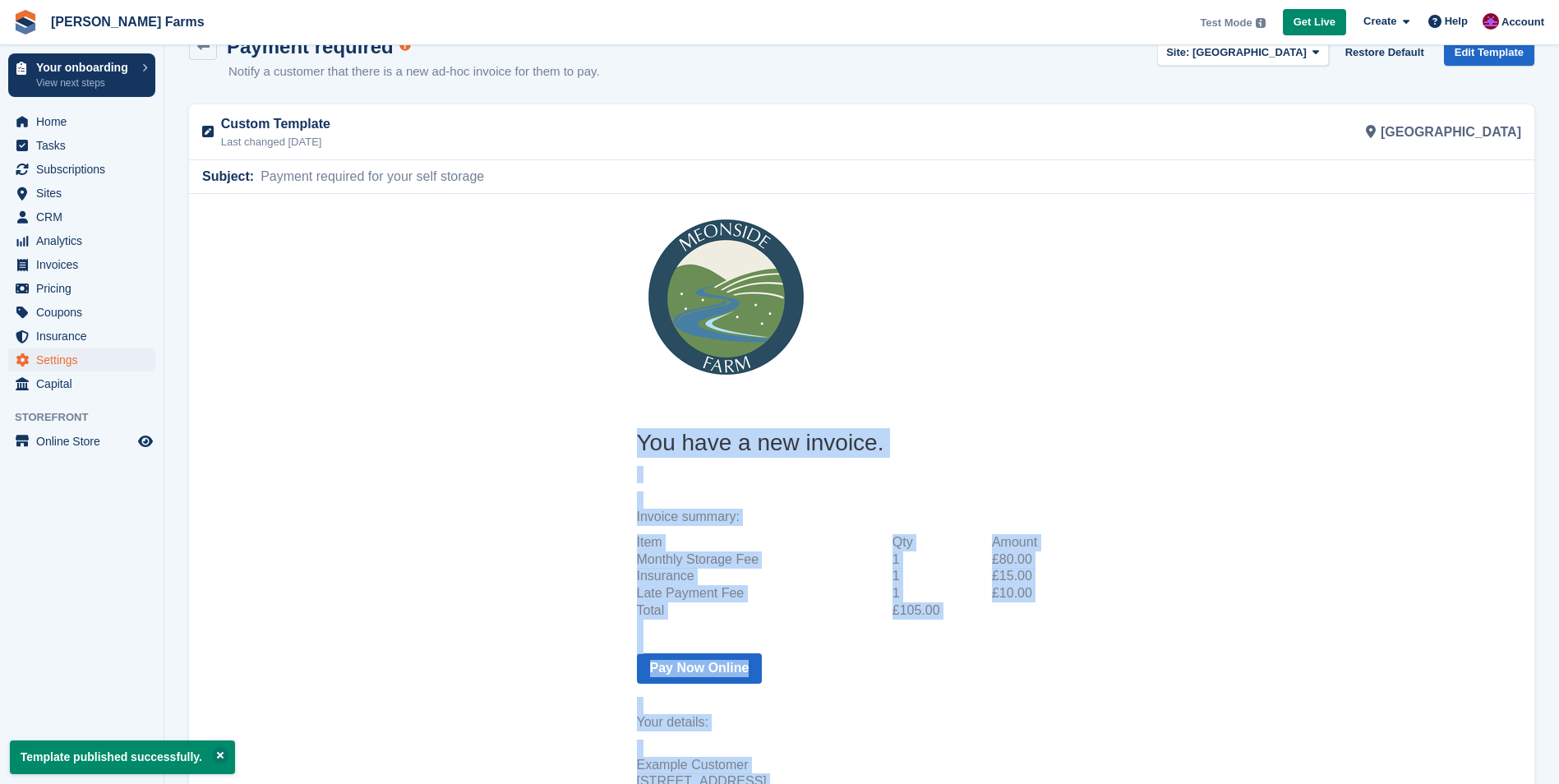
scroll to position [0, 0]
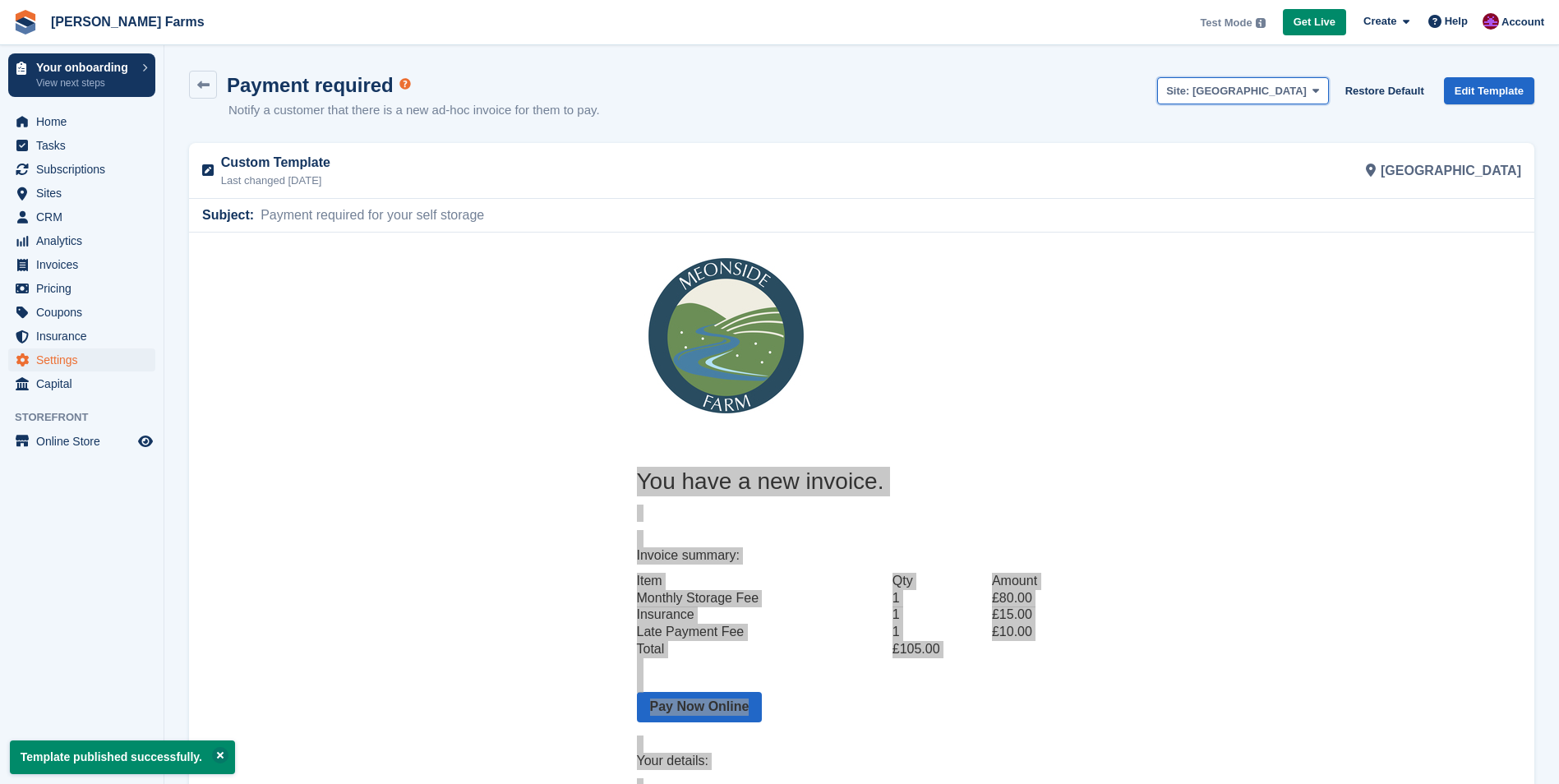
click at [1322, 88] on span at bounding box center [1316, 90] width 14 height 14
click at [1289, 159] on link "[GEOGRAPHIC_DATA]" at bounding box center [1243, 157] width 169 height 29
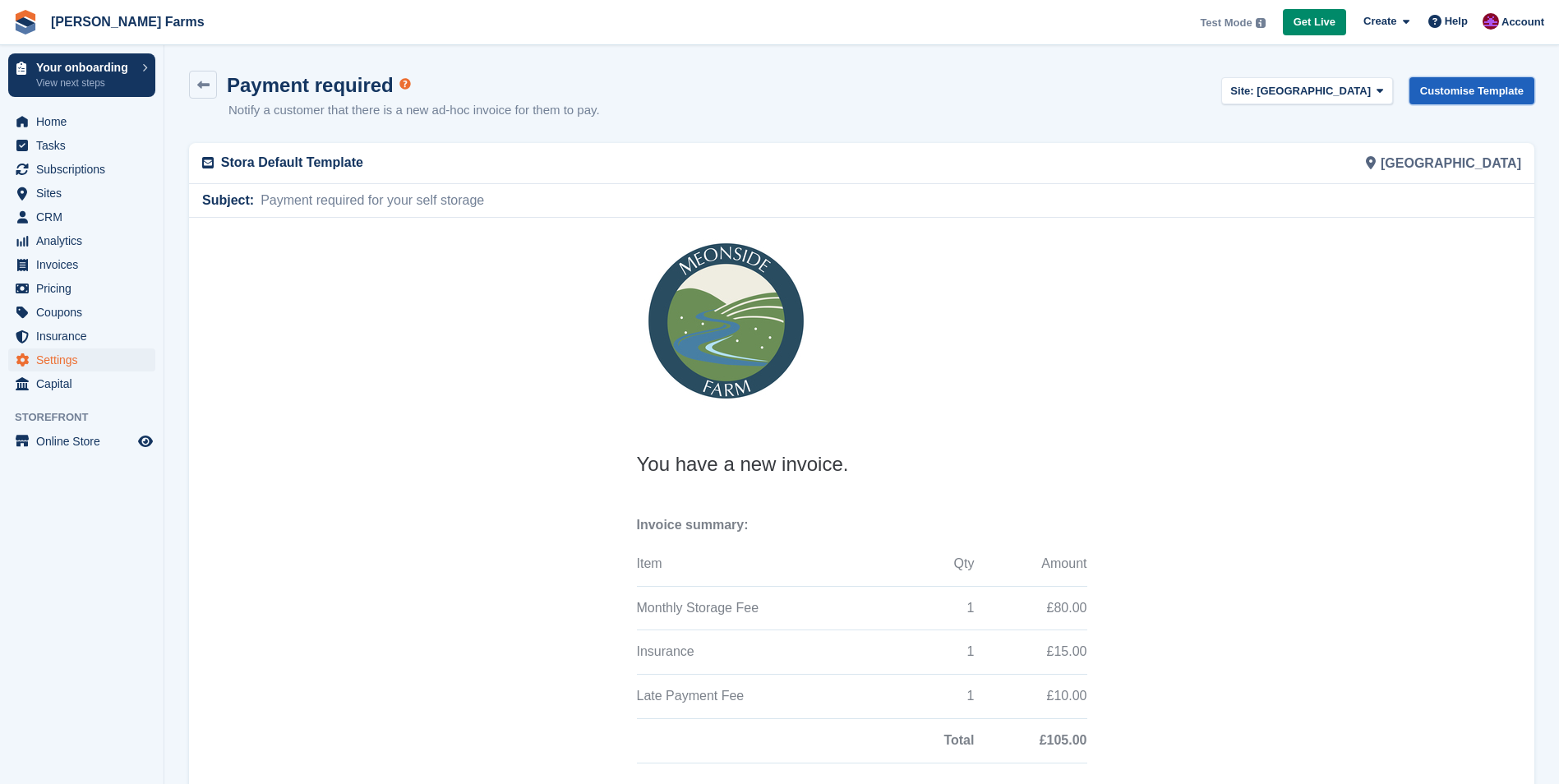
click at [1462, 91] on link "Customise Template" at bounding box center [1472, 91] width 125 height 27
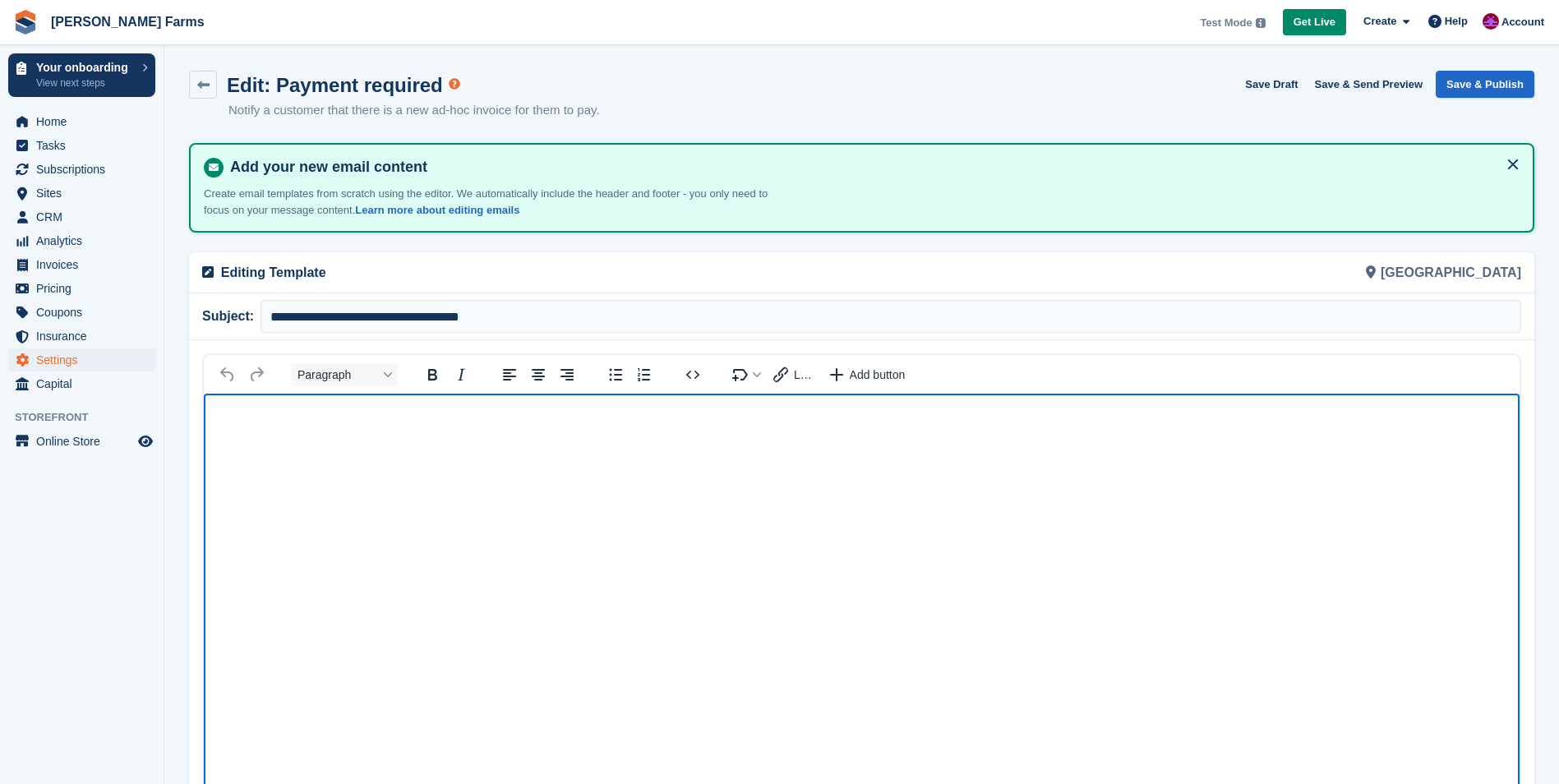
click at [531, 414] on p "Rich Text Area" at bounding box center [861, 418] width 1282 height 17
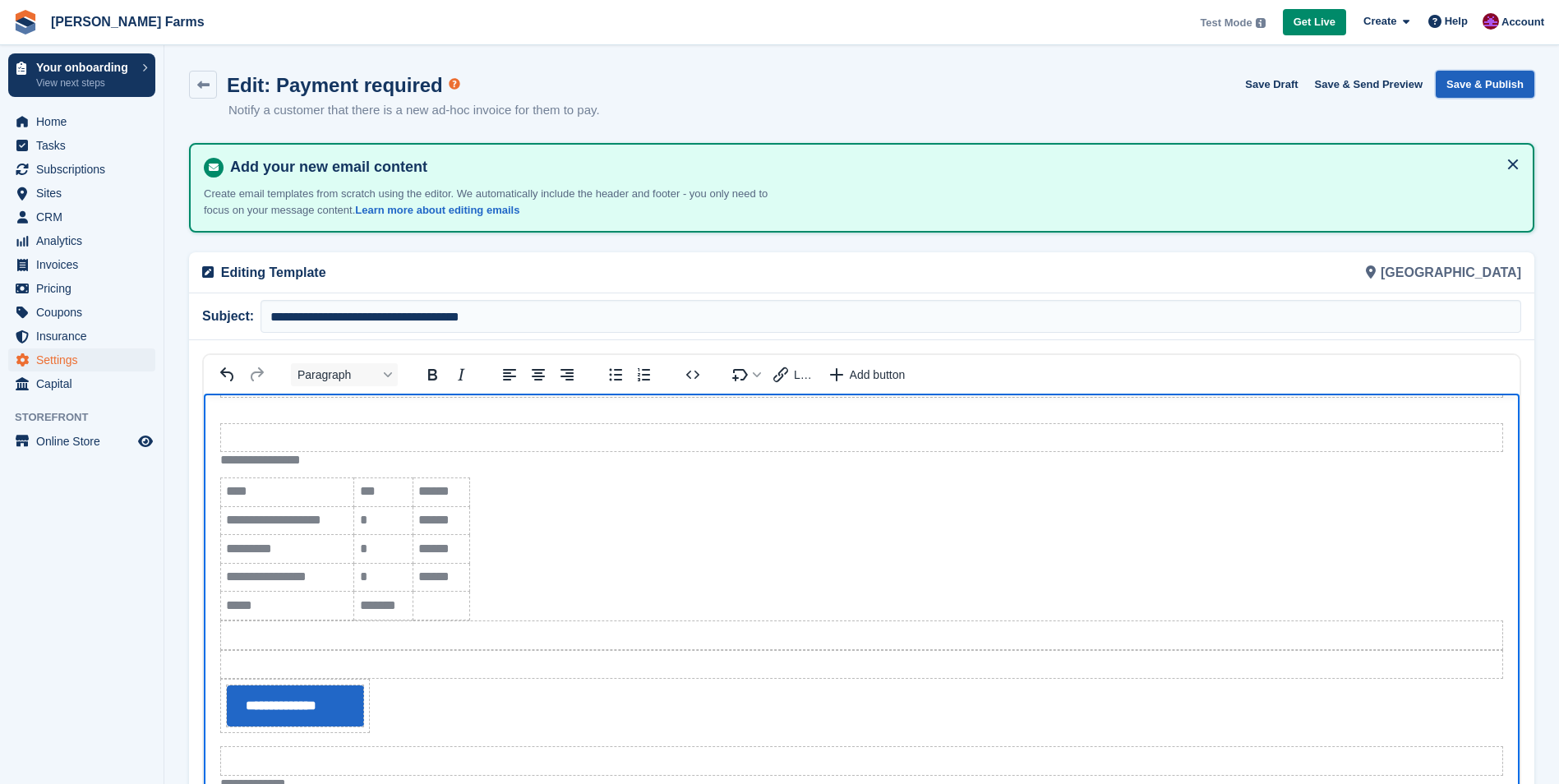
click at [1476, 92] on button "Save & Publish" at bounding box center [1485, 84] width 99 height 27
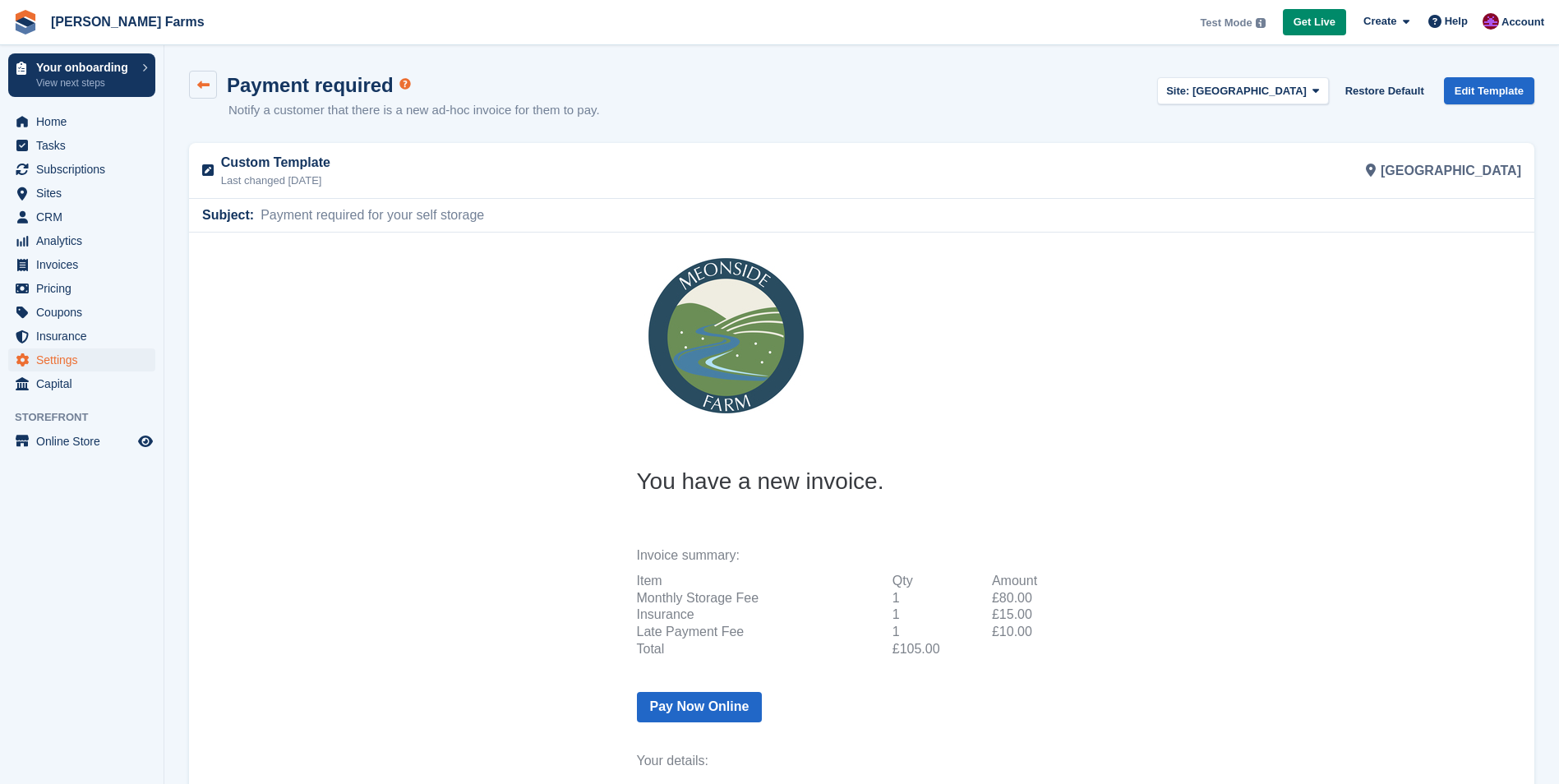
click at [204, 87] on icon at bounding box center [203, 84] width 13 height 13
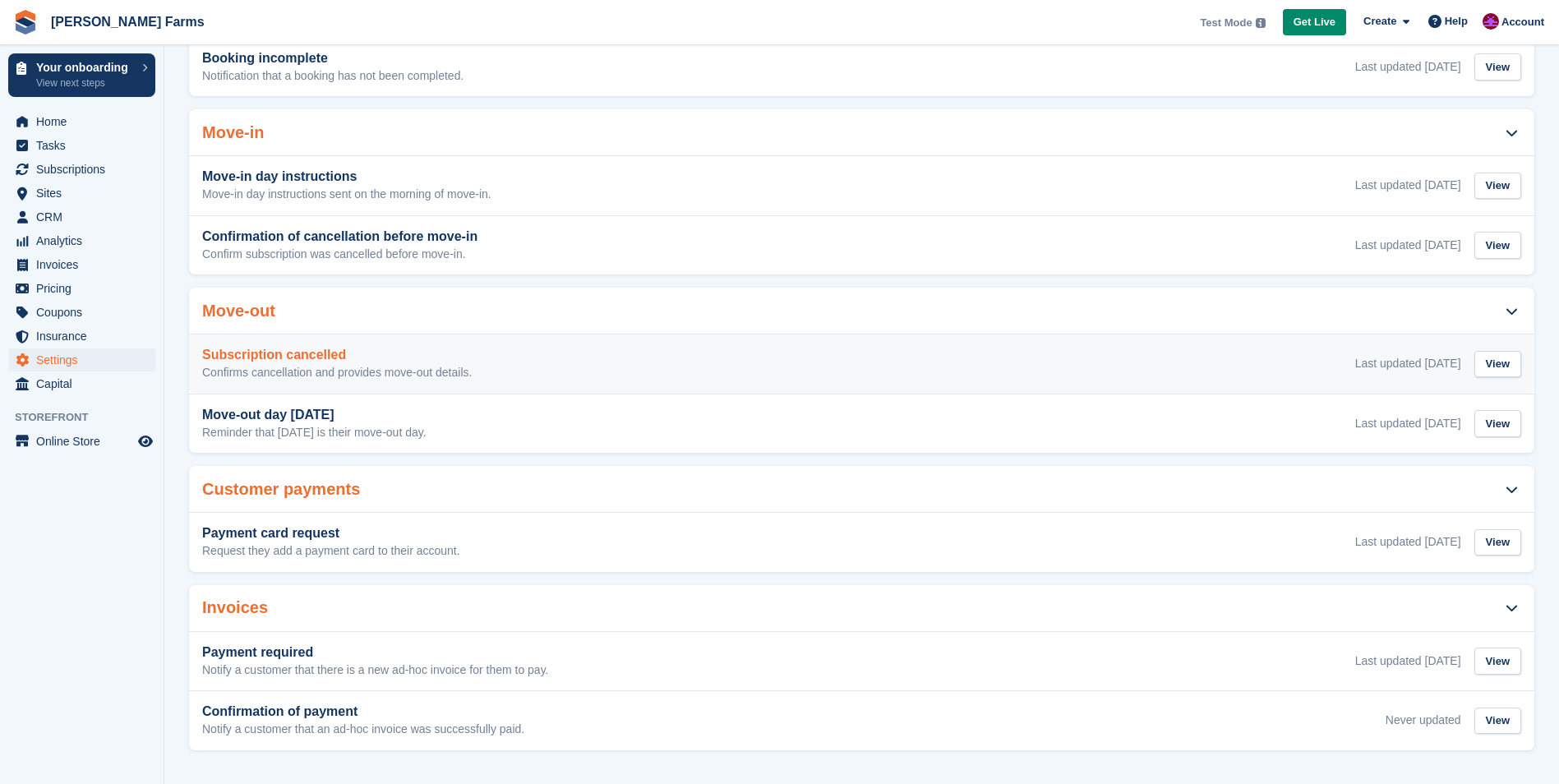
scroll to position [498, 0]
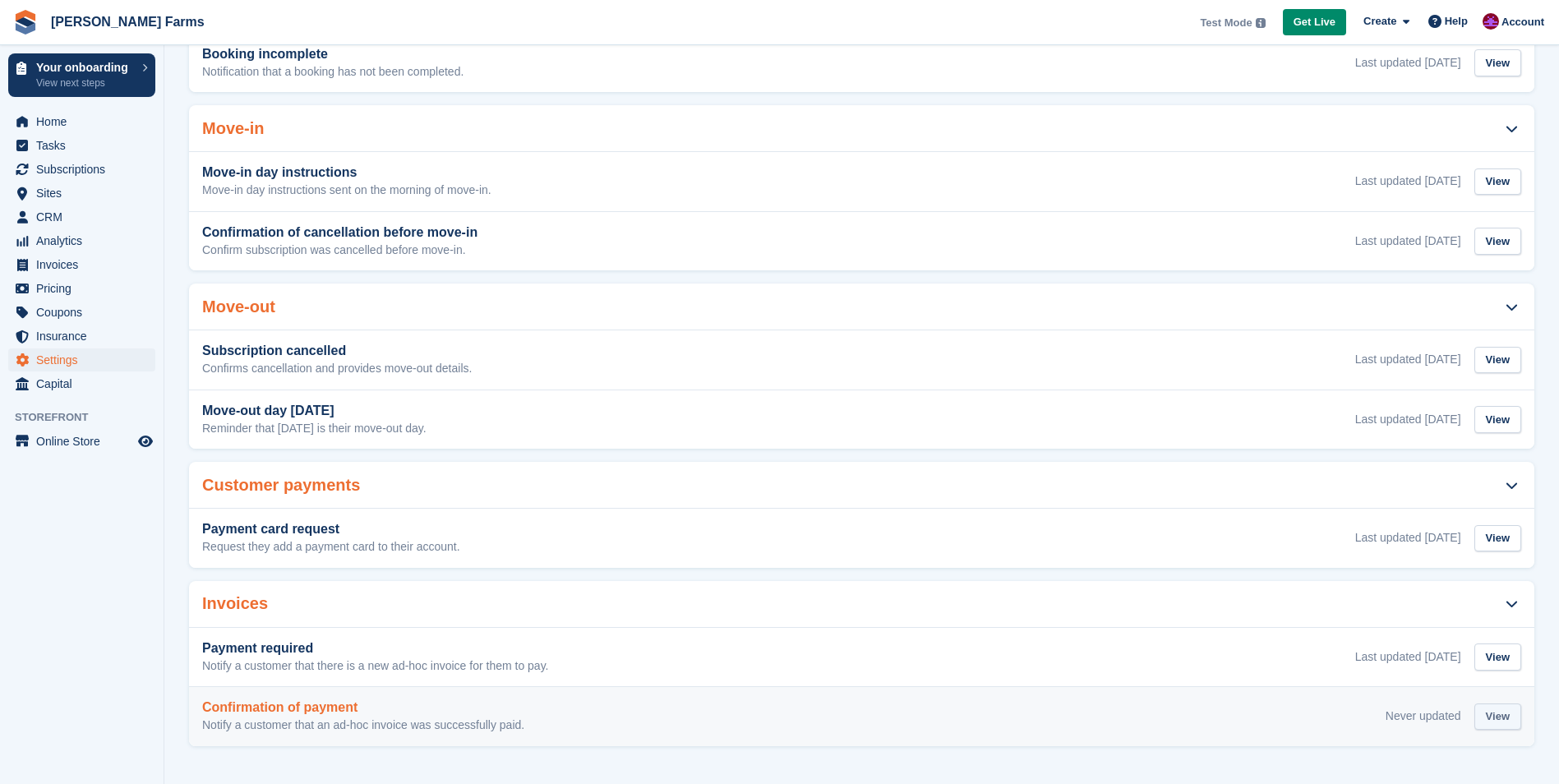
click at [1486, 716] on div "View" at bounding box center [1498, 717] width 47 height 27
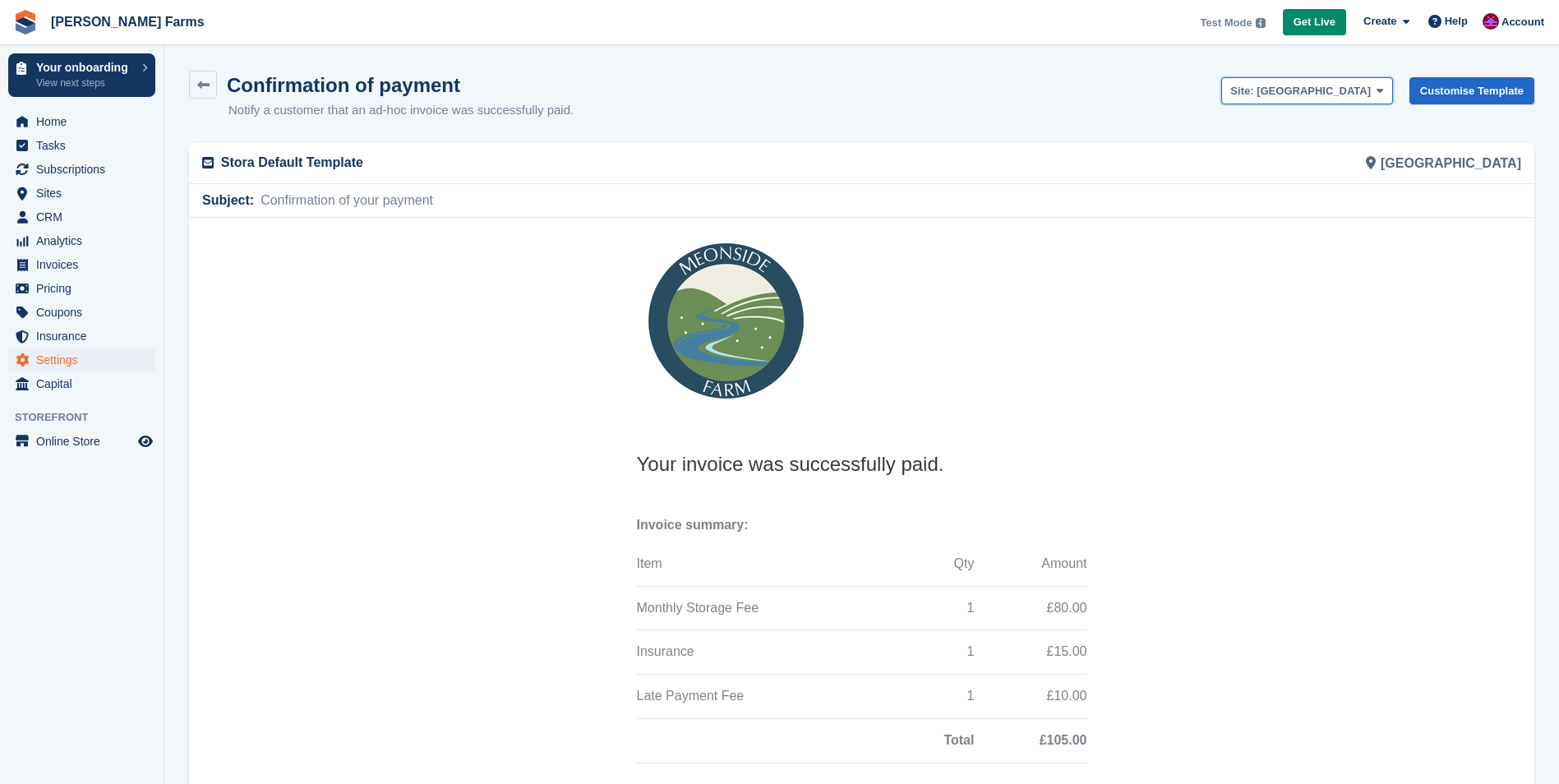
click at [1369, 91] on span "[GEOGRAPHIC_DATA]" at bounding box center [1313, 90] width 115 height 13
click at [1361, 150] on link "[GEOGRAPHIC_DATA]" at bounding box center [1307, 157] width 169 height 29
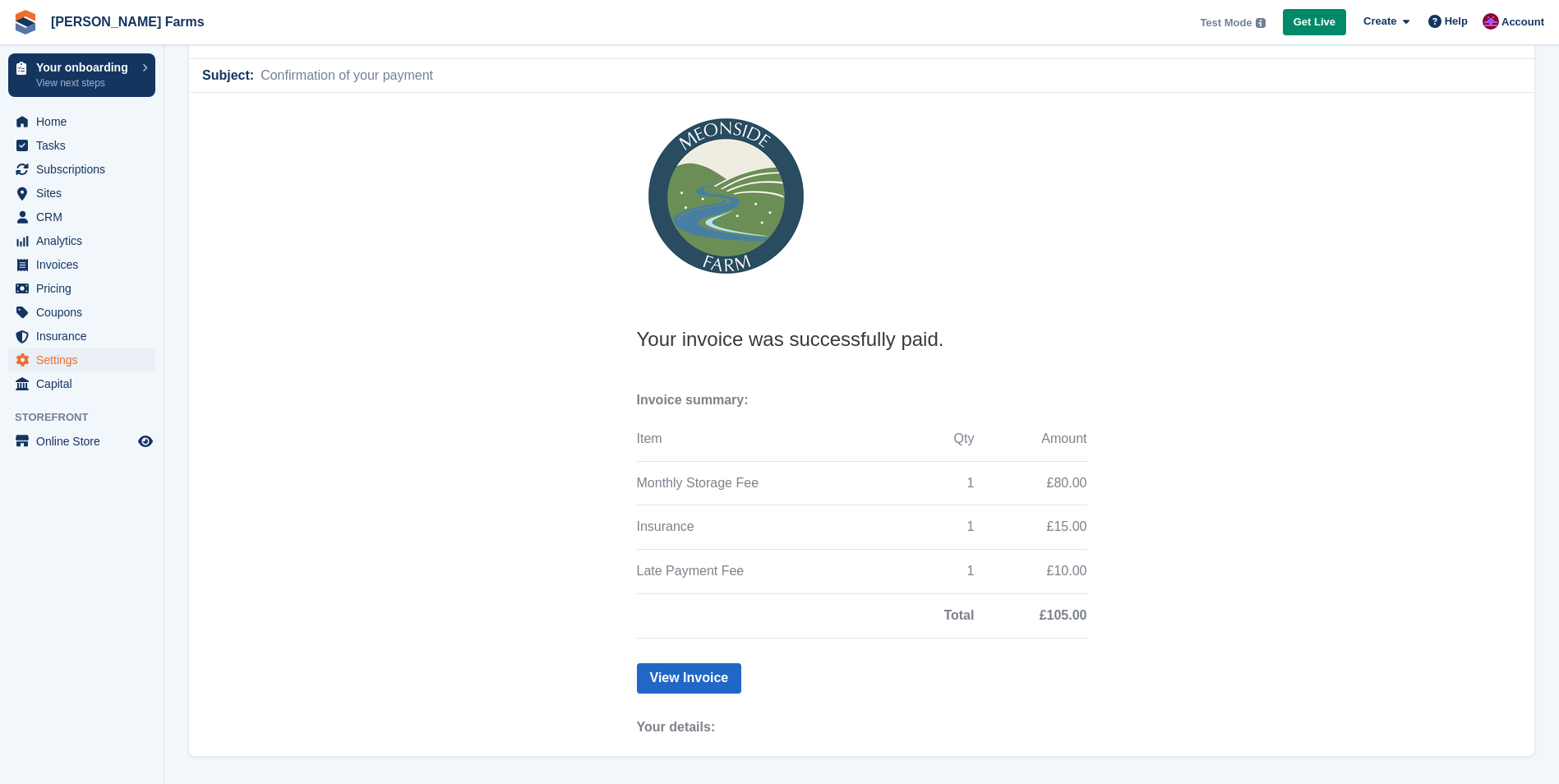
scroll to position [130, 0]
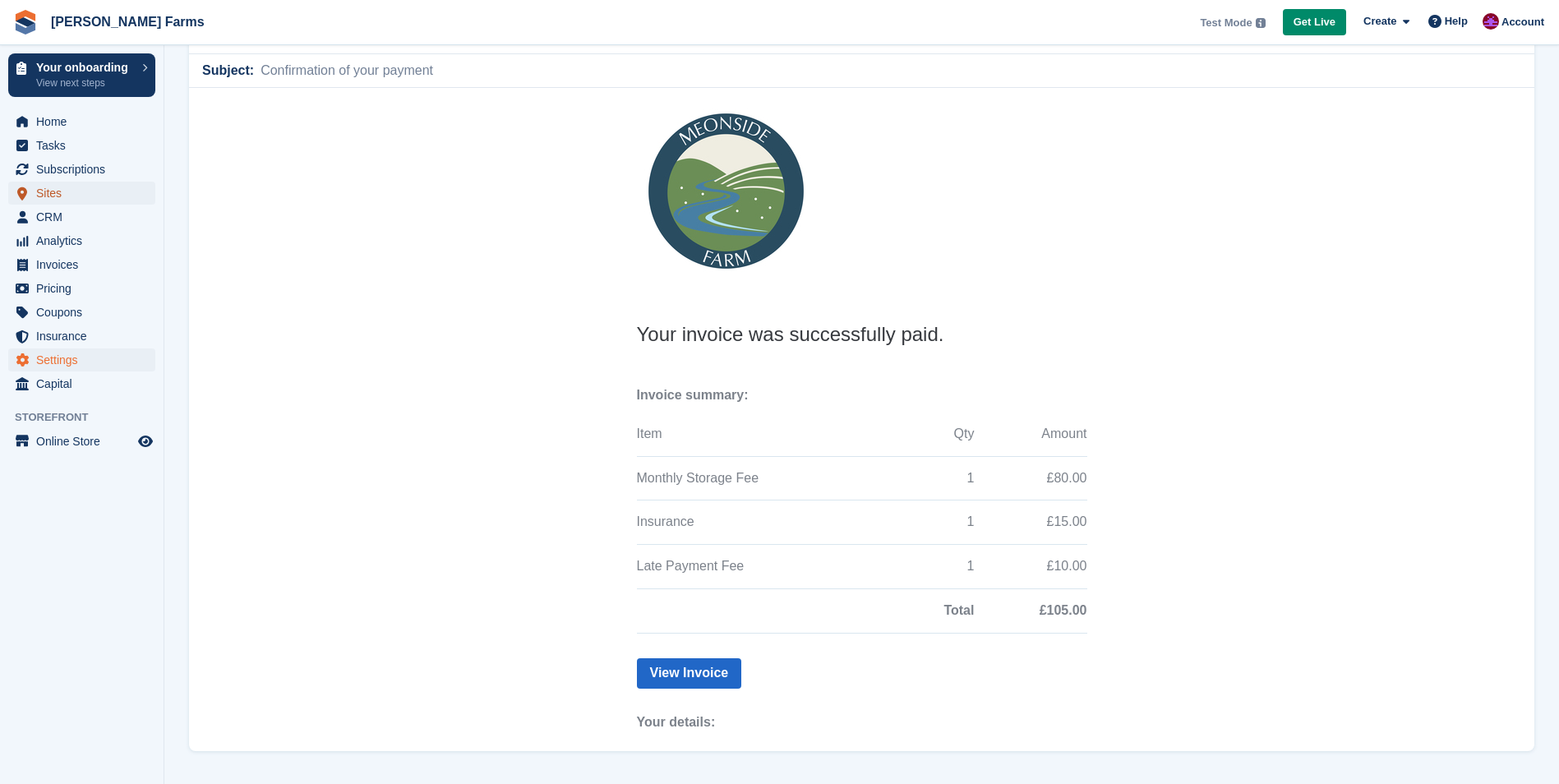
click at [50, 201] on span "Sites" at bounding box center [85, 193] width 99 height 23
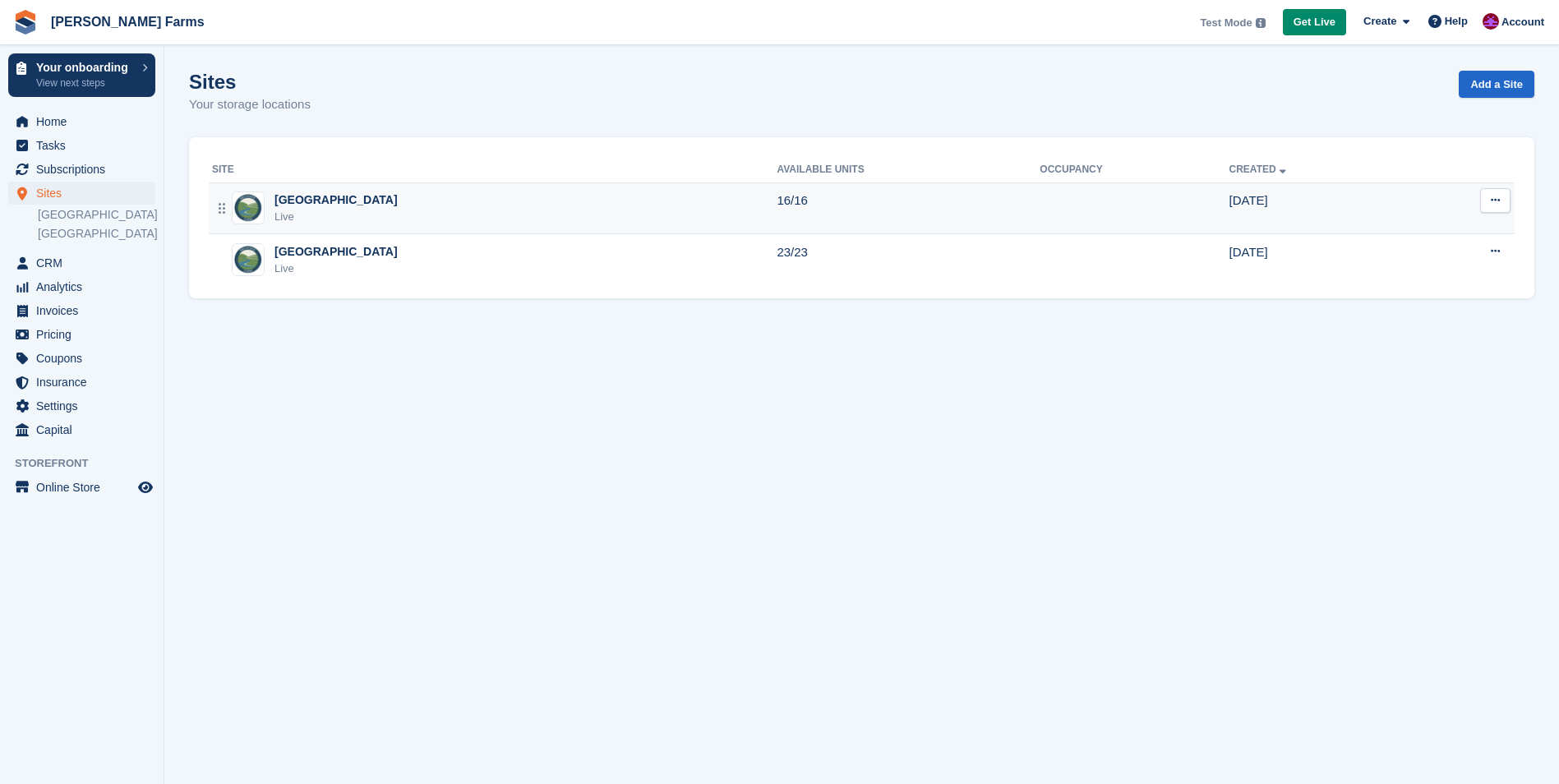
click at [293, 196] on div "[GEOGRAPHIC_DATA]" at bounding box center [336, 200] width 123 height 17
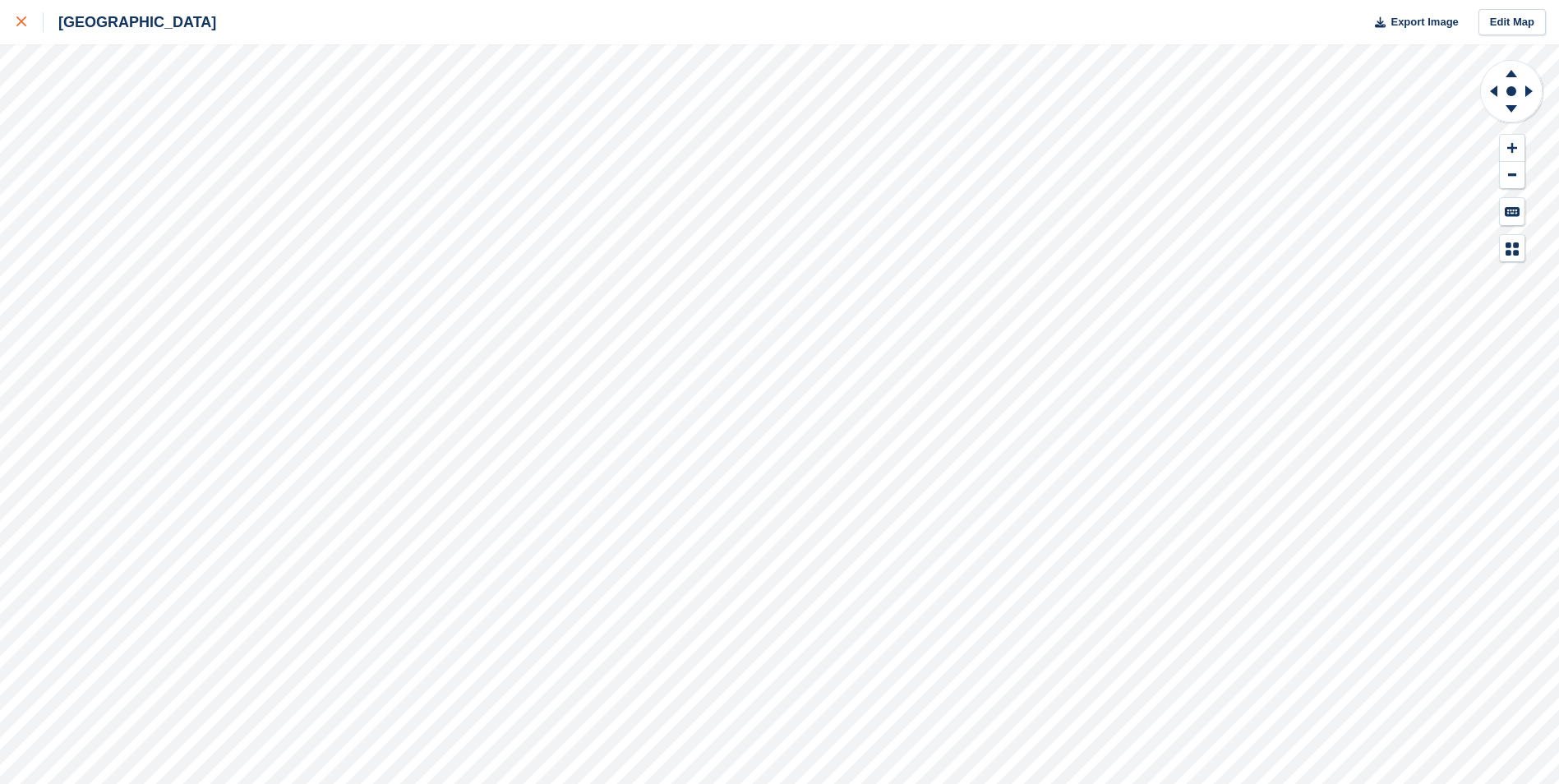
click at [20, 13] on div at bounding box center [30, 22] width 27 height 19
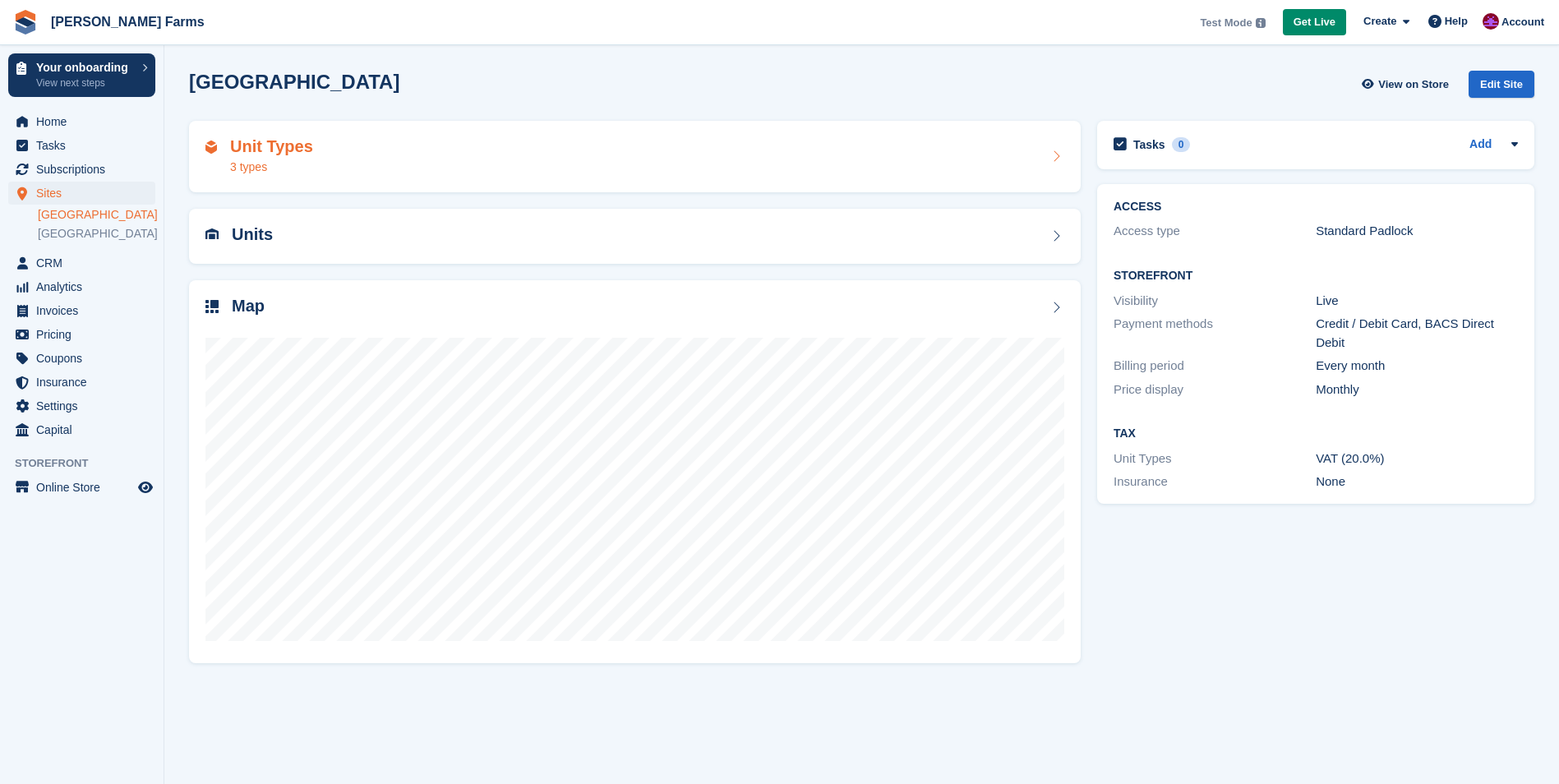
click at [690, 158] on div "Unit Types 3 types" at bounding box center [635, 156] width 859 height 40
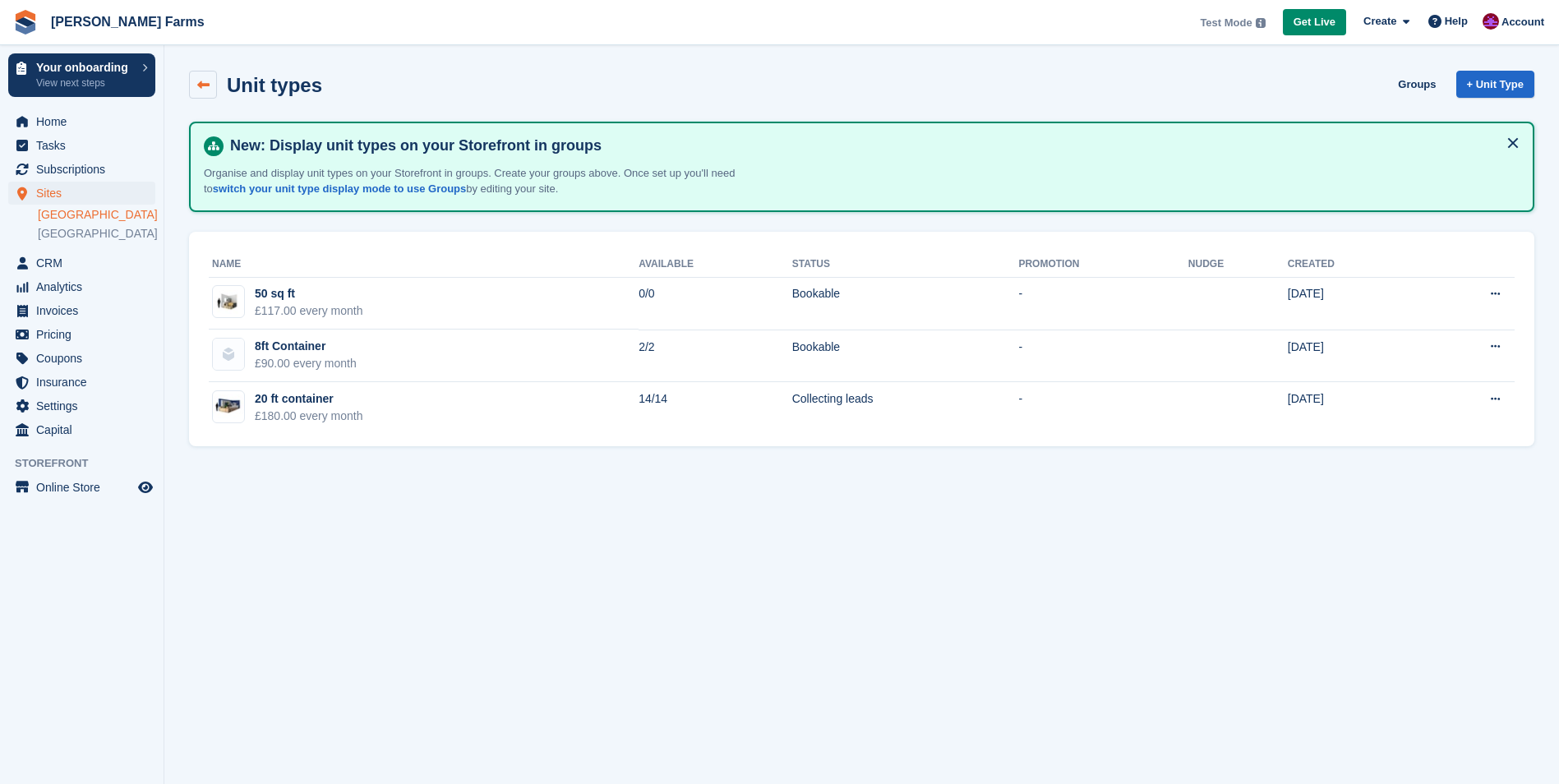
click at [207, 82] on icon at bounding box center [203, 84] width 13 height 13
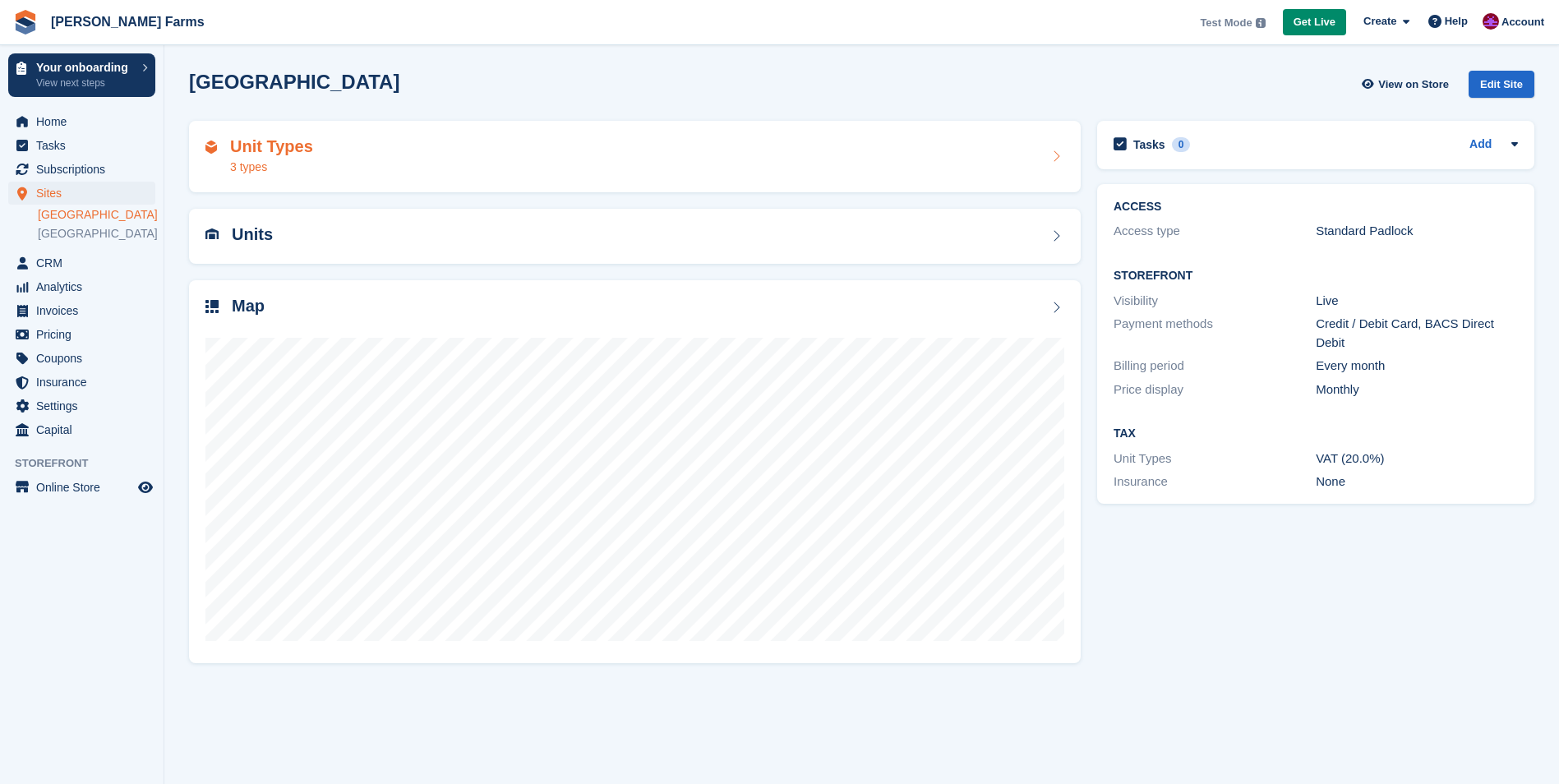
click at [273, 162] on div "3 types" at bounding box center [271, 167] width 83 height 17
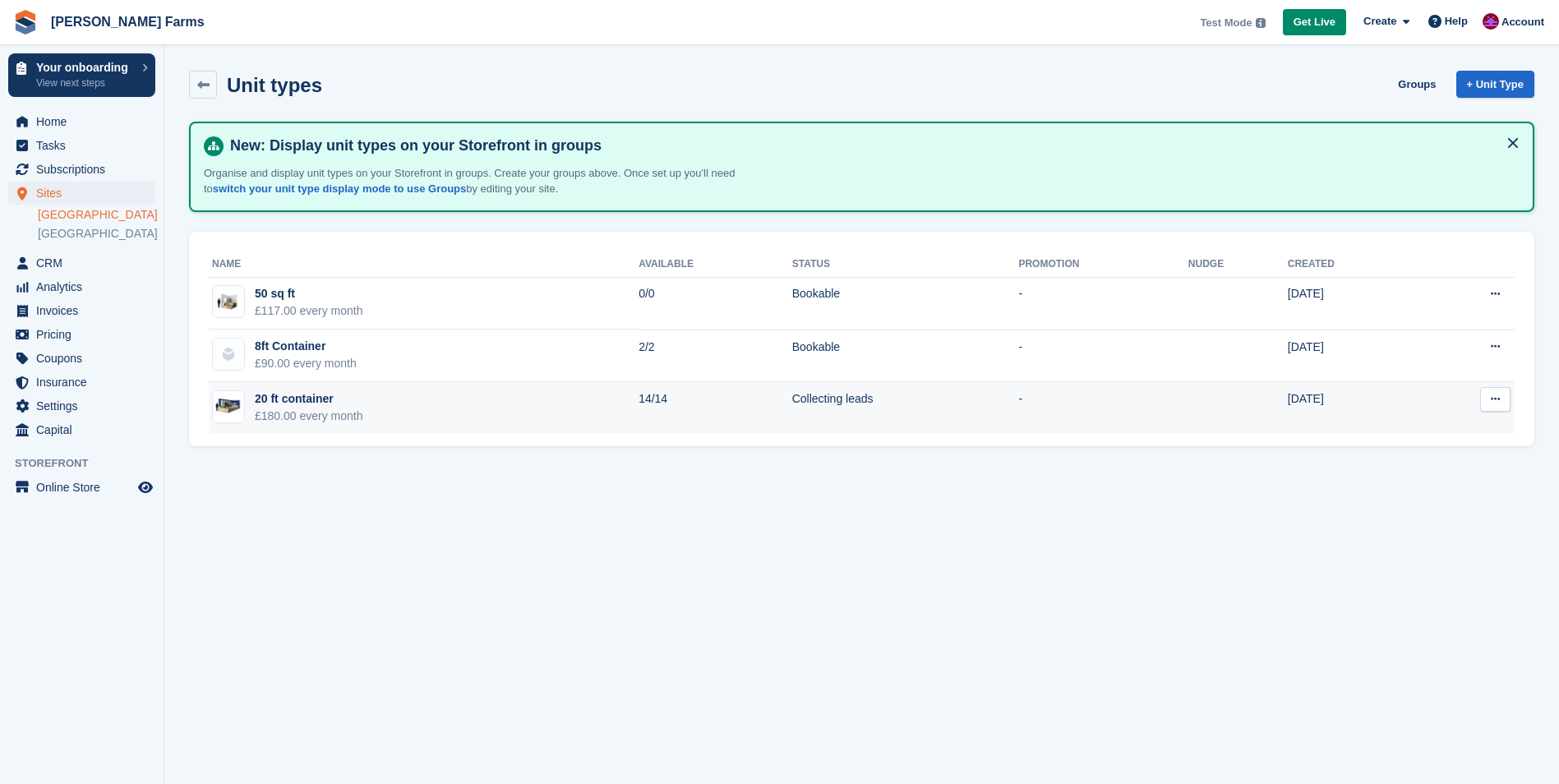
click at [1492, 409] on button at bounding box center [1495, 399] width 30 height 24
click at [1427, 429] on p "Edit unit type" at bounding box center [1431, 431] width 143 height 21
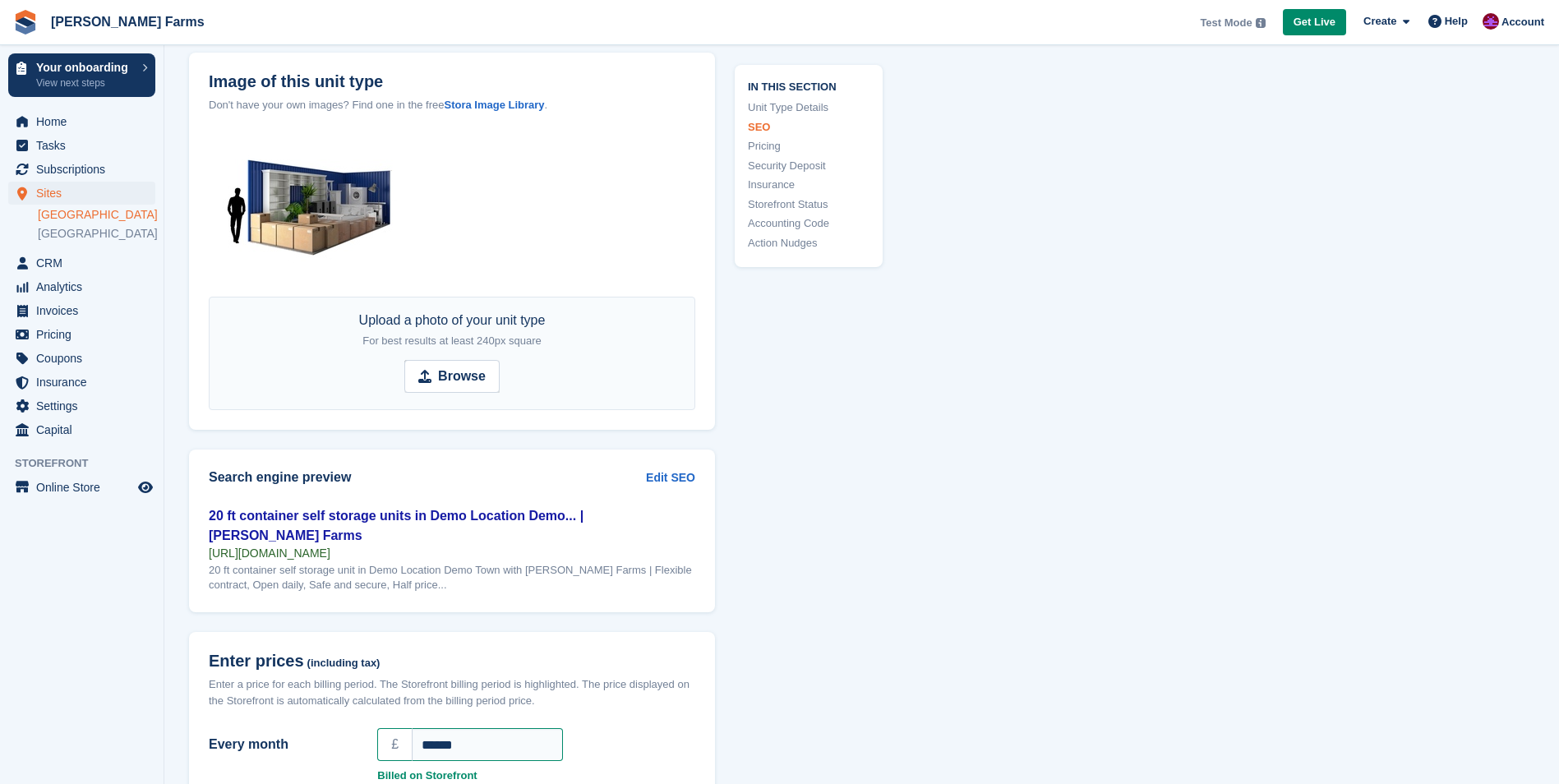
scroll to position [903, 0]
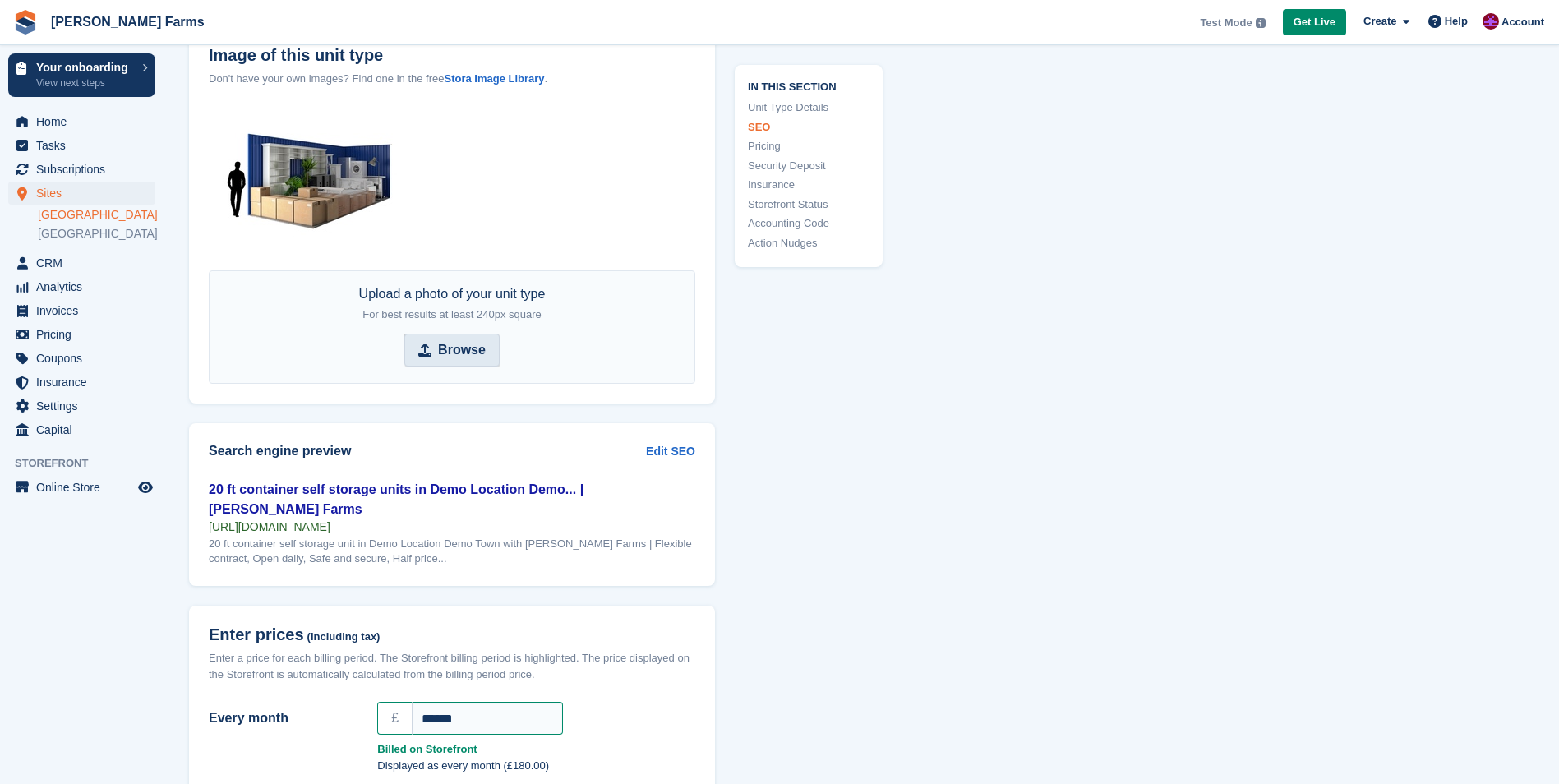
click at [433, 353] on span "Browse" at bounding box center [451, 350] width 95 height 33
click at [433, 353] on input "Browse" at bounding box center [451, 350] width 95 height 33
type input "**********"
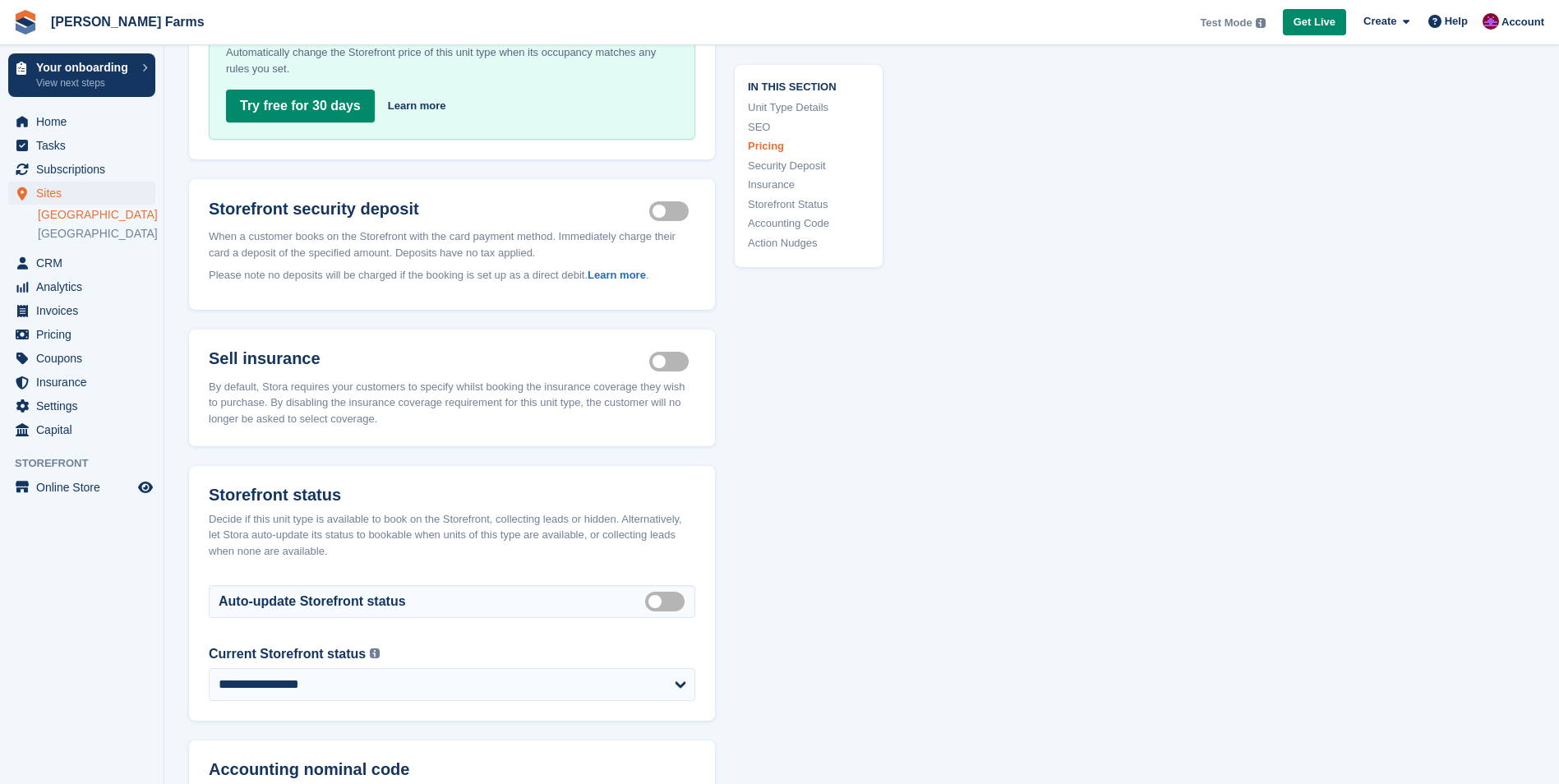
scroll to position [1972, 0]
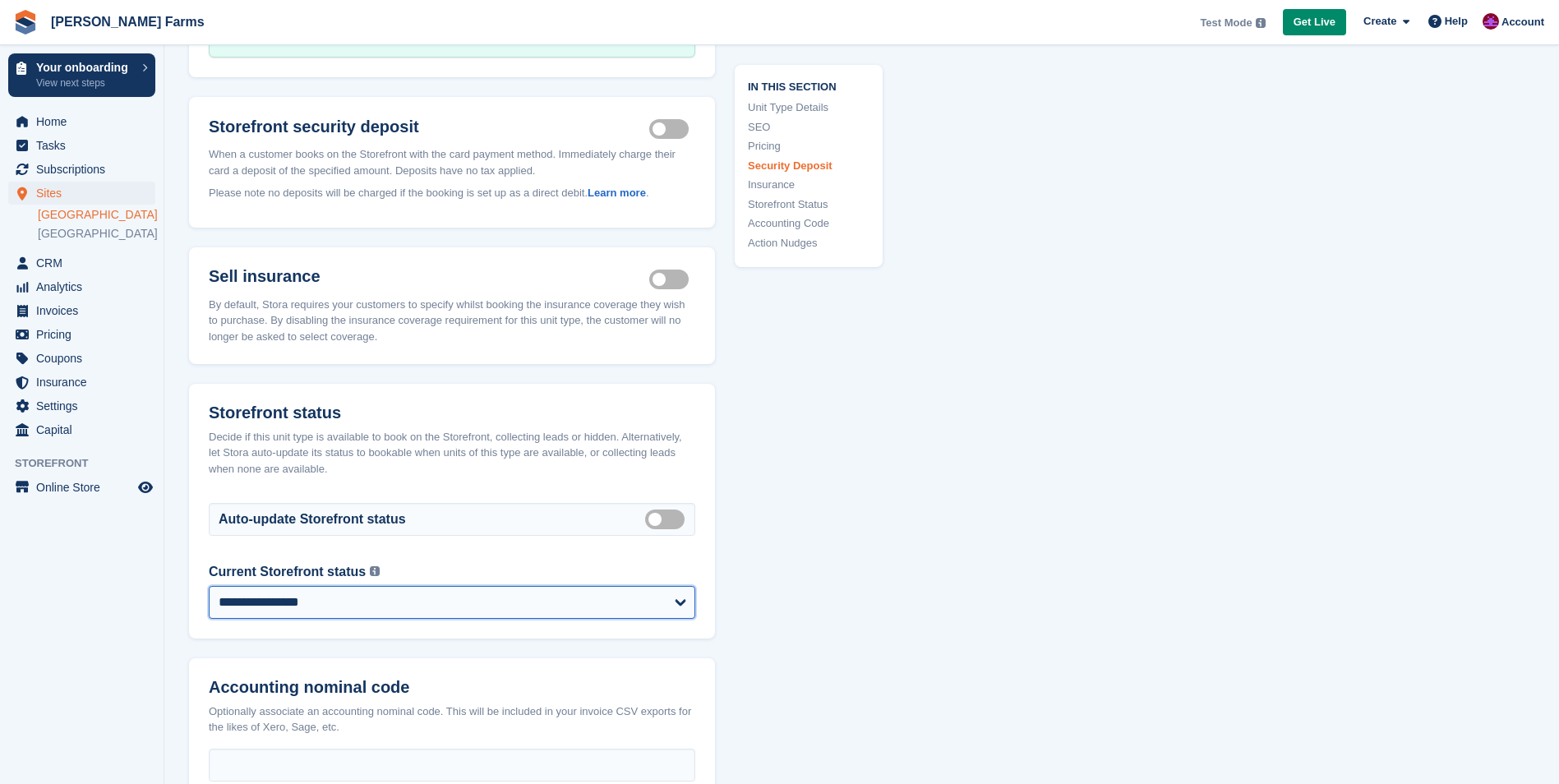
click at [667, 589] on select "**********" at bounding box center [451, 603] width 486 height 33
click at [668, 588] on select "**********" at bounding box center [451, 603] width 486 height 33
click at [669, 588] on select "**********" at bounding box center [451, 603] width 486 height 33
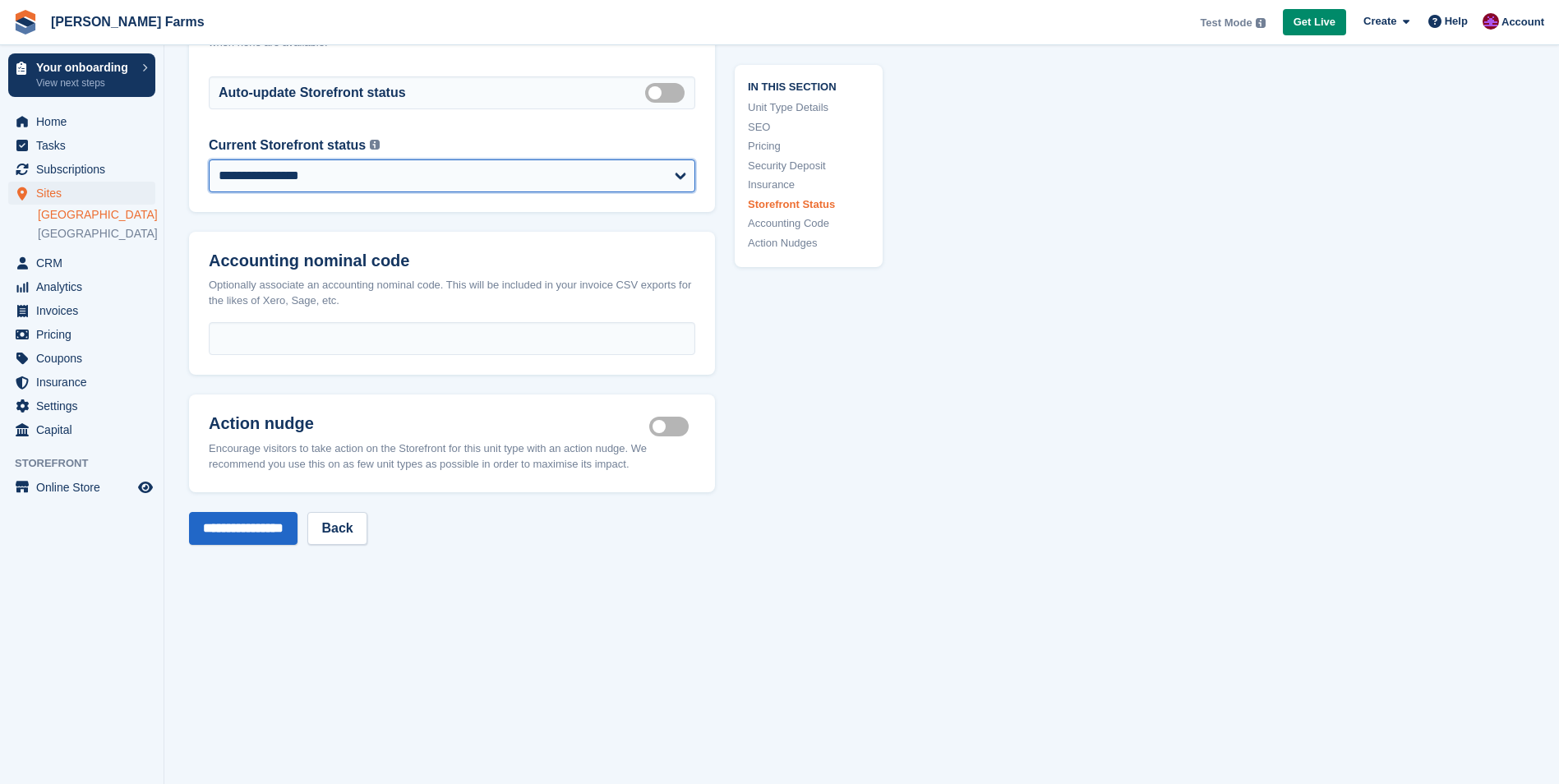
scroll to position [2465, 0]
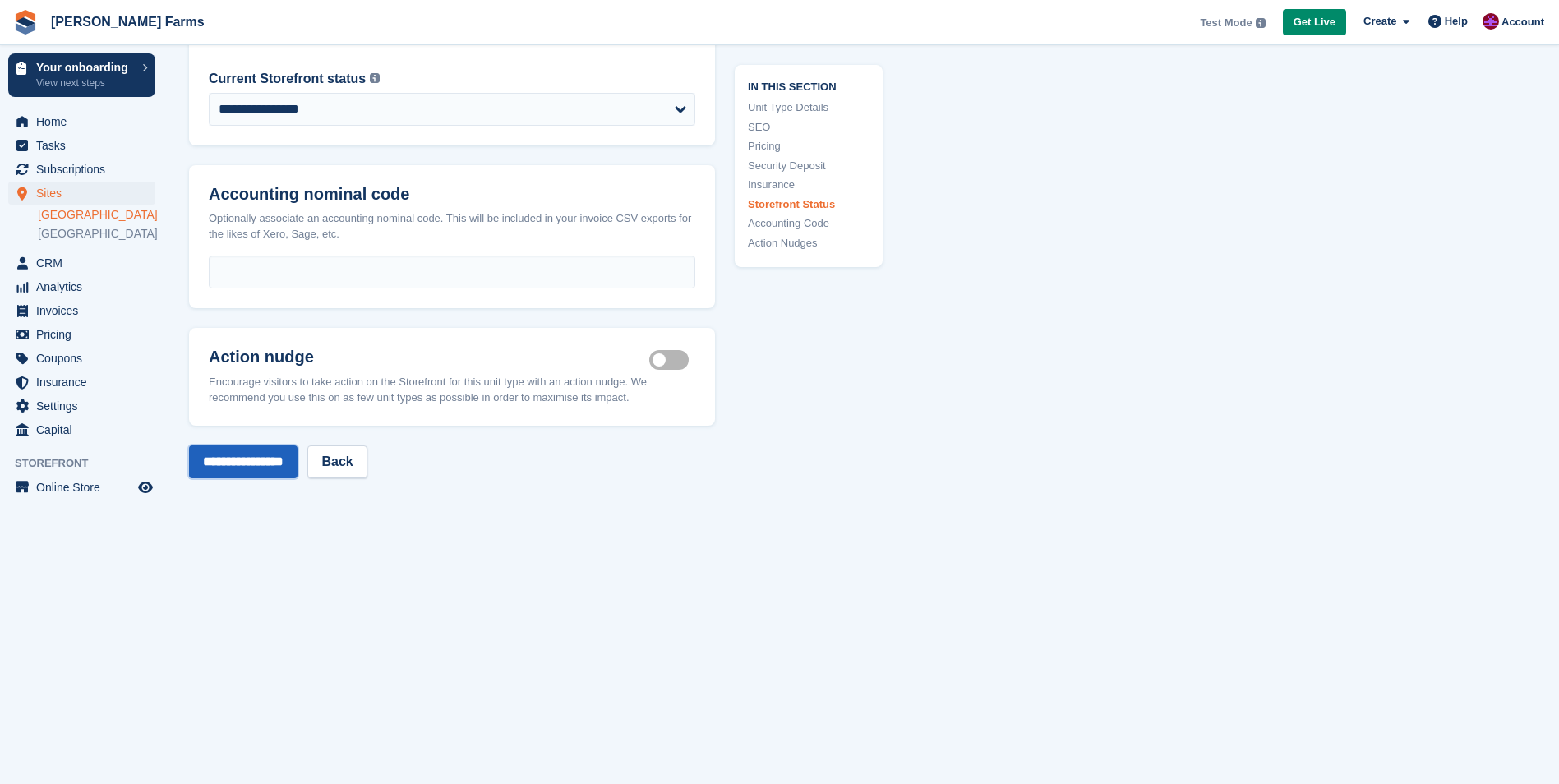
click at [271, 472] on input "**********" at bounding box center [244, 462] width 109 height 33
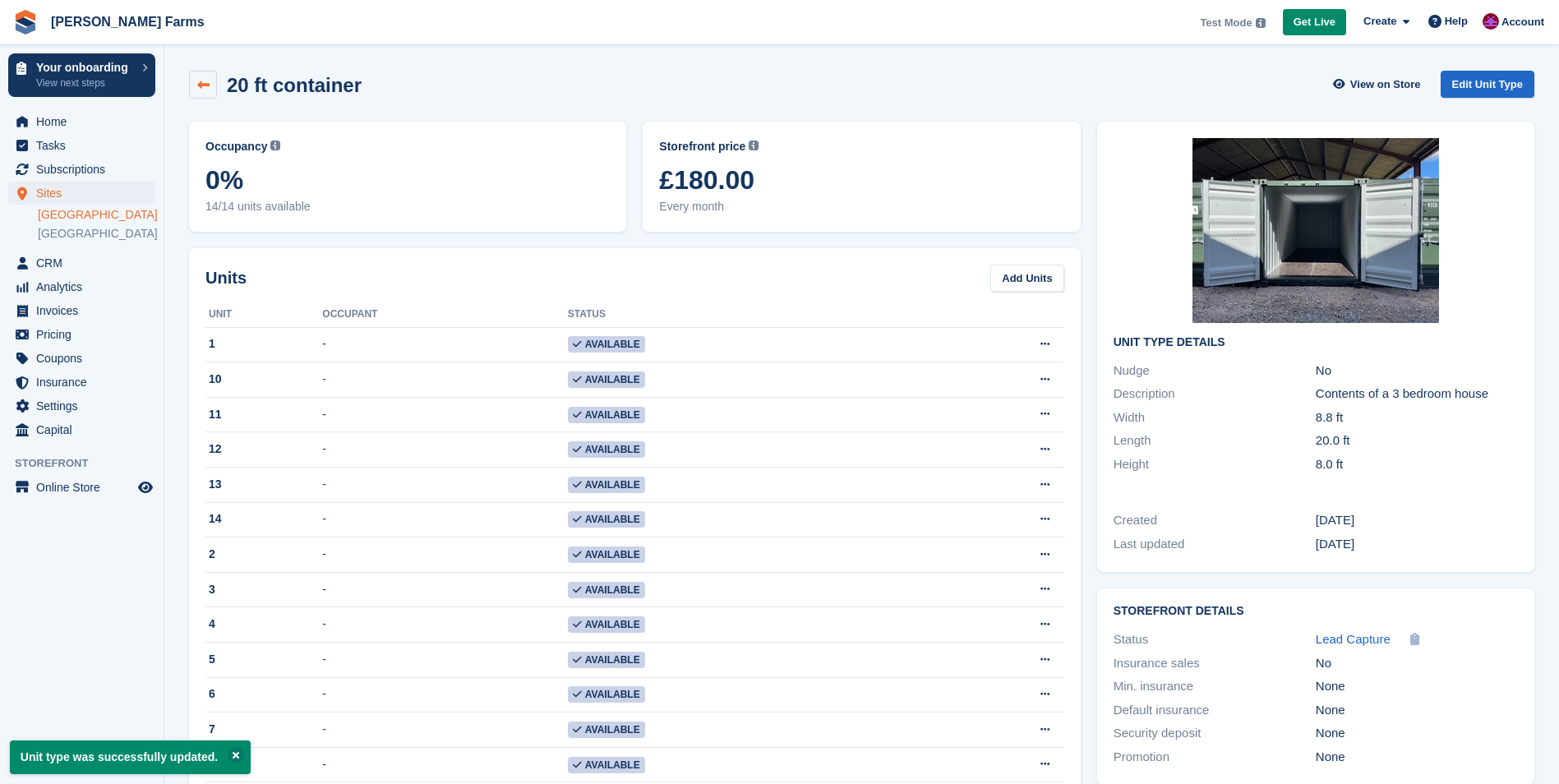
click at [197, 88] on icon at bounding box center [203, 84] width 13 height 13
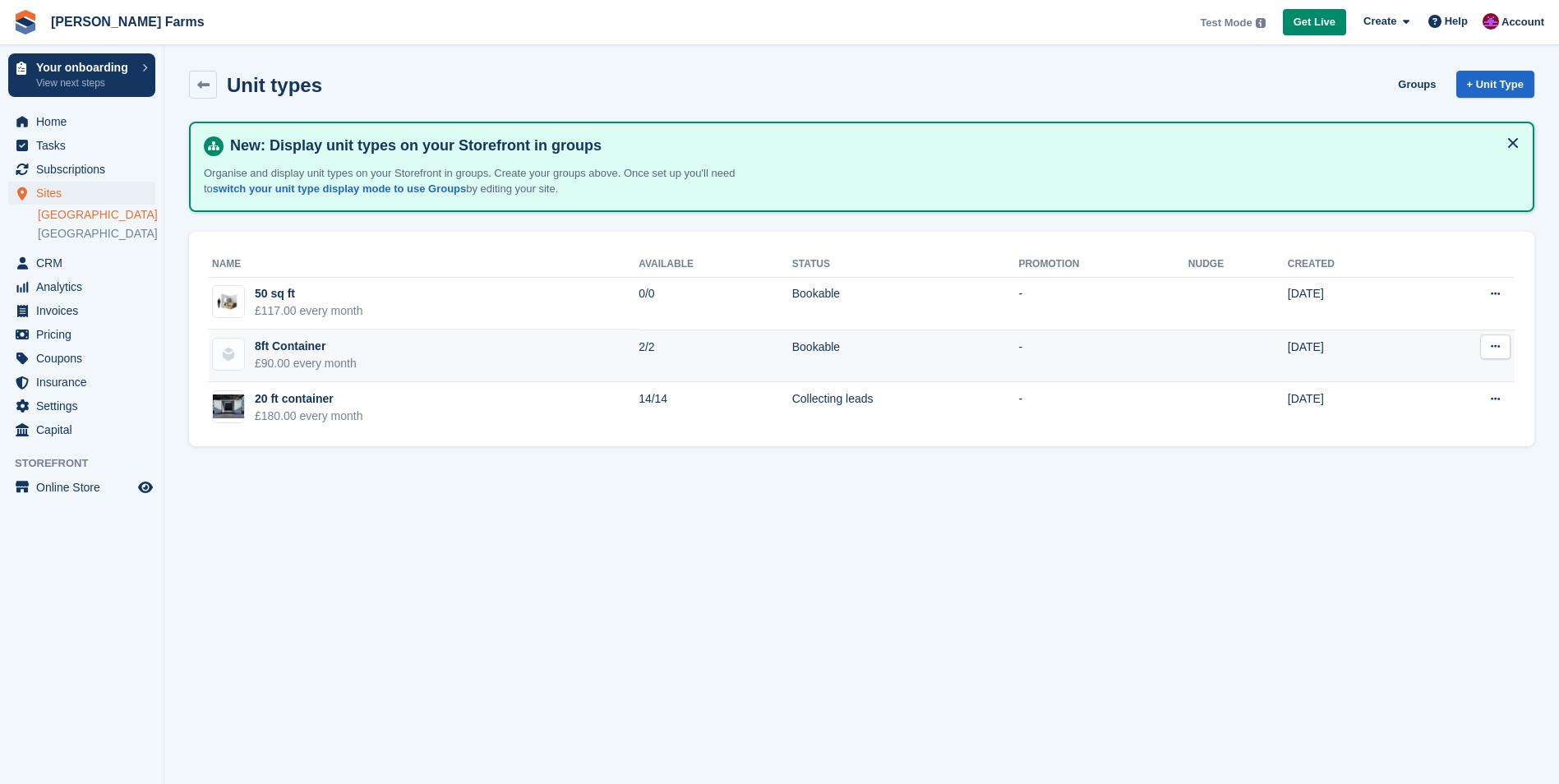
click at [1511, 343] on td "Edit unit type View on Store" at bounding box center [1466, 355] width 96 height 52
click at [1504, 345] on button at bounding box center [1495, 346] width 30 height 24
click at [1458, 377] on p "Edit unit type" at bounding box center [1431, 378] width 143 height 21
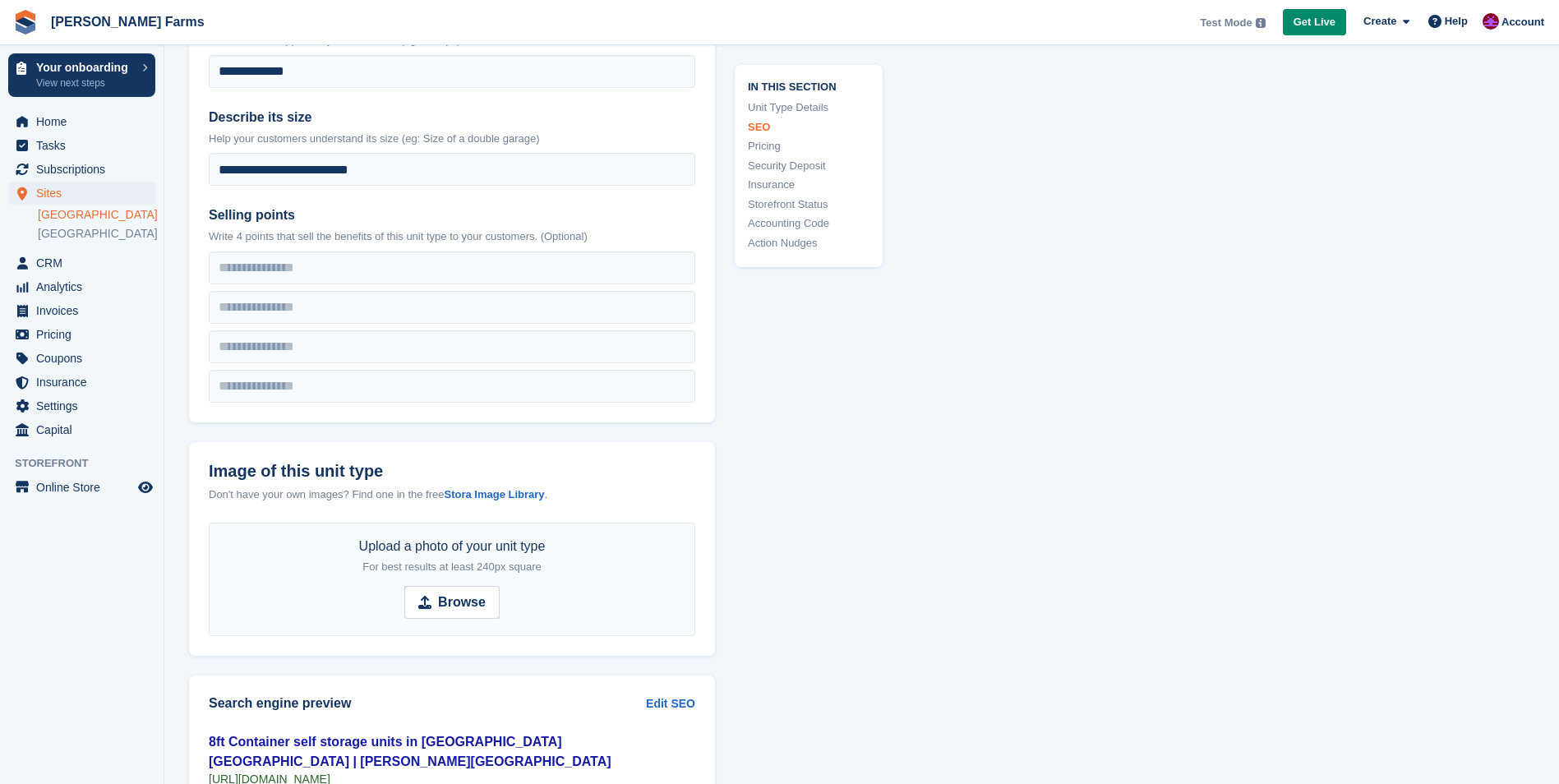
scroll to position [575, 0]
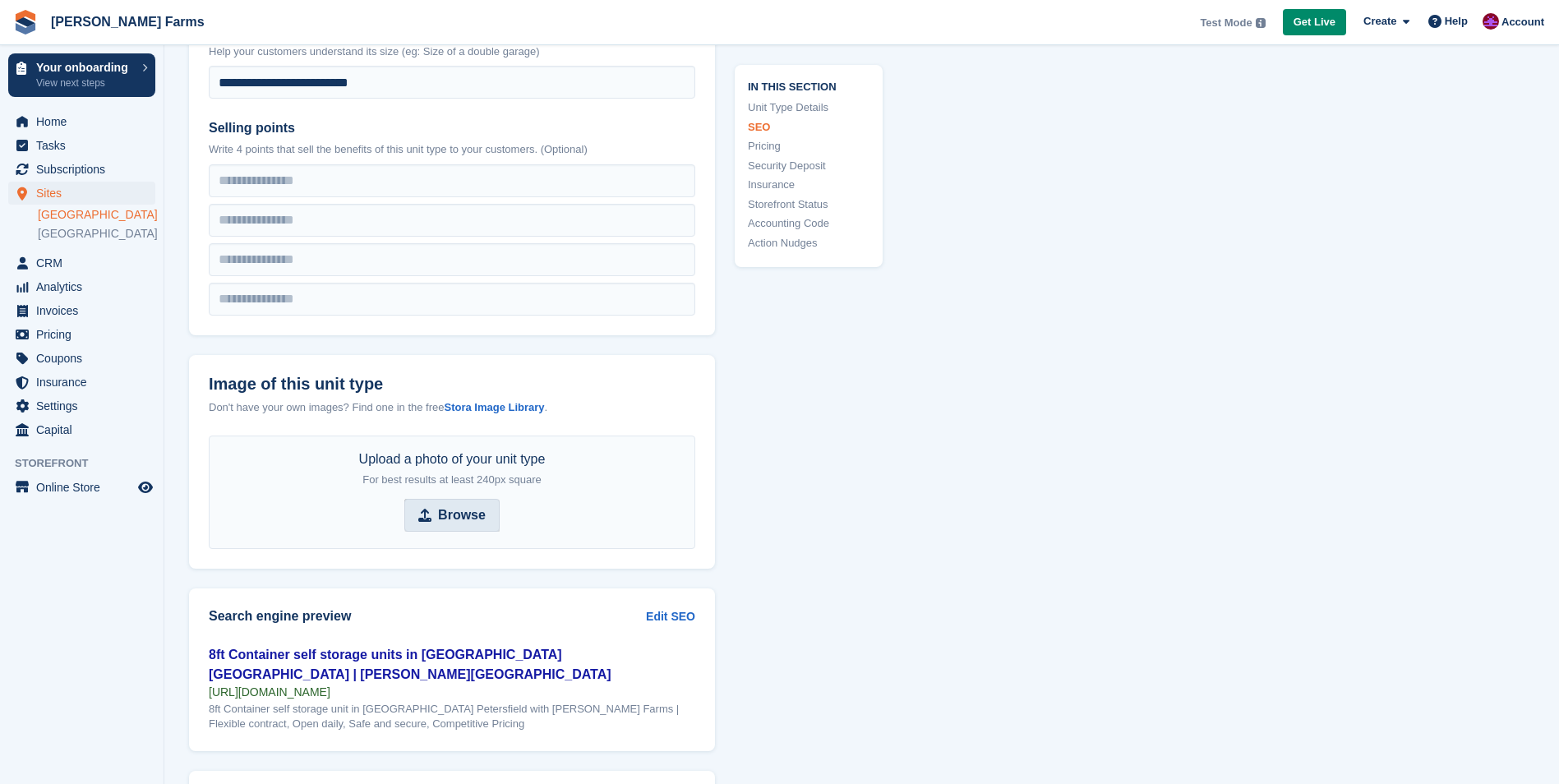
click at [455, 509] on strong "Browse" at bounding box center [461, 515] width 48 height 19
click at [455, 509] on input "Browse" at bounding box center [451, 515] width 95 height 33
type input "**********"
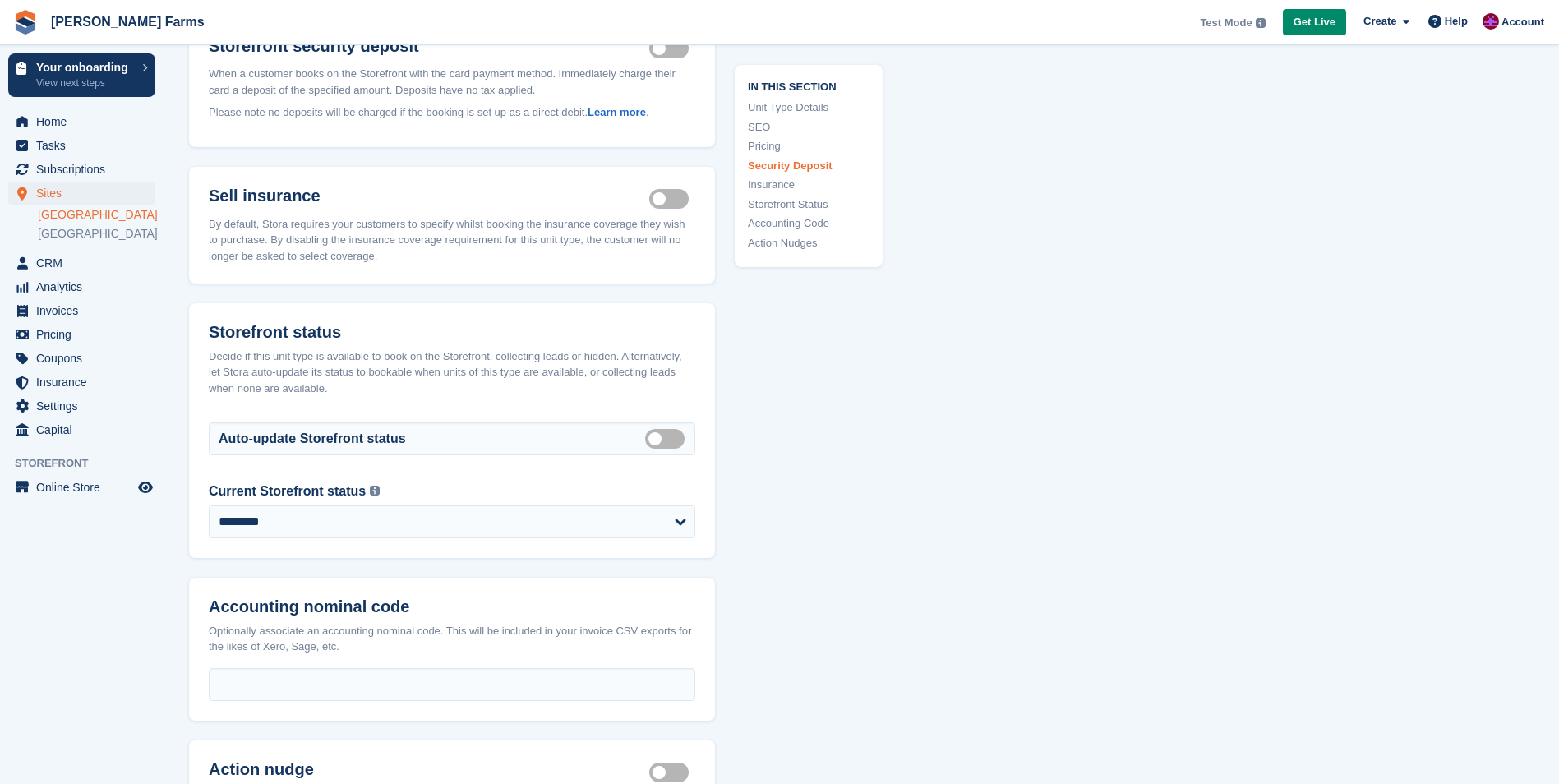
scroll to position [1889, 0]
click at [590, 511] on select "**********" at bounding box center [451, 521] width 486 height 33
select select "**********"
click at [209, 505] on select "**********" at bounding box center [451, 521] width 486 height 33
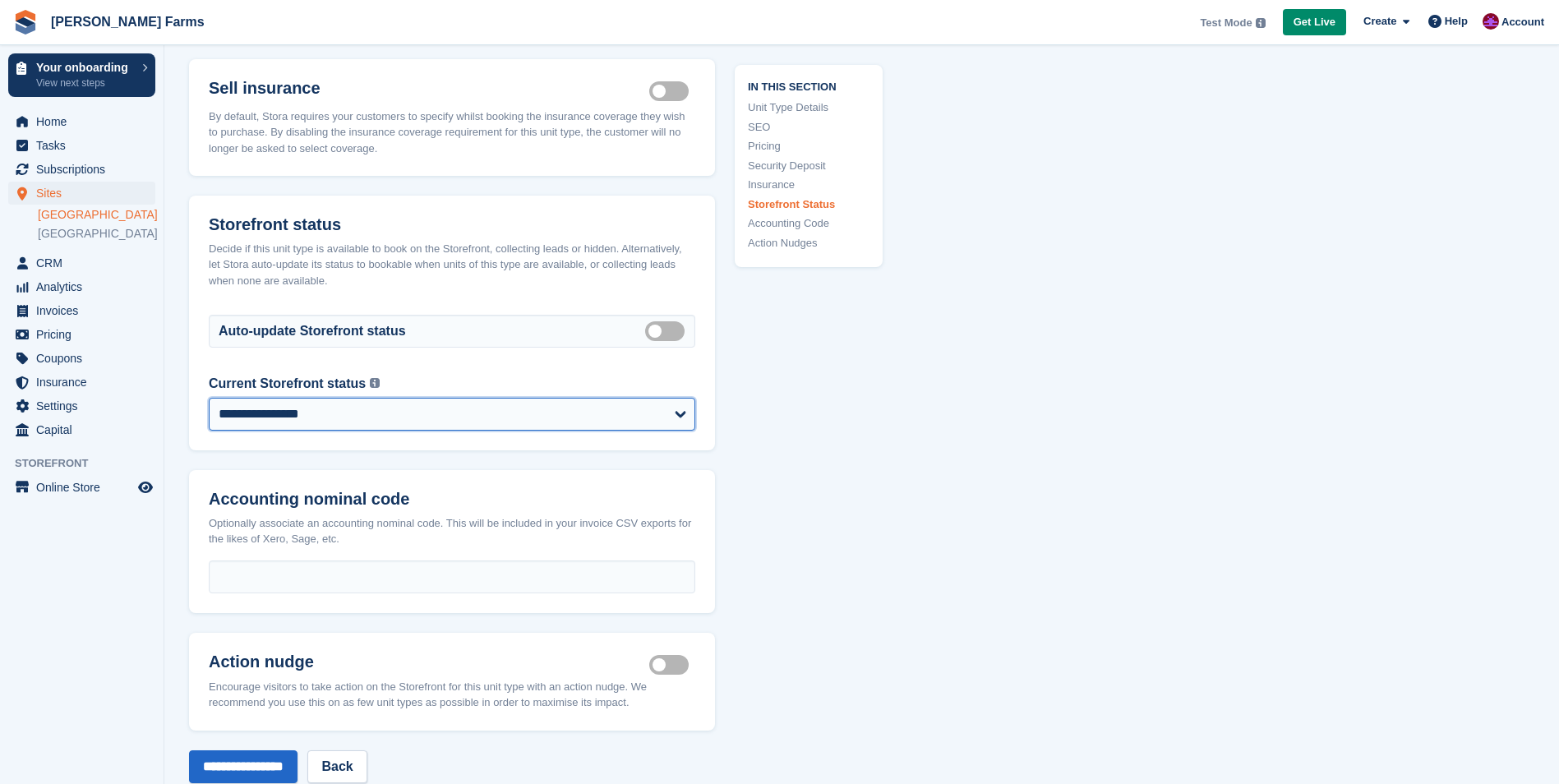
scroll to position [2300, 0]
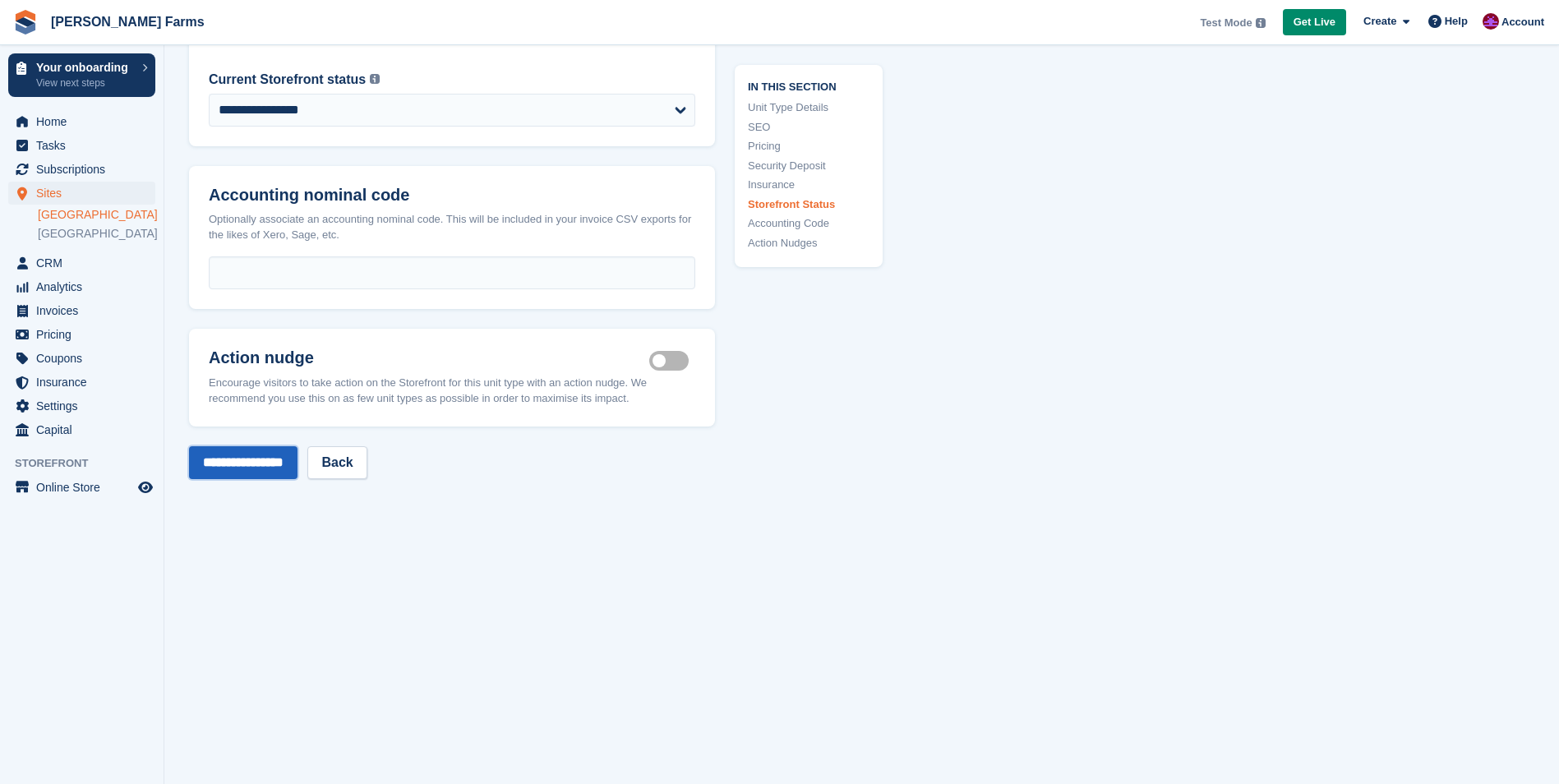
click at [283, 452] on input "**********" at bounding box center [244, 463] width 109 height 33
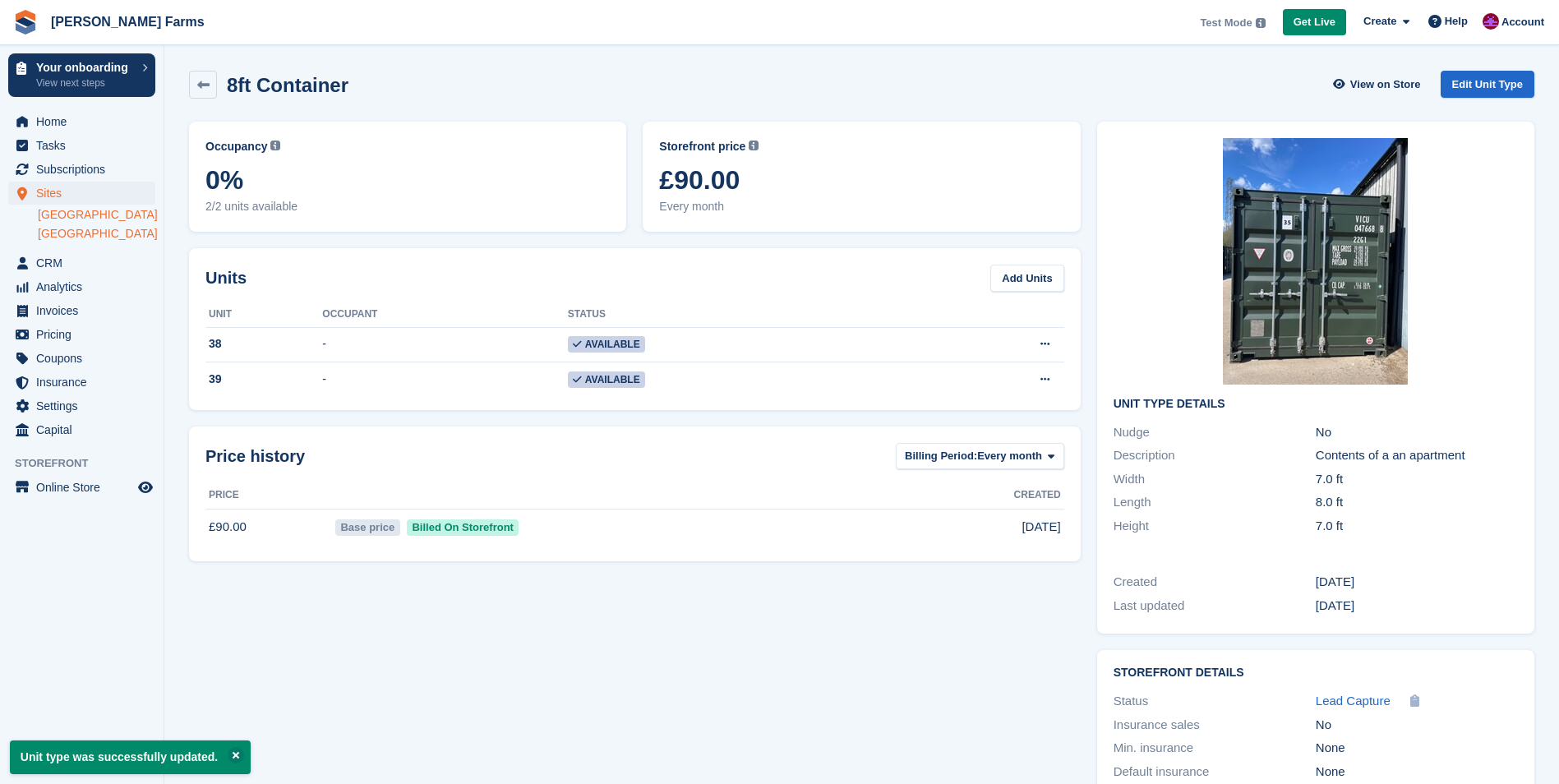
click at [109, 236] on link "[GEOGRAPHIC_DATA]" at bounding box center [96, 234] width 117 height 16
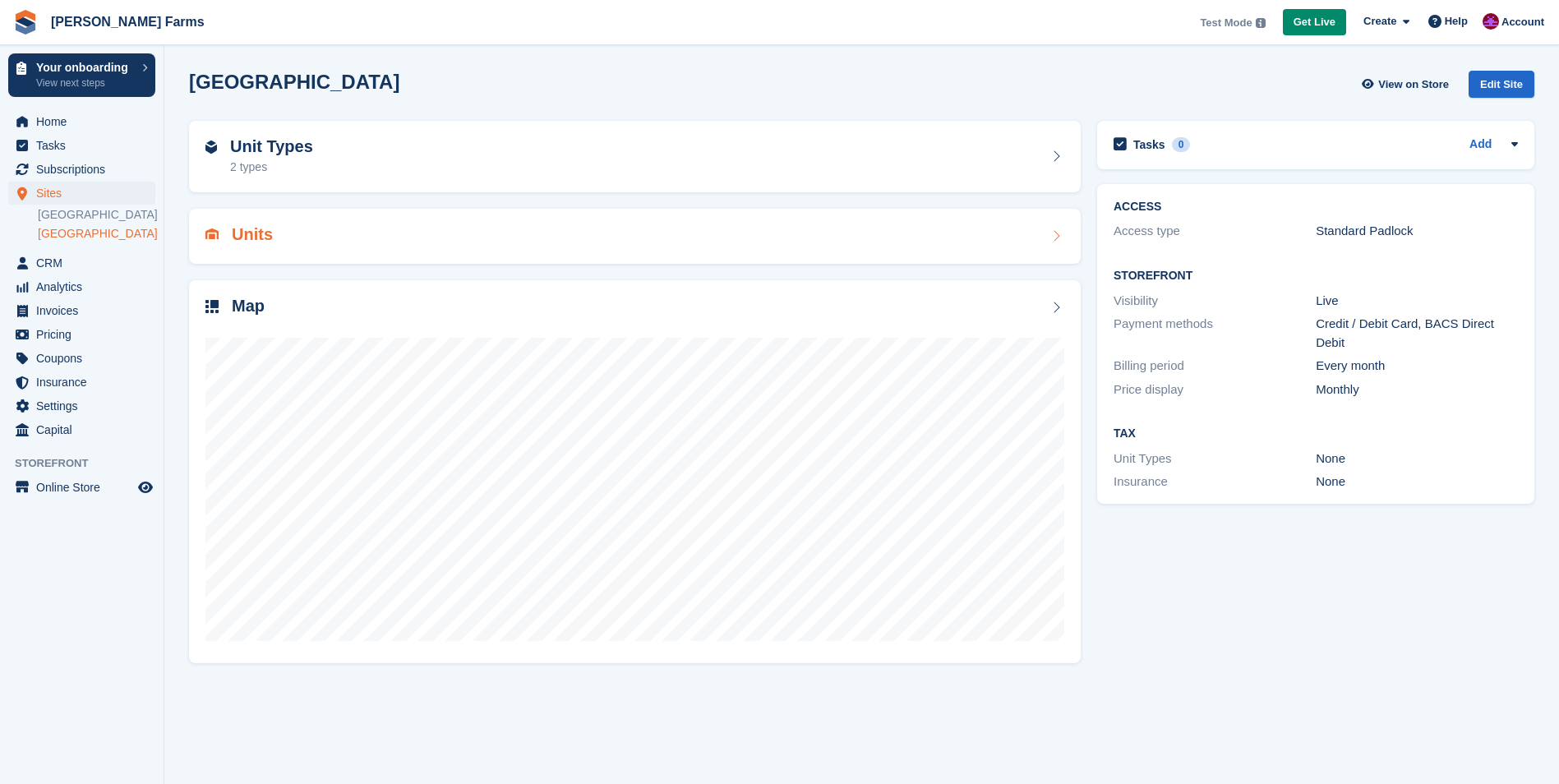
click at [392, 234] on div "Units" at bounding box center [635, 236] width 859 height 22
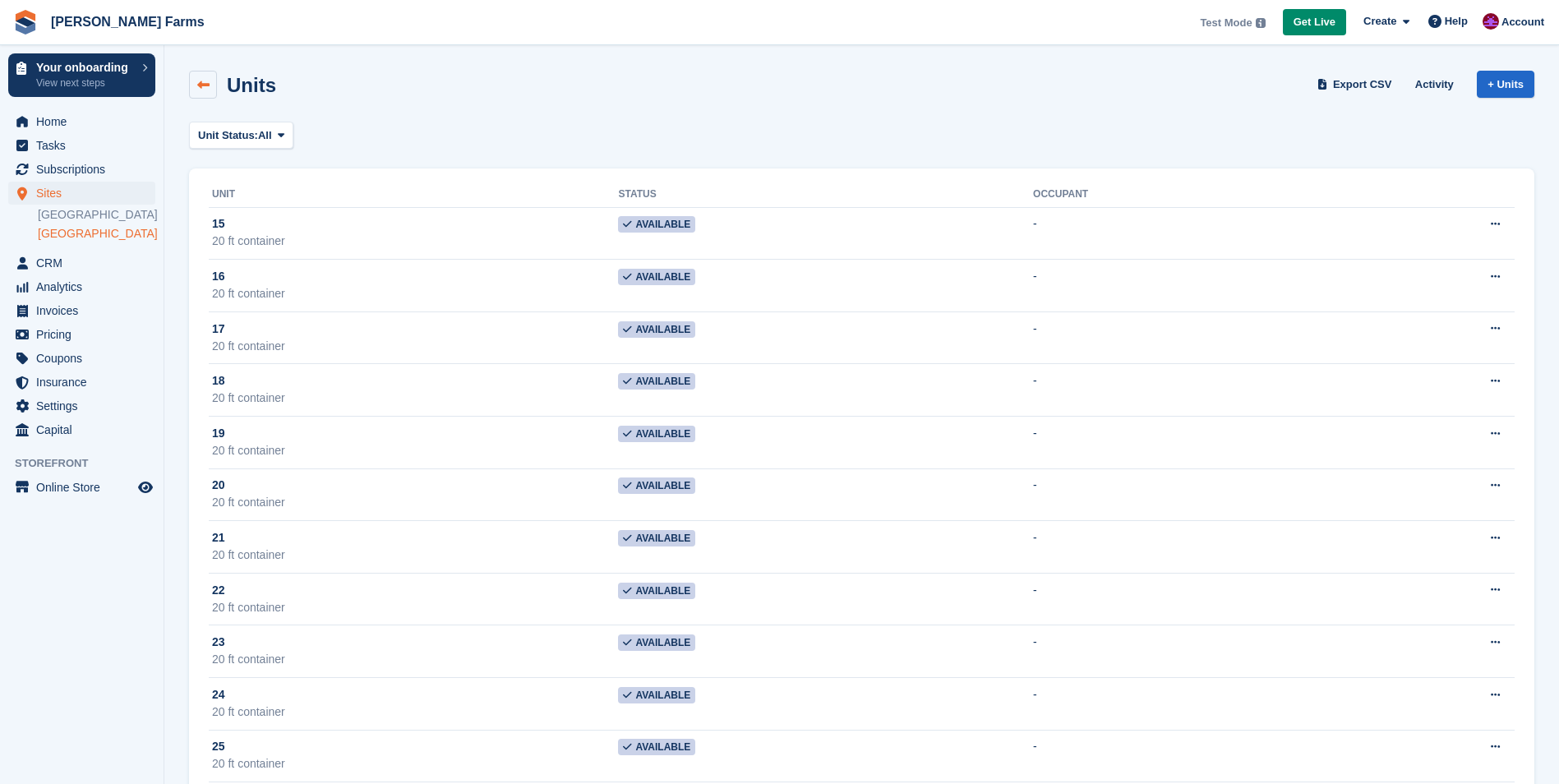
click at [196, 94] on link at bounding box center [203, 84] width 28 height 28
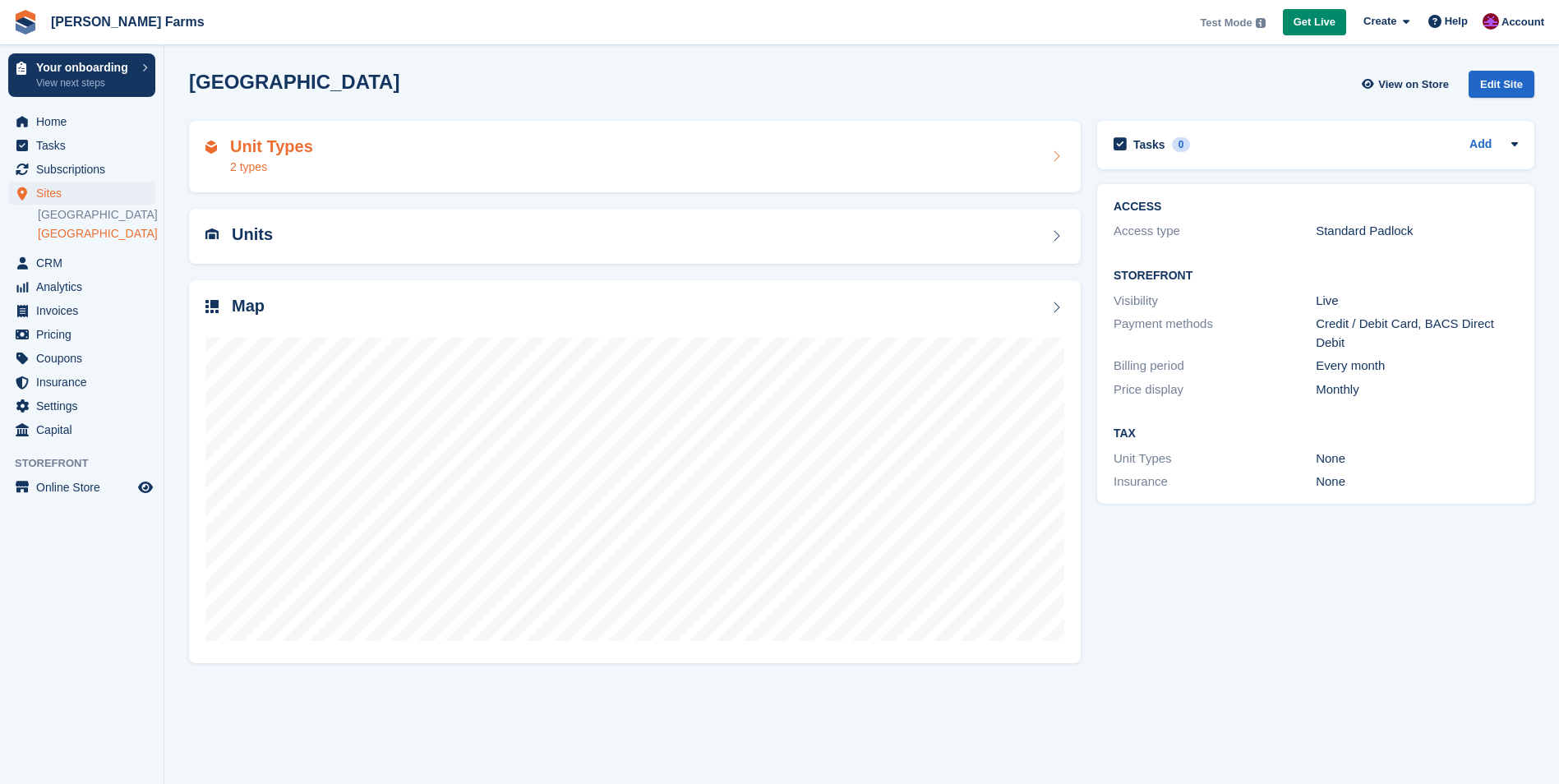
click at [453, 182] on div "Unit Types 2 types" at bounding box center [635, 156] width 891 height 72
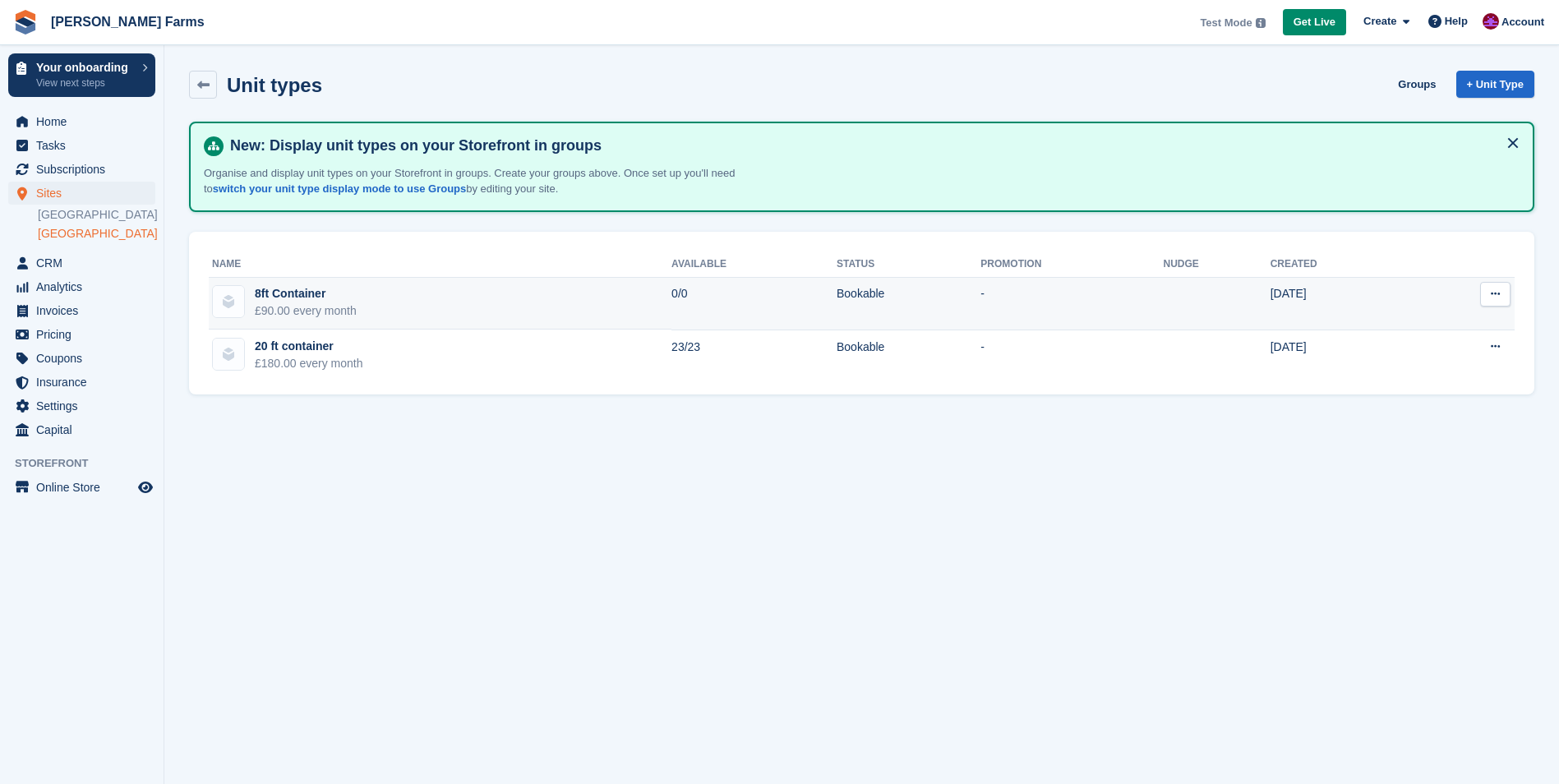
click at [1495, 297] on icon at bounding box center [1495, 293] width 9 height 11
click at [1420, 322] on p "Edit unit type" at bounding box center [1431, 326] width 143 height 21
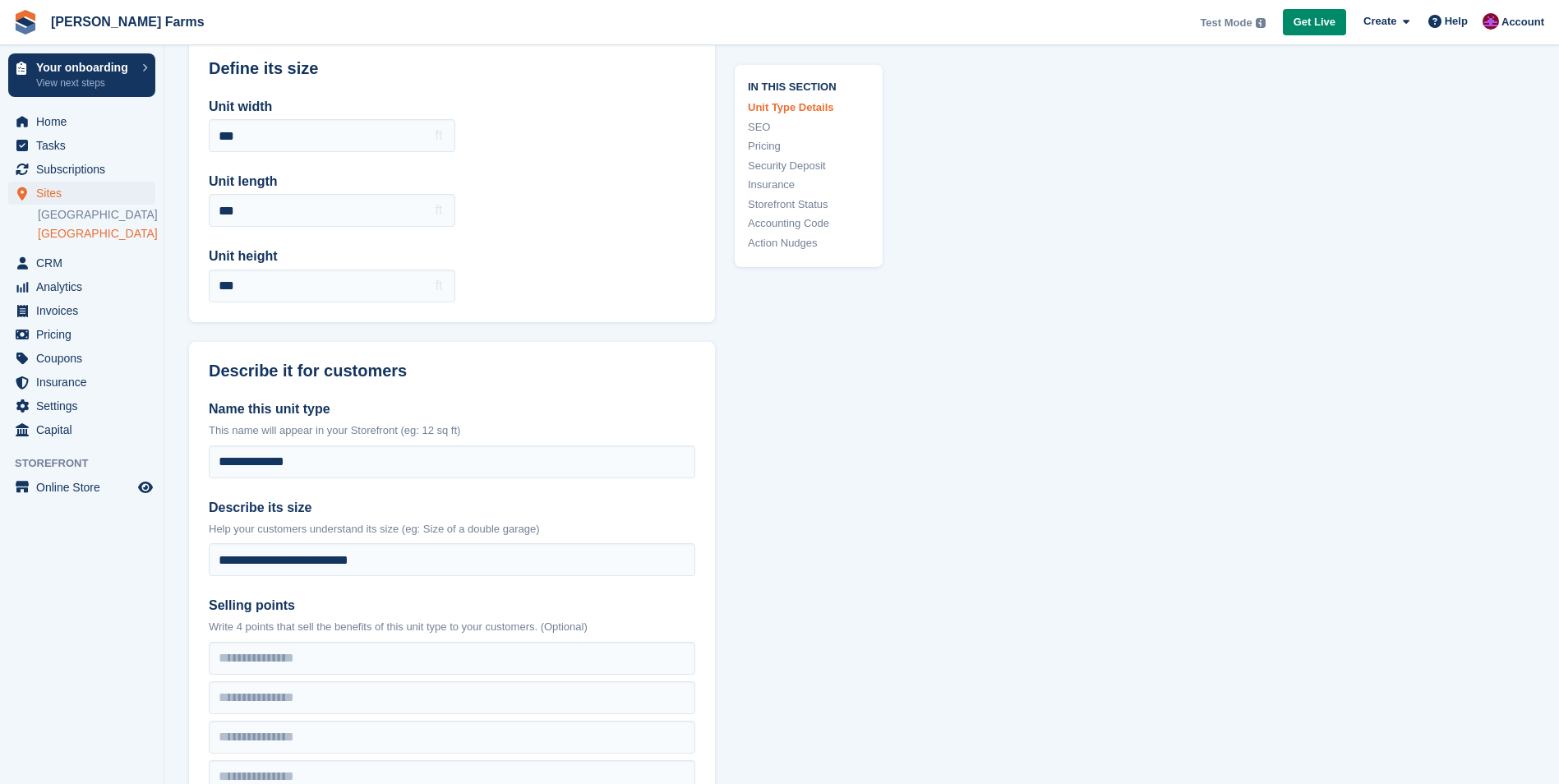
scroll to position [575, 0]
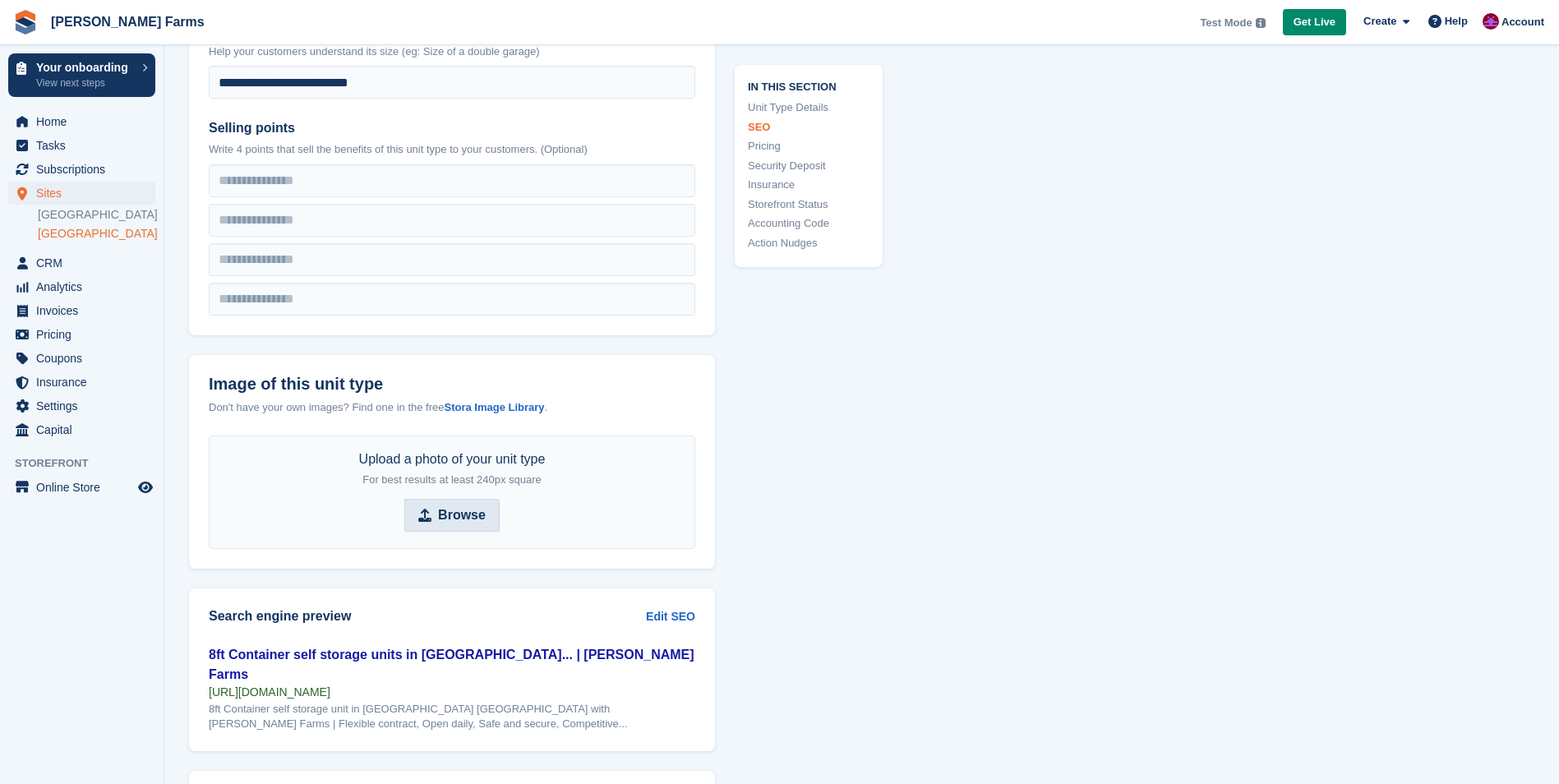
click at [448, 500] on span "Browse" at bounding box center [451, 515] width 95 height 33
click at [448, 500] on input "Browse" at bounding box center [451, 515] width 95 height 33
type input "**********"
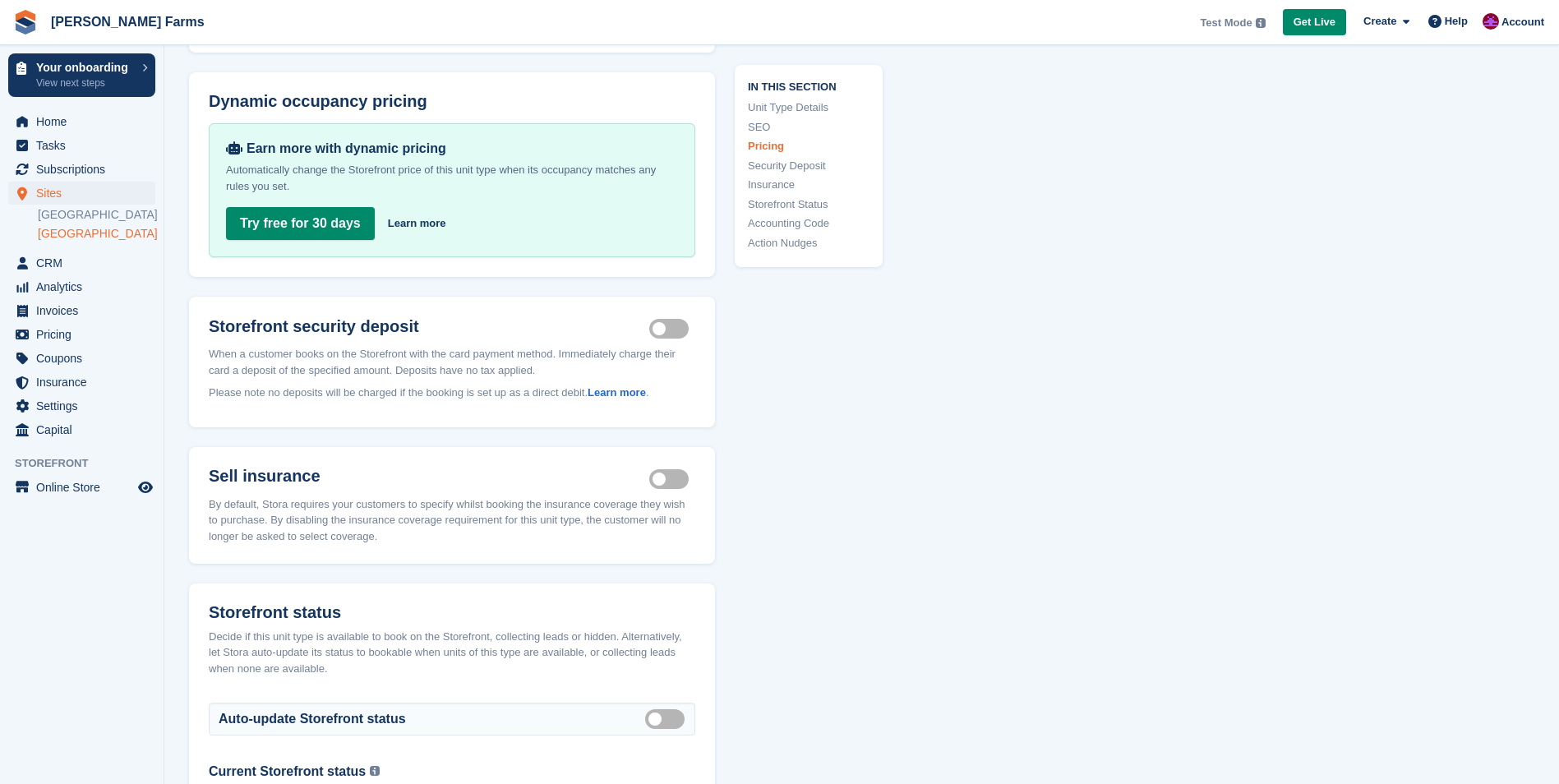
scroll to position [1889, 0]
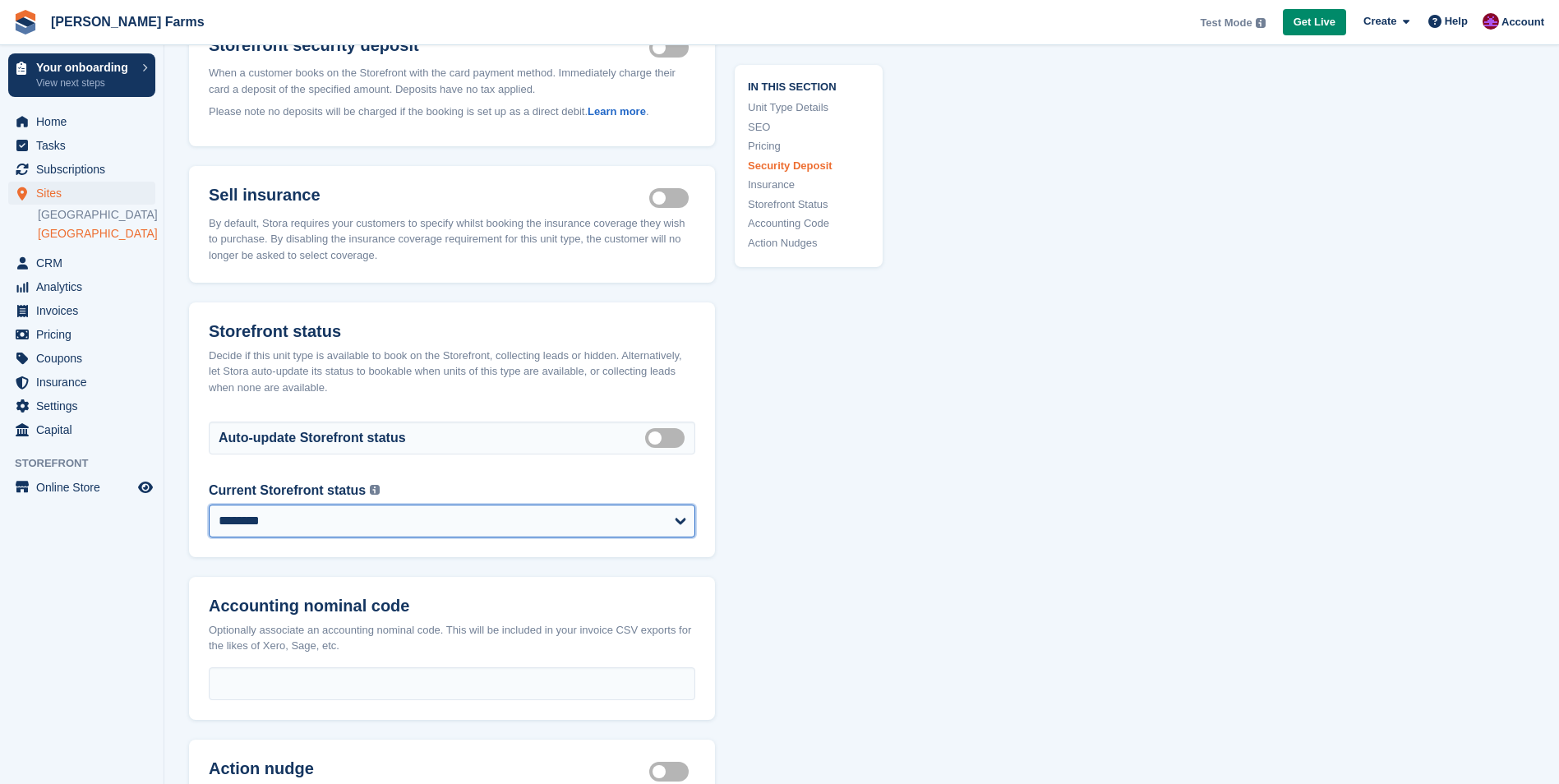
click at [445, 512] on select "**********" at bounding box center [451, 521] width 486 height 33
select select "**********"
click at [209, 505] on select "**********" at bounding box center [451, 521] width 486 height 33
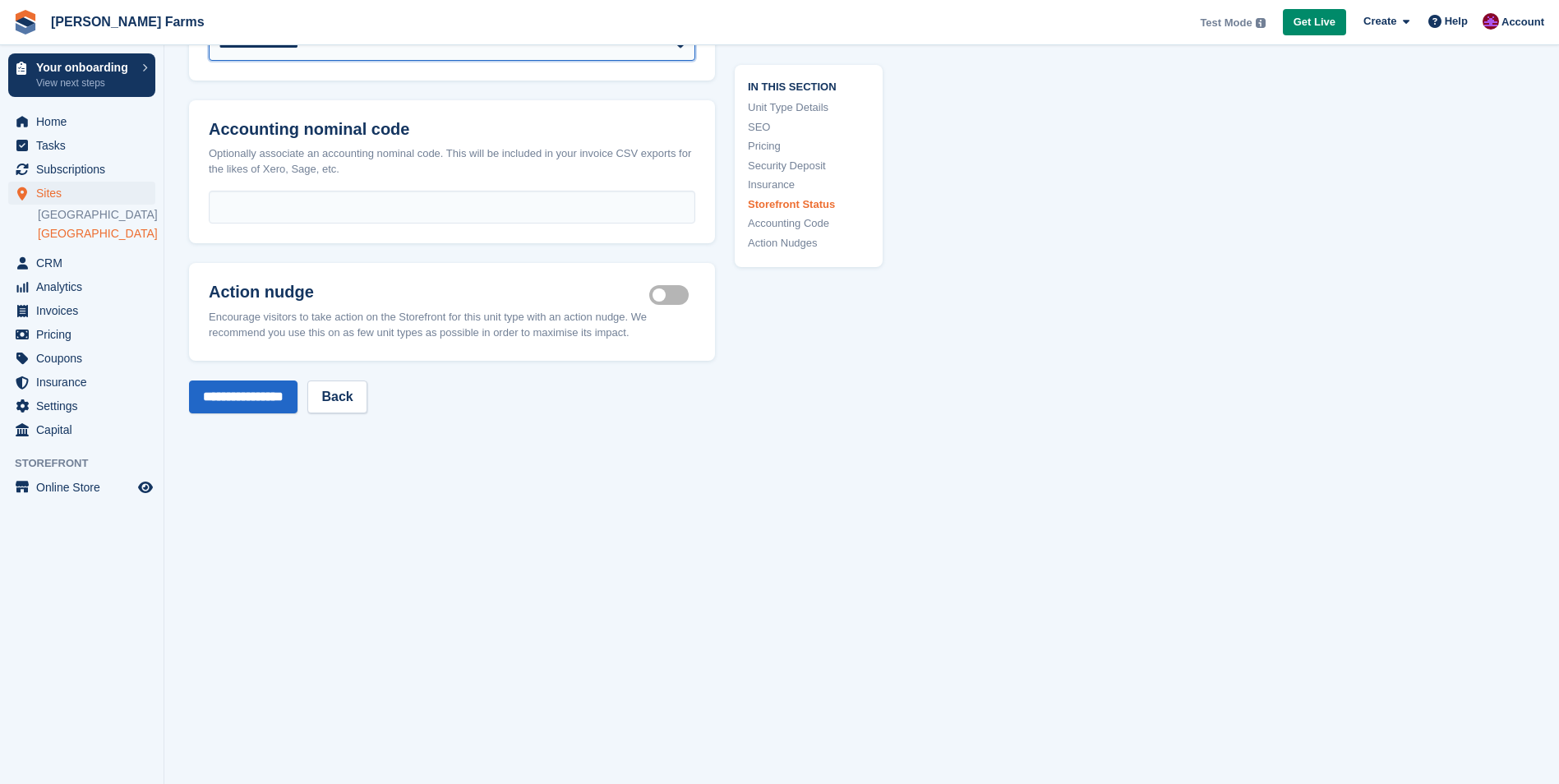
scroll to position [2382, 0]
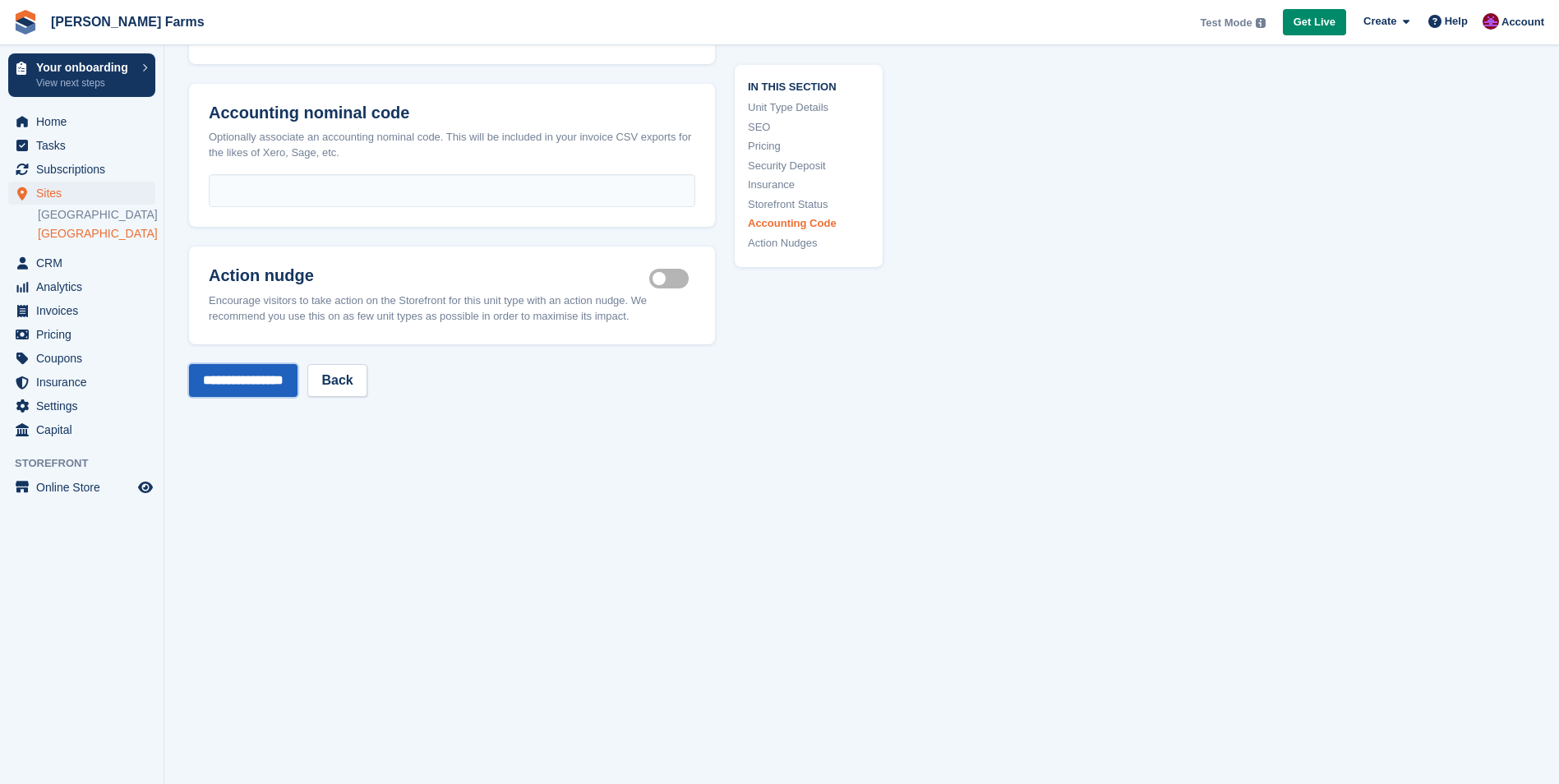
click at [294, 365] on input "**********" at bounding box center [244, 380] width 109 height 33
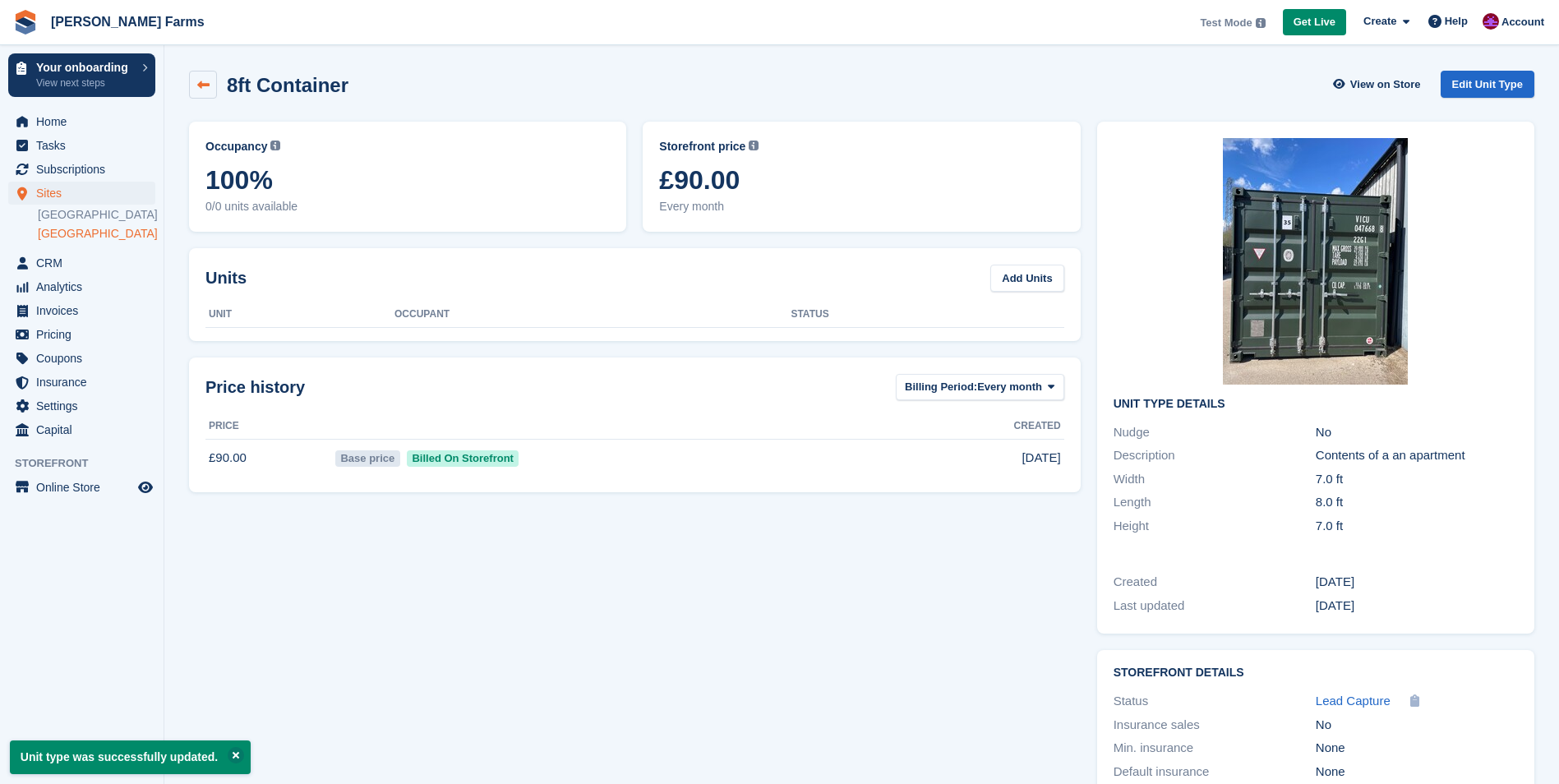
click at [206, 89] on icon at bounding box center [203, 84] width 13 height 13
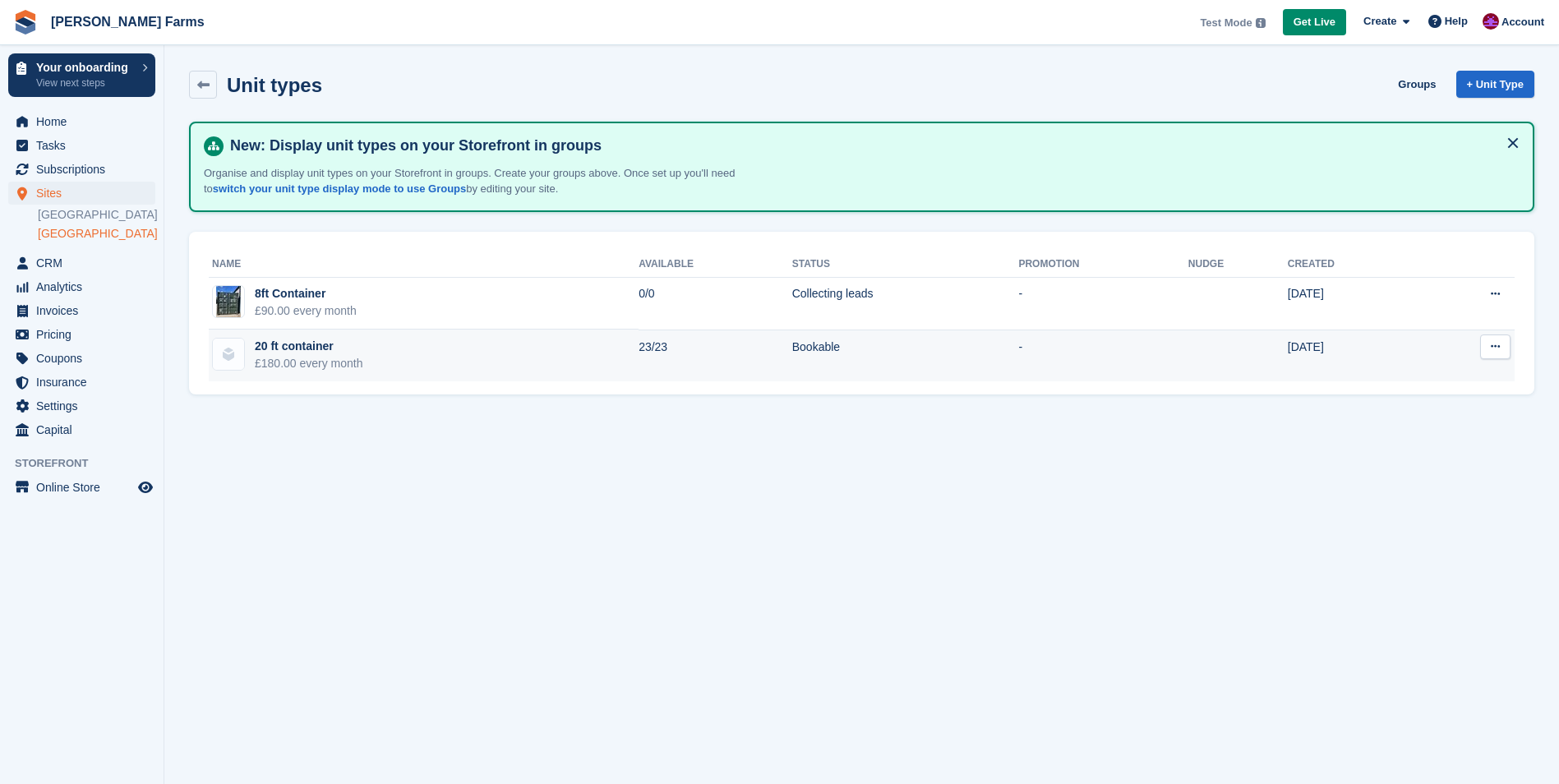
click at [1502, 340] on button at bounding box center [1495, 346] width 30 height 24
click at [1439, 380] on p "Edit unit type" at bounding box center [1431, 378] width 143 height 21
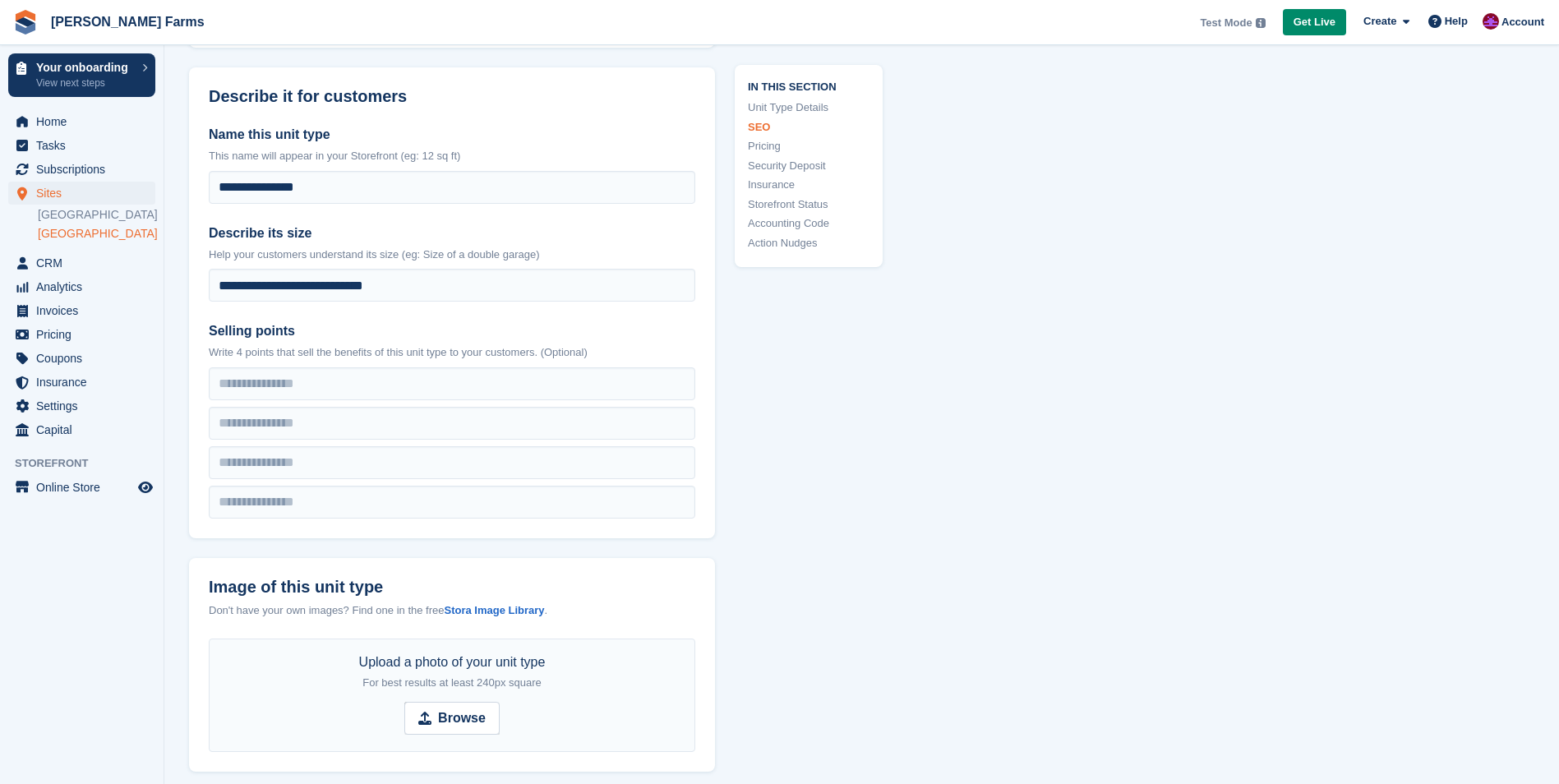
scroll to position [575, 0]
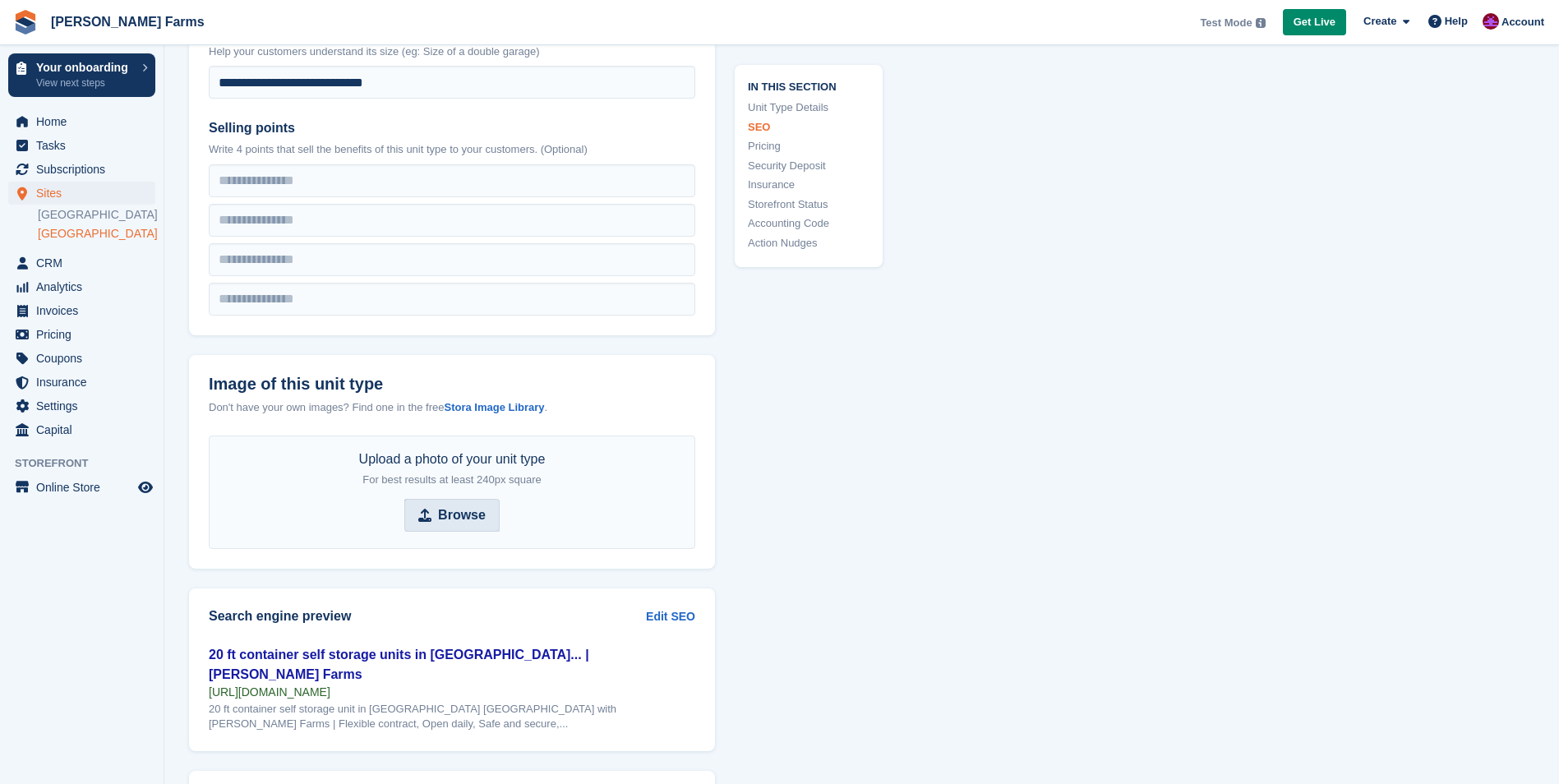
click at [455, 511] on strong "Browse" at bounding box center [461, 515] width 48 height 19
click at [455, 511] on input "Browse" at bounding box center [451, 515] width 95 height 33
type input "**********"
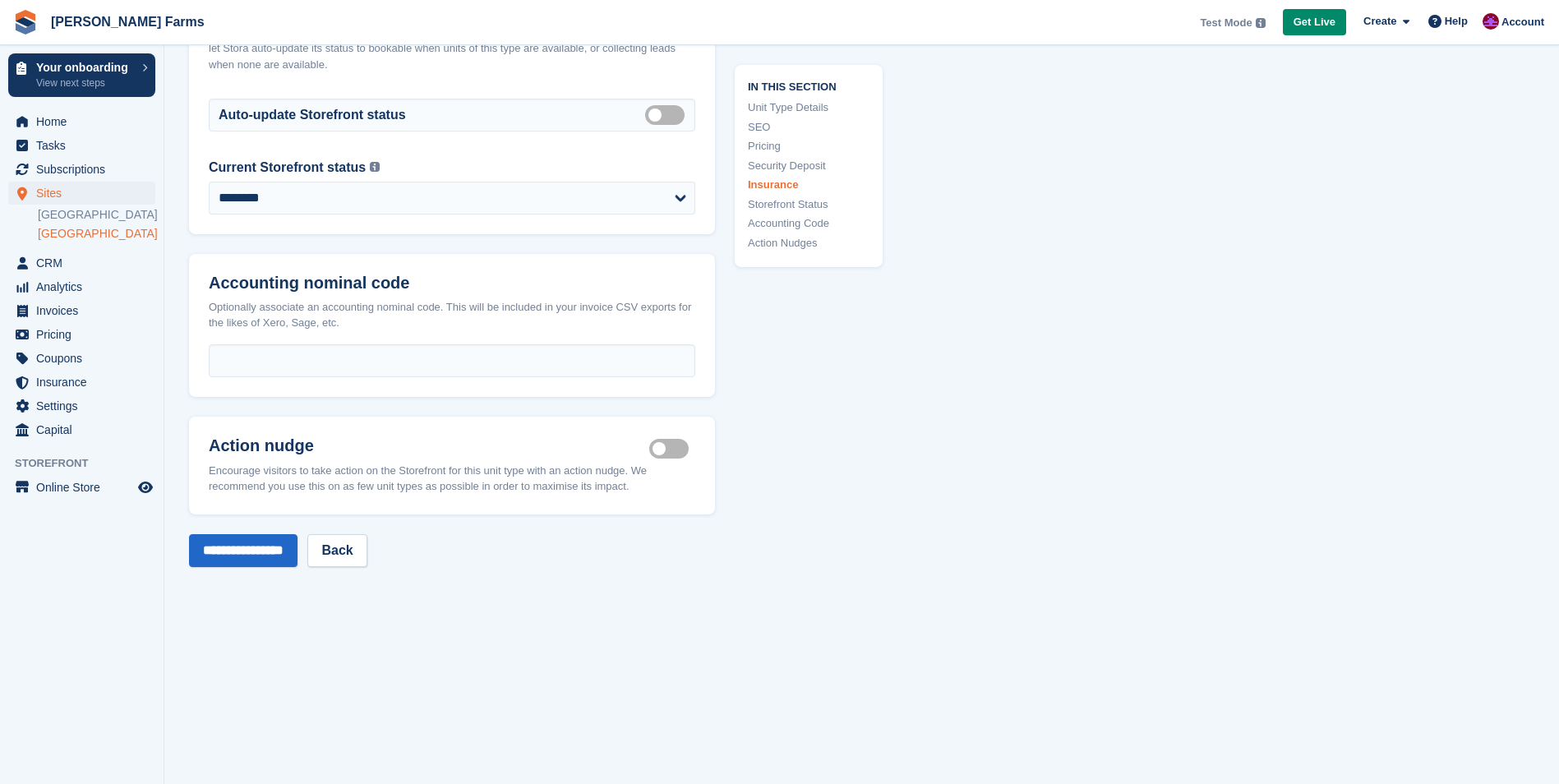
scroll to position [1972, 0]
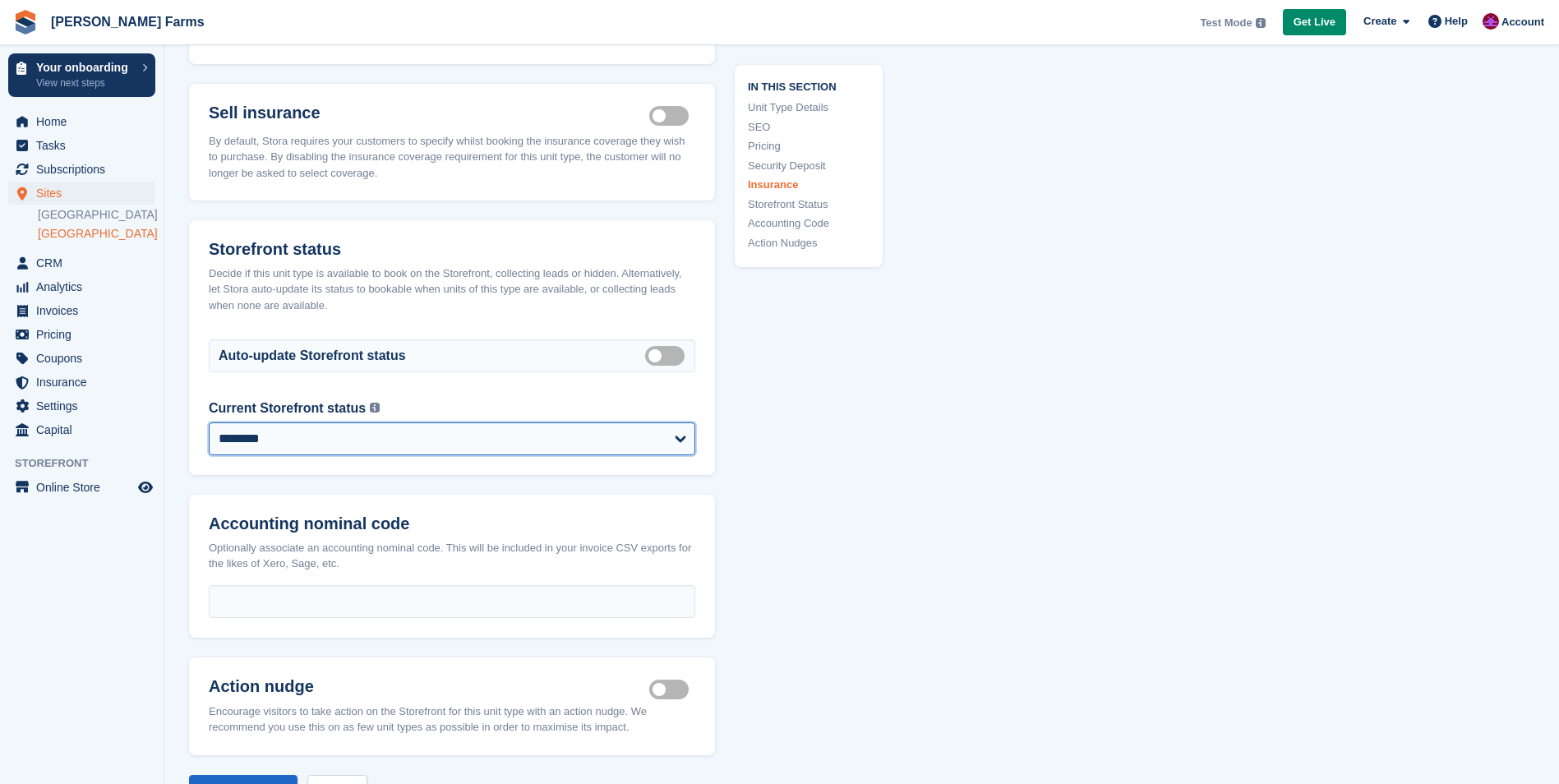
click at [535, 422] on select "**********" at bounding box center [451, 439] width 486 height 33
select select "**********"
click at [209, 422] on select "**********" at bounding box center [451, 439] width 486 height 33
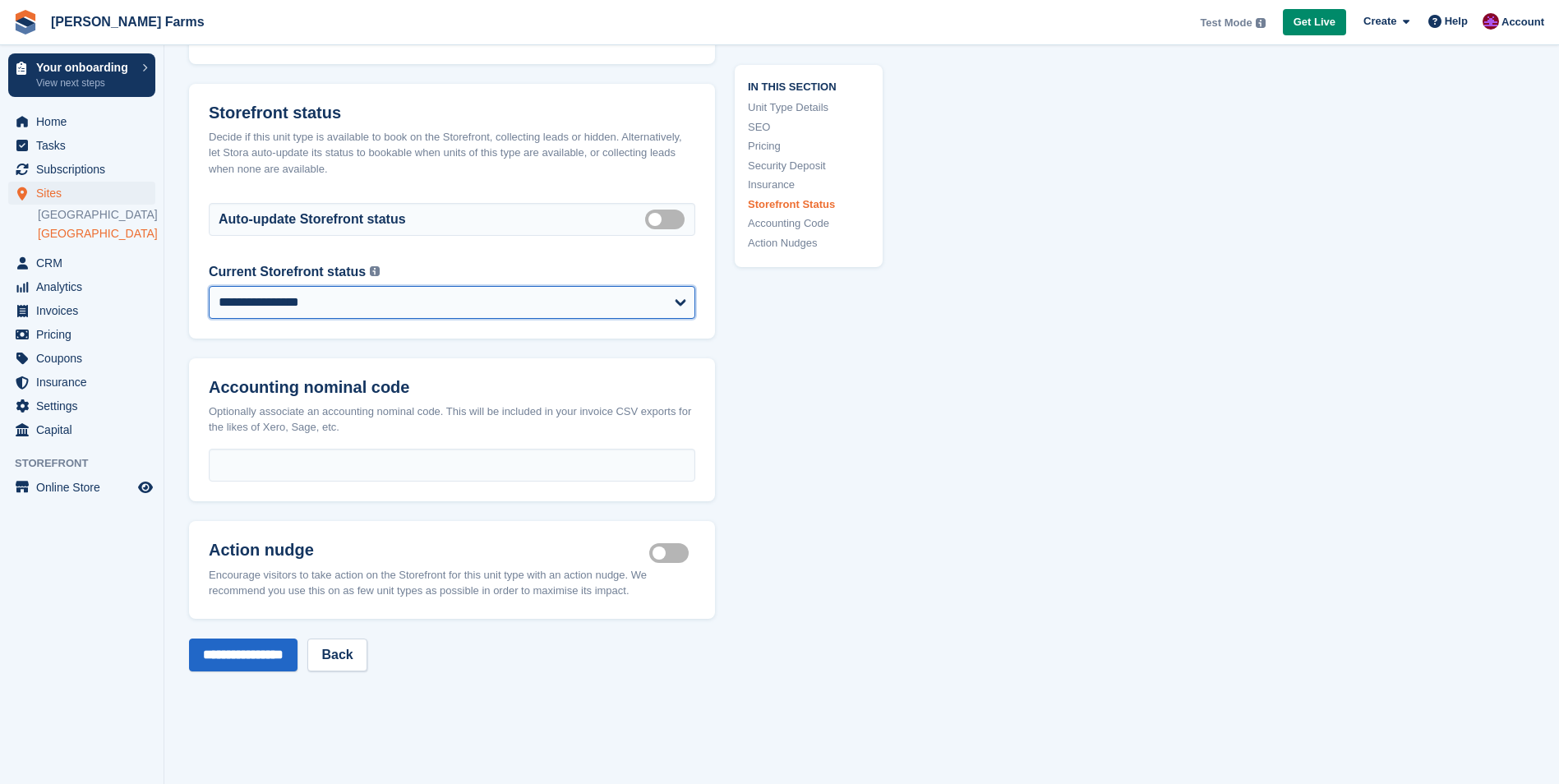
scroll to position [2300, 0]
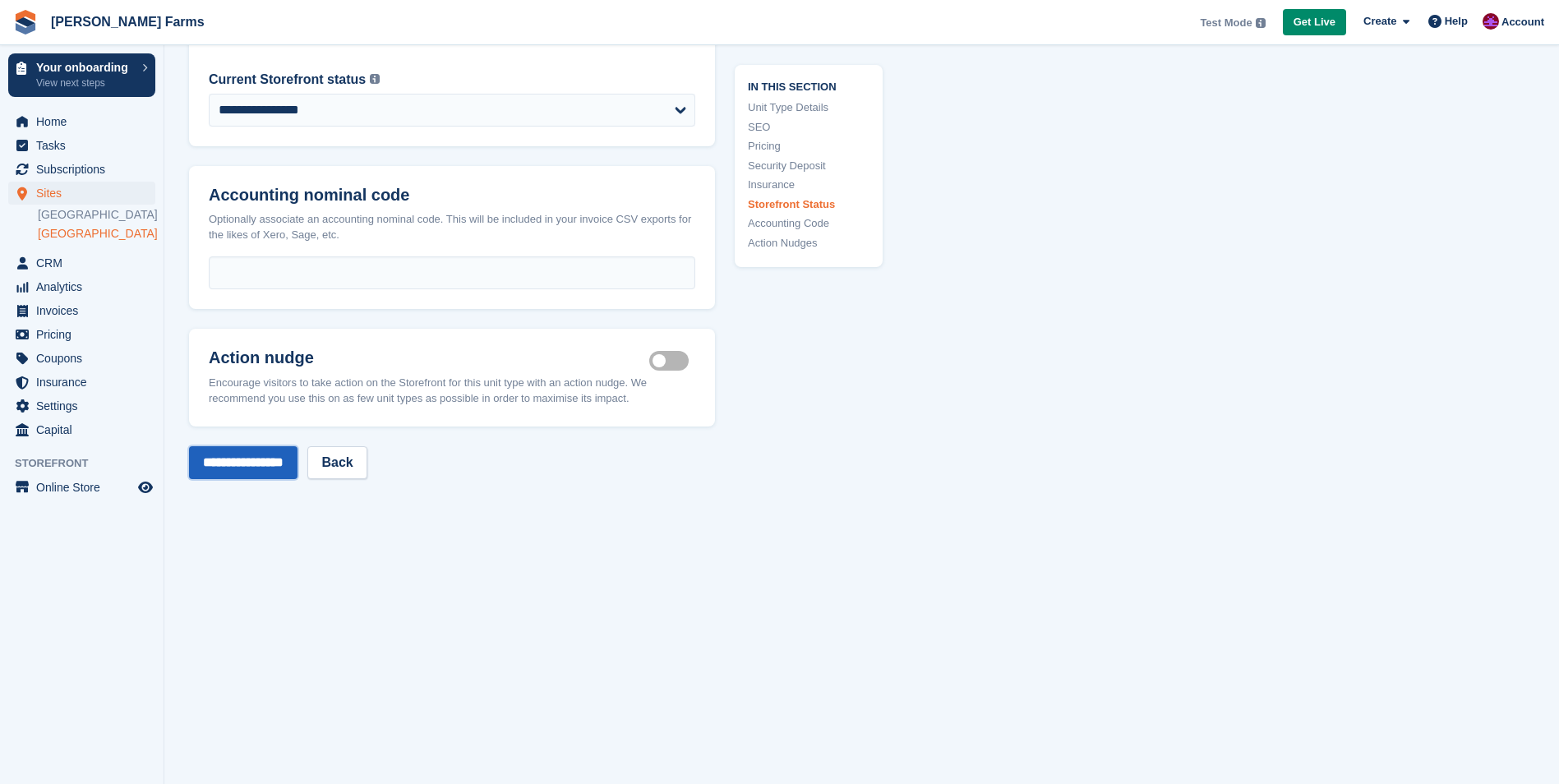
click at [252, 453] on input "**********" at bounding box center [244, 463] width 109 height 33
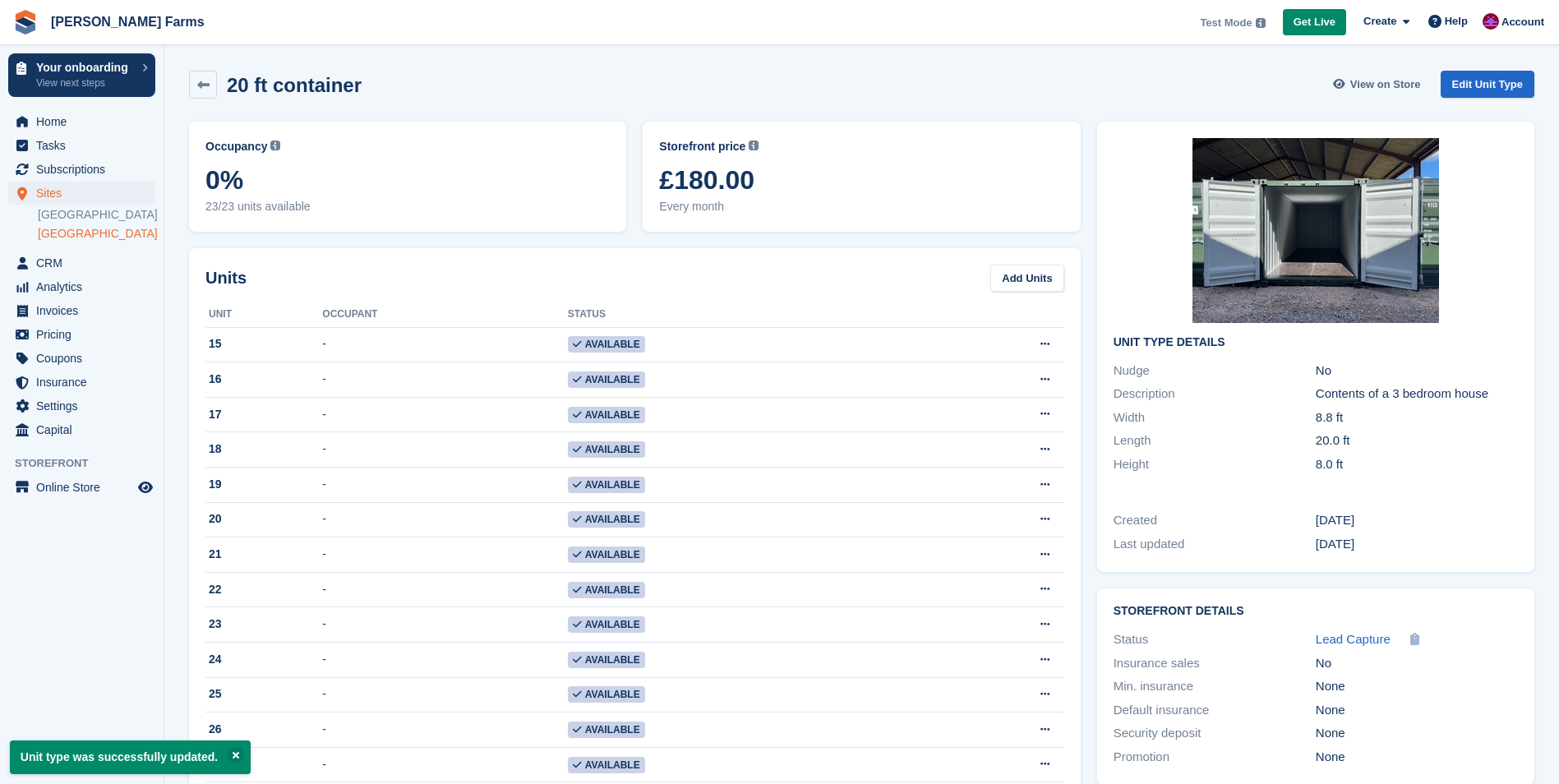
click at [1372, 84] on span "View on Store" at bounding box center [1385, 84] width 71 height 16
click at [47, 116] on span "Home" at bounding box center [85, 121] width 99 height 23
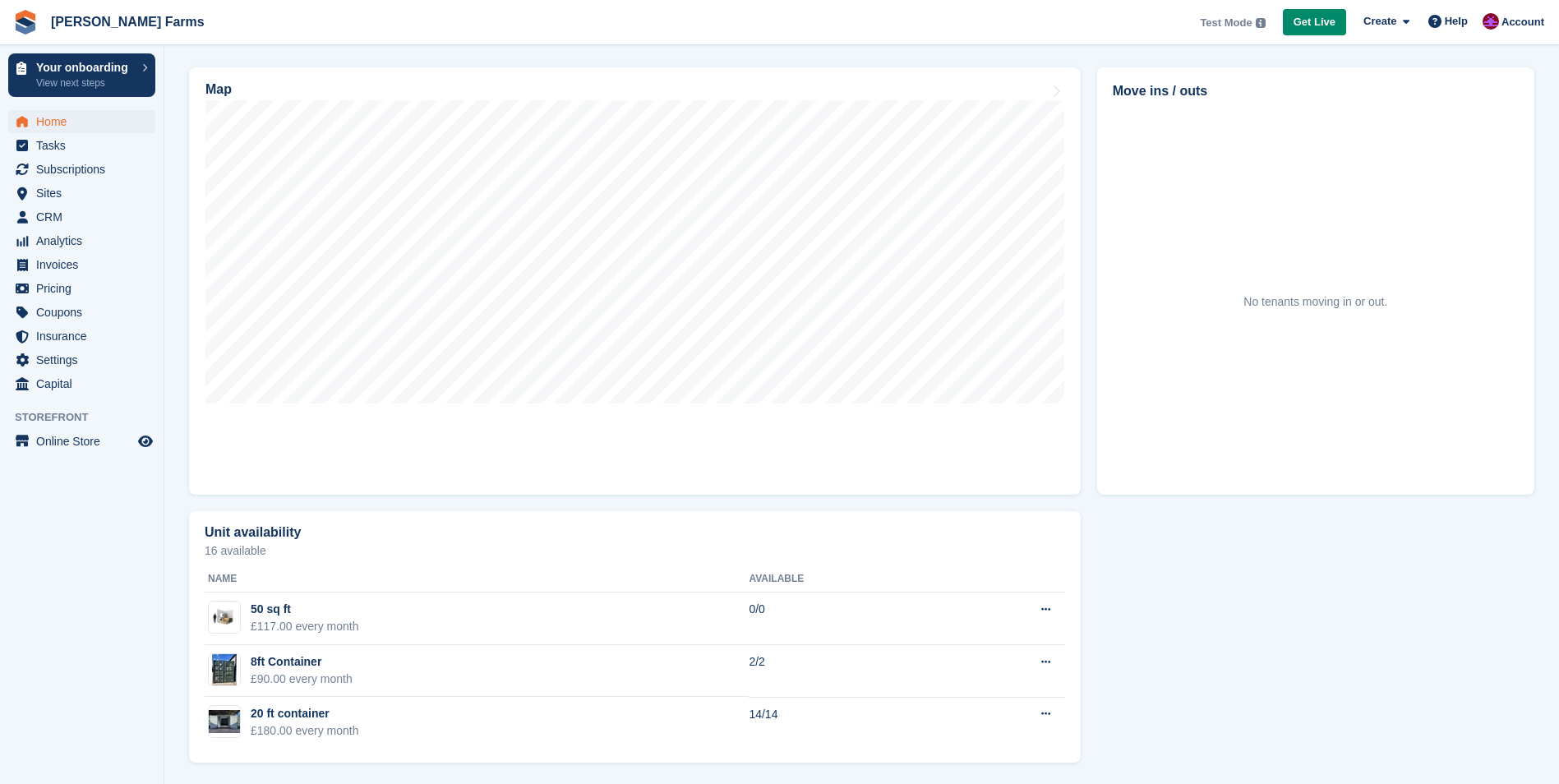
scroll to position [501, 0]
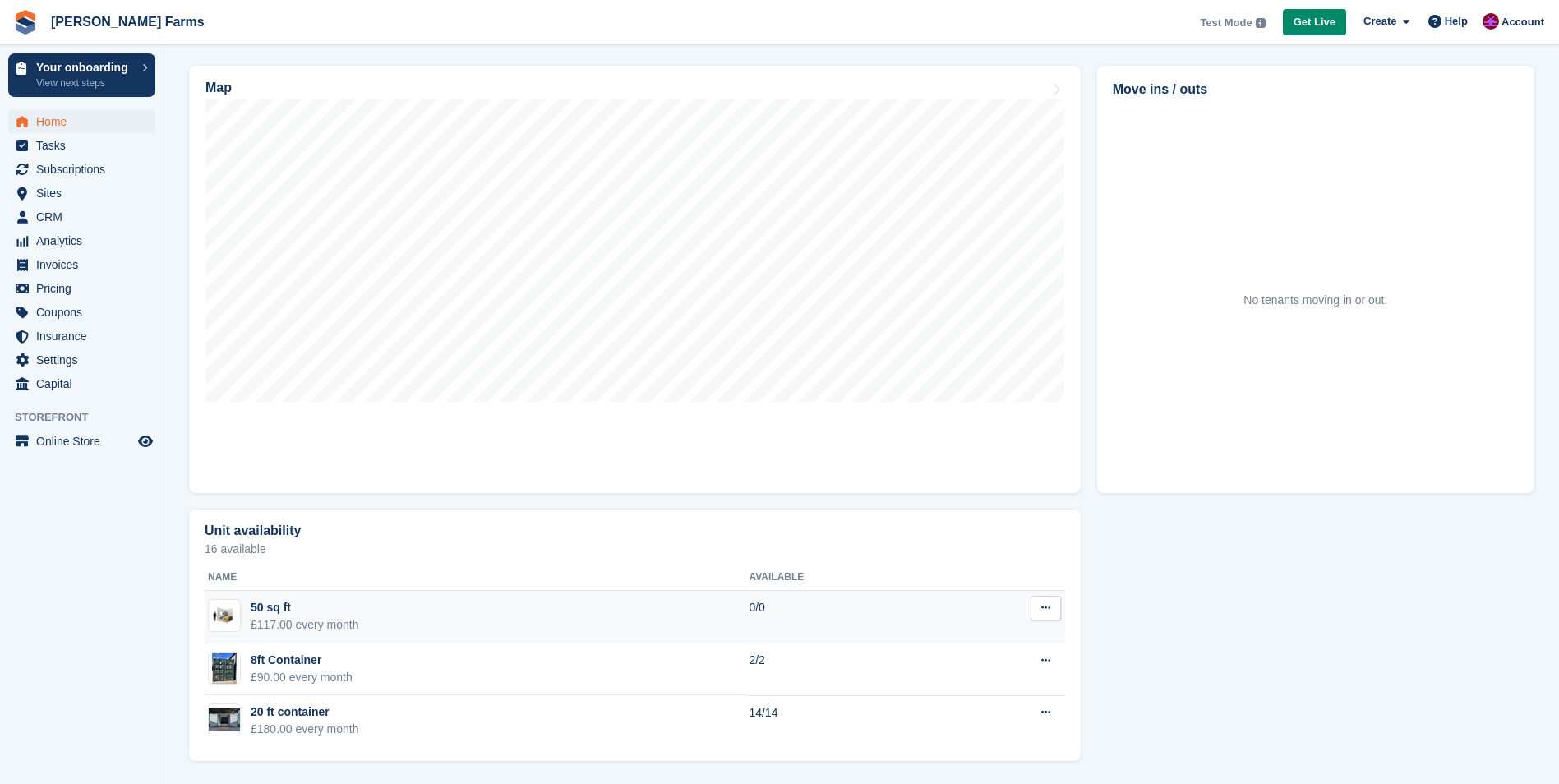
click at [1050, 608] on button at bounding box center [1045, 607] width 30 height 24
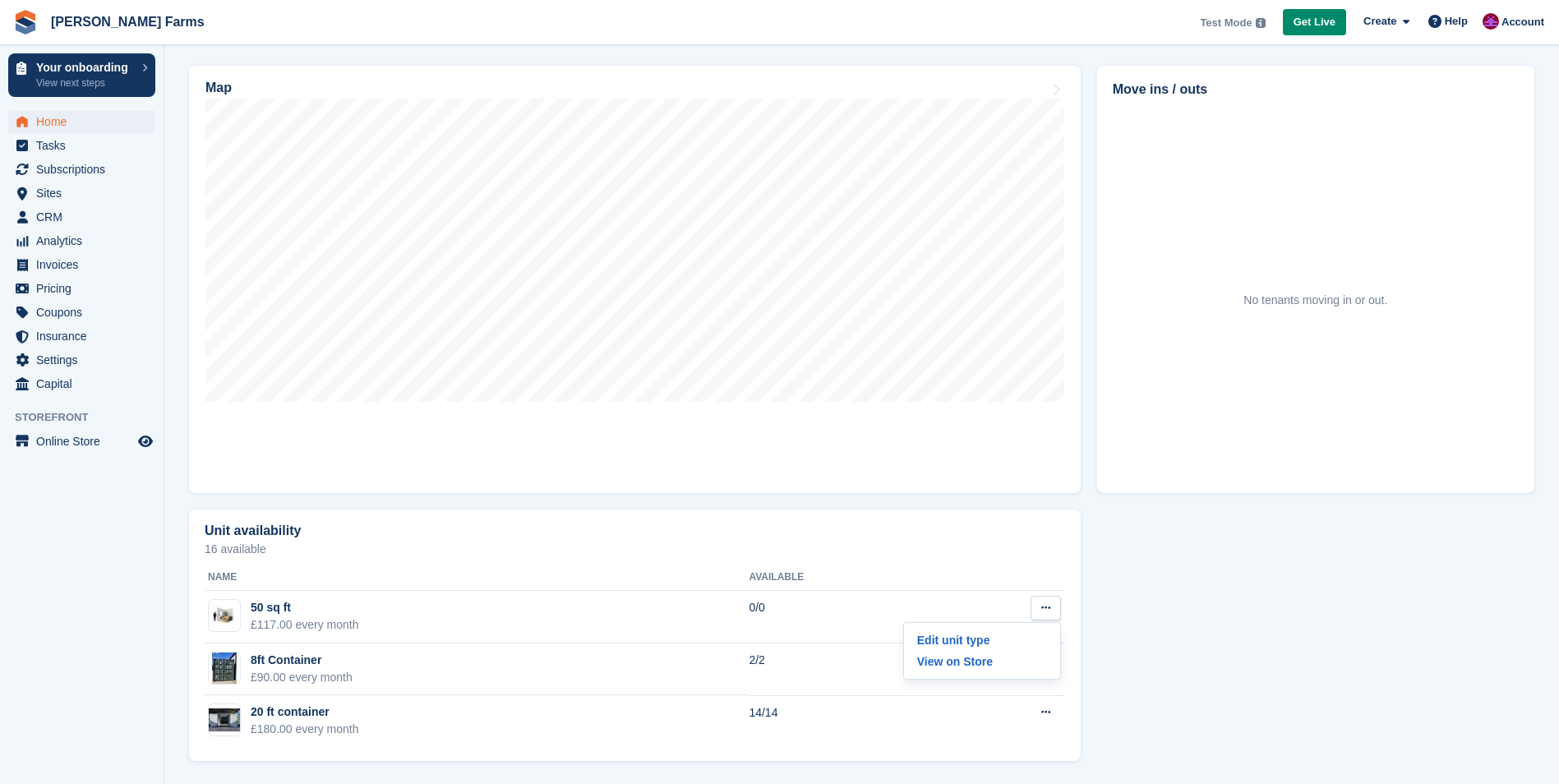
click at [1077, 565] on div "Unit availability 16 available Name Available 50 sq ft £117.00 every month 0/0 …" at bounding box center [635, 635] width 891 height 251
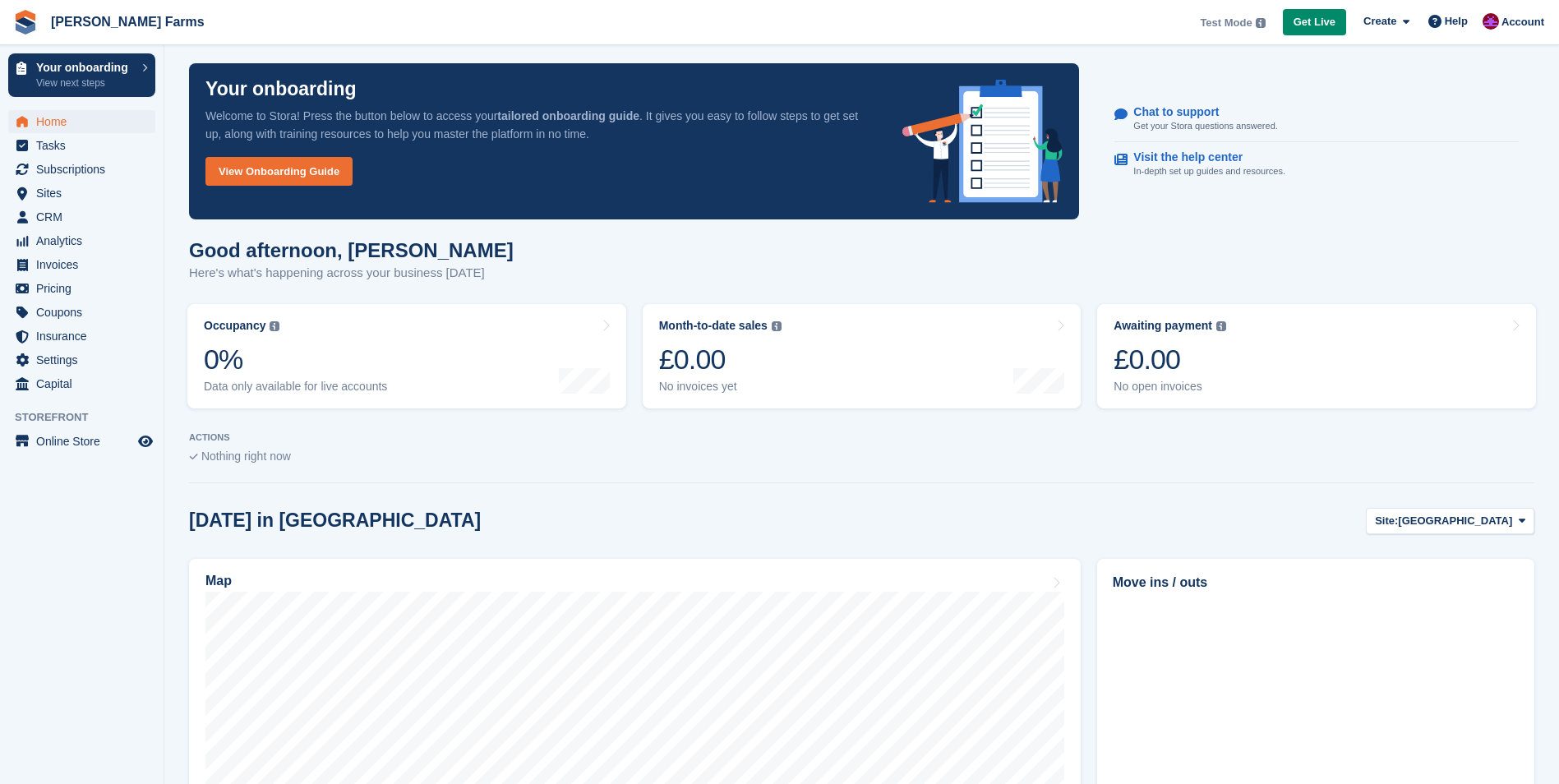
scroll to position [0, 0]
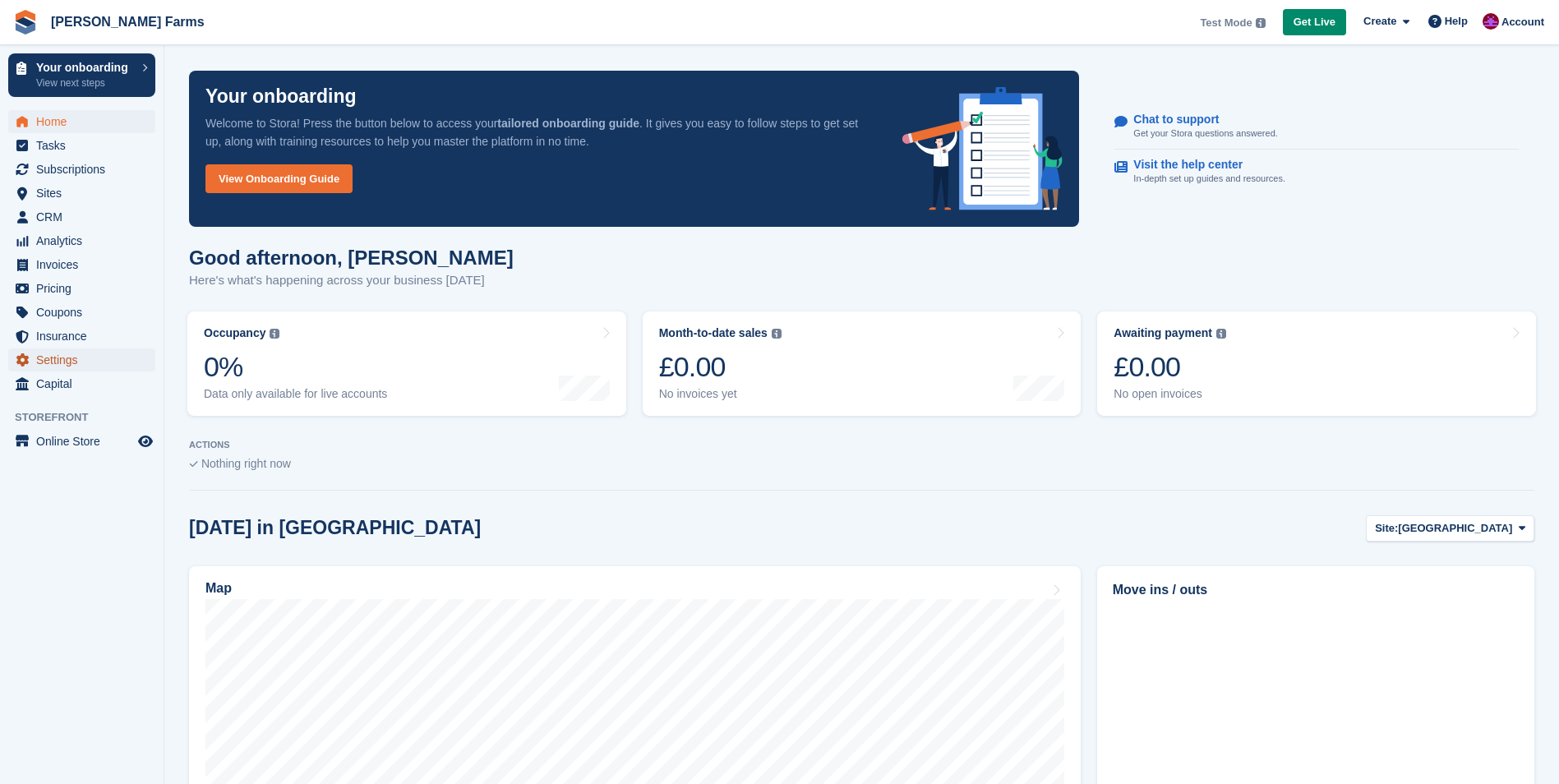
click at [66, 359] on span "Settings" at bounding box center [85, 360] width 99 height 23
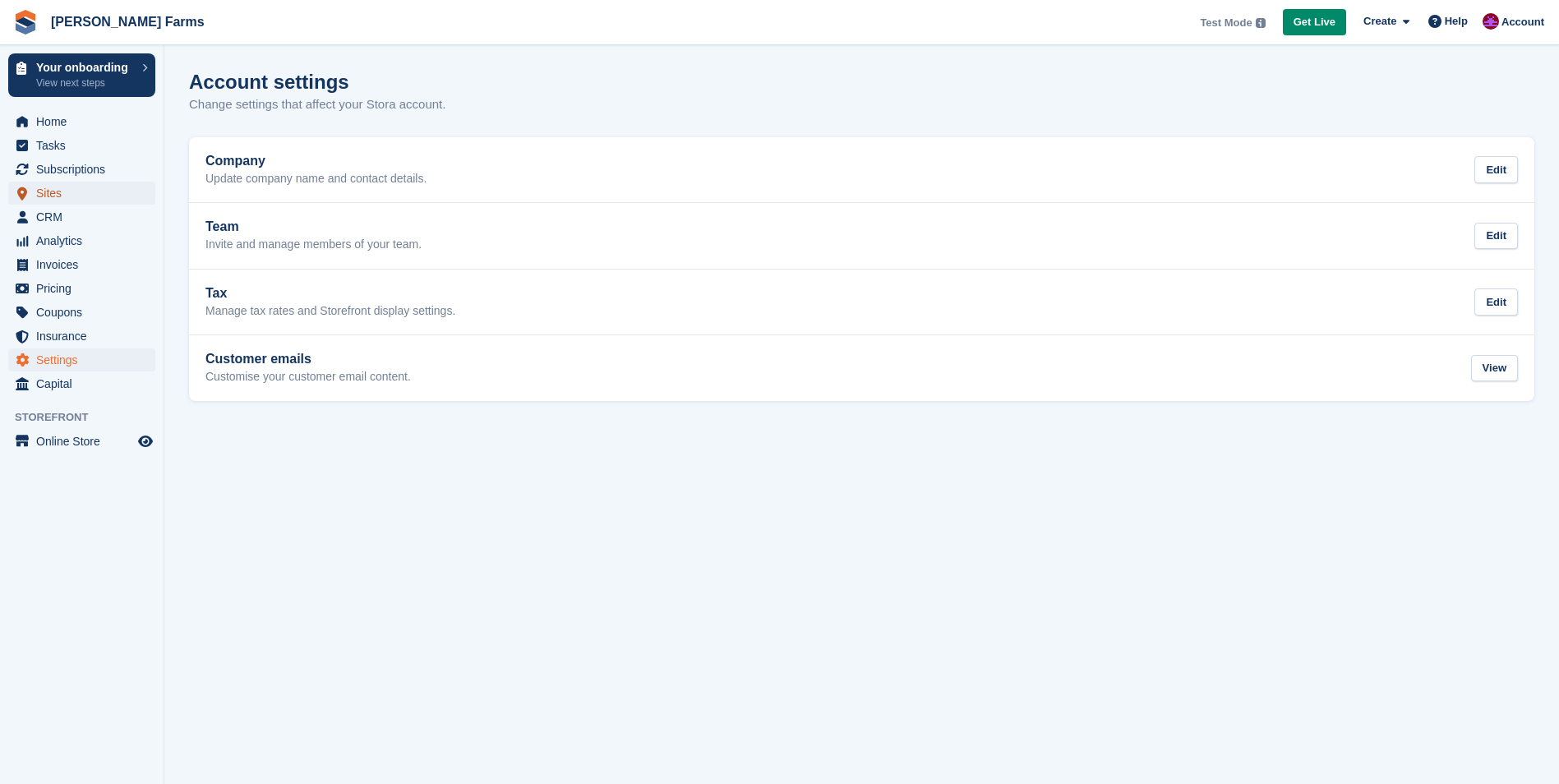
click at [64, 192] on span "Sites" at bounding box center [85, 193] width 99 height 23
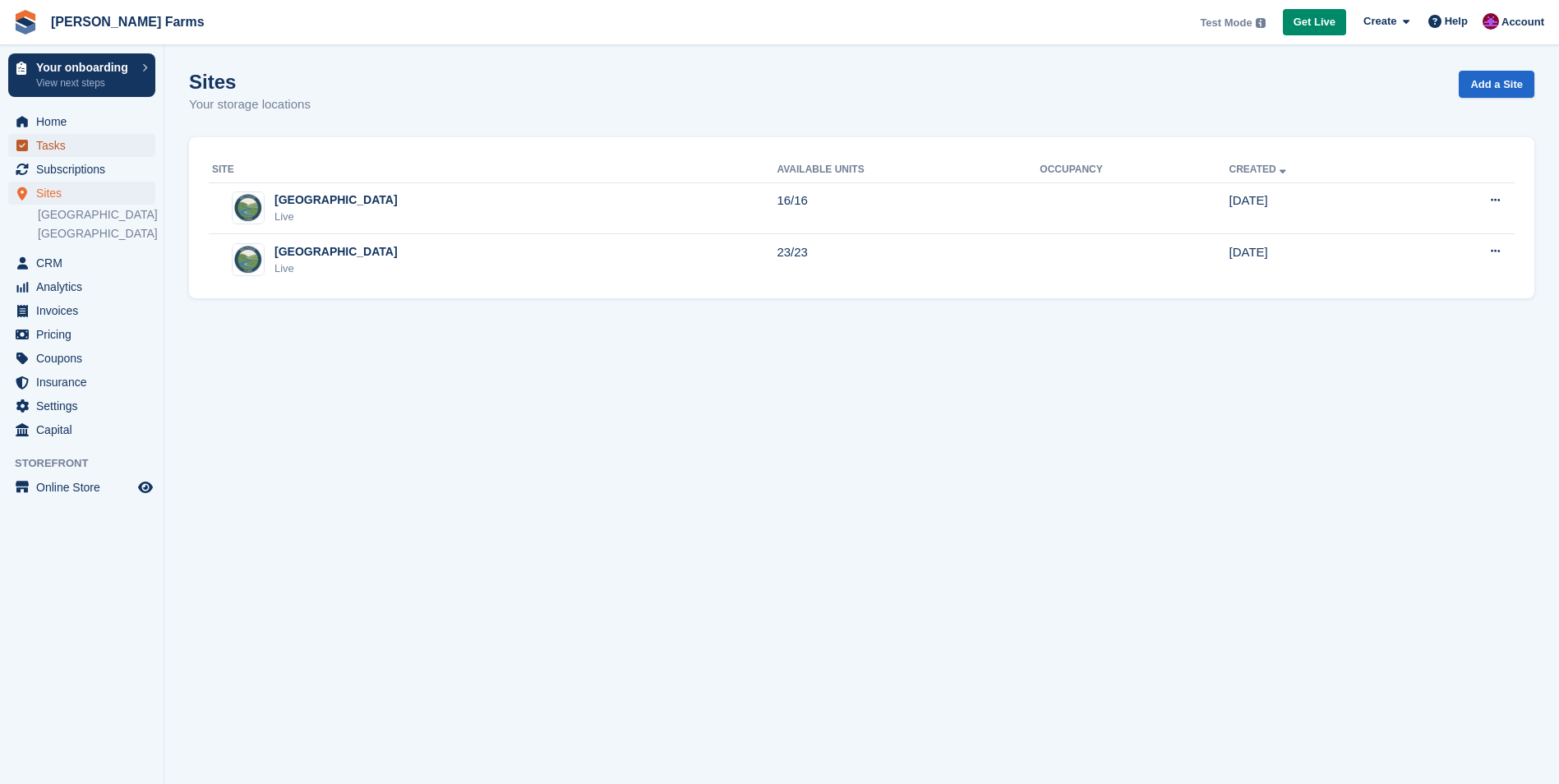
click at [60, 147] on span "Tasks" at bounding box center [85, 146] width 99 height 23
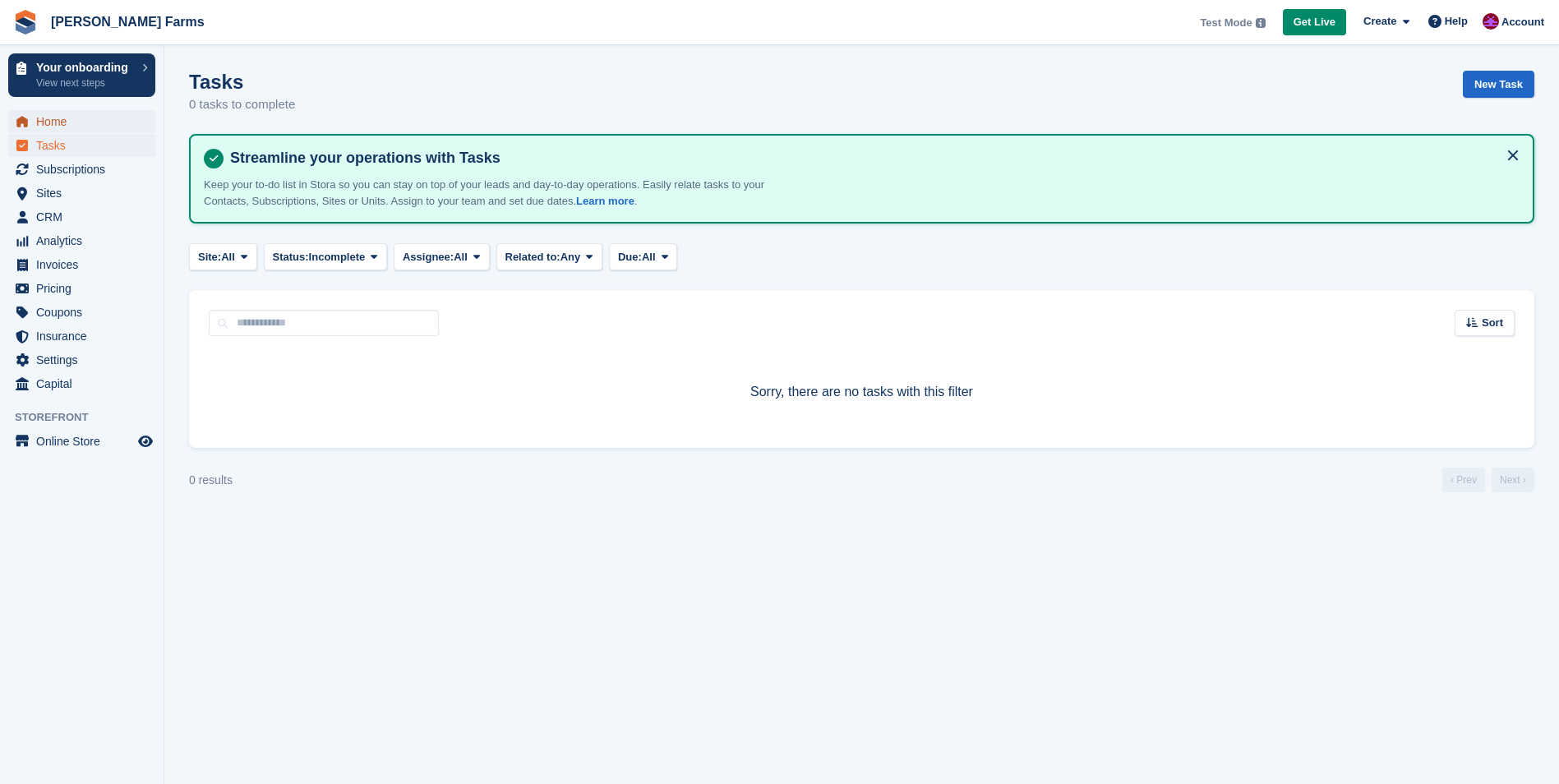
click at [68, 118] on span "Home" at bounding box center [85, 121] width 99 height 23
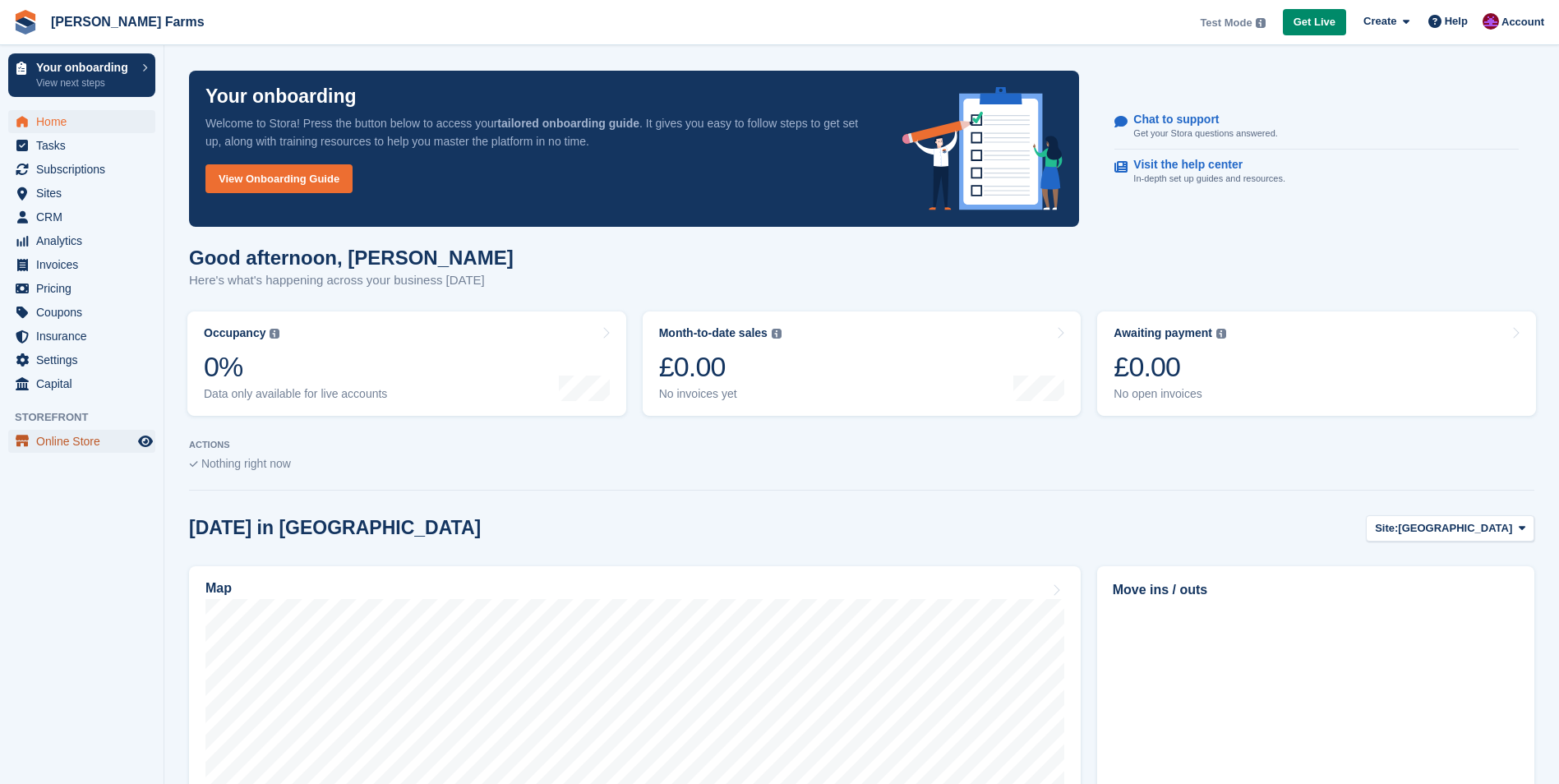
click at [94, 448] on span "Online Store" at bounding box center [85, 441] width 99 height 23
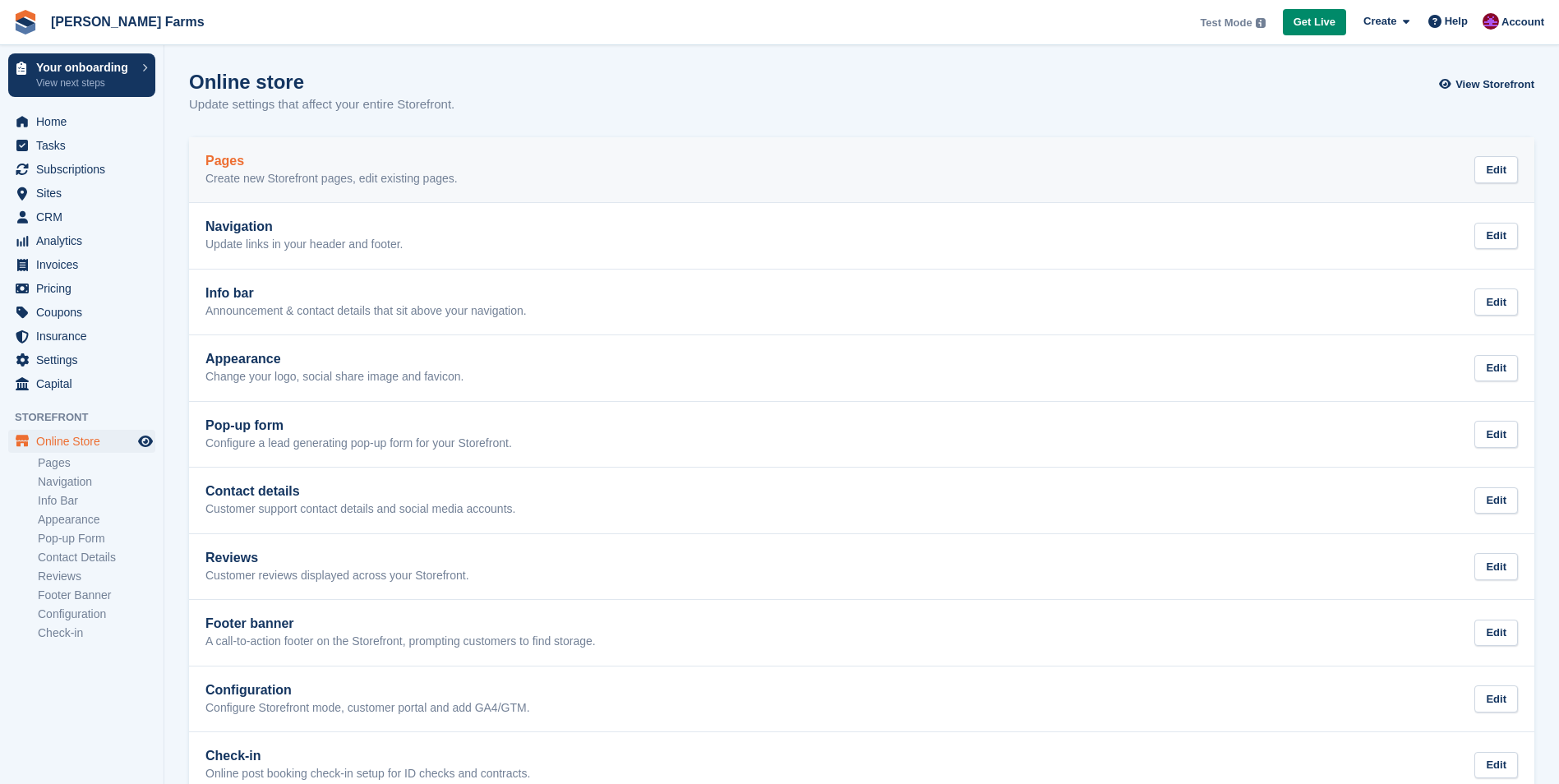
click at [390, 164] on h2 "Pages" at bounding box center [332, 160] width 252 height 15
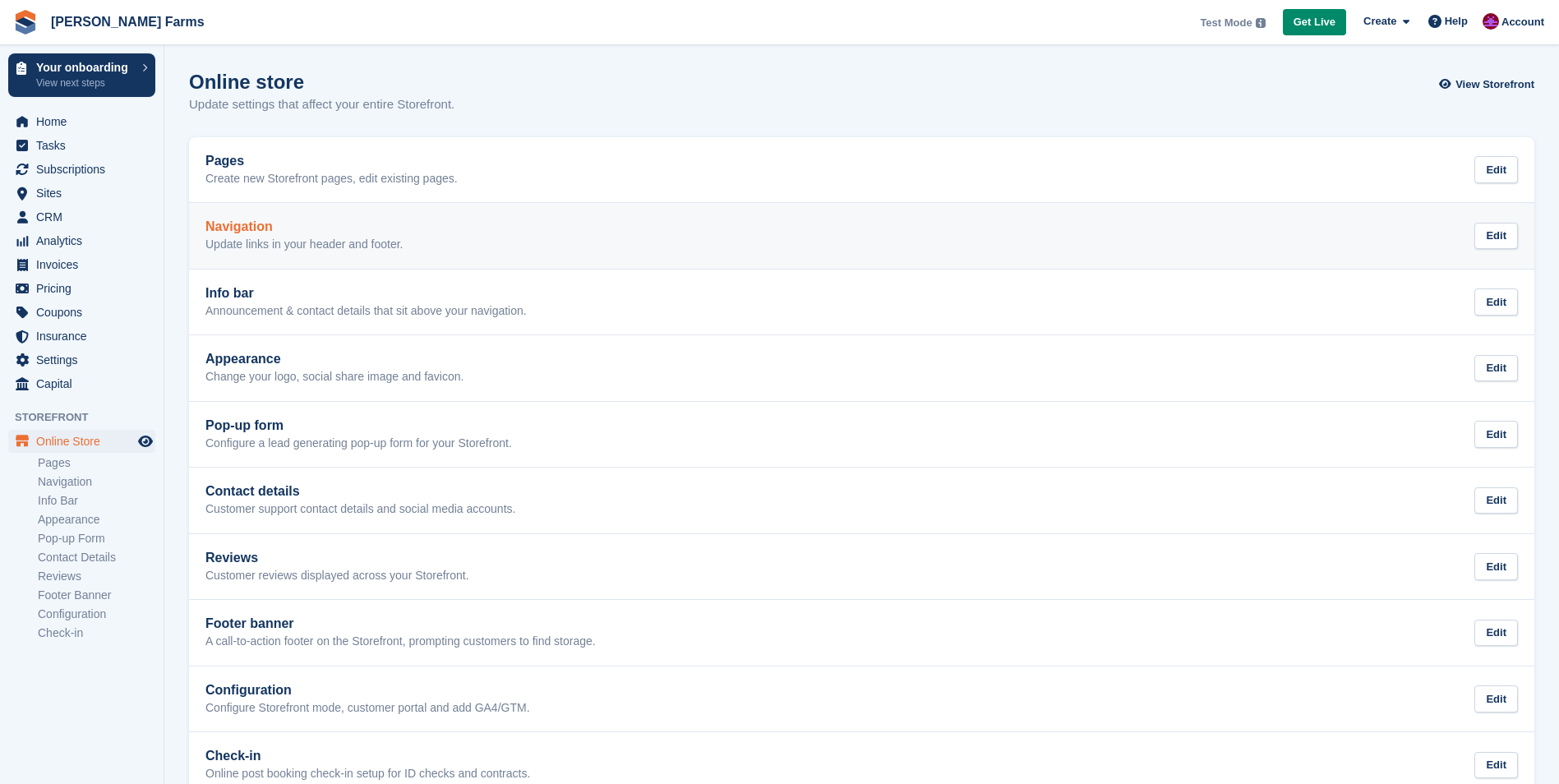
click at [340, 233] on h2 "Navigation" at bounding box center [305, 226] width 198 height 15
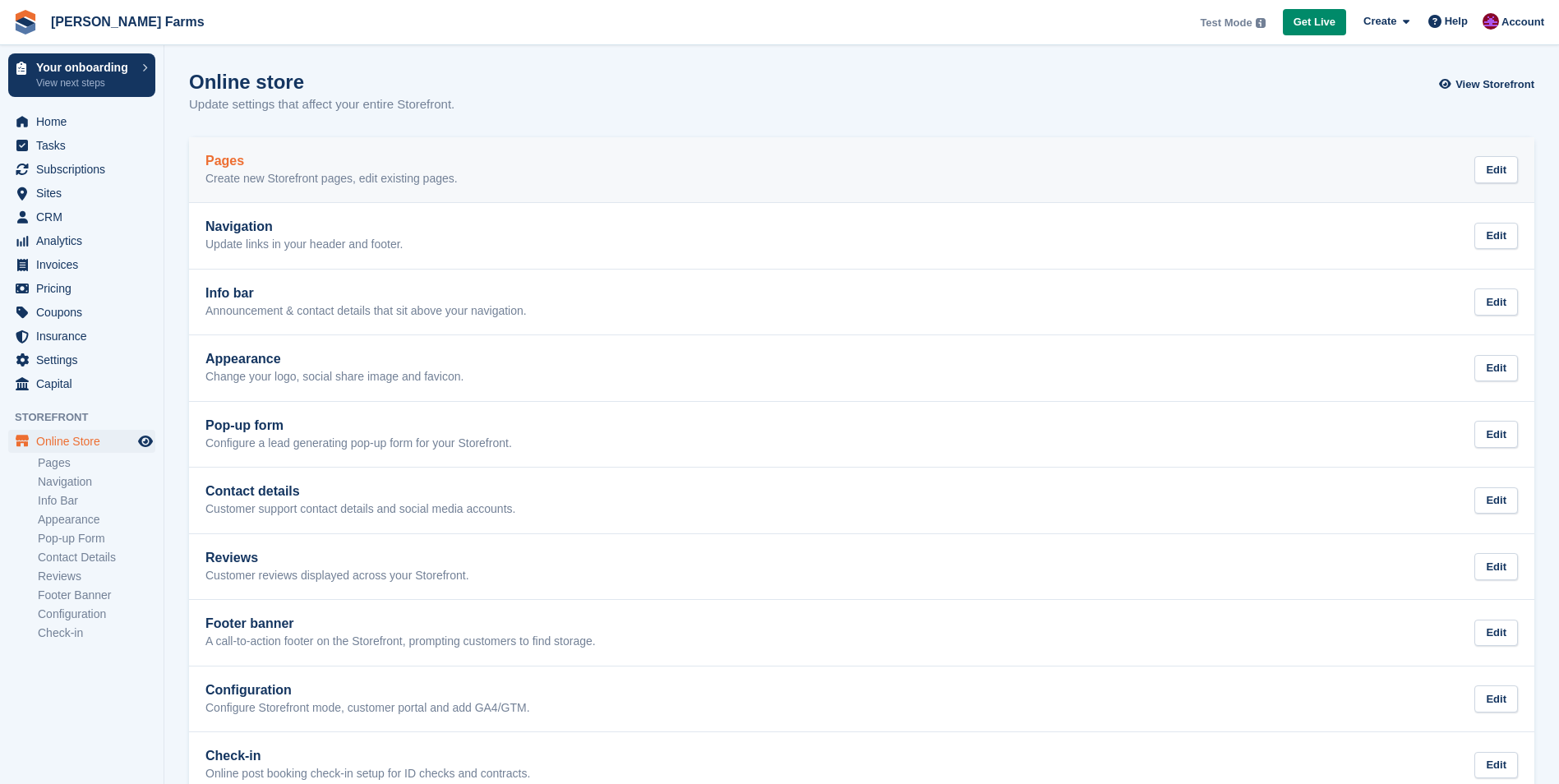
click at [350, 163] on h2 "Pages" at bounding box center [332, 160] width 252 height 15
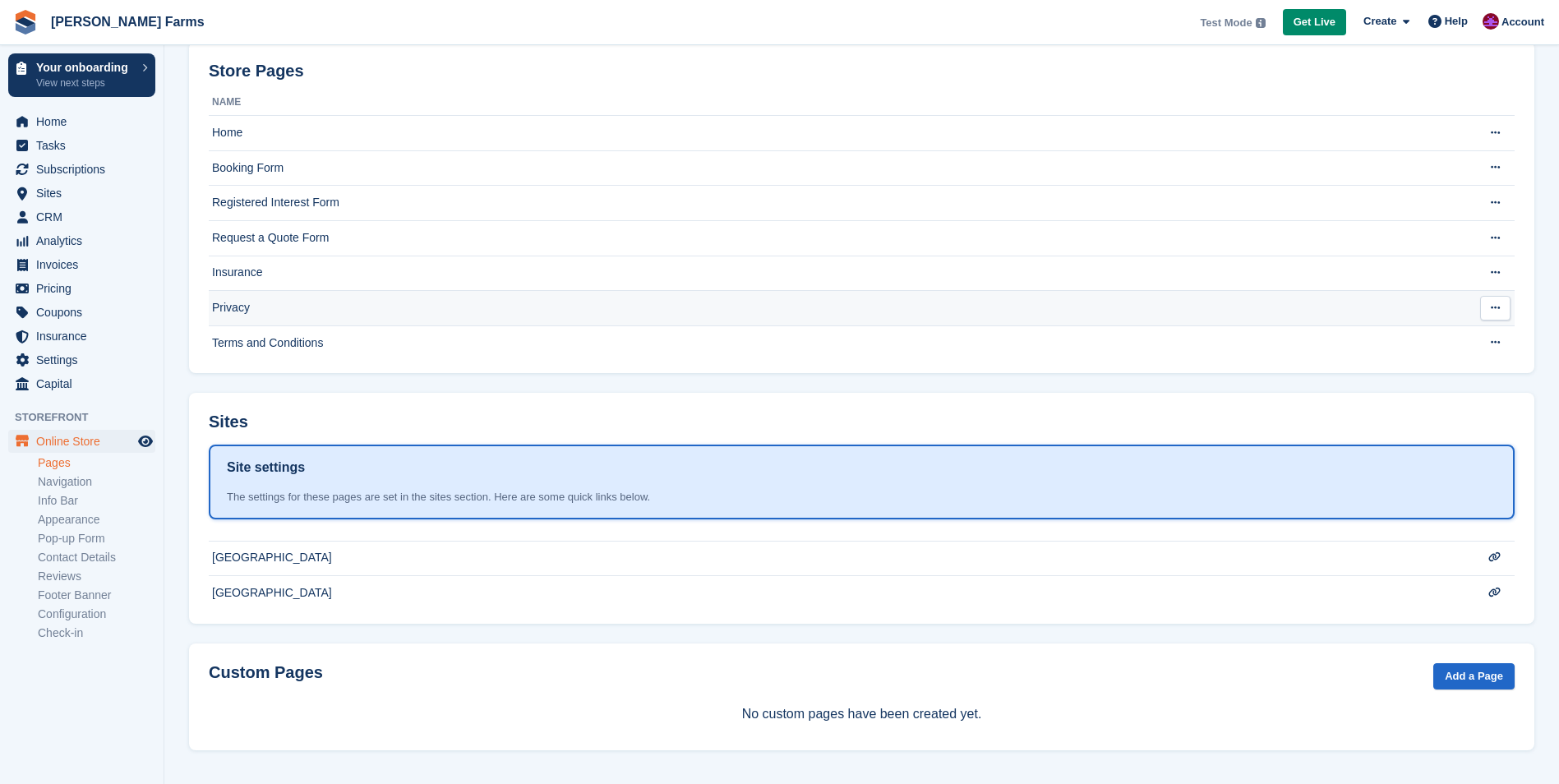
scroll to position [96, 0]
click at [1374, 546] on td "[GEOGRAPHIC_DATA]" at bounding box center [829, 557] width 1241 height 35
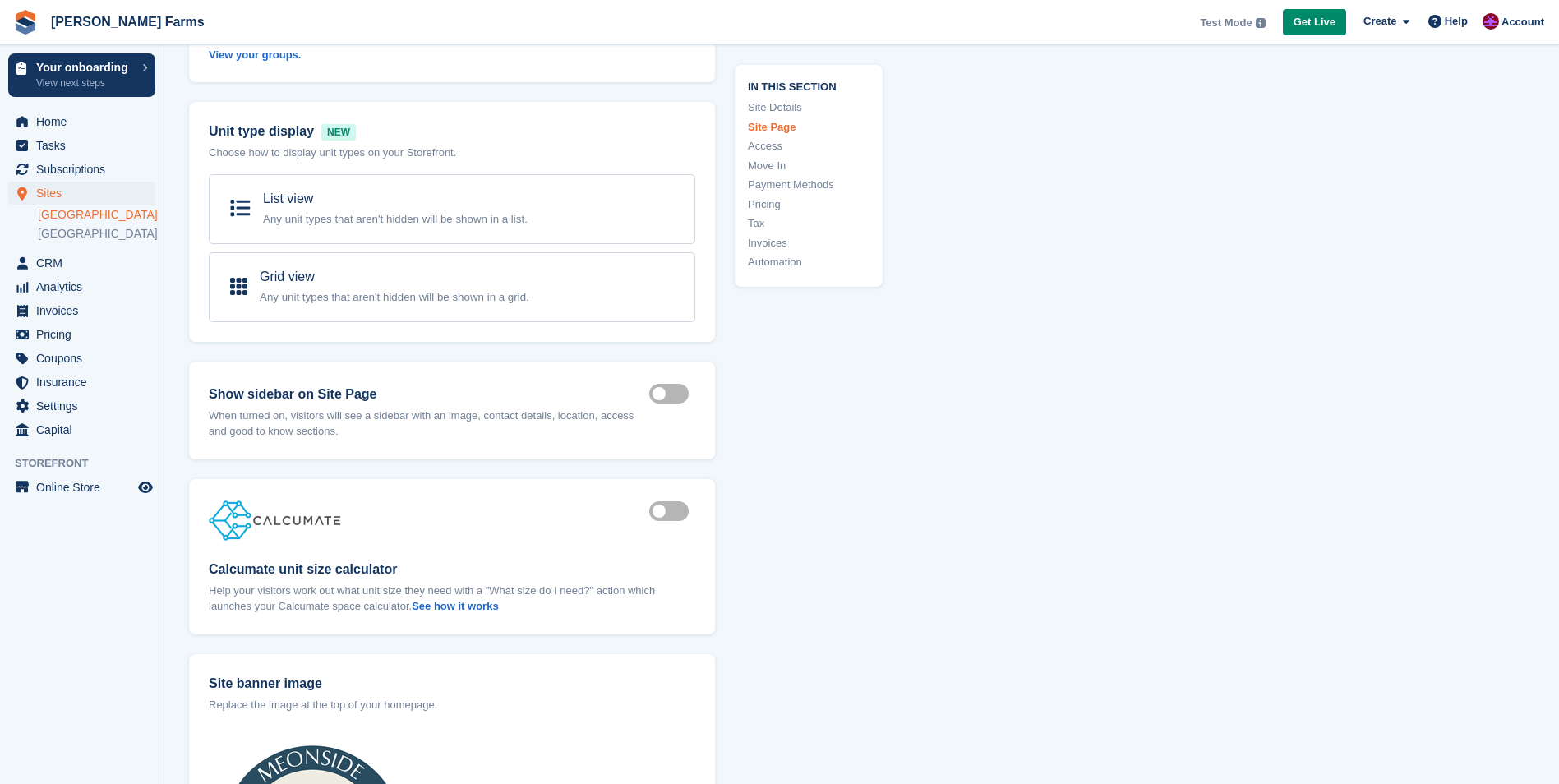
scroll to position [1314, 0]
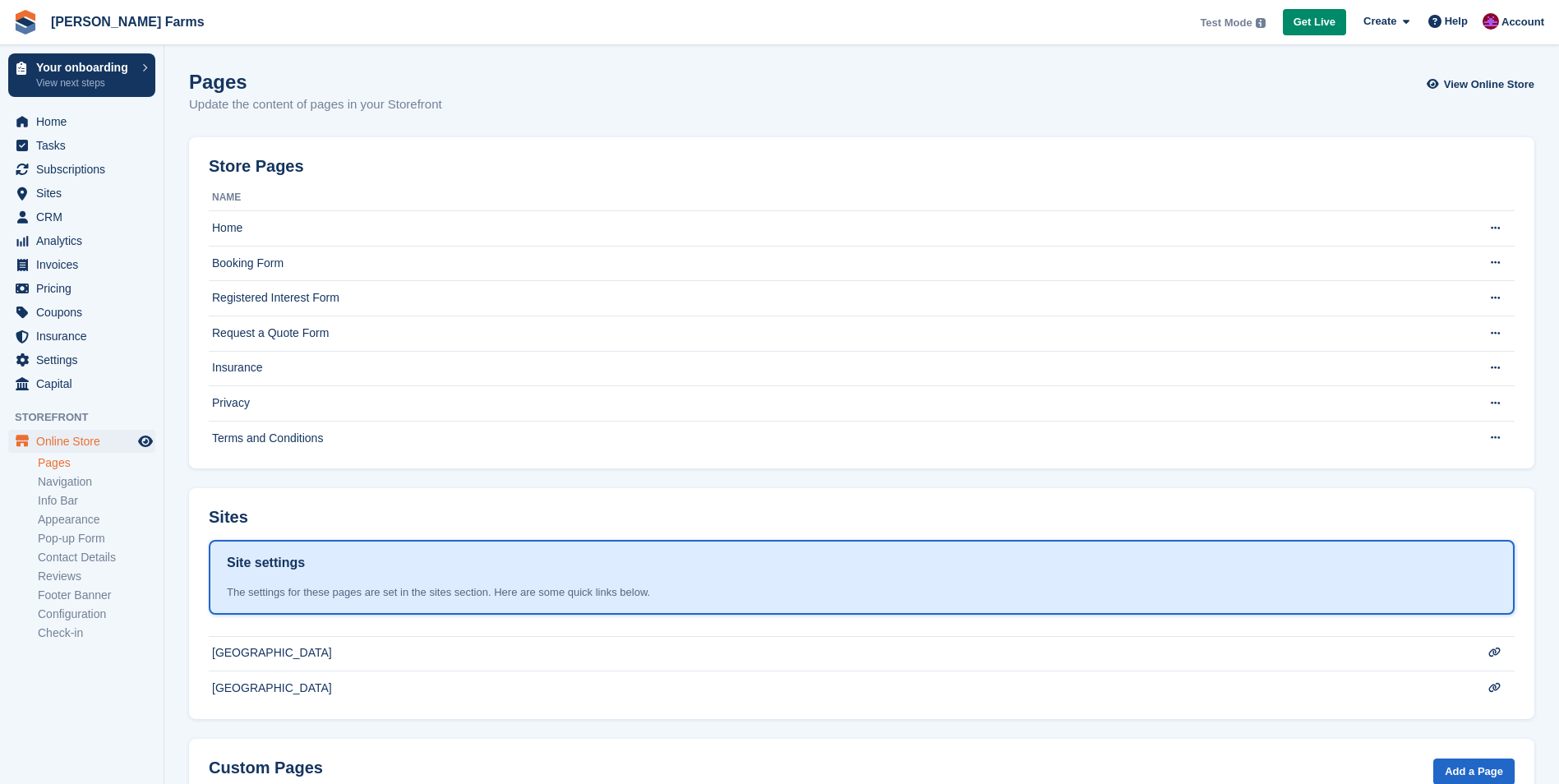
scroll to position [96, 0]
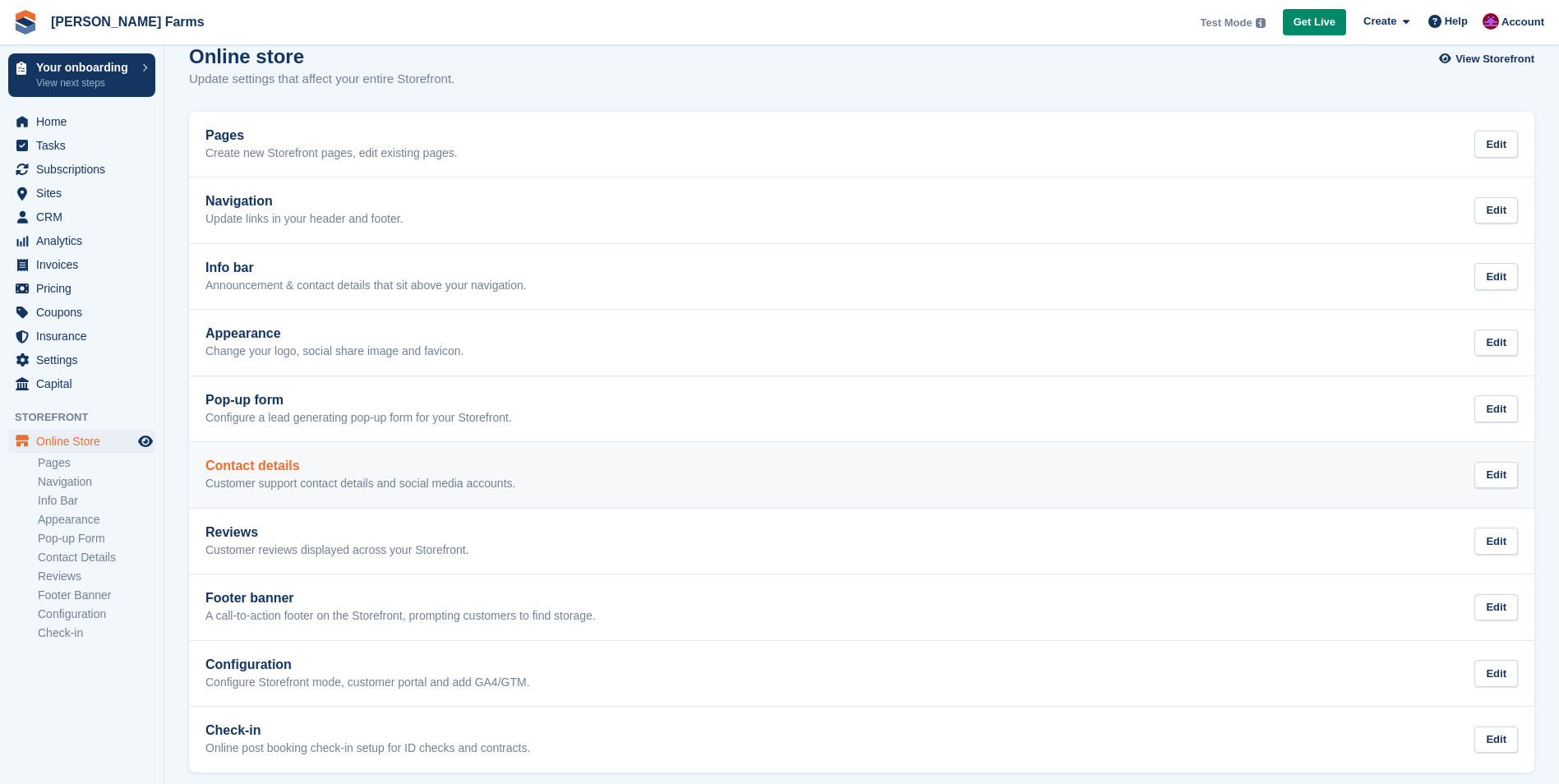
scroll to position [39, 0]
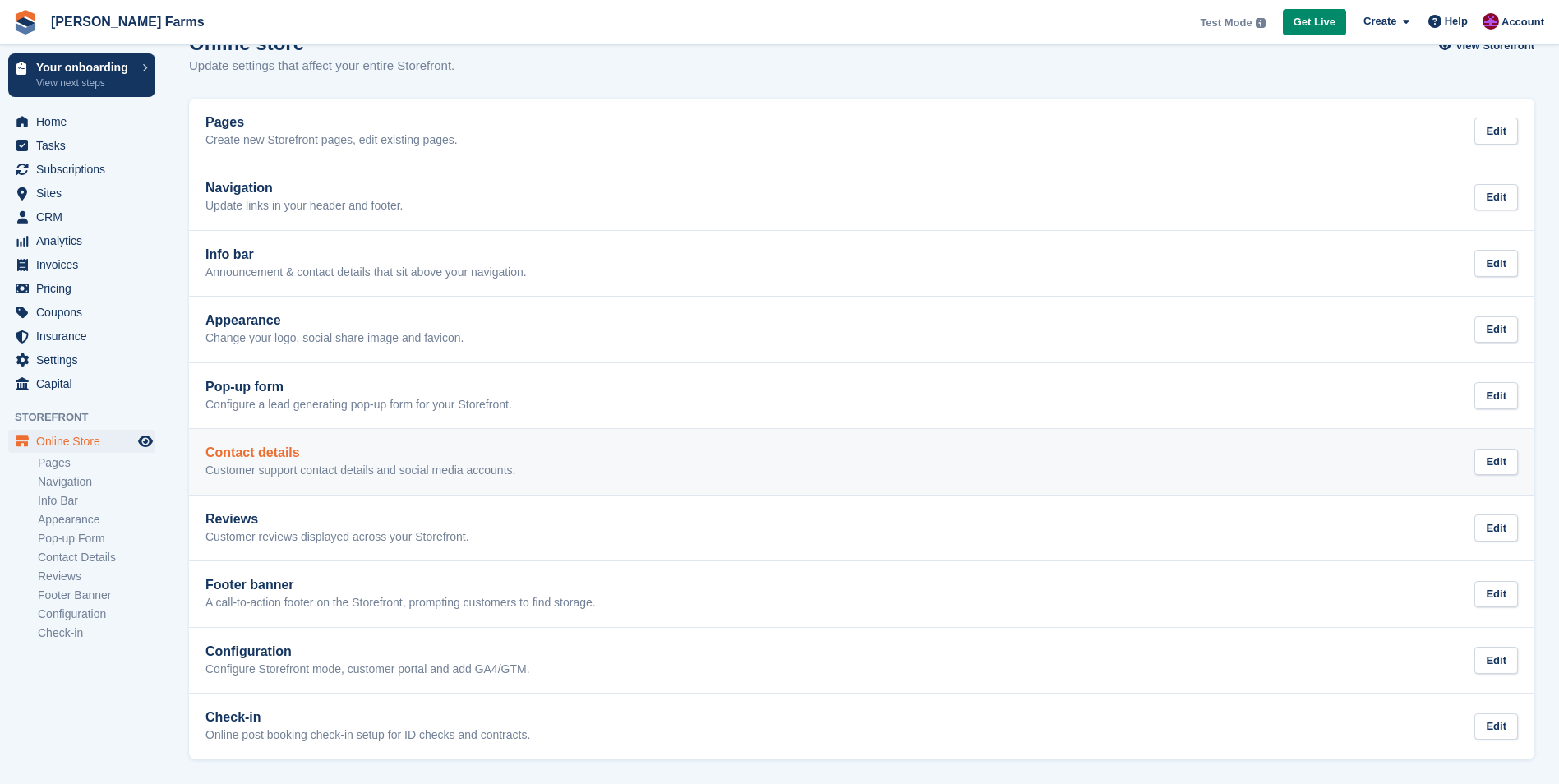
click at [496, 473] on p "Customer support contact details and social media accounts." at bounding box center [360, 470] width 310 height 15
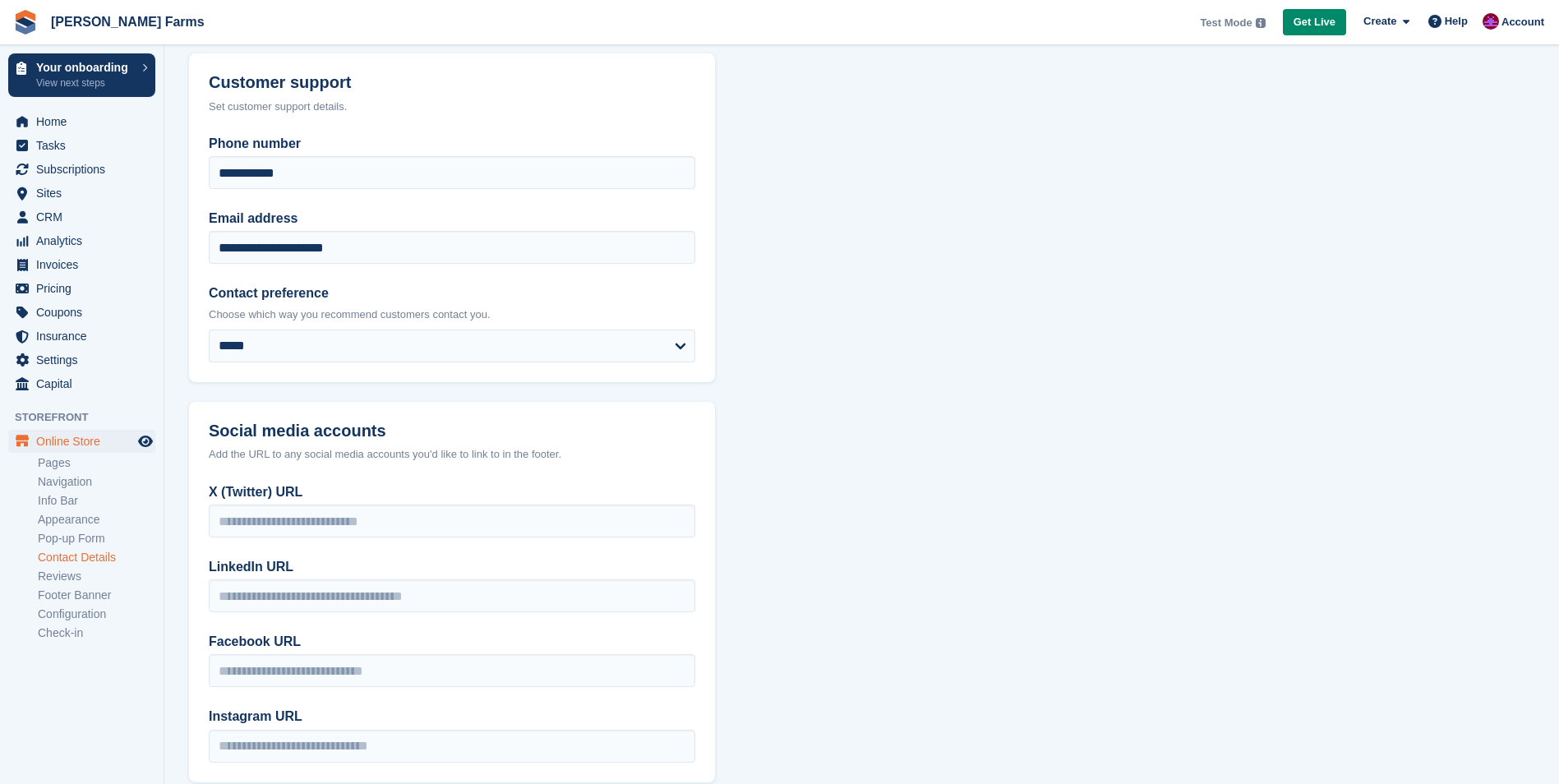
scroll to position [158, 0]
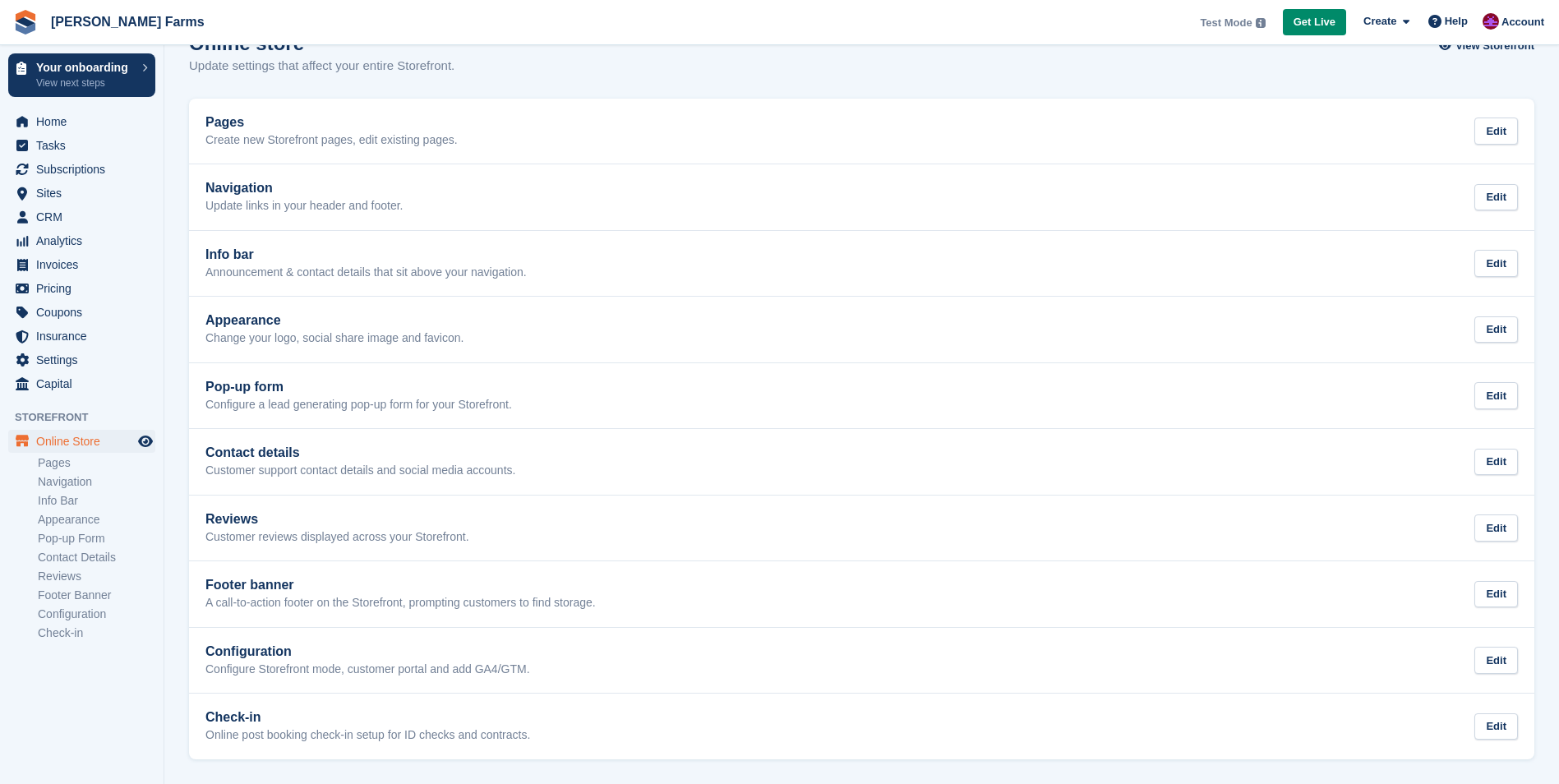
scroll to position [39, 0]
click at [56, 463] on link "Pages" at bounding box center [96, 463] width 117 height 16
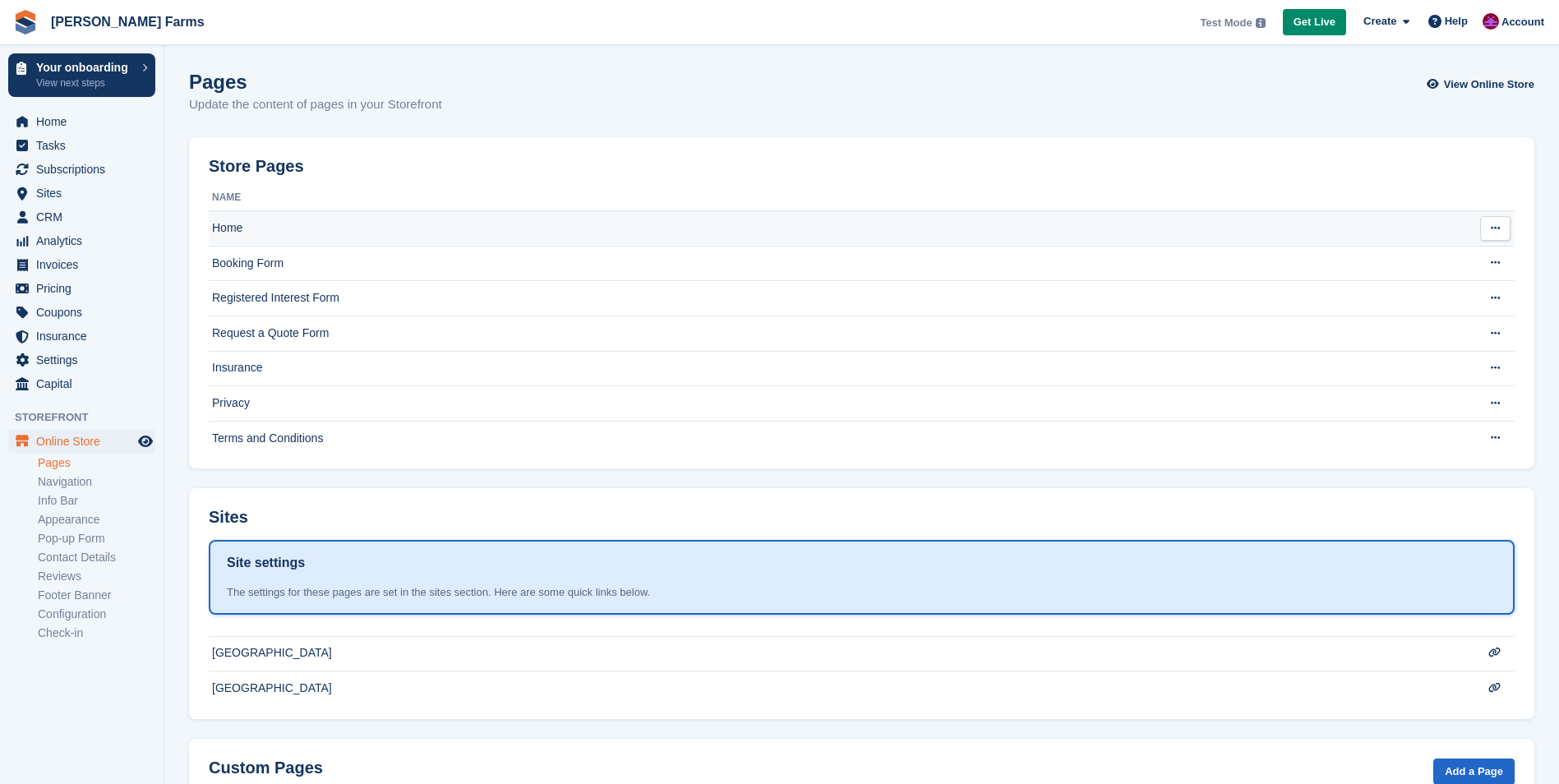
click at [238, 224] on td "Home" at bounding box center [829, 229] width 1241 height 35
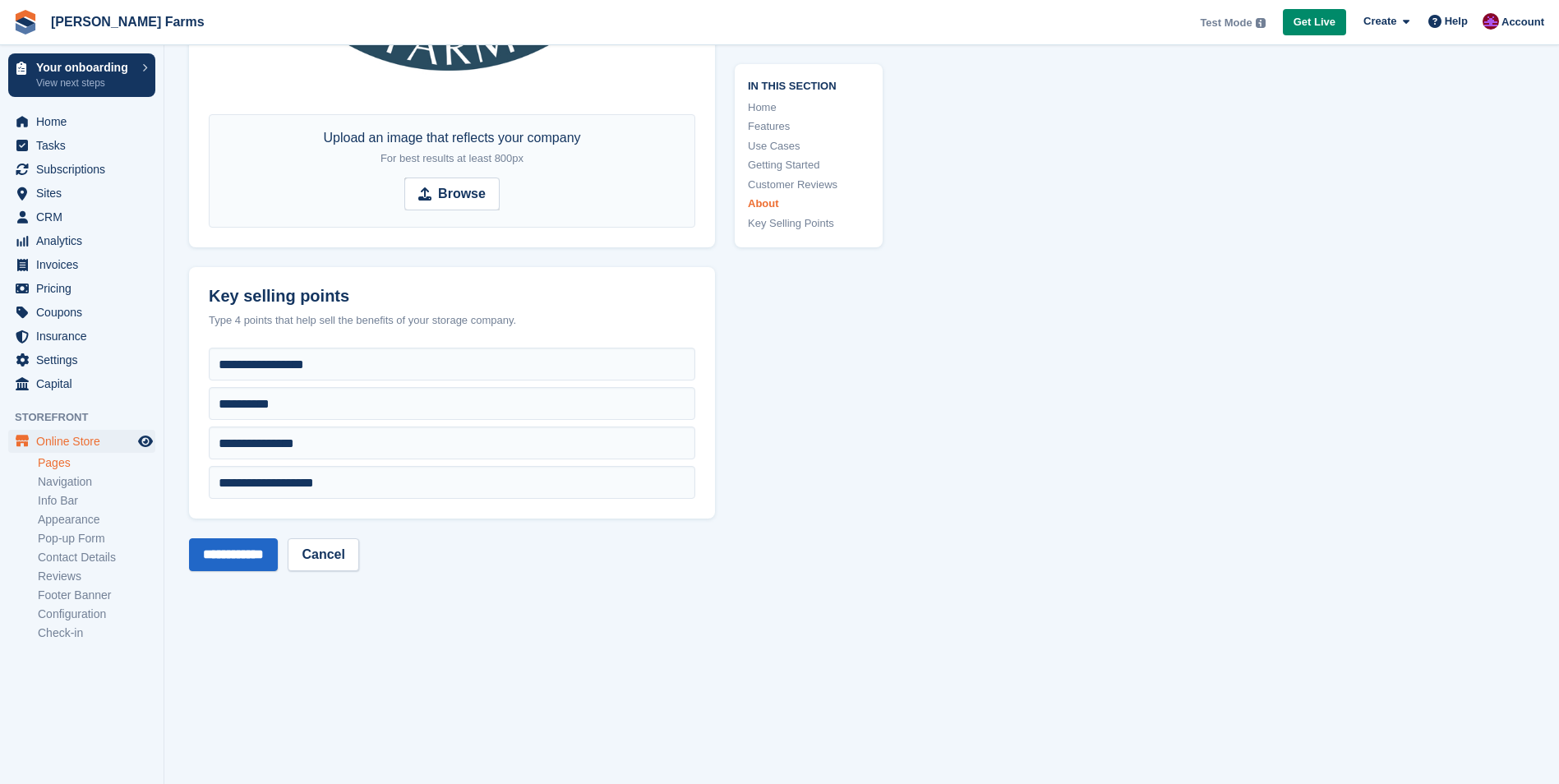
scroll to position [5339, 0]
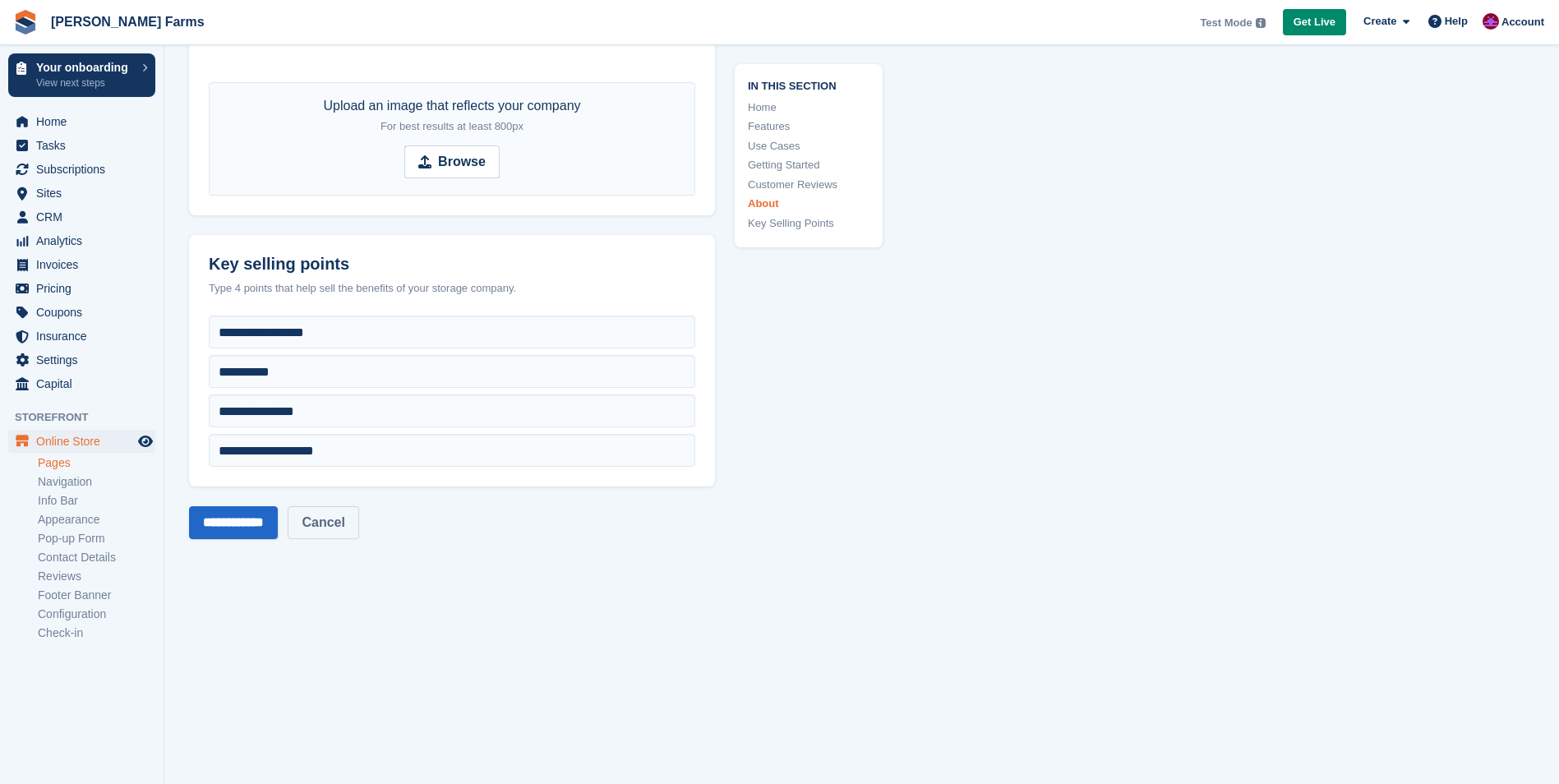
click at [326, 519] on link "Cancel" at bounding box center [322, 522] width 71 height 33
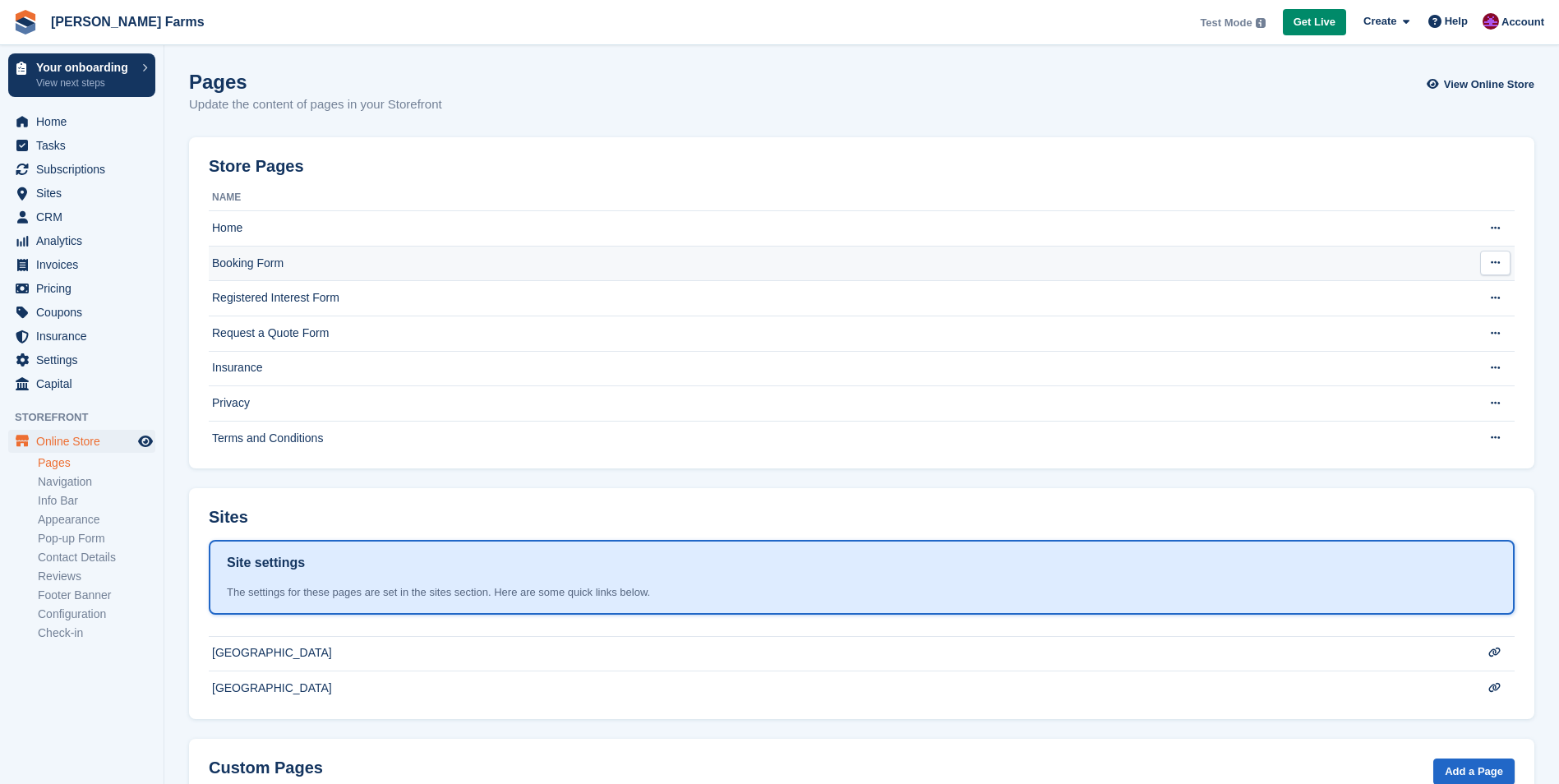
click at [253, 260] on td "Booking Form" at bounding box center [829, 263] width 1241 height 35
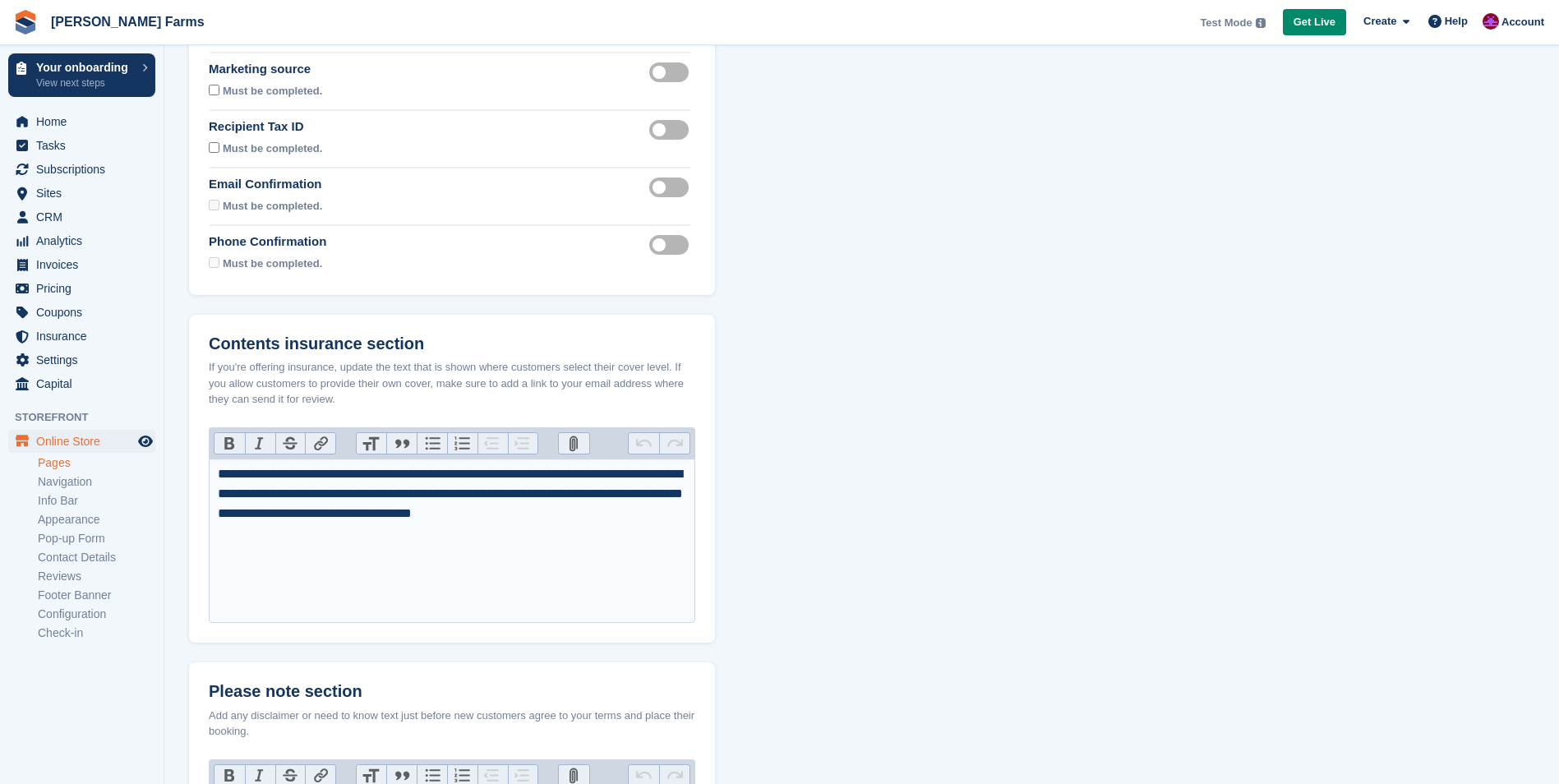
scroll to position [329, 0]
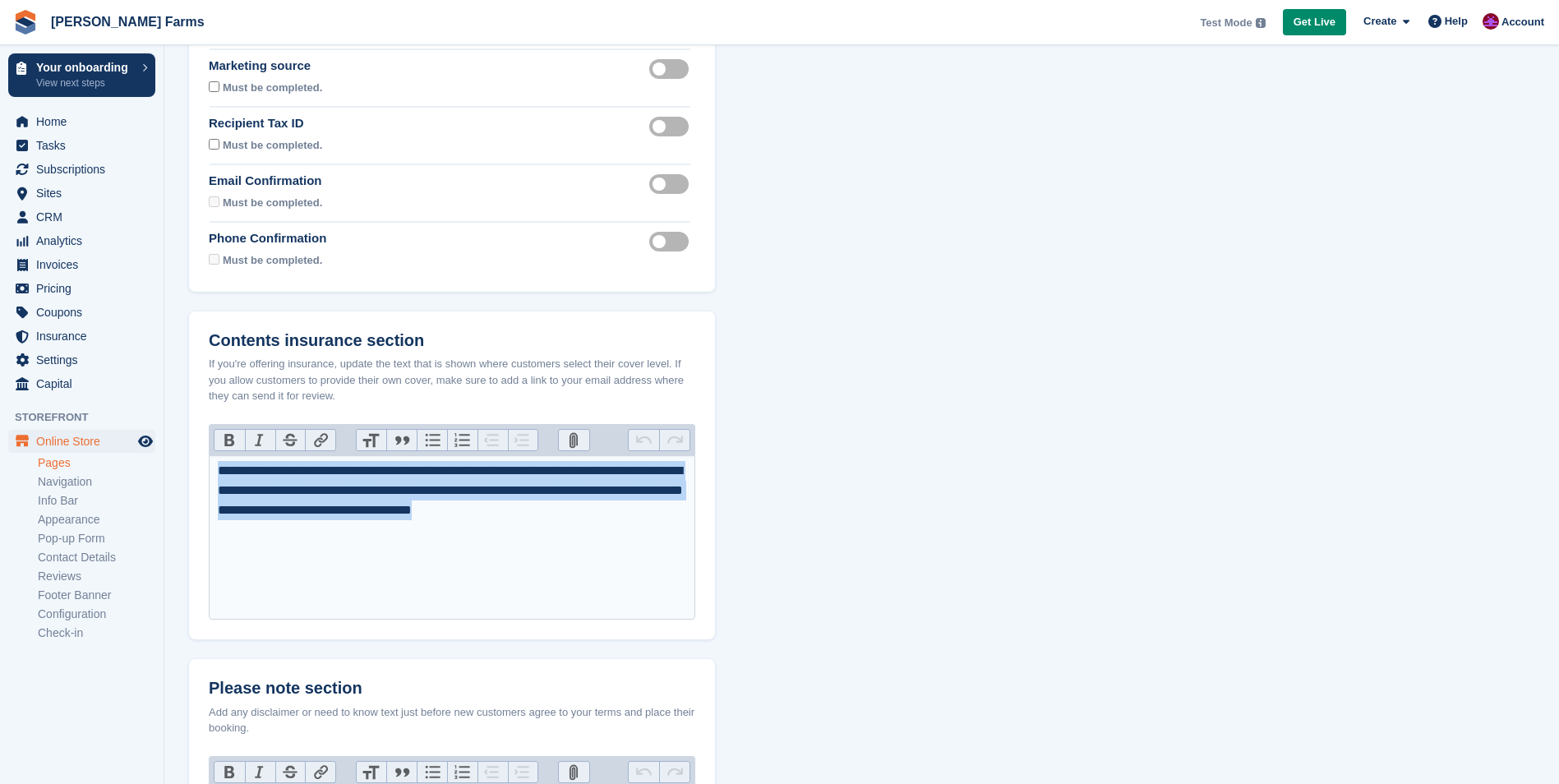
drag, startPoint x: 624, startPoint y: 508, endPoint x: 147, endPoint y: 454, distance: 480.0
click at [147, 454] on div "Your onboarding View next steps Home Tasks Subscriptions Subscriptions Subscrip…" at bounding box center [780, 408] width 1559 height 1475
type trix-editor "**********"
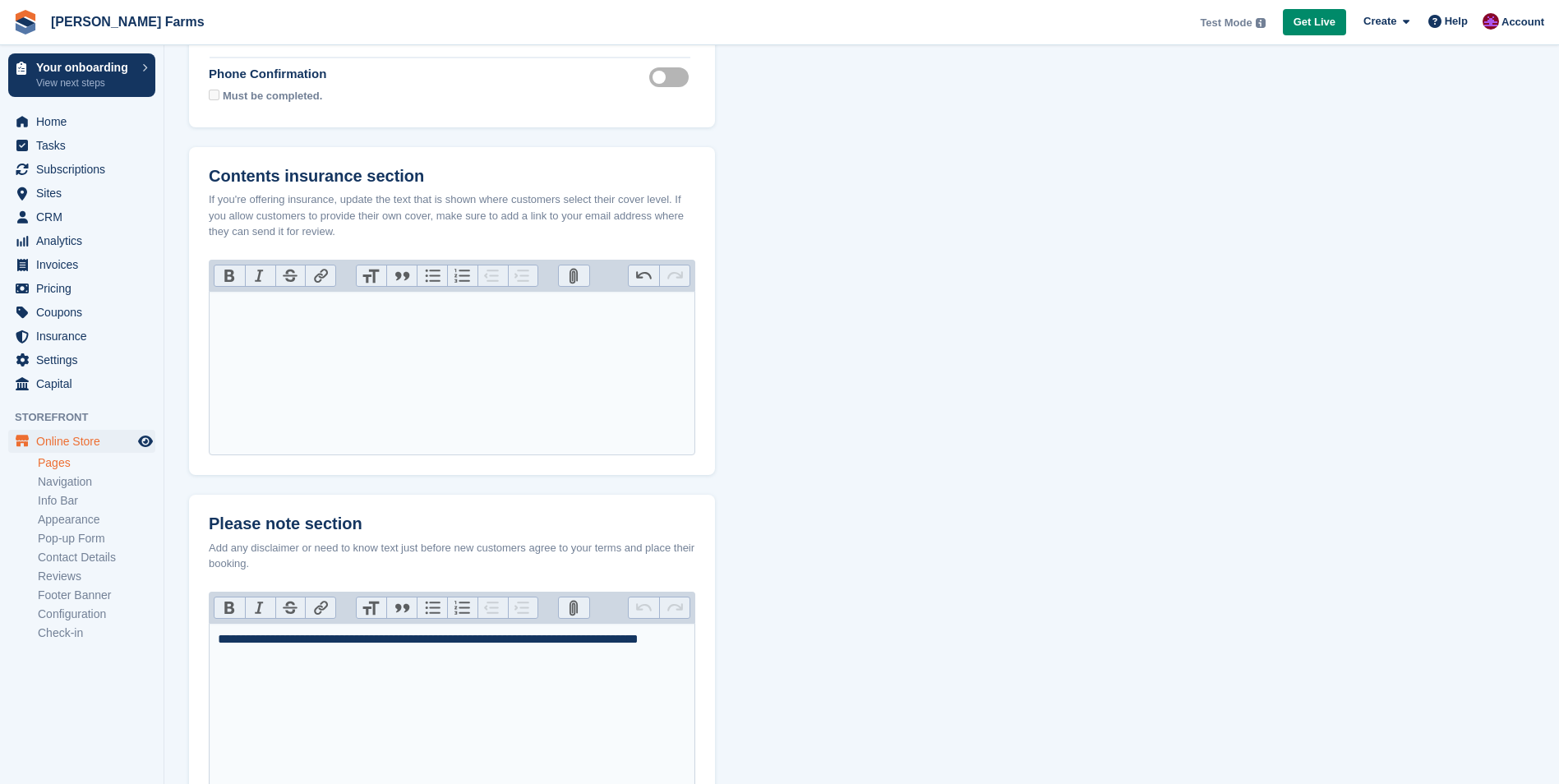
scroll to position [691, 0]
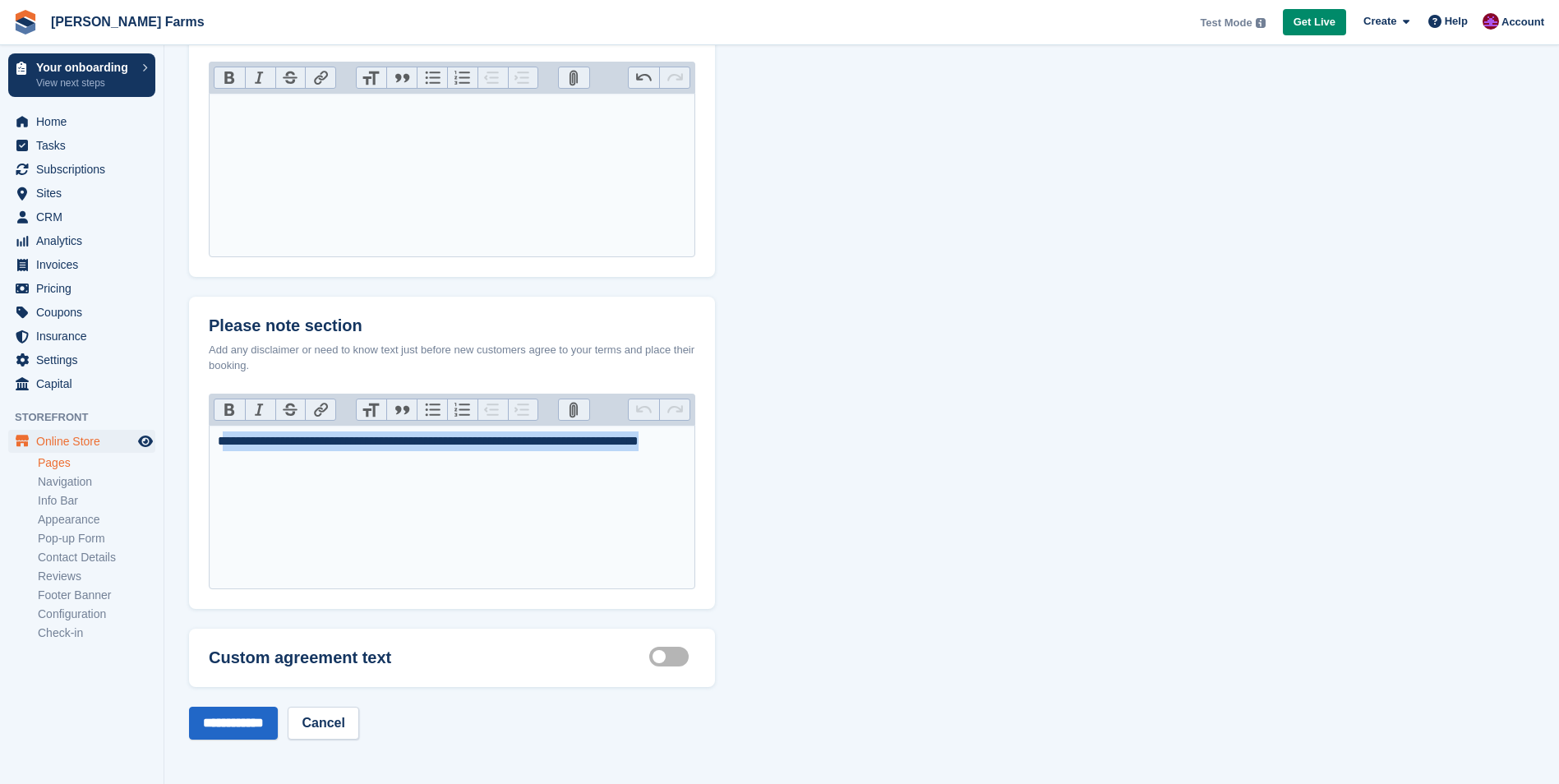
drag, startPoint x: 282, startPoint y: 457, endPoint x: 222, endPoint y: 422, distance: 69.5
click at [222, 422] on div "**********" at bounding box center [451, 491] width 486 height 196
type trix-editor "**********"
click at [676, 658] on label "Customisable terms active" at bounding box center [672, 657] width 46 height 3
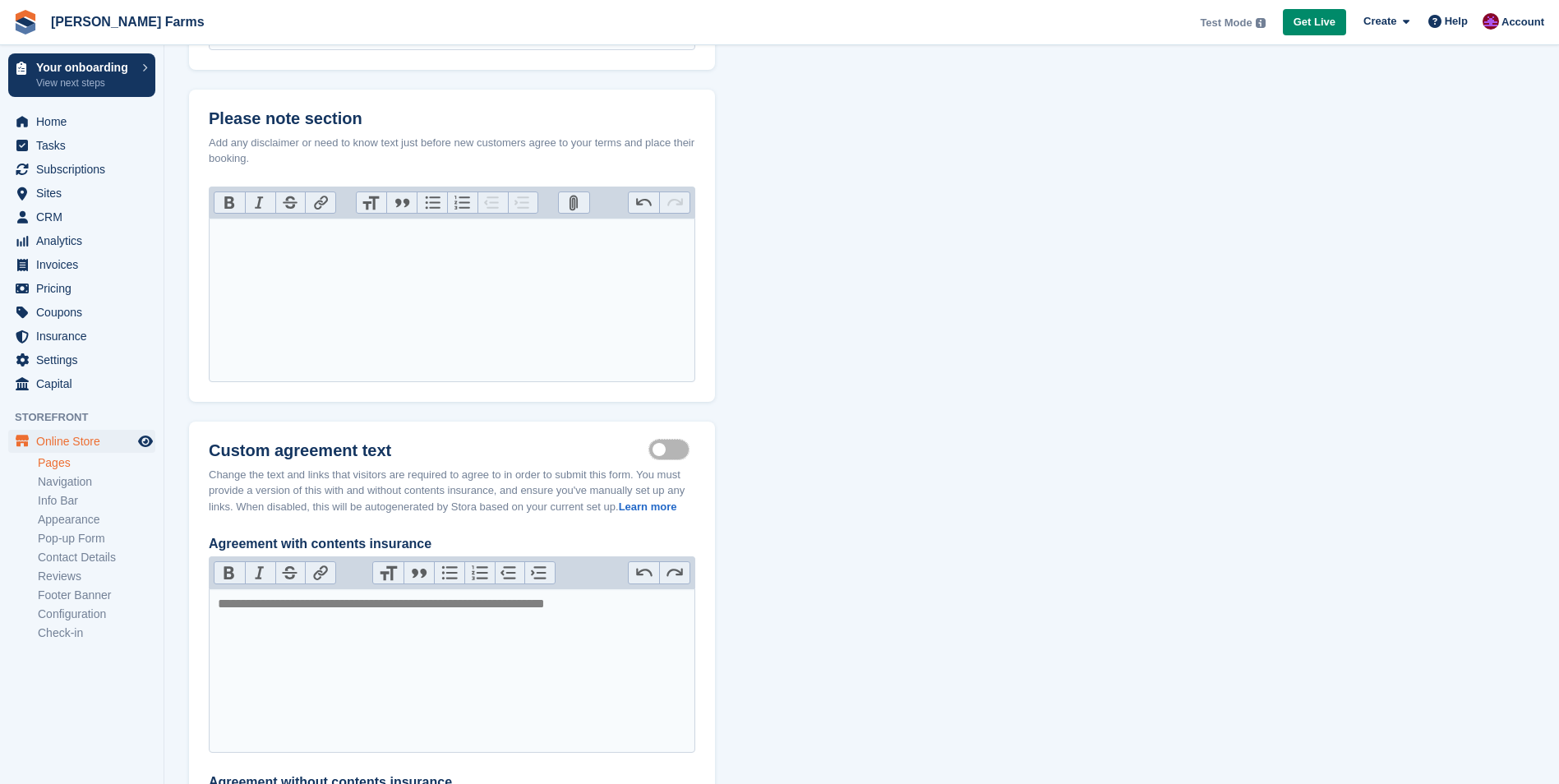
scroll to position [937, 0]
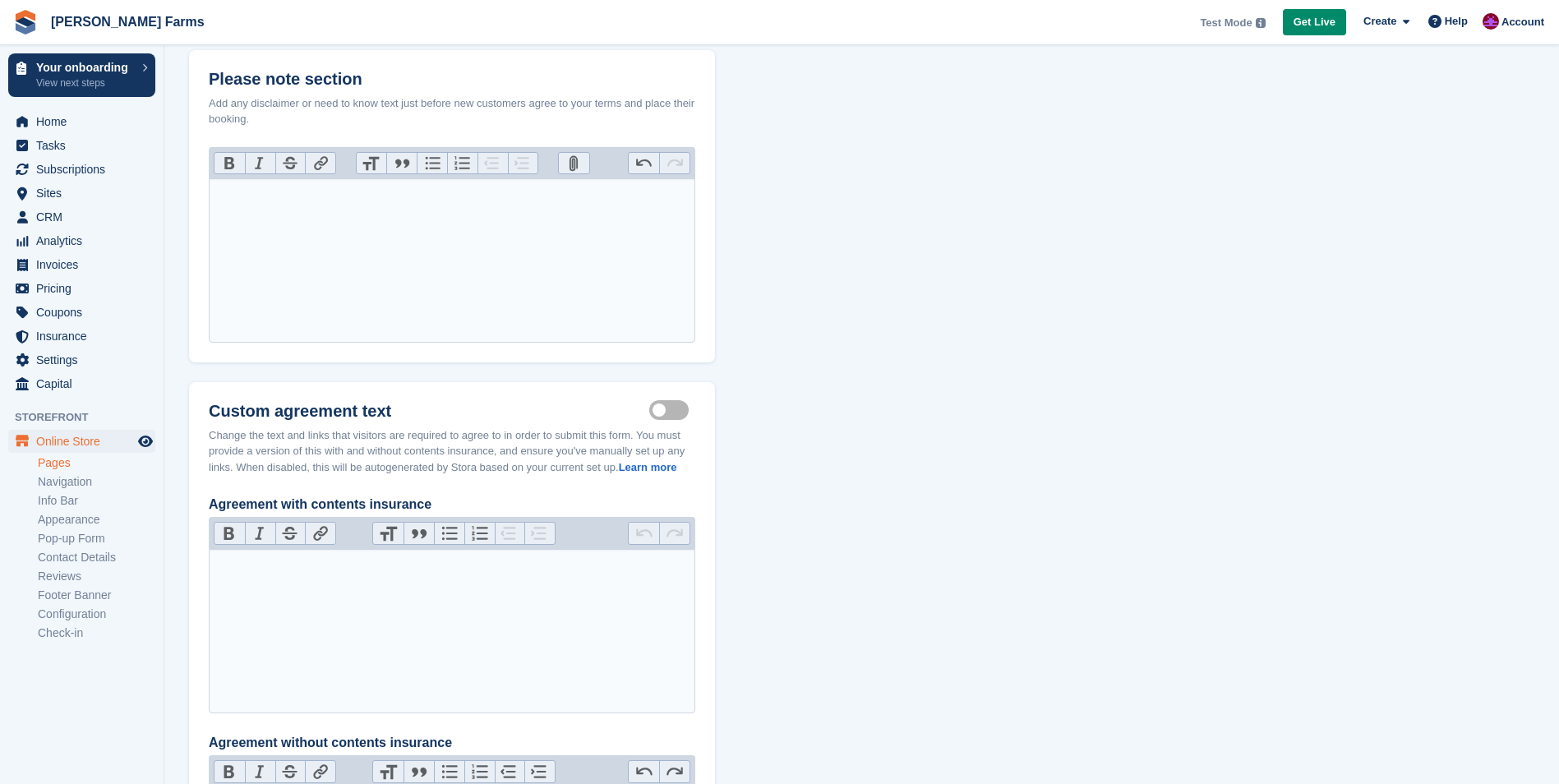
click at [591, 580] on trix-editor "Agreement with contents insurance" at bounding box center [451, 630] width 486 height 164
click at [780, 548] on section "Booking Form Form Fields Select which fields you ask your Storefront visitors t…" at bounding box center [861, 65] width 1395 height 2005
click at [215, 560] on trix-editor "Agreement with contents insurance" at bounding box center [451, 630] width 486 height 164
type trix-editor "**********"
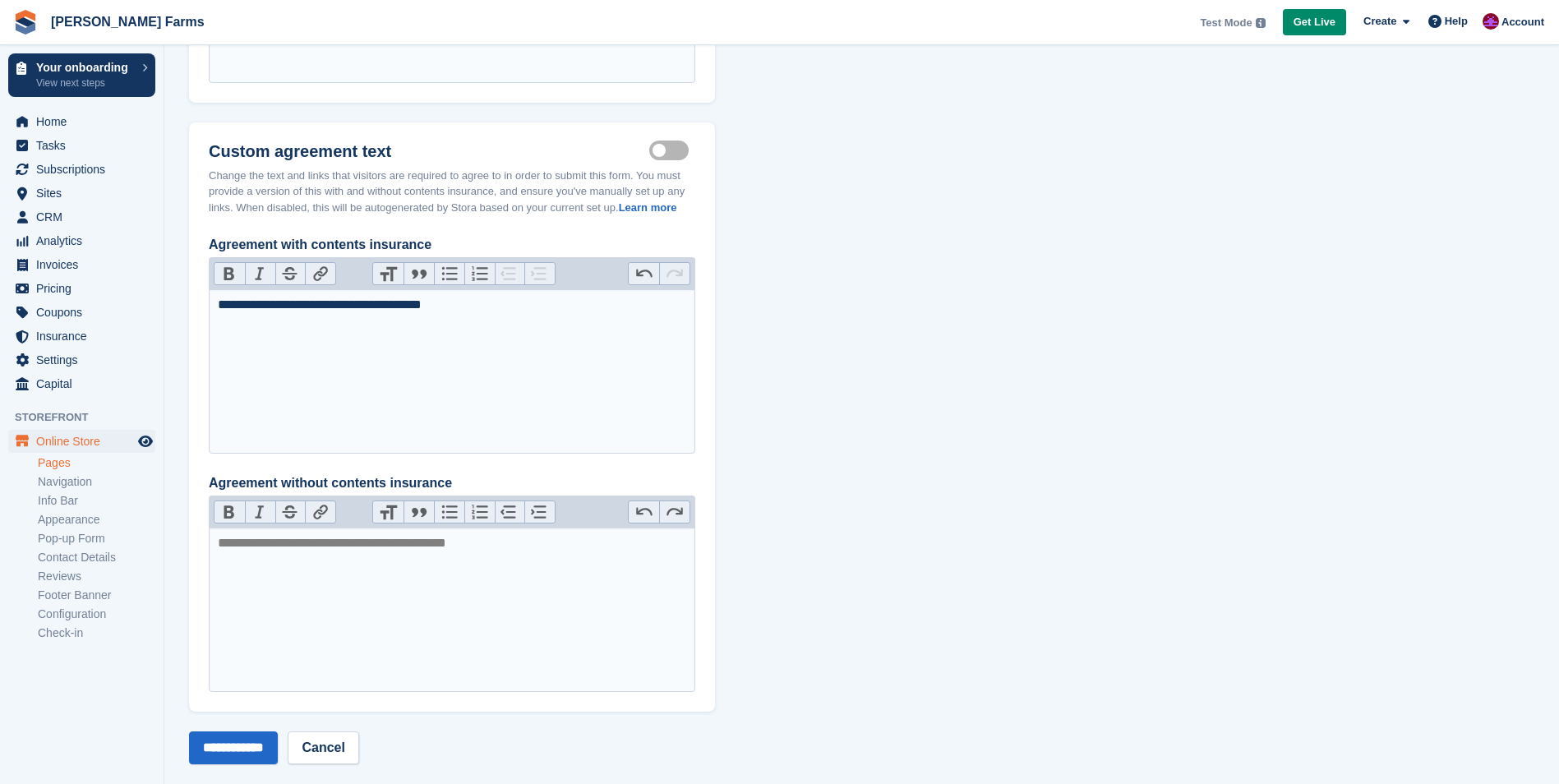
scroll to position [1222, 0]
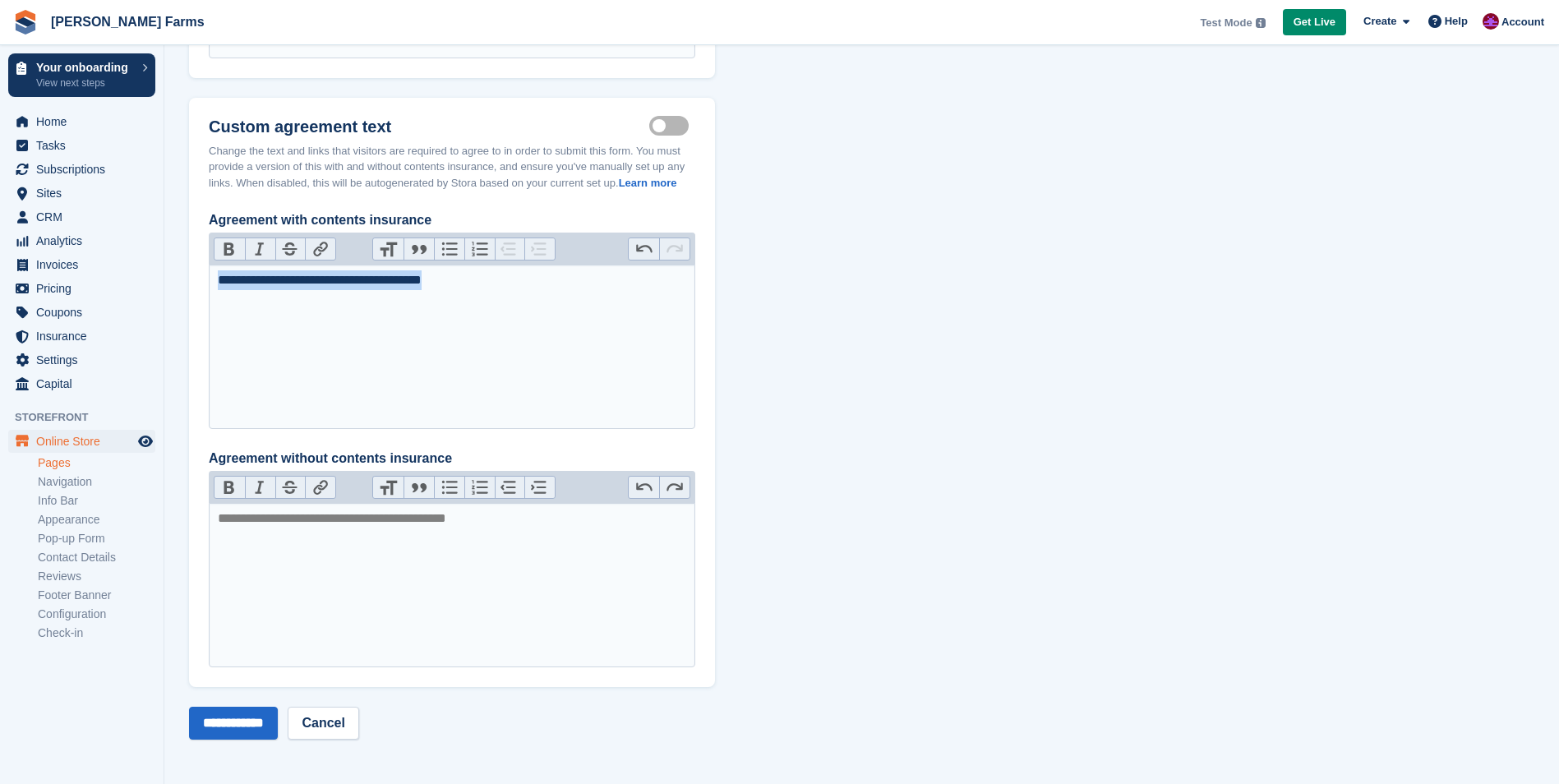
drag, startPoint x: 487, startPoint y: 280, endPoint x: 178, endPoint y: 288, distance: 309.1
copy div "**********"
click at [411, 536] on trix-editor "Agreement without contents insurance" at bounding box center [451, 584] width 486 height 164
paste trix-editor "**********"
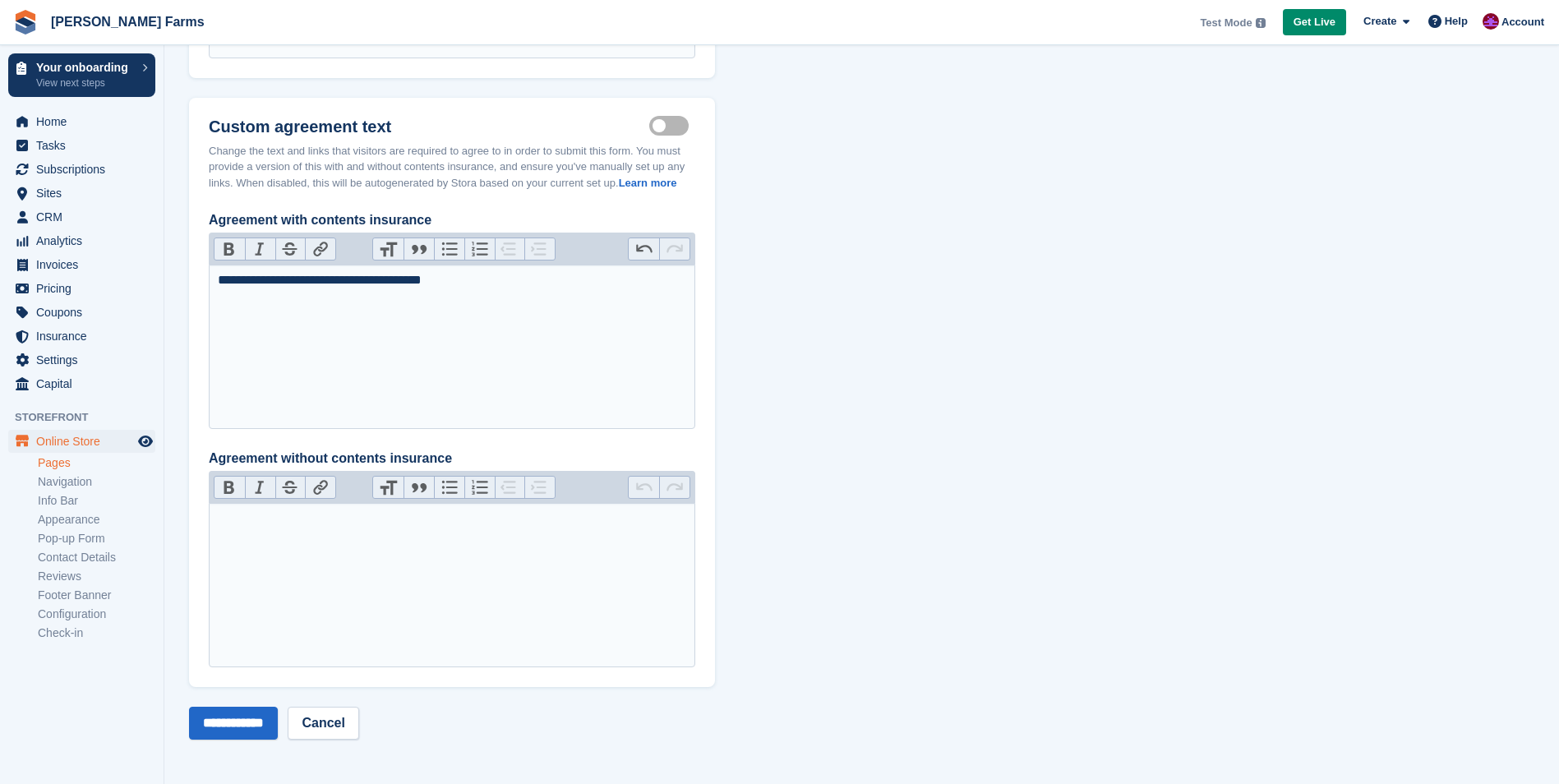
type trix-editor "**********"
click at [409, 521] on div "**********" at bounding box center [451, 518] width 469 height 19
click at [246, 711] on input "**********" at bounding box center [233, 723] width 88 height 33
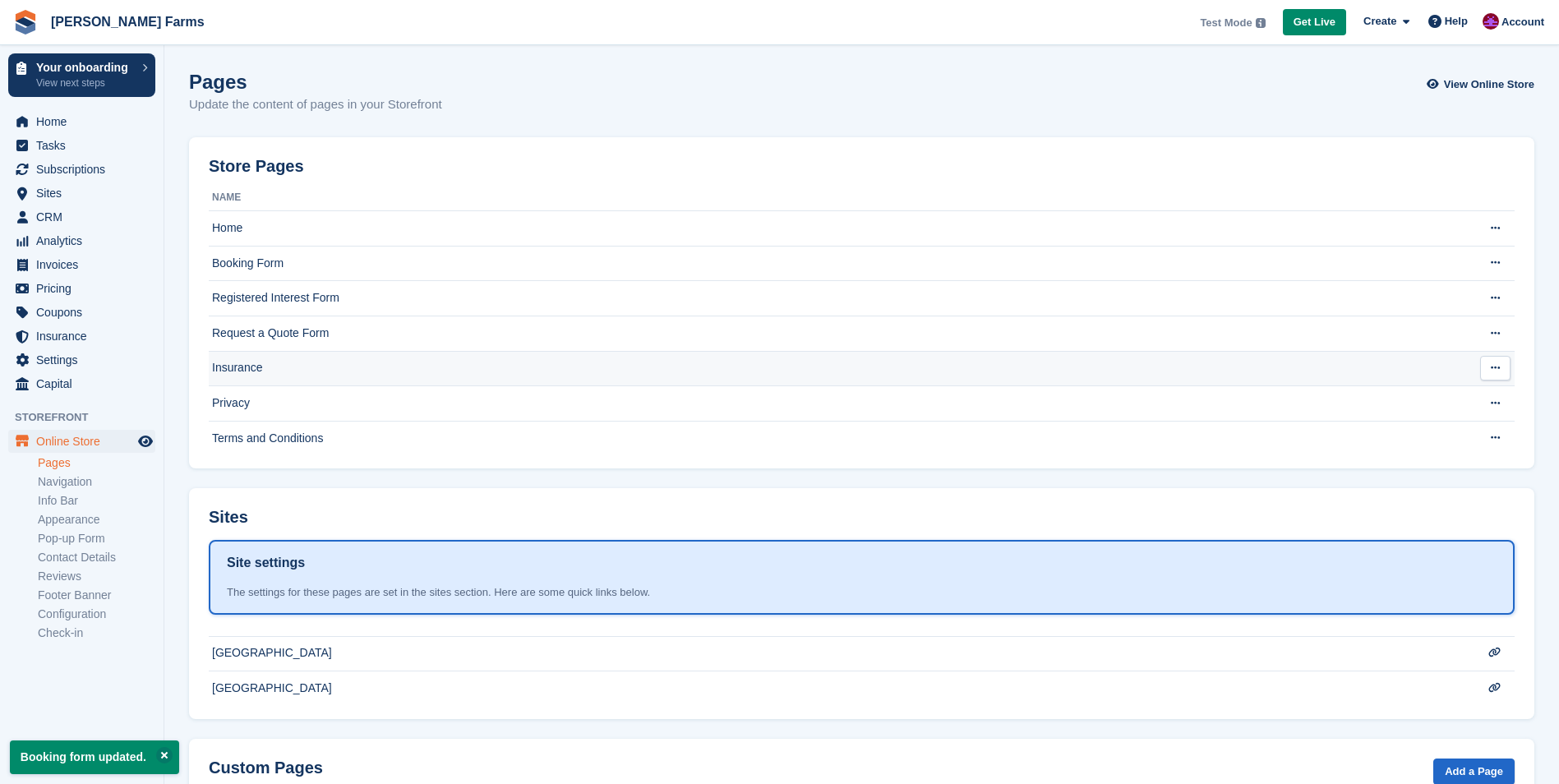
click at [284, 371] on td "Insurance" at bounding box center [829, 368] width 1241 height 35
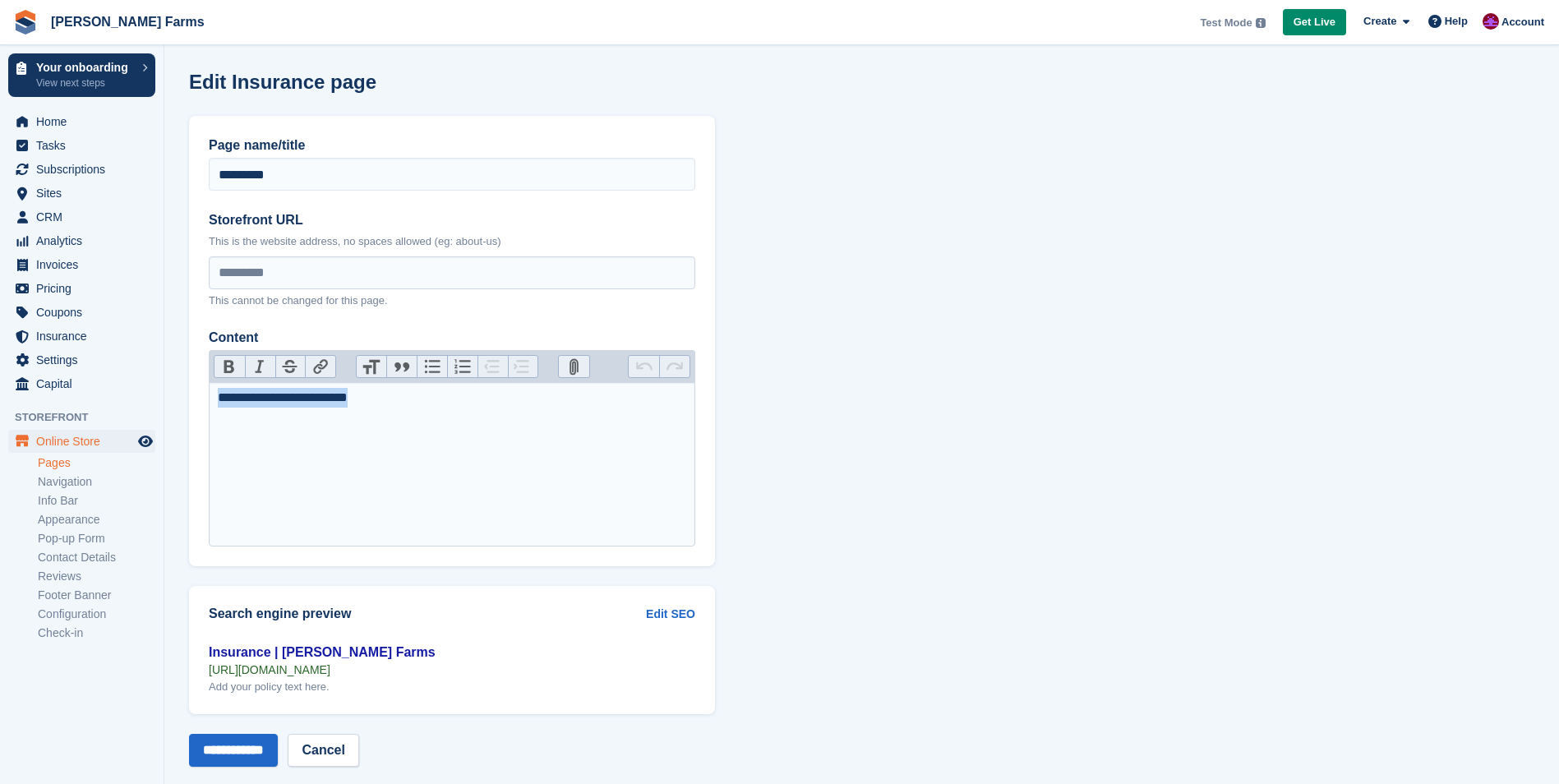
drag, startPoint x: 416, startPoint y: 397, endPoint x: 130, endPoint y: 398, distance: 286.0
click at [133, 398] on div "Your onboarding View next steps Home Tasks Subscriptions Subscriptions Subscrip…" at bounding box center [780, 406] width 1559 height 811
type trix-editor "**********"
click at [278, 753] on input "**********" at bounding box center [233, 750] width 88 height 33
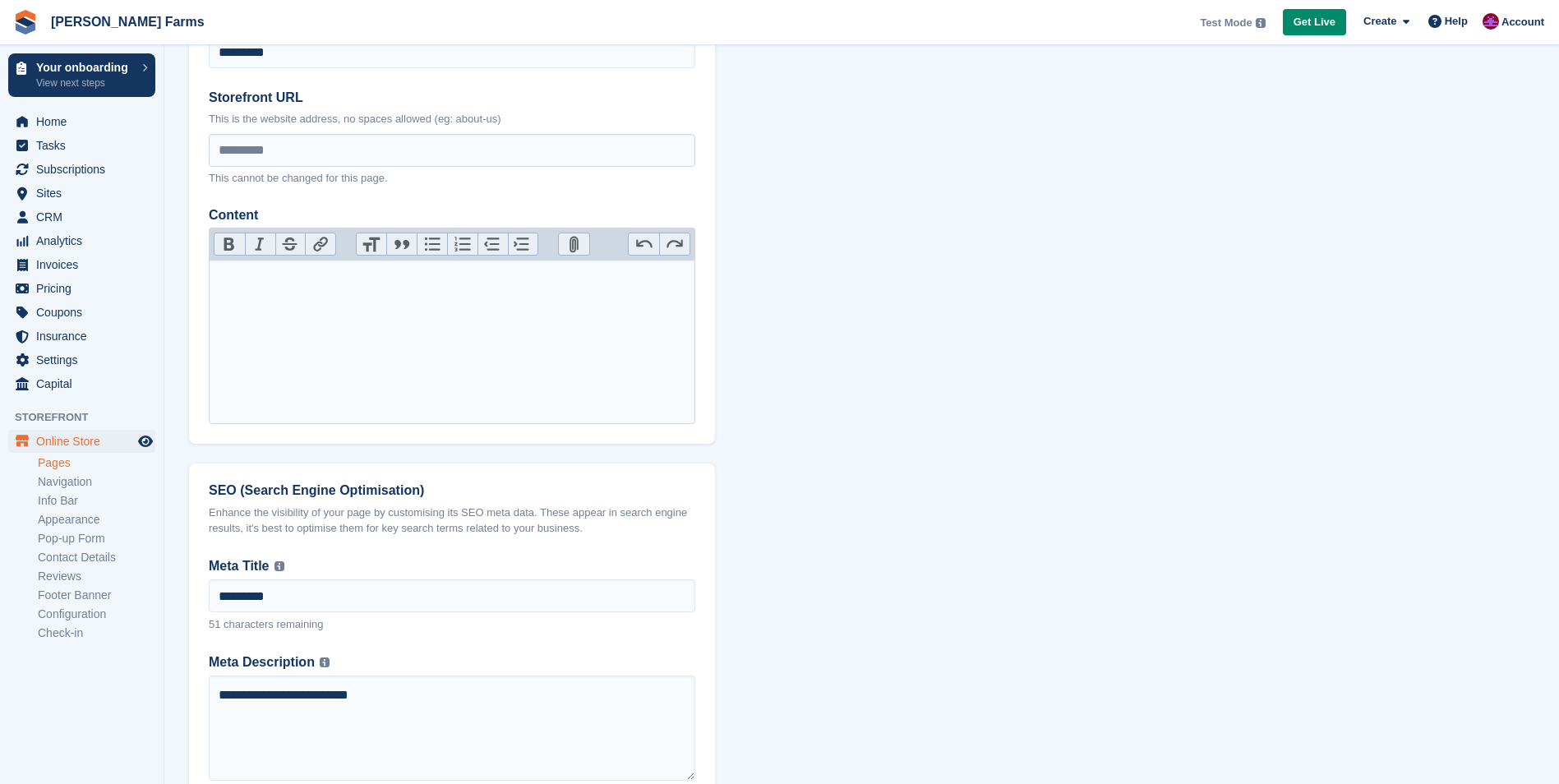
scroll to position [364, 0]
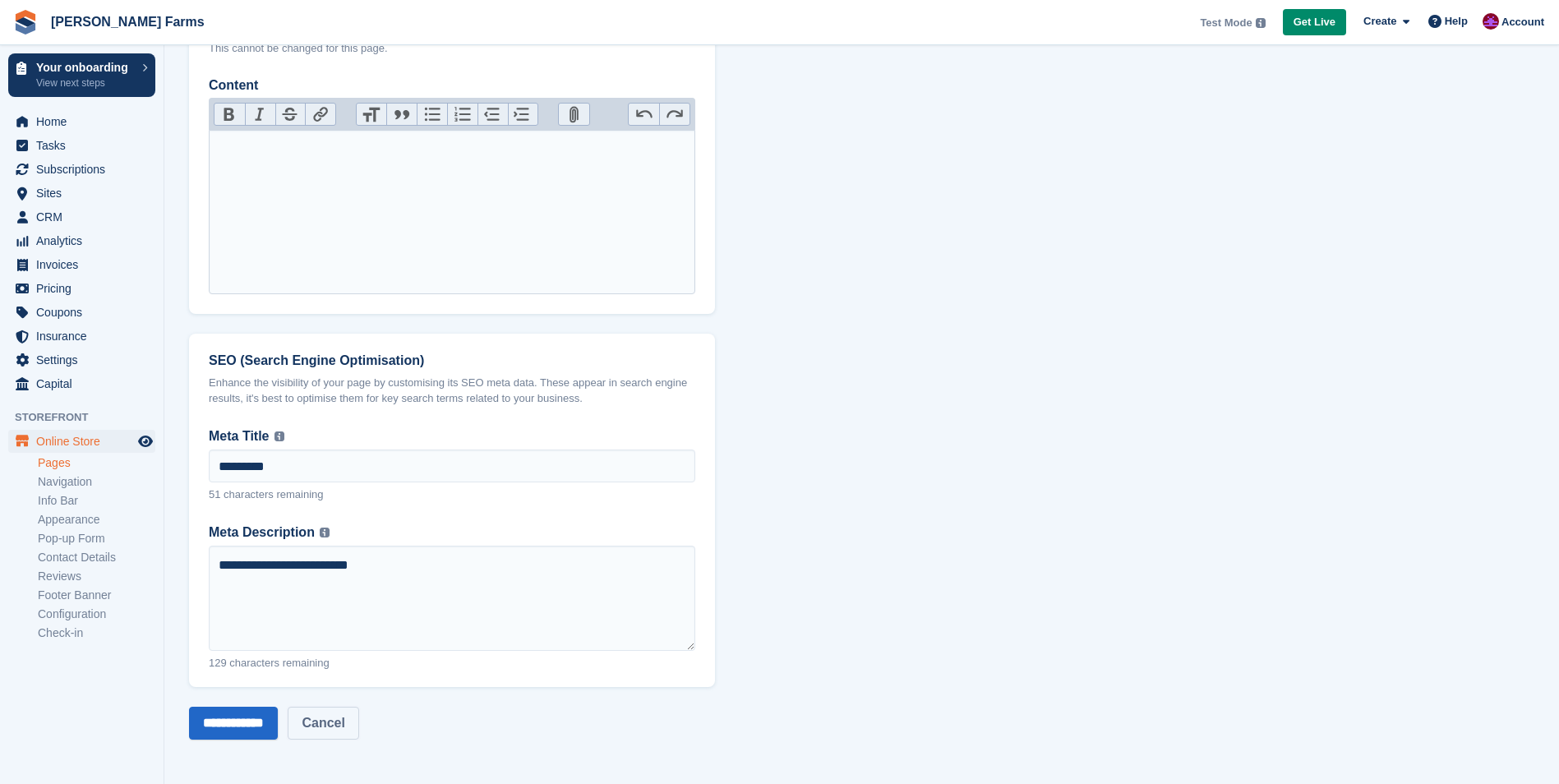
click at [327, 727] on link "Cancel" at bounding box center [322, 723] width 71 height 33
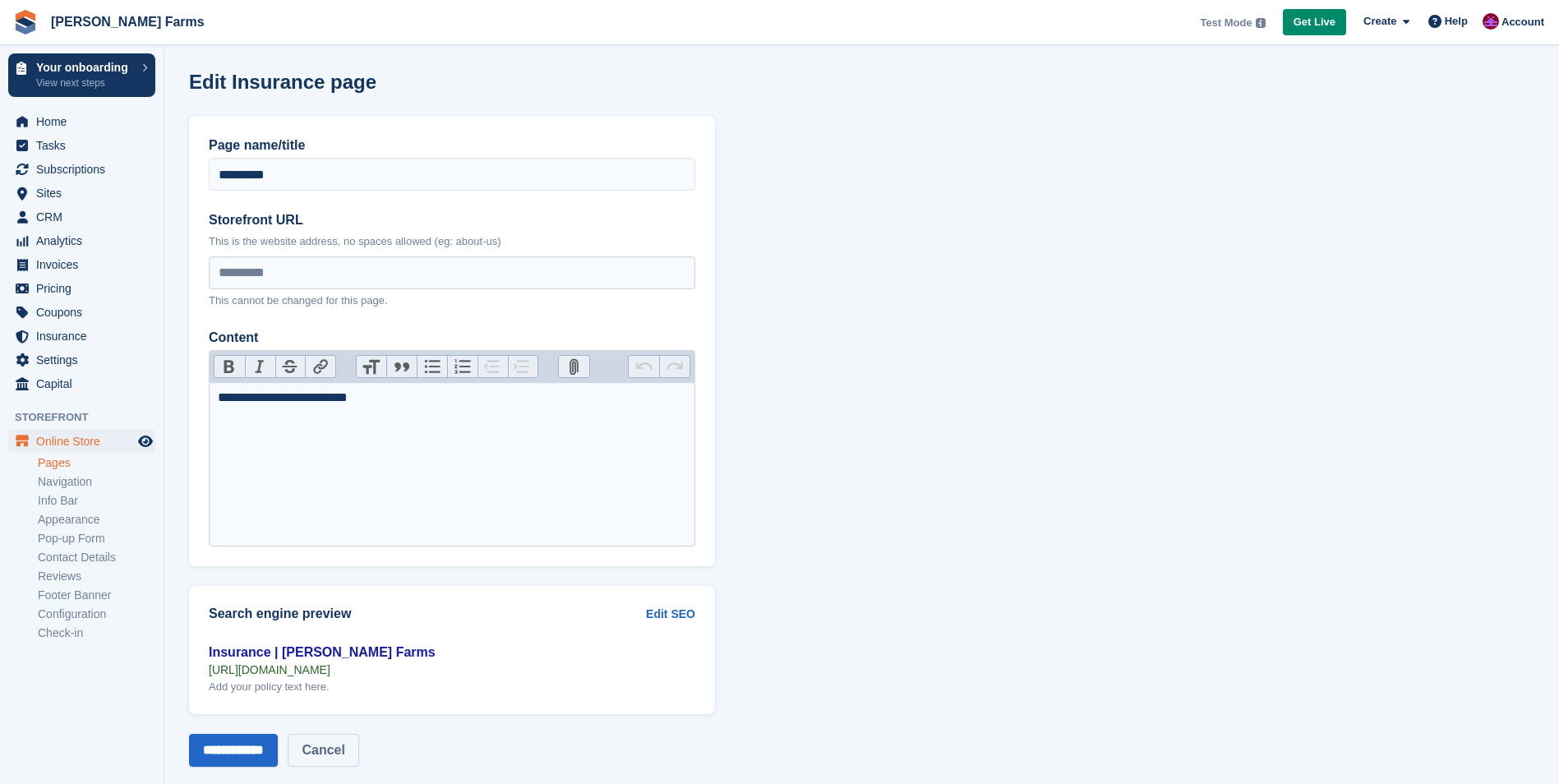
click at [355, 746] on link "Cancel" at bounding box center [322, 750] width 71 height 33
click at [65, 465] on link "Pages" at bounding box center [96, 463] width 117 height 16
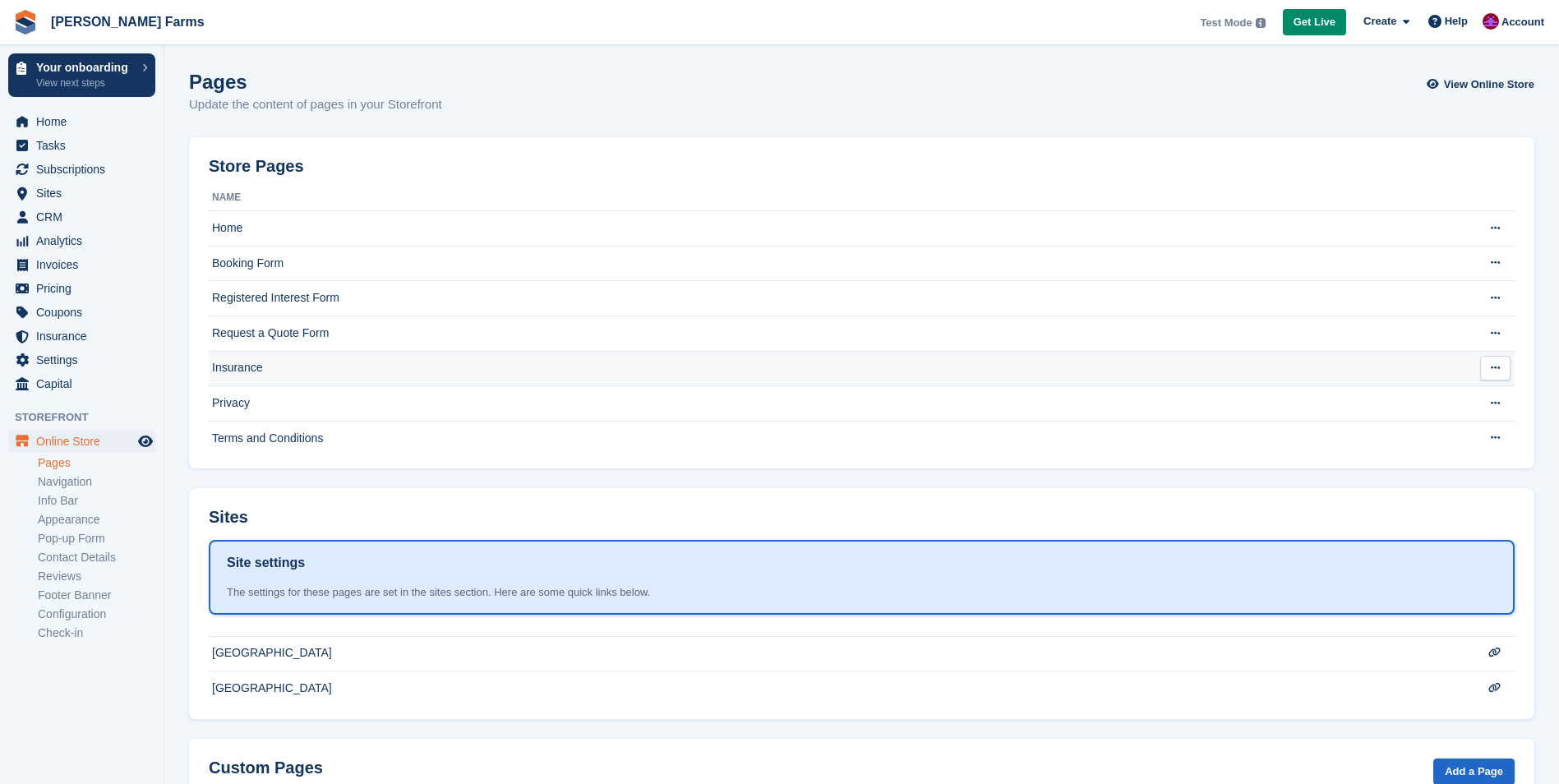
click at [1504, 368] on button at bounding box center [1495, 368] width 30 height 24
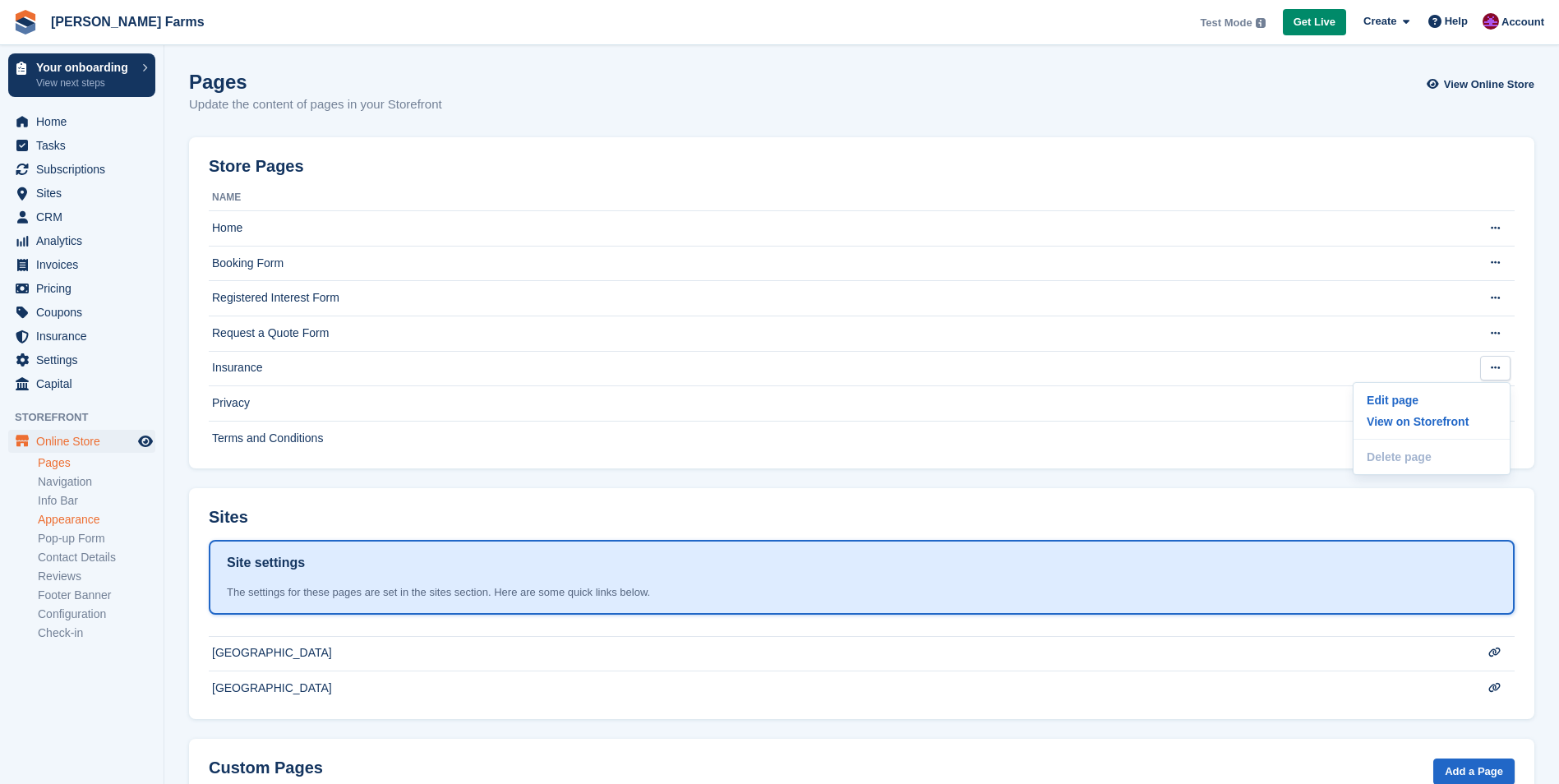
click at [64, 516] on link "Appearance" at bounding box center [96, 519] width 117 height 16
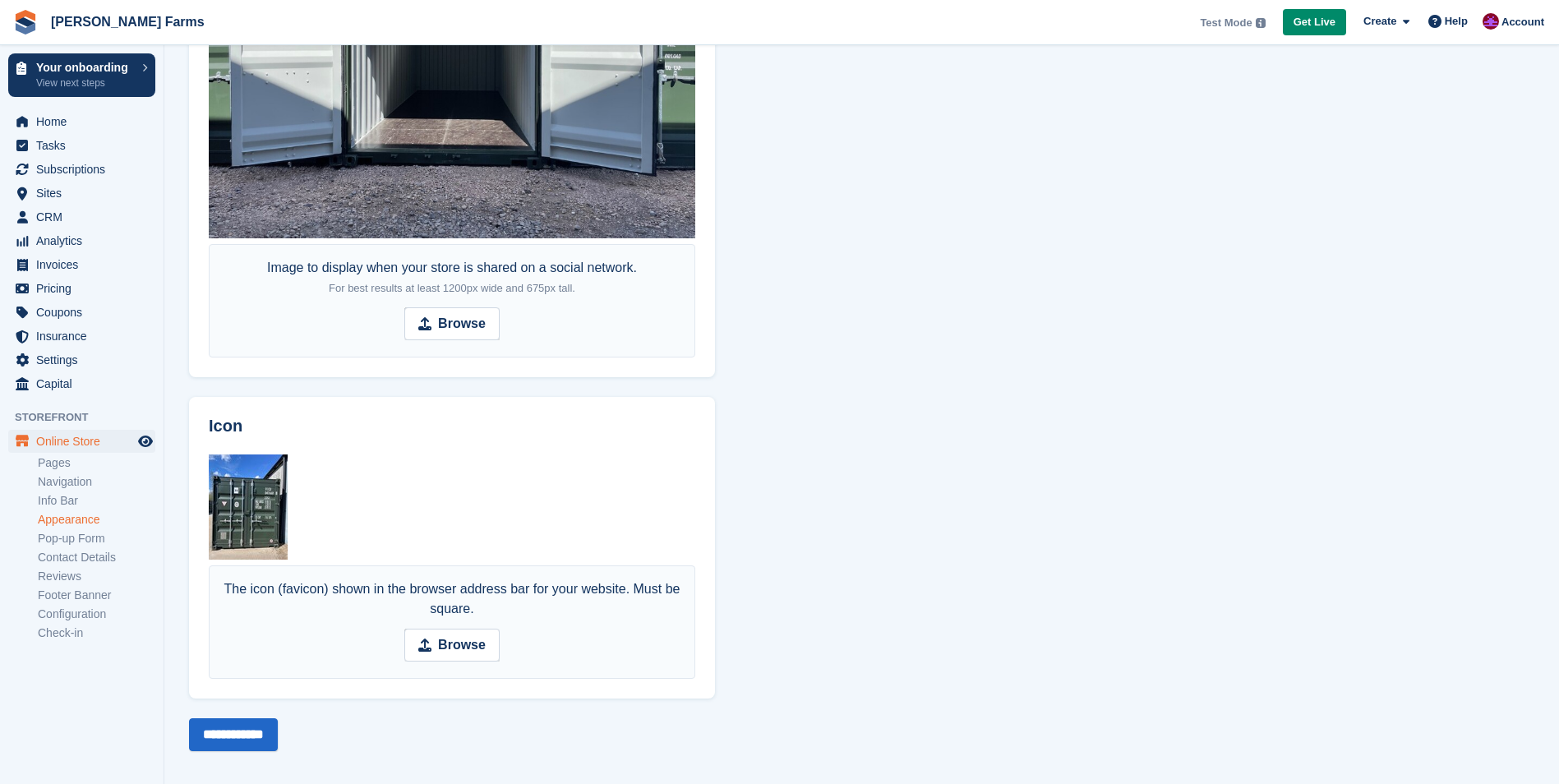
scroll to position [1111, 0]
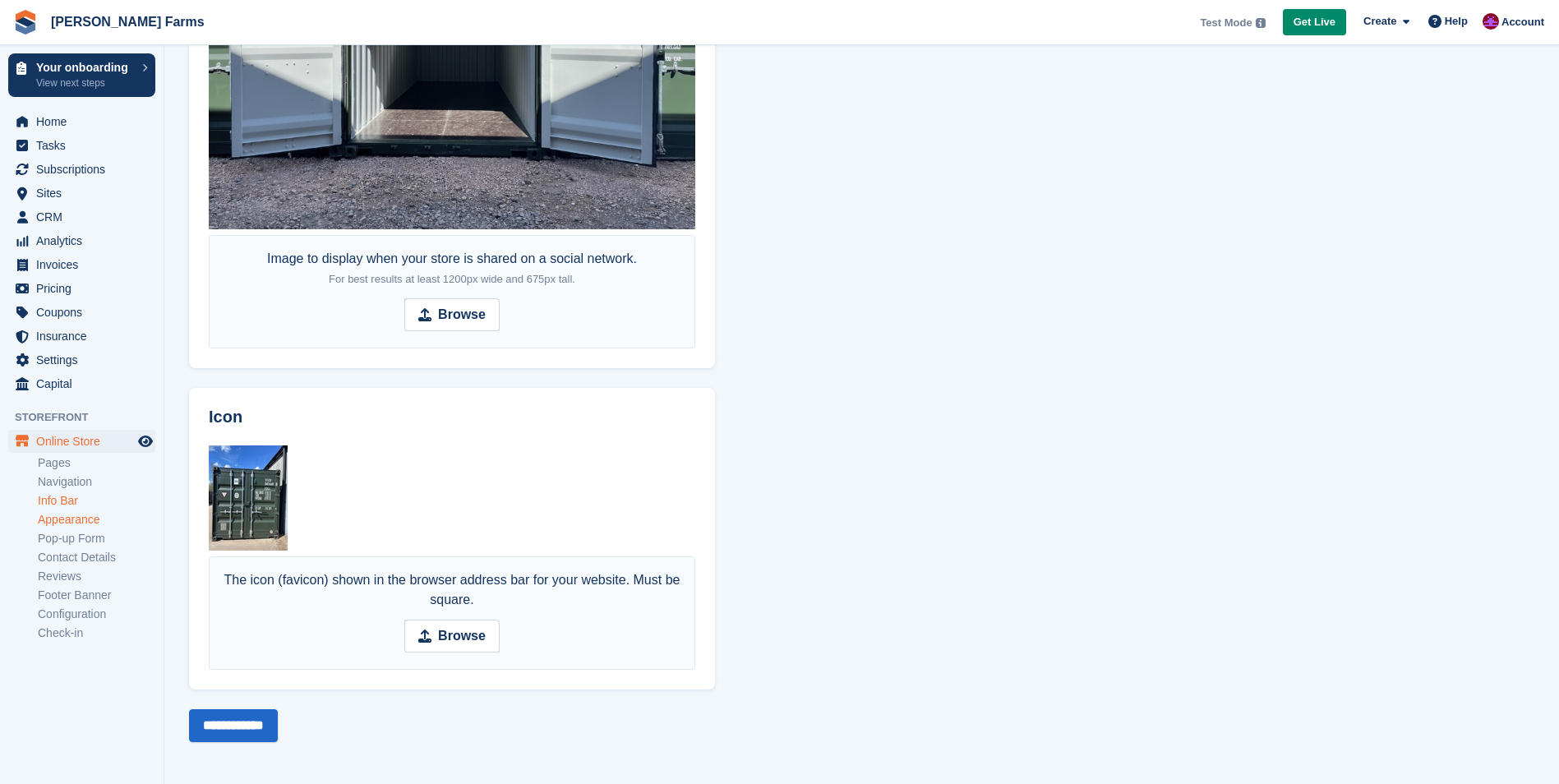
click at [65, 501] on link "Info Bar" at bounding box center [96, 501] width 117 height 16
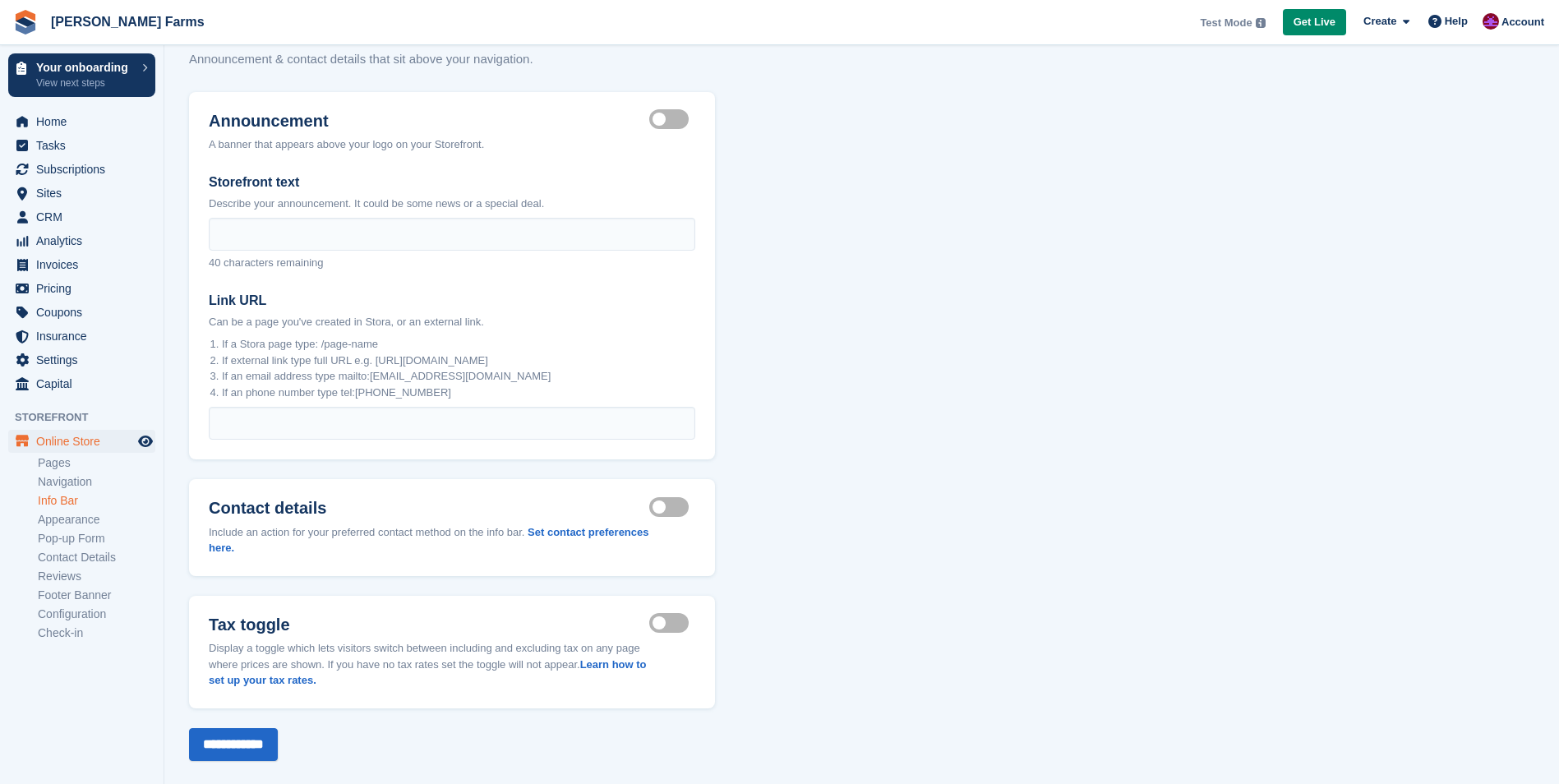
scroll to position [67, 0]
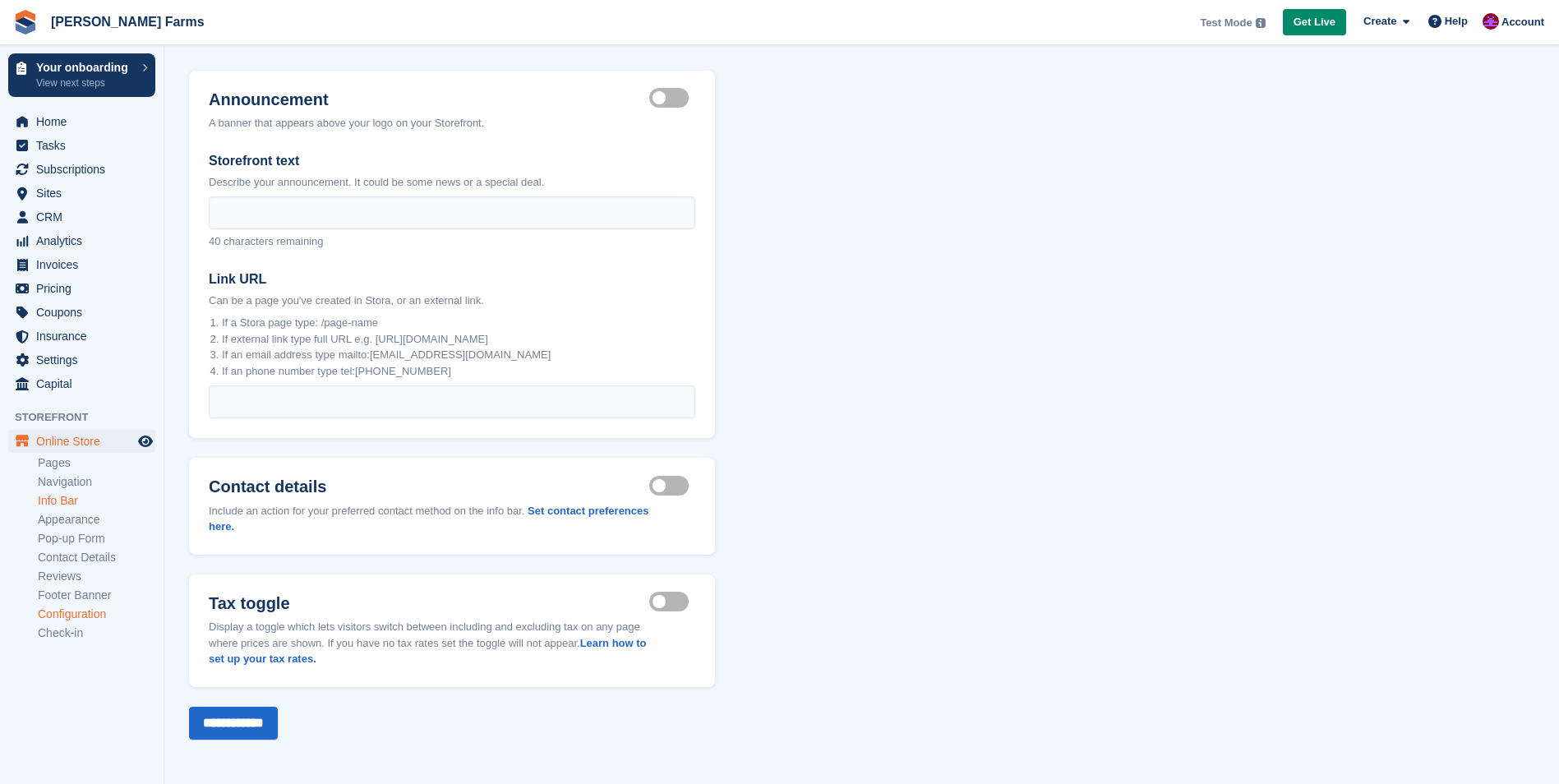
click at [57, 612] on link "Configuration" at bounding box center [96, 614] width 117 height 16
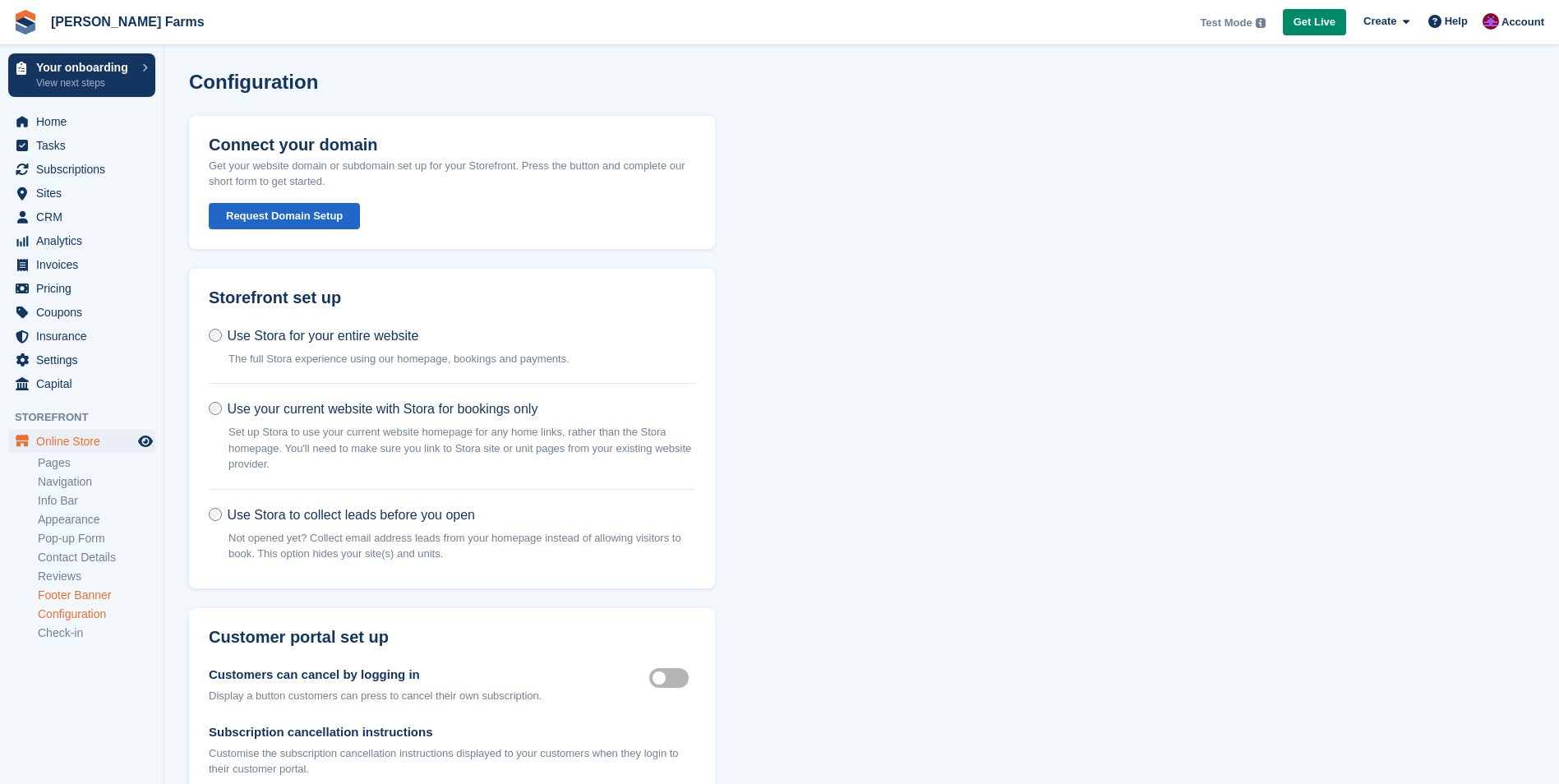
click at [71, 600] on link "Footer Banner" at bounding box center [96, 595] width 117 height 16
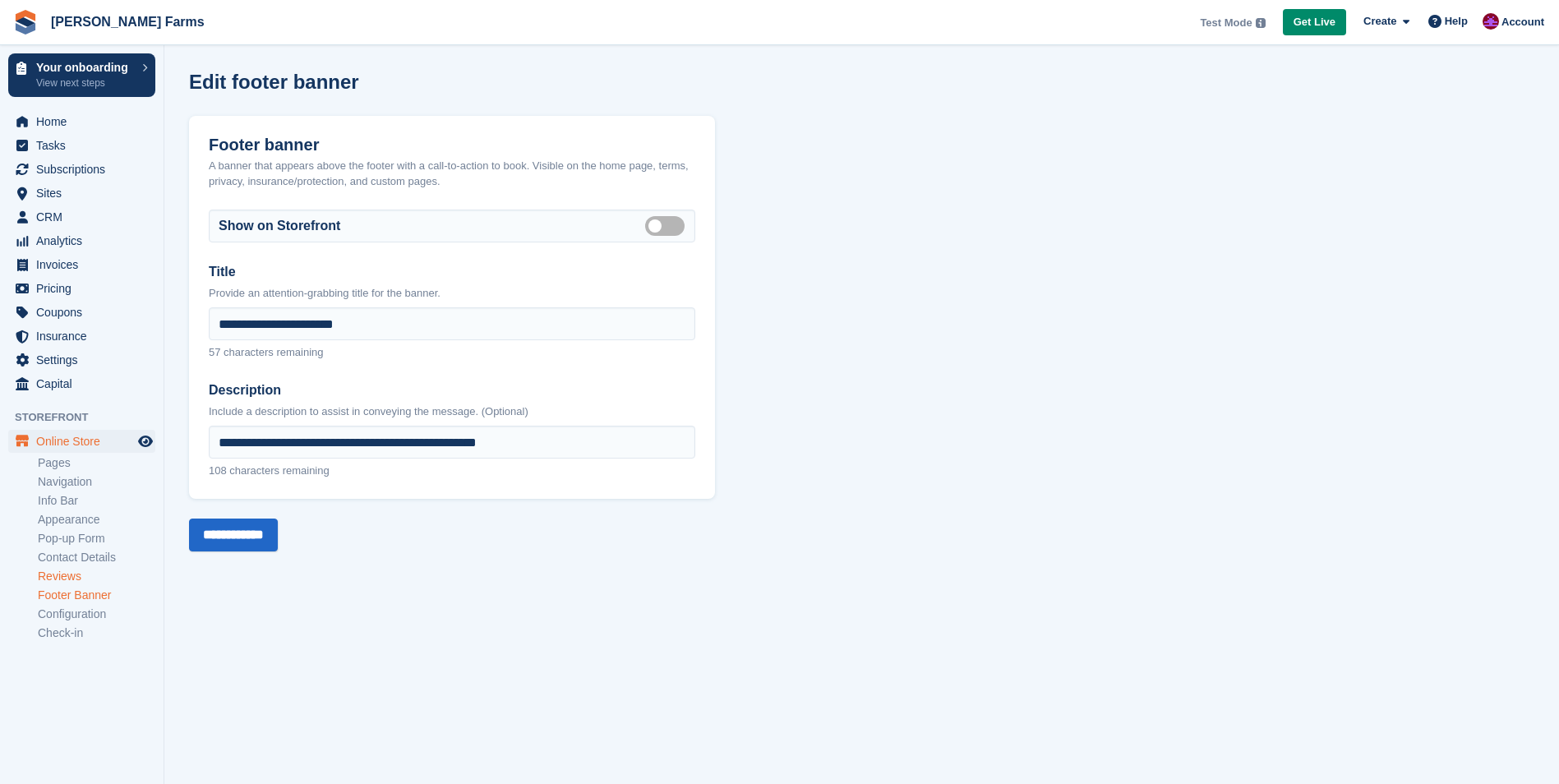
click at [60, 579] on link "Reviews" at bounding box center [96, 576] width 117 height 16
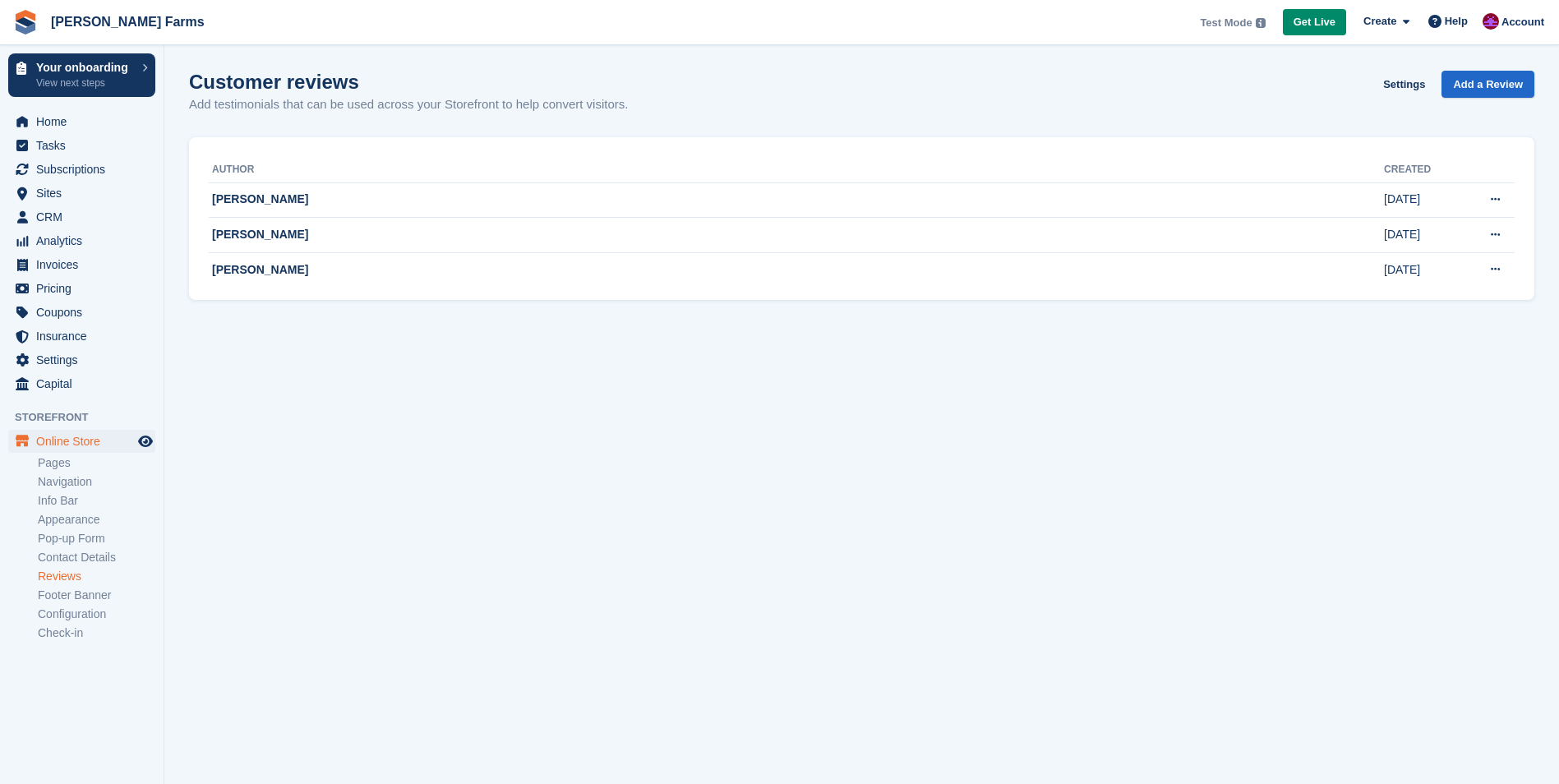
click at [56, 554] on link "Contact Details" at bounding box center [96, 557] width 117 height 16
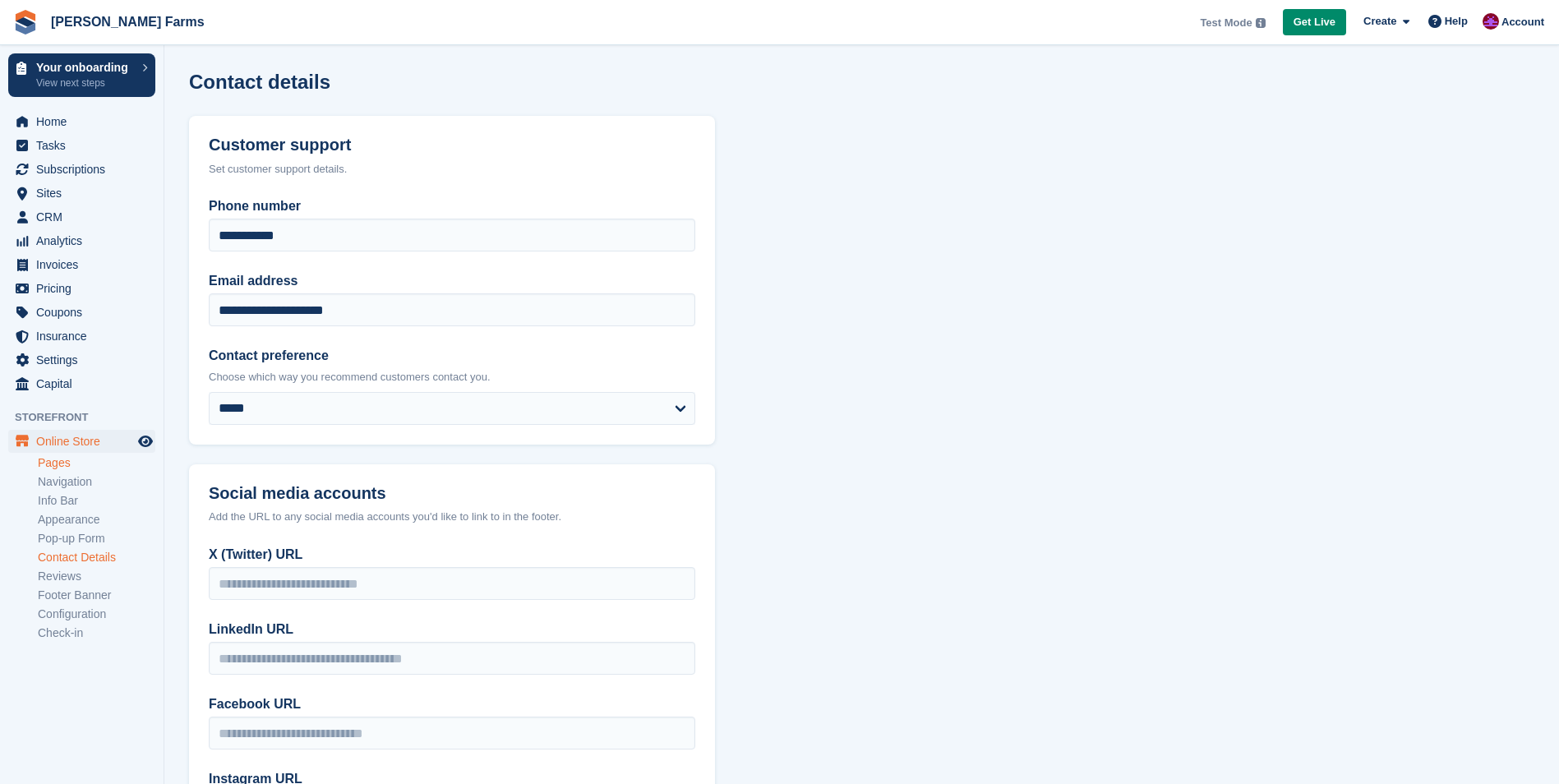
click at [57, 464] on link "Pages" at bounding box center [96, 463] width 117 height 16
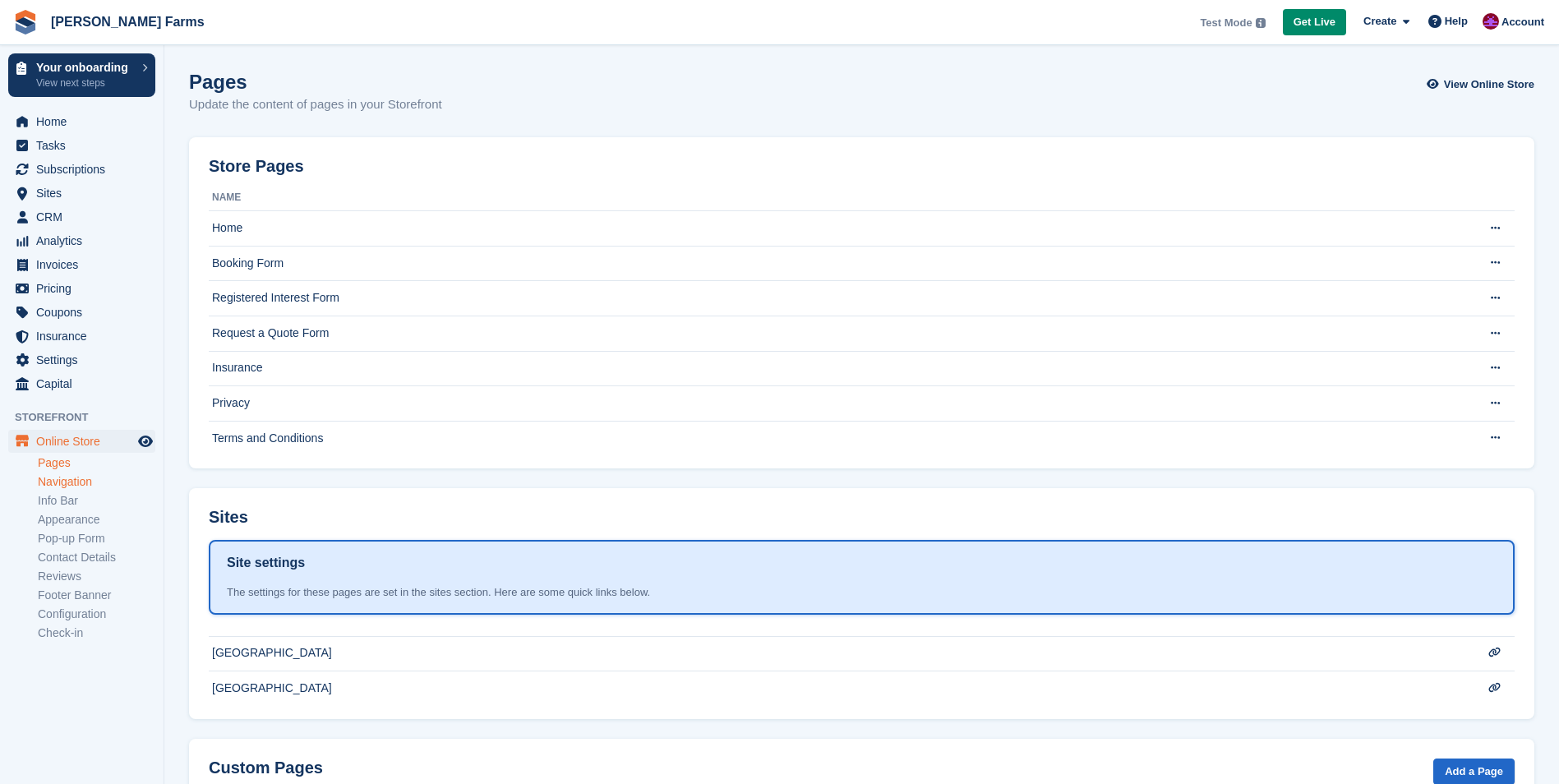
click at [63, 479] on link "Navigation" at bounding box center [96, 481] width 117 height 16
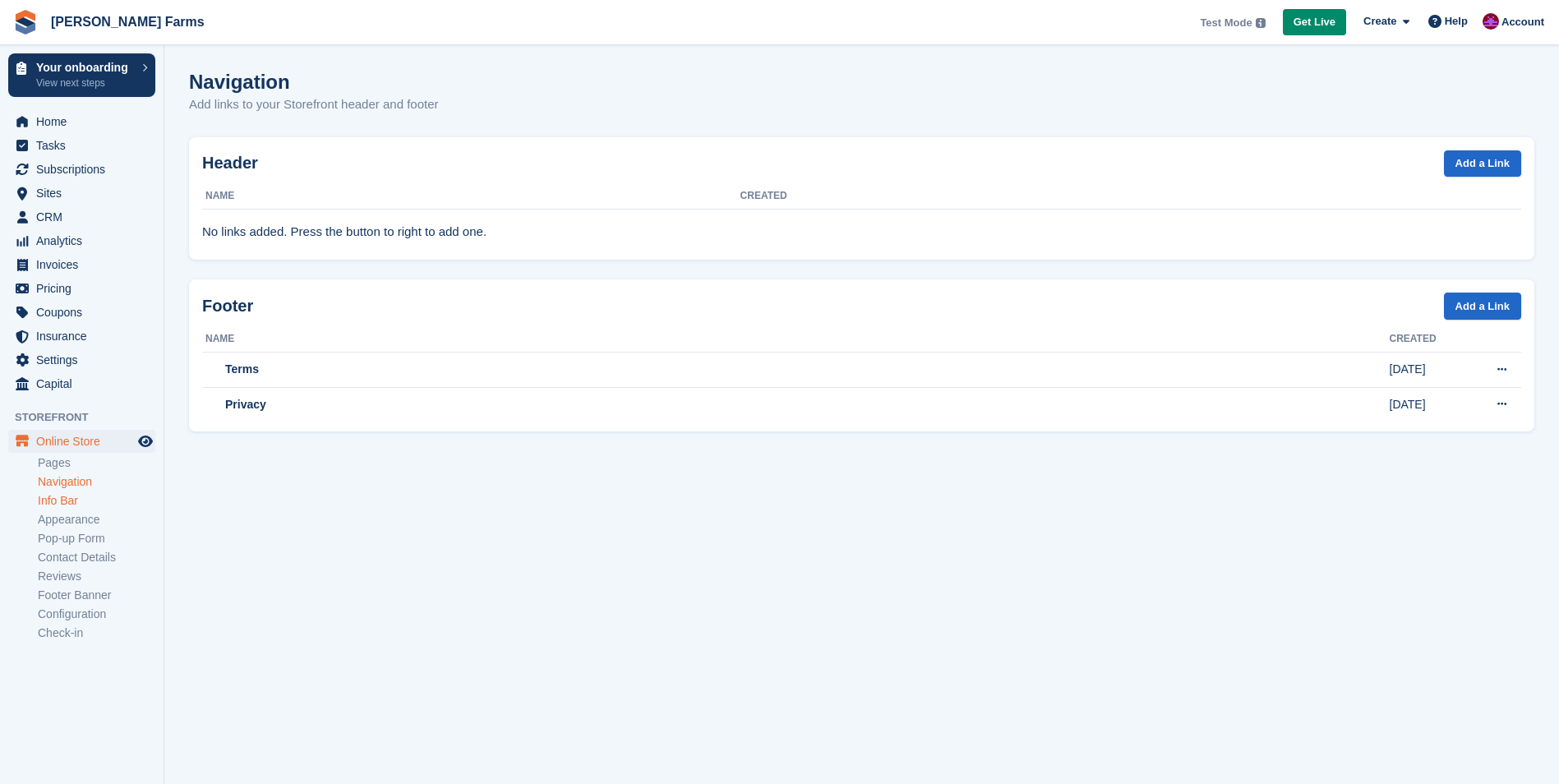
click at [72, 500] on link "Info Bar" at bounding box center [96, 501] width 117 height 16
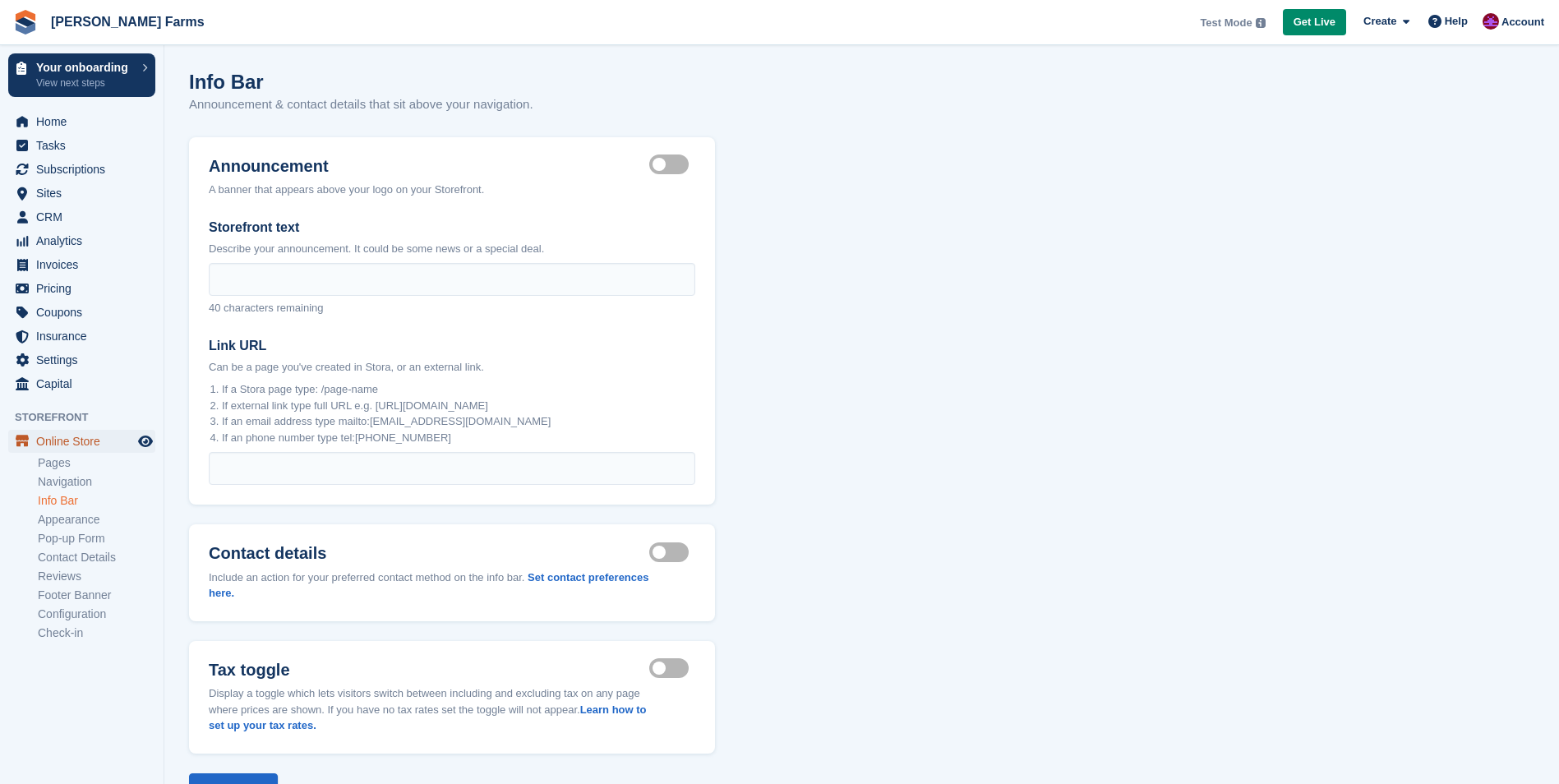
click at [52, 443] on span "Online Store" at bounding box center [85, 441] width 99 height 23
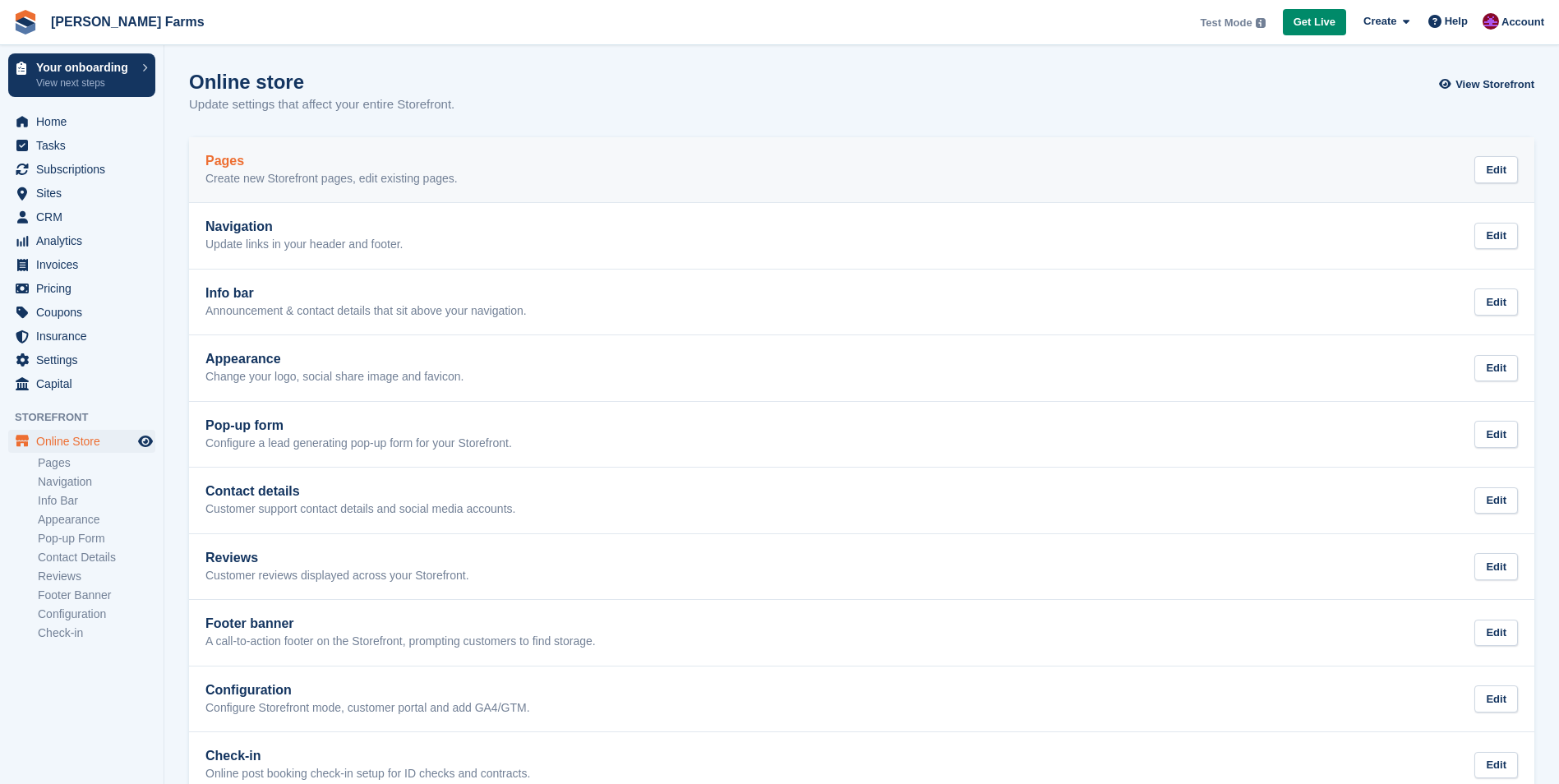
click at [355, 186] on link "Pages Create new Storefront pages, edit existing pages. Edit" at bounding box center [862, 170] width 1345 height 66
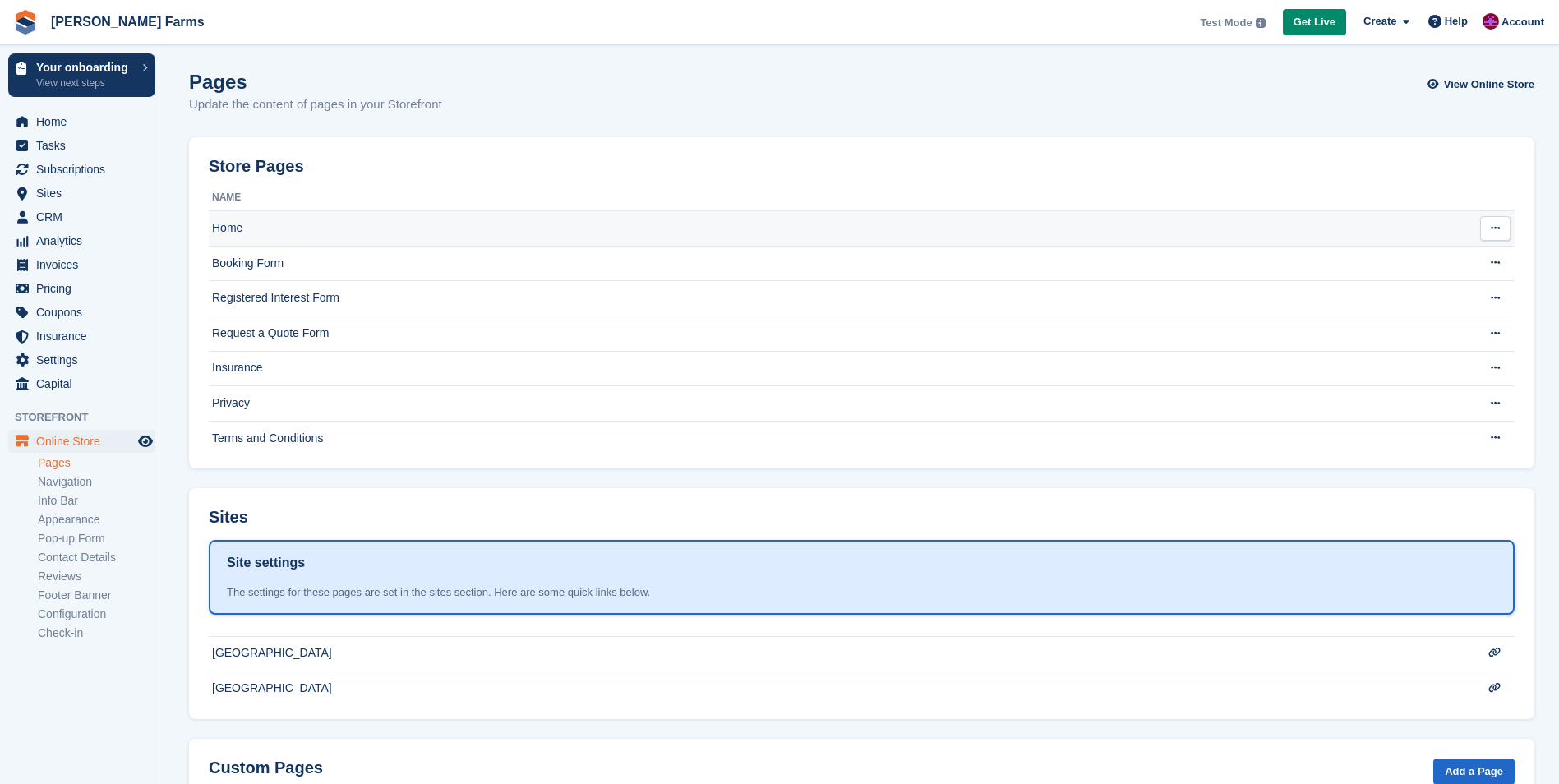
click at [263, 226] on td "Home" at bounding box center [829, 229] width 1241 height 35
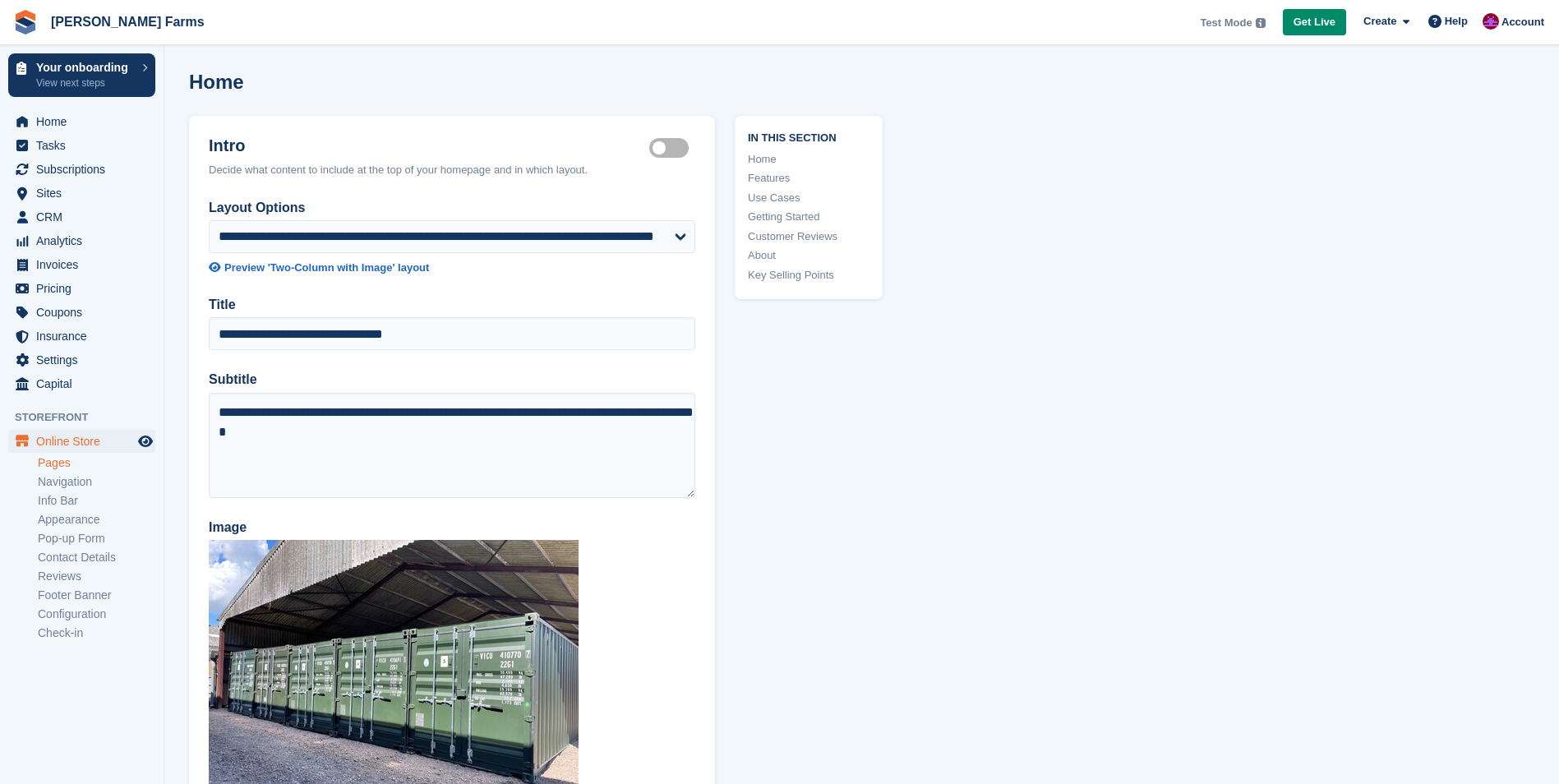
click at [763, 254] on link "About" at bounding box center [808, 255] width 121 height 16
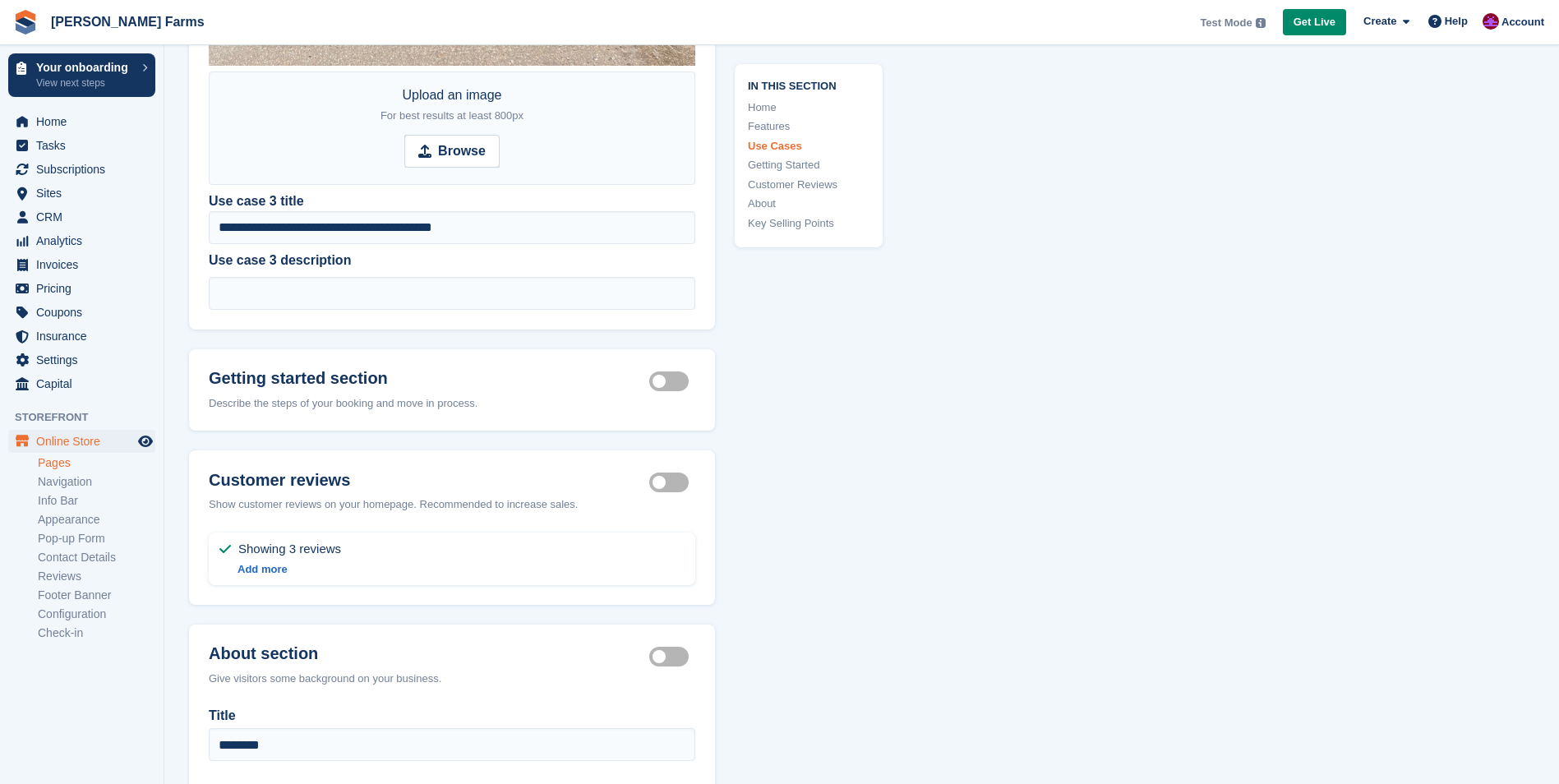
scroll to position [3883, 0]
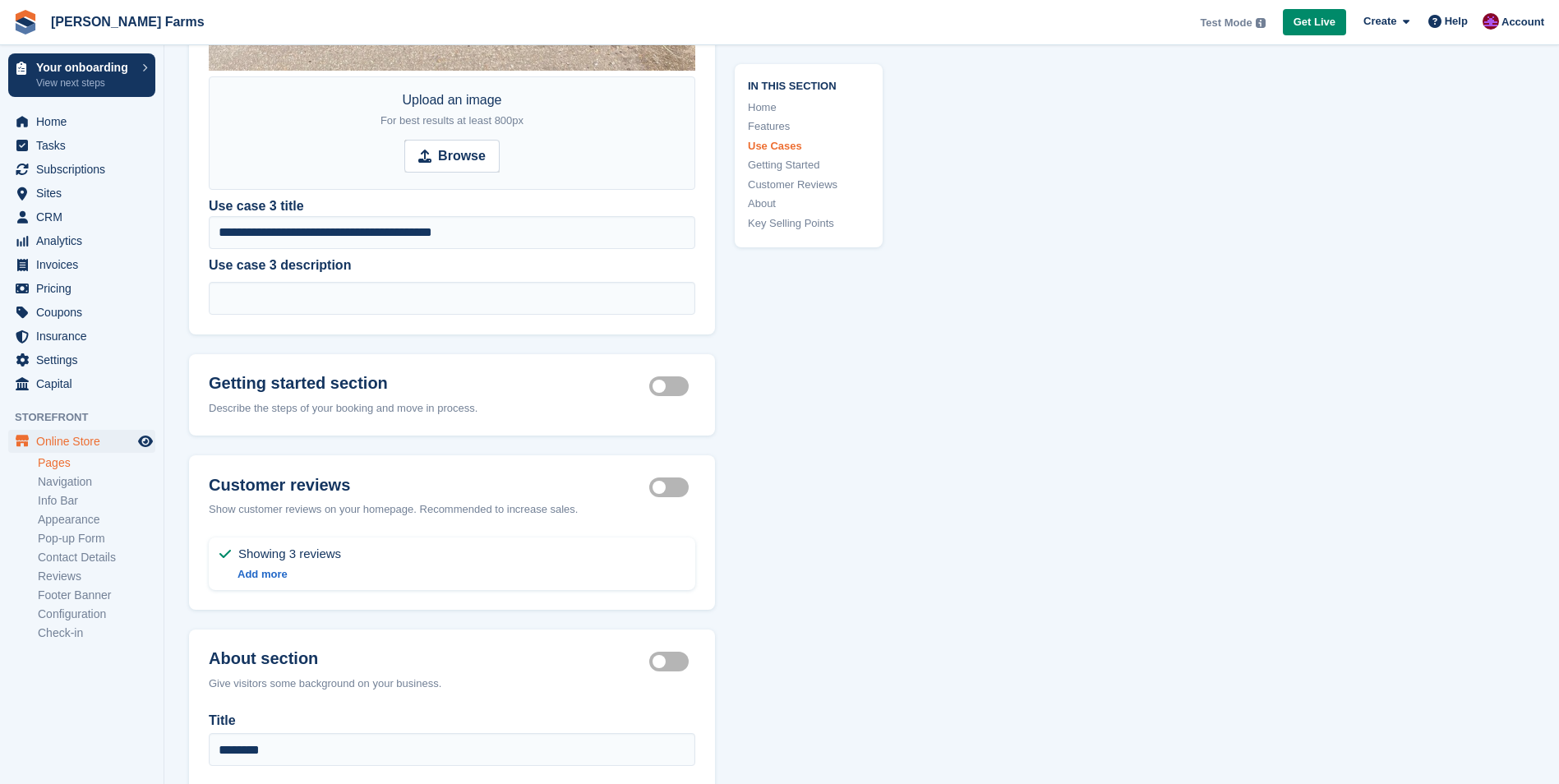
click at [678, 486] on label "Customer reviews section active" at bounding box center [672, 487] width 46 height 3
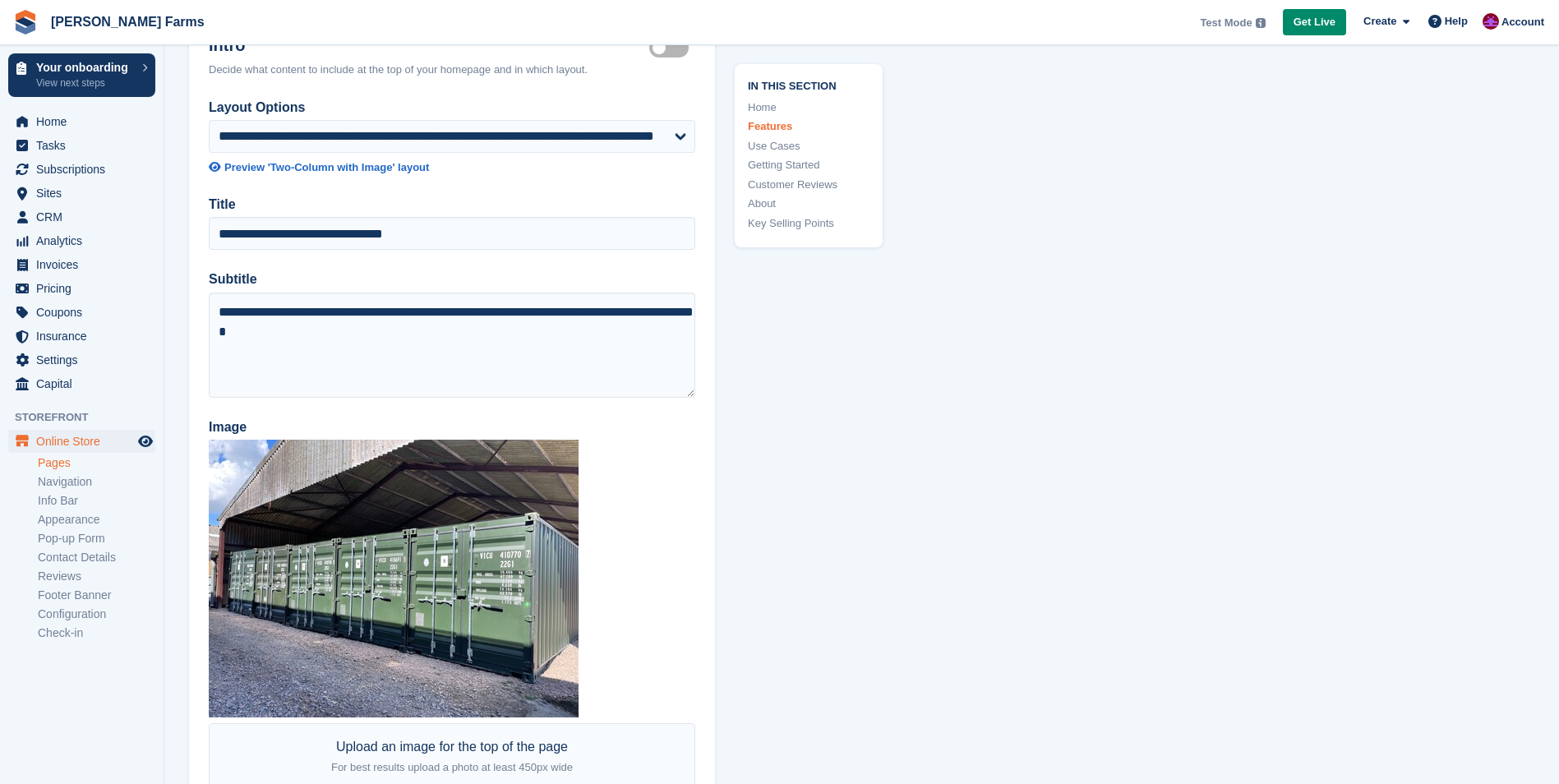
scroll to position [0, 0]
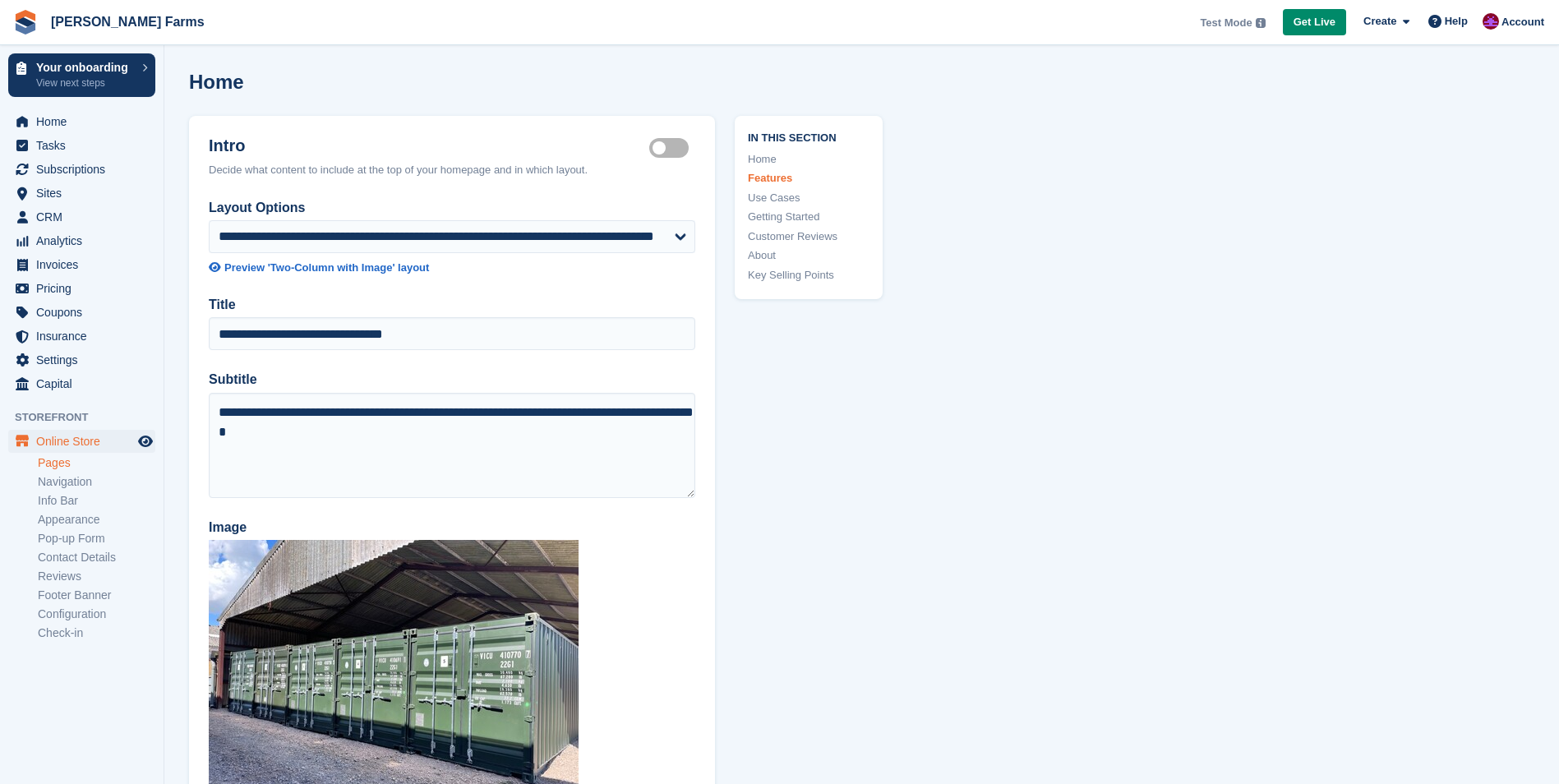
click at [757, 162] on link "Home" at bounding box center [808, 159] width 121 height 16
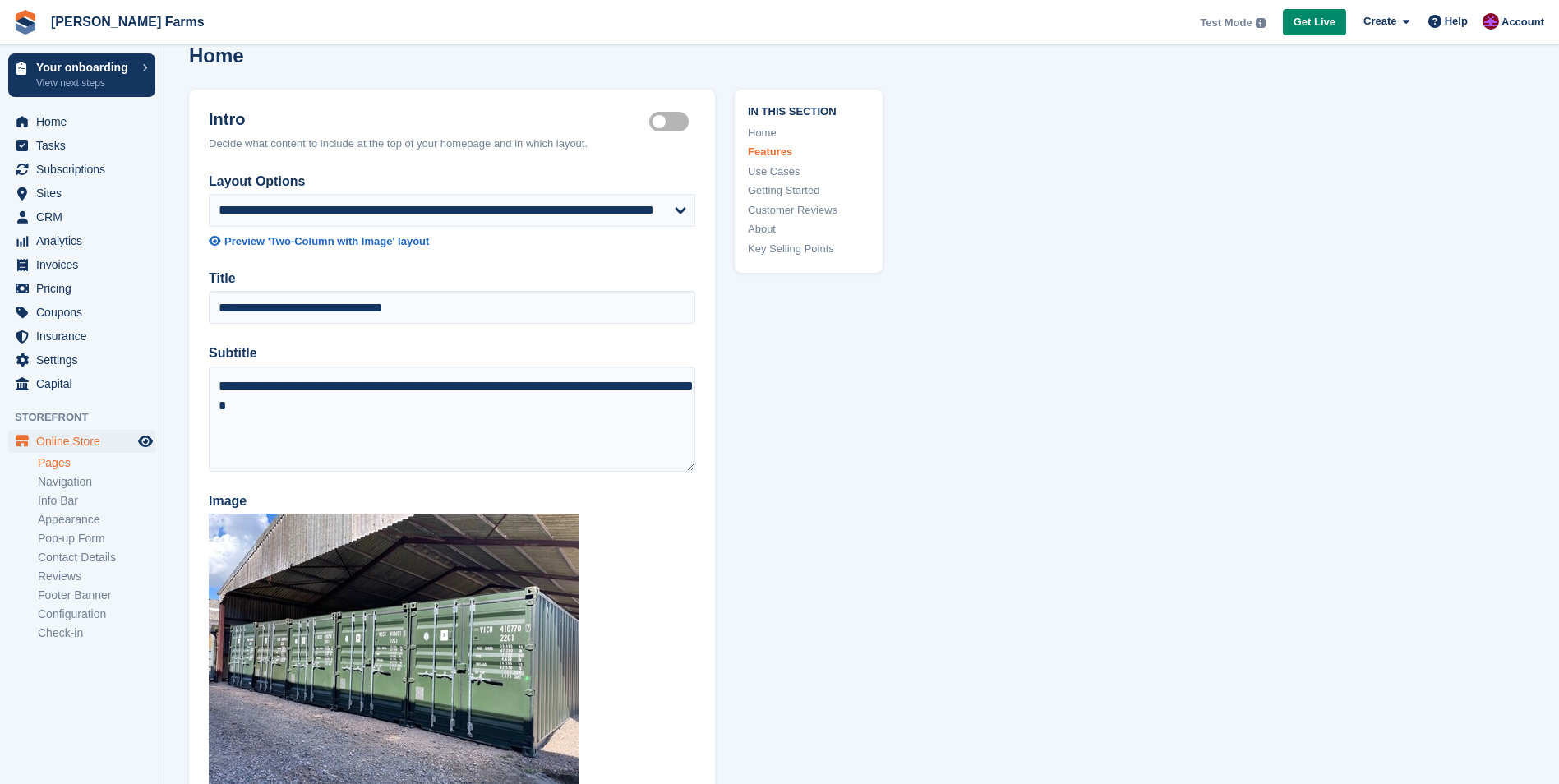
click at [759, 131] on link "Home" at bounding box center [808, 133] width 121 height 16
click at [775, 170] on link "Use Cases" at bounding box center [808, 171] width 121 height 16
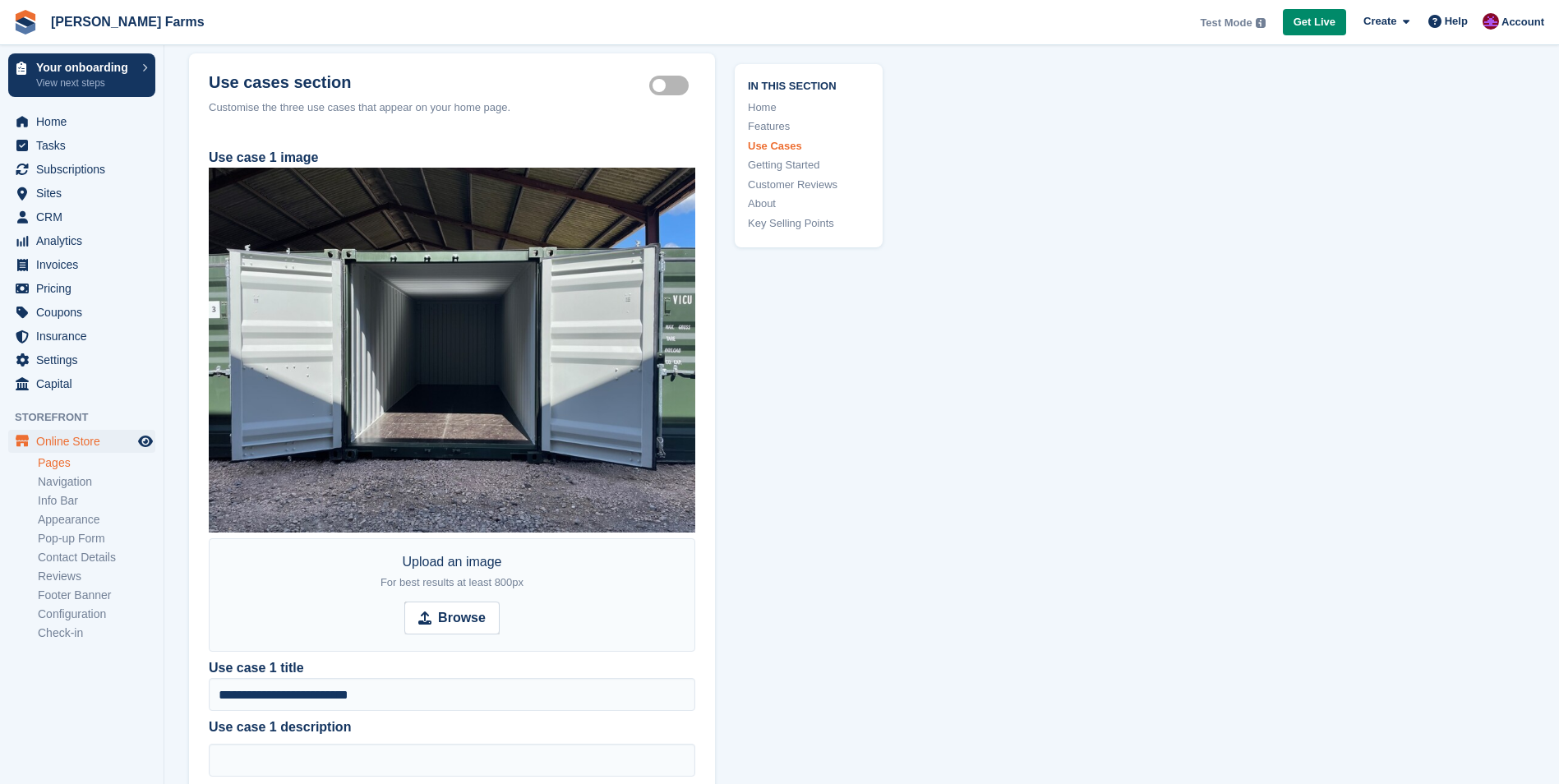
scroll to position [1807, 0]
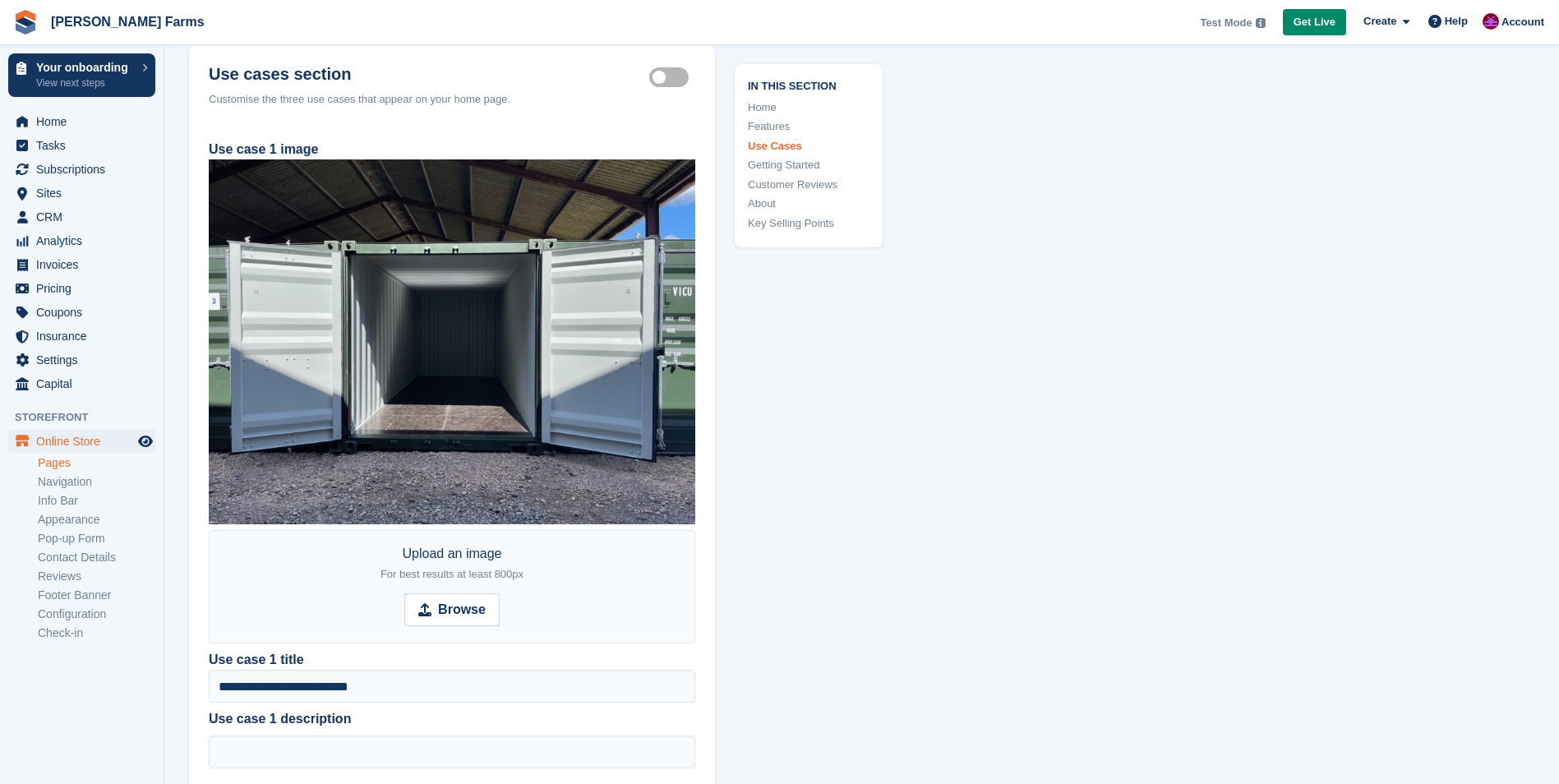
click at [46, 466] on link "Pages" at bounding box center [96, 463] width 117 height 16
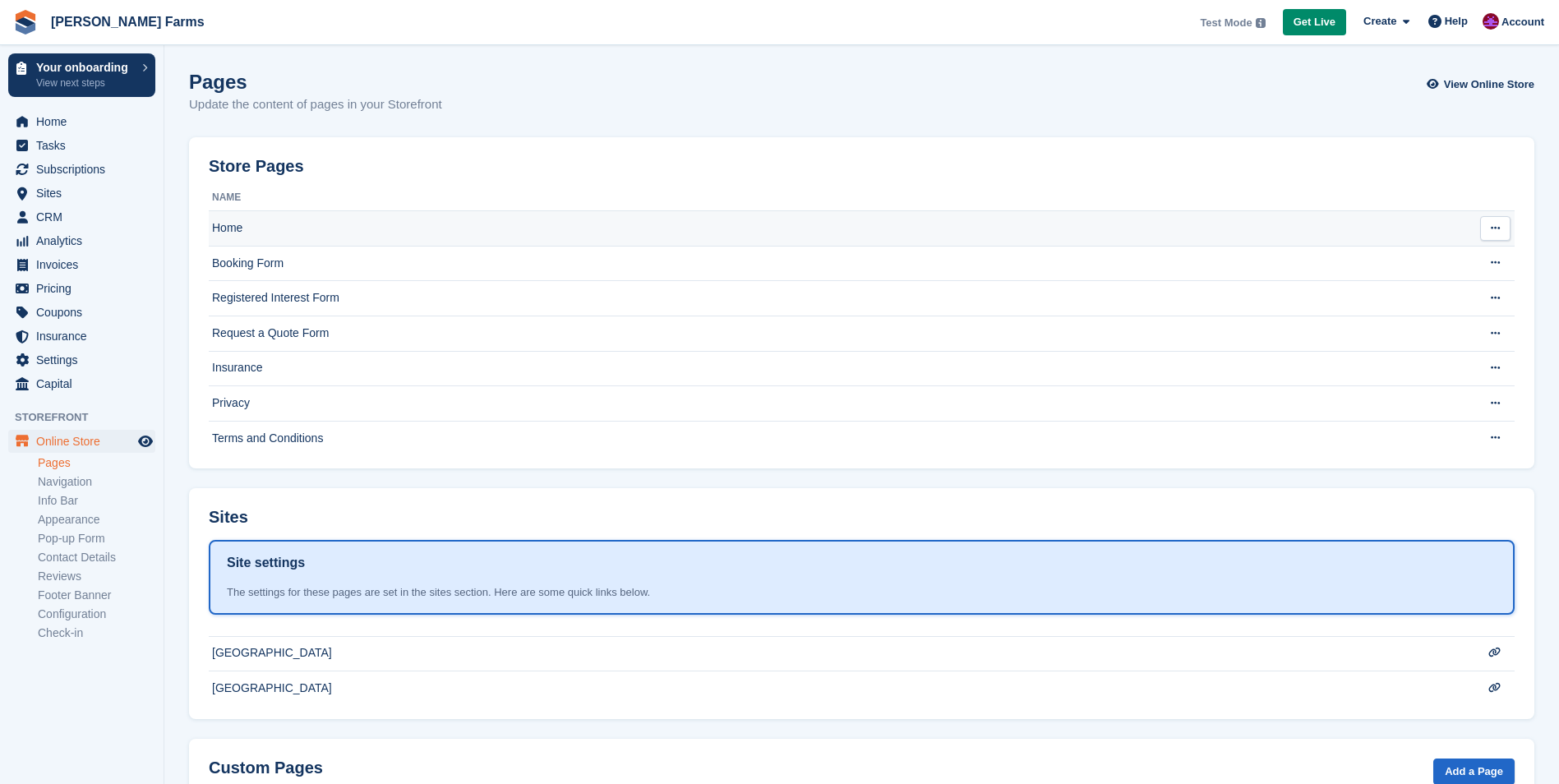
click at [253, 229] on td "Home" at bounding box center [829, 229] width 1241 height 35
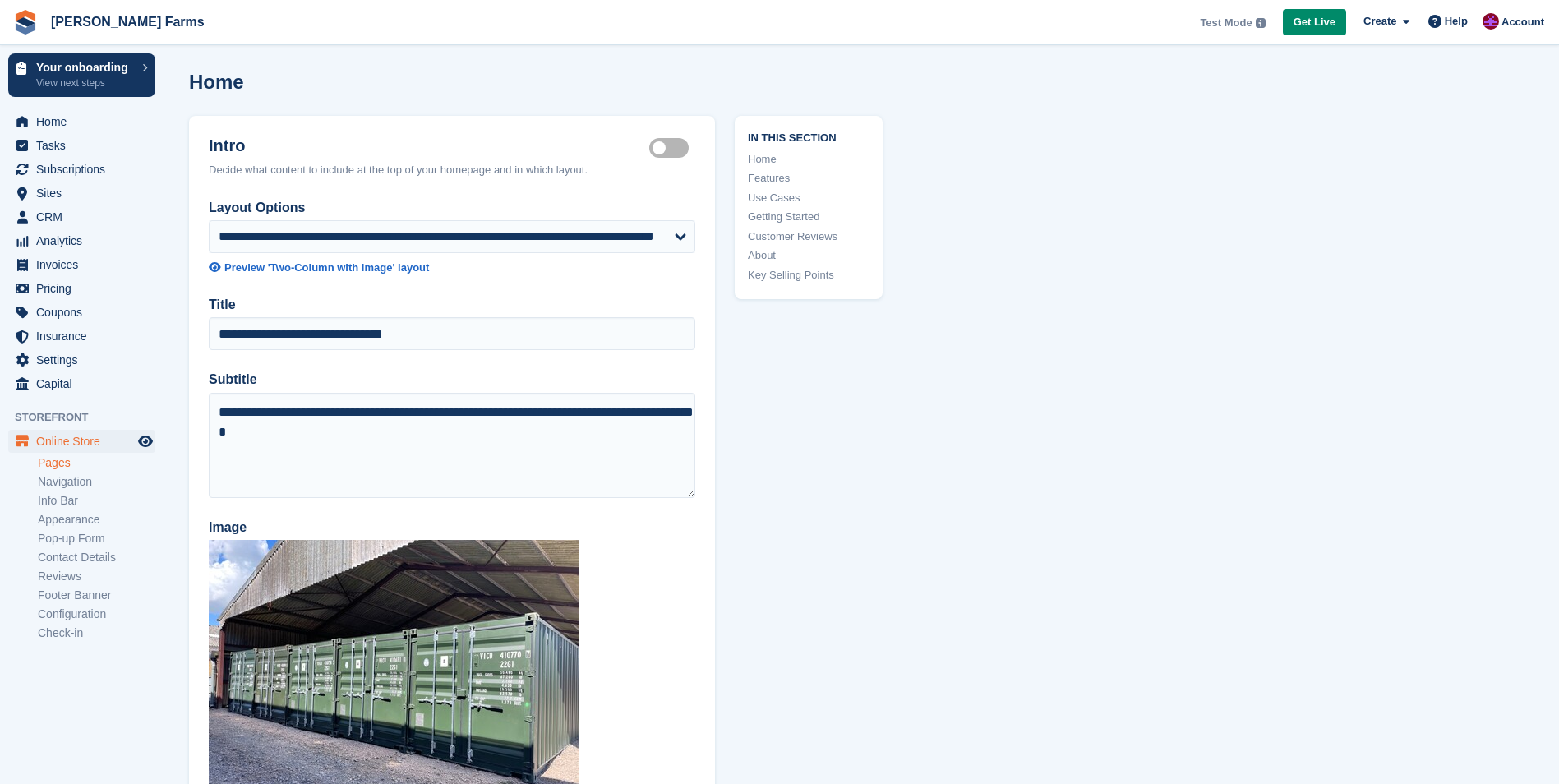
click at [776, 254] on link "About" at bounding box center [808, 255] width 121 height 16
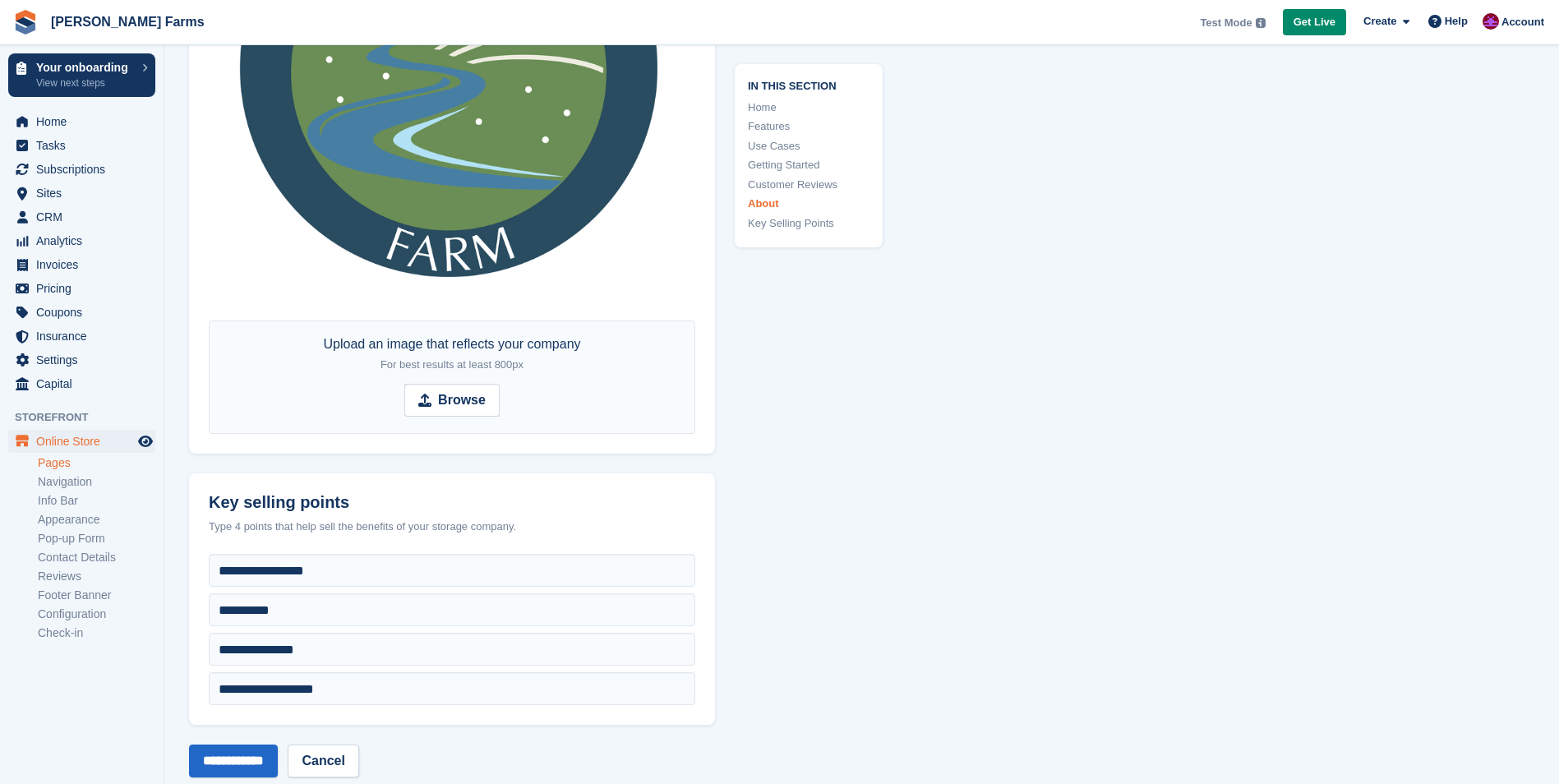
scroll to position [5122, 0]
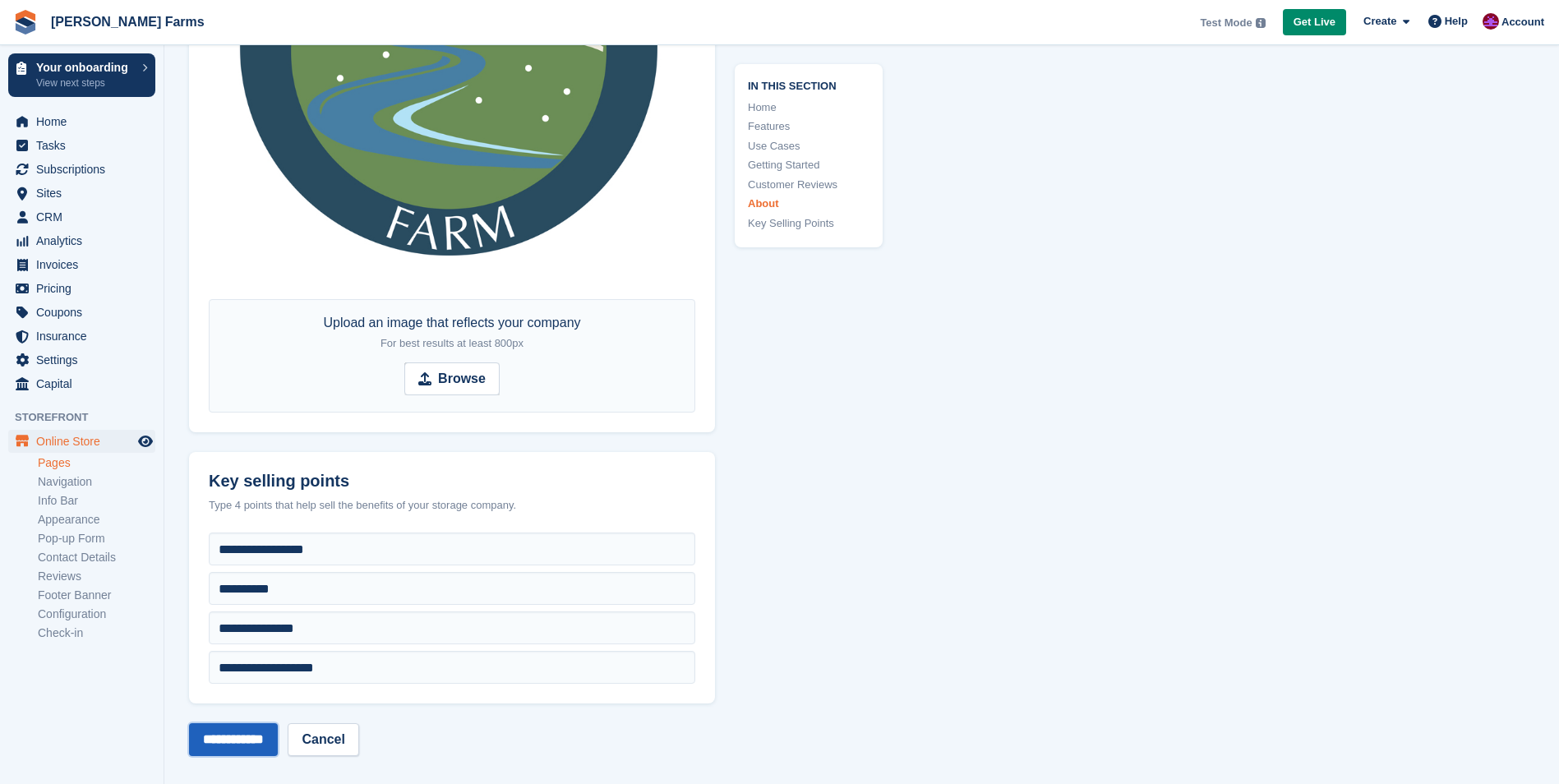
click at [224, 732] on input "**********" at bounding box center [233, 739] width 88 height 33
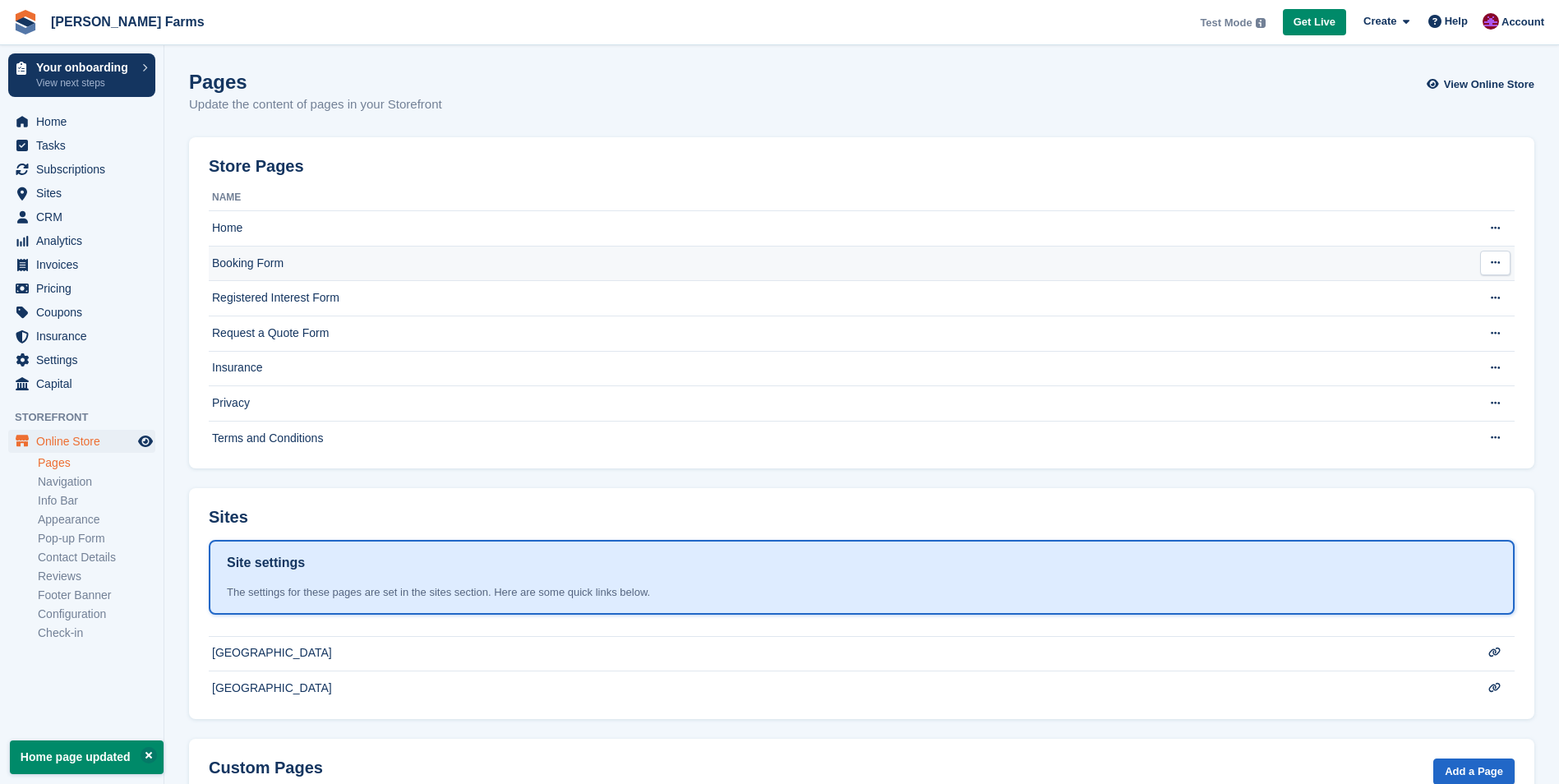
click at [235, 262] on td "Booking Form" at bounding box center [829, 263] width 1241 height 35
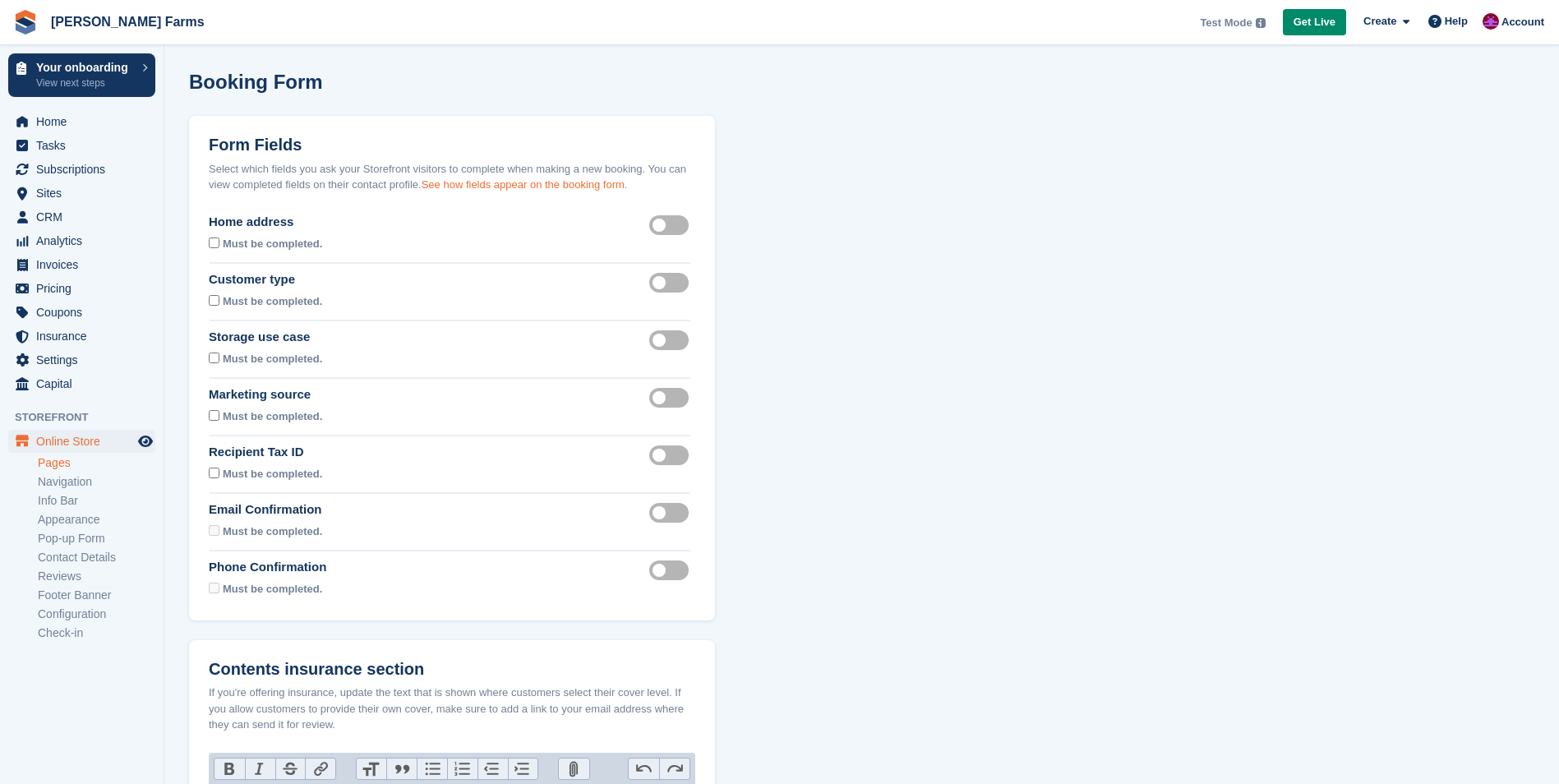
click at [544, 181] on link "See how fields appear on the booking form." at bounding box center [524, 184] width 206 height 13
click at [60, 463] on link "Pages" at bounding box center [96, 463] width 117 height 16
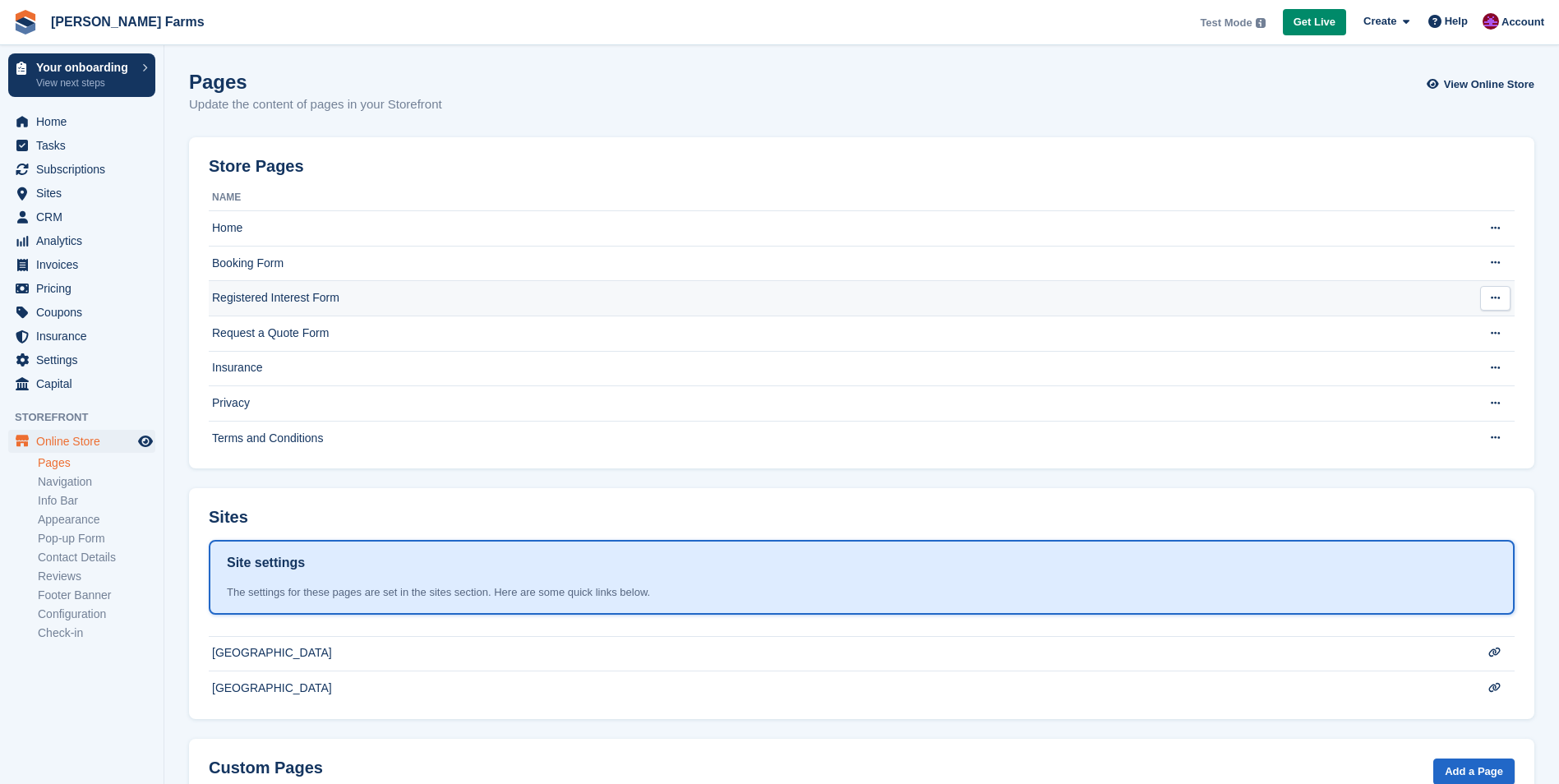
click at [313, 303] on td "Registered Interest Form" at bounding box center [829, 299] width 1241 height 35
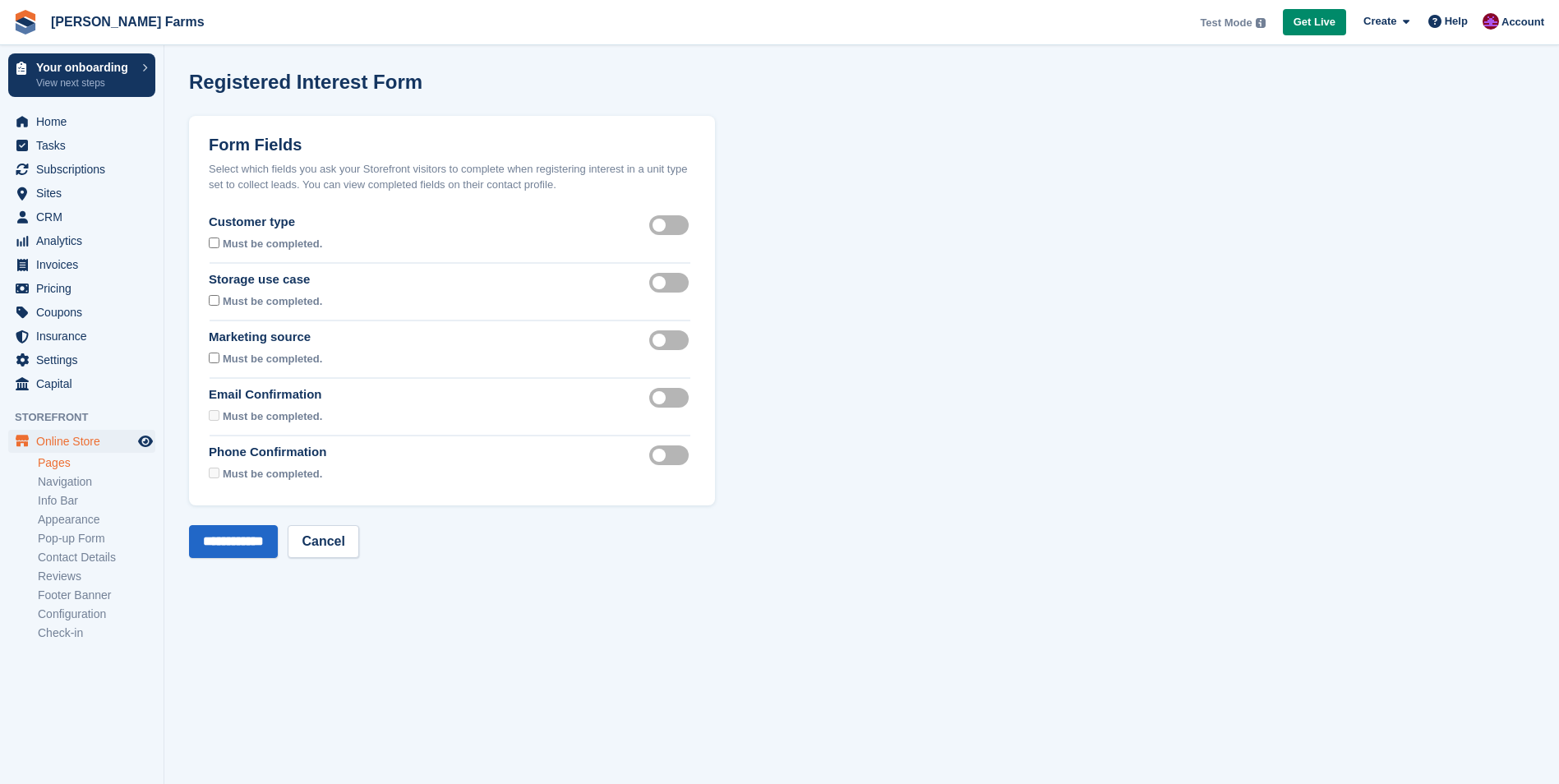
click at [667, 223] on label "Customer type visible" at bounding box center [672, 224] width 46 height 3
click at [671, 281] on label "Storage use case visible" at bounding box center [672, 282] width 46 height 3
click at [669, 339] on label "Marketing source visible" at bounding box center [672, 340] width 46 height 3
click at [222, 527] on input "**********" at bounding box center [233, 541] width 88 height 33
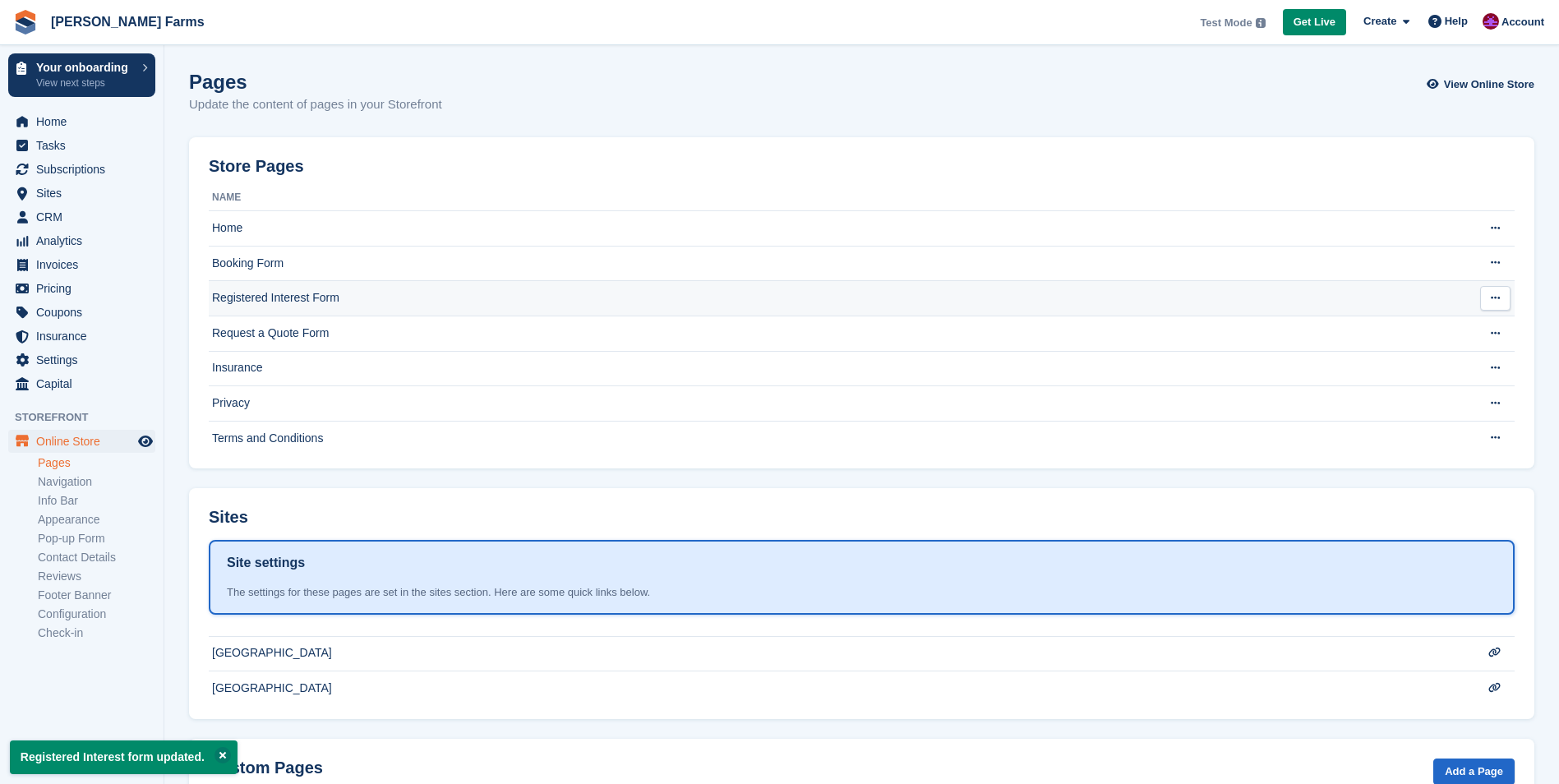
click at [265, 298] on td "Registered Interest Form" at bounding box center [829, 299] width 1241 height 35
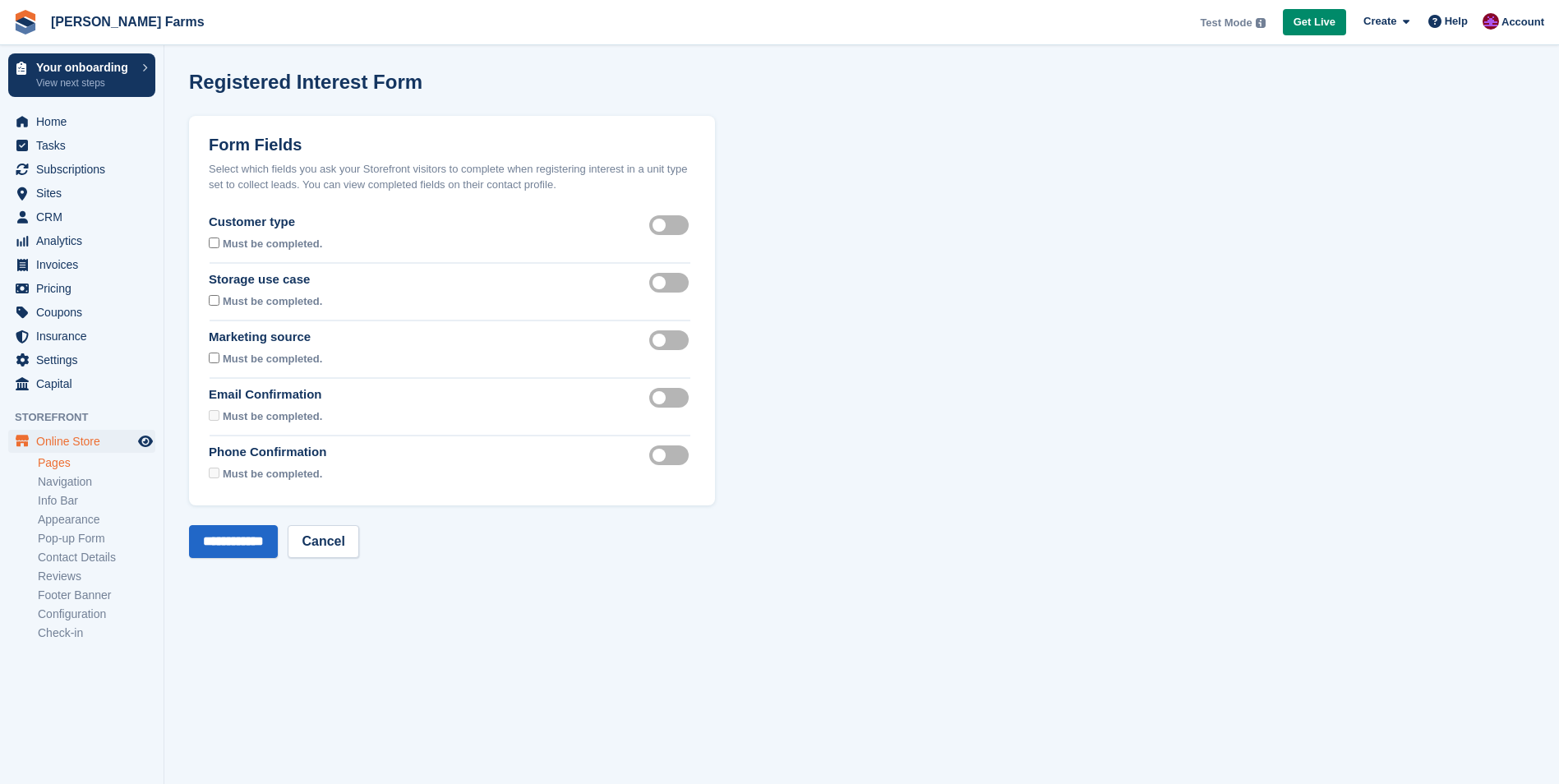
click at [282, 558] on section "Registered Interest Form Form Fields Select which fields you ask your Storefron…" at bounding box center [861, 392] width 1395 height 784
click at [278, 544] on input "**********" at bounding box center [233, 541] width 88 height 33
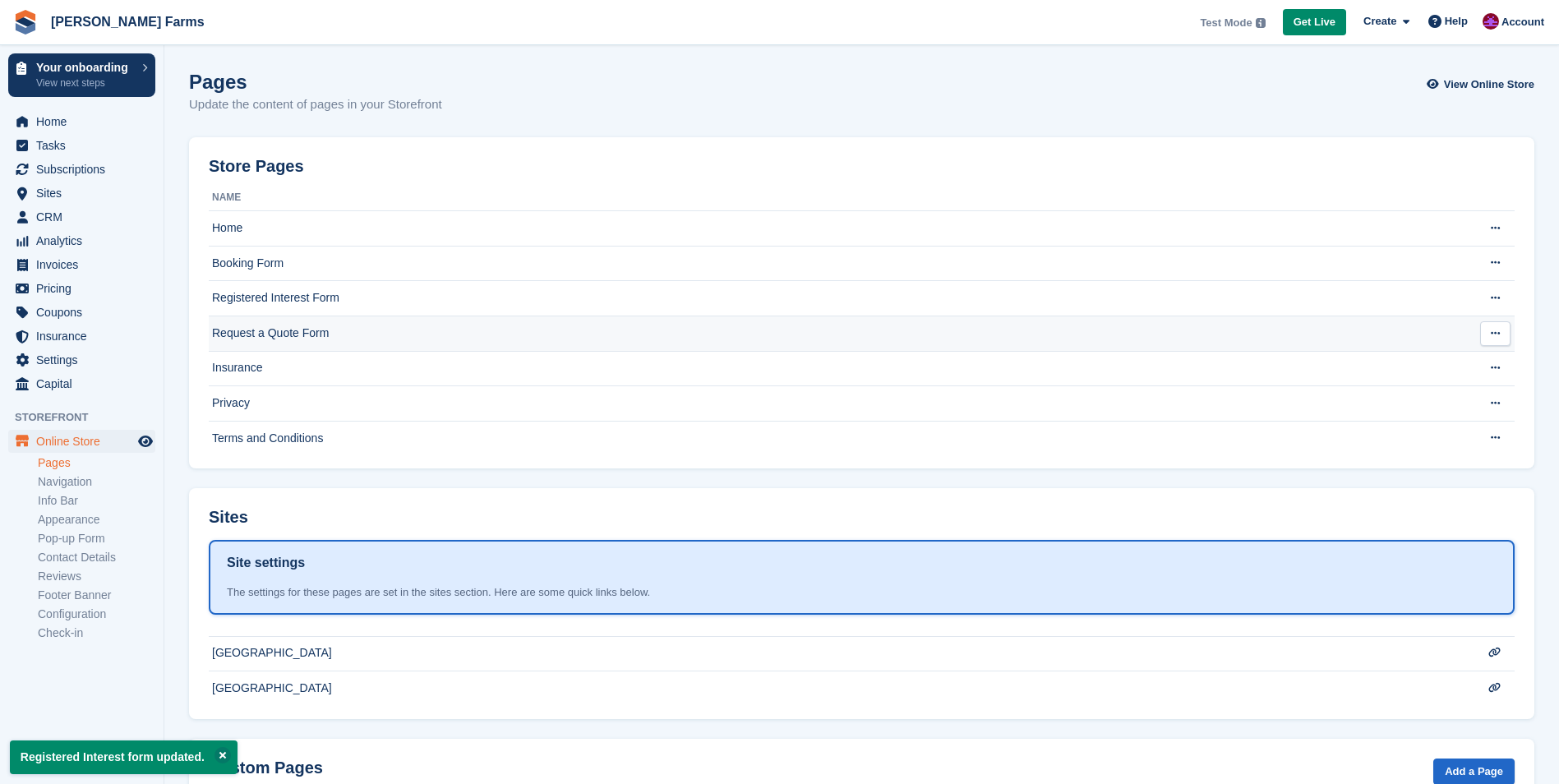
click at [273, 330] on td "Request a Quote Form" at bounding box center [829, 333] width 1241 height 35
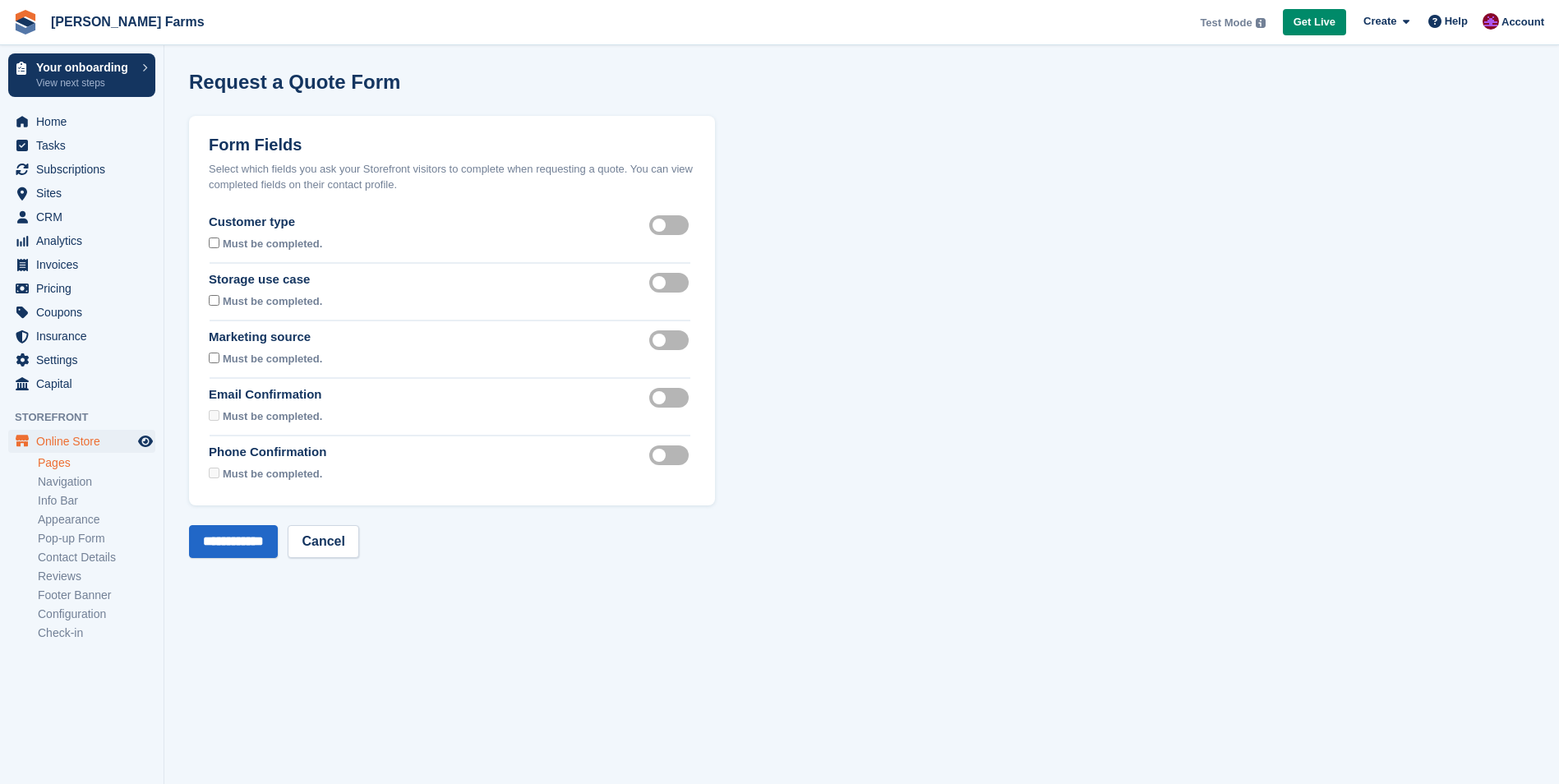
click at [661, 226] on label "Customer type visible" at bounding box center [672, 224] width 46 height 3
click at [667, 282] on label "Storage use case visible" at bounding box center [672, 282] width 46 height 3
click at [681, 341] on label "Marketing source visible" at bounding box center [672, 340] width 46 height 3
click at [230, 552] on input "**********" at bounding box center [233, 541] width 88 height 33
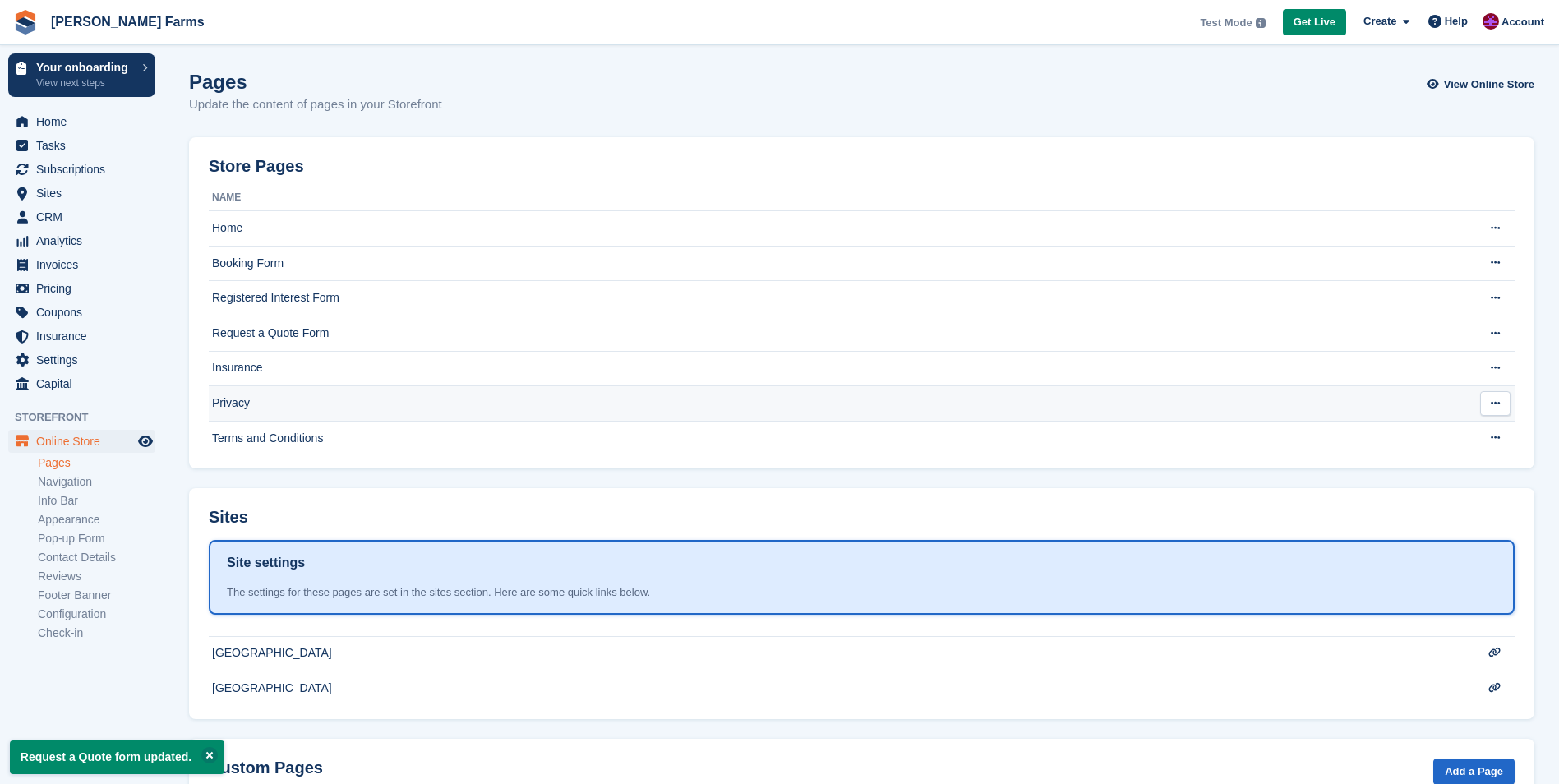
click at [296, 400] on td "Privacy" at bounding box center [829, 404] width 1241 height 35
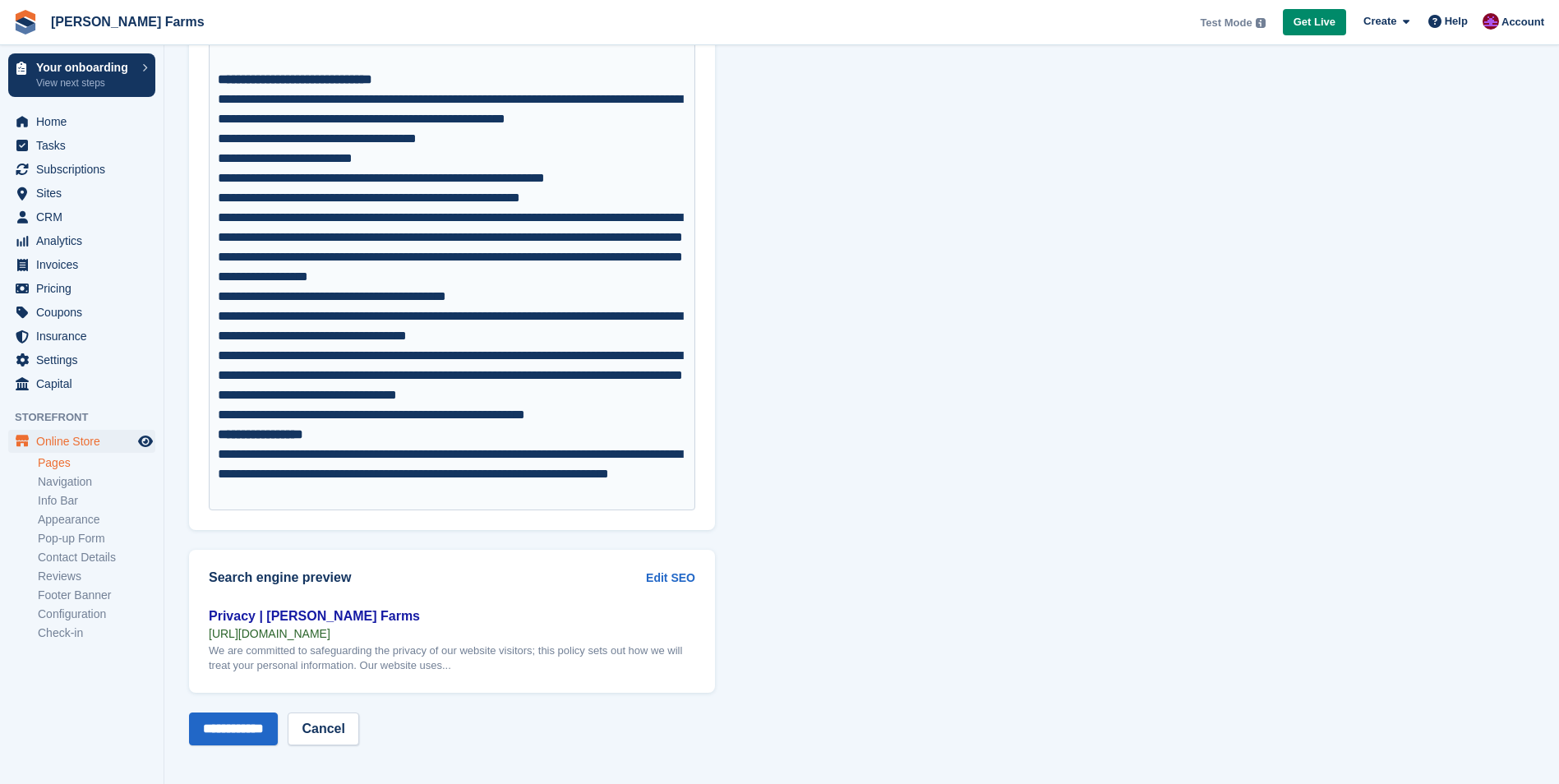
scroll to position [1270, 0]
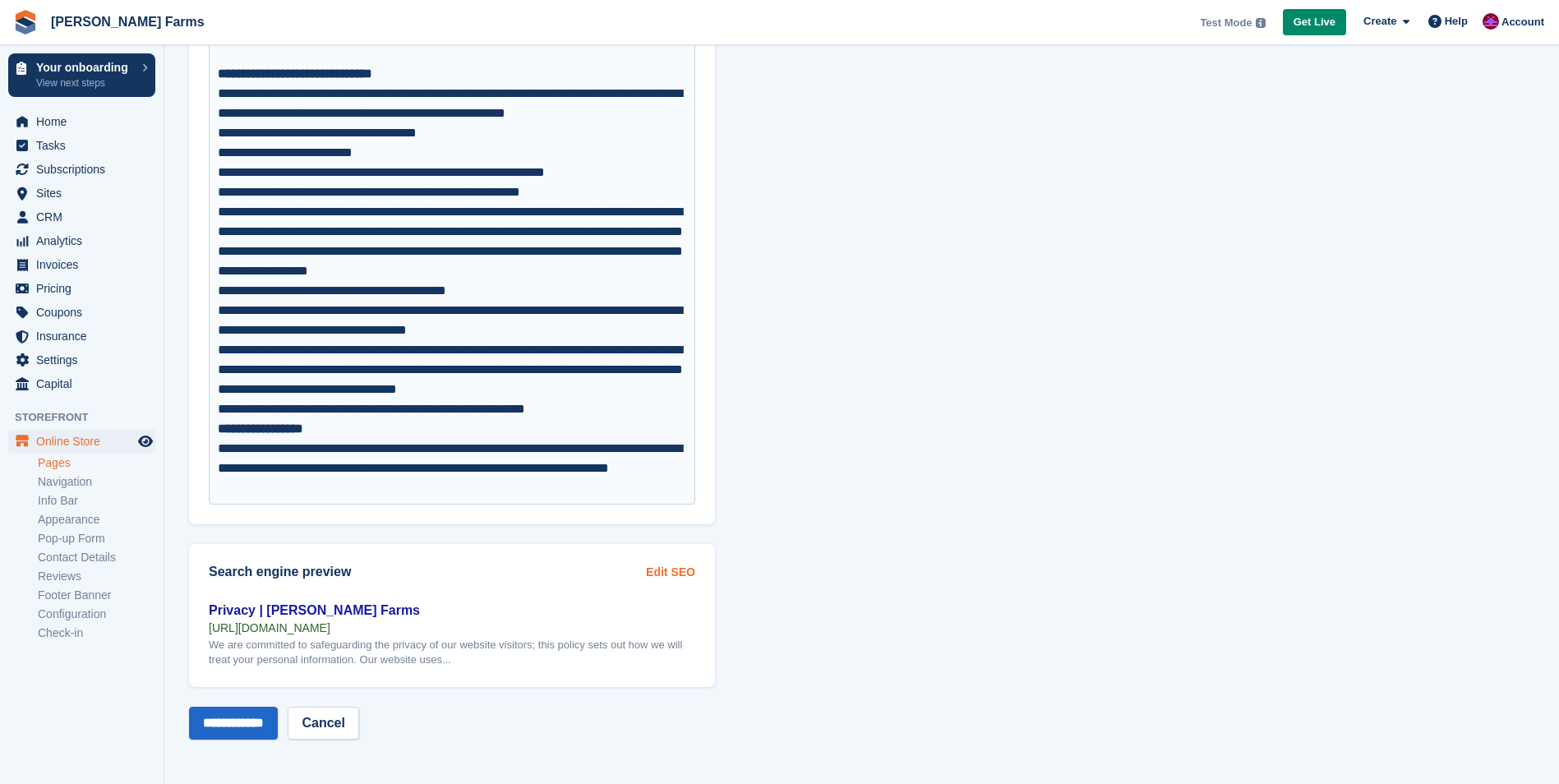
click at [678, 570] on link "Edit SEO" at bounding box center [670, 572] width 50 height 17
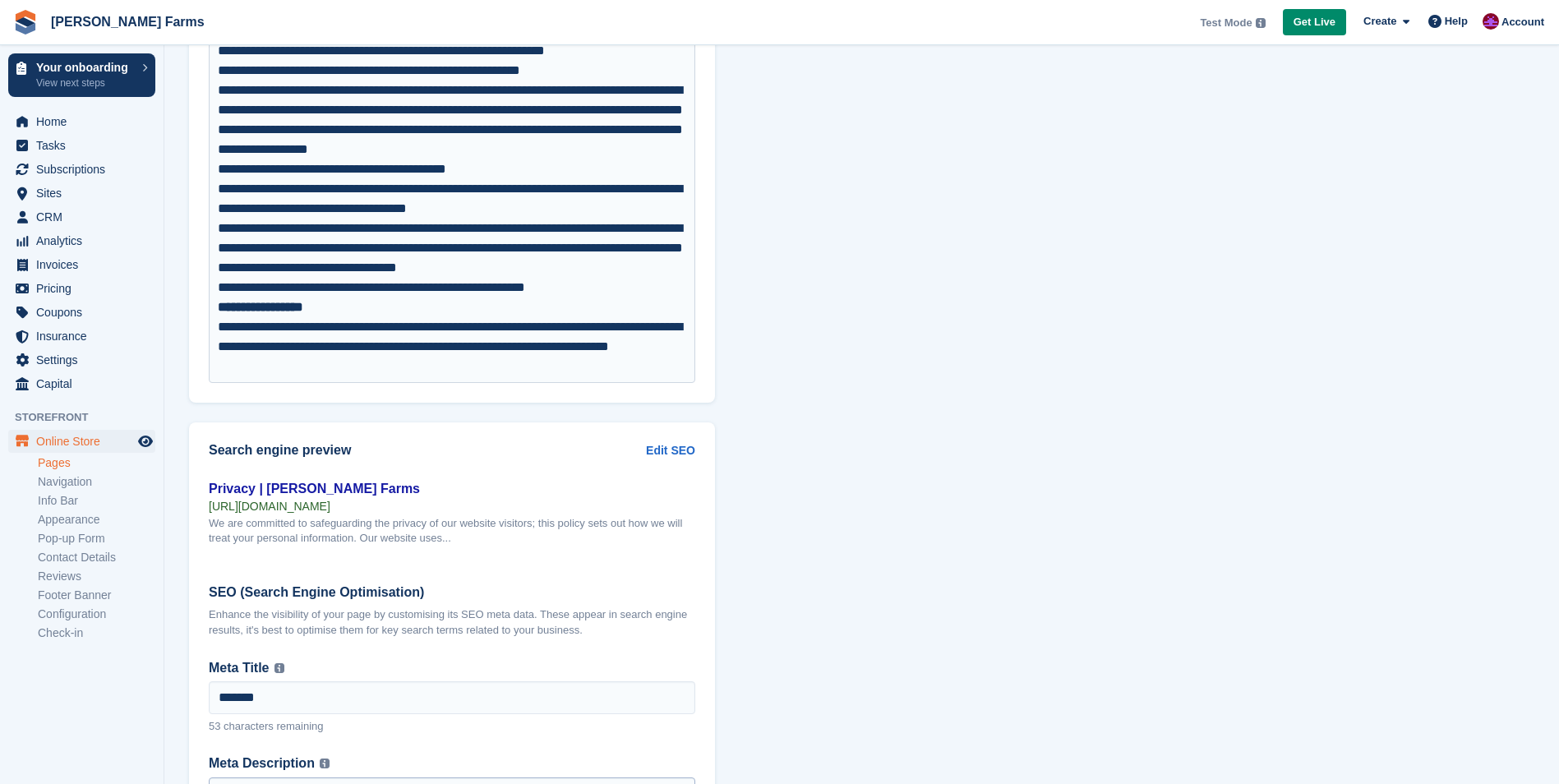
scroll to position [1598, 0]
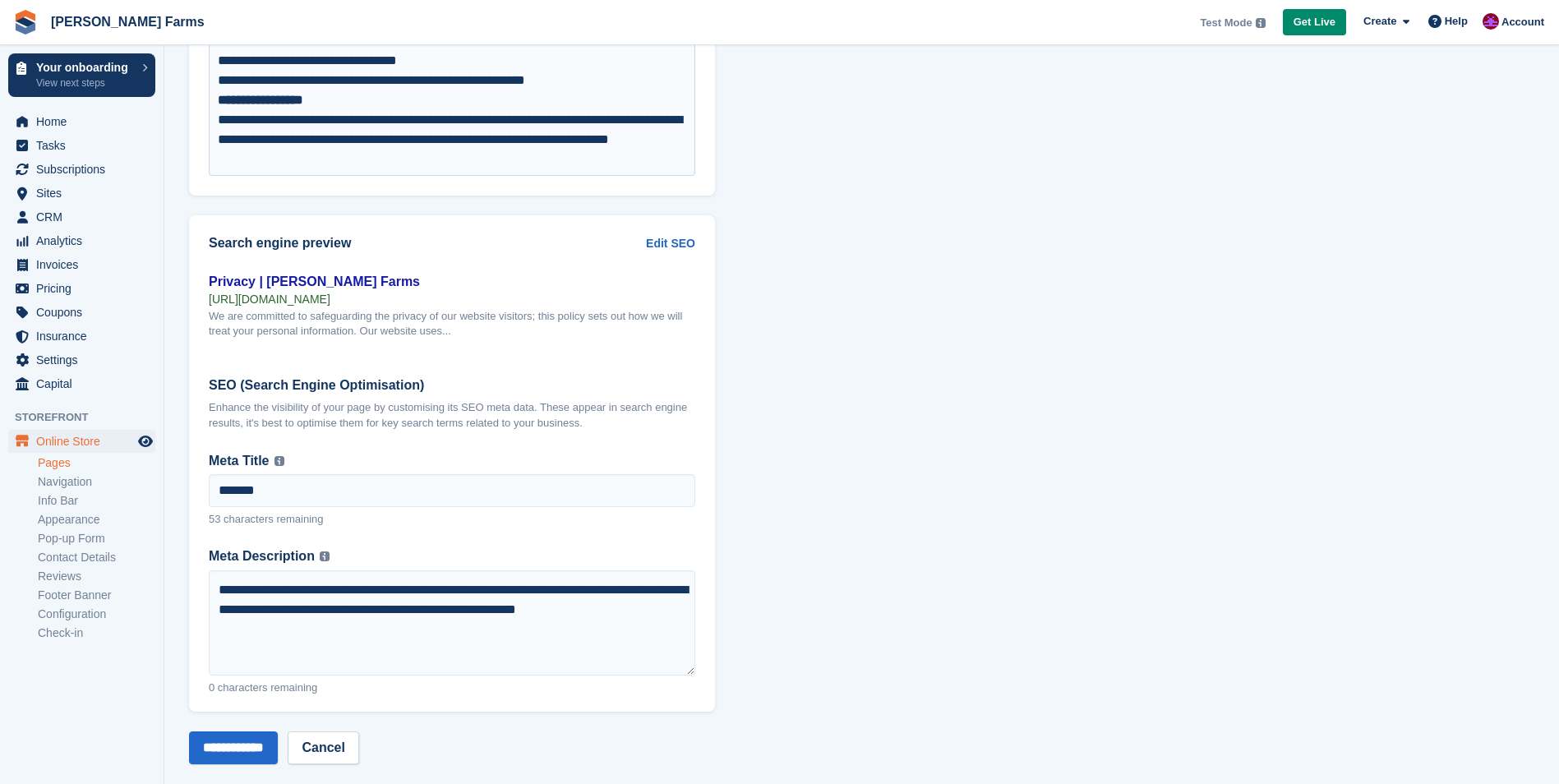
click at [394, 285] on div "Privacy | [PERSON_NAME] Farms" at bounding box center [451, 281] width 486 height 19
drag, startPoint x: 394, startPoint y: 281, endPoint x: 238, endPoint y: 286, distance: 156.1
click at [238, 286] on div "Privacy | [PERSON_NAME] Farms" at bounding box center [451, 281] width 486 height 19
click at [227, 747] on input "**********" at bounding box center [233, 747] width 88 height 33
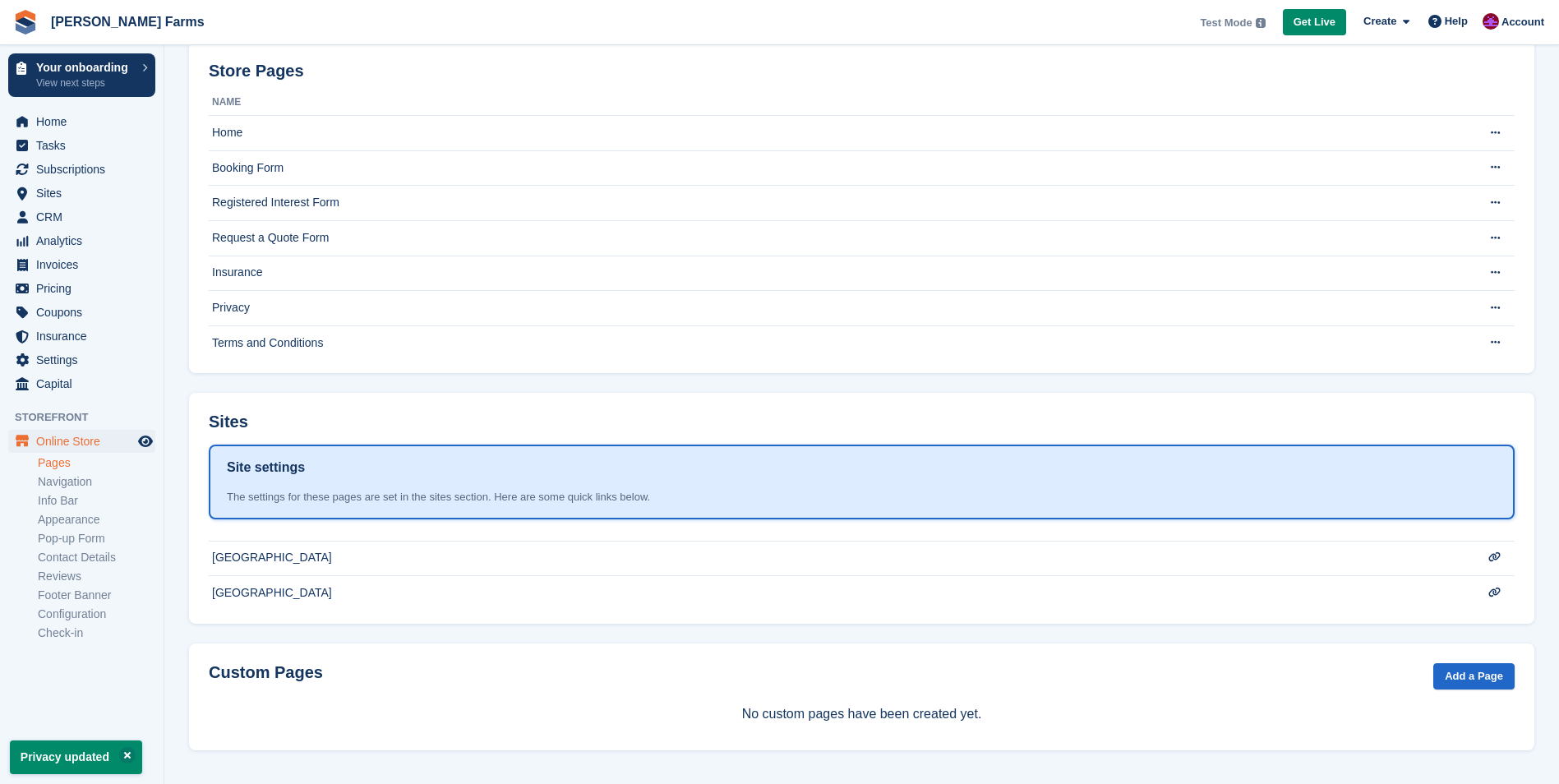
scroll to position [96, 0]
click at [299, 335] on td "Terms and Conditions" at bounding box center [829, 342] width 1241 height 35
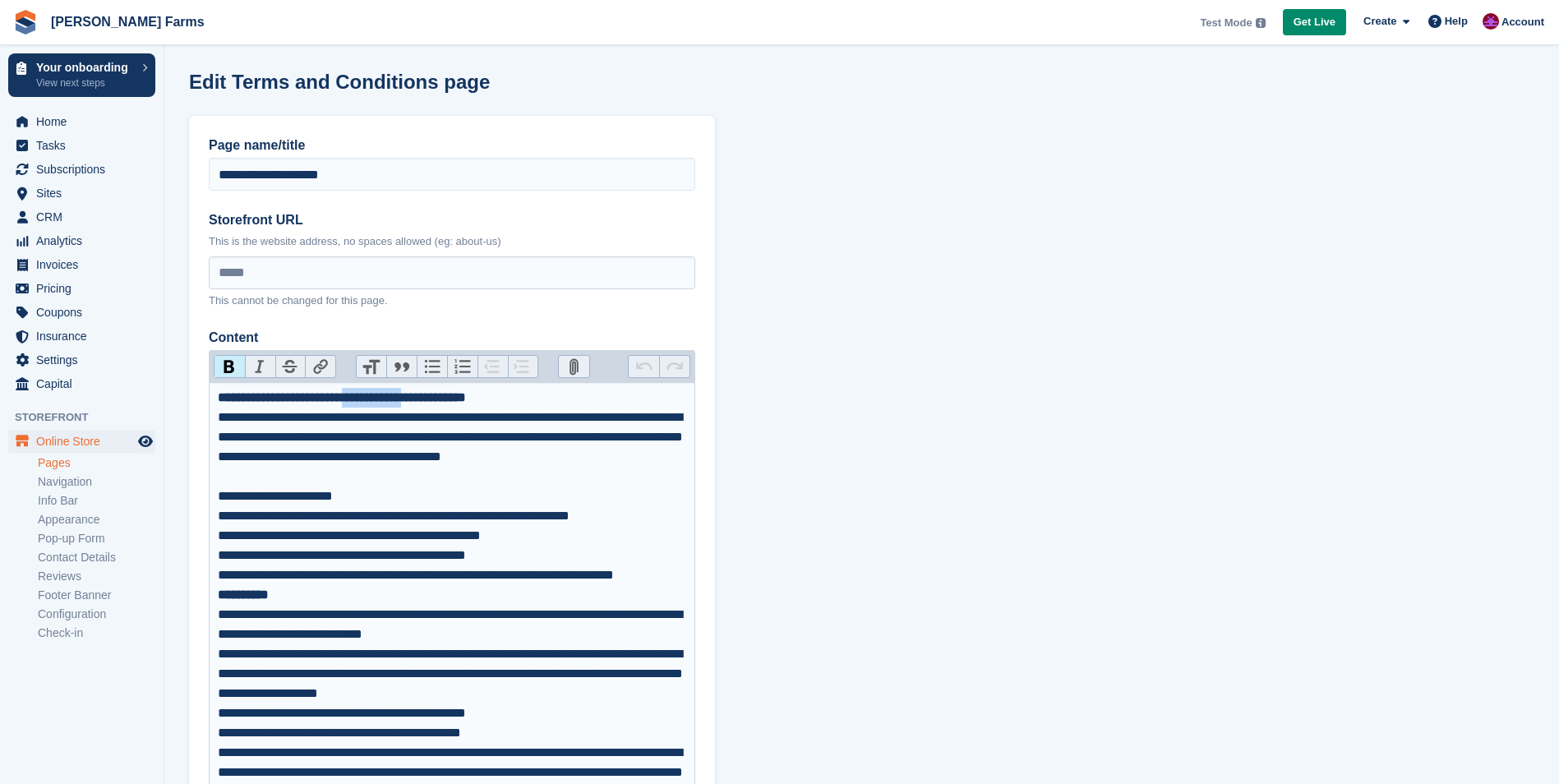
drag, startPoint x: 387, startPoint y: 399, endPoint x: 493, endPoint y: 389, distance: 106.5
click at [466, 391] on strong "**********" at bounding box center [342, 397] width 249 height 13
click at [308, 517] on div "**********" at bounding box center [451, 515] width 469 height 19
click at [441, 533] on div "**********" at bounding box center [451, 536] width 469 height 19
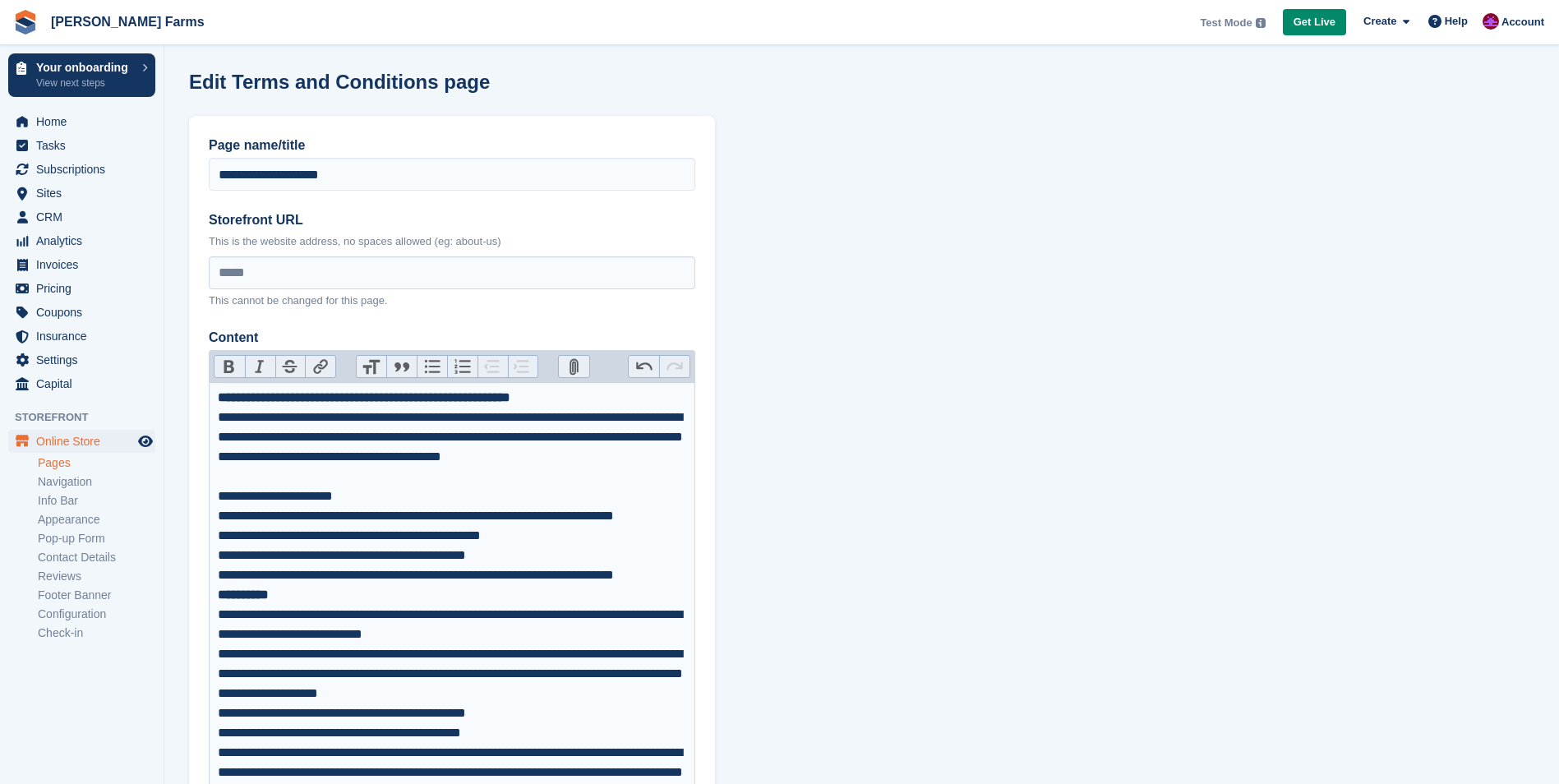
click at [347, 493] on div "**********" at bounding box center [451, 496] width 469 height 19
drag, startPoint x: 442, startPoint y: 535, endPoint x: 568, endPoint y: 534, distance: 126.0
click at [568, 534] on div "**********" at bounding box center [451, 536] width 469 height 19
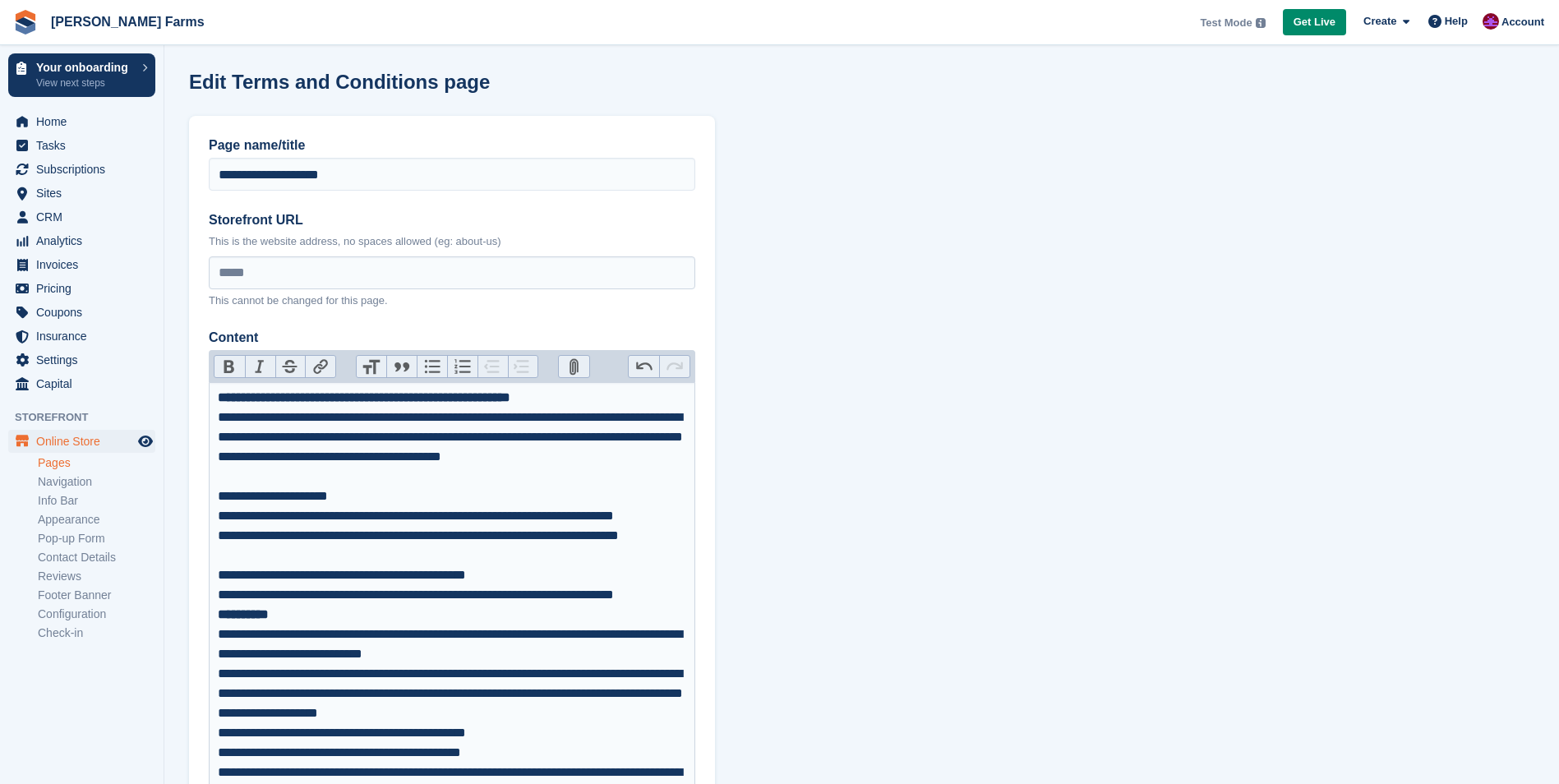
click at [442, 577] on div "**********" at bounding box center [451, 574] width 469 height 19
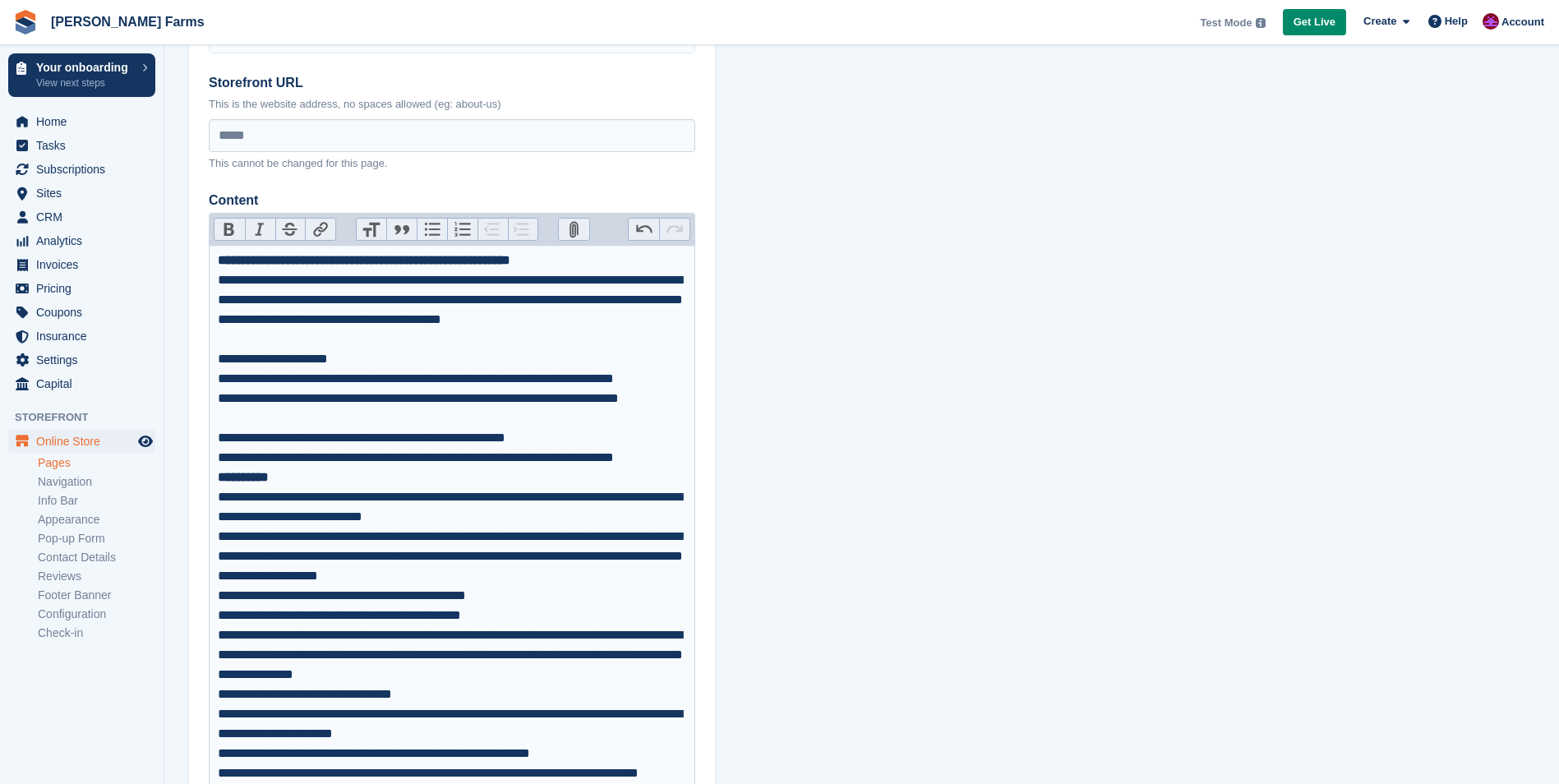
scroll to position [164, 0]
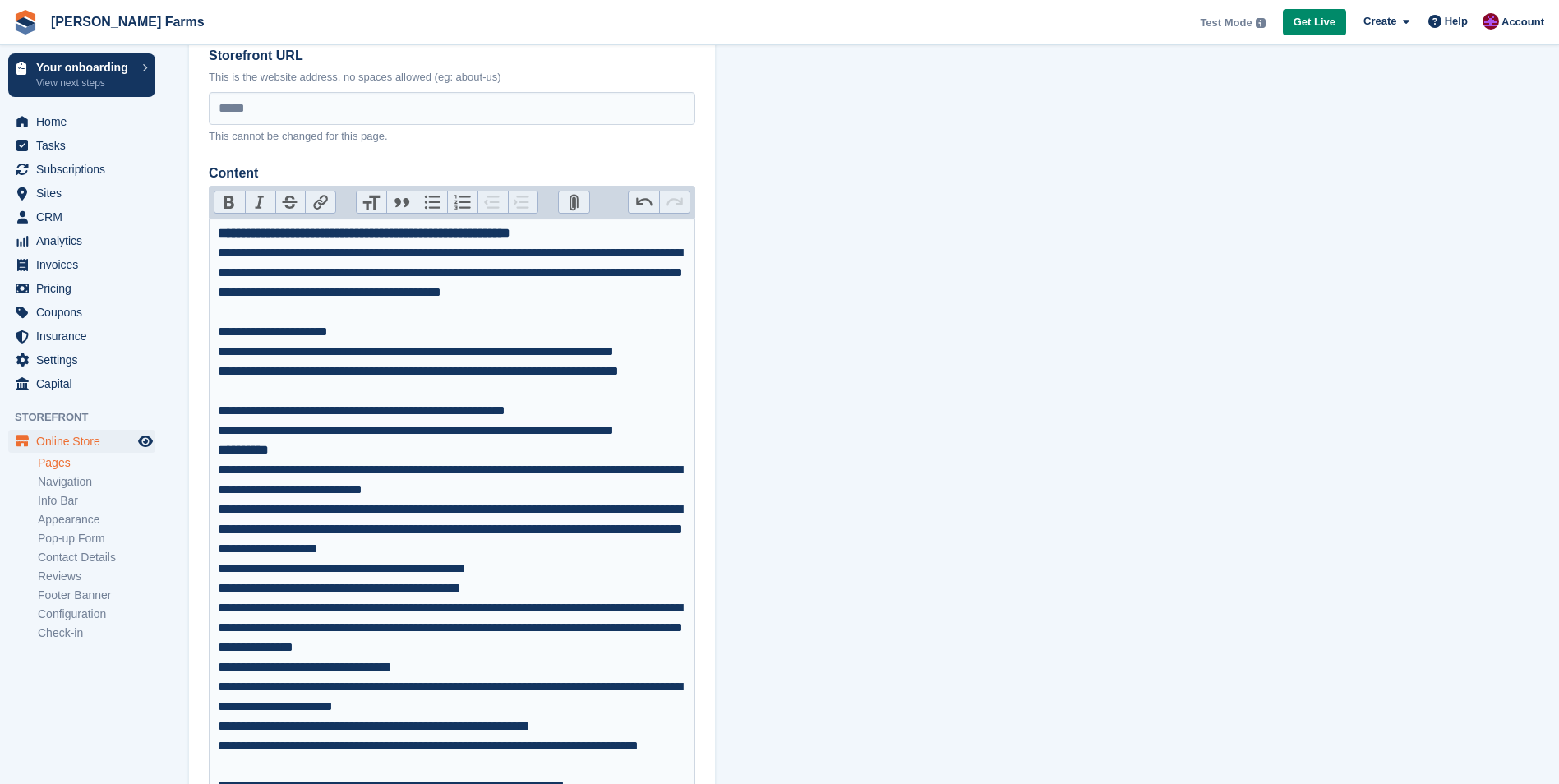
drag, startPoint x: 371, startPoint y: 569, endPoint x: 292, endPoint y: 514, distance: 96.3
click at [292, 514] on div "**********" at bounding box center [451, 529] width 469 height 59
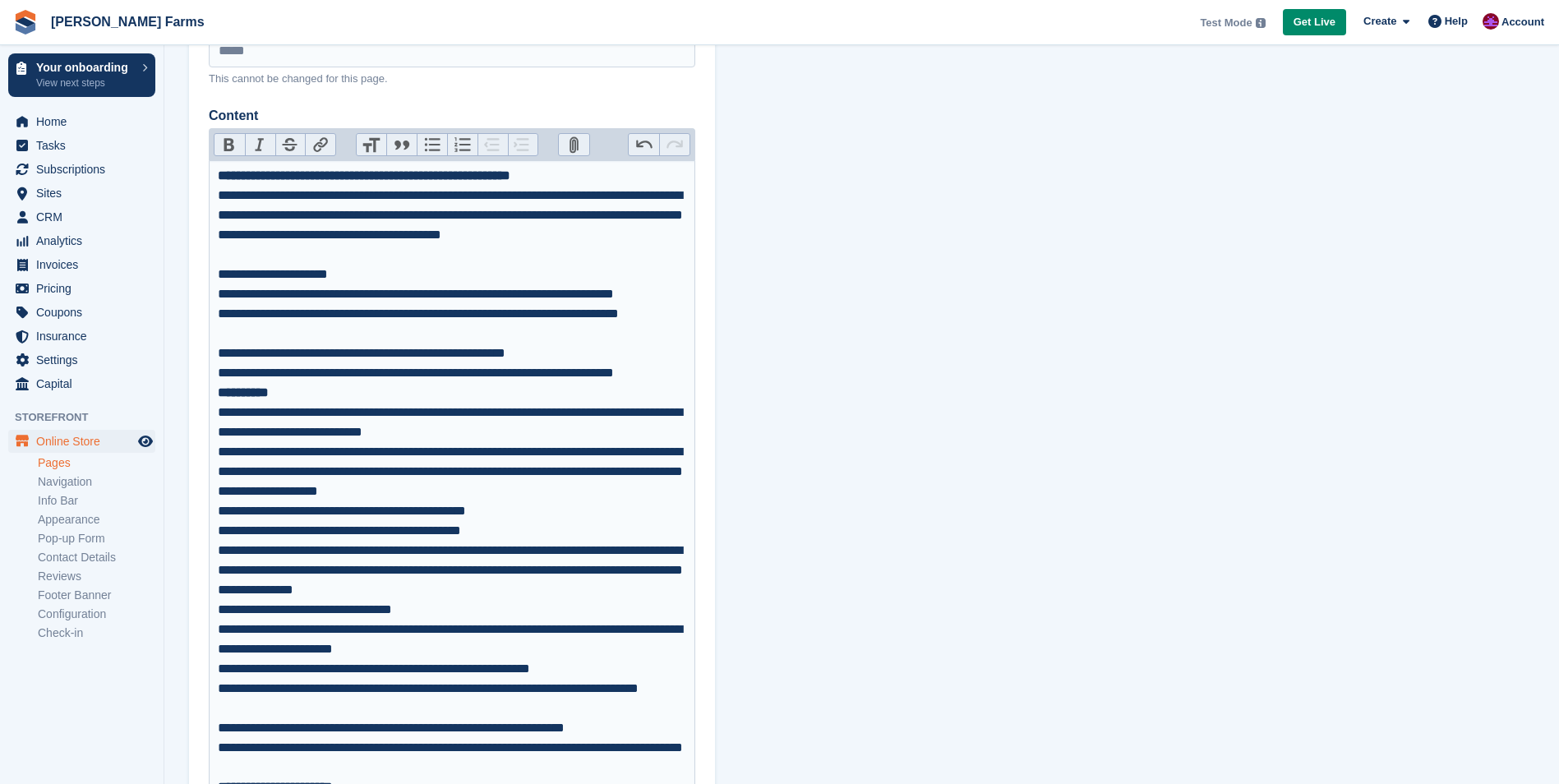
scroll to position [246, 0]
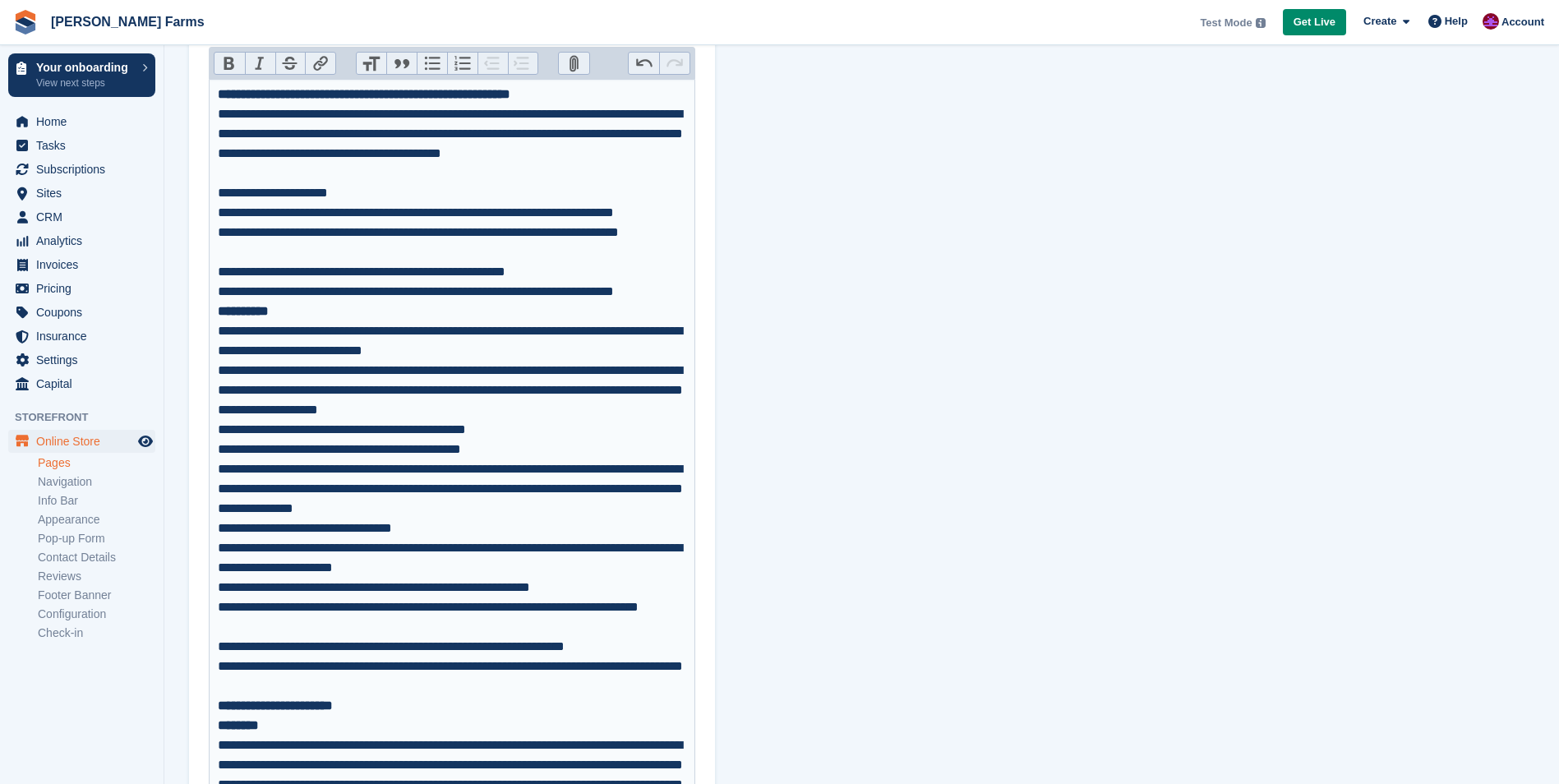
scroll to position [329, 0]
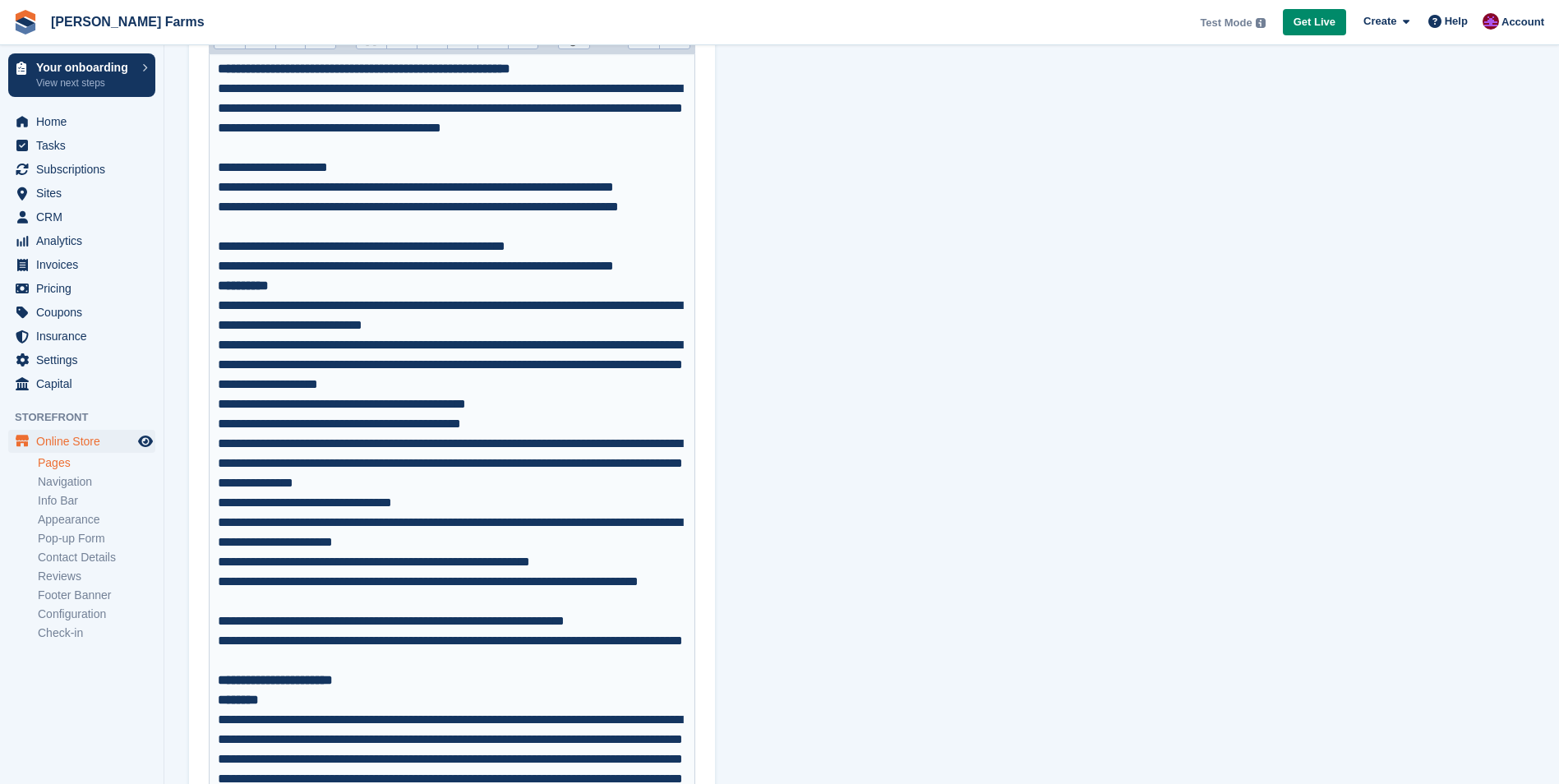
click at [353, 580] on div "**********" at bounding box center [451, 591] width 469 height 40
click at [439, 571] on div "**********" at bounding box center [451, 562] width 469 height 19
drag, startPoint x: 244, startPoint y: 603, endPoint x: 233, endPoint y: 603, distance: 11.0
click at [233, 603] on div "**********" at bounding box center [451, 591] width 469 height 40
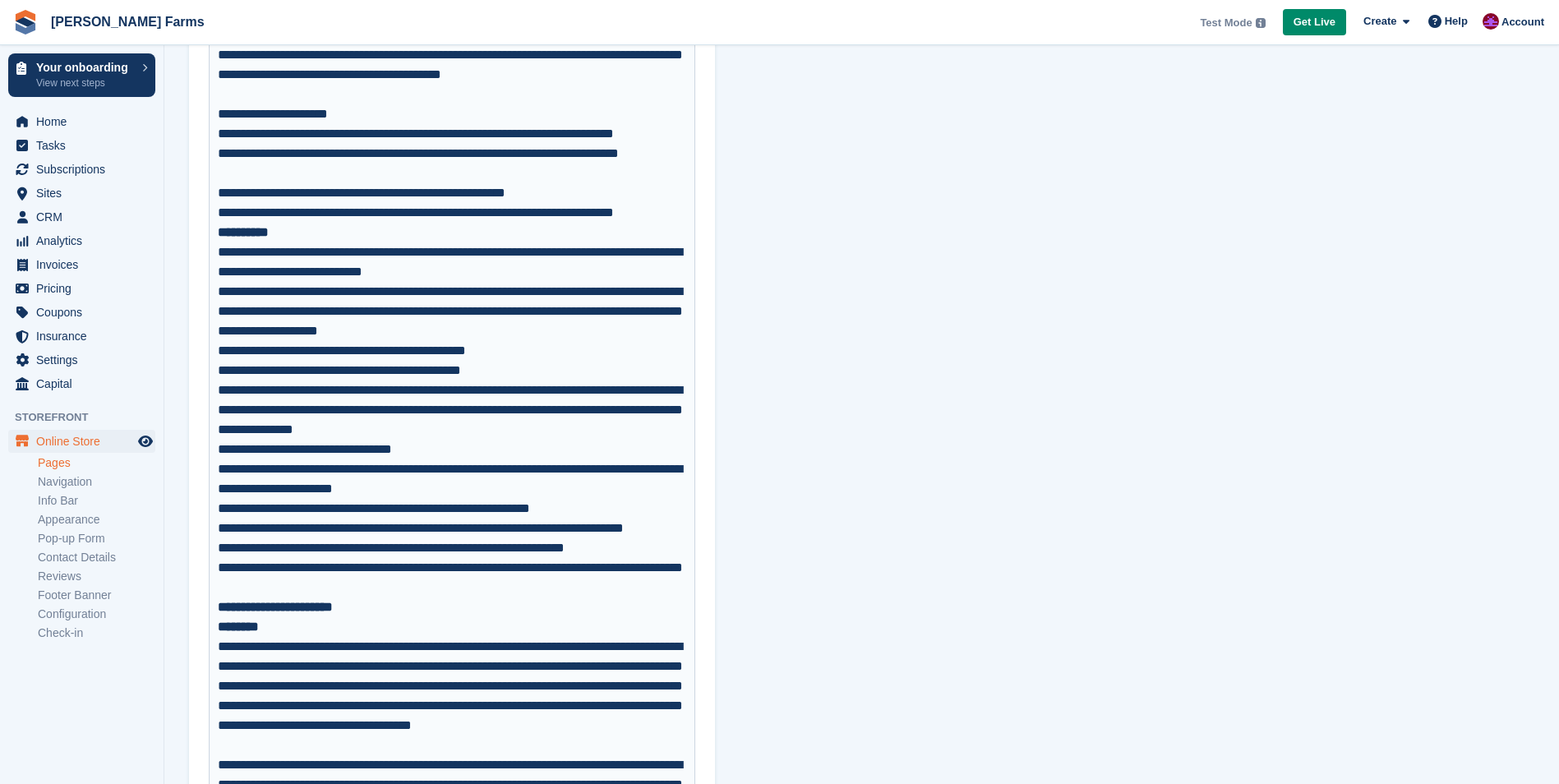
scroll to position [410, 0]
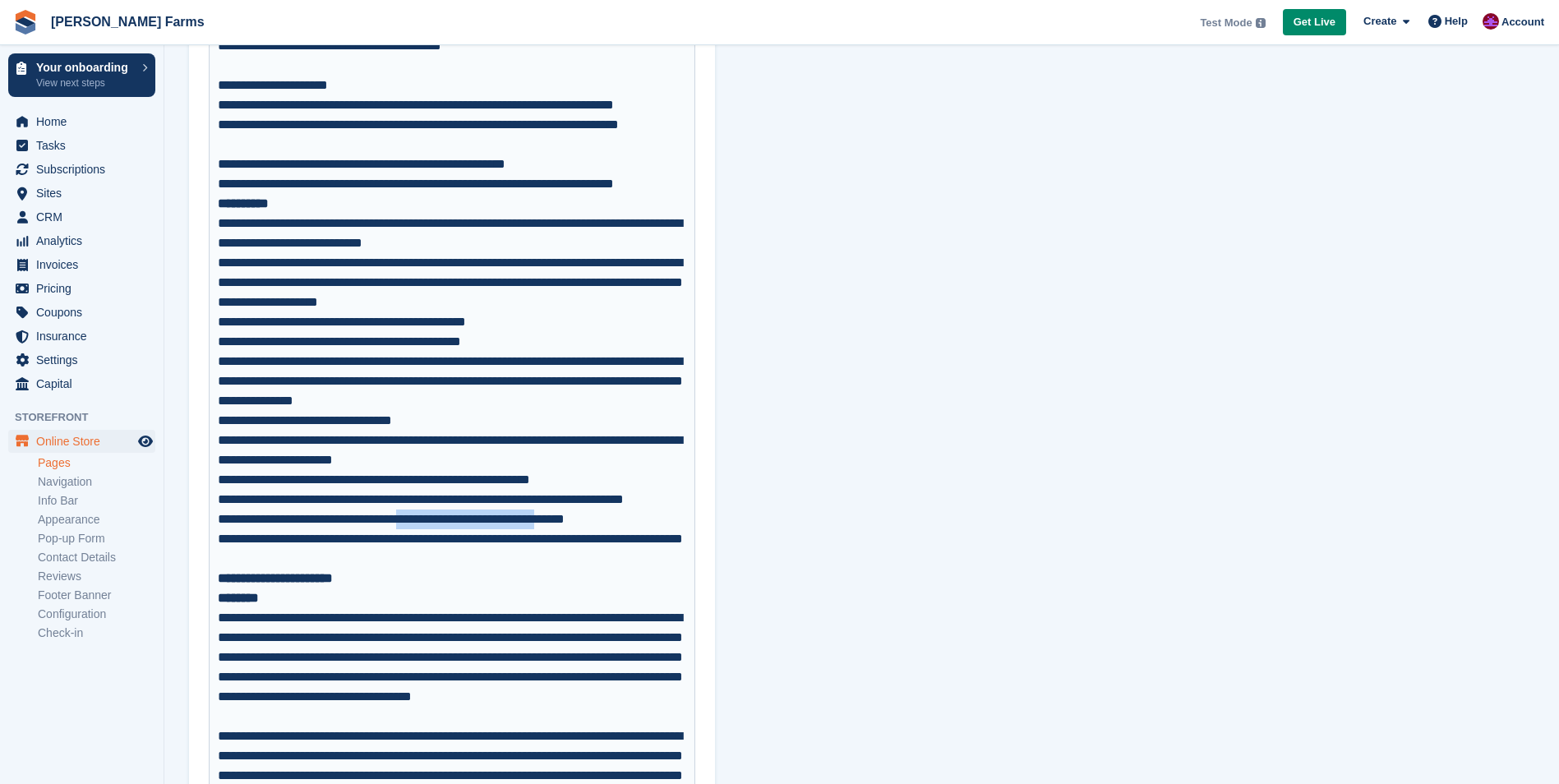
drag, startPoint x: 420, startPoint y: 520, endPoint x: 586, endPoint y: 520, distance: 166.0
click at [586, 520] on div "**********" at bounding box center [451, 519] width 469 height 19
click at [588, 543] on div "**********" at bounding box center [451, 548] width 469 height 40
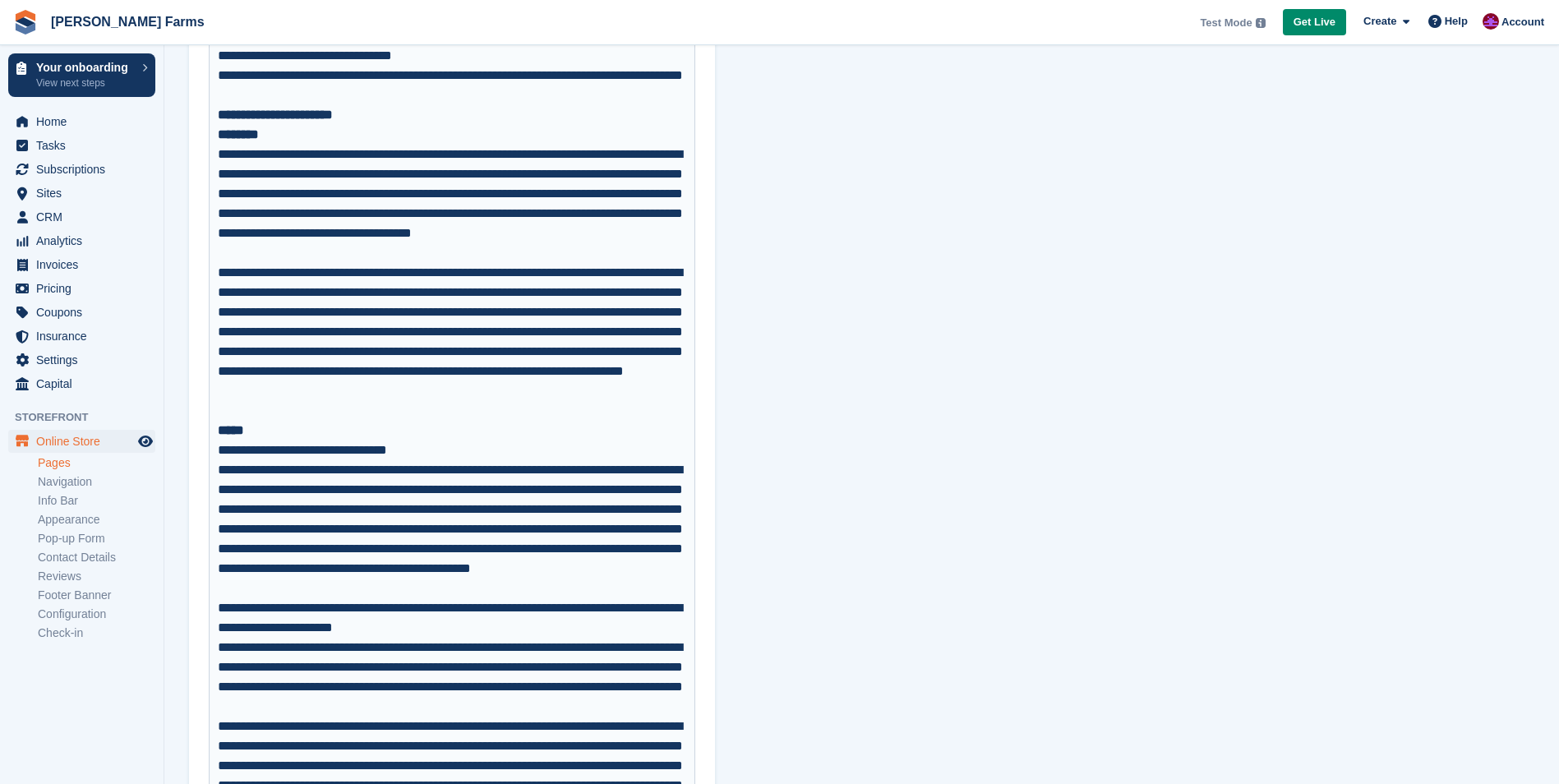
scroll to position [903, 0]
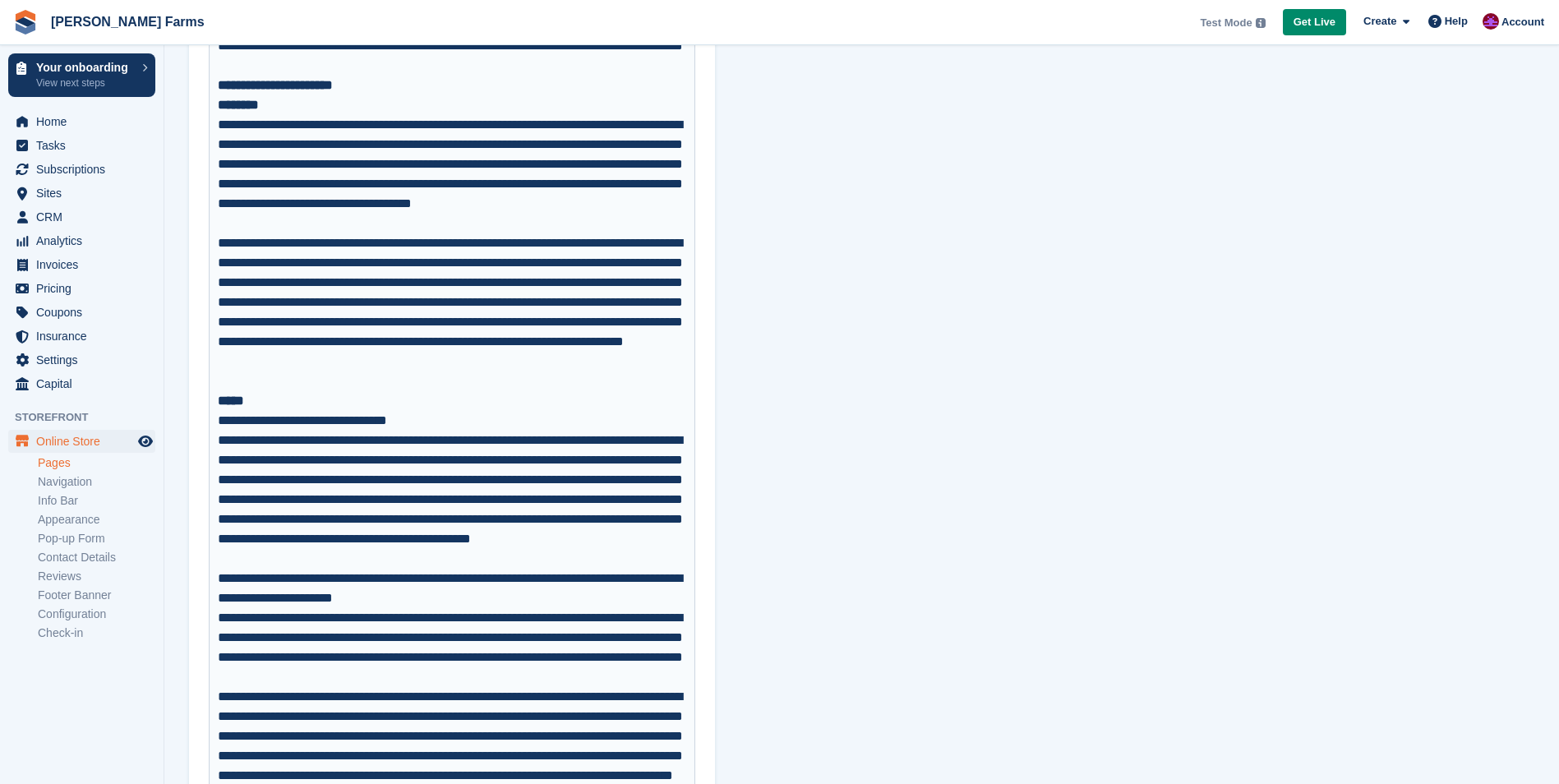
click at [562, 579] on div "**********" at bounding box center [451, 588] width 469 height 40
click at [593, 560] on div "**********" at bounding box center [451, 500] width 469 height 138
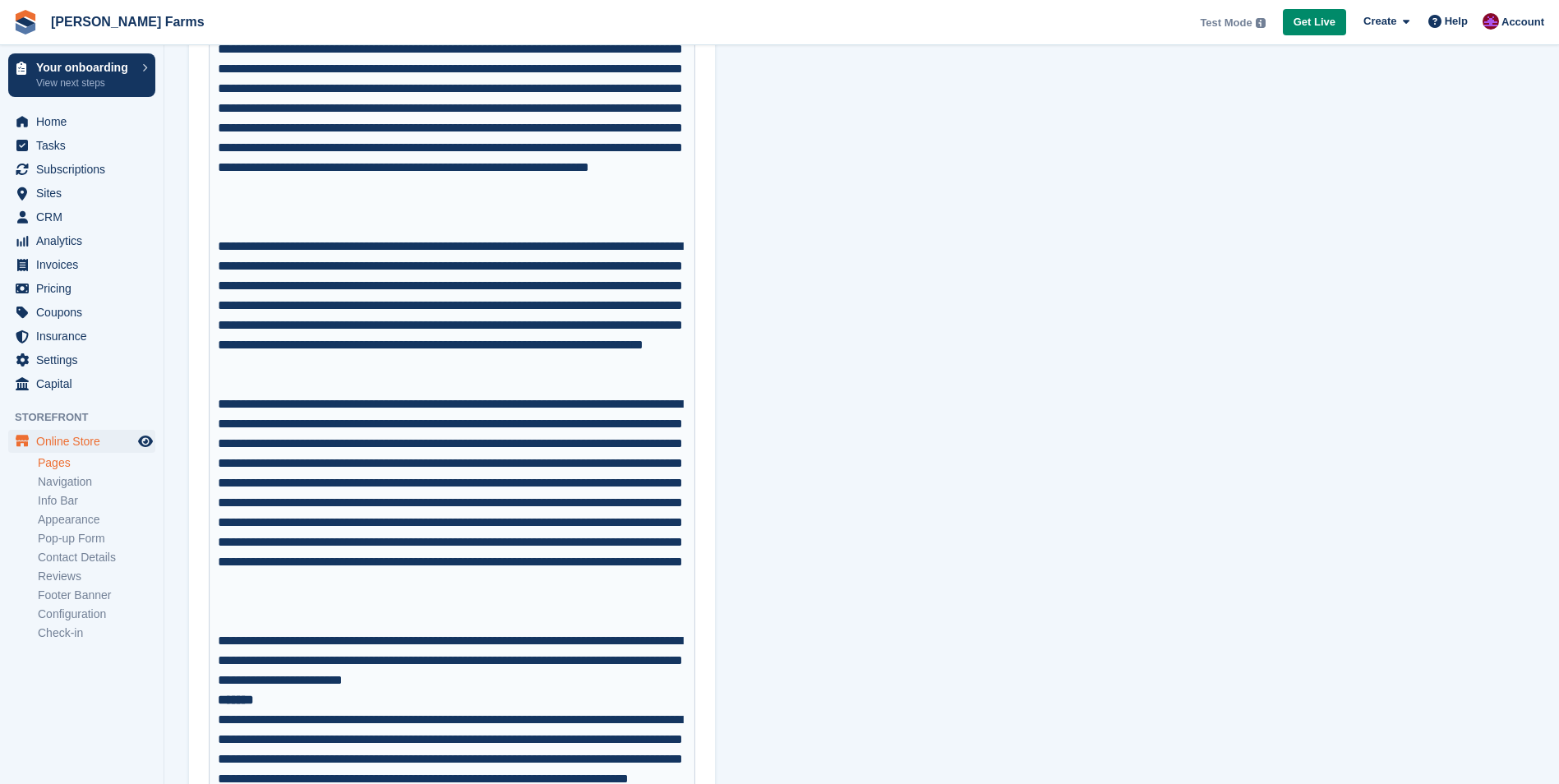
scroll to position [2382, 0]
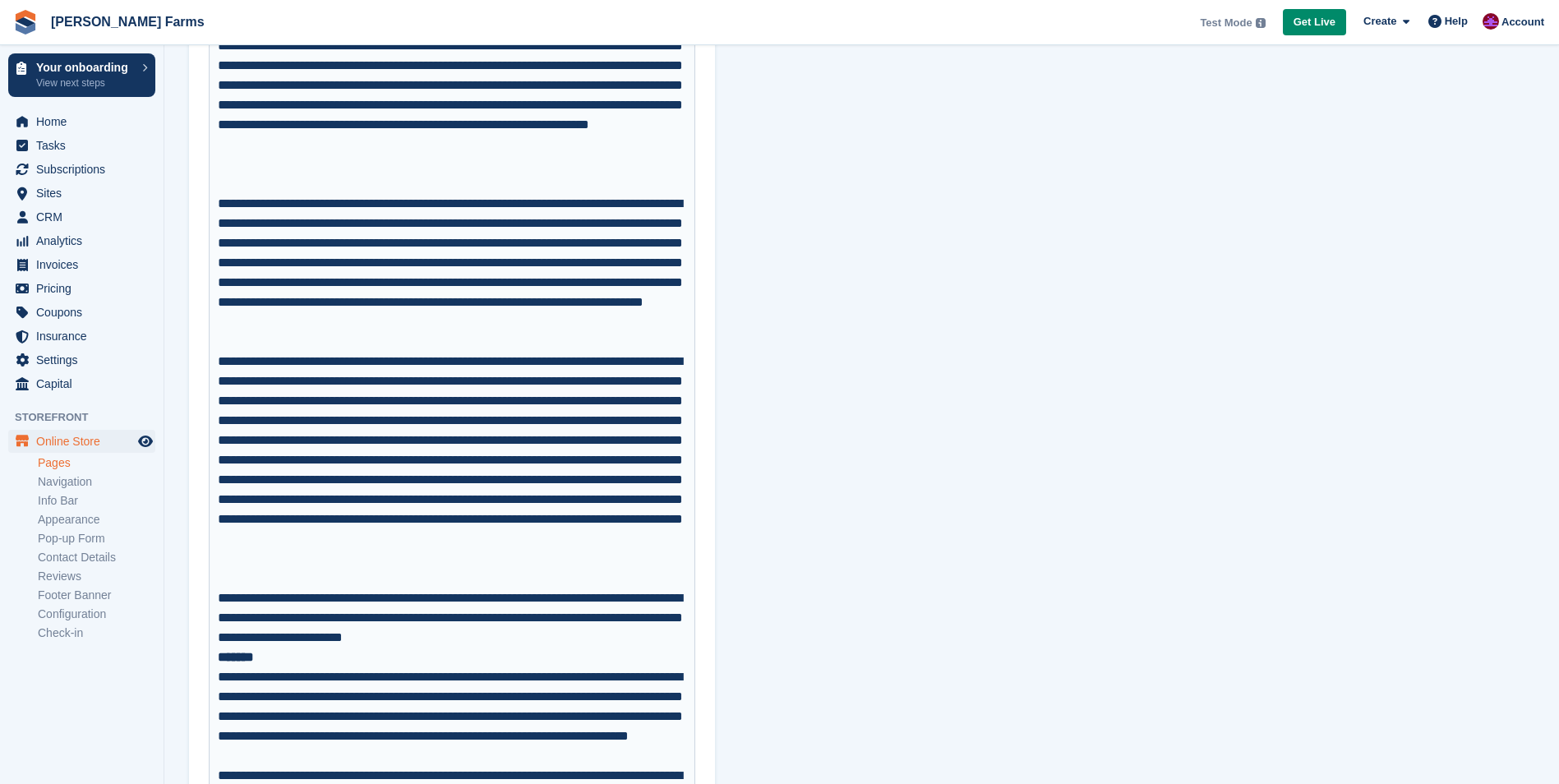
click at [451, 615] on div "**********" at bounding box center [451, 617] width 469 height 59
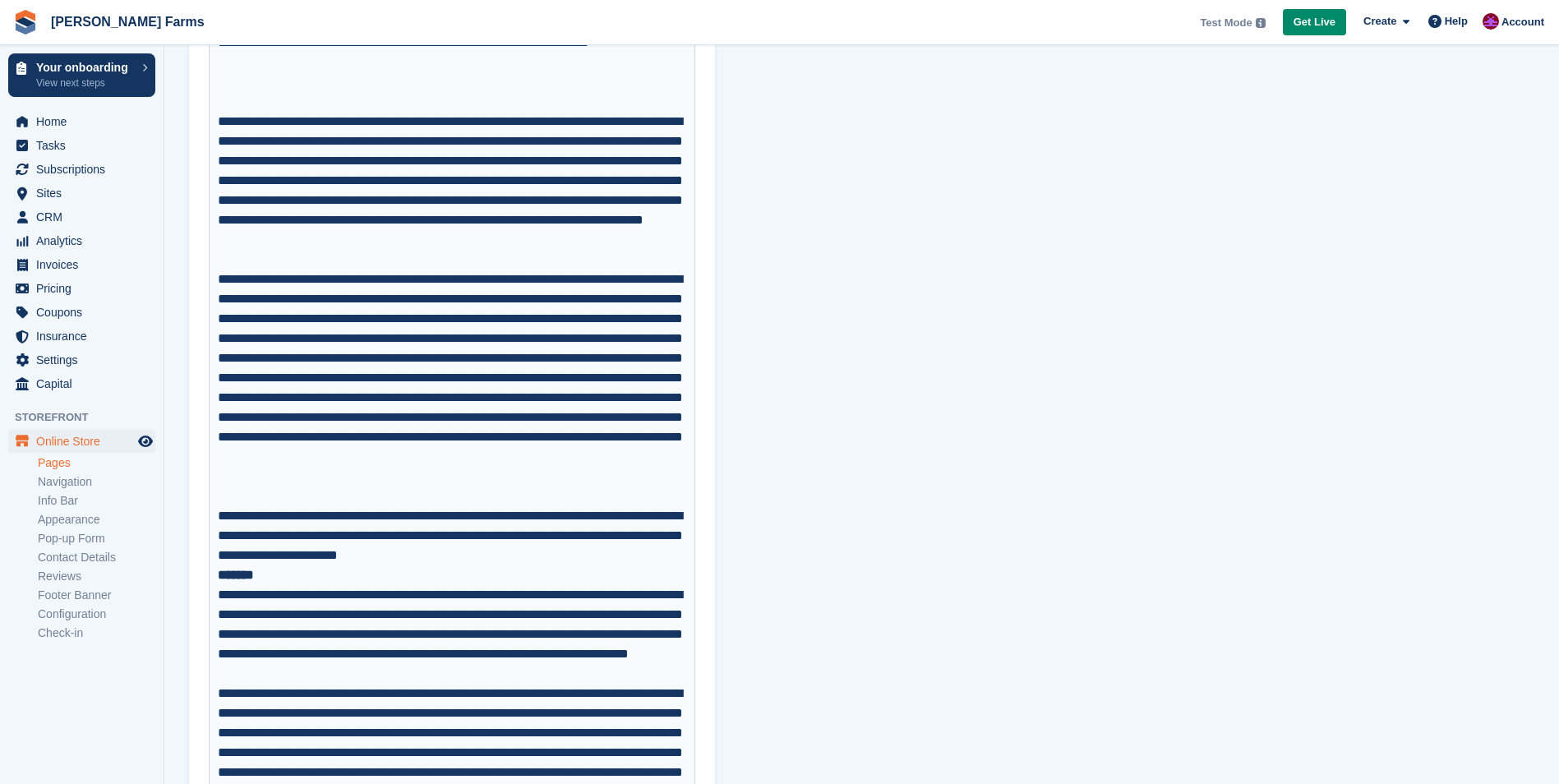
scroll to position [2546, 0]
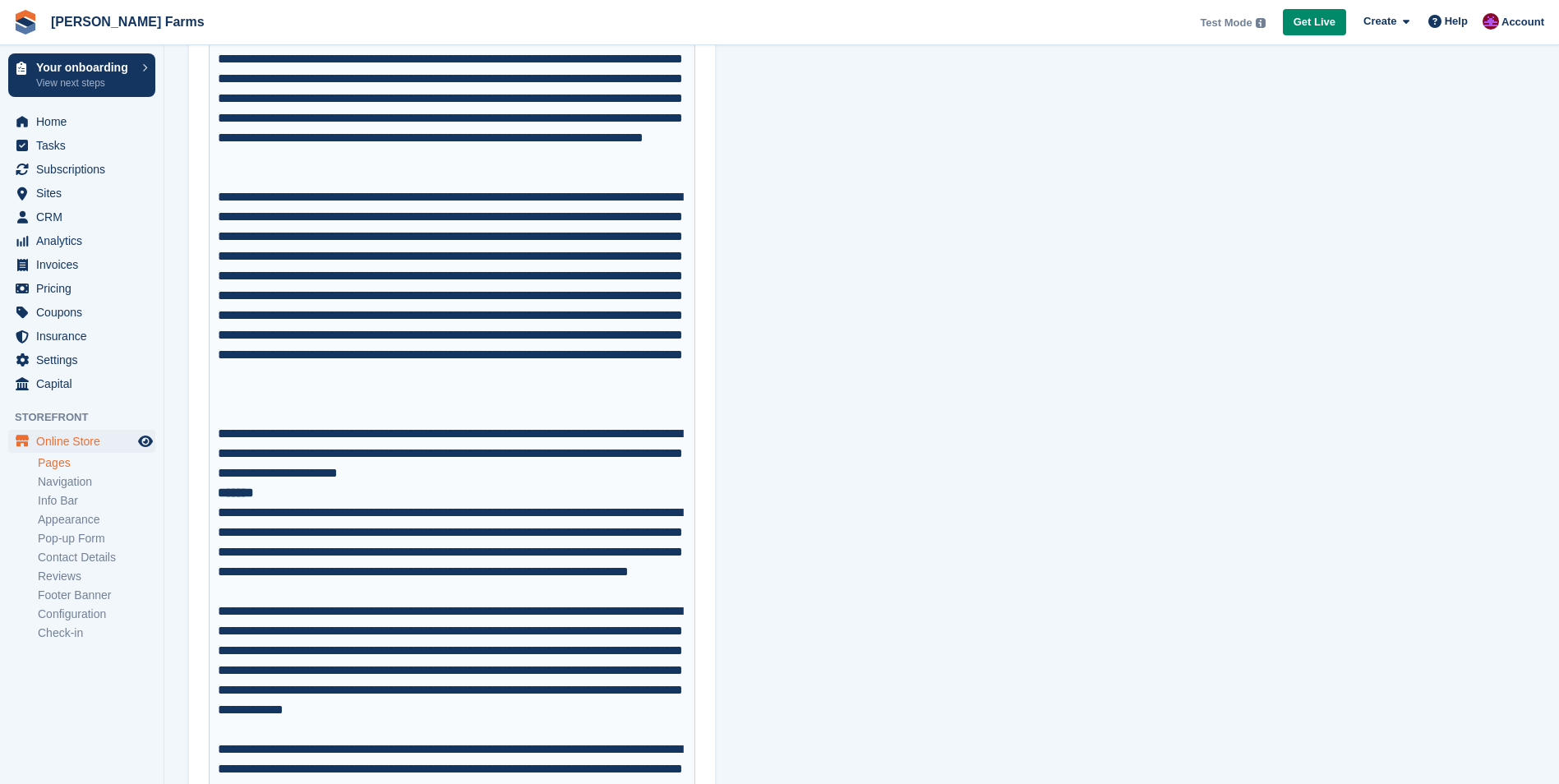
click at [257, 714] on div "**********" at bounding box center [451, 670] width 469 height 138
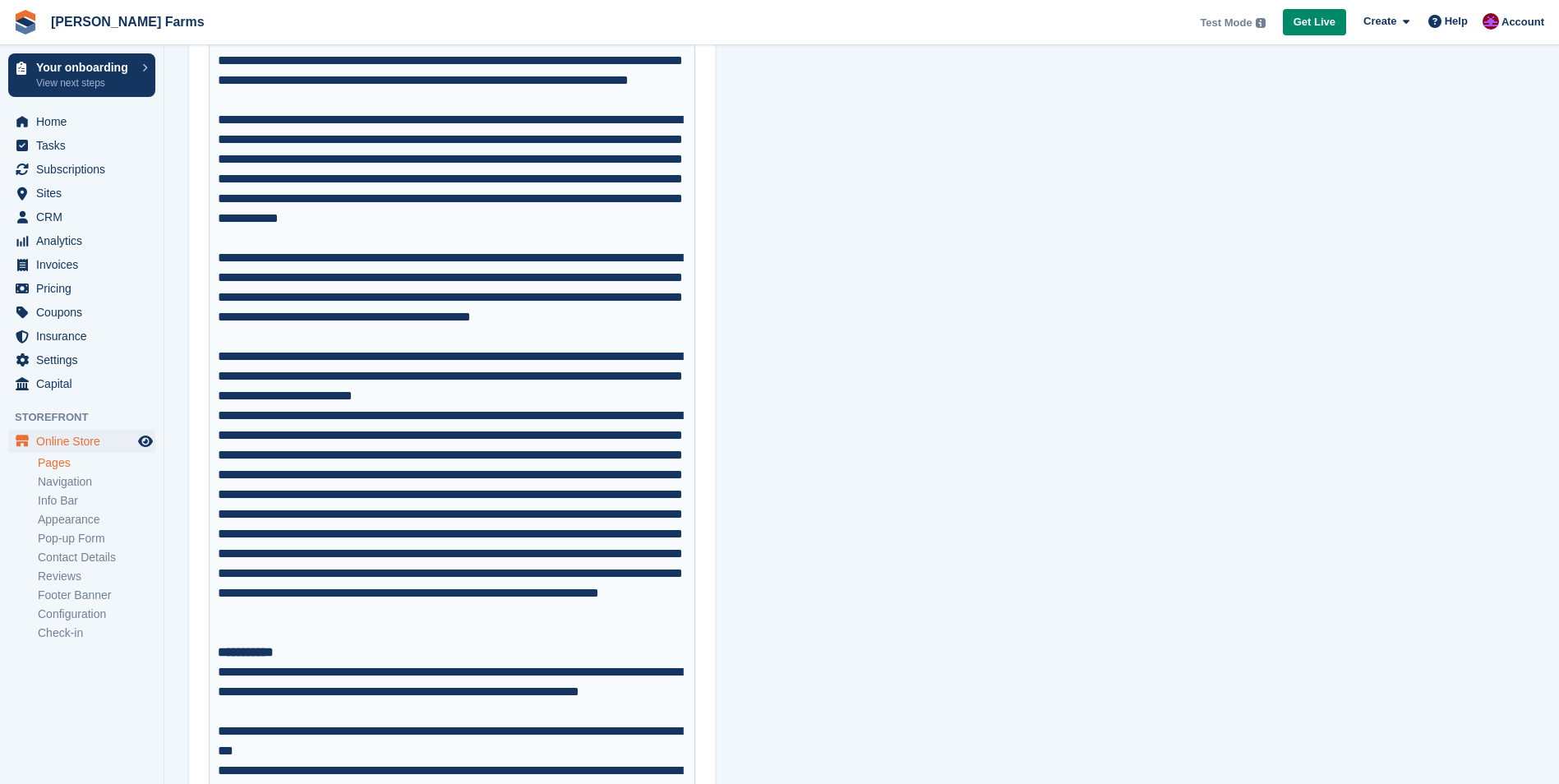
scroll to position [3039, 0]
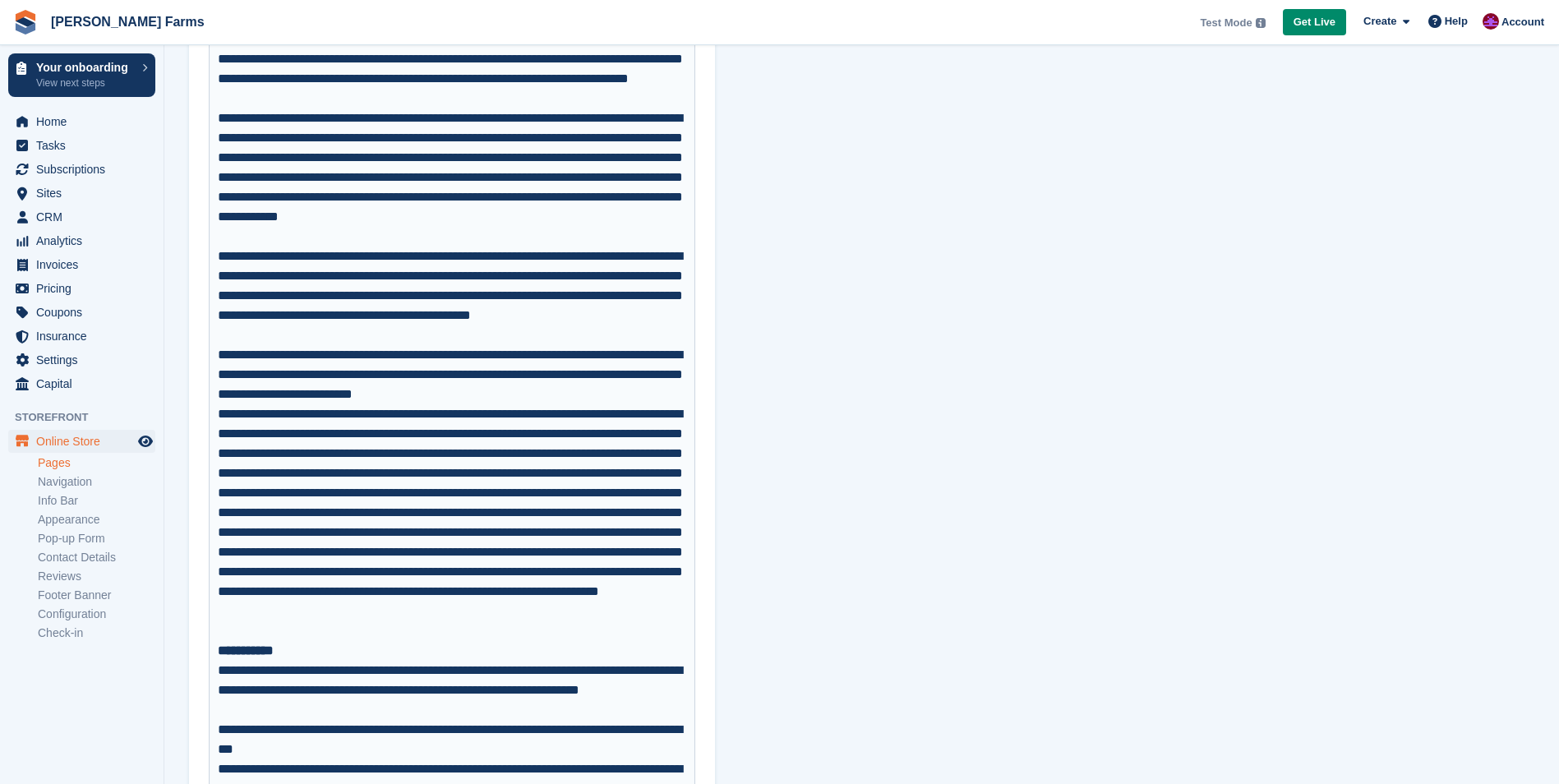
click at [552, 617] on div "**********" at bounding box center [451, 522] width 469 height 237
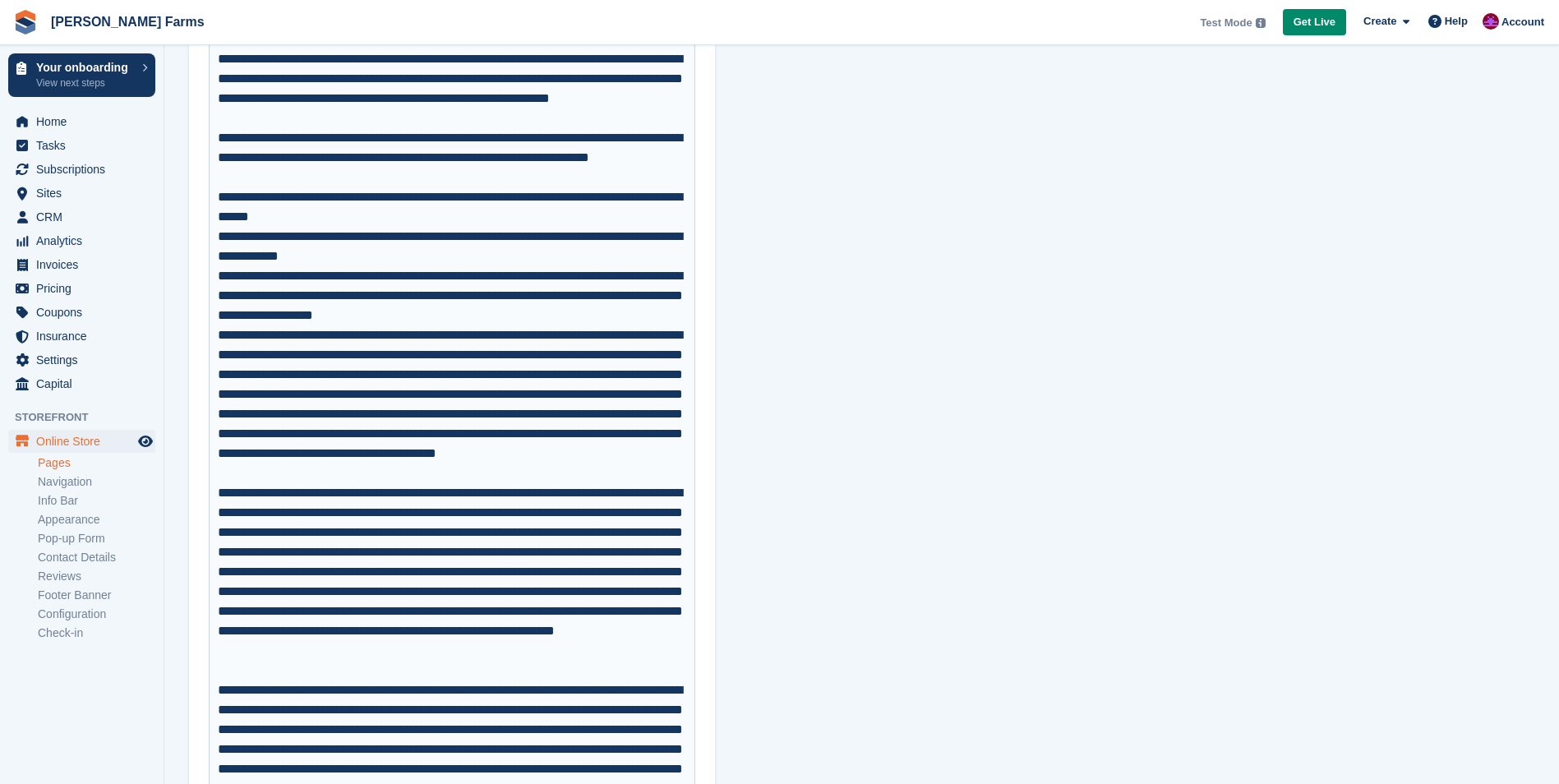
scroll to position [4189, 0]
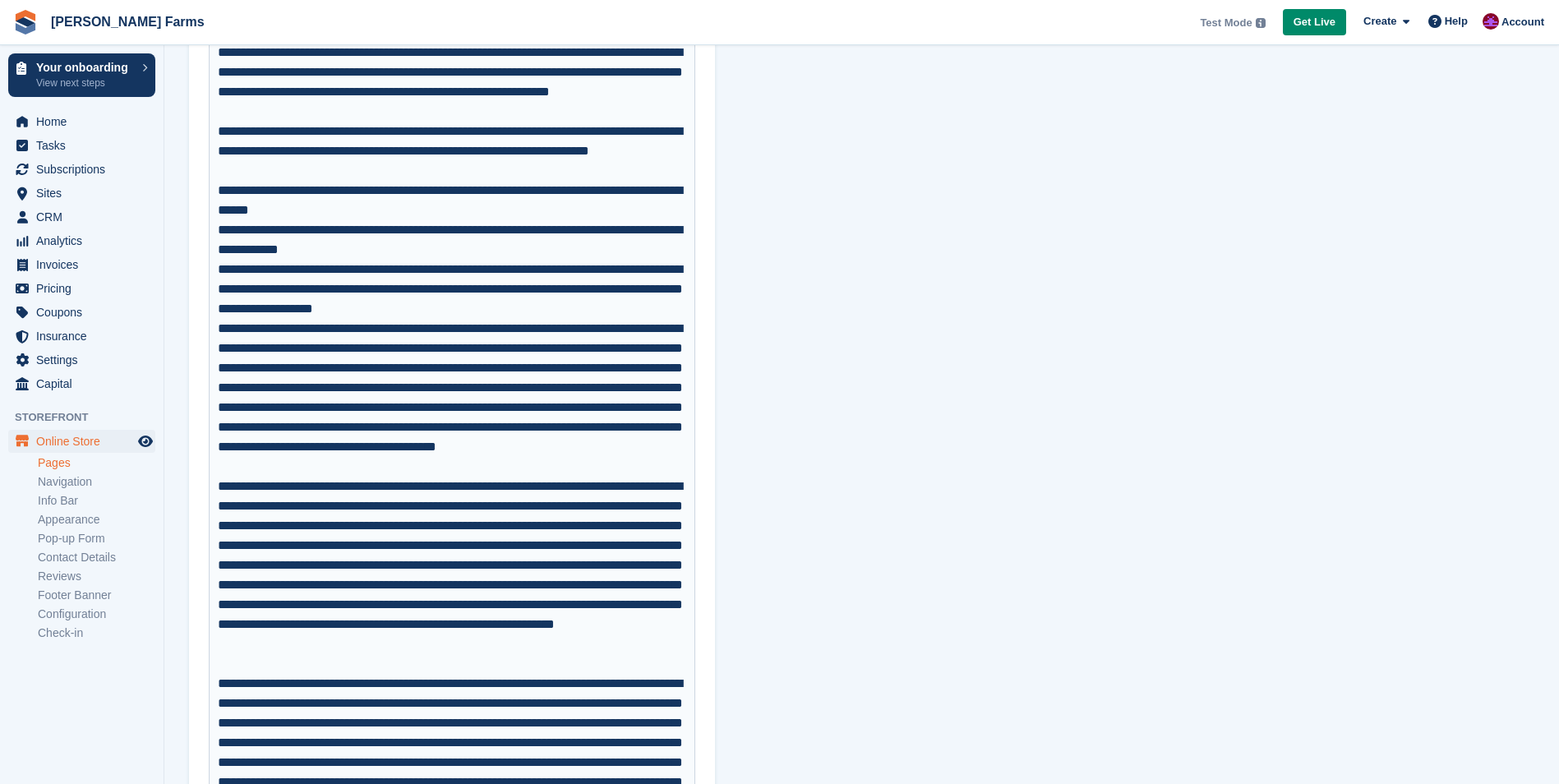
click at [499, 549] on div "**********" at bounding box center [451, 574] width 469 height 197
type trix-editor "**********"
